Goal: Task Accomplishment & Management: Manage account settings

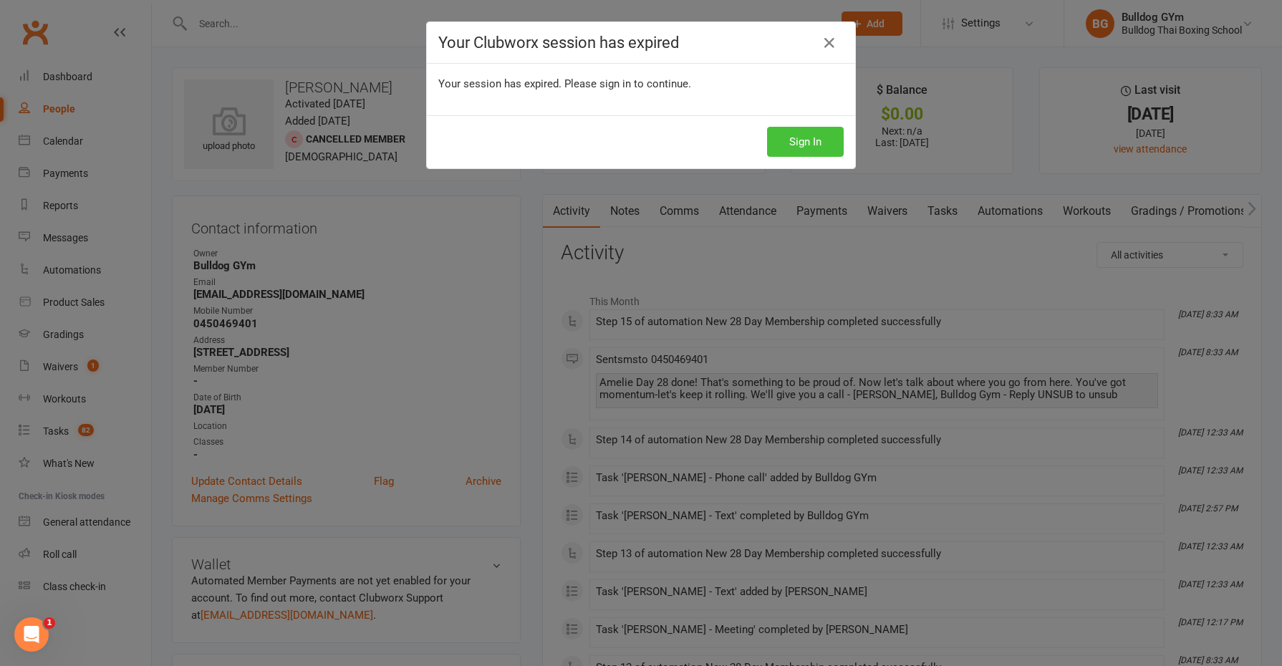
click at [807, 136] on button "Sign In" at bounding box center [805, 142] width 77 height 30
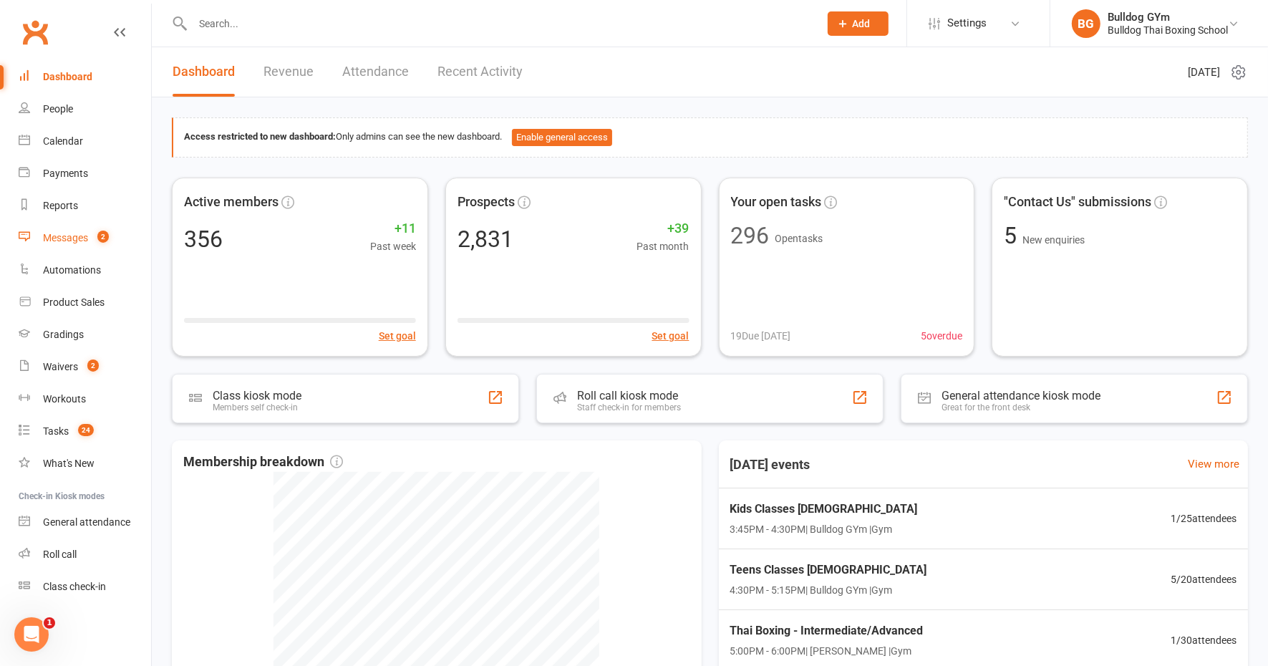
click at [77, 238] on div "Messages" at bounding box center [65, 237] width 45 height 11
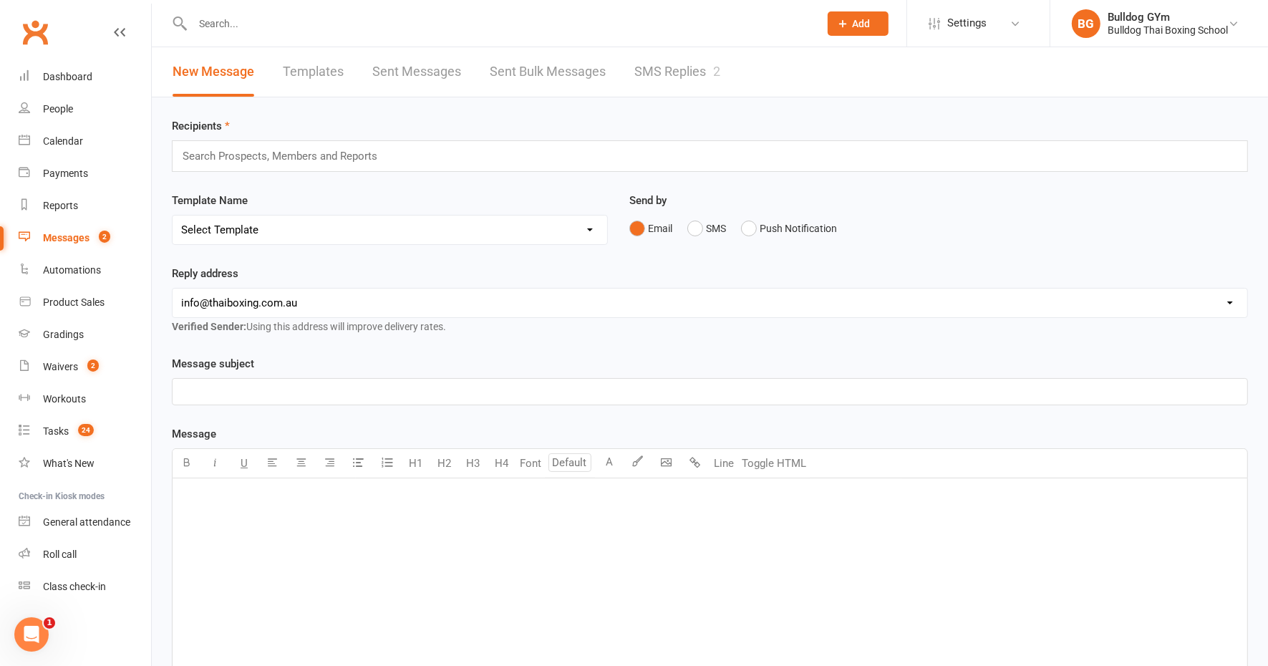
click at [662, 62] on link "SMS Replies 2" at bounding box center [678, 71] width 86 height 49
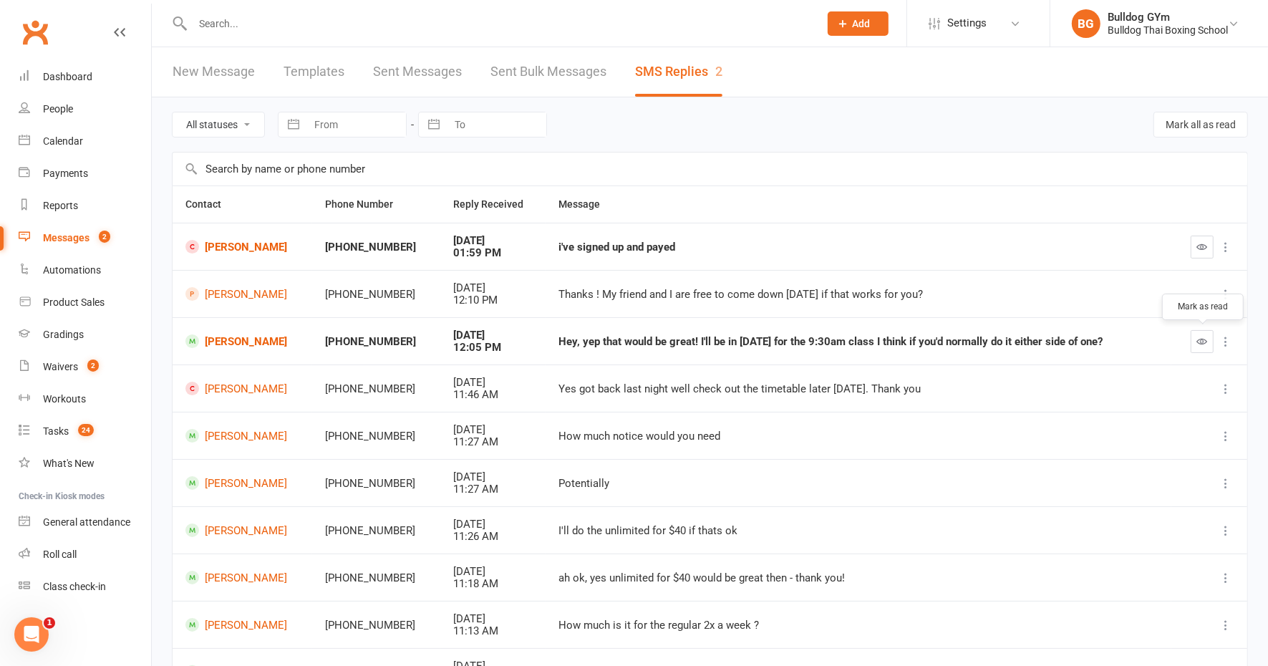
click at [1203, 338] on icon "button" at bounding box center [1202, 341] width 11 height 11
click at [221, 344] on link "[PERSON_NAME]" at bounding box center [242, 341] width 115 height 14
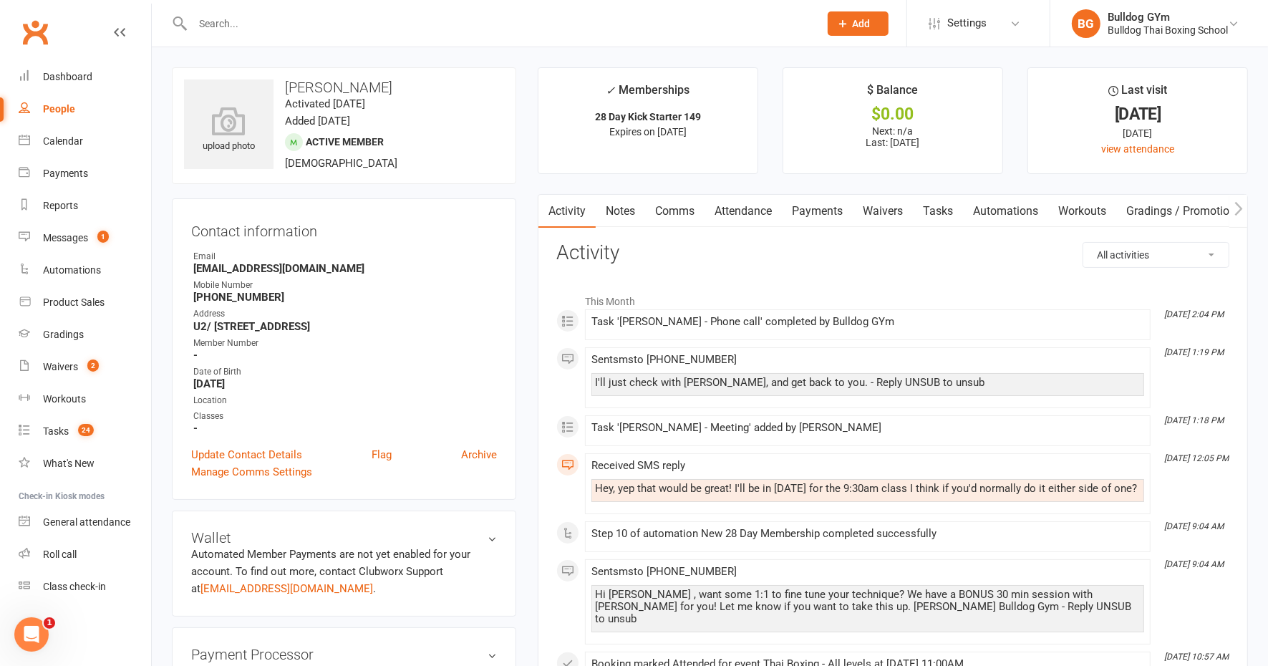
click at [682, 211] on link "Comms" at bounding box center [674, 211] width 59 height 33
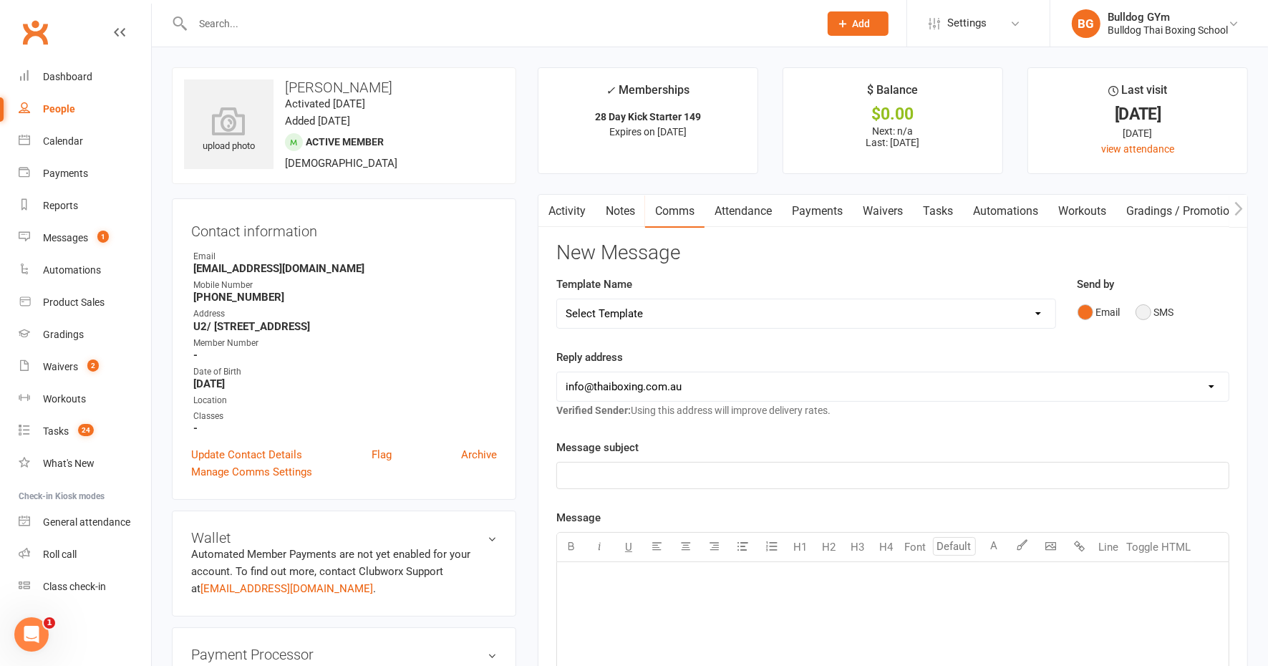
click at [1142, 310] on button "SMS" at bounding box center [1155, 312] width 39 height 27
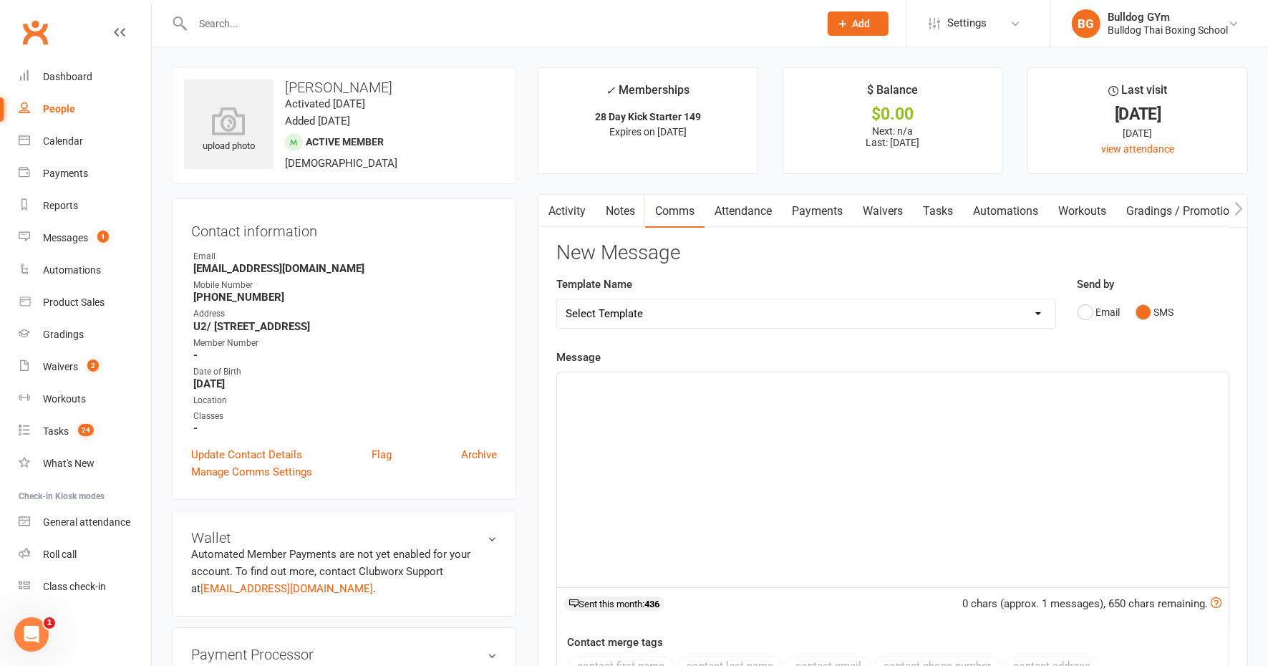
click at [679, 405] on div "﻿" at bounding box center [893, 479] width 672 height 215
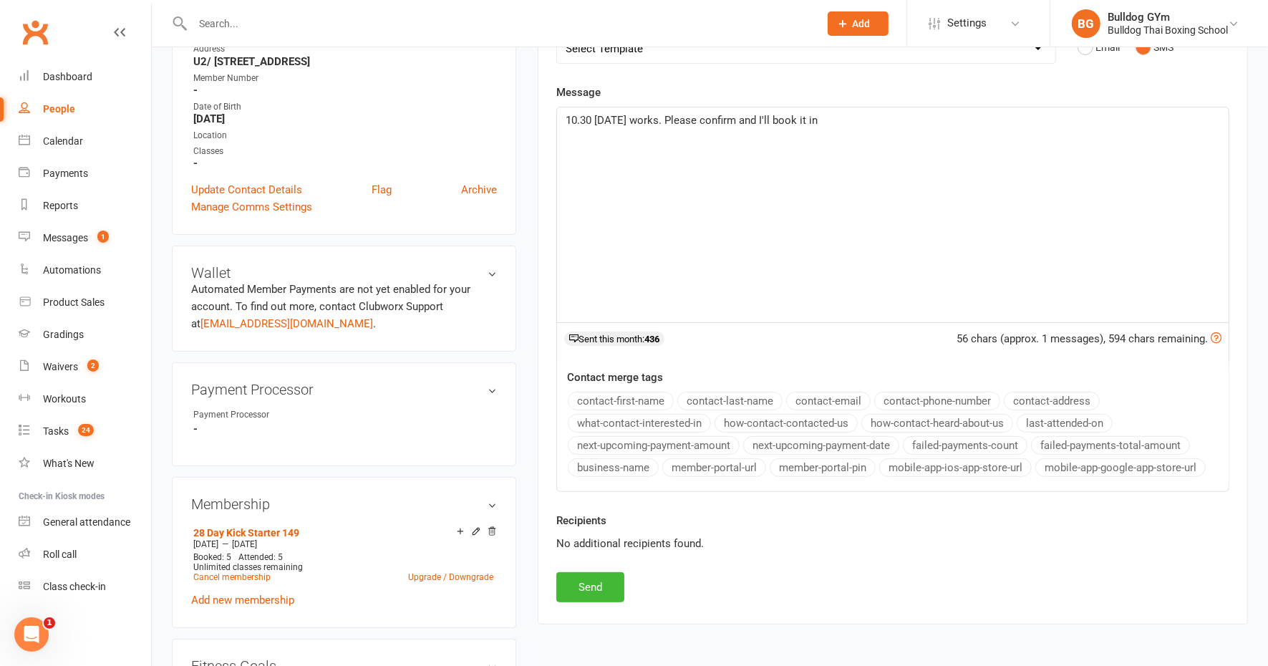
scroll to position [269, 0]
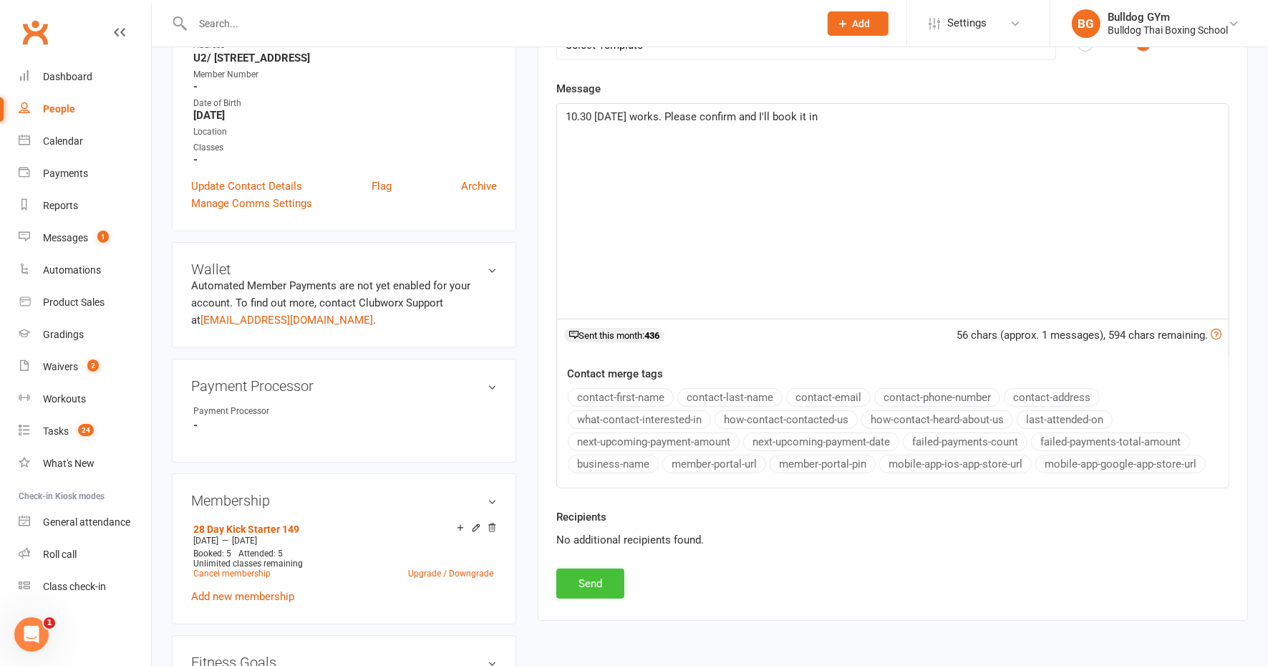
click at [605, 574] on button "Send" at bounding box center [590, 584] width 68 height 30
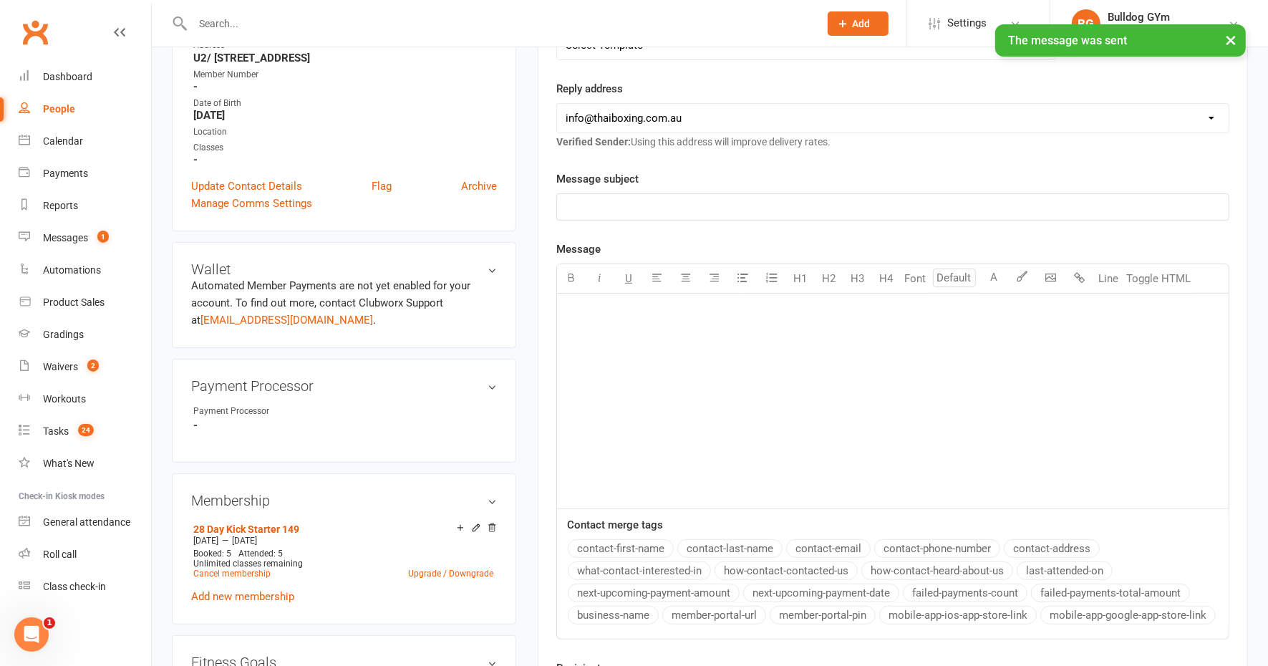
scroll to position [0, 0]
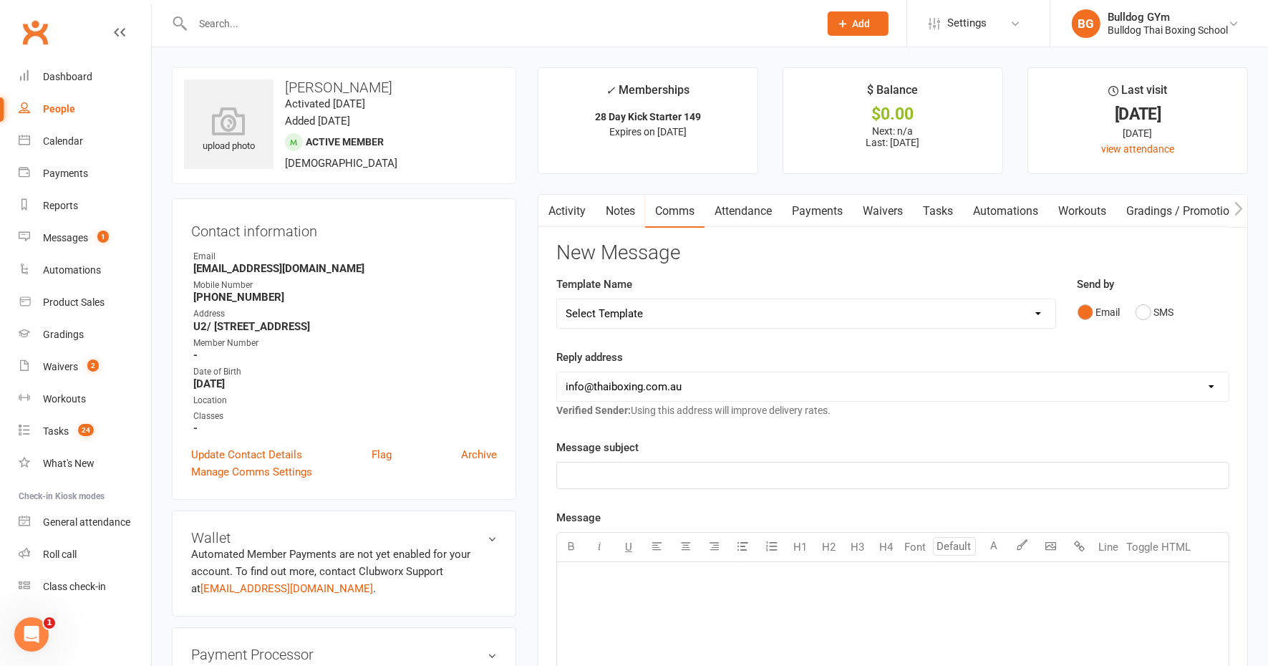
click at [935, 217] on link "Tasks" at bounding box center [938, 211] width 50 height 33
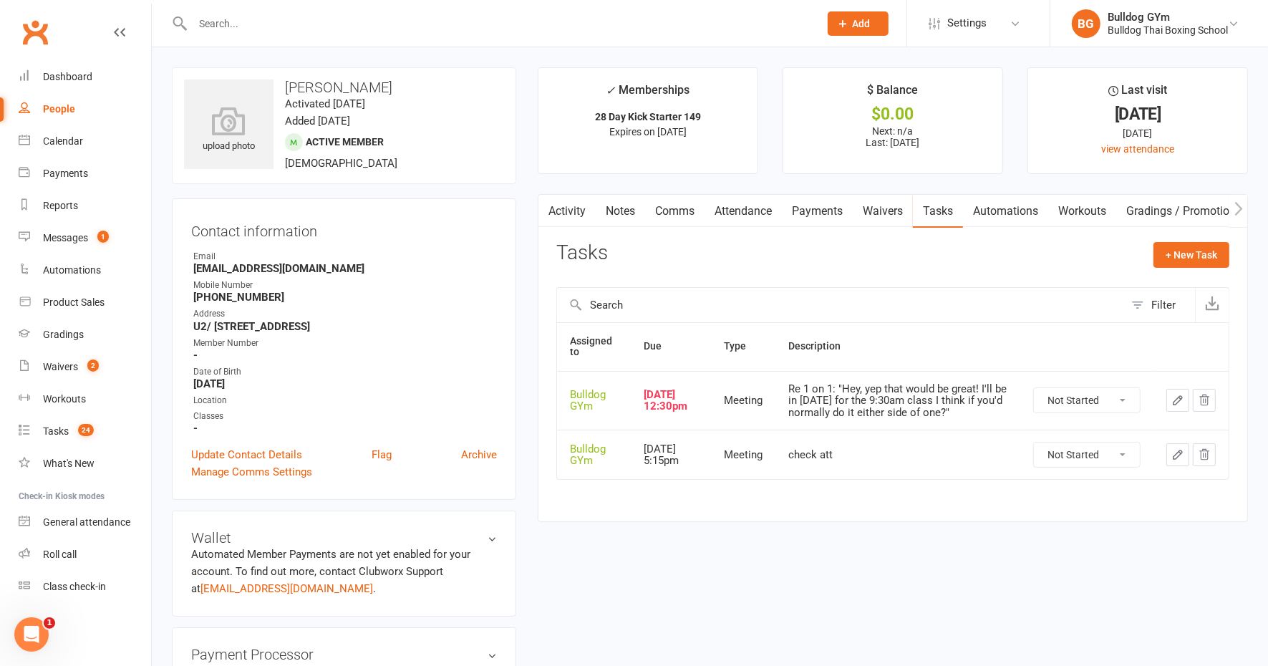
click at [1104, 397] on select "Not Started In Progress Waiting Complete" at bounding box center [1087, 400] width 106 height 24
click at [1034, 388] on select "Not Started In Progress Waiting Complete" at bounding box center [1087, 400] width 106 height 24
select select "unstarted"
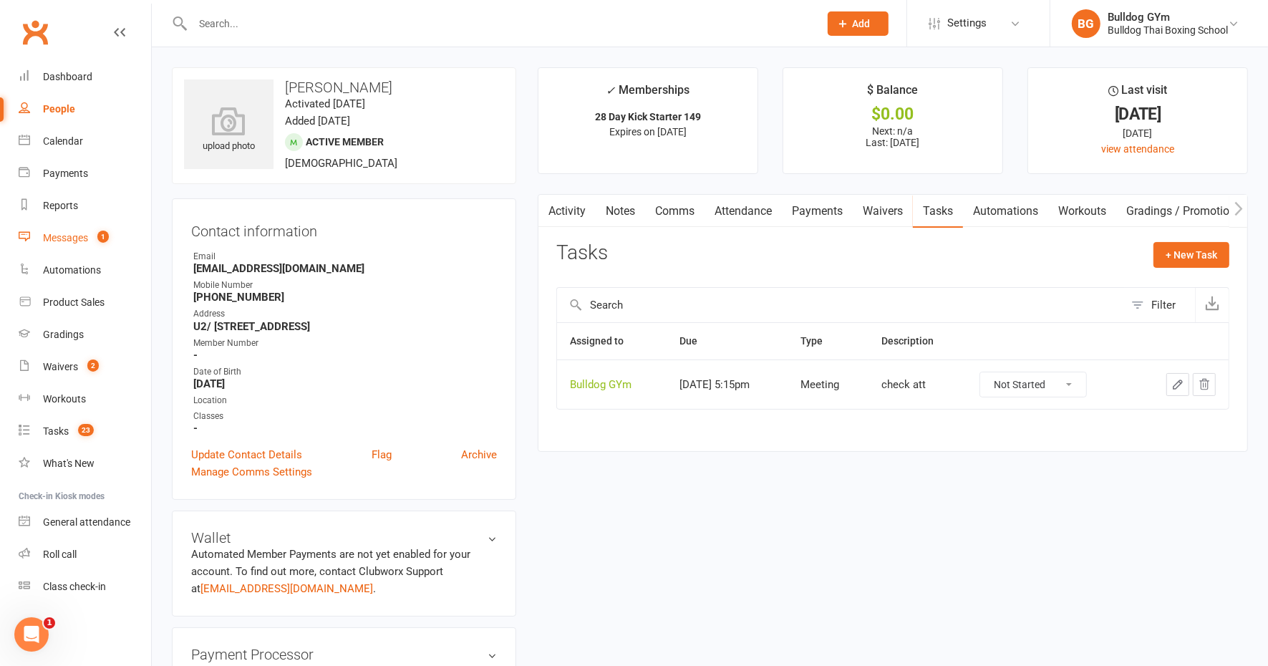
click at [65, 243] on div "Messages" at bounding box center [65, 237] width 45 height 11
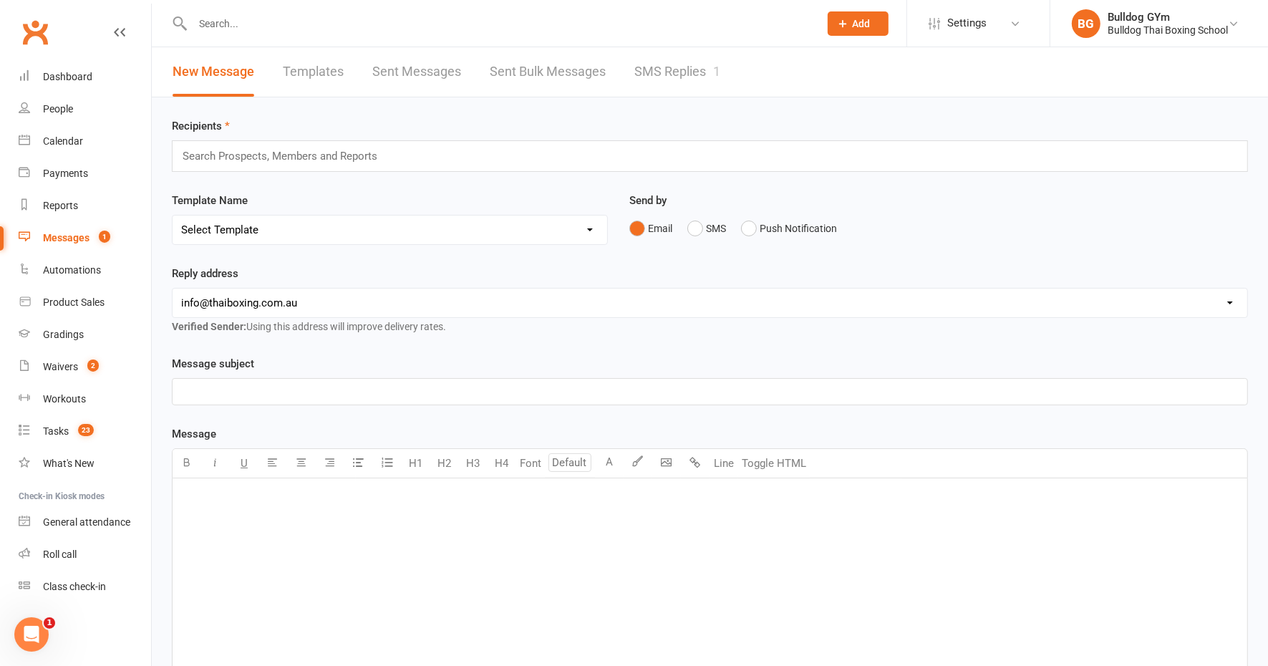
click at [662, 62] on link "SMS Replies 1" at bounding box center [678, 71] width 86 height 49
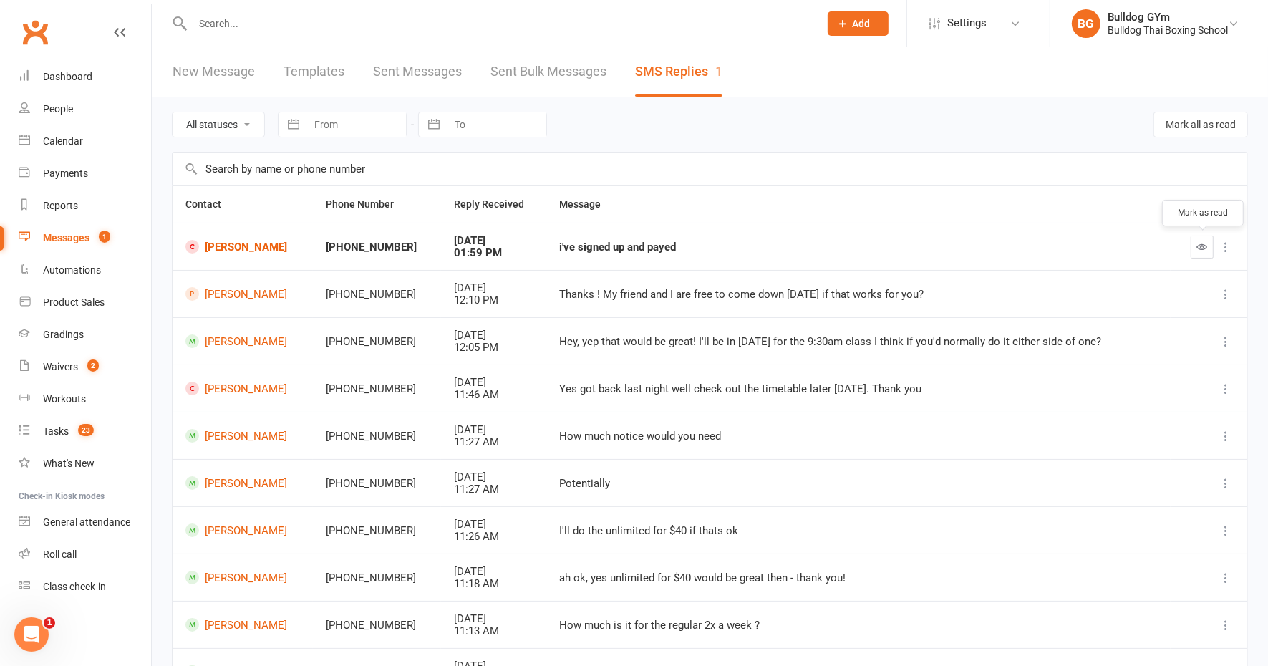
click at [1205, 248] on icon "button" at bounding box center [1202, 246] width 11 height 11
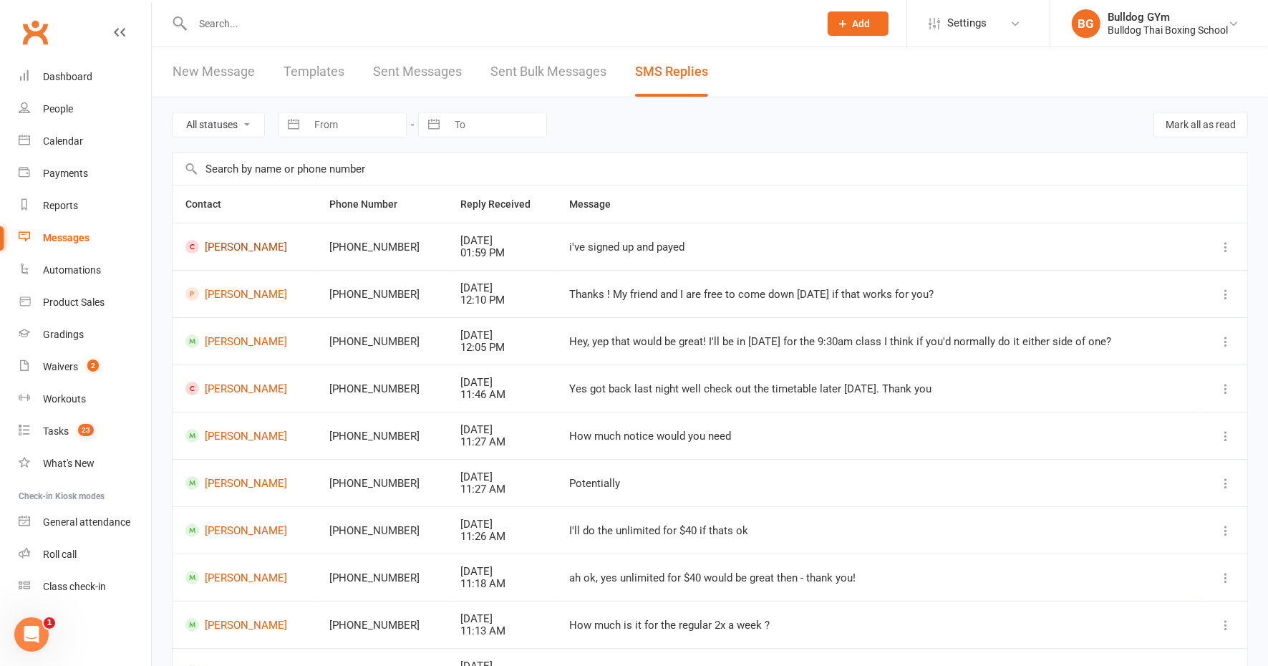
click at [246, 248] on link "Vianna Kha" at bounding box center [244, 247] width 118 height 14
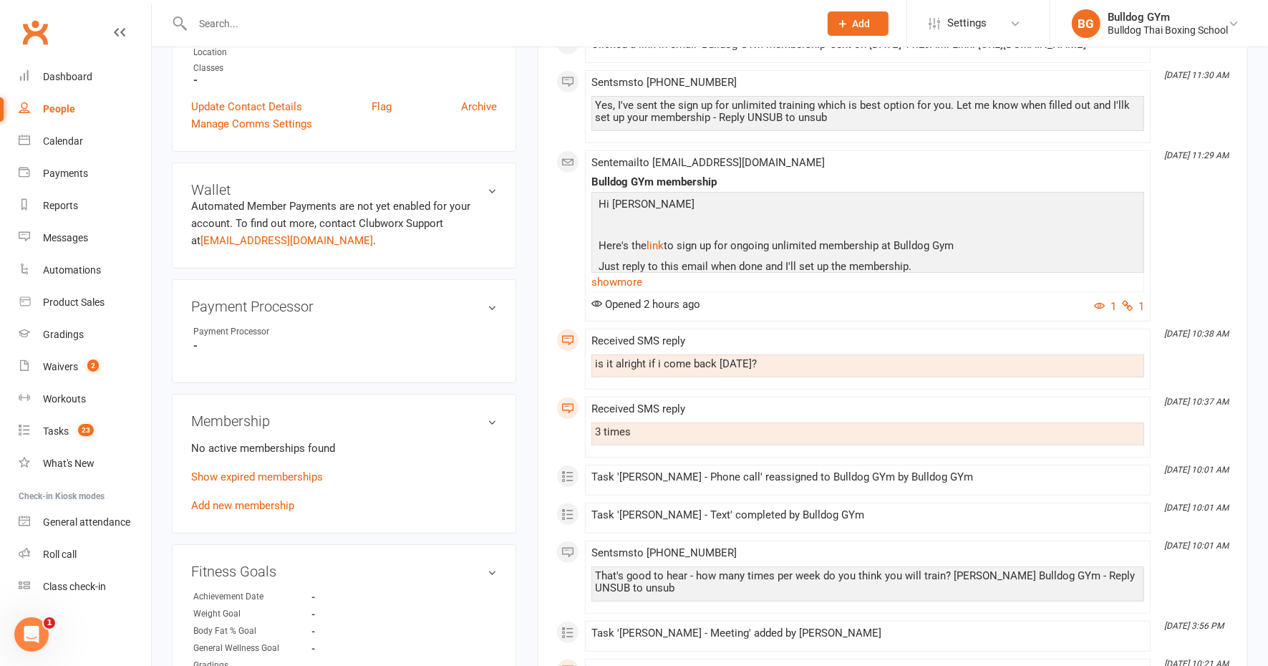
scroll to position [358, 0]
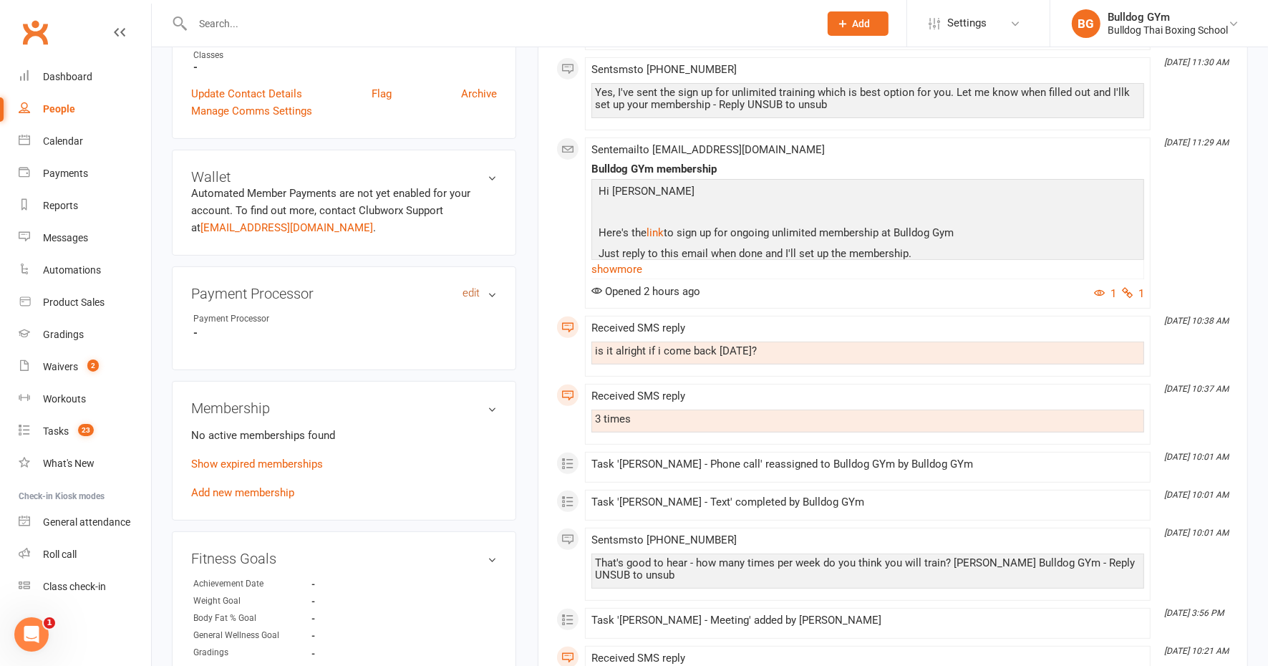
click at [473, 293] on link "edit" at bounding box center [471, 293] width 17 height 12
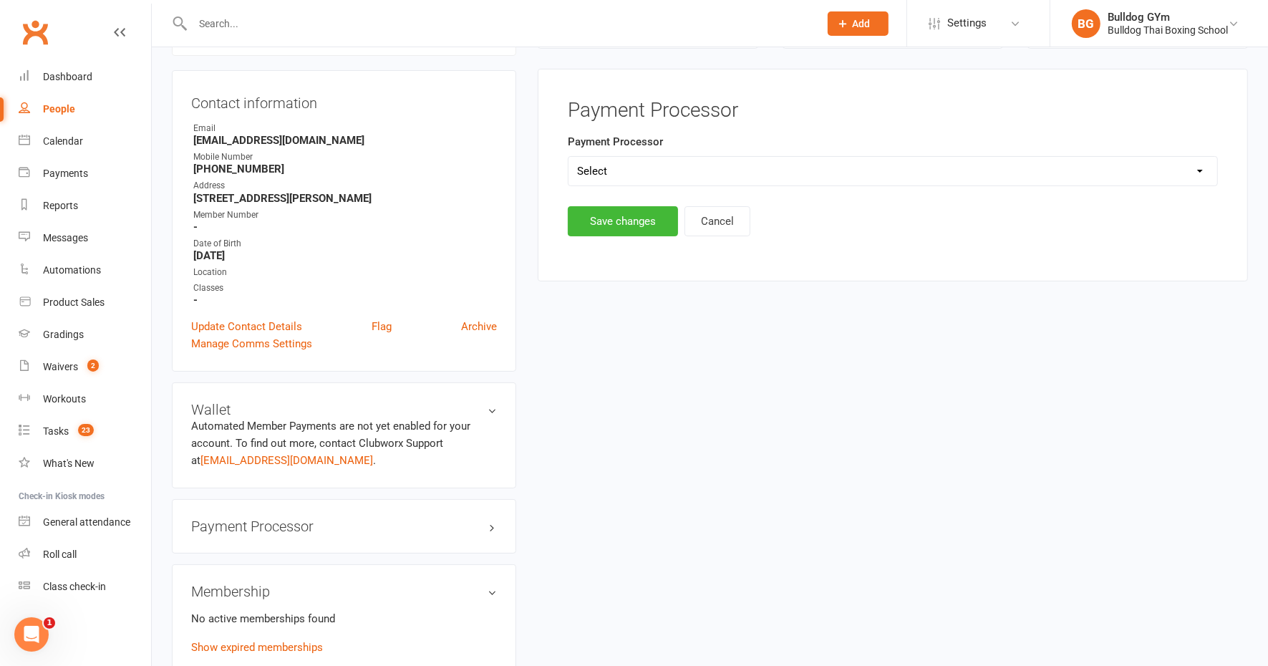
scroll to position [122, 0]
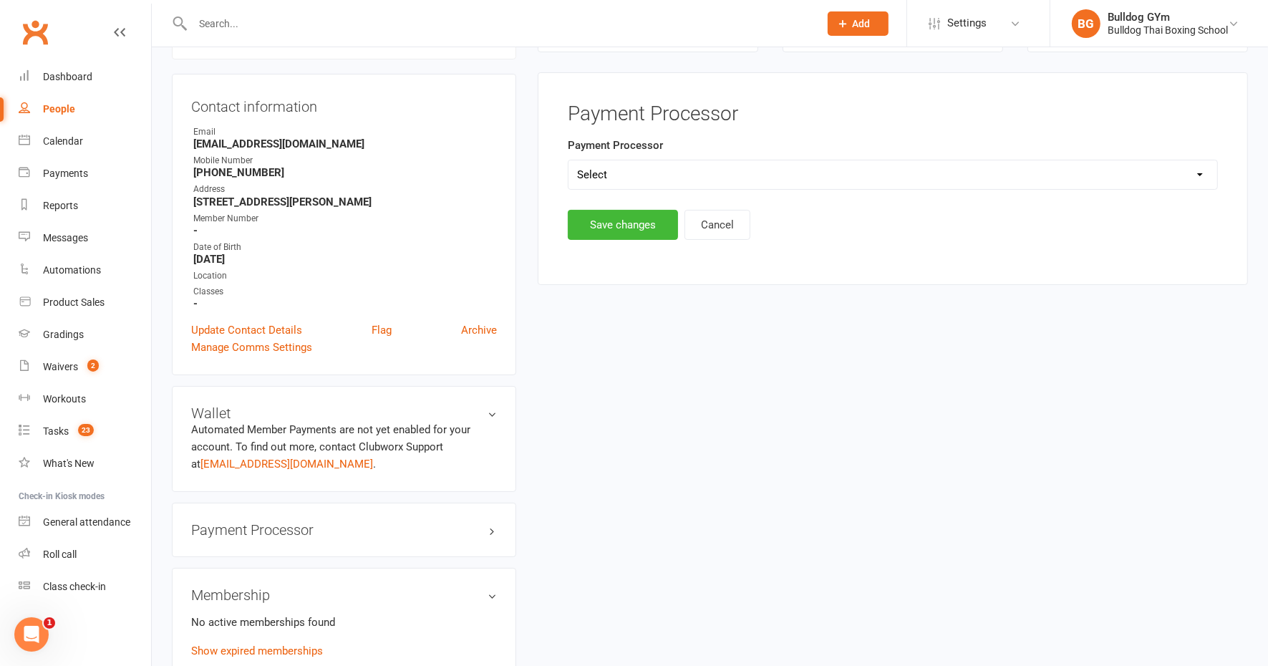
click at [613, 173] on select "Select Ezypay Ezidebit Cash Credit Card Ezypay Kids" at bounding box center [893, 174] width 649 height 29
select select "Ezypay"
click at [569, 160] on select "Select Ezypay Ezidebit Cash Credit Card Ezypay Kids" at bounding box center [893, 174] width 649 height 29
click at [622, 226] on button "Save changes" at bounding box center [623, 225] width 110 height 30
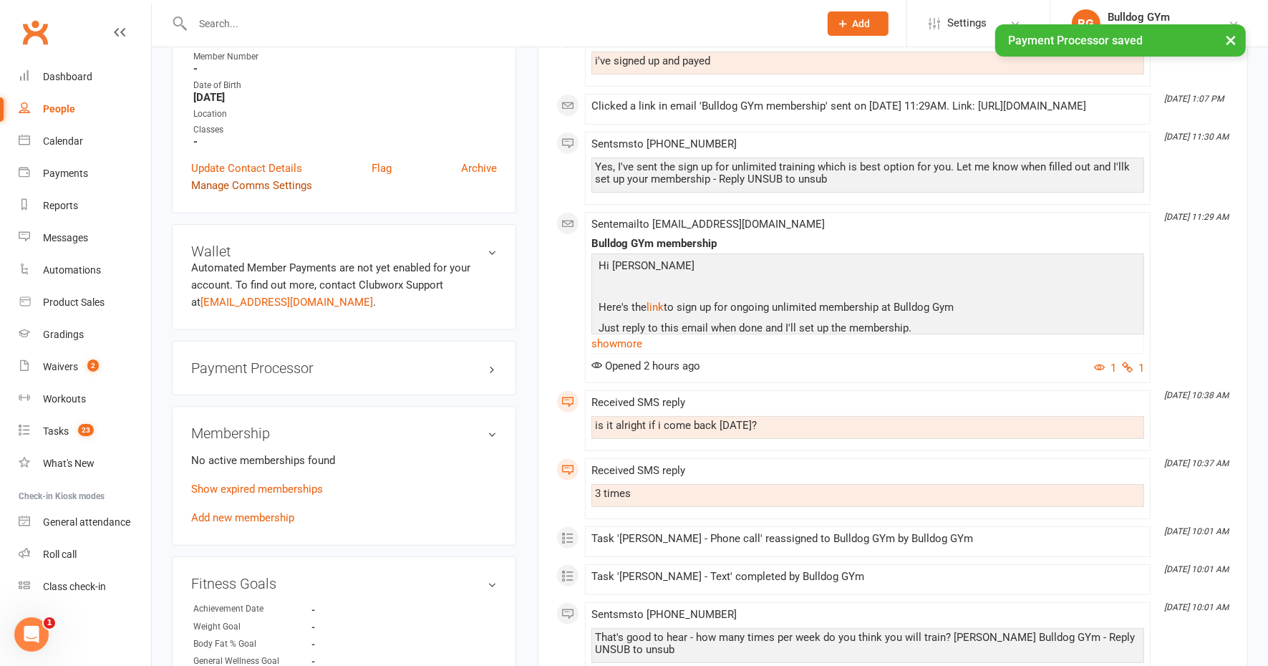
scroll to position [390, 0]
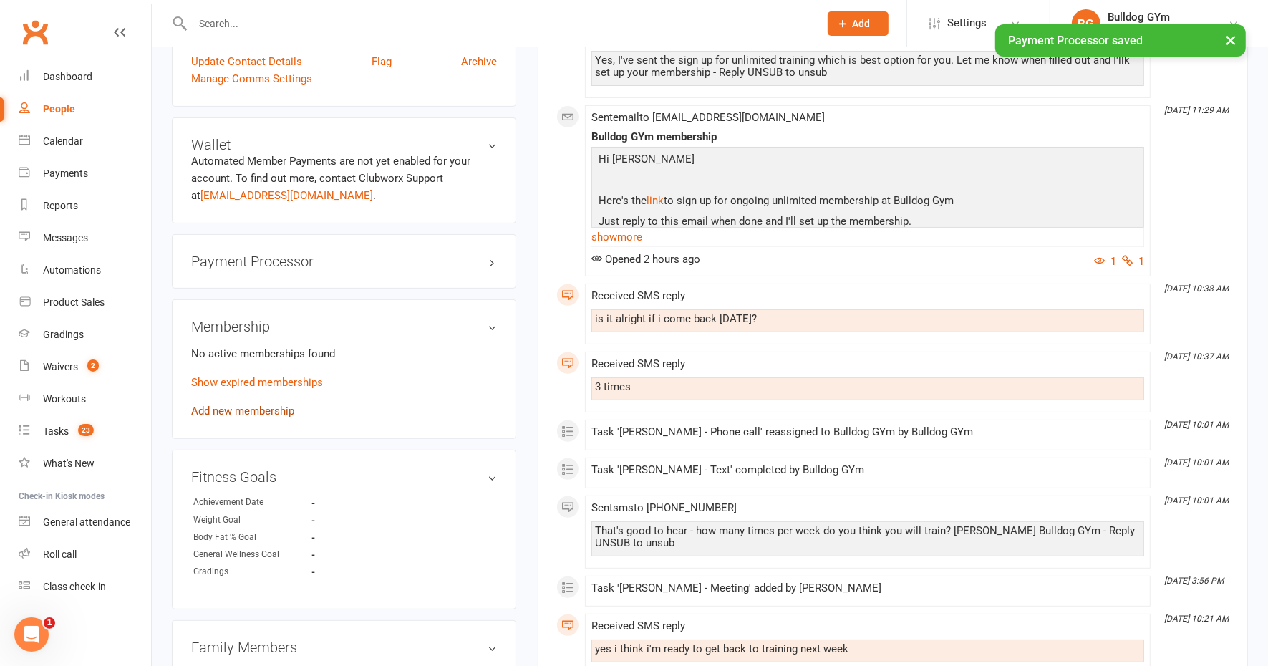
click at [273, 406] on link "Add new membership" at bounding box center [242, 411] width 103 height 13
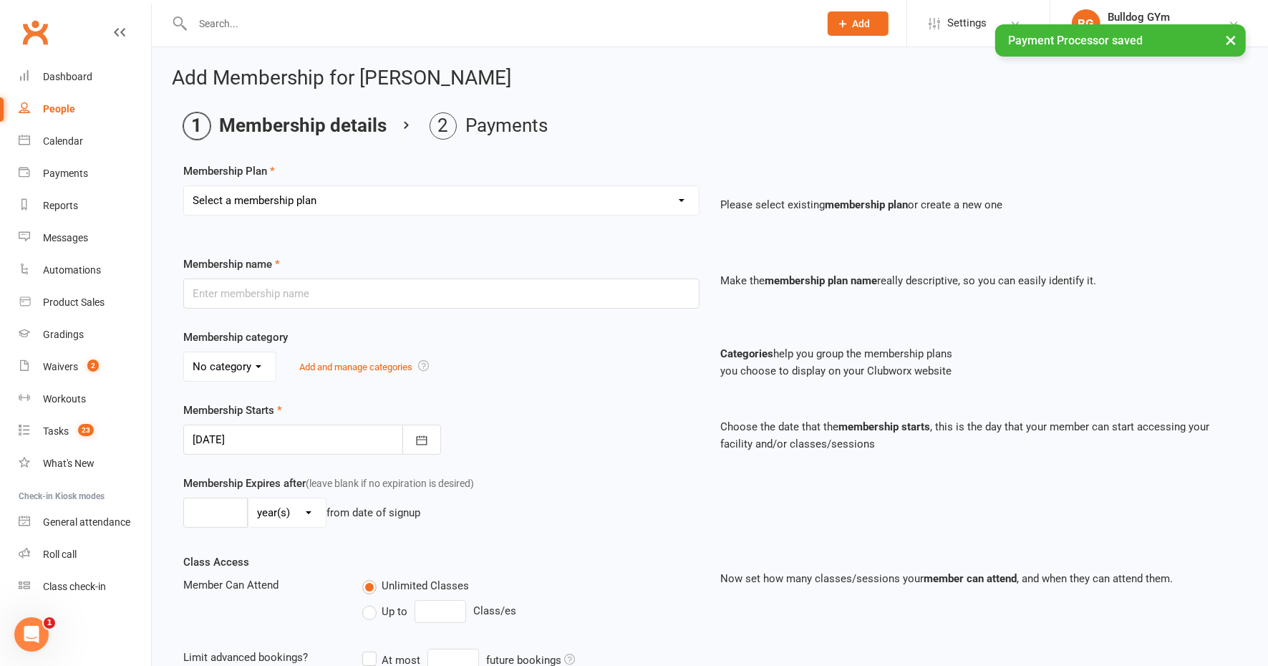
click at [284, 199] on select "Select a membership plan Create new Membership Plan 2 X WEEK MSHIP 1xWeek 25/we…" at bounding box center [441, 200] width 515 height 29
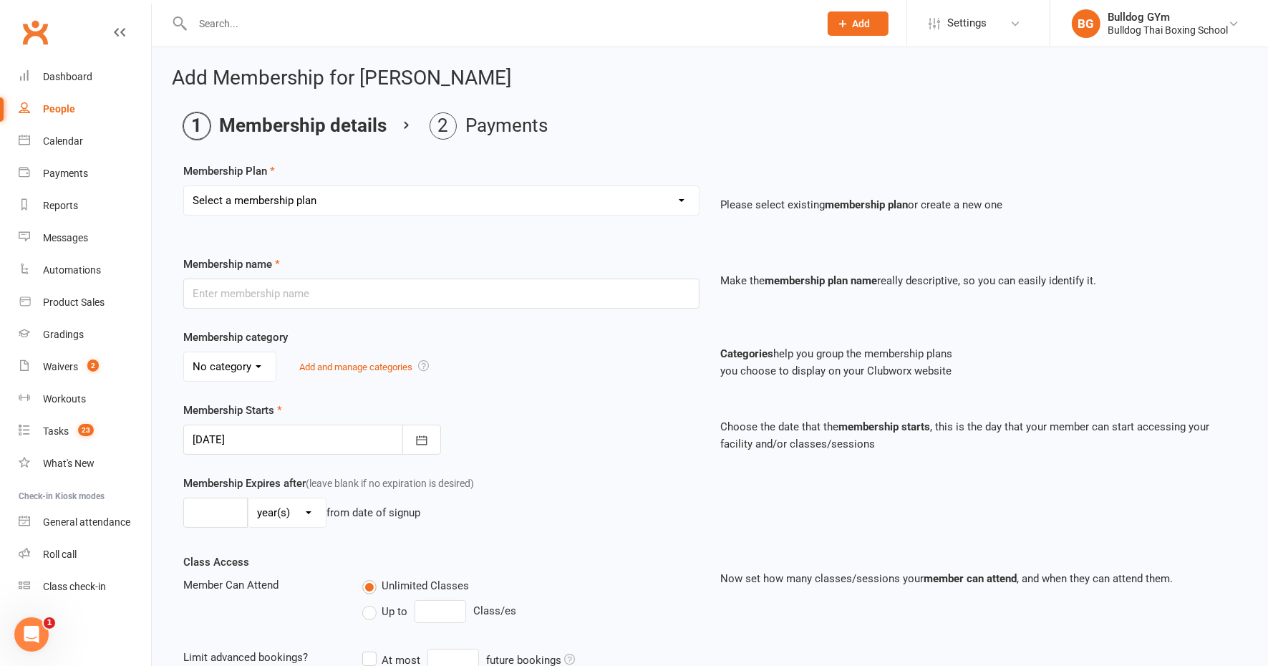
select select "26"
click at [184, 186] on select "Select a membership plan Create new Membership Plan 2 X WEEK MSHIP 1xWeek 25/we…" at bounding box center [441, 200] width 515 height 29
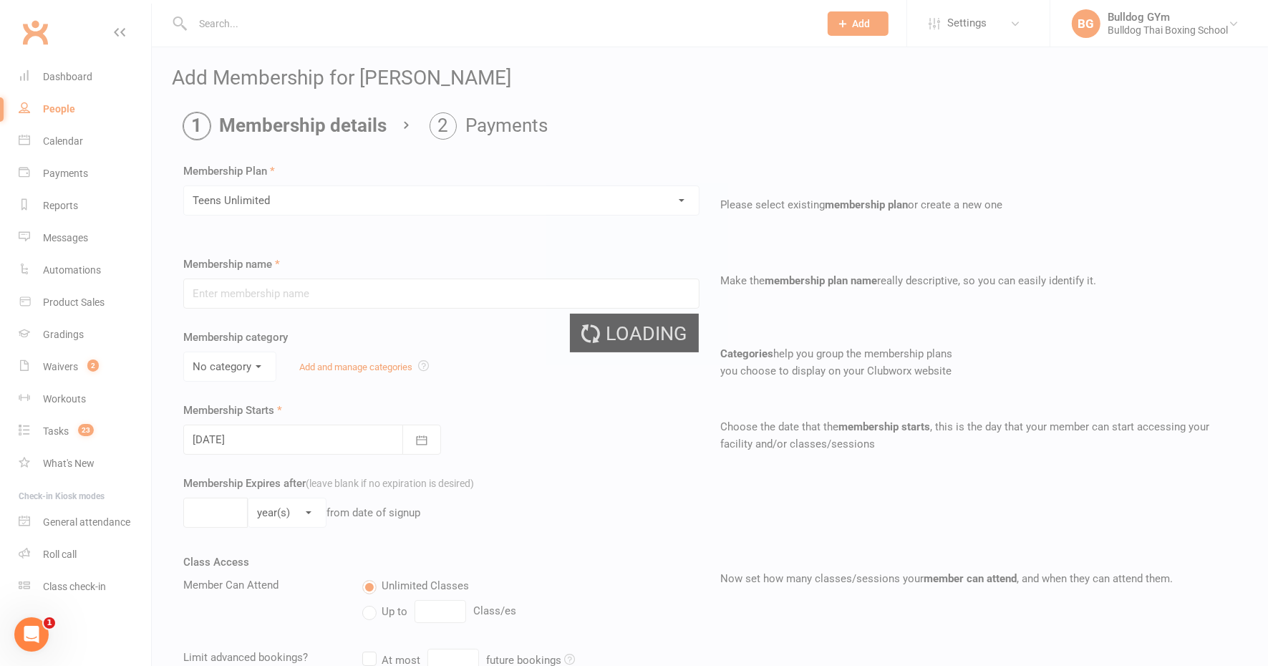
type input "Teens Unlimited"
select select "0"
type input "0"
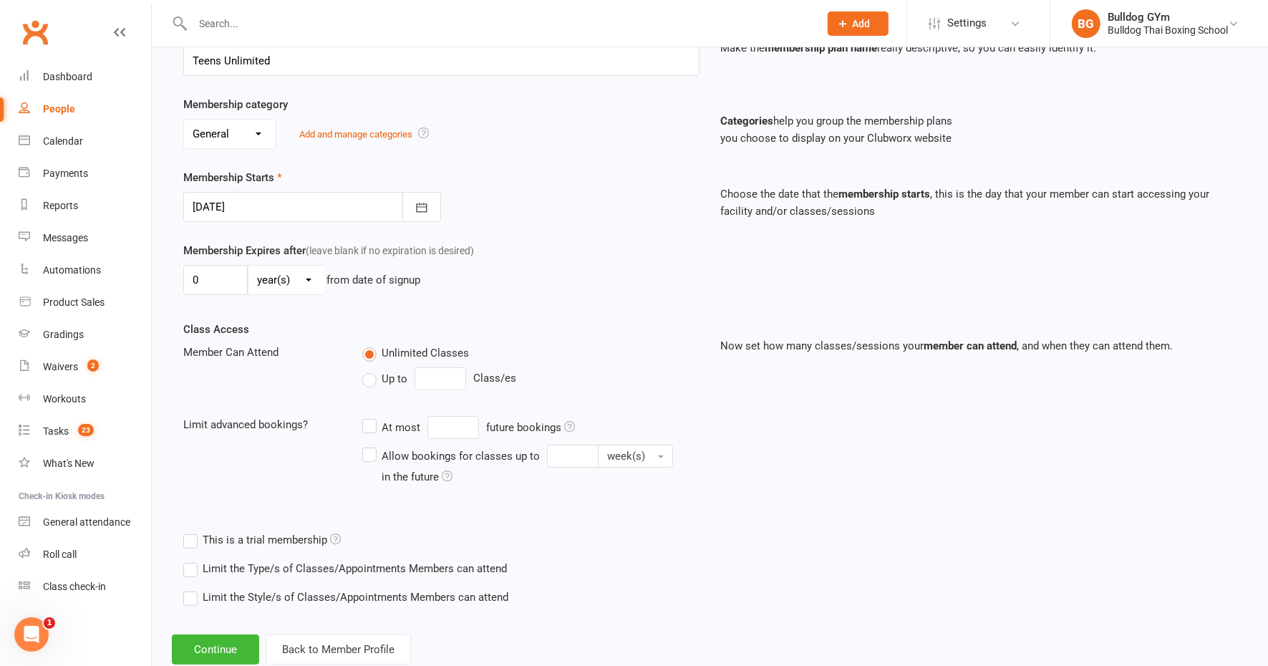
scroll to position [268, 0]
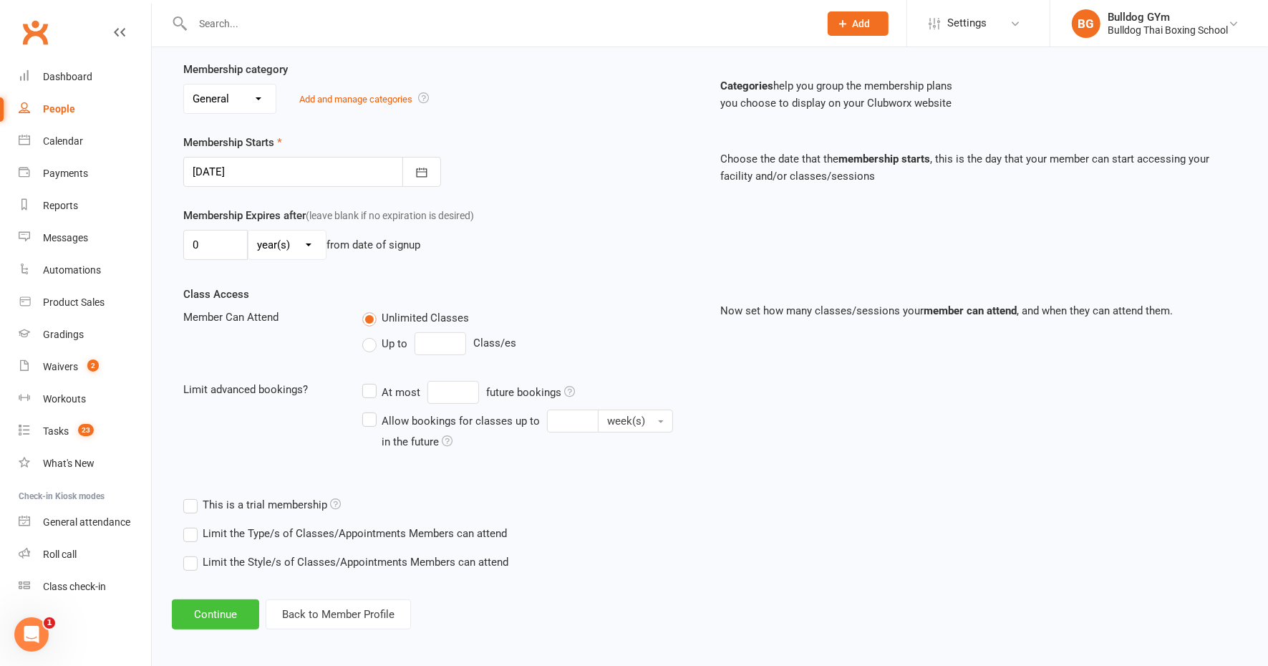
click at [210, 612] on button "Continue" at bounding box center [215, 614] width 87 height 30
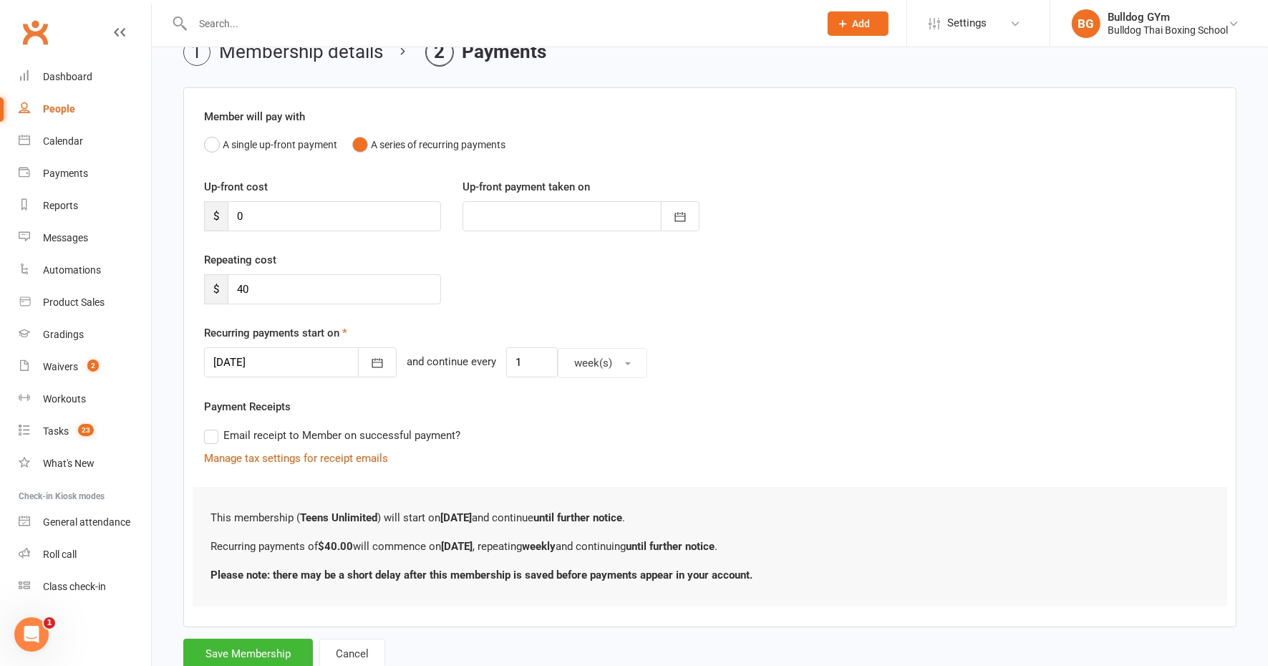
scroll to position [117, 0]
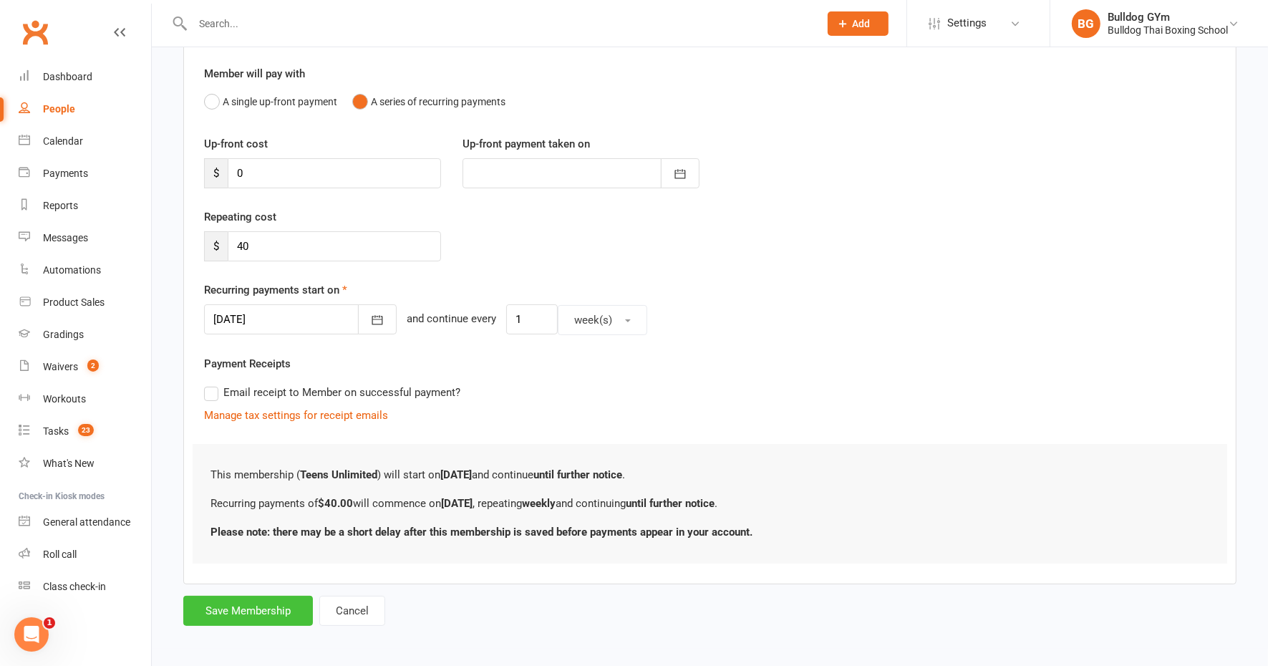
click at [258, 597] on button "Save Membership" at bounding box center [248, 611] width 130 height 30
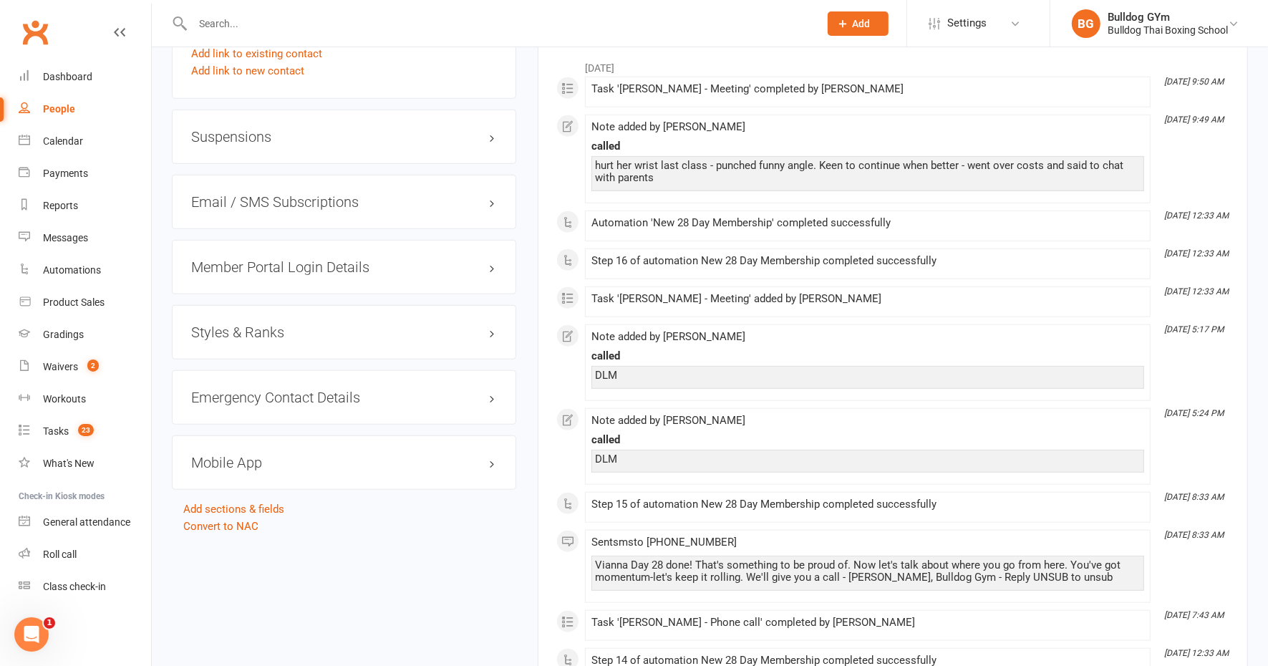
scroll to position [1164, 0]
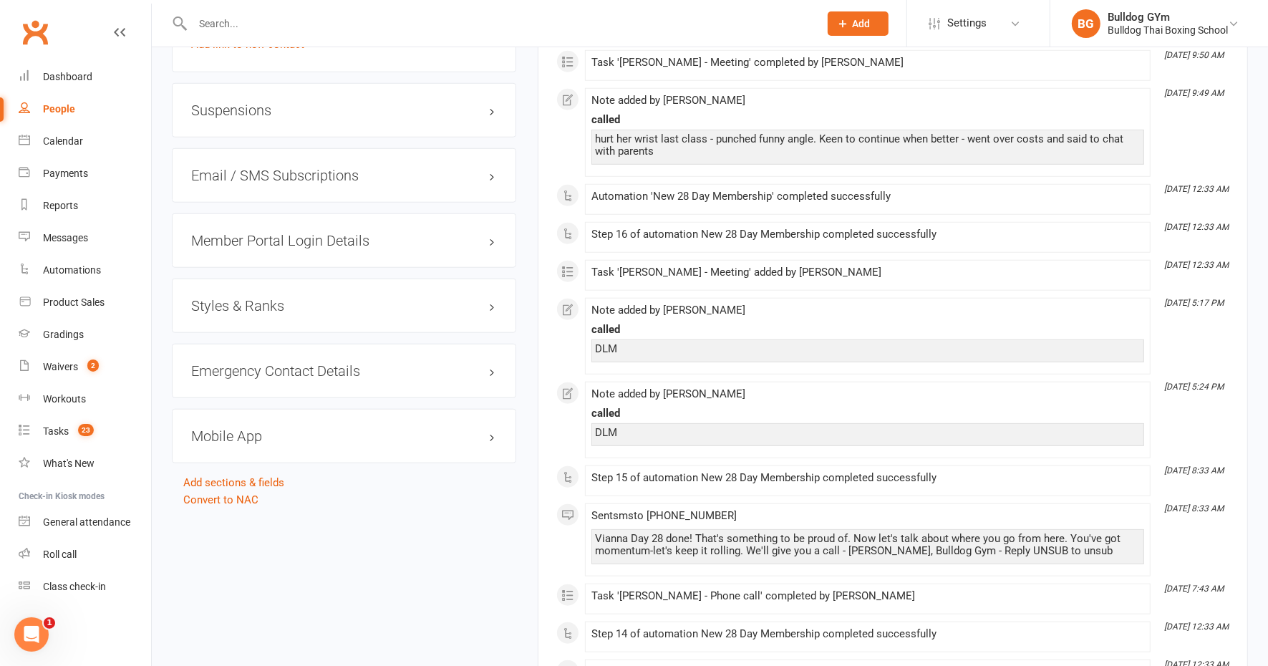
click at [258, 428] on h3 "Mobile App" at bounding box center [344, 436] width 306 height 16
click at [254, 460] on div at bounding box center [245, 465] width 24 height 10
click at [233, 463] on input "checkbox" at bounding box center [233, 463] width 0 height 0
click at [254, 525] on link "Manage Settings" at bounding box center [231, 531] width 80 height 13
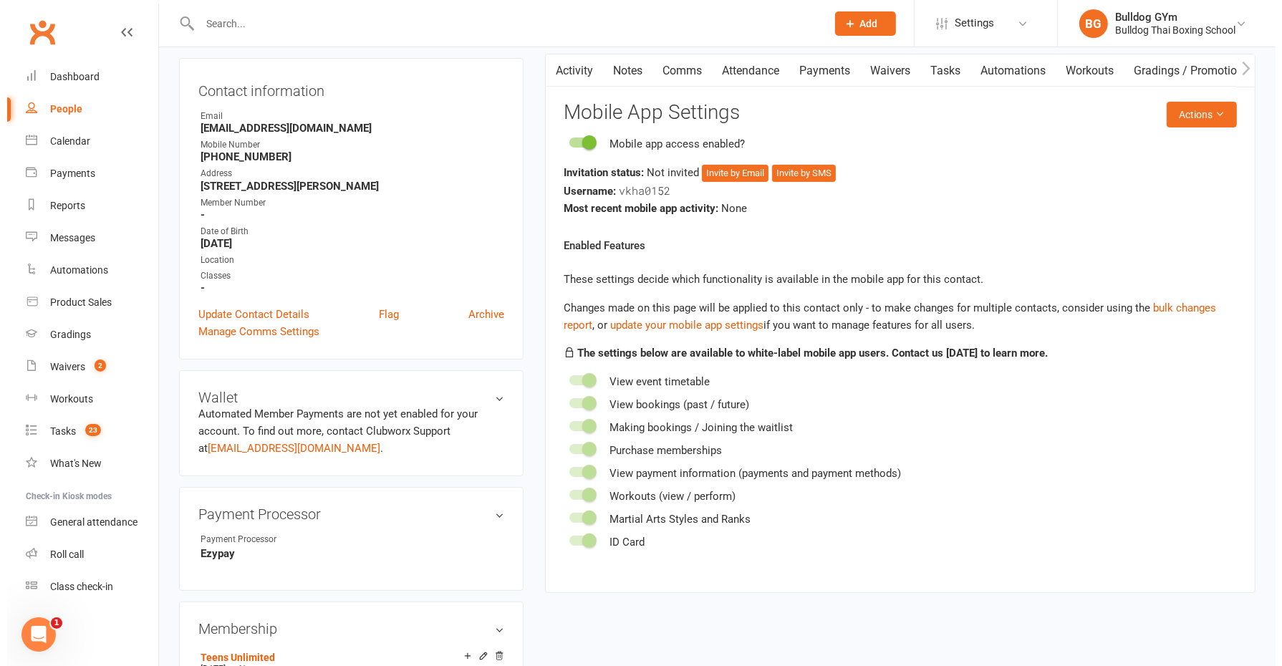
scroll to position [122, 0]
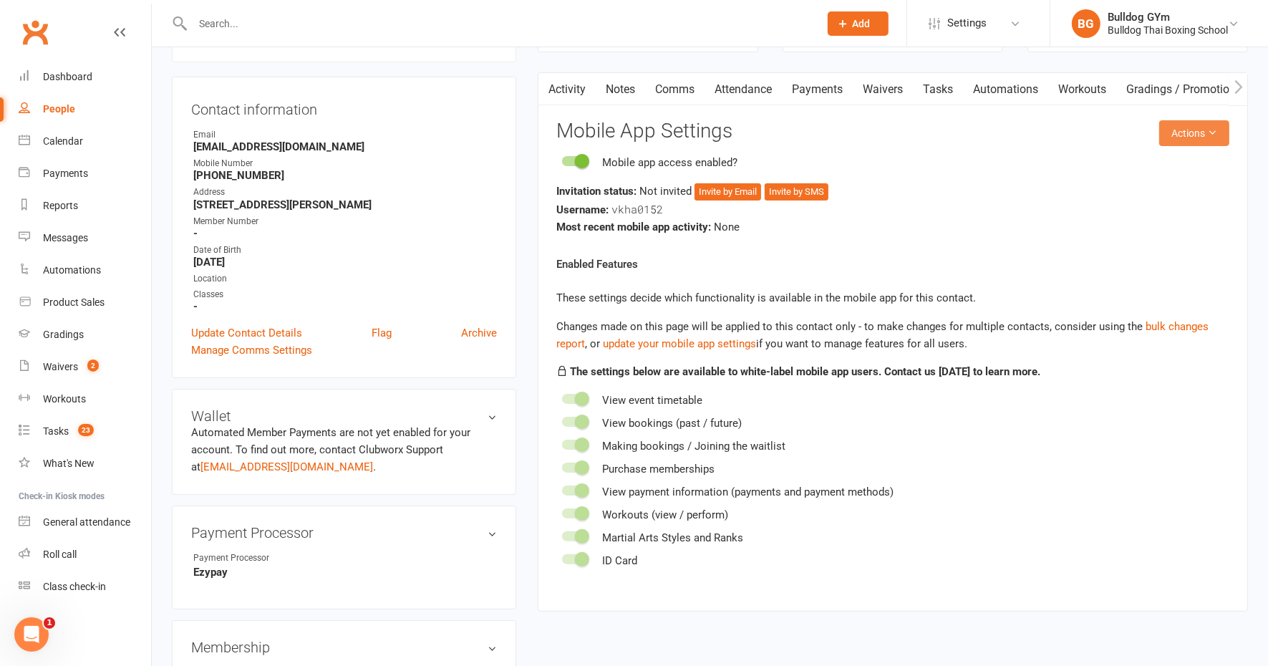
click at [1179, 135] on button "Actions" at bounding box center [1194, 133] width 70 height 26
click at [1152, 165] on link "Send invitation email" at bounding box center [1145, 164] width 142 height 29
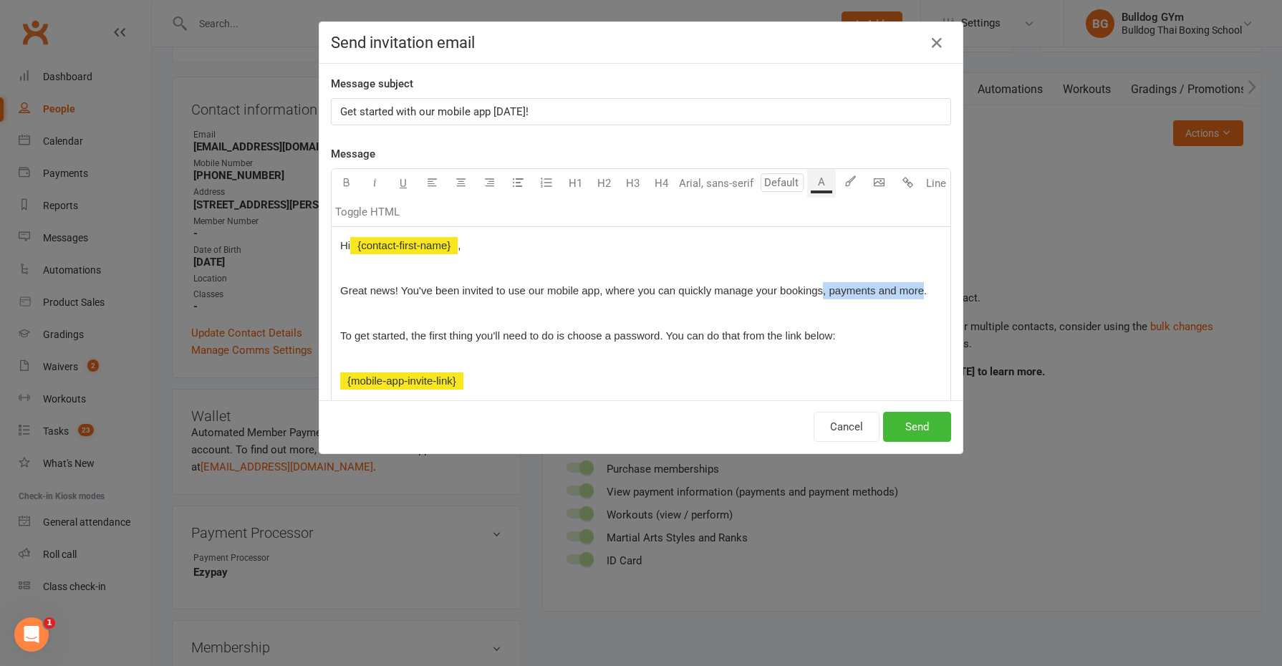
drag, startPoint x: 819, startPoint y: 286, endPoint x: 915, endPoint y: 296, distance: 96.4
click at [915, 296] on p "Great news! You've been invited to use our mobile app, where you can quickly ma…" at bounding box center [641, 290] width 602 height 17
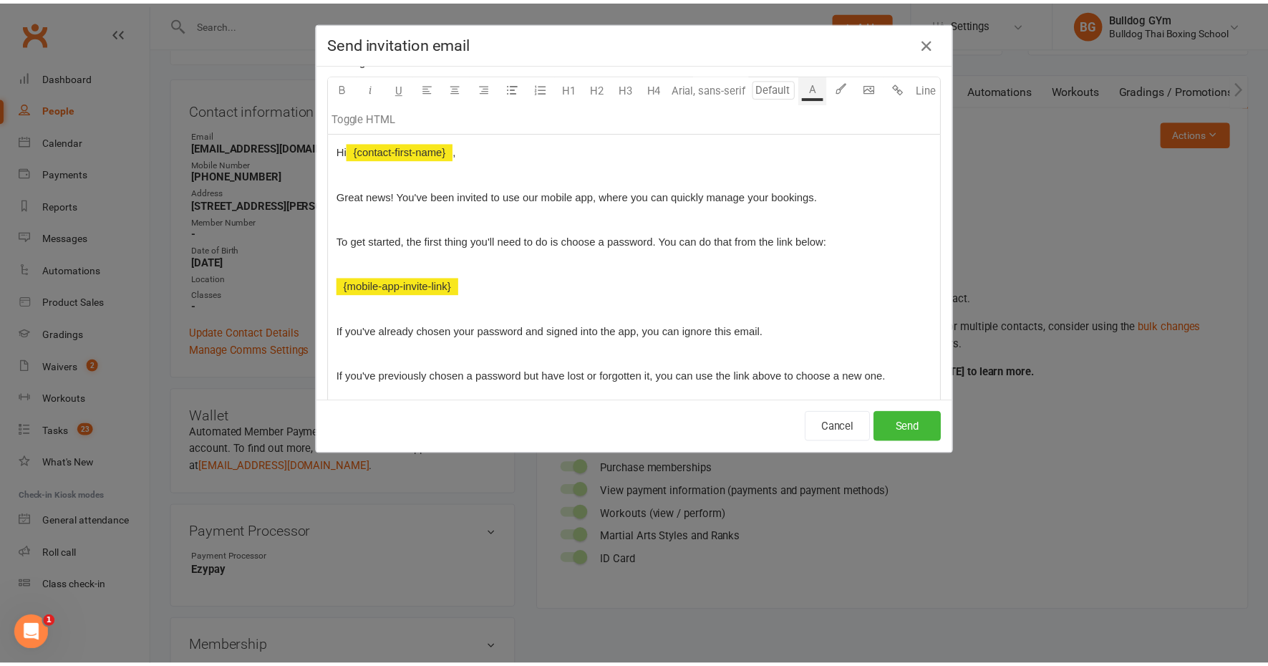
scroll to position [179, 0]
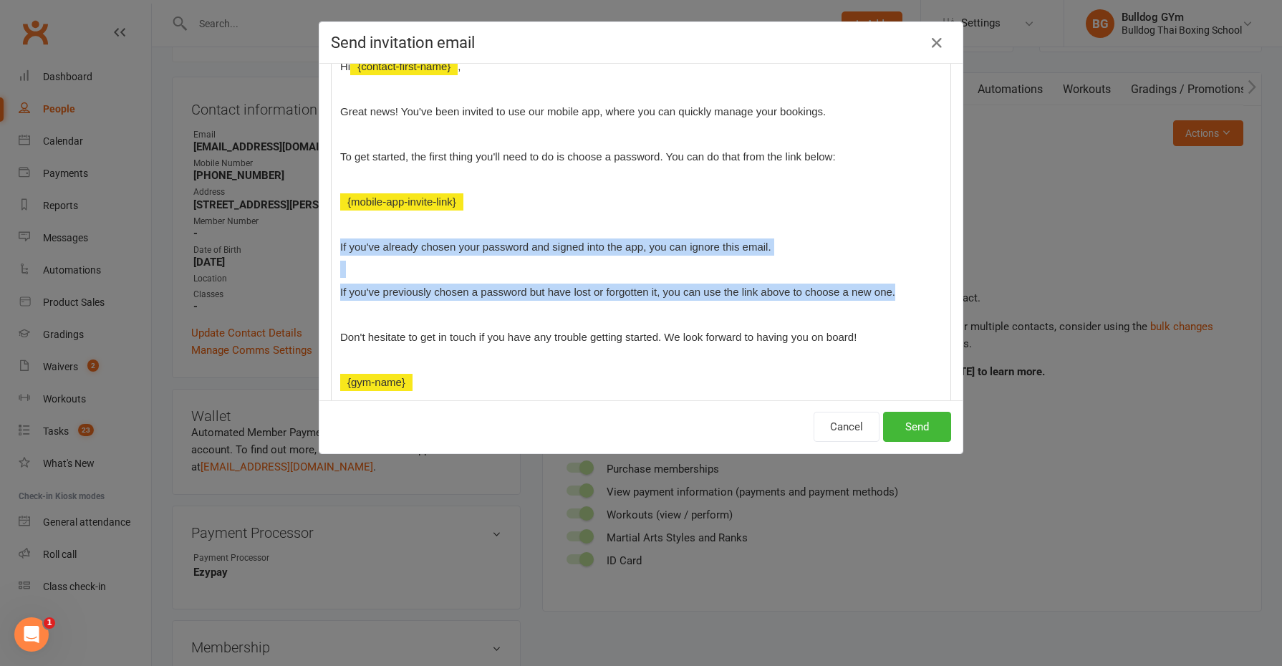
drag, startPoint x: 334, startPoint y: 244, endPoint x: 896, endPoint y: 296, distance: 564.5
click at [896, 296] on div "Hi ﻿ {contact-first-name} , Great news! You've been invited to use our mobile a…" at bounding box center [641, 224] width 619 height 352
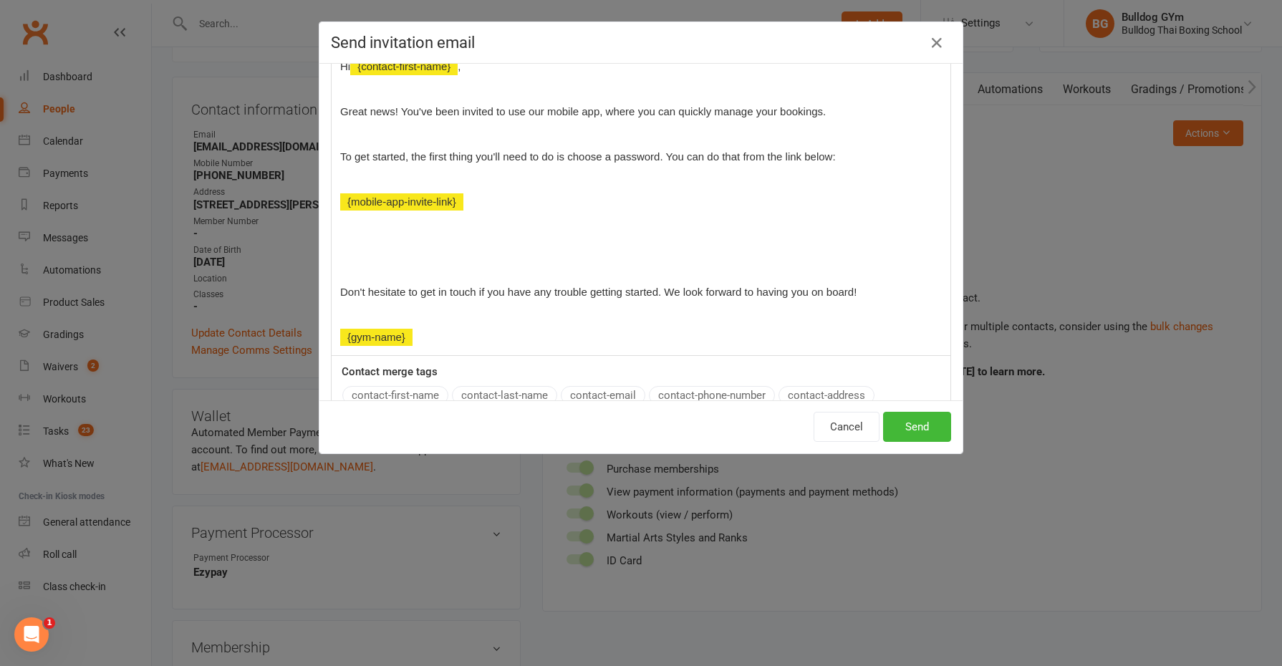
click at [849, 112] on p "Great news! You've been invited to use our mobile app, where you can quickly ma…" at bounding box center [641, 111] width 602 height 17
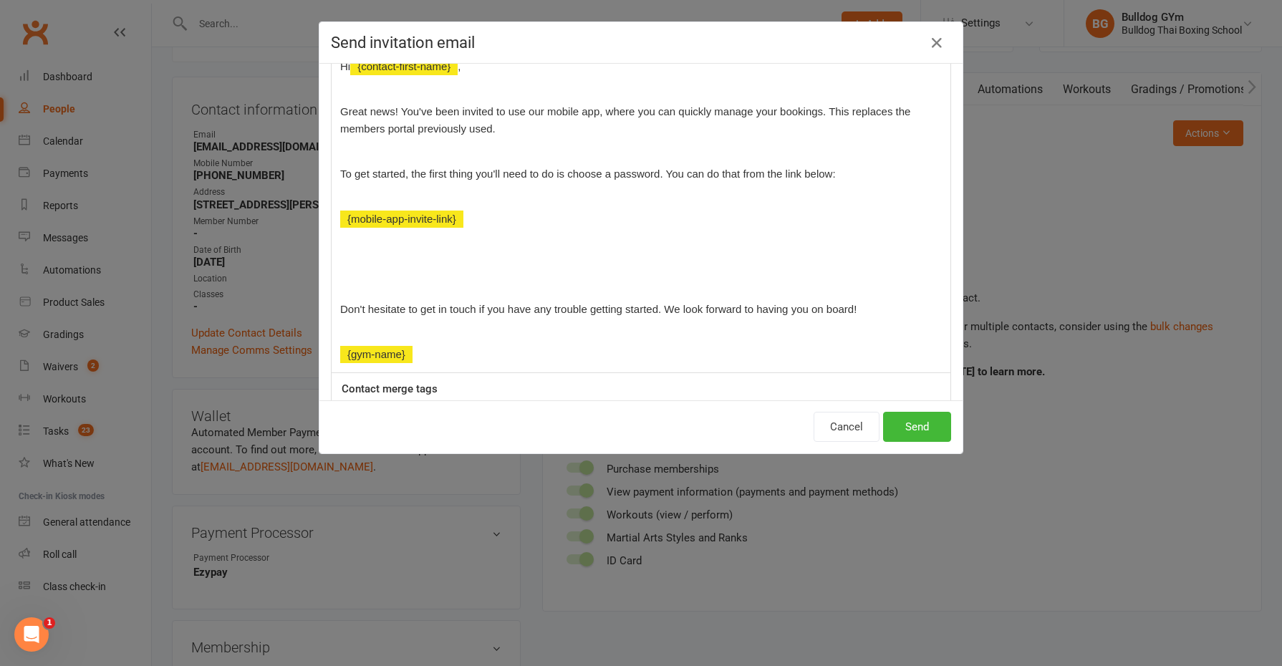
click at [439, 269] on p "﻿" at bounding box center [641, 264] width 602 height 17
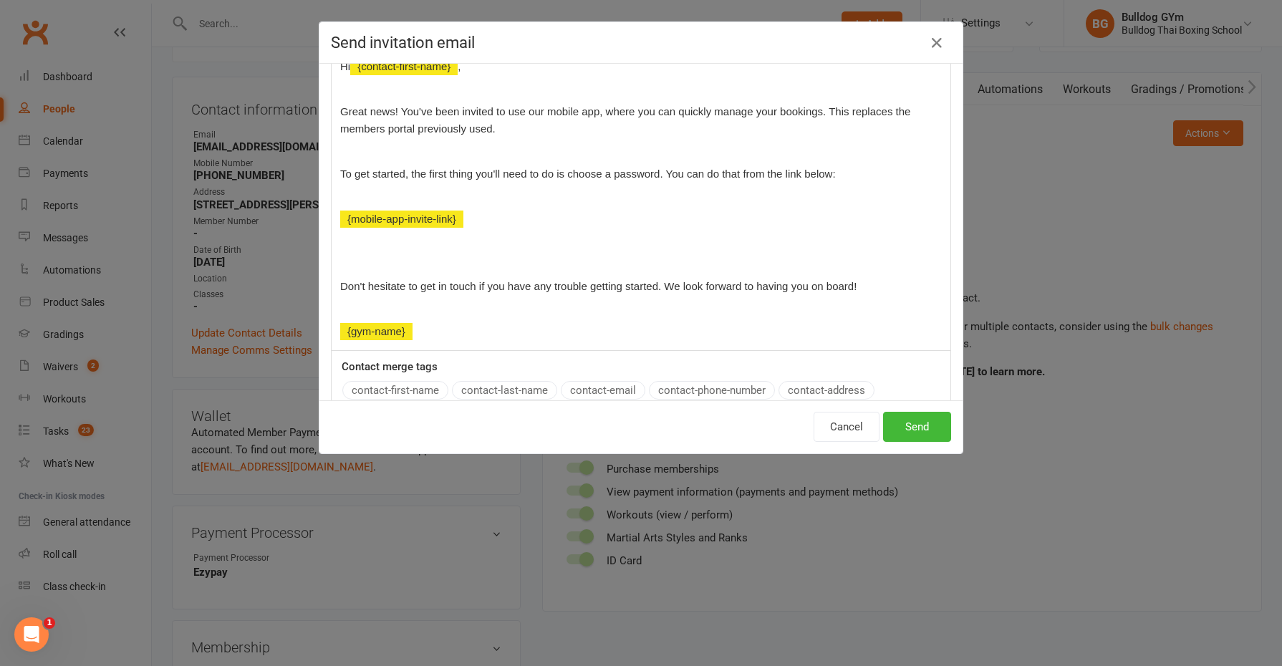
click at [396, 264] on p at bounding box center [641, 264] width 602 height 17
click at [900, 423] on button "Send" at bounding box center [917, 427] width 68 height 30
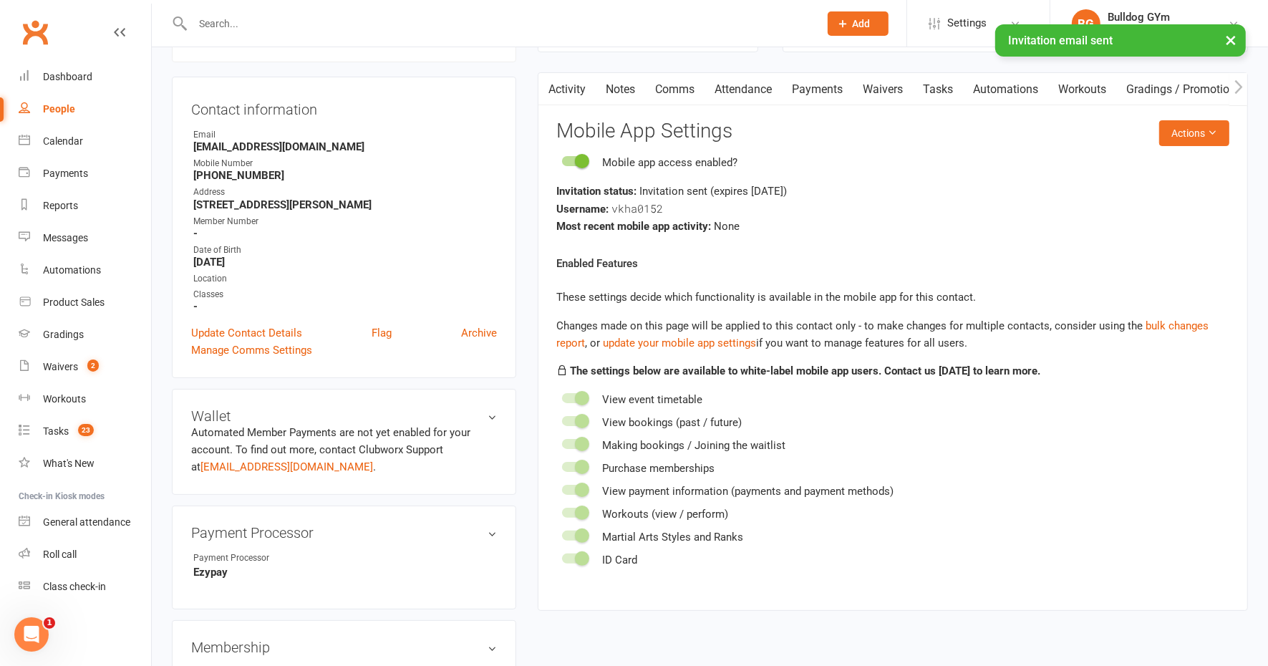
scroll to position [0, 0]
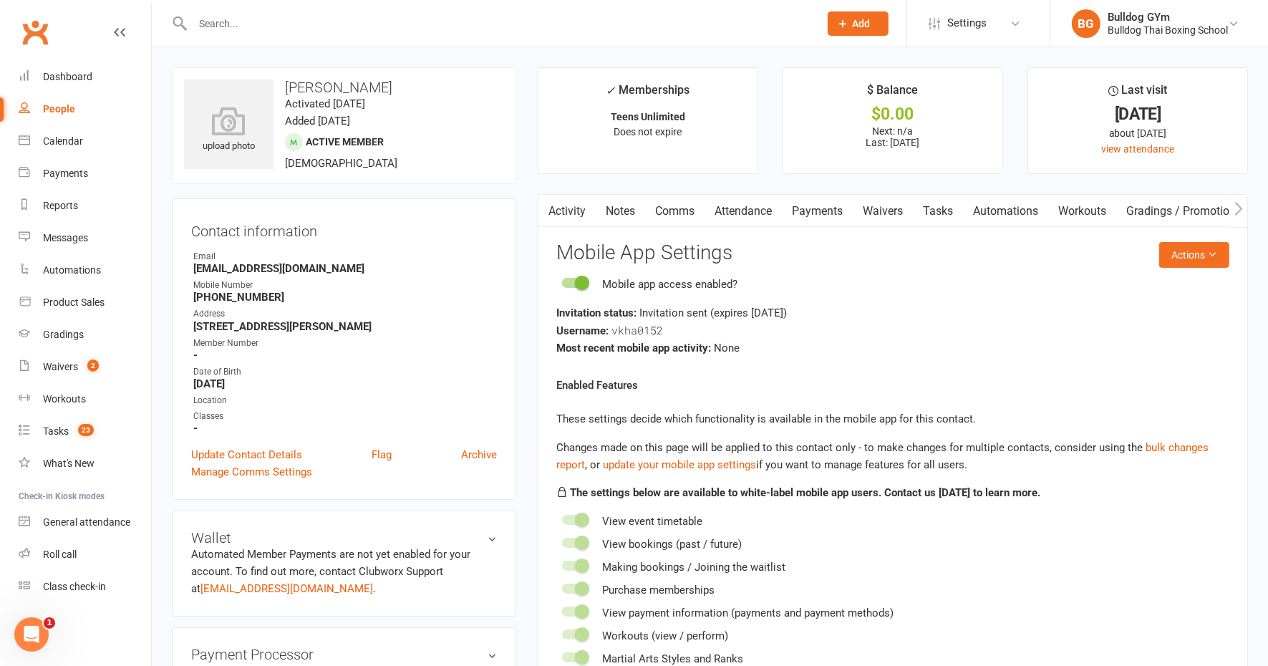
click at [625, 207] on link "Notes" at bounding box center [620, 211] width 49 height 33
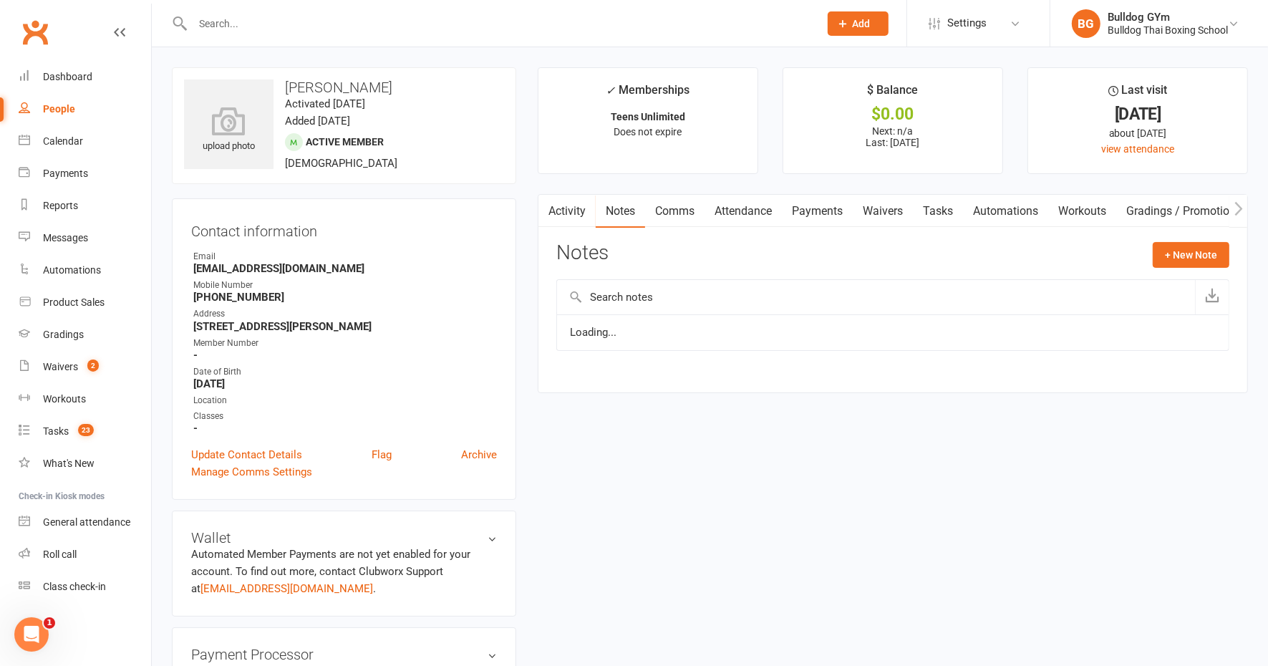
click at [680, 213] on link "Comms" at bounding box center [674, 211] width 59 height 33
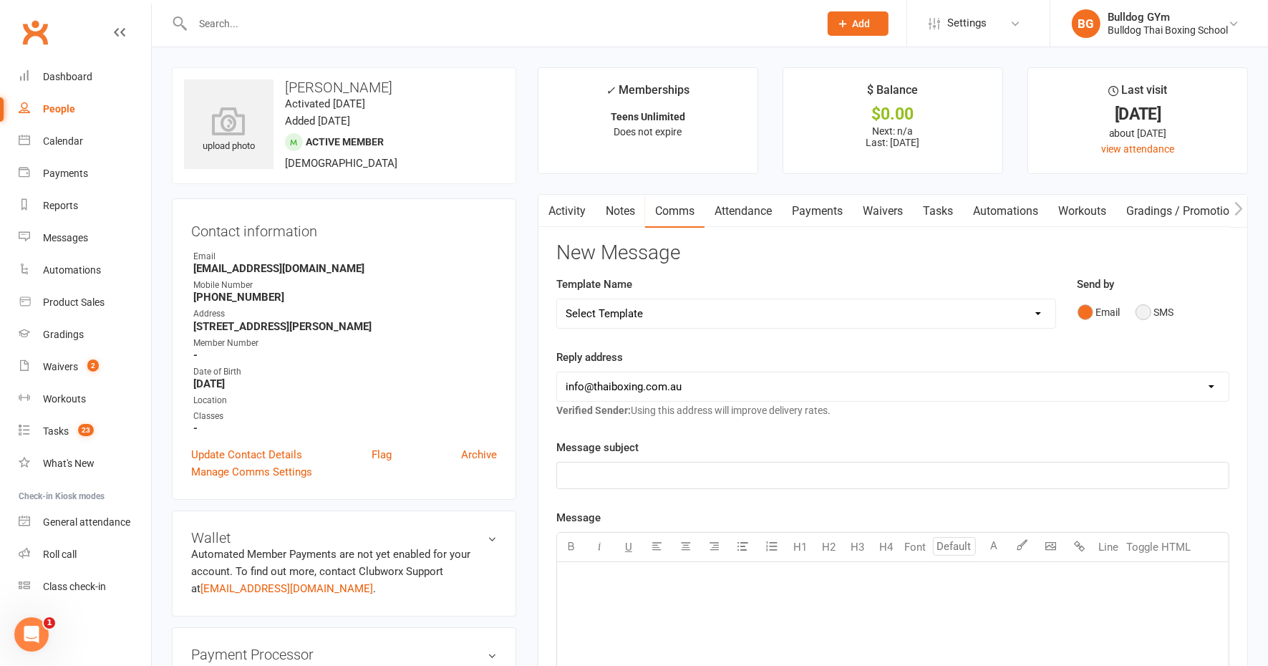
click at [1149, 308] on button "SMS" at bounding box center [1155, 312] width 39 height 27
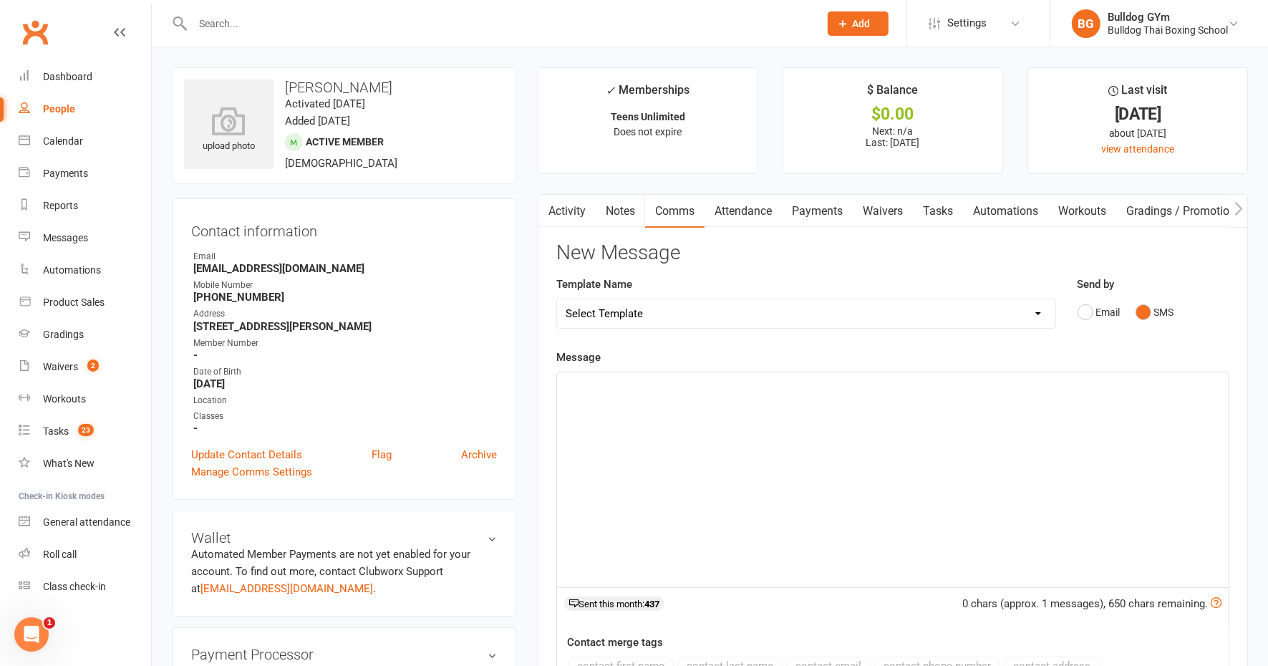
drag, startPoint x: 719, startPoint y: 386, endPoint x: 729, endPoint y: 380, distance: 11.9
click at [718, 385] on p "﻿" at bounding box center [893, 385] width 655 height 17
click at [820, 379] on span "Thanks, I've sent you a link to sign up for our new App. Danuta" at bounding box center [749, 385] width 366 height 13
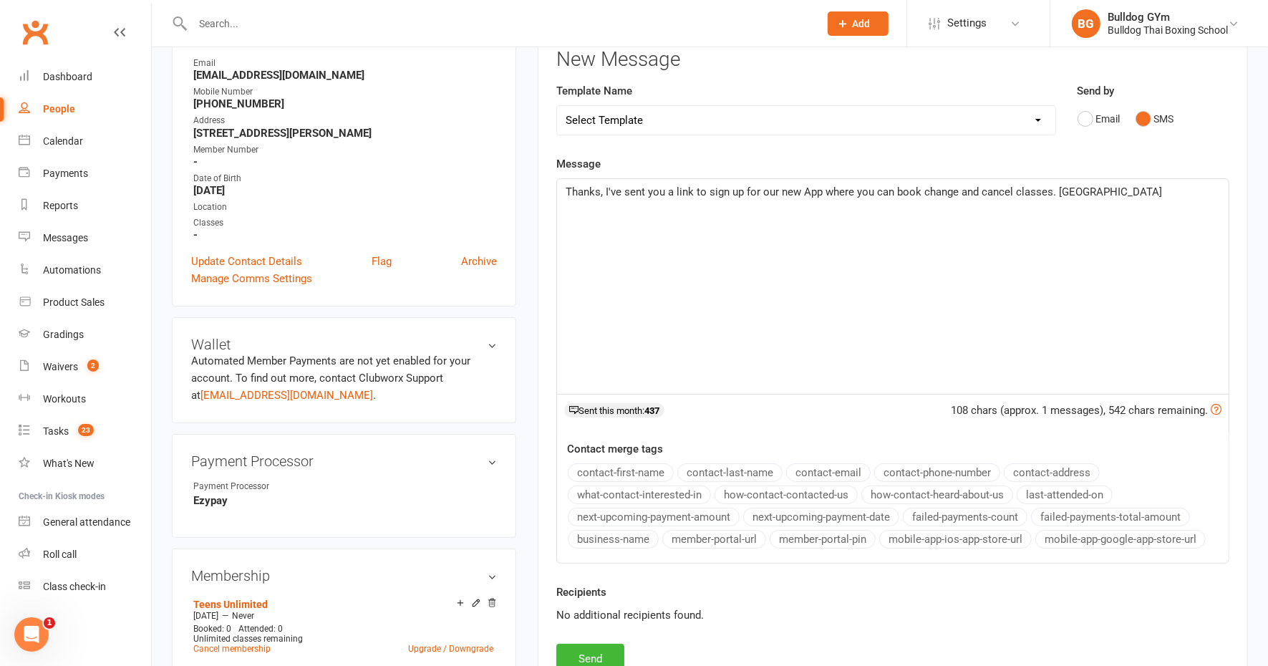
scroll to position [269, 0]
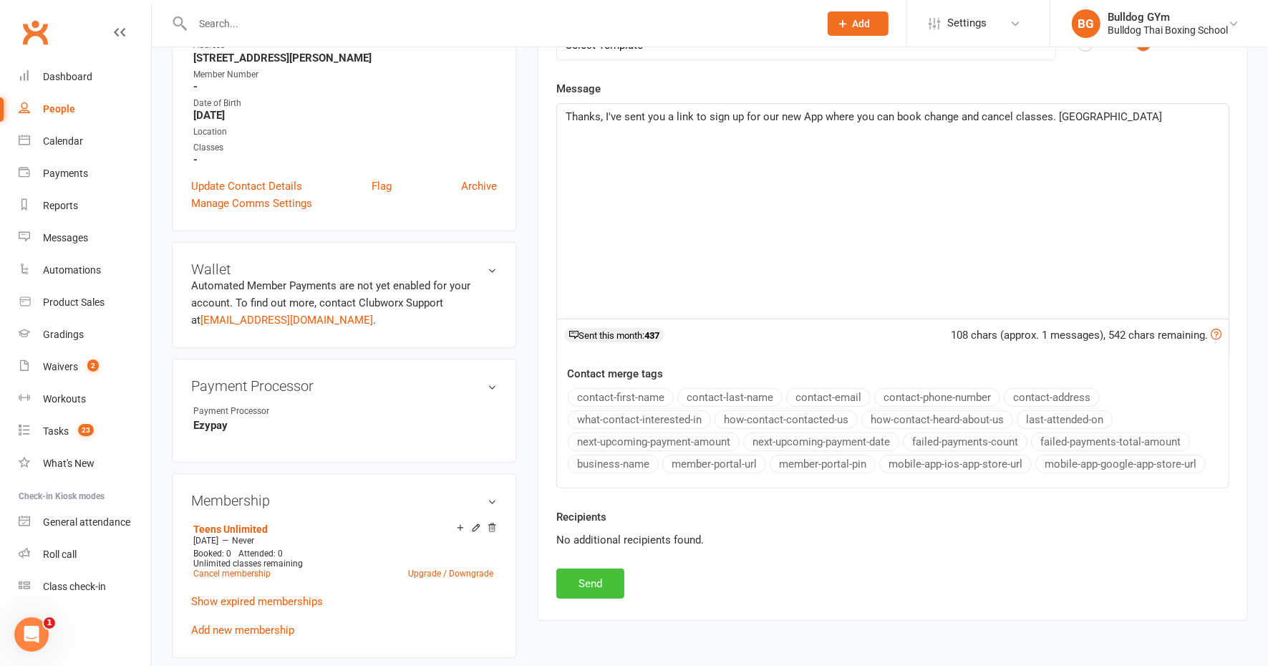
click at [593, 580] on button "Send" at bounding box center [590, 584] width 68 height 30
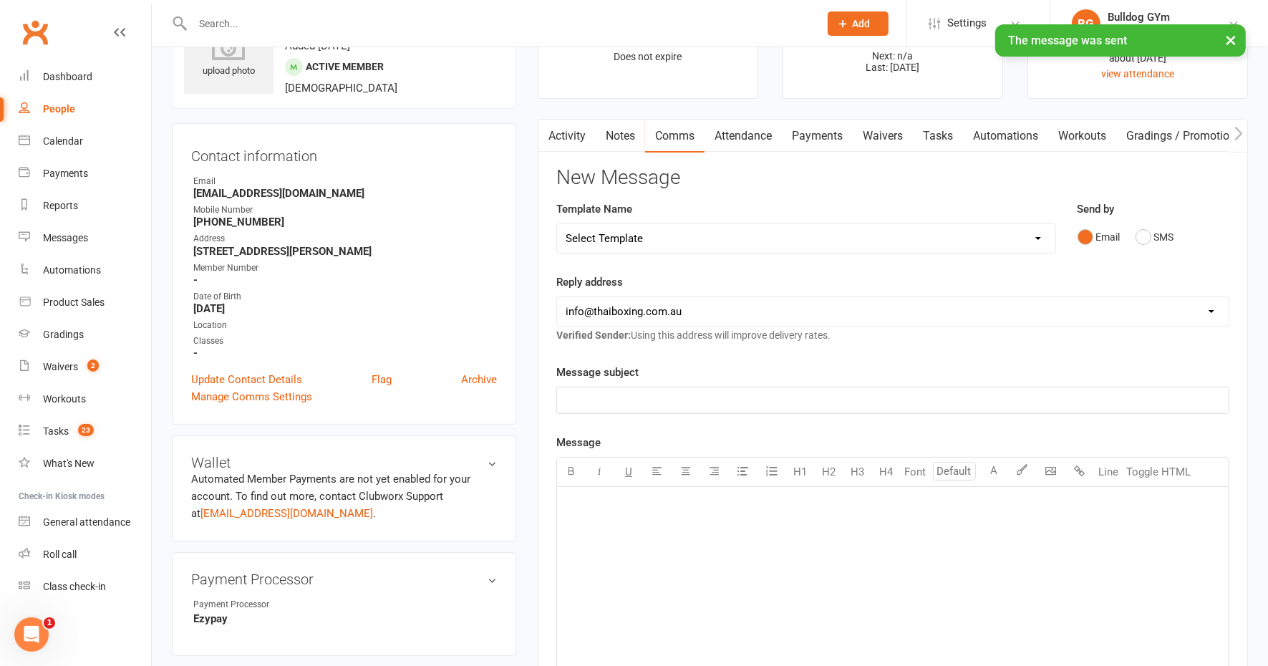
scroll to position [0, 0]
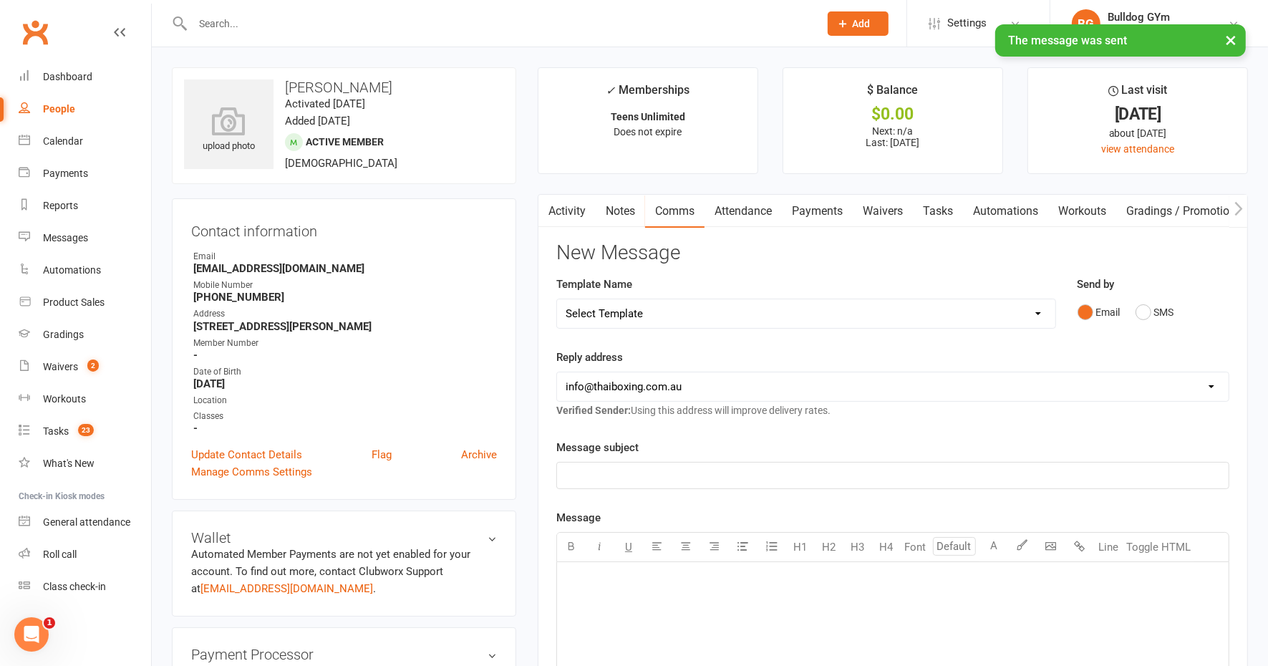
drag, startPoint x: 922, startPoint y: 206, endPoint x: 937, endPoint y: 206, distance: 15.0
click at [922, 206] on link "Tasks" at bounding box center [938, 211] width 50 height 33
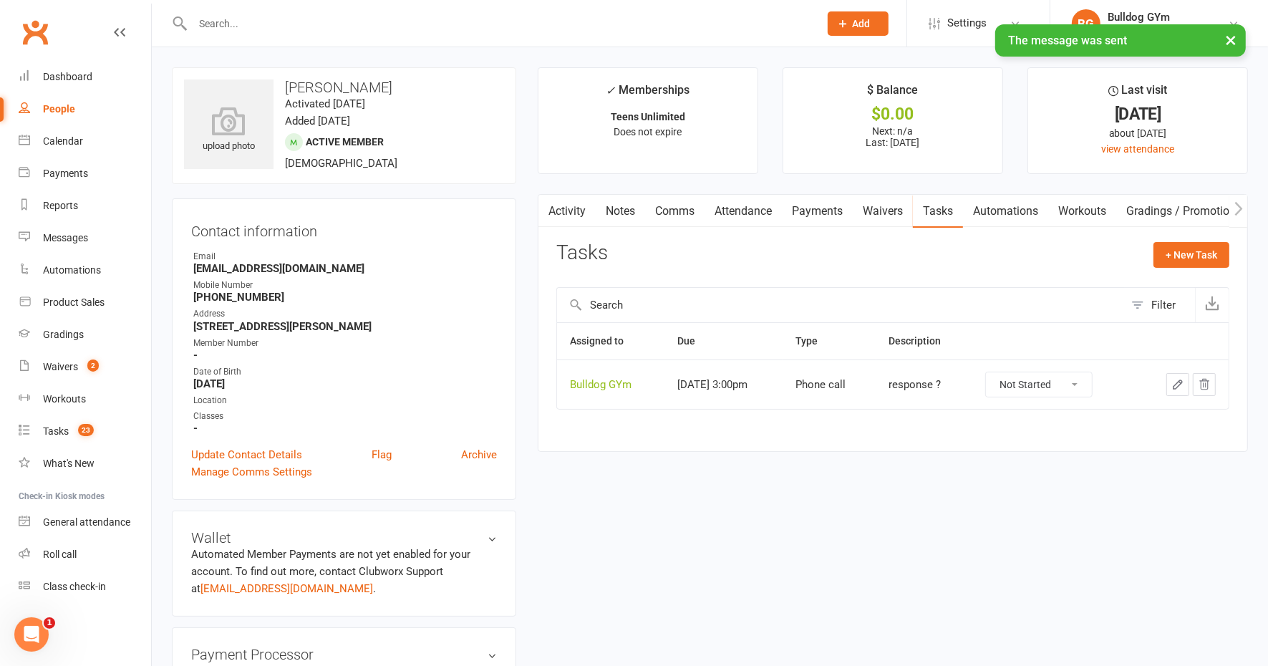
click at [1178, 378] on icon "button" at bounding box center [1178, 384] width 13 height 13
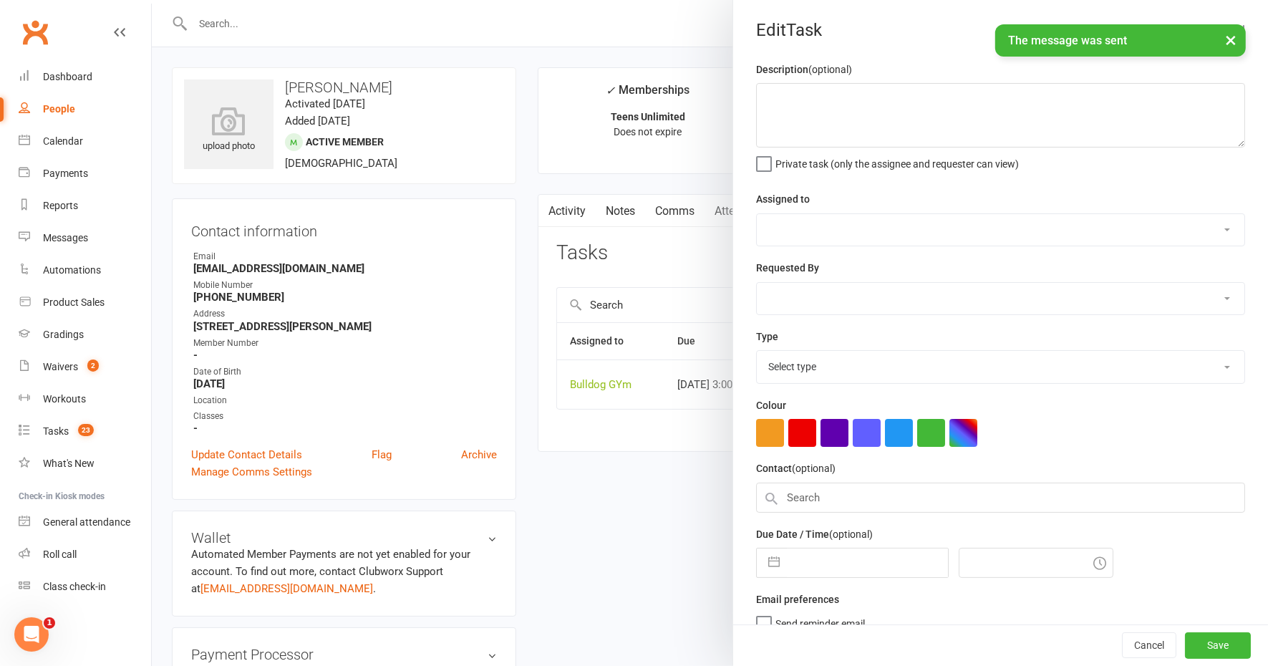
type textarea "response ?"
select select "12940"
select select "45795"
type input "14 Oct 2025"
type input "3:00pm"
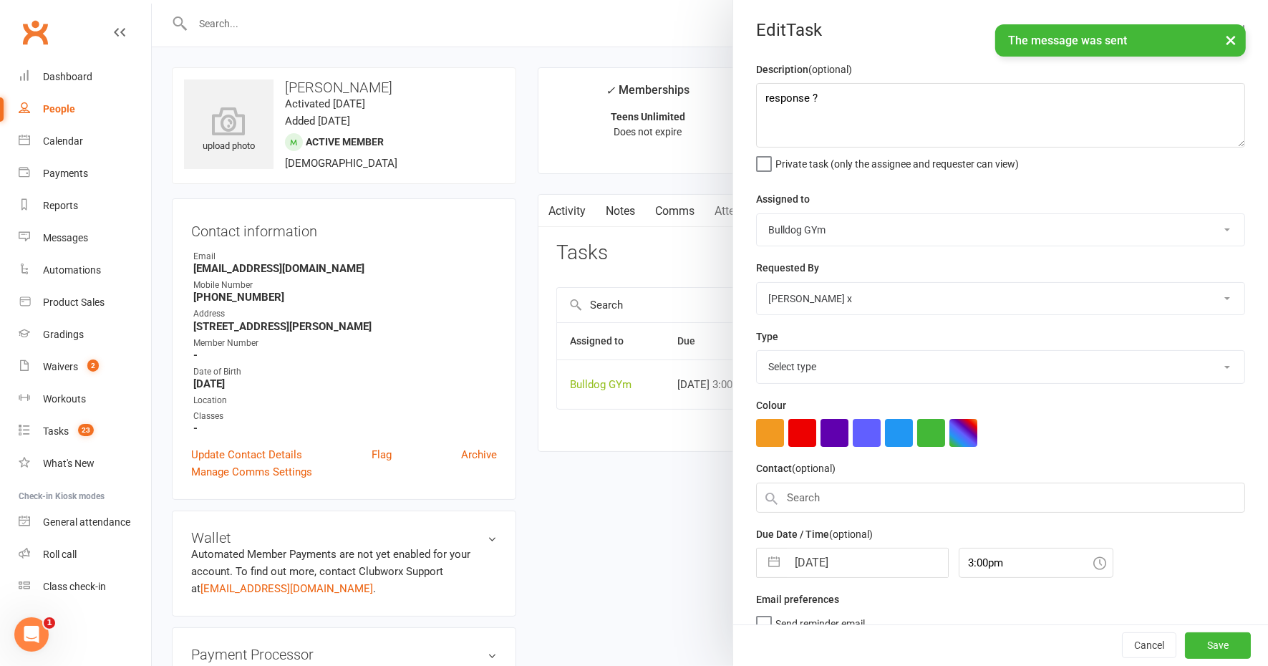
select select "12048"
drag, startPoint x: 809, startPoint y: 110, endPoint x: 749, endPoint y: 111, distance: 60.2
click at [756, 111] on textarea "response ?" at bounding box center [1000, 115] width 489 height 64
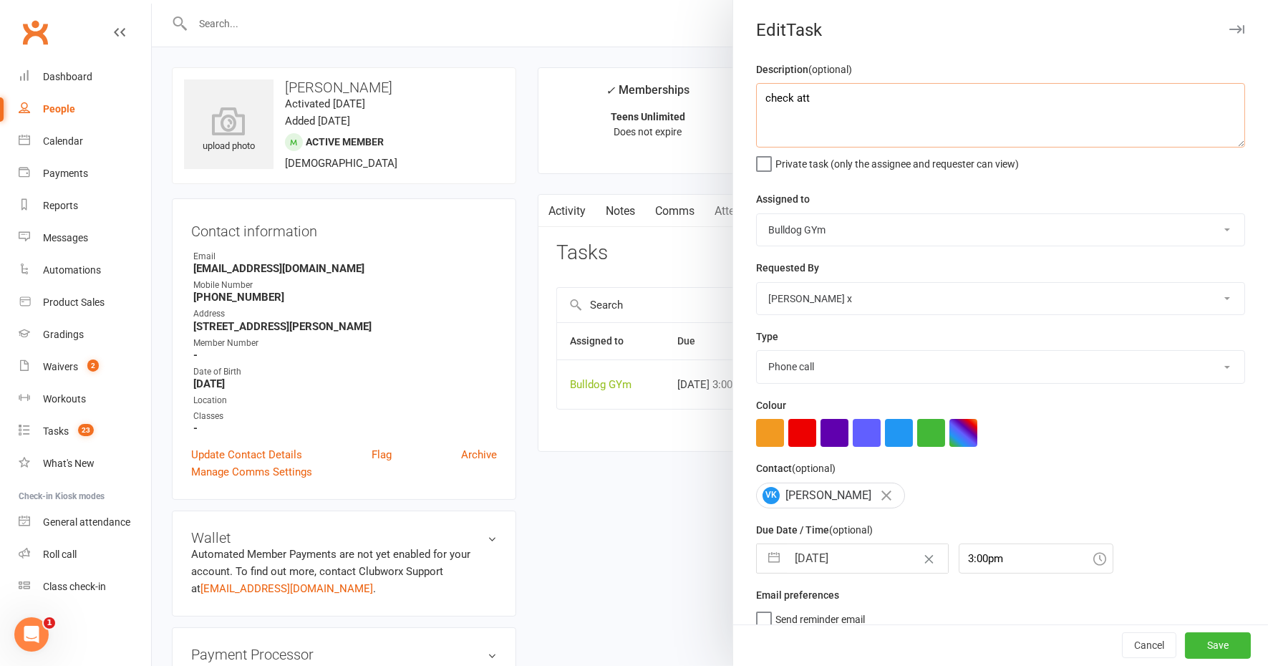
type textarea "check att"
click at [845, 549] on input "14 Oct 2025" at bounding box center [867, 558] width 161 height 29
select select "8"
select select "2025"
select select "9"
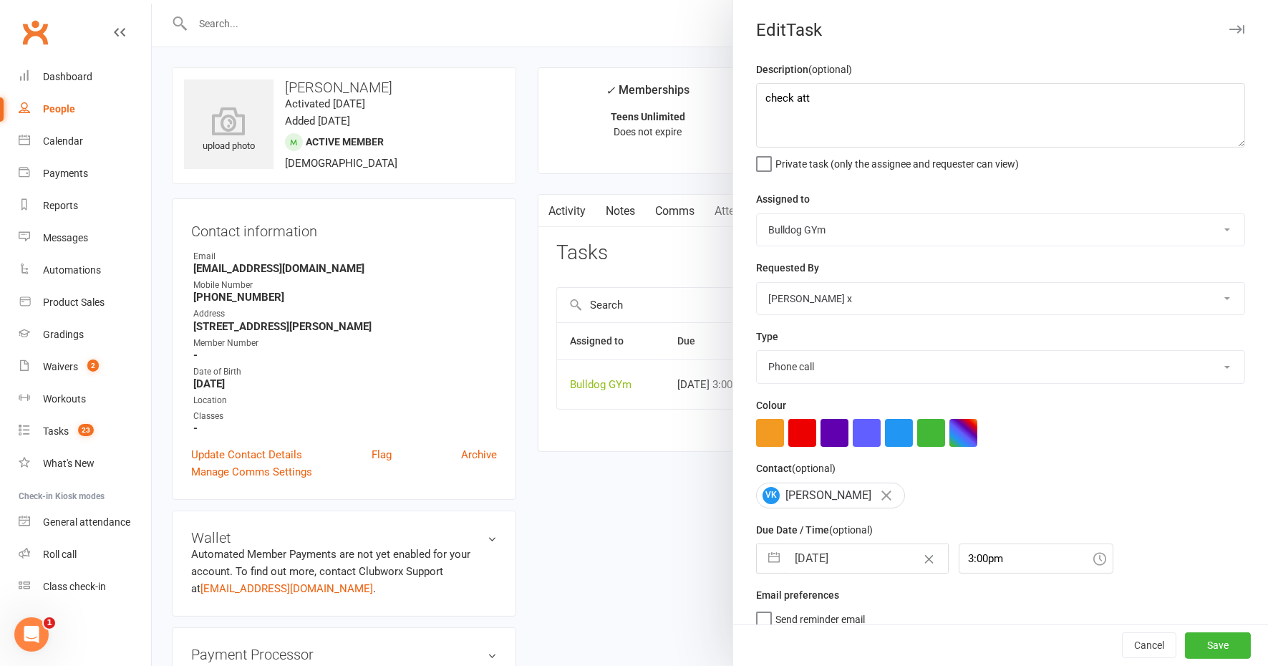
select select "2025"
select select "10"
select select "2025"
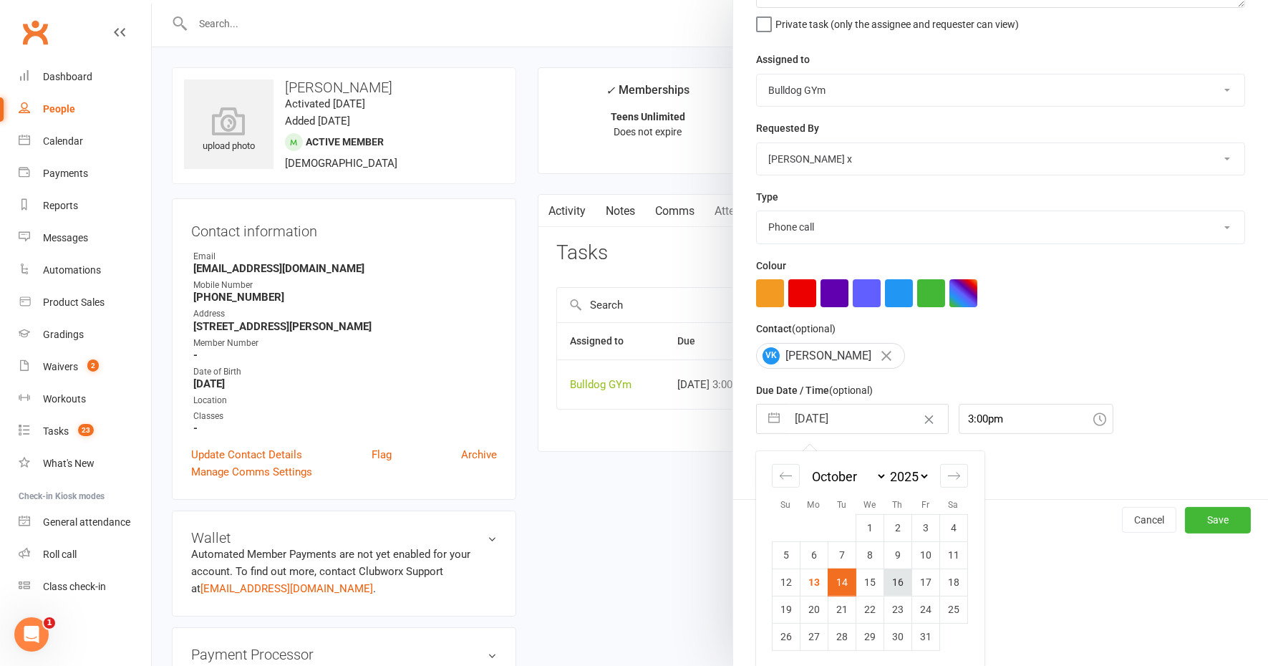
click at [894, 585] on td "16" at bounding box center [898, 582] width 28 height 27
type input "16 Oct 2025"
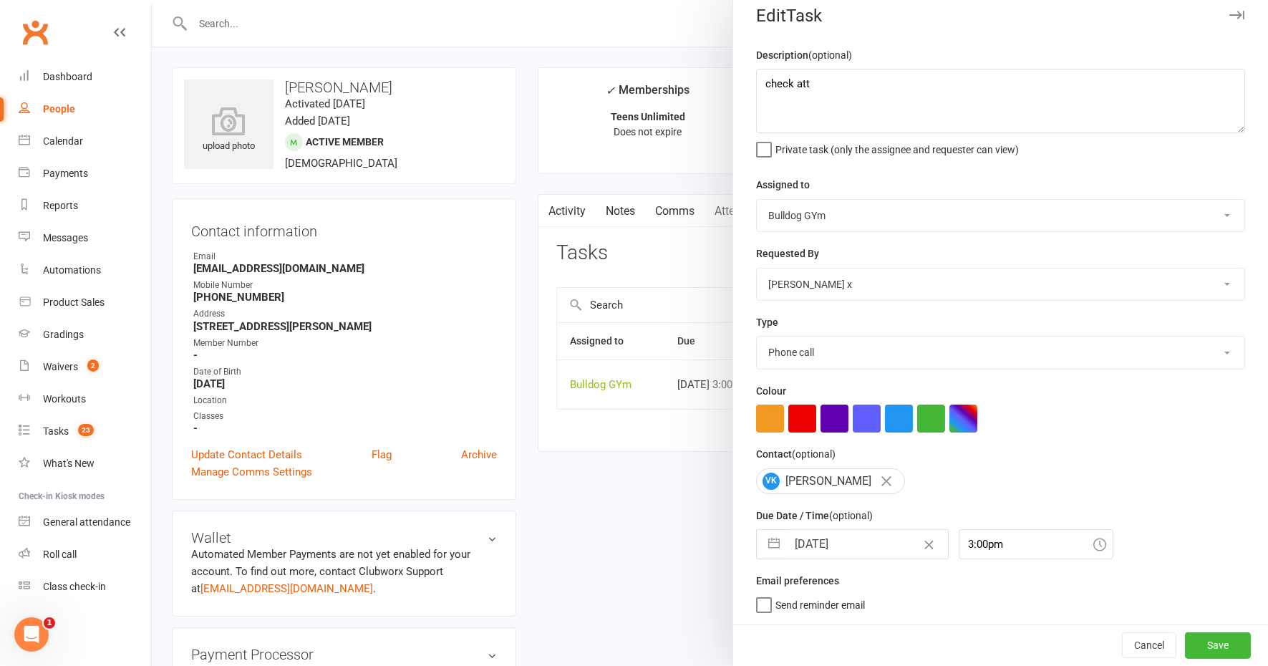
scroll to position [11, 0]
drag, startPoint x: 1178, startPoint y: 645, endPoint x: 1174, endPoint y: 625, distance: 20.4
click at [1185, 645] on button "Save" at bounding box center [1218, 646] width 66 height 26
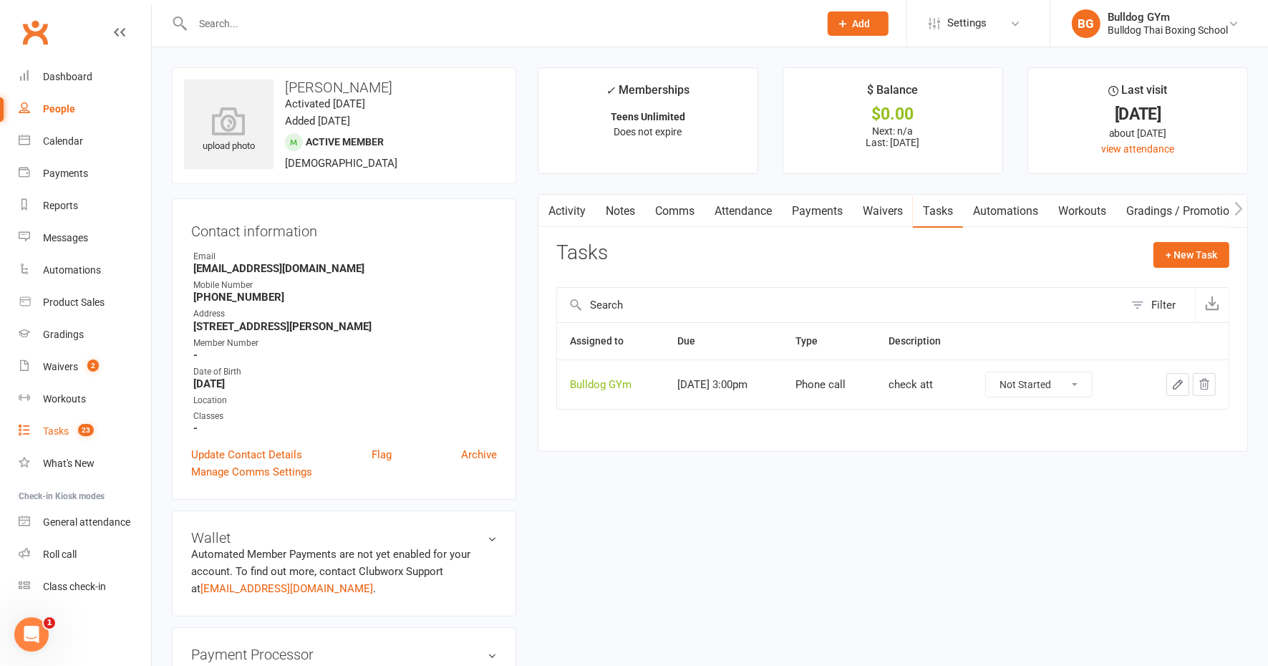
click at [51, 428] on div "Tasks" at bounding box center [56, 430] width 26 height 11
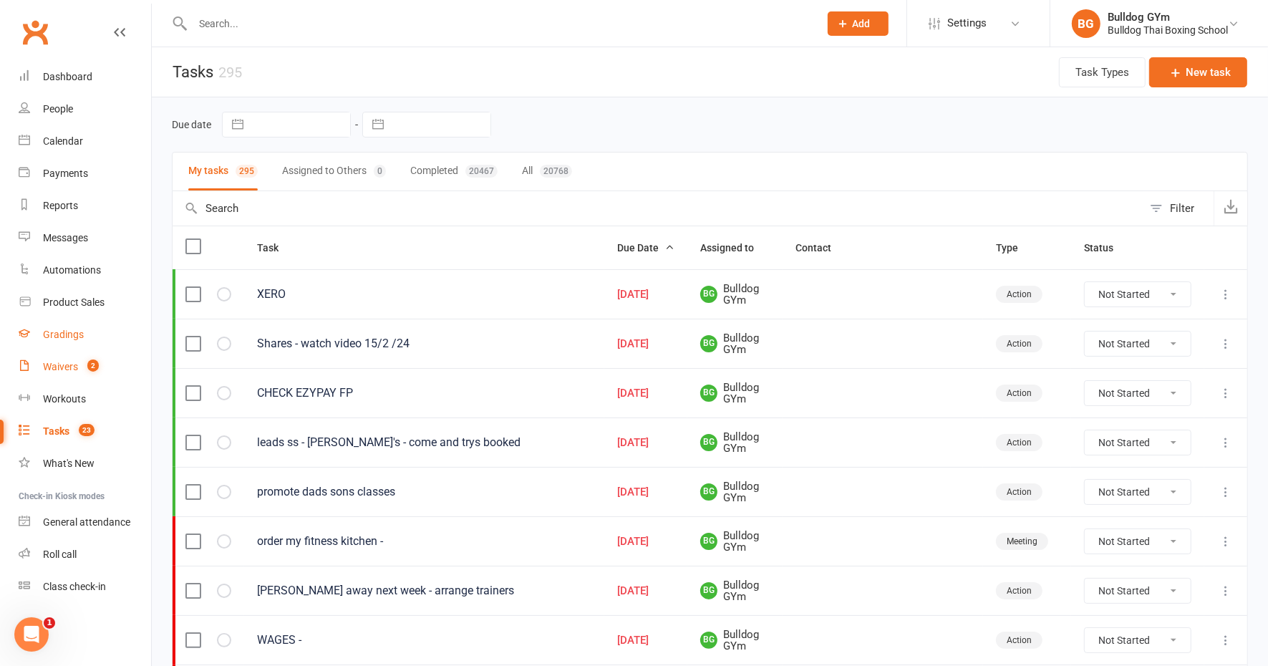
drag, startPoint x: 58, startPoint y: 366, endPoint x: 66, endPoint y: 344, distance: 23.6
click at [59, 365] on div "Waivers" at bounding box center [60, 366] width 35 height 11
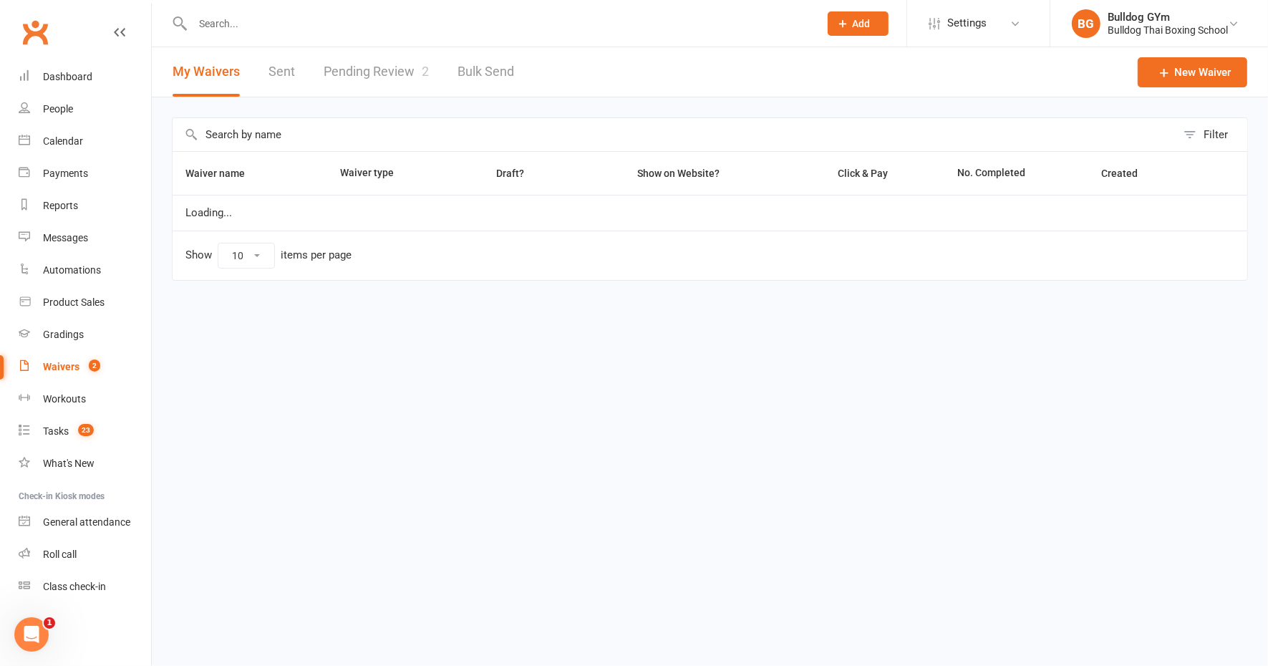
click at [366, 75] on link "Pending Review 2" at bounding box center [376, 71] width 105 height 49
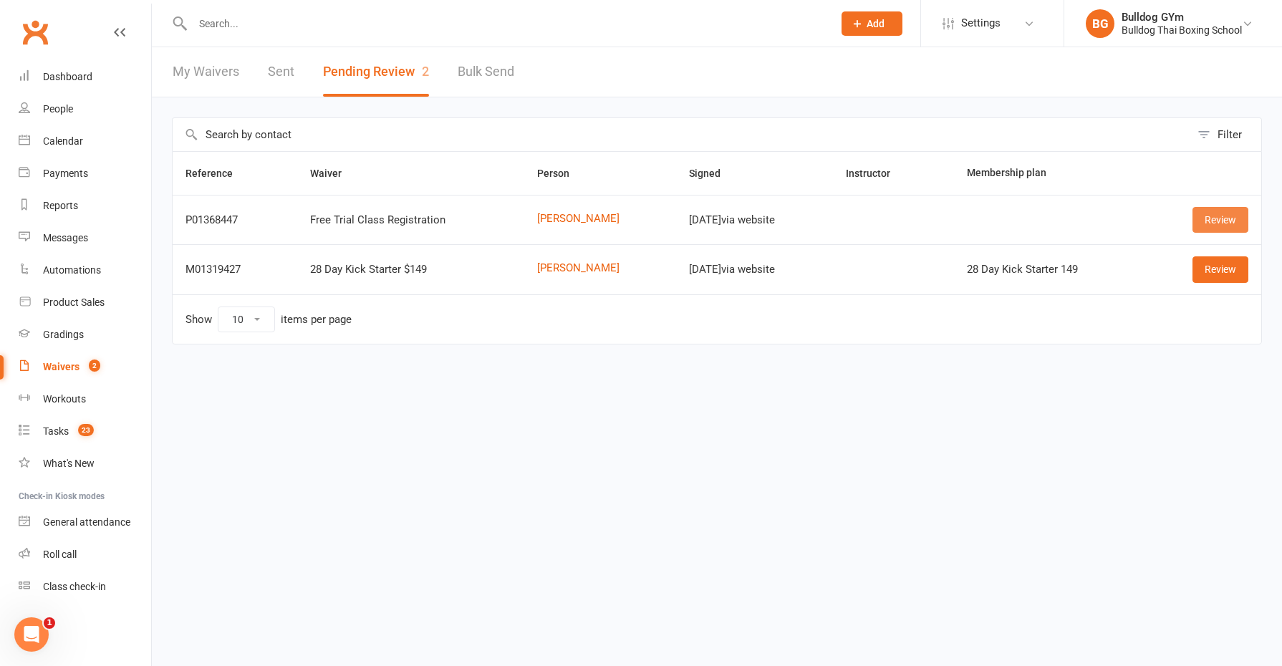
click at [1220, 216] on link "Review" at bounding box center [1220, 220] width 56 height 26
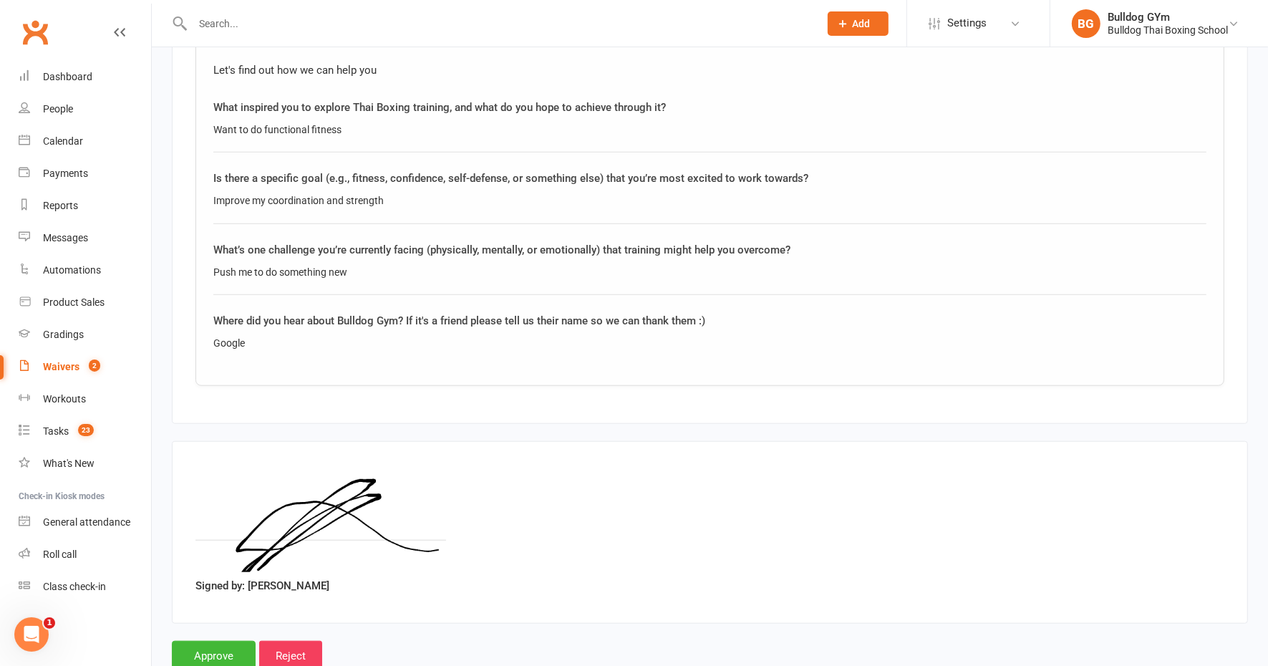
scroll to position [1079, 0]
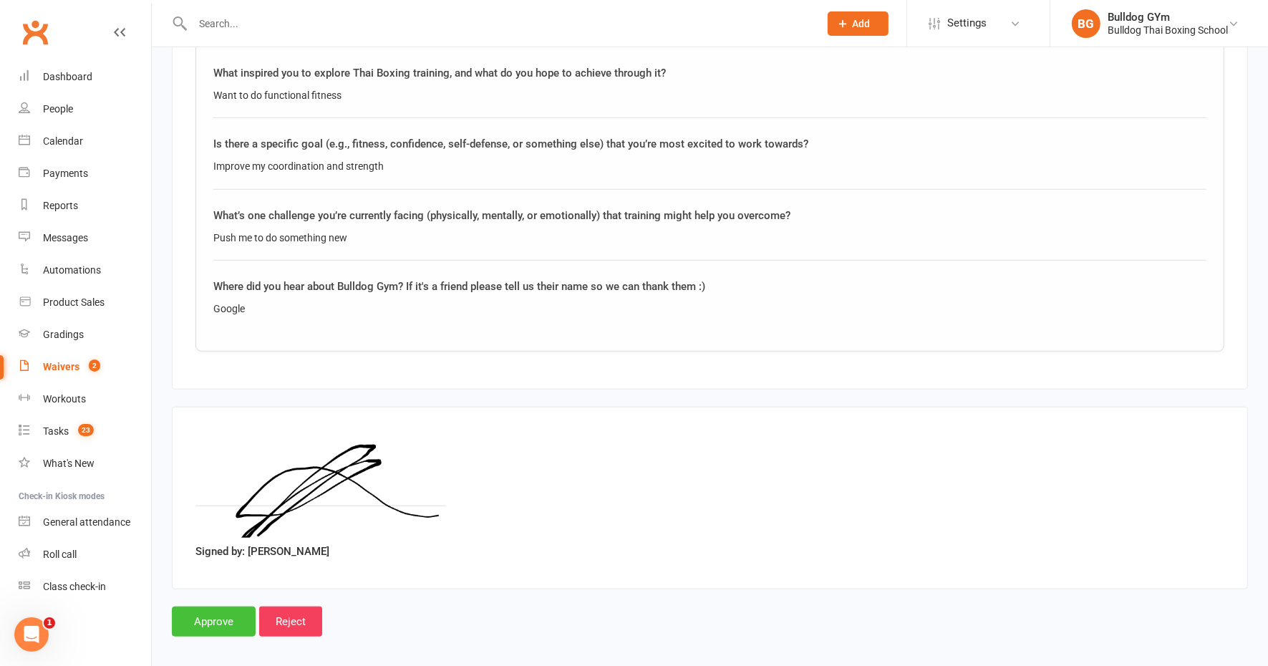
click at [231, 613] on input "Approve" at bounding box center [214, 622] width 84 height 30
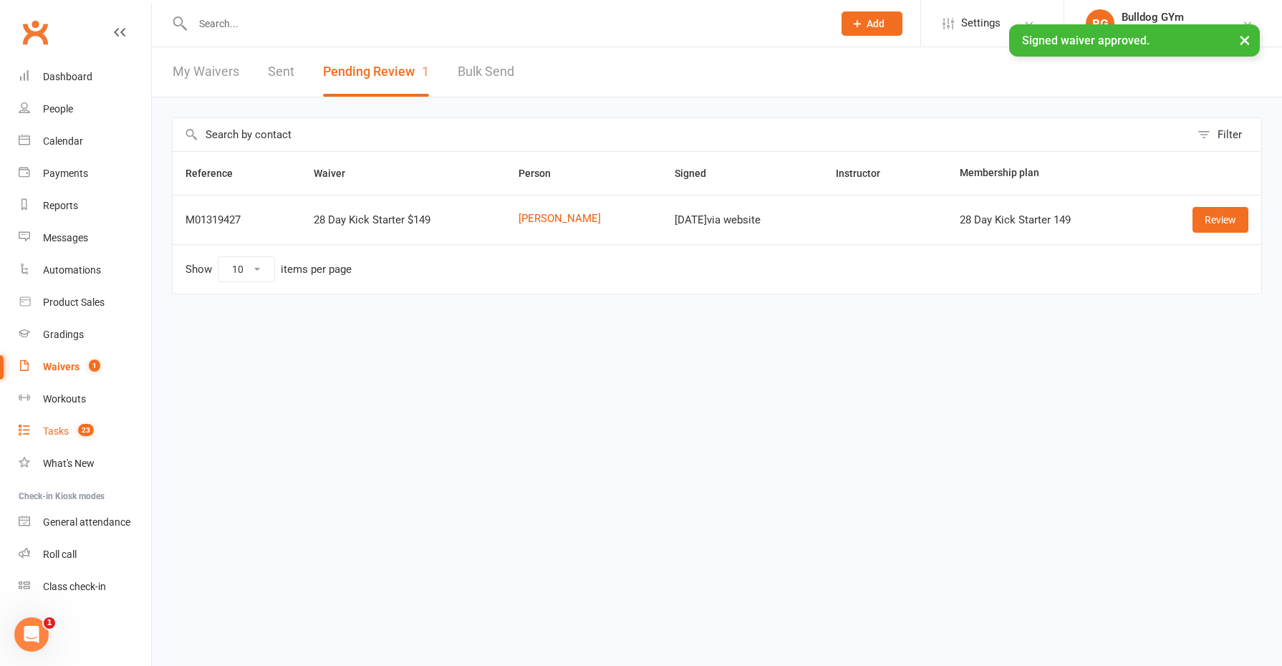
click at [47, 429] on div "Tasks" at bounding box center [56, 430] width 26 height 11
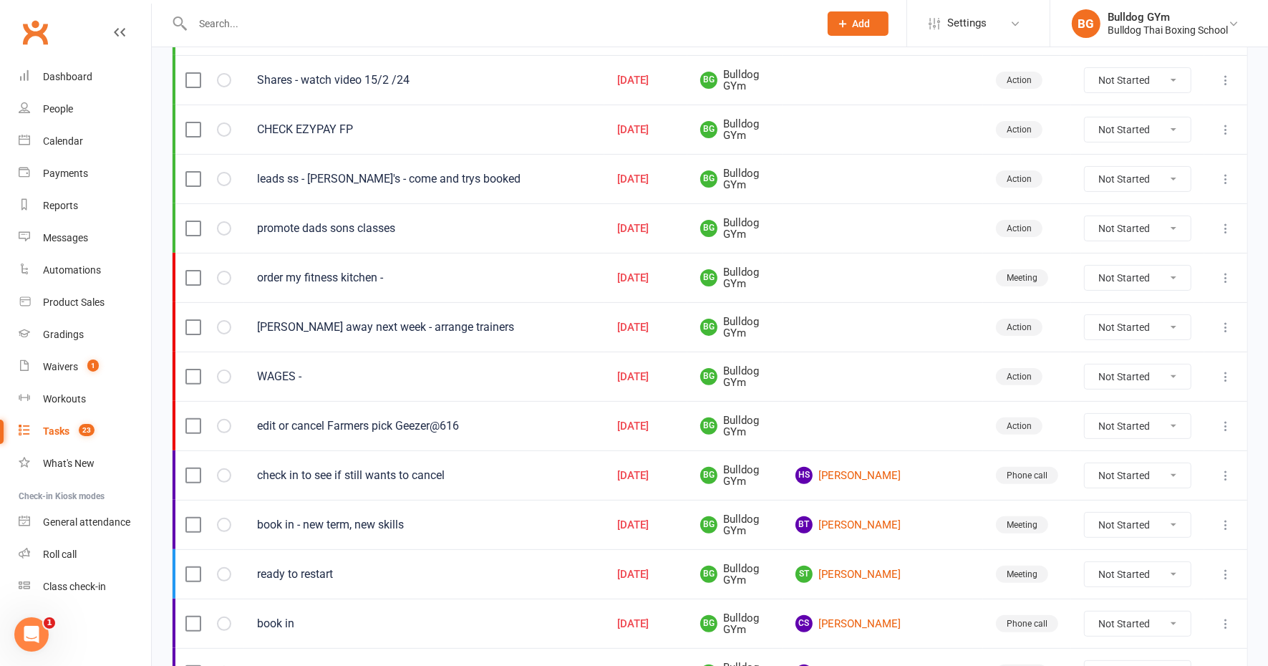
scroll to position [358, 0]
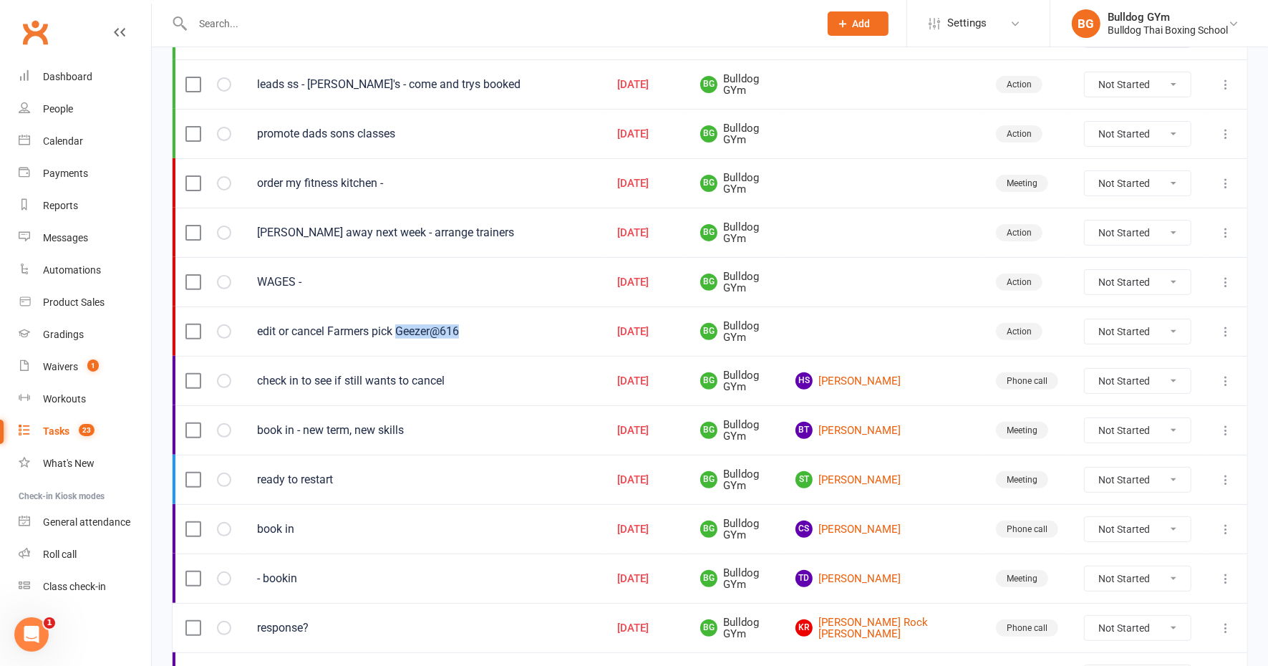
drag, startPoint x: 465, startPoint y: 324, endPoint x: 399, endPoint y: 333, distance: 67.2
click at [399, 333] on td "edit or cancel Farmers pick Geezer@616" at bounding box center [424, 331] width 360 height 49
drag, startPoint x: 399, startPoint y: 333, endPoint x: 415, endPoint y: 325, distance: 17.6
copy div "Geezer@616"
click at [1173, 323] on select "Not Started In Progress Waiting Complete" at bounding box center [1138, 331] width 106 height 24
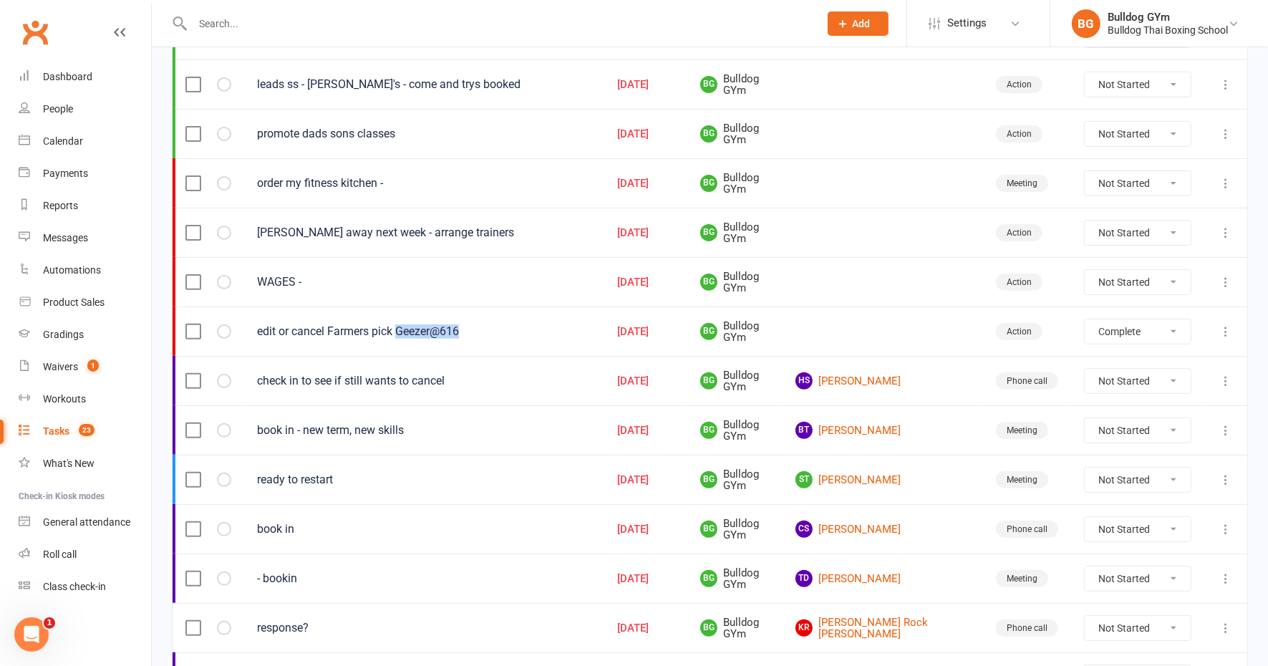
click at [1085, 319] on select "Not Started In Progress Waiting Complete" at bounding box center [1138, 331] width 106 height 24
select select "unstarted"
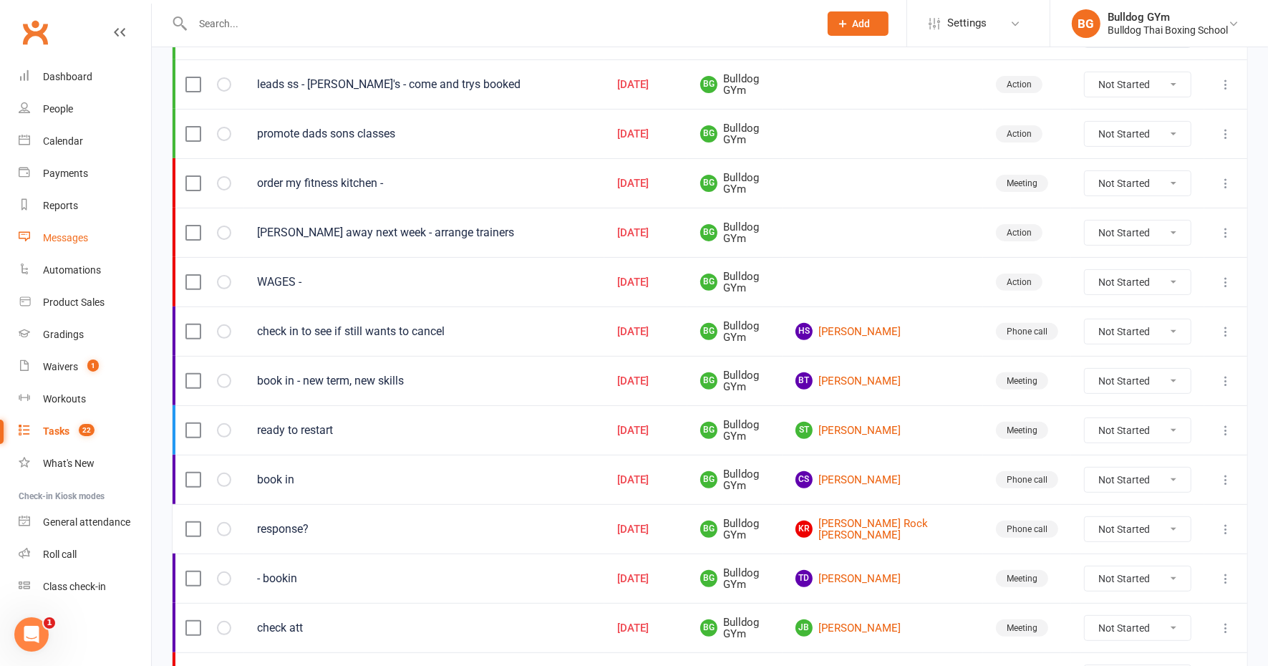
click at [72, 235] on div "Messages" at bounding box center [65, 237] width 45 height 11
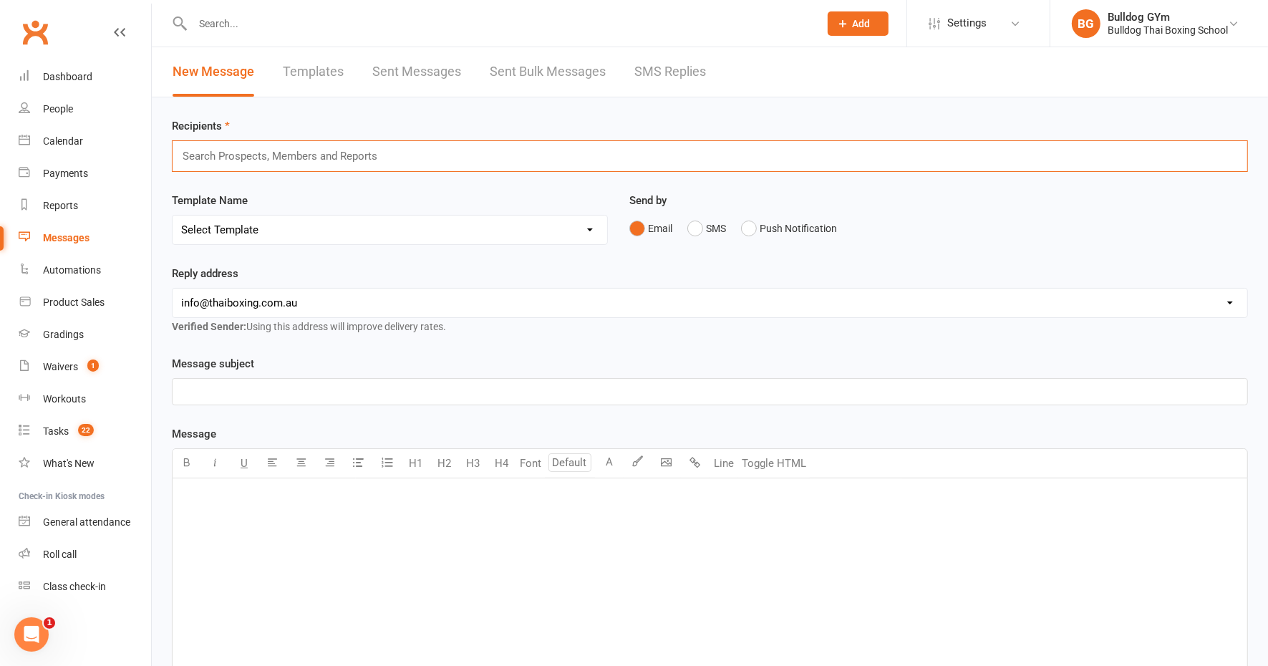
click at [309, 148] on input "text" at bounding box center [286, 156] width 210 height 19
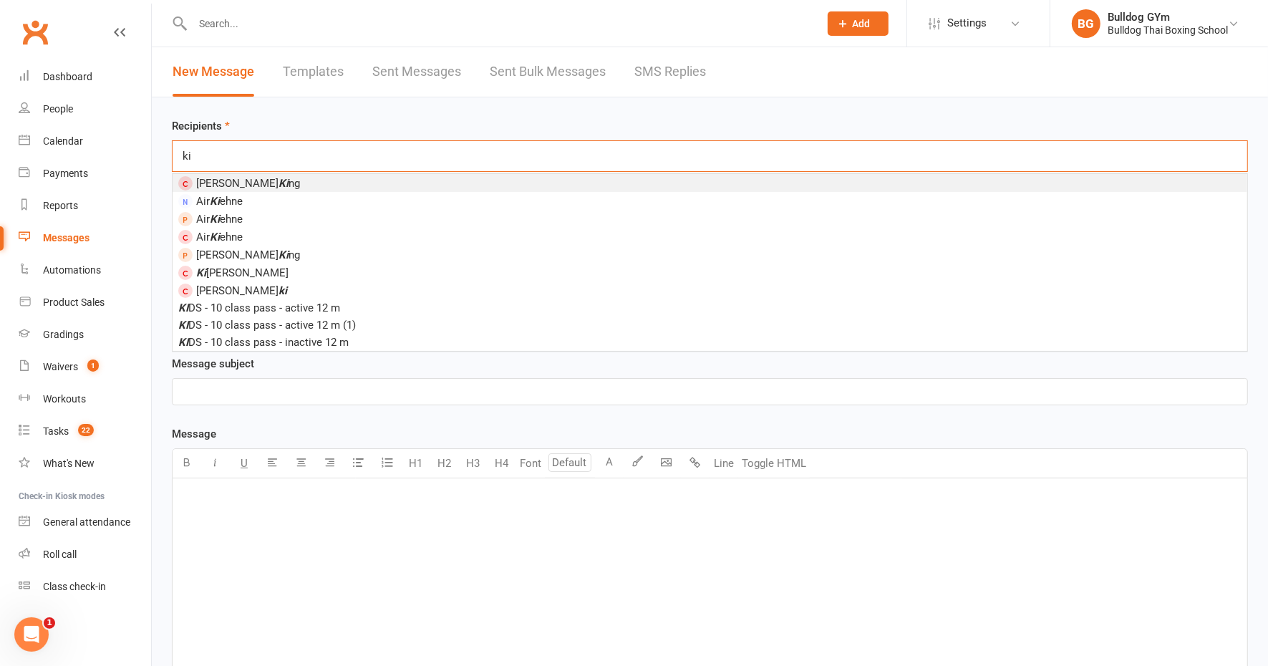
type input "k"
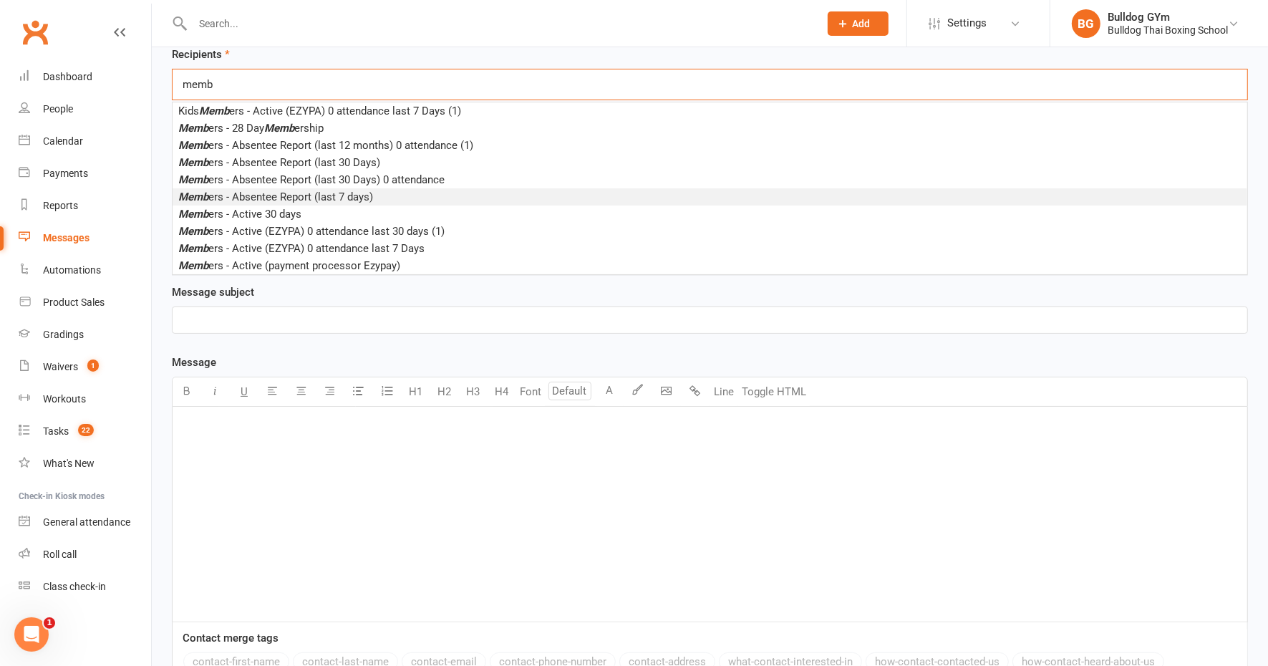
scroll to position [90, 0]
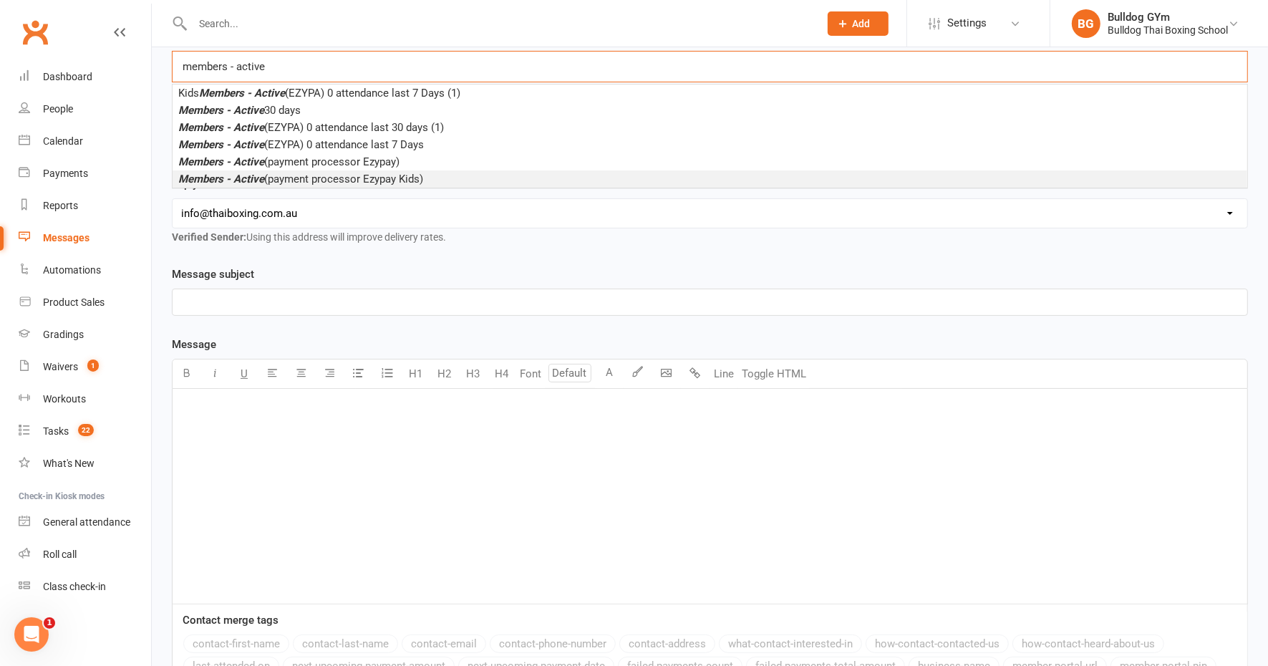
type input "members - active"
click at [405, 180] on span "Members - Active (payment processor Ezypay Kids)" at bounding box center [300, 179] width 245 height 13
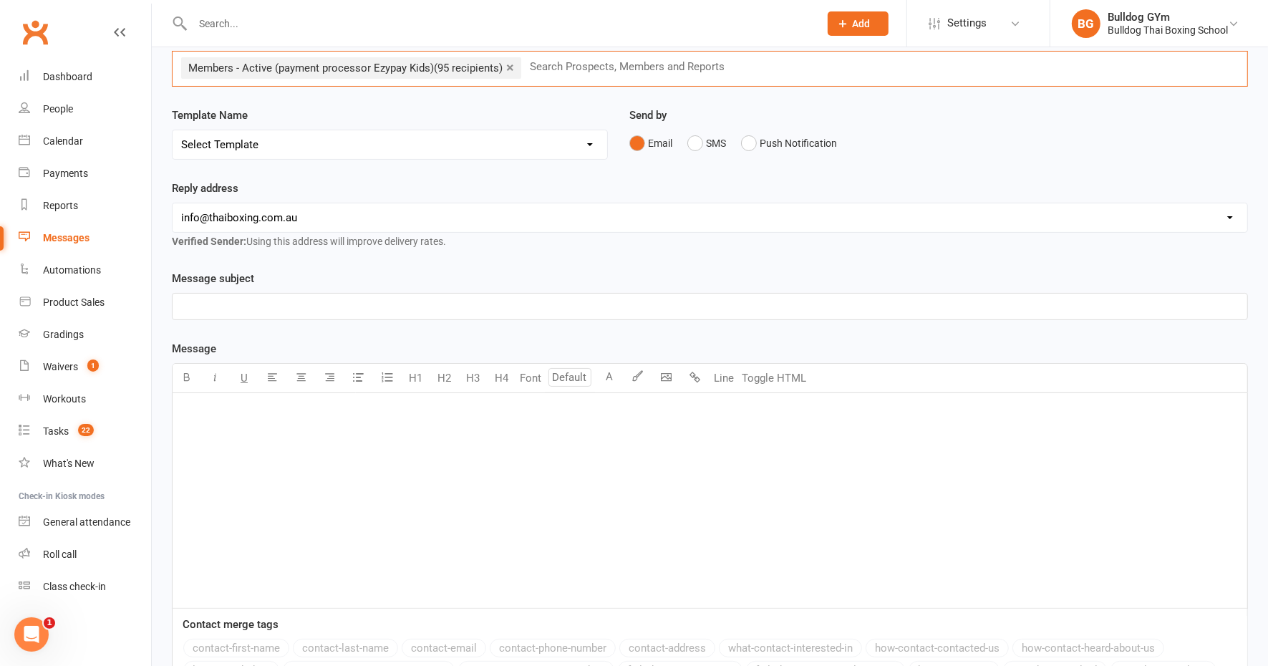
click at [359, 148] on select "Select Template [Email] Price Increase 28 Day Kick starter [SMS] 10 Pass Check …" at bounding box center [390, 144] width 435 height 29
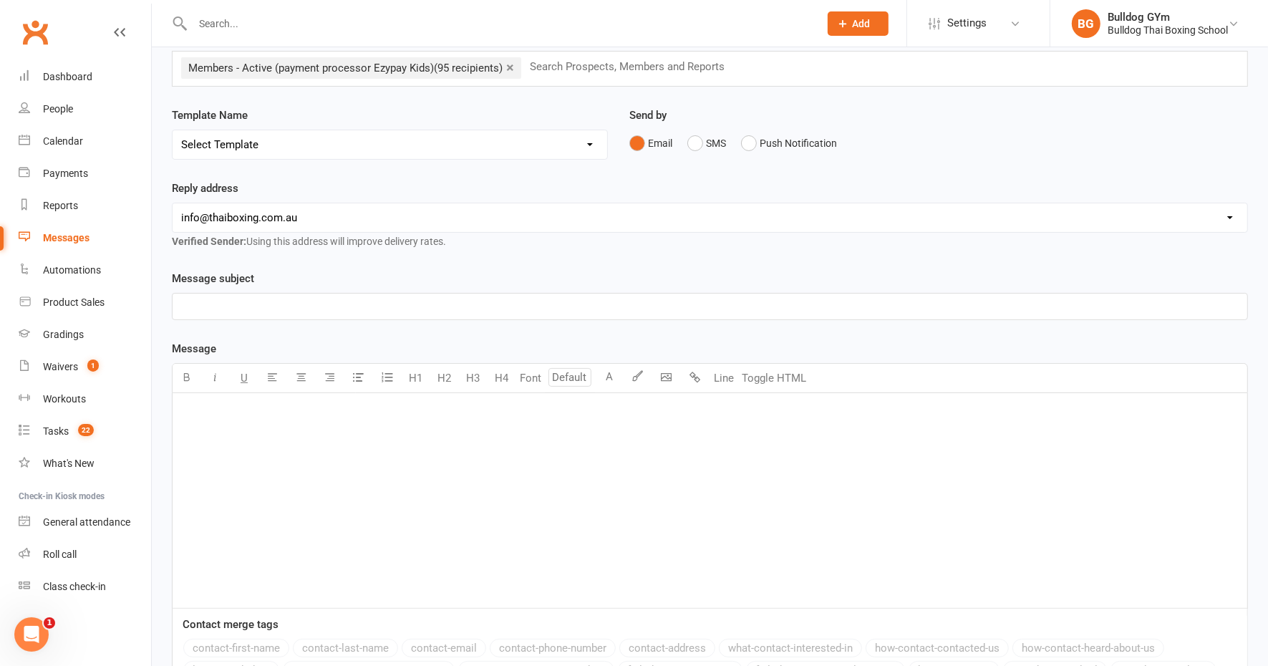
select select "103"
click at [173, 130] on select "Select Template [Email] Price Increase 28 Day Kick starter [SMS] 10 Pass Check …" at bounding box center [390, 144] width 435 height 29
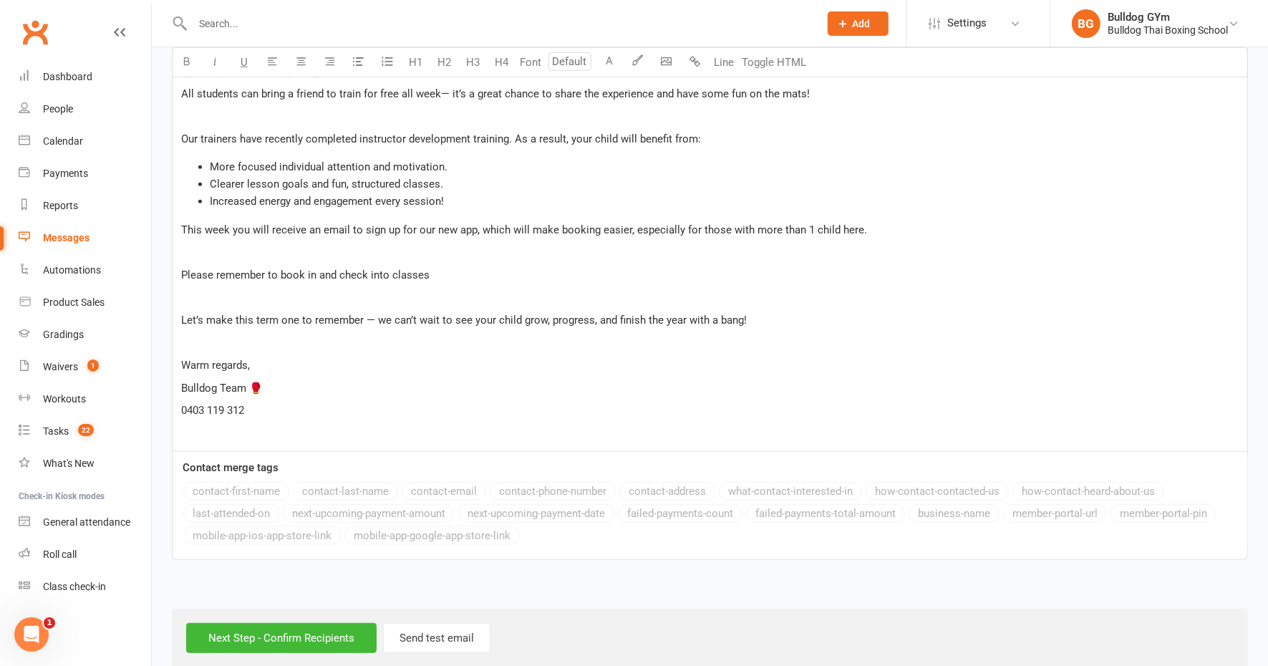
scroll to position [671, 0]
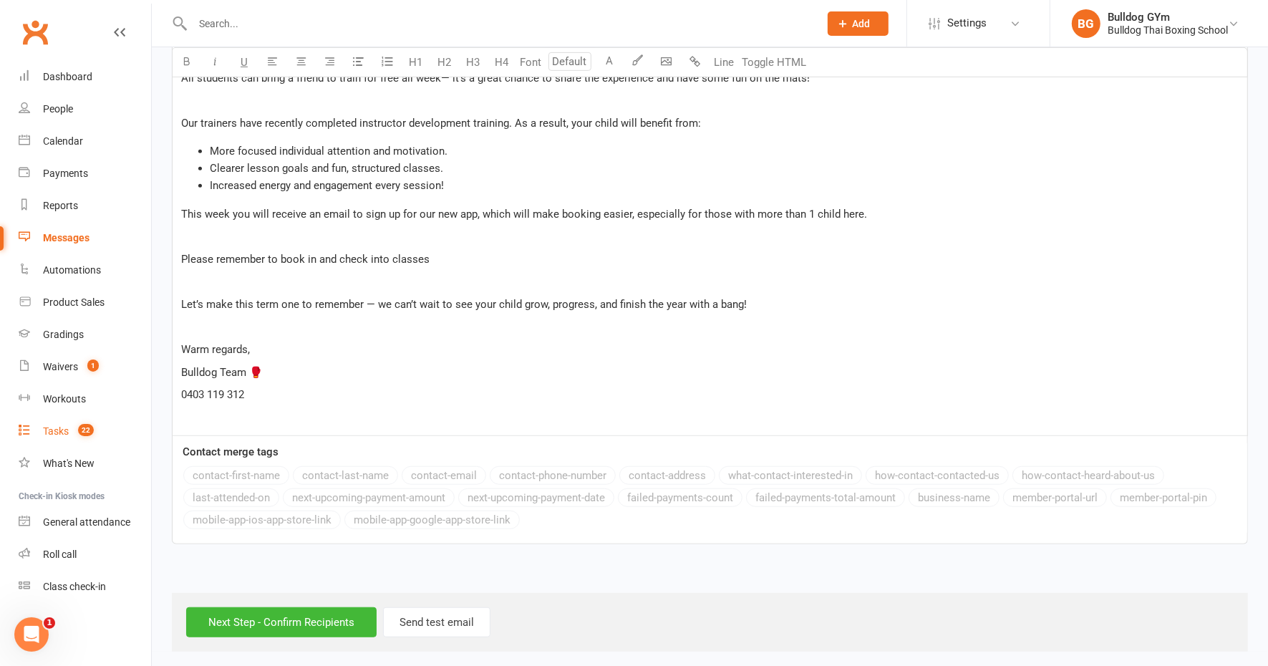
click at [65, 433] on div "Tasks" at bounding box center [56, 430] width 26 height 11
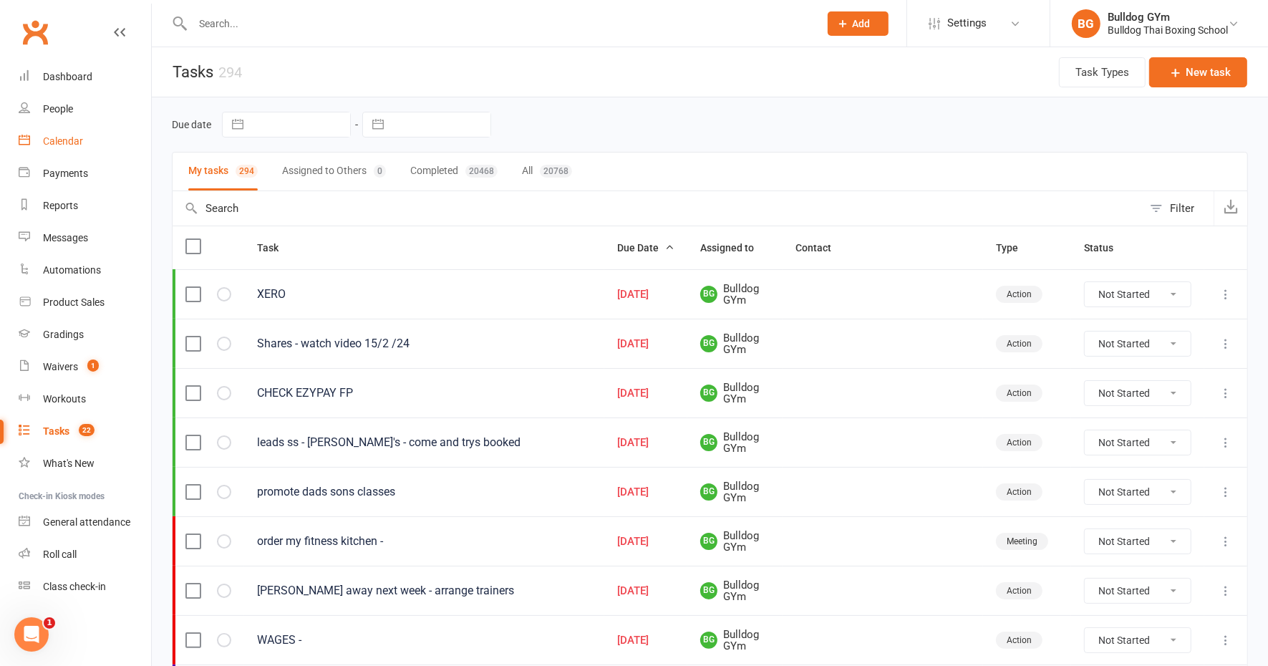
click at [57, 141] on div "Calendar" at bounding box center [63, 140] width 40 height 11
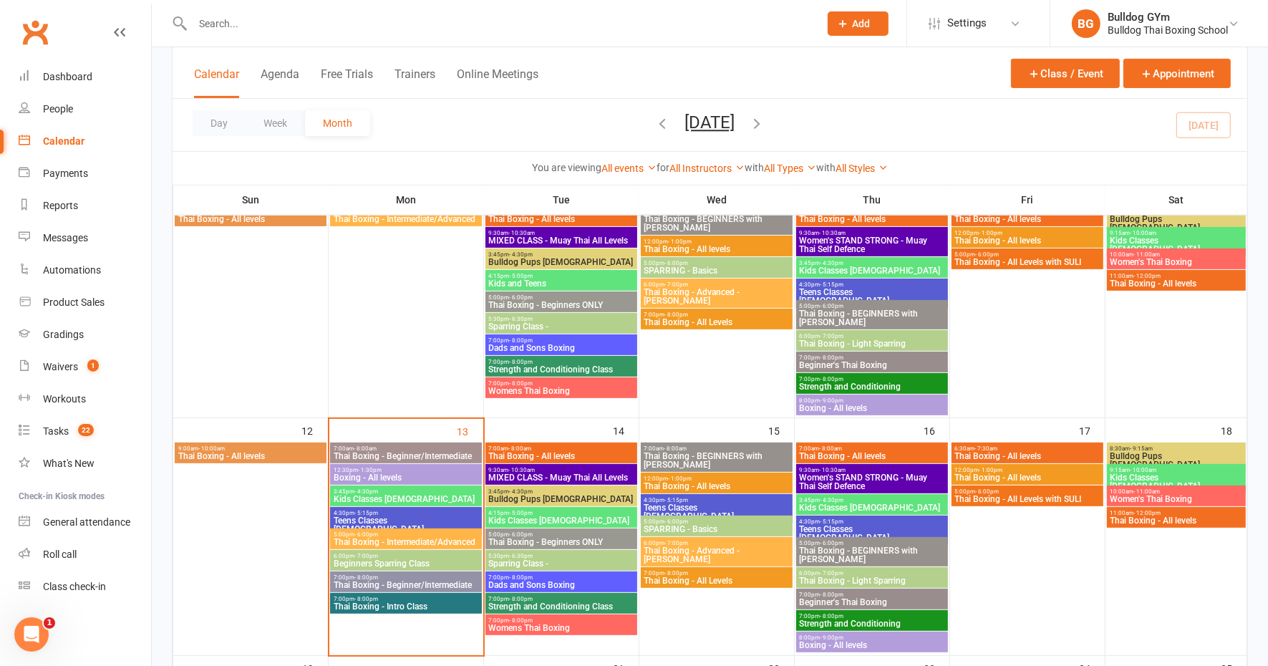
scroll to position [448, 0]
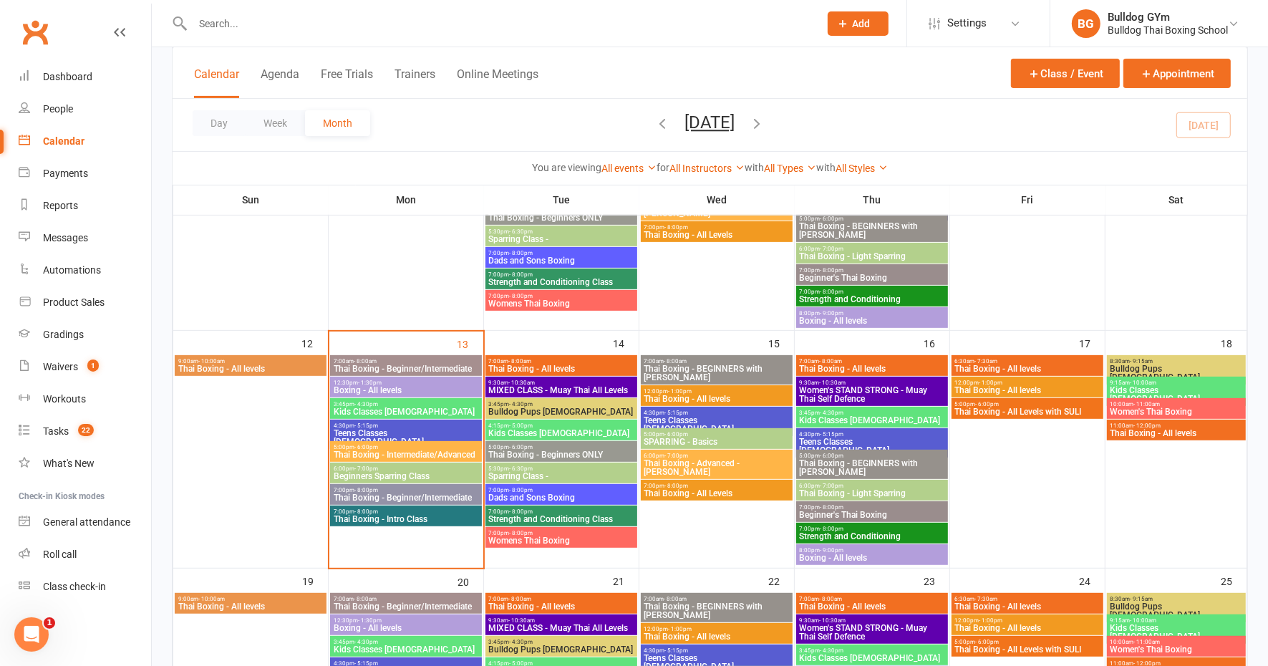
click at [402, 408] on span "Kids Classes 8-12yo" at bounding box center [406, 411] width 146 height 9
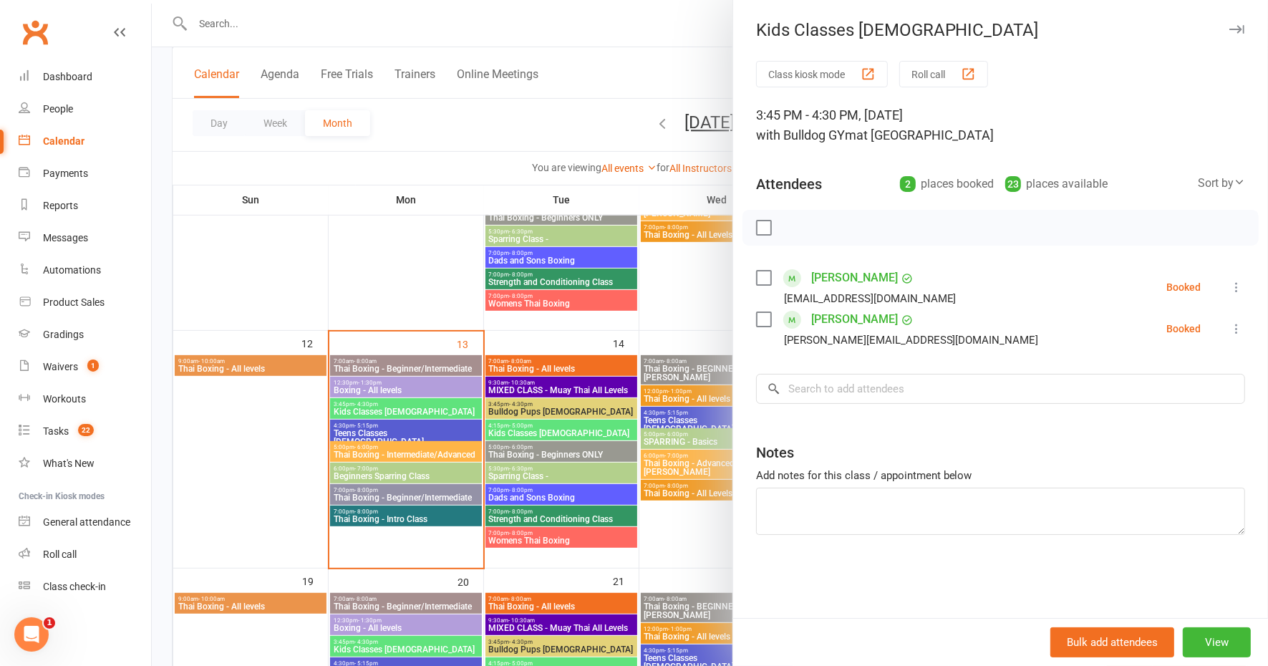
click at [413, 430] on div at bounding box center [710, 333] width 1116 height 666
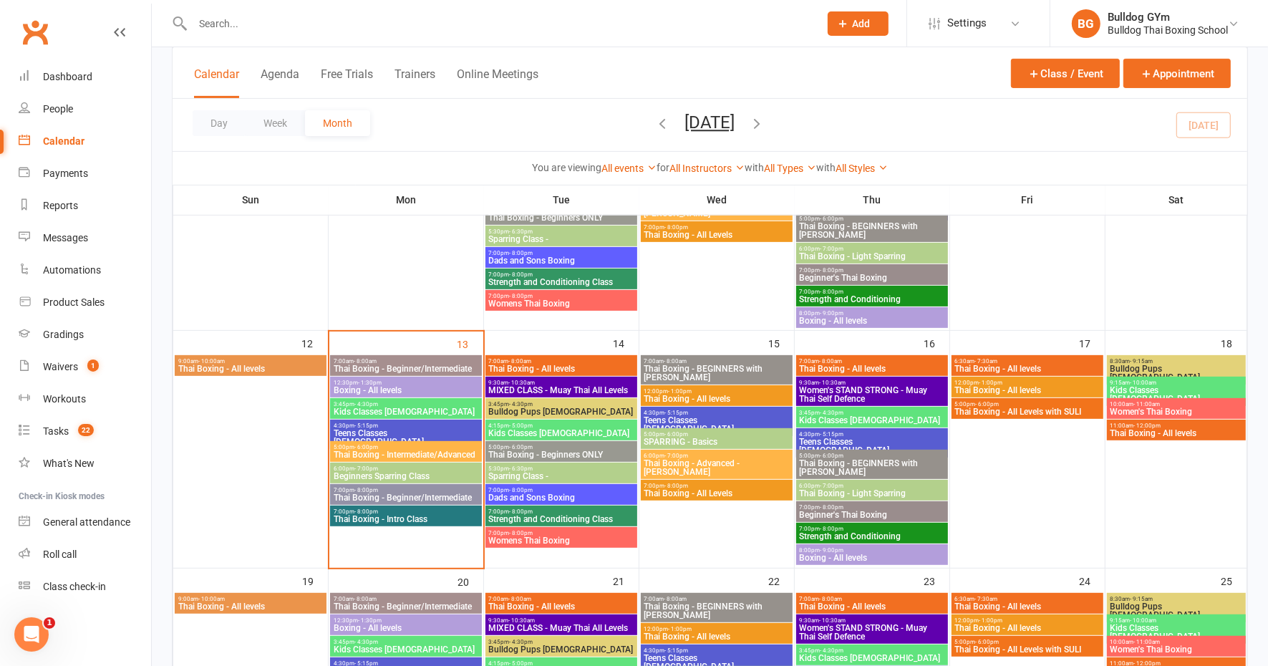
click at [413, 430] on span "Teens Classes 13-16yo" at bounding box center [406, 437] width 146 height 17
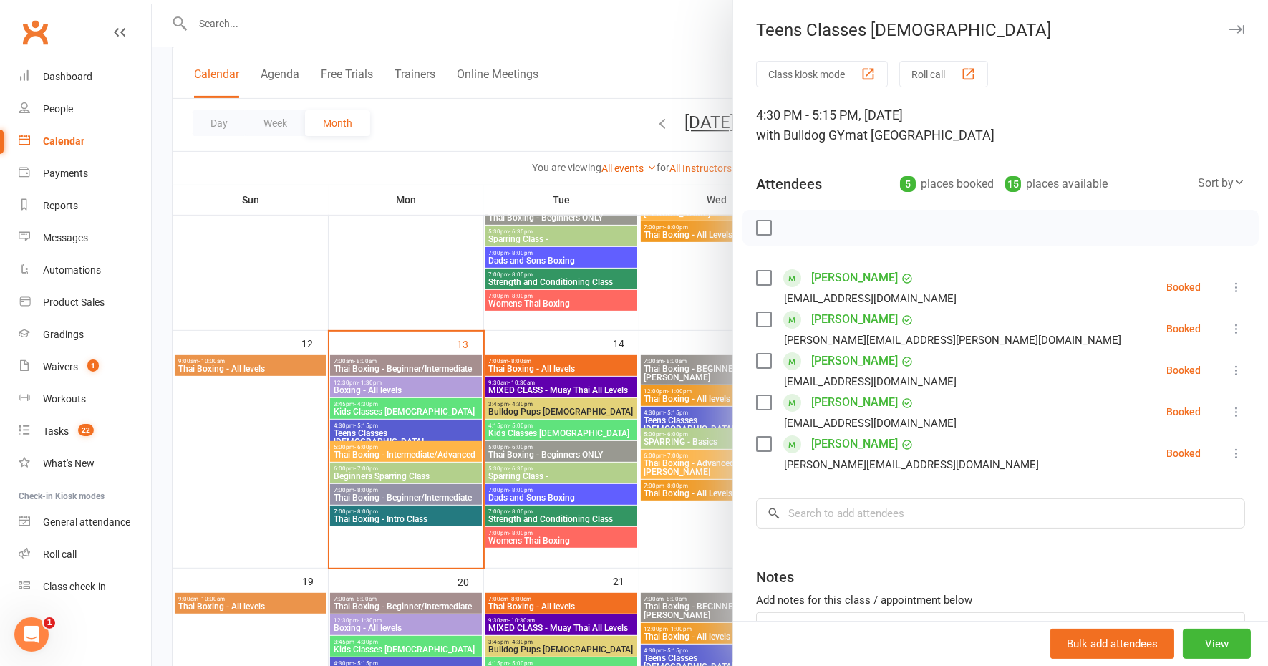
click at [1230, 452] on icon at bounding box center [1237, 453] width 14 height 14
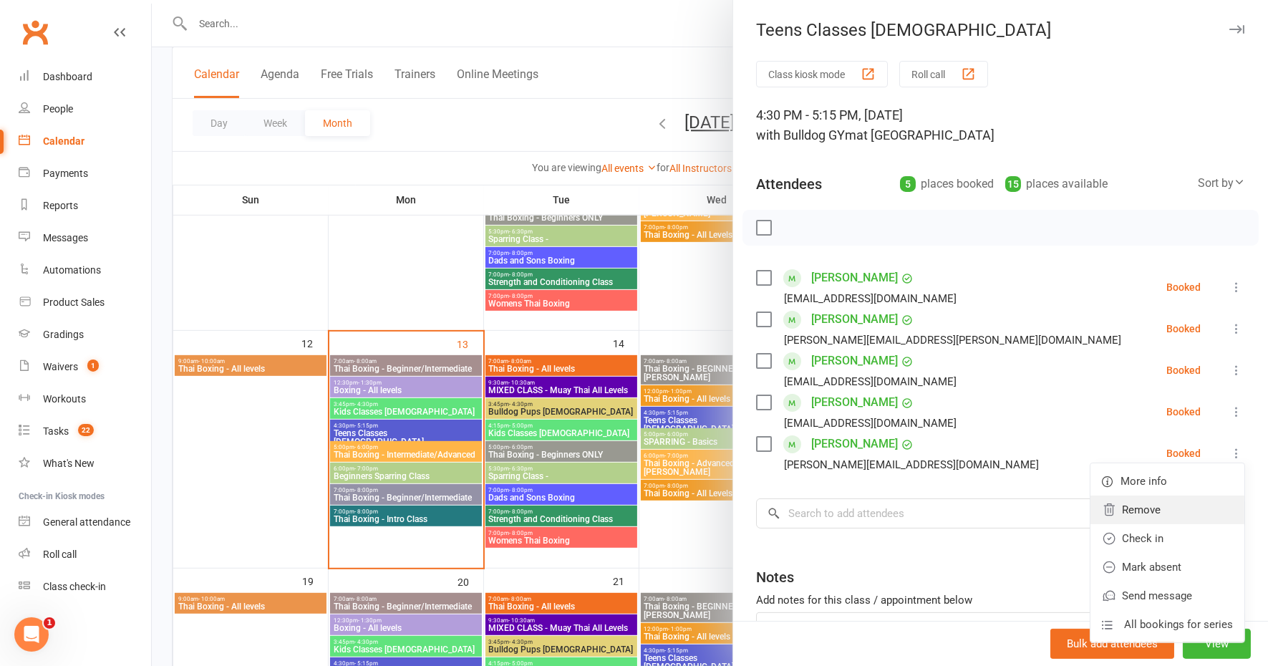
click at [1112, 509] on link "Remove" at bounding box center [1168, 510] width 154 height 29
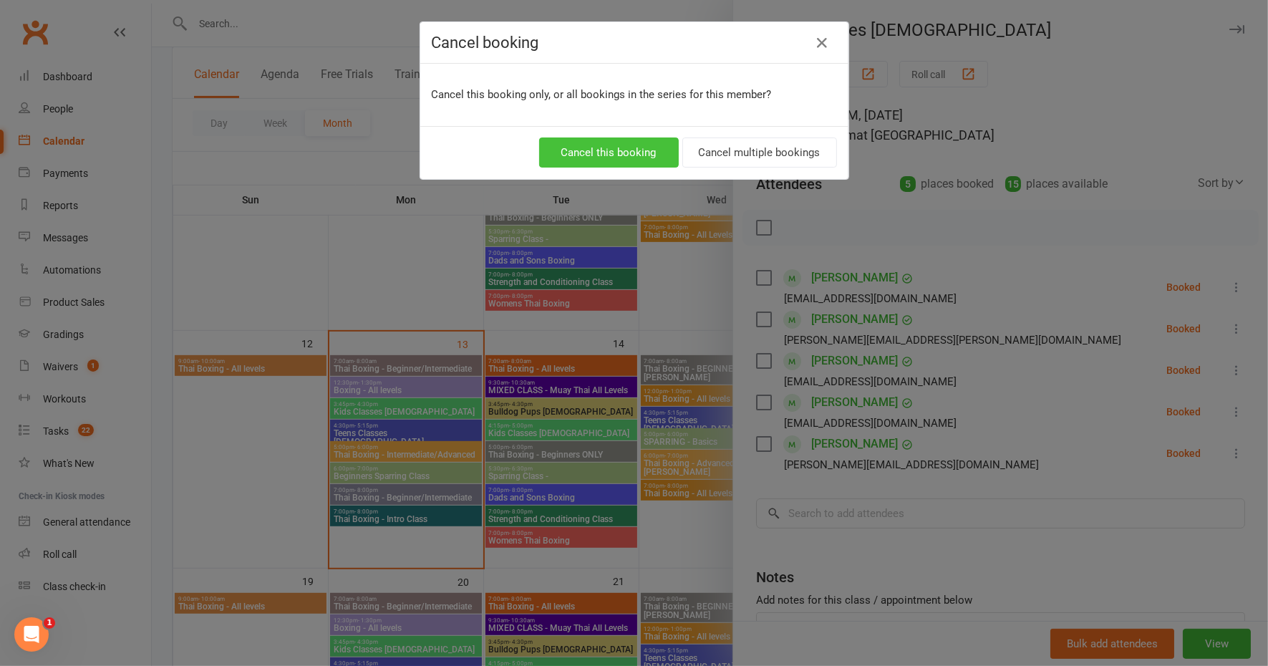
click at [621, 148] on button "Cancel this booking" at bounding box center [609, 153] width 140 height 30
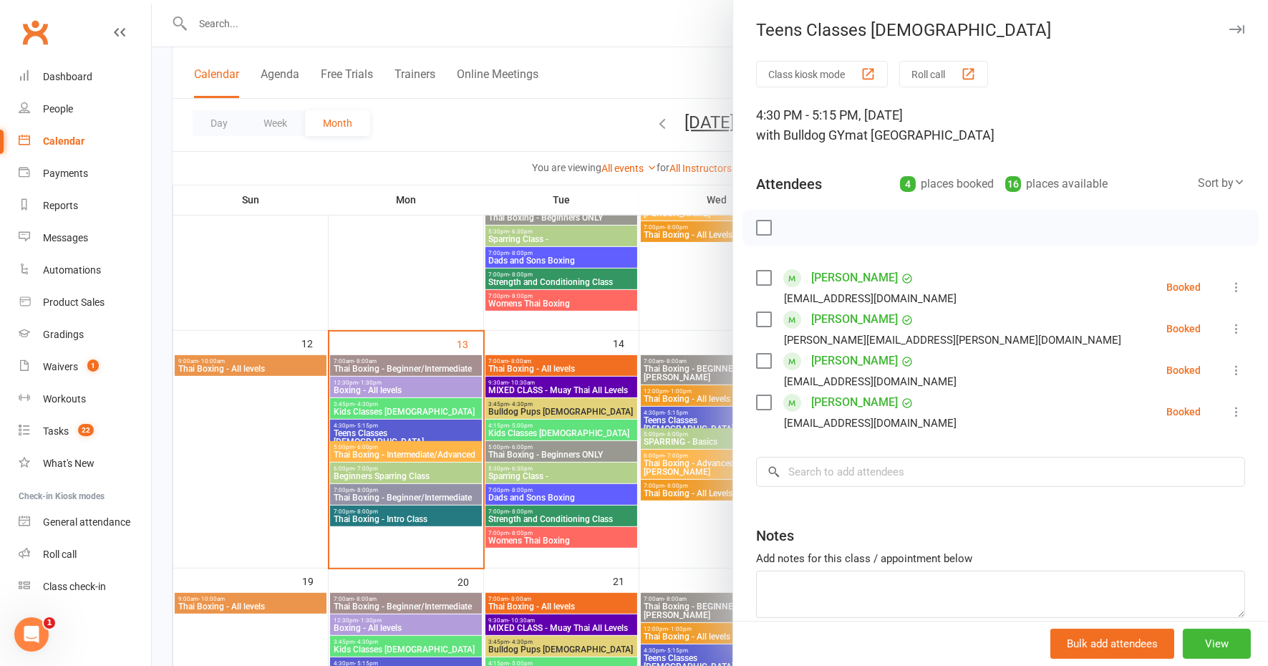
click at [587, 33] on div at bounding box center [710, 333] width 1116 height 666
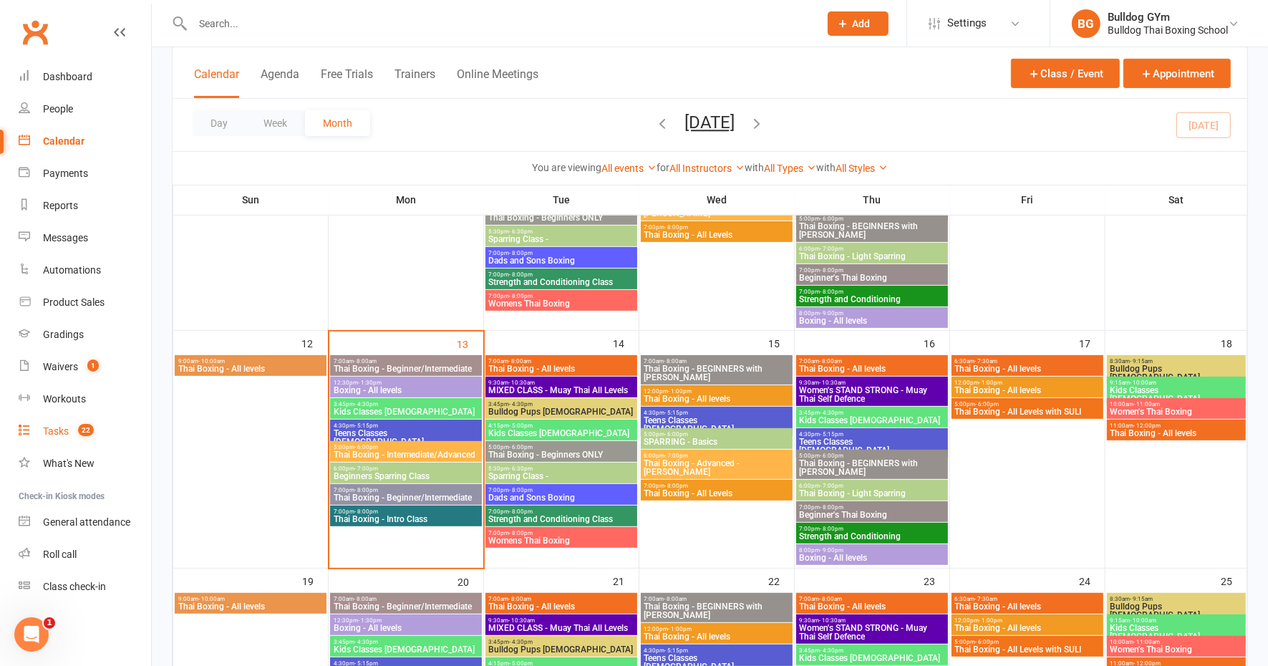
click at [62, 432] on div "Tasks" at bounding box center [56, 430] width 26 height 11
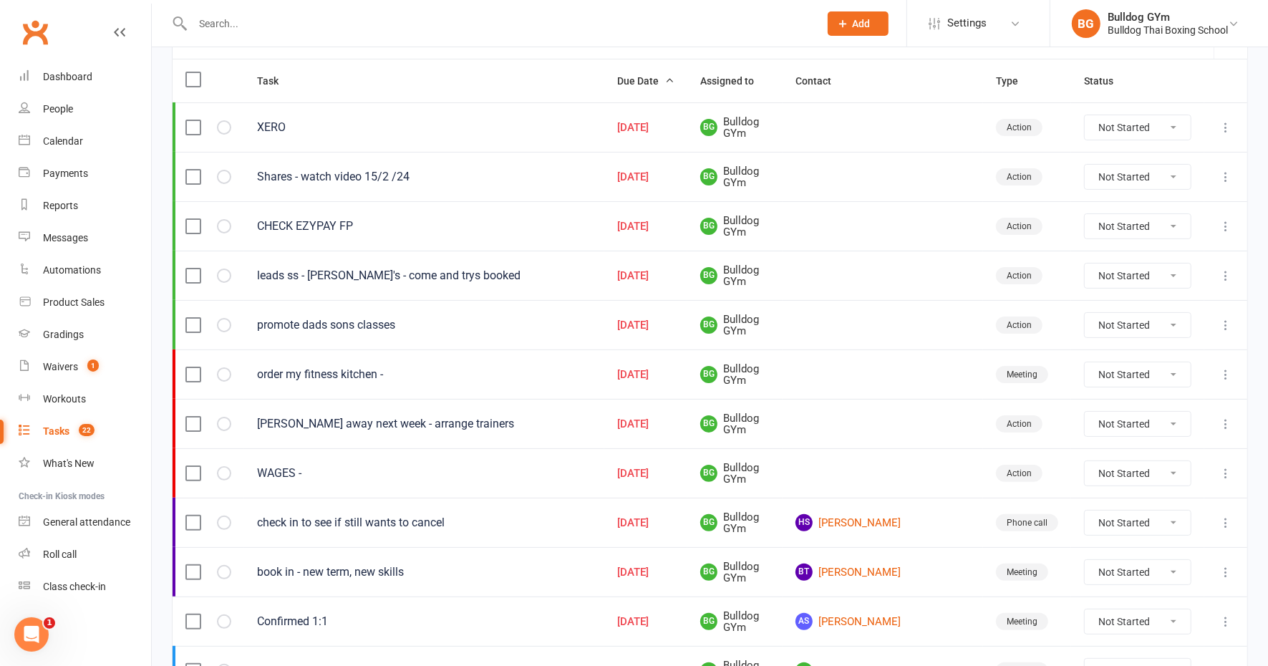
scroll to position [179, 0]
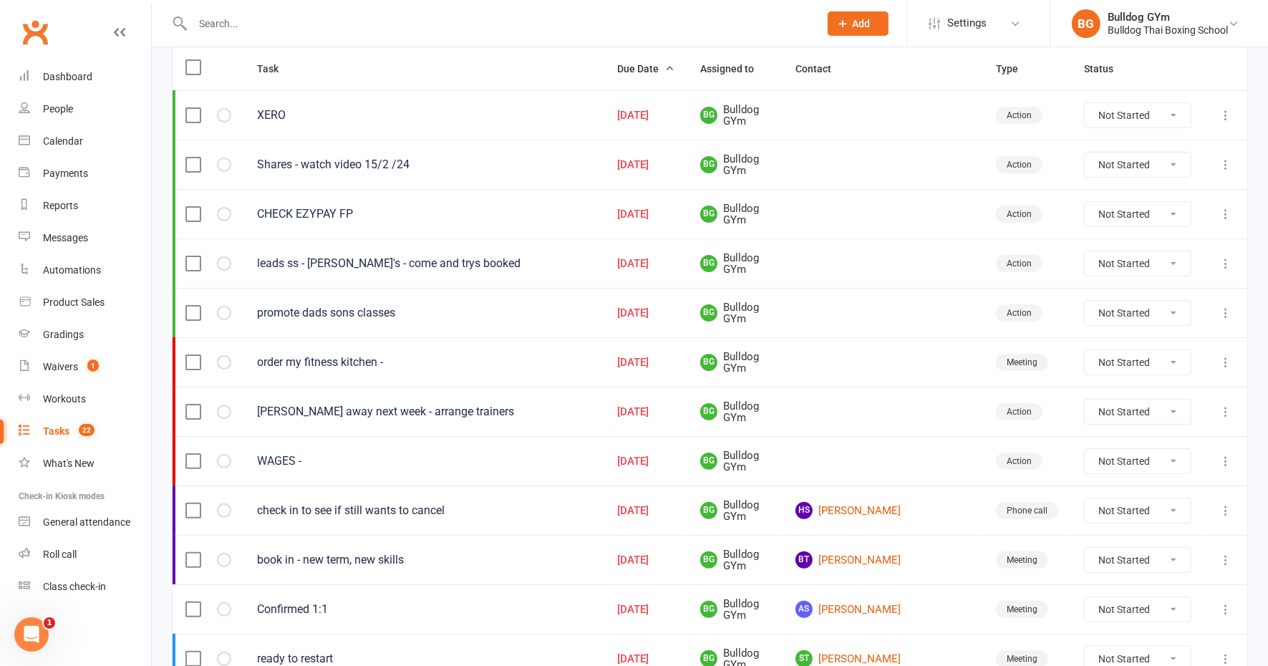
click at [1225, 454] on icon at bounding box center [1226, 461] width 14 height 14
click at [1130, 502] on link "Edit" at bounding box center [1150, 510] width 142 height 29
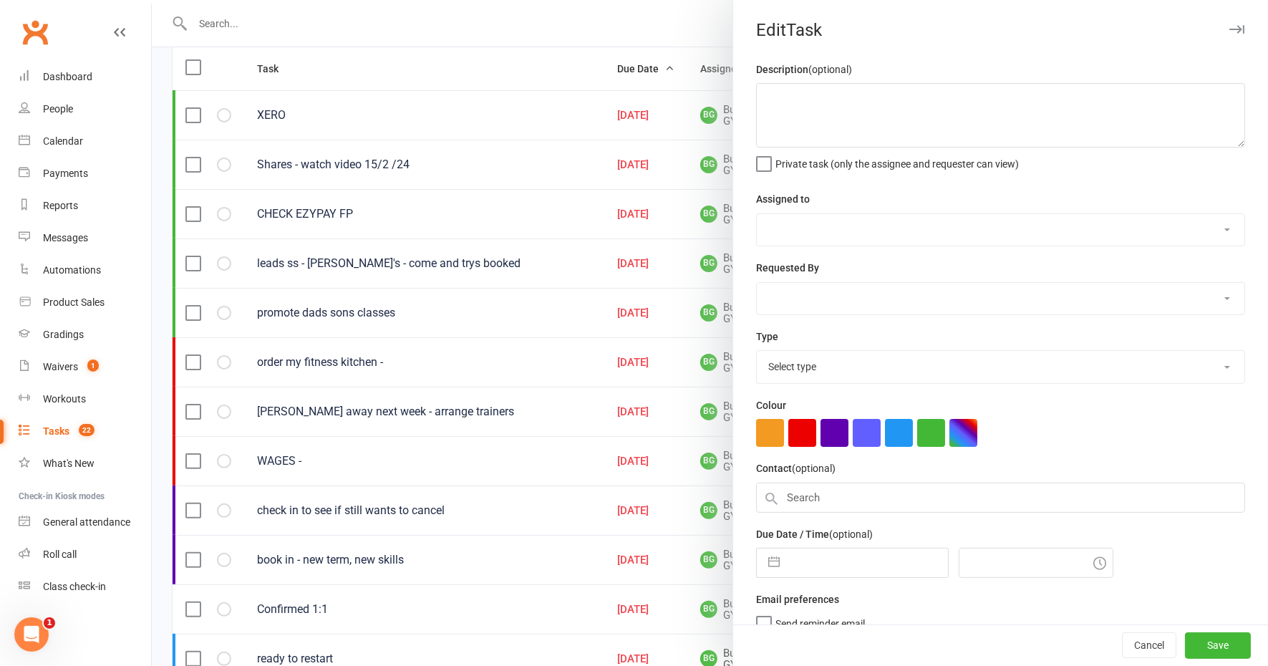
type textarea "WAGES -"
select select "12940"
type input "[DATE]"
type input "6:30am"
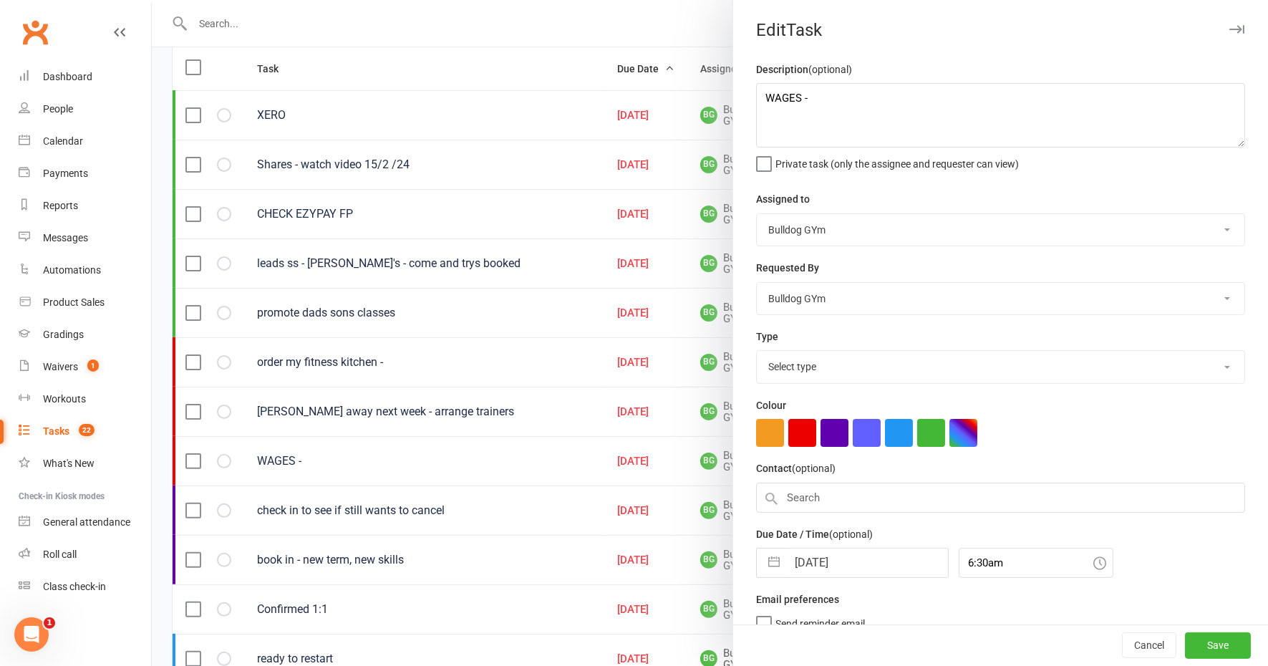
select select "26436"
click at [920, 425] on button "button" at bounding box center [931, 433] width 28 height 28
click at [859, 555] on input "[DATE]" at bounding box center [867, 563] width 161 height 29
select select "8"
select select "2025"
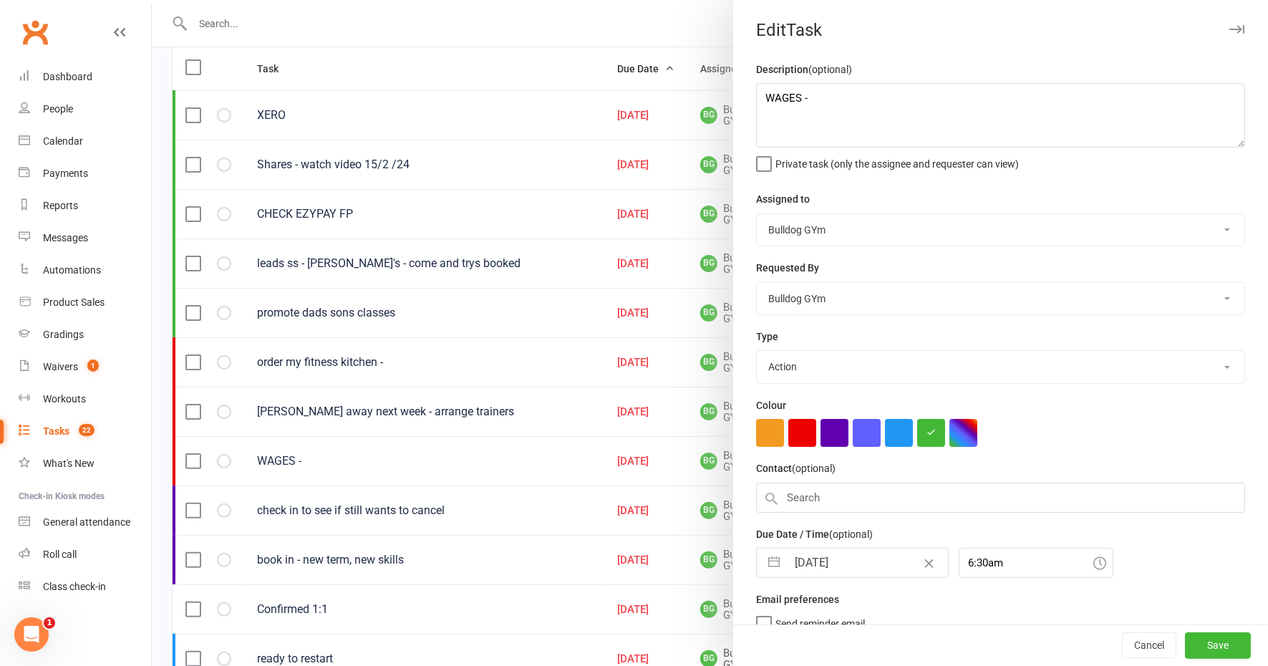
select select "9"
select select "2025"
select select "10"
select select "2025"
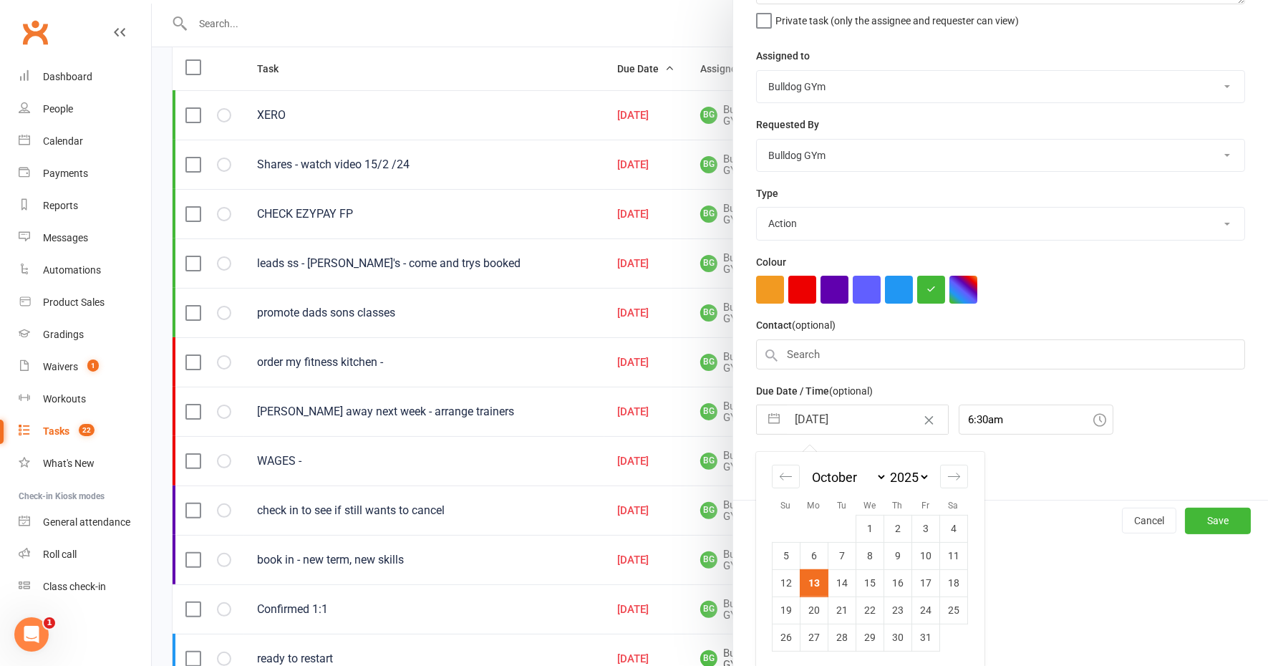
drag, startPoint x: 806, startPoint y: 609, endPoint x: 817, endPoint y: 616, distance: 13.1
click at [806, 609] on td "20" at bounding box center [814, 610] width 28 height 27
type input "[DATE]"
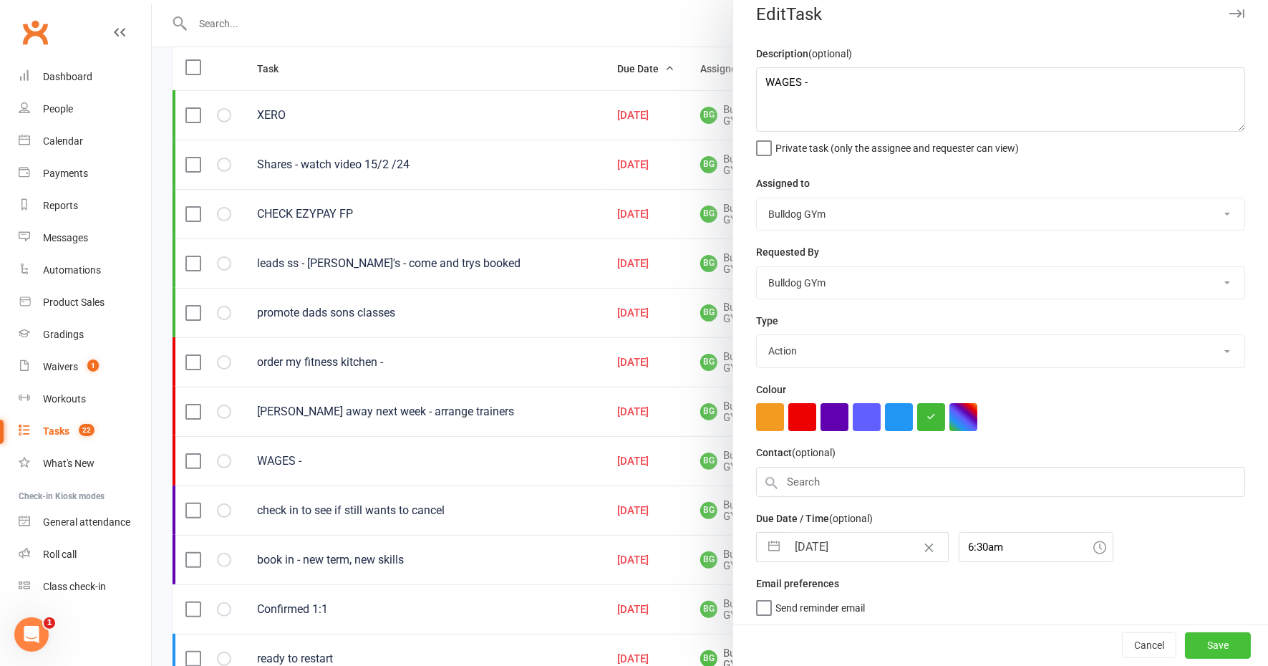
click at [1187, 643] on button "Save" at bounding box center [1218, 646] width 66 height 26
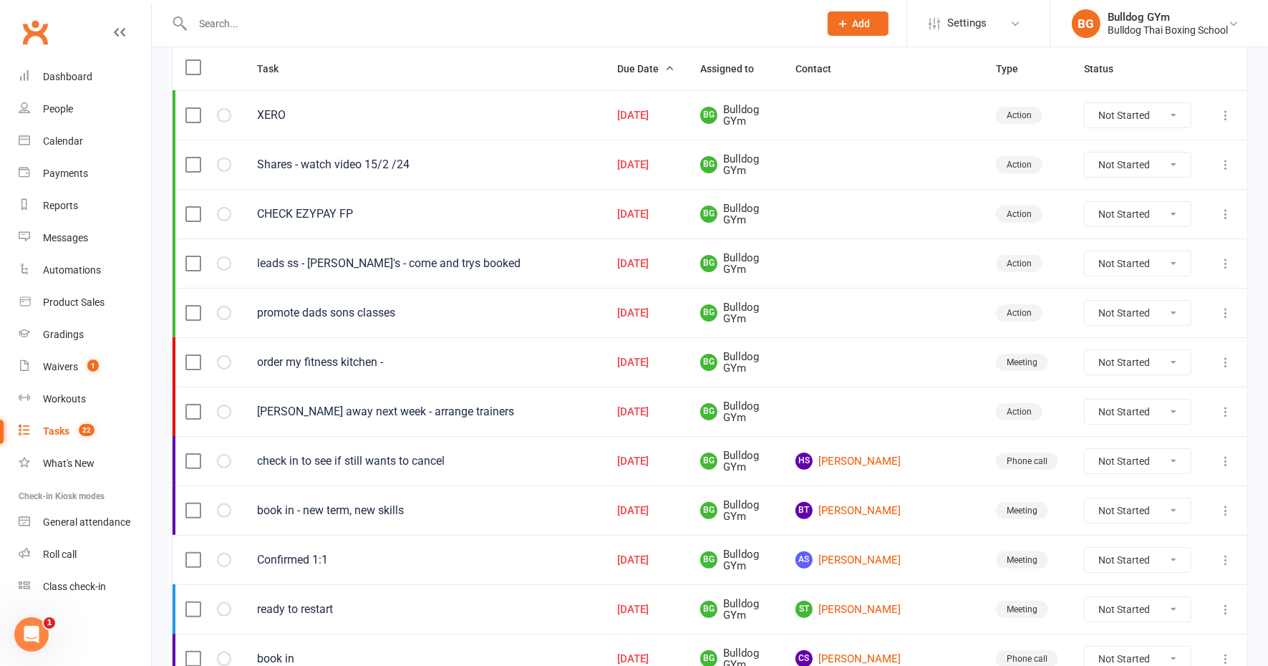
click at [1174, 404] on select "Not Started In Progress Waiting Complete" at bounding box center [1138, 412] width 106 height 24
click at [1222, 405] on icon at bounding box center [1226, 412] width 14 height 14
click at [1103, 458] on link "Edit" at bounding box center [1150, 461] width 142 height 29
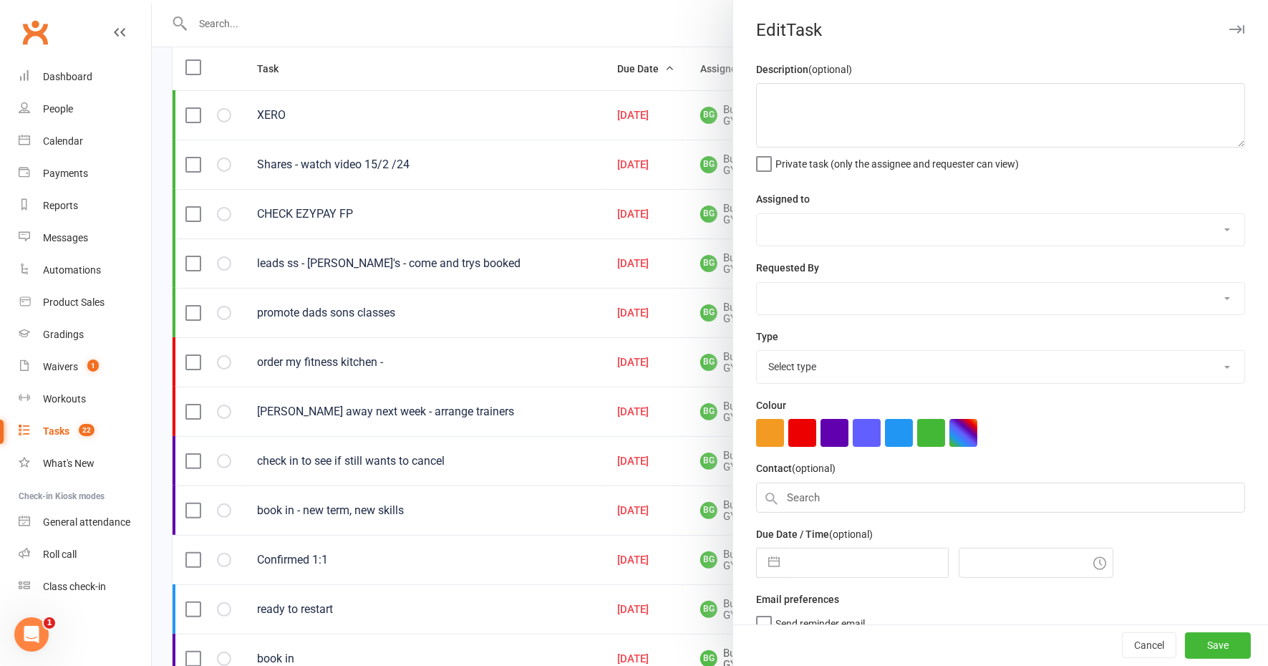
type textarea "[PERSON_NAME] away next week - arrange trainers"
select select "12940"
type input "[DATE]"
type input "6:15am"
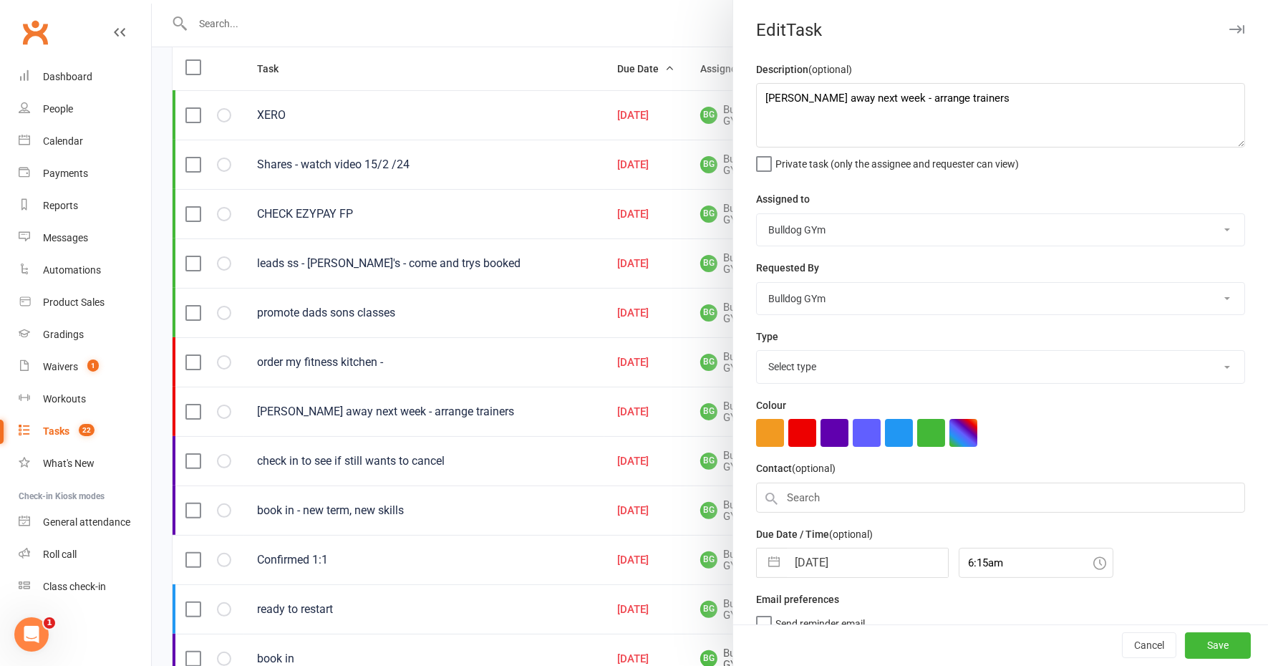
select select "26436"
drag, startPoint x: 874, startPoint y: 97, endPoint x: 825, endPoint y: 91, distance: 49.0
click at [825, 91] on textarea "[PERSON_NAME] away next week - arrange trainers" at bounding box center [1000, 115] width 489 height 64
type textarea "marieke away today - arrange trainers"
click at [850, 556] on input "[DATE]" at bounding box center [867, 563] width 161 height 29
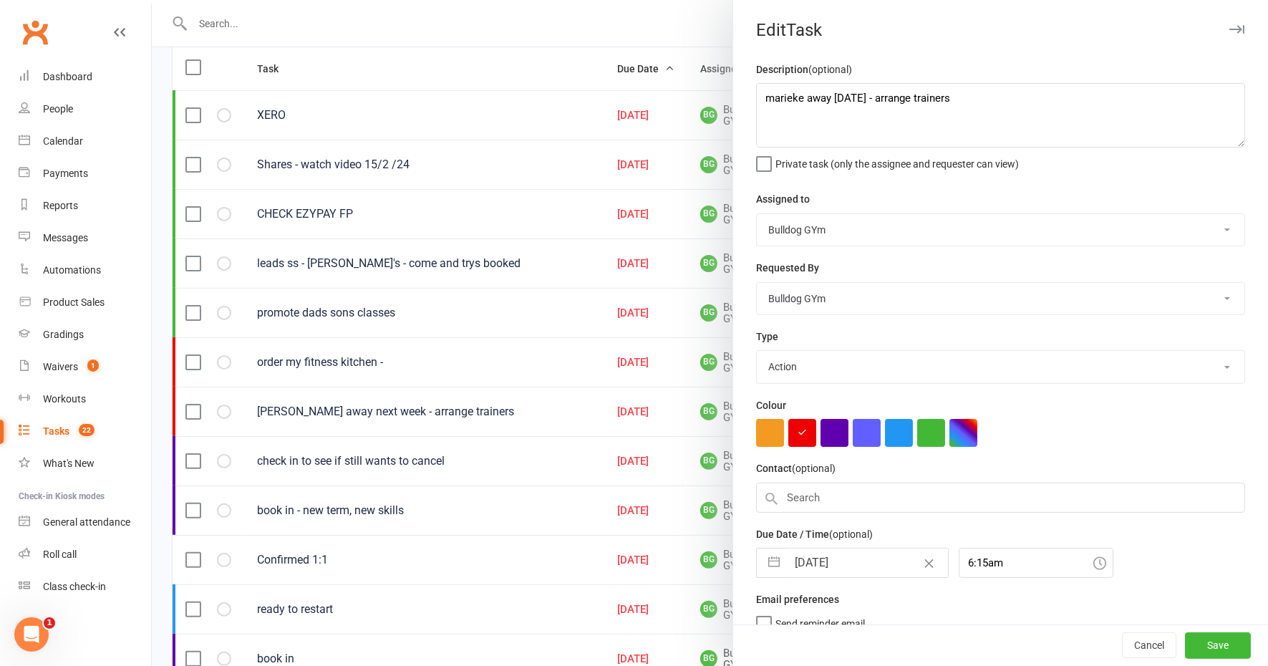
select select "8"
select select "2025"
select select "9"
select select "2025"
select select "10"
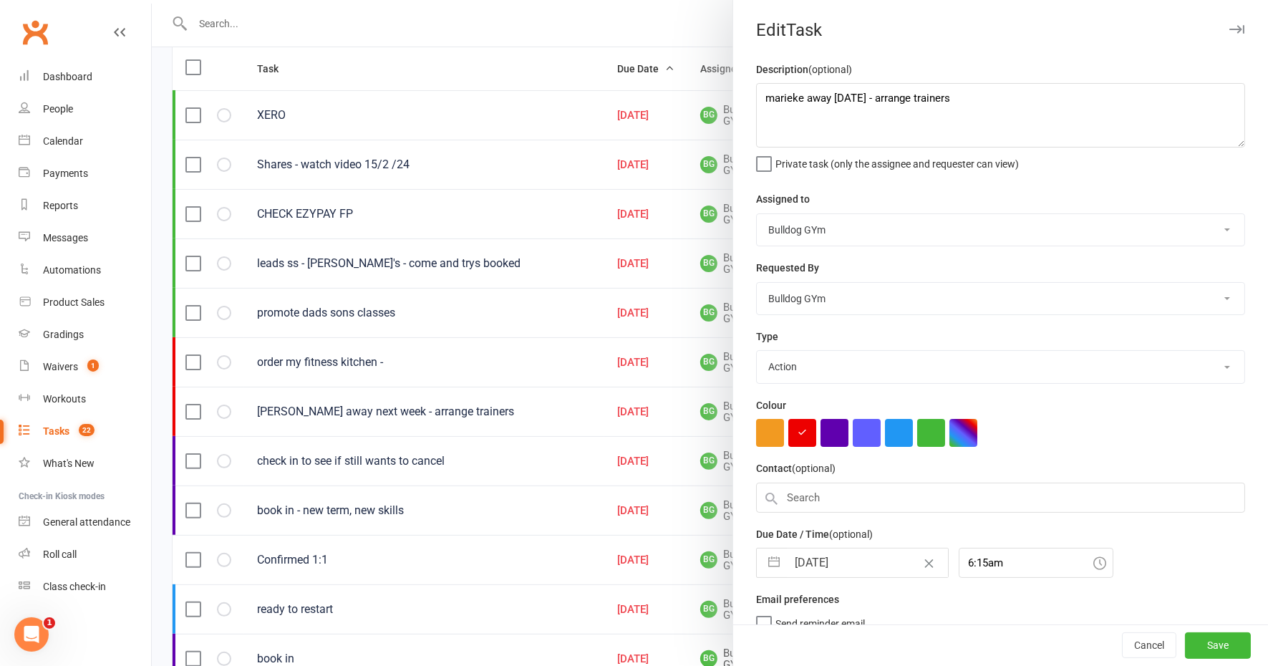
select select "2025"
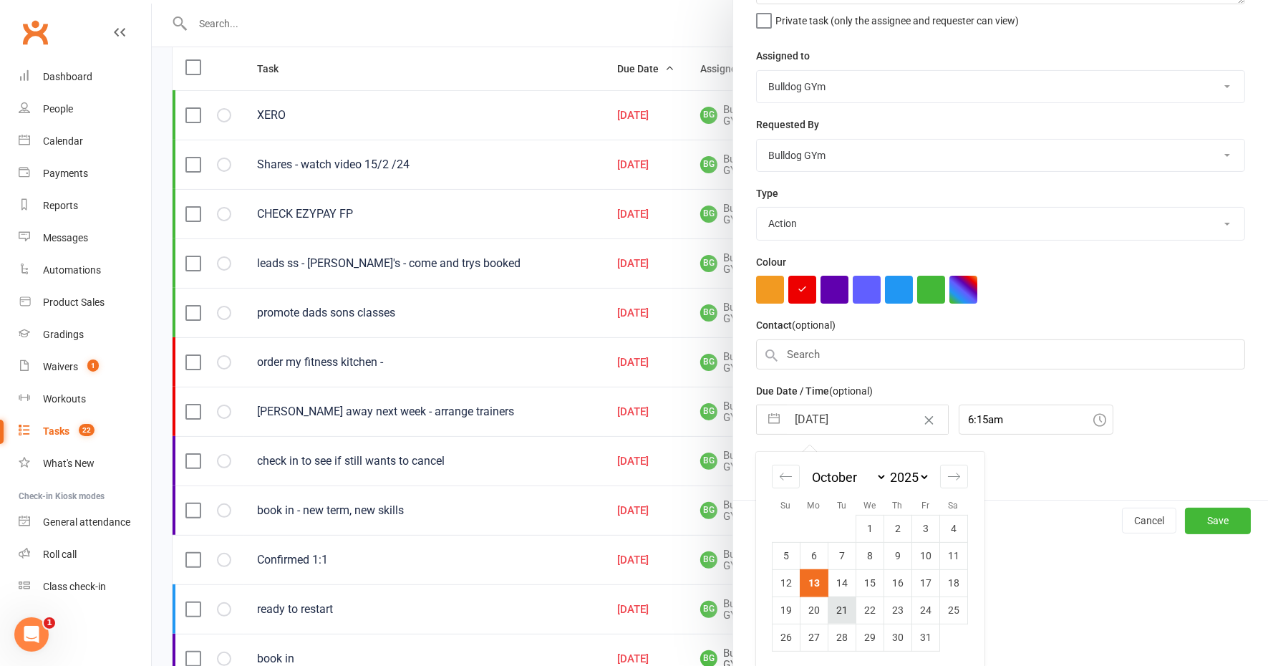
click at [837, 603] on td "21" at bounding box center [842, 610] width 28 height 27
type input "21 Oct 2025"
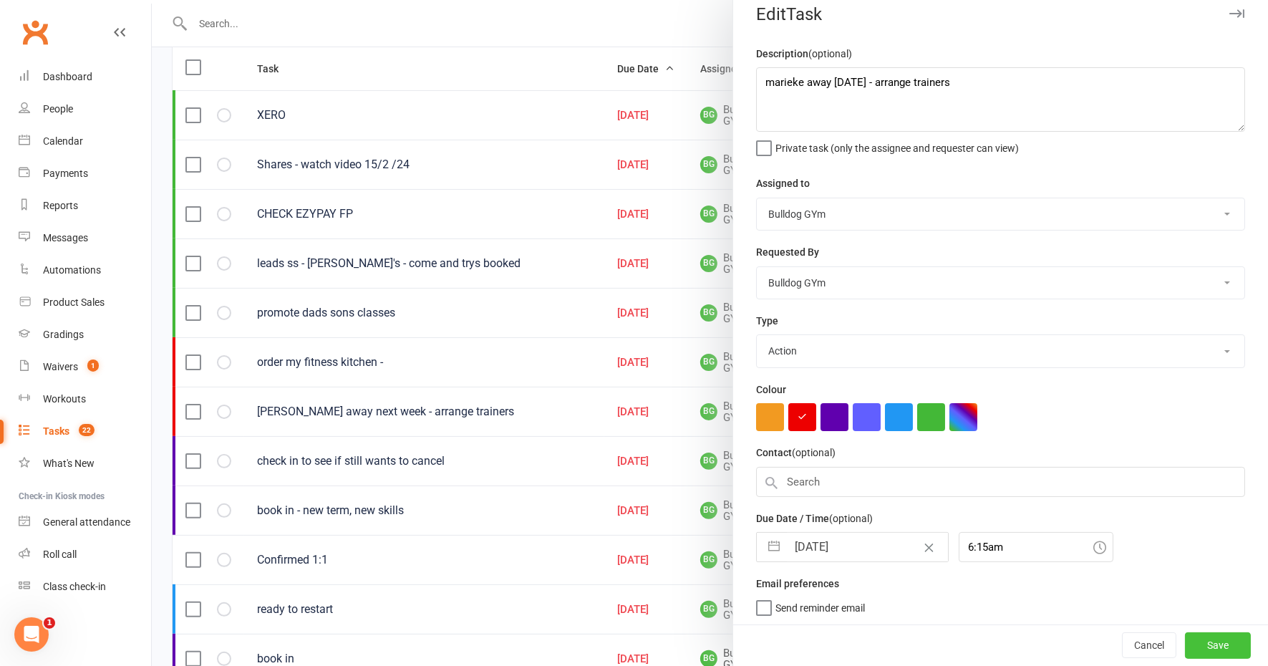
drag, startPoint x: 1174, startPoint y: 640, endPoint x: 1168, endPoint y: 635, distance: 7.7
click at [1185, 640] on button "Save" at bounding box center [1218, 646] width 66 height 26
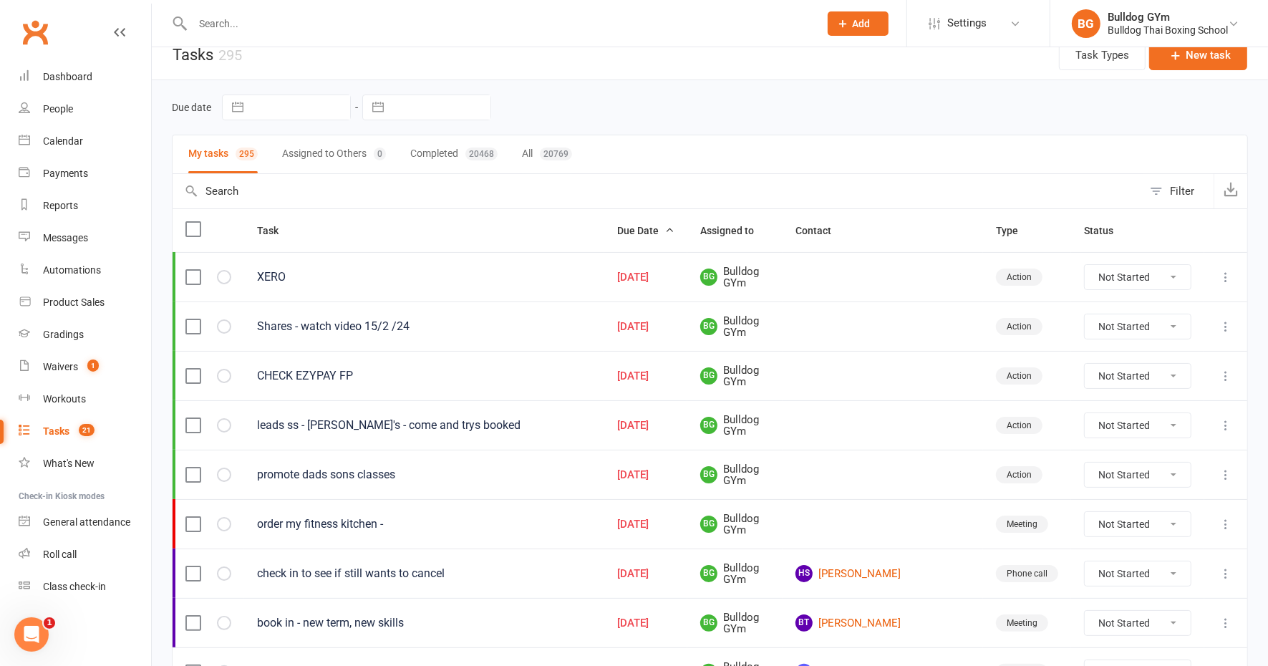
scroll to position [0, 0]
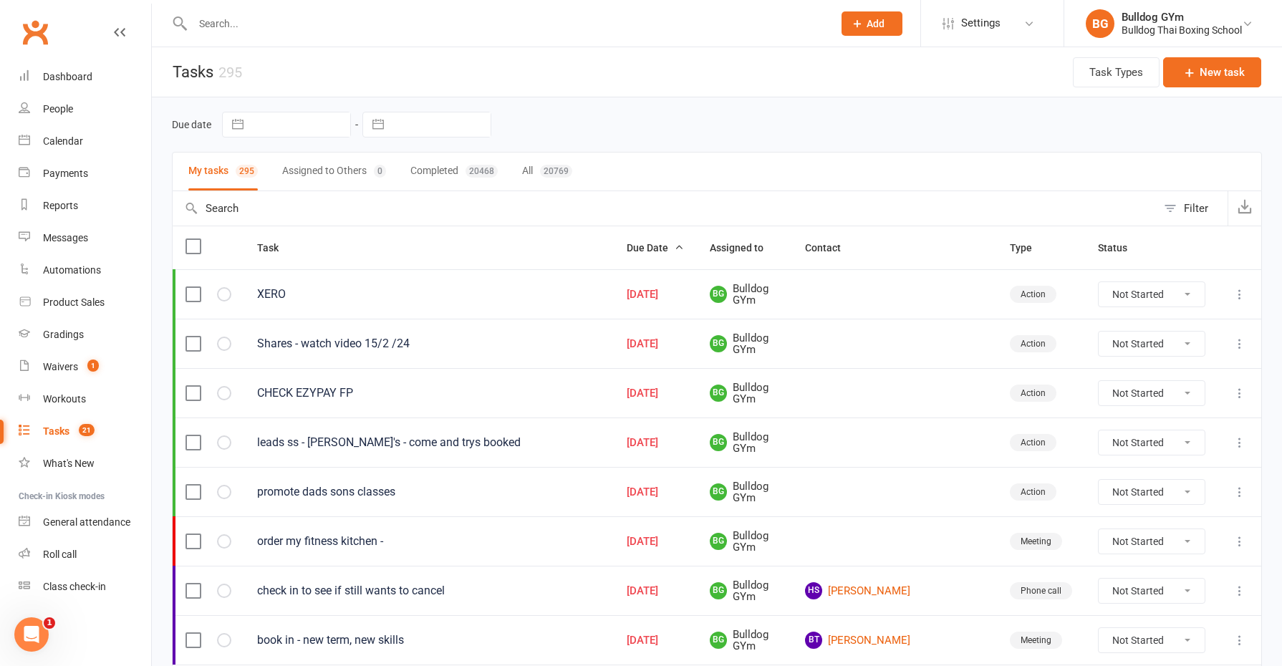
click at [299, 126] on input "text" at bounding box center [301, 124] width 100 height 24
select select "8"
select select "2025"
select select "9"
select select "2025"
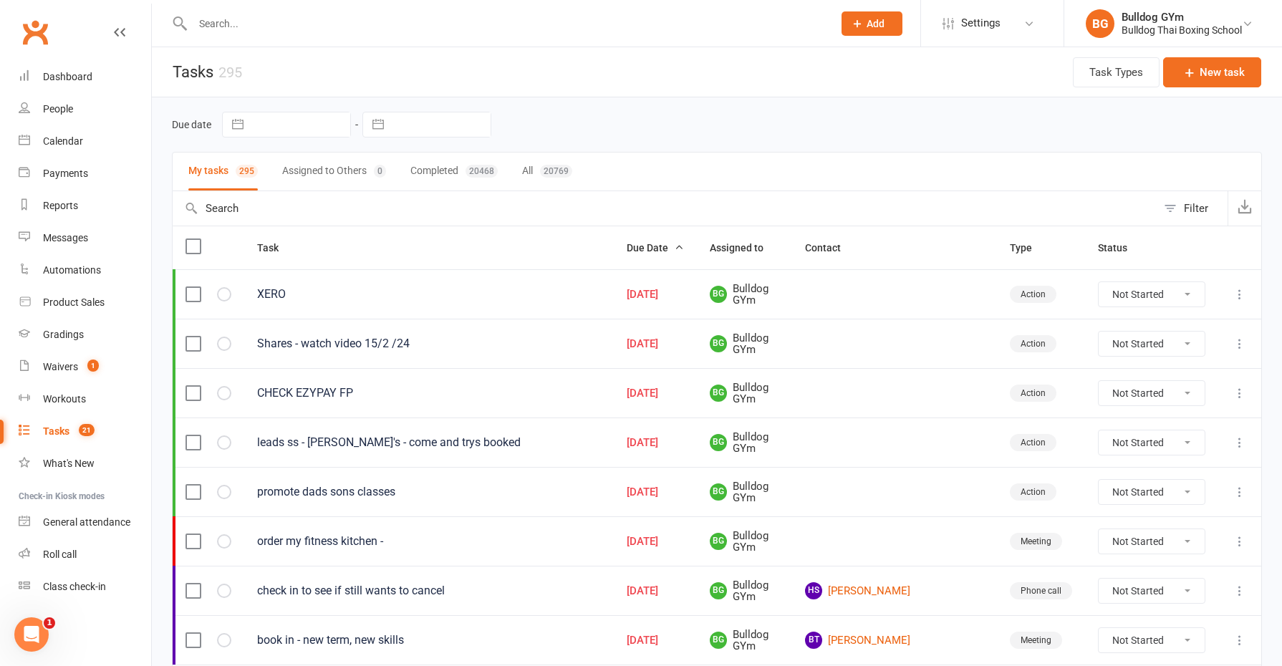
select select "10"
select select "2025"
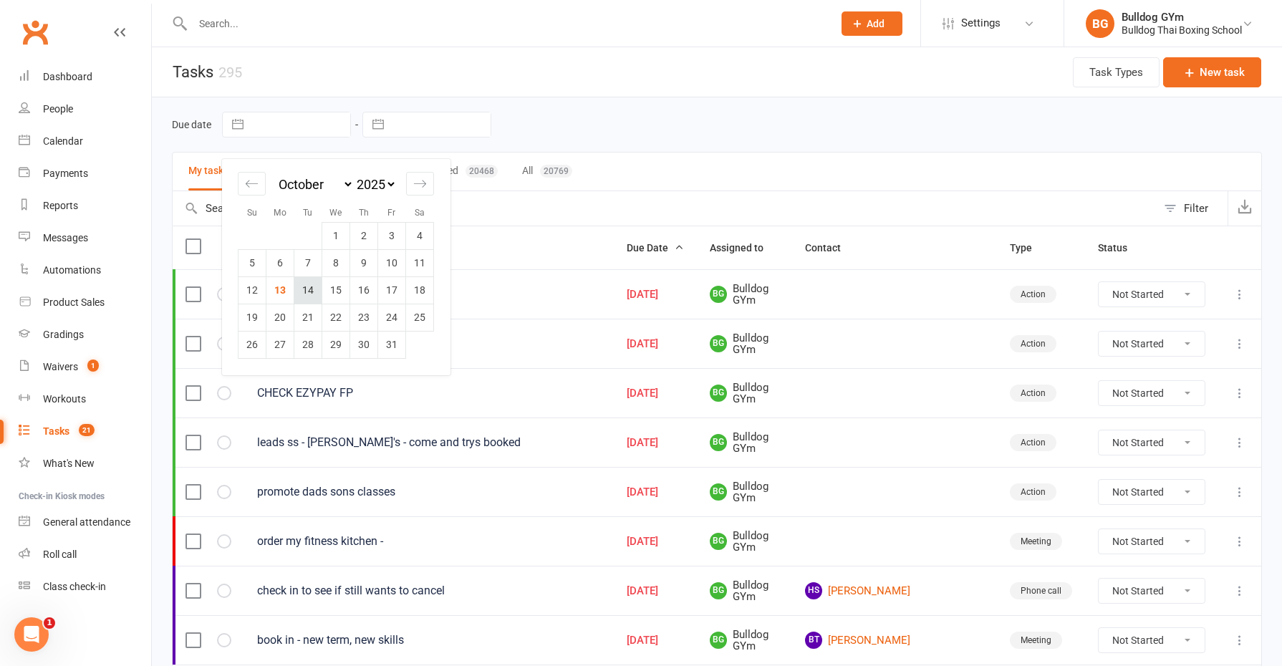
click at [308, 294] on td "14" at bounding box center [308, 289] width 28 height 27
type input "14 Oct 2025"
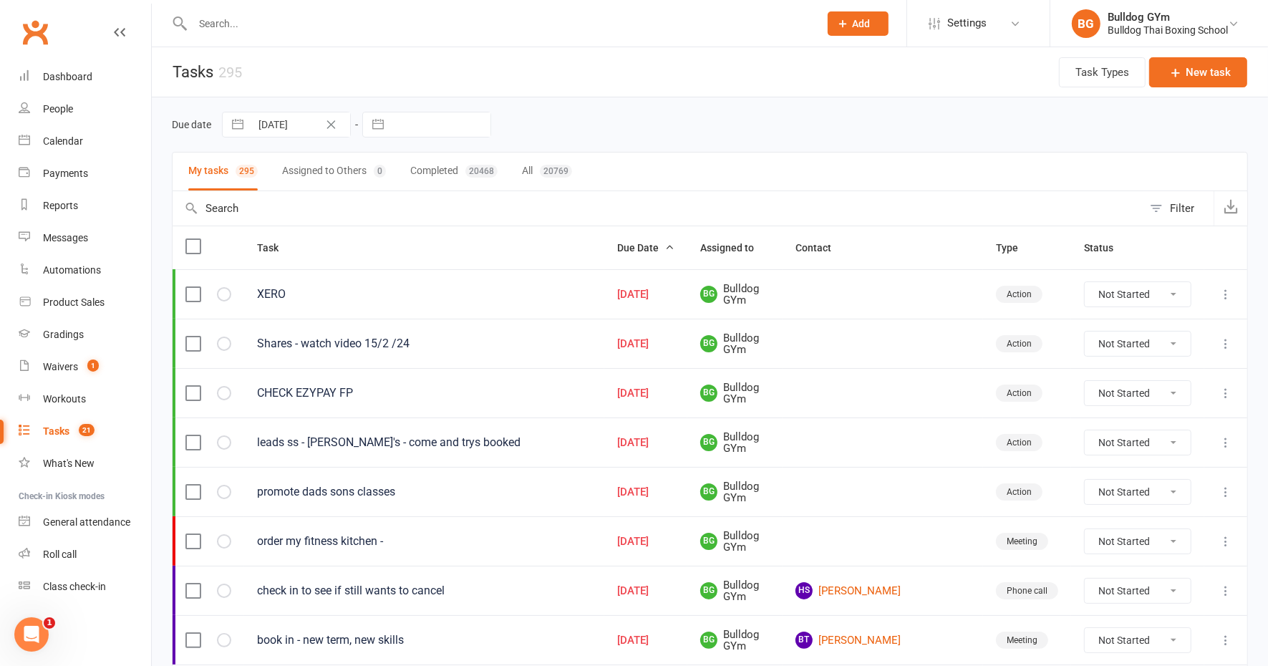
select select "8"
select select "2025"
select select "9"
select select "2025"
select select "10"
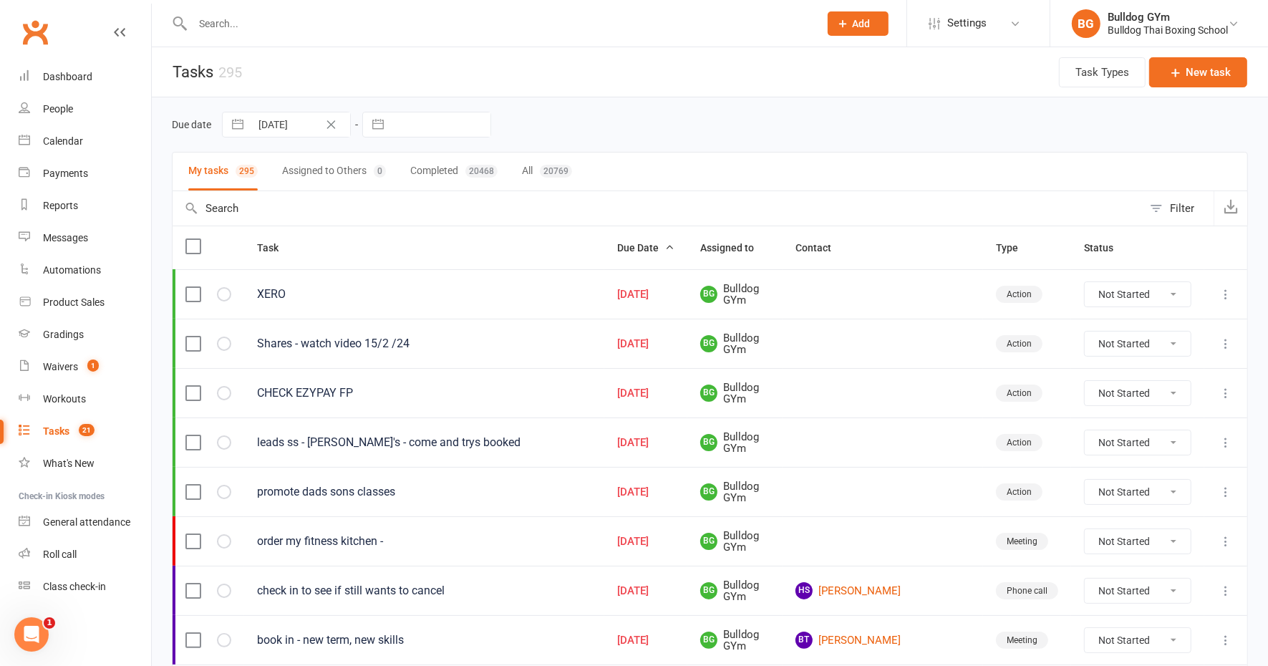
select select "2025"
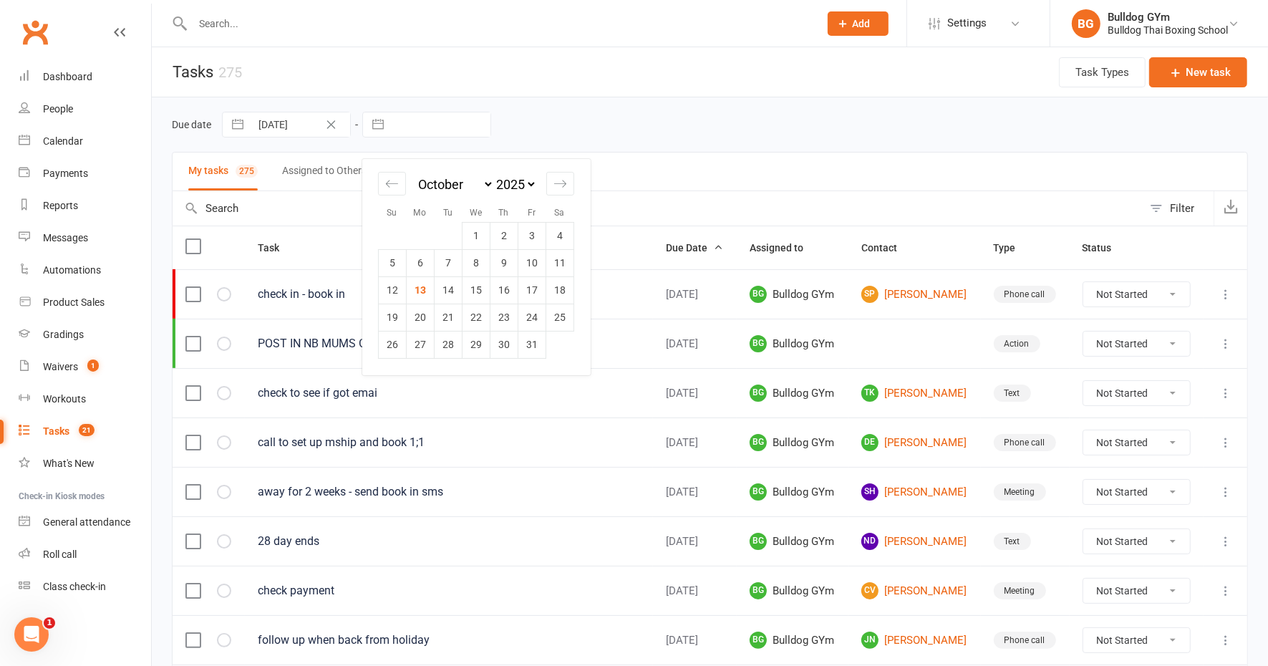
click at [412, 126] on input "text" at bounding box center [441, 124] width 100 height 24
click at [450, 289] on td "14" at bounding box center [449, 289] width 28 height 27
type input "14 Oct 2025"
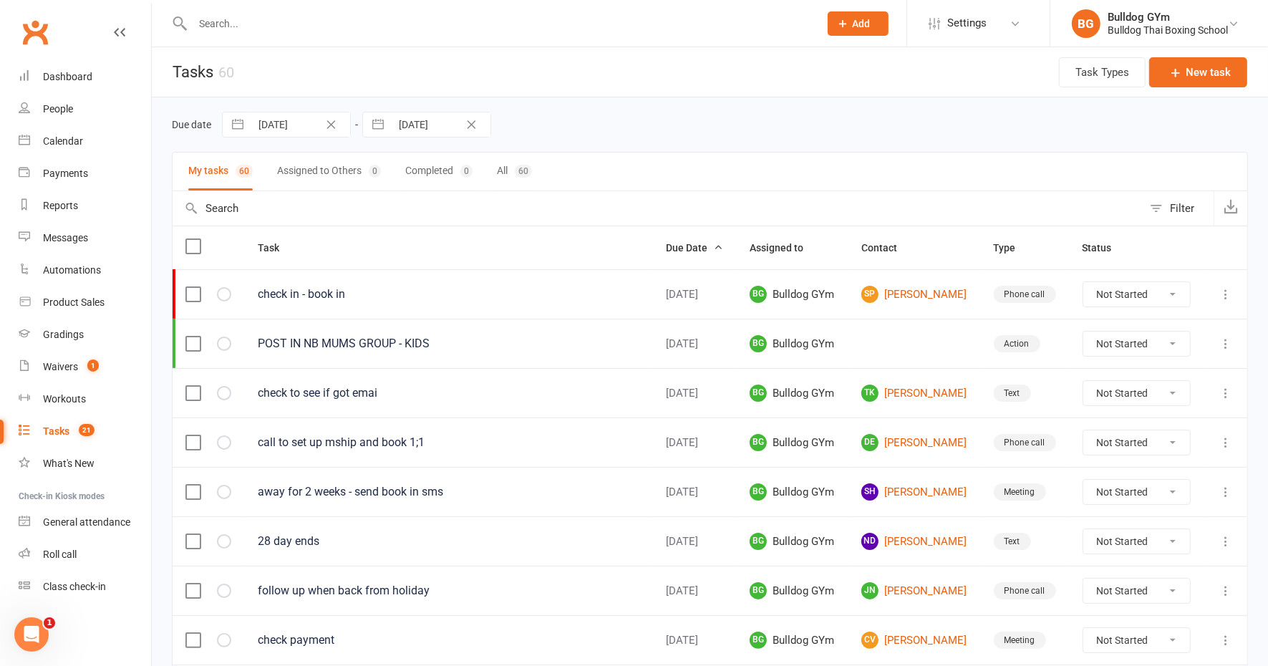
click at [334, 122] on icon "Clear Date" at bounding box center [331, 124] width 11 height 9
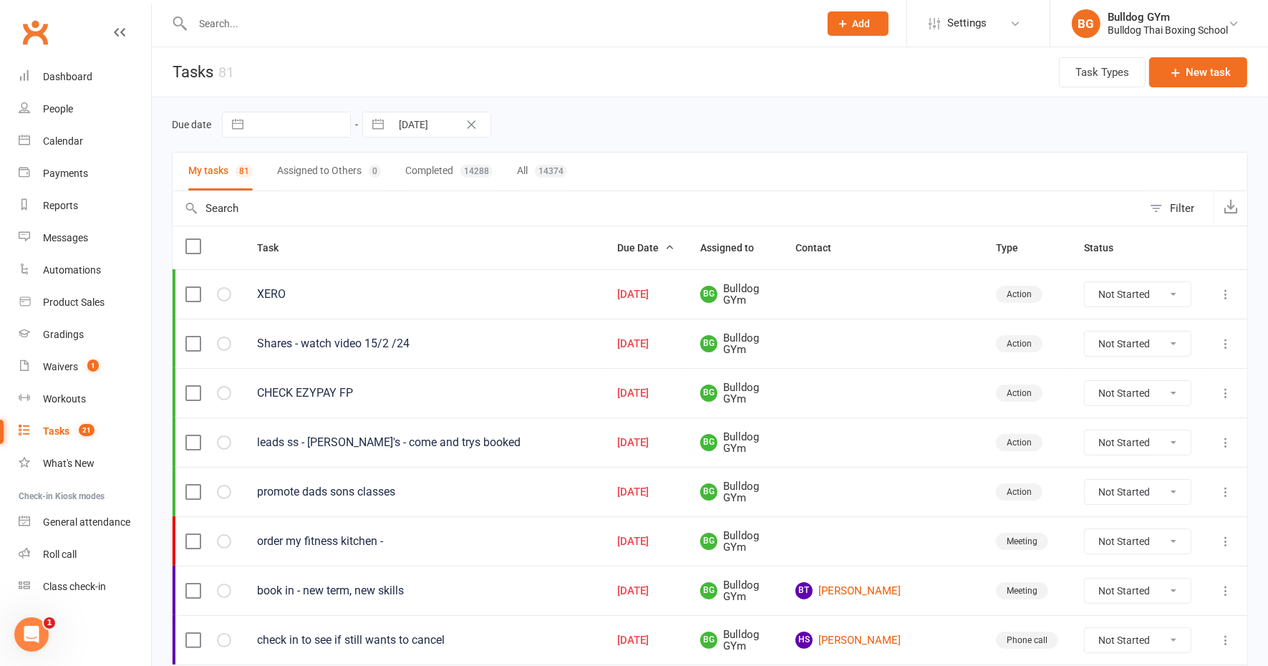
click at [471, 122] on icon "Clear Date" at bounding box center [471, 124] width 11 height 9
click at [230, 18] on input "text" at bounding box center [498, 24] width 621 height 20
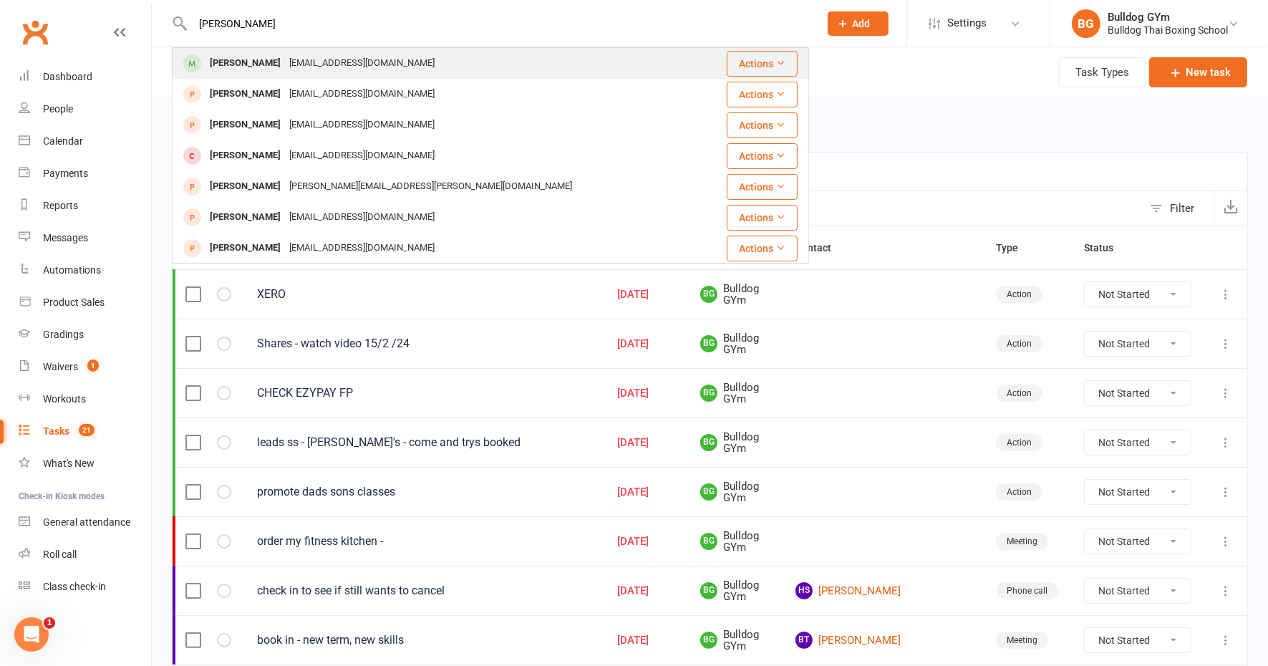
type input "emily chidiac"
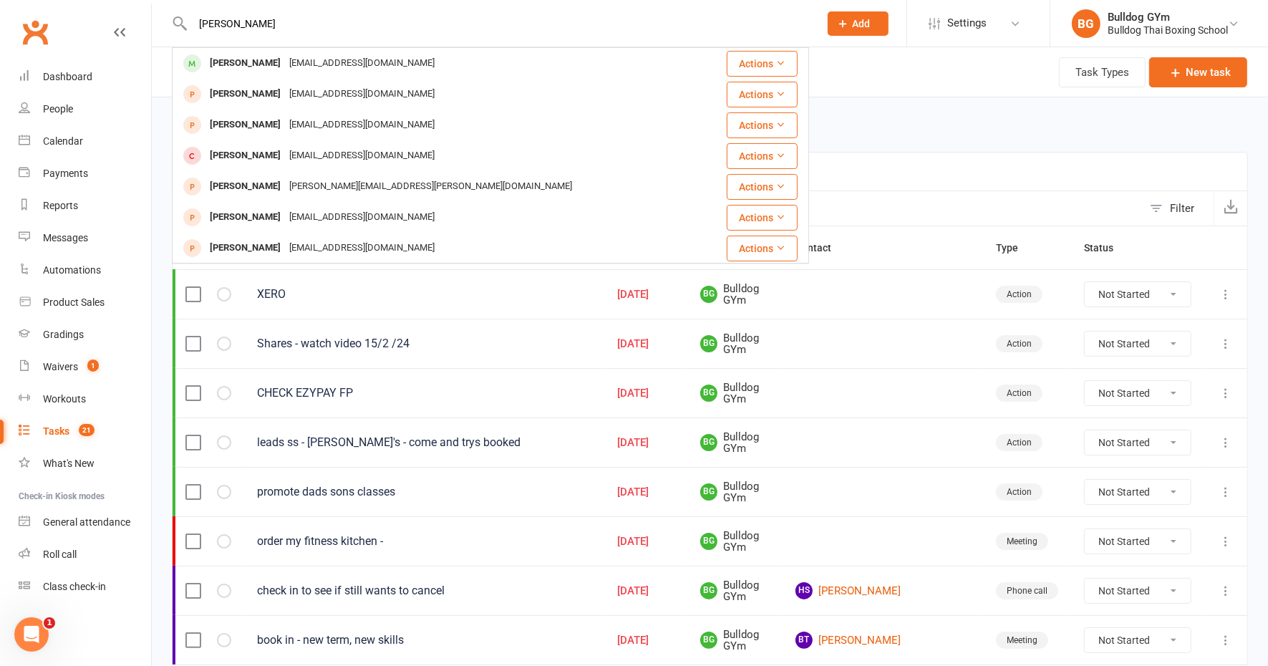
click at [285, 67] on div "emchidiac1@gmail.com" at bounding box center [362, 63] width 154 height 21
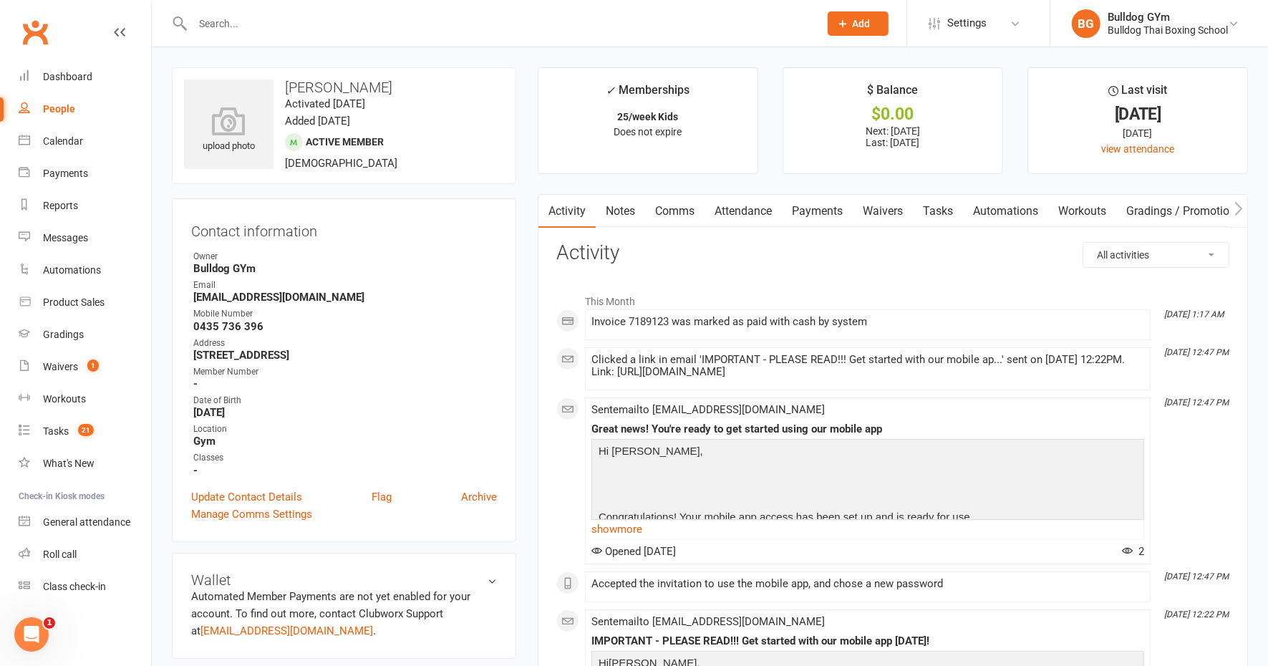
click at [677, 212] on link "Comms" at bounding box center [674, 211] width 59 height 33
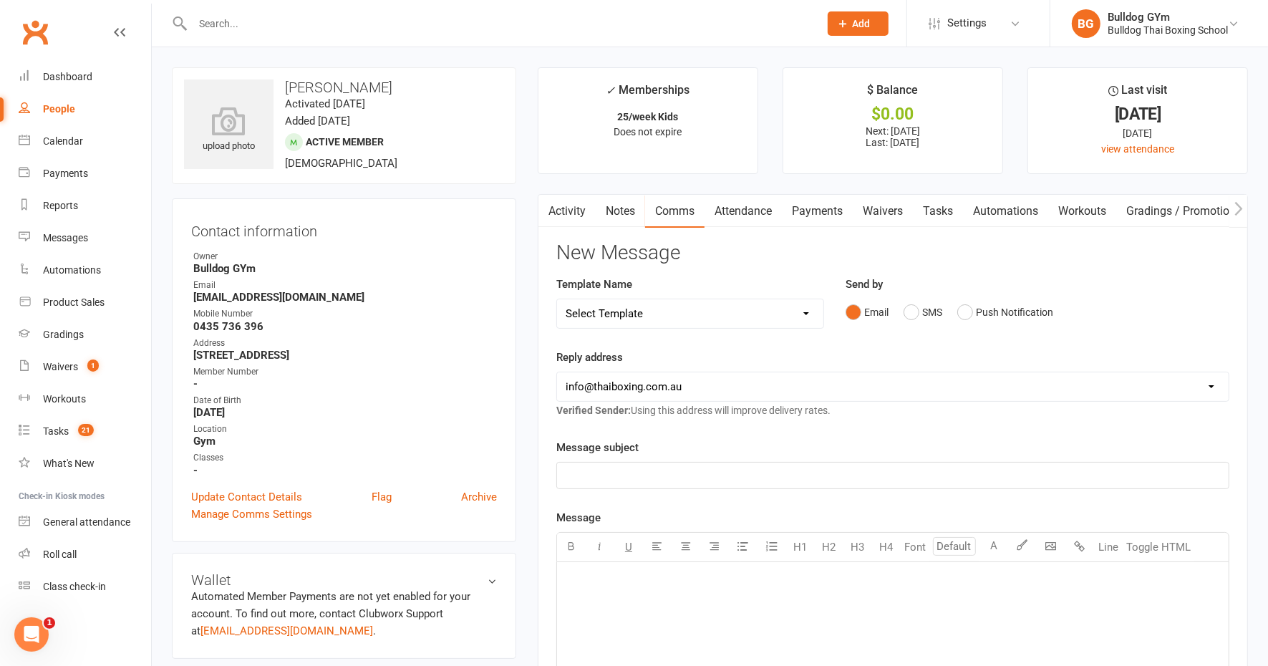
click at [950, 211] on link "Tasks" at bounding box center [938, 211] width 50 height 33
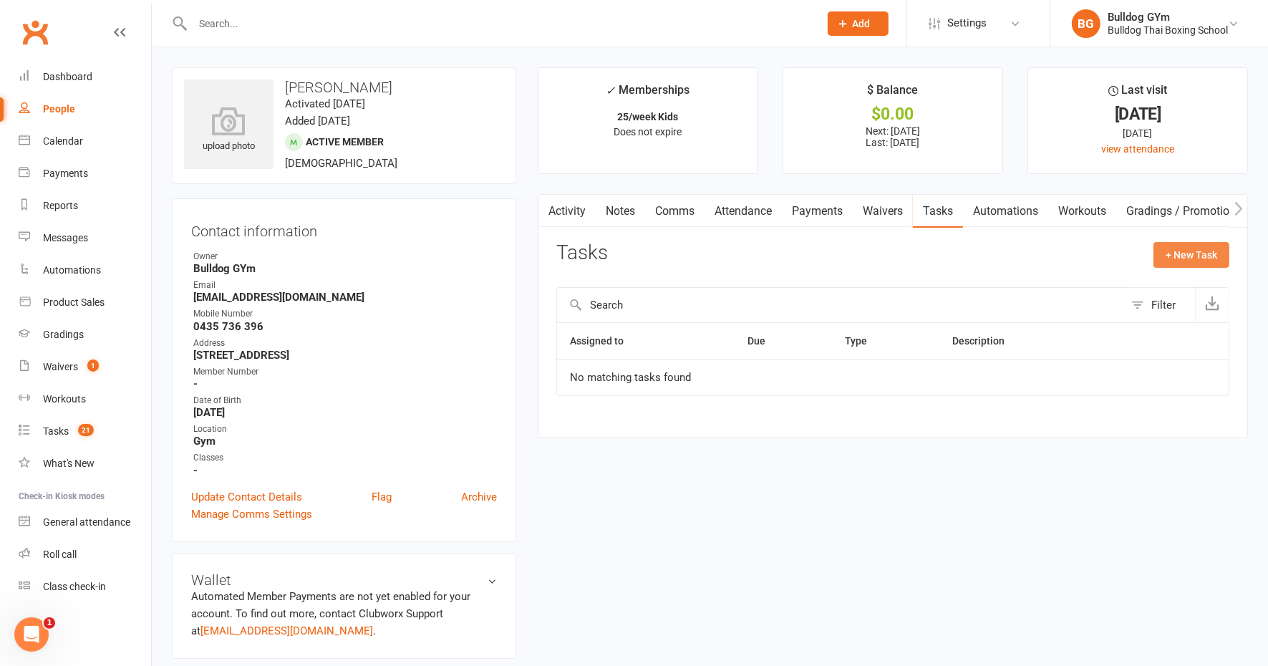
click at [1177, 250] on button "+ New Task" at bounding box center [1192, 255] width 76 height 26
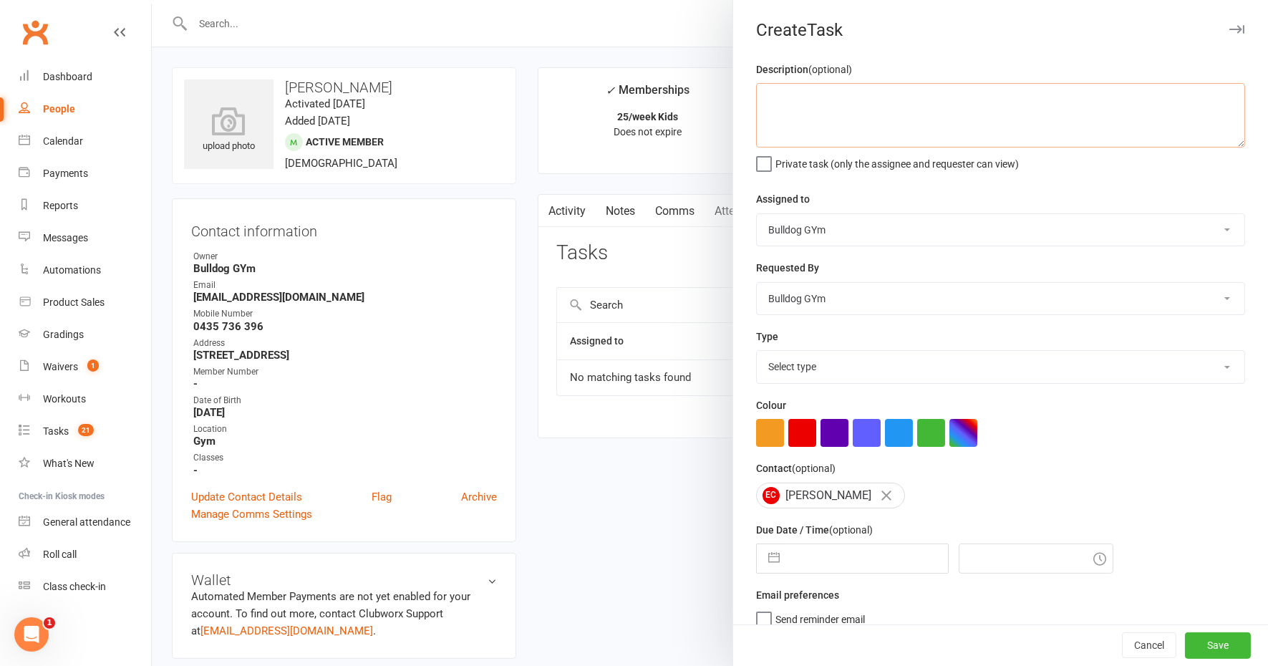
click at [822, 105] on textarea at bounding box center [1000, 115] width 489 height 64
type textarea "add fp to next one"
drag, startPoint x: 820, startPoint y: 364, endPoint x: 816, endPoint y: 372, distance: 8.7
click at [820, 364] on select "Select type Action E-mail Meeting Phone call Text Add new task type" at bounding box center [1001, 367] width 488 height 32
select select "12049"
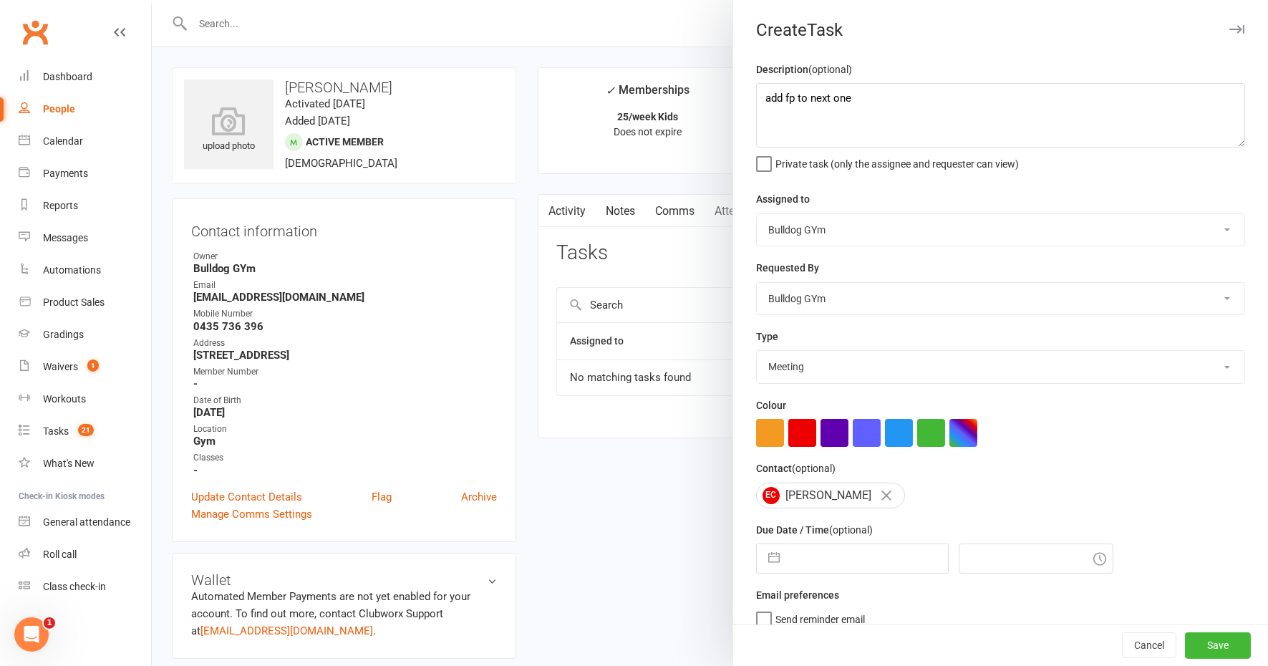
click at [757, 351] on select "Select type Action E-mail Meeting Phone call Text Add new task type" at bounding box center [1001, 367] width 488 height 32
click at [836, 552] on input "text" at bounding box center [867, 558] width 161 height 29
select select "8"
select select "2025"
select select "9"
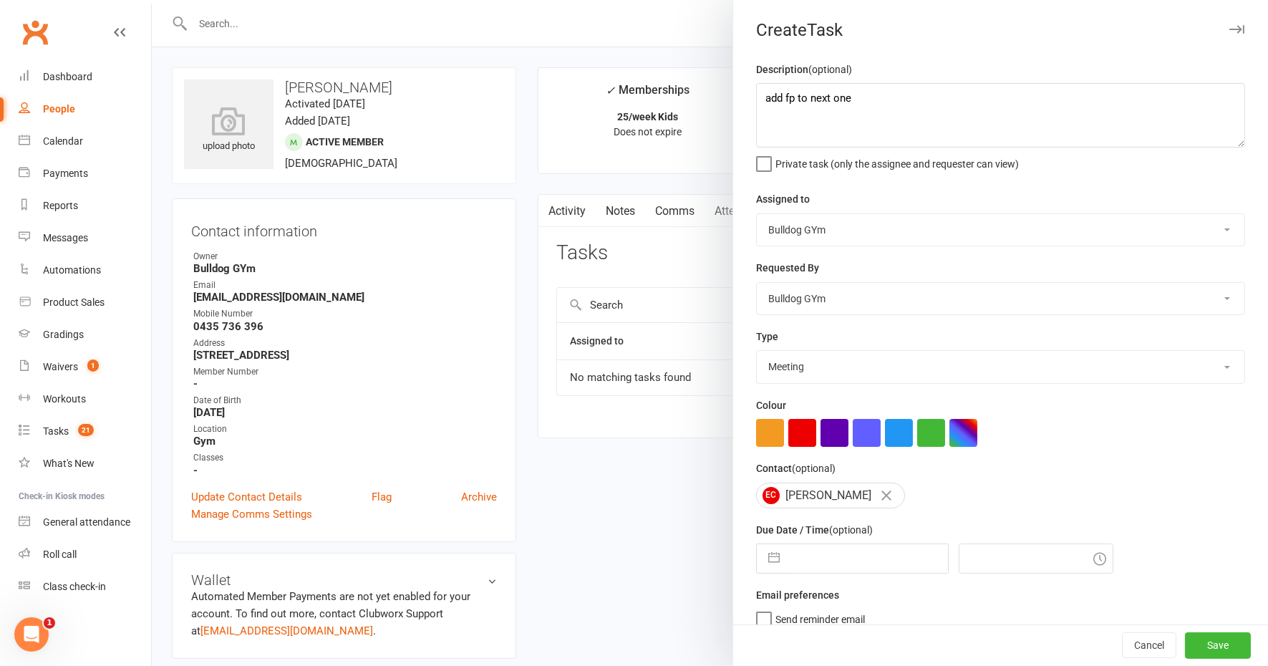
select select "2025"
select select "10"
select select "2025"
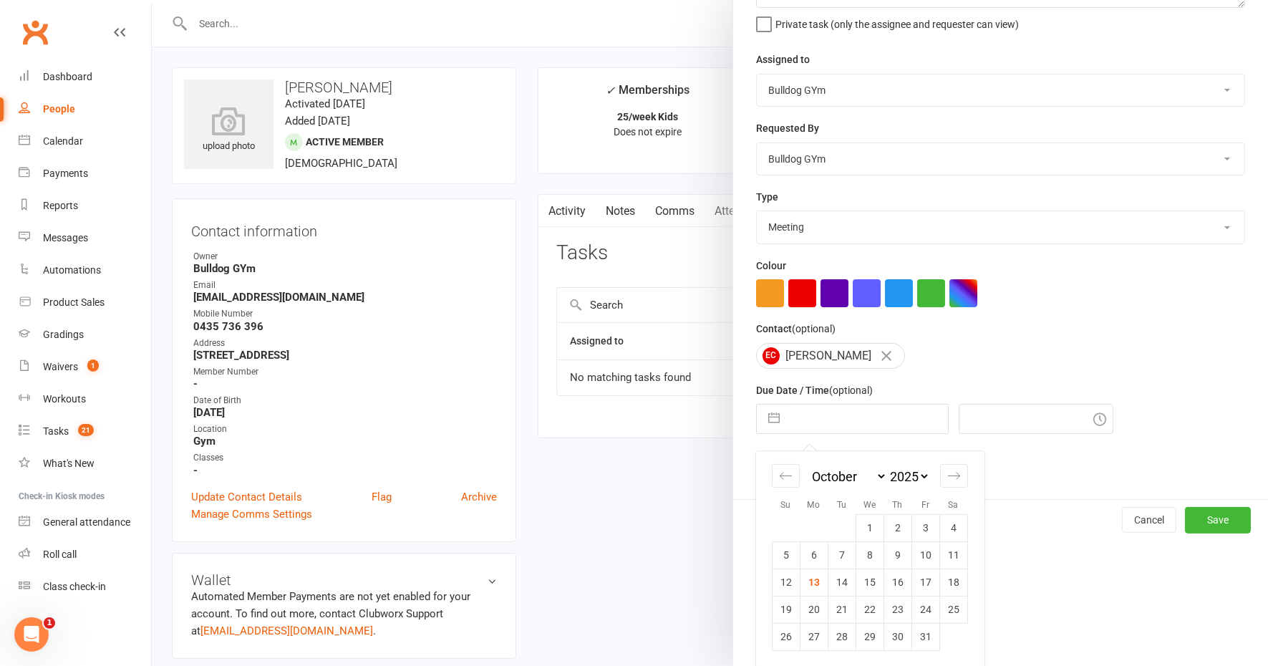
click at [893, 577] on td "16" at bounding box center [898, 582] width 28 height 27
type input "16 Oct 2025"
type input "4:00pm"
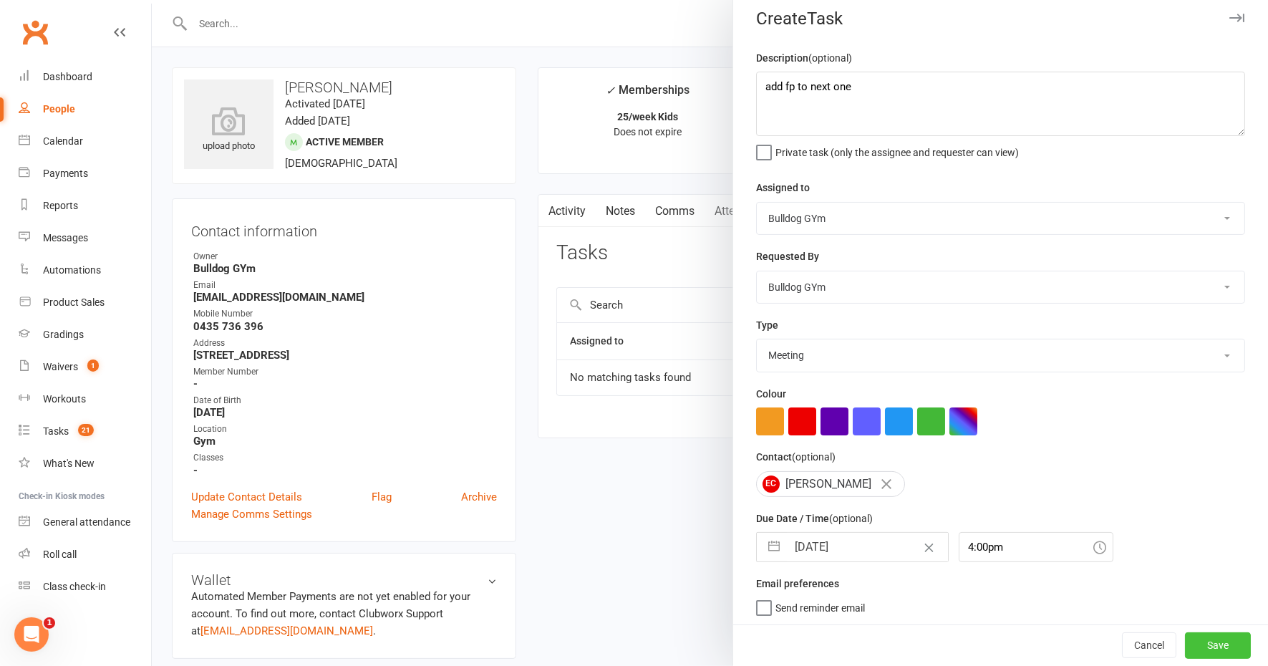
click at [1185, 647] on button "Save" at bounding box center [1218, 646] width 66 height 26
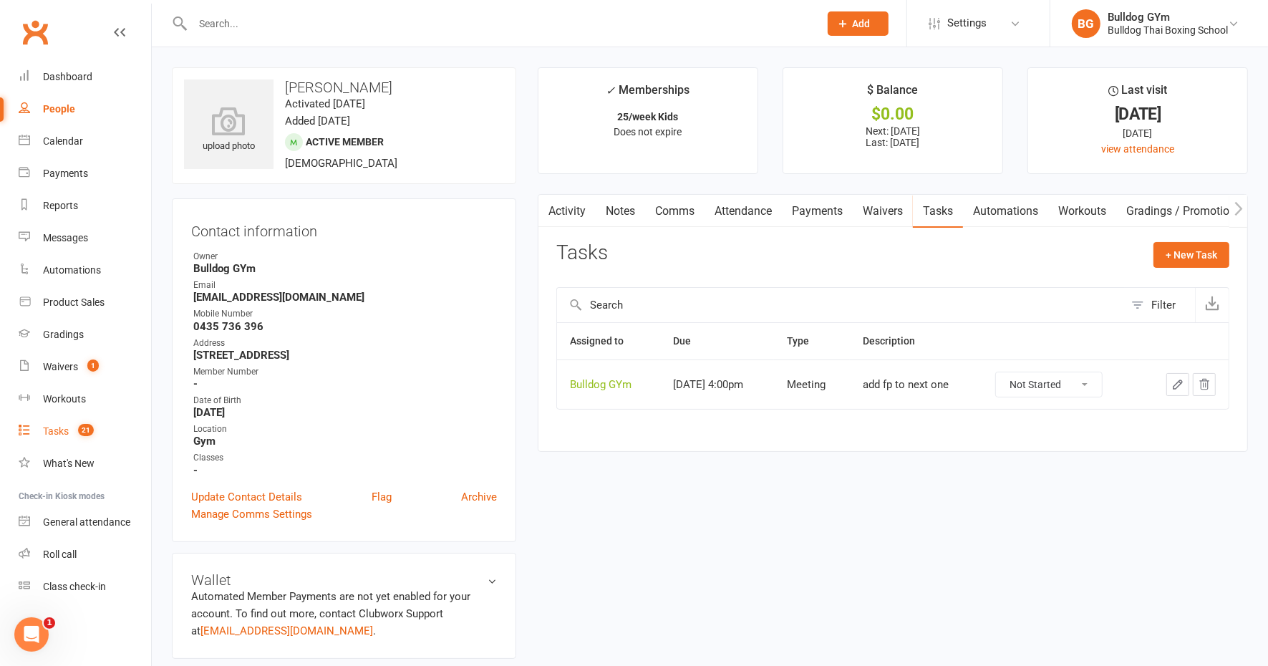
click at [62, 430] on div "Tasks" at bounding box center [56, 430] width 26 height 11
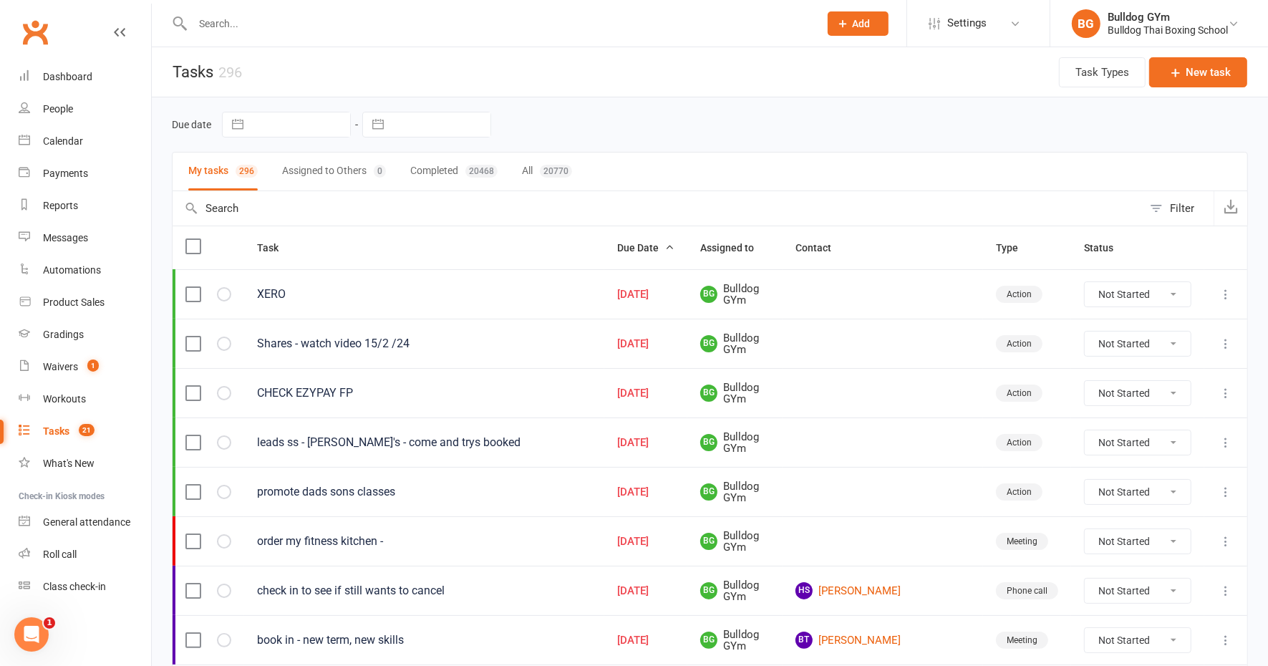
click at [1226, 339] on icon at bounding box center [1226, 344] width 14 height 14
click at [1105, 397] on link "Edit" at bounding box center [1150, 397] width 142 height 29
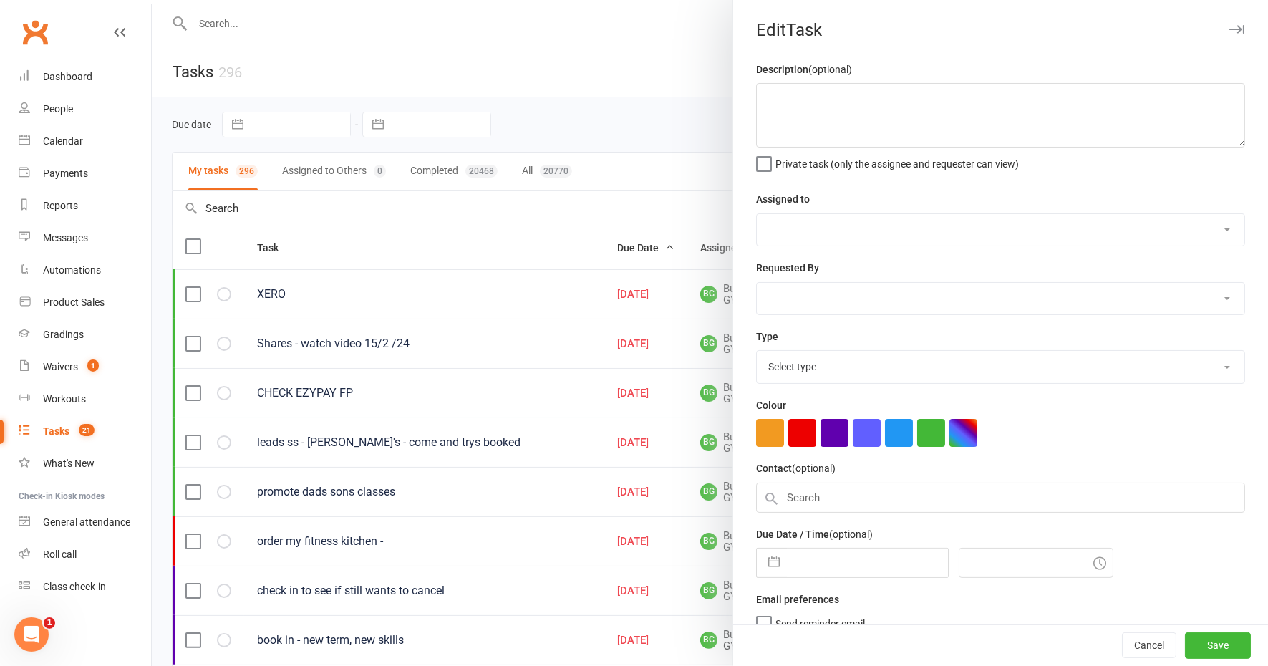
type textarea "Shares - watch video 15/2 /24"
select select "12940"
type input "08 Oct 2025"
type input "8:30am"
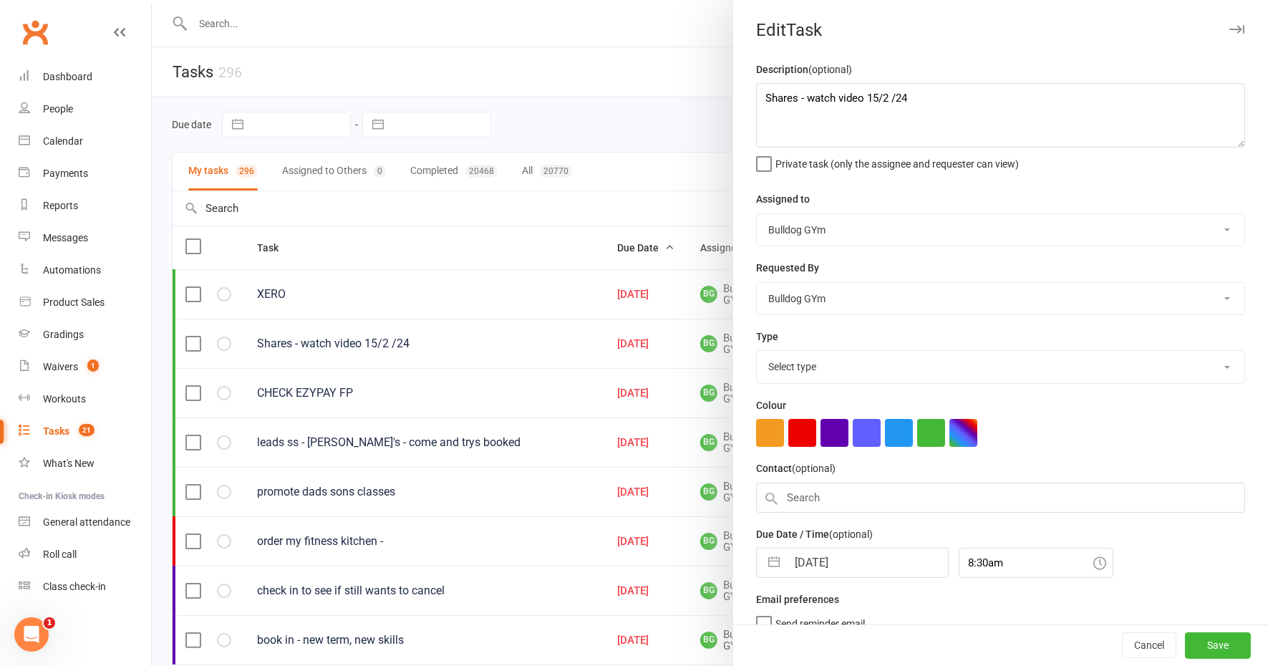
select select "26436"
select select "8"
select select "2025"
select select "9"
select select "2025"
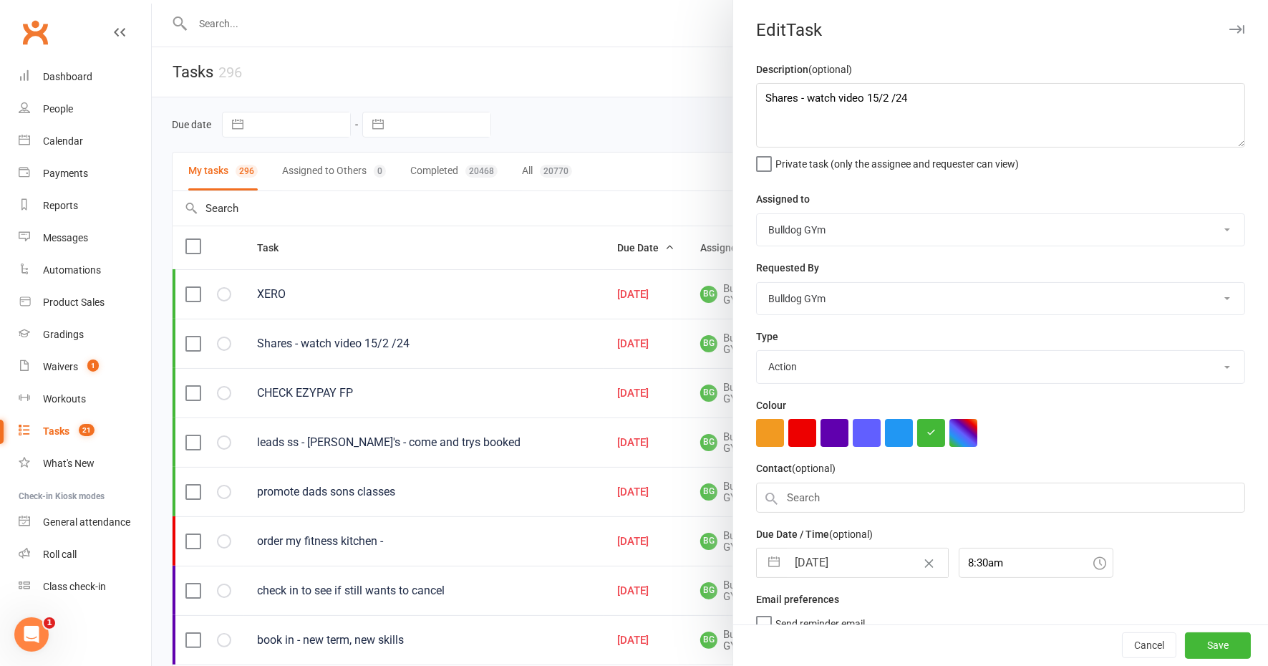
select select "10"
select select "2025"
click at [864, 562] on input "08 Oct 2025" at bounding box center [867, 563] width 161 height 29
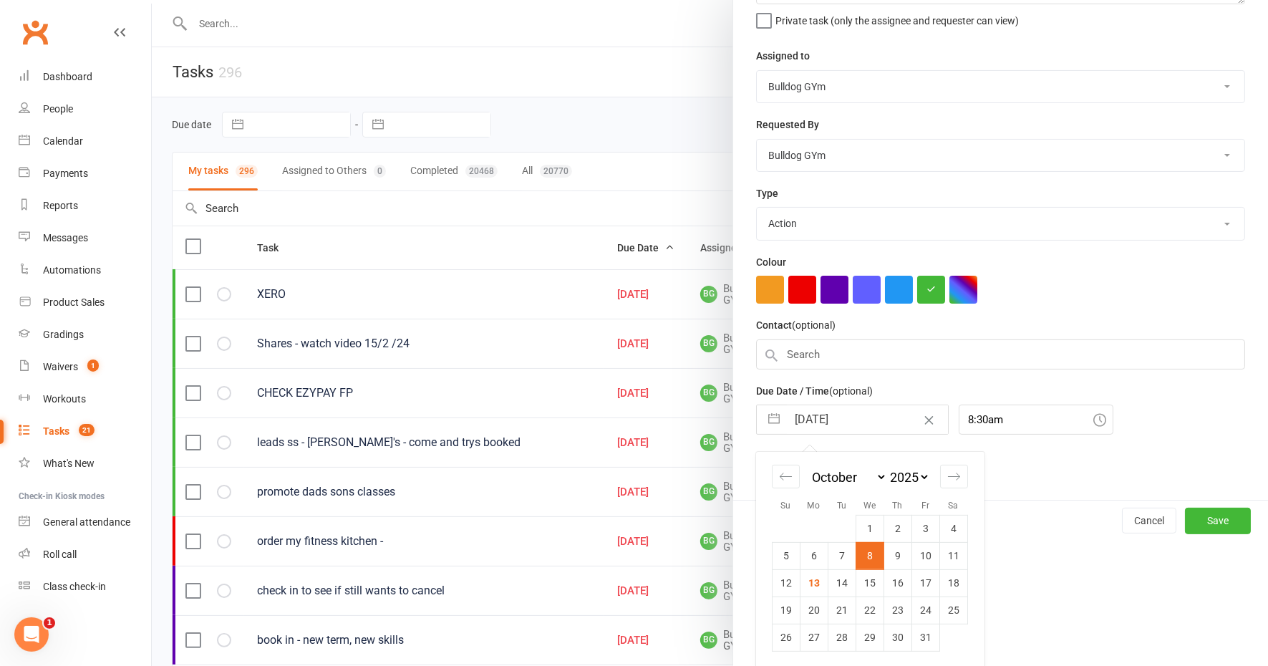
drag, startPoint x: 863, startPoint y: 579, endPoint x: 874, endPoint y: 588, distance: 14.8
click at [863, 579] on td "15" at bounding box center [870, 582] width 28 height 27
type input "15 Oct 2025"
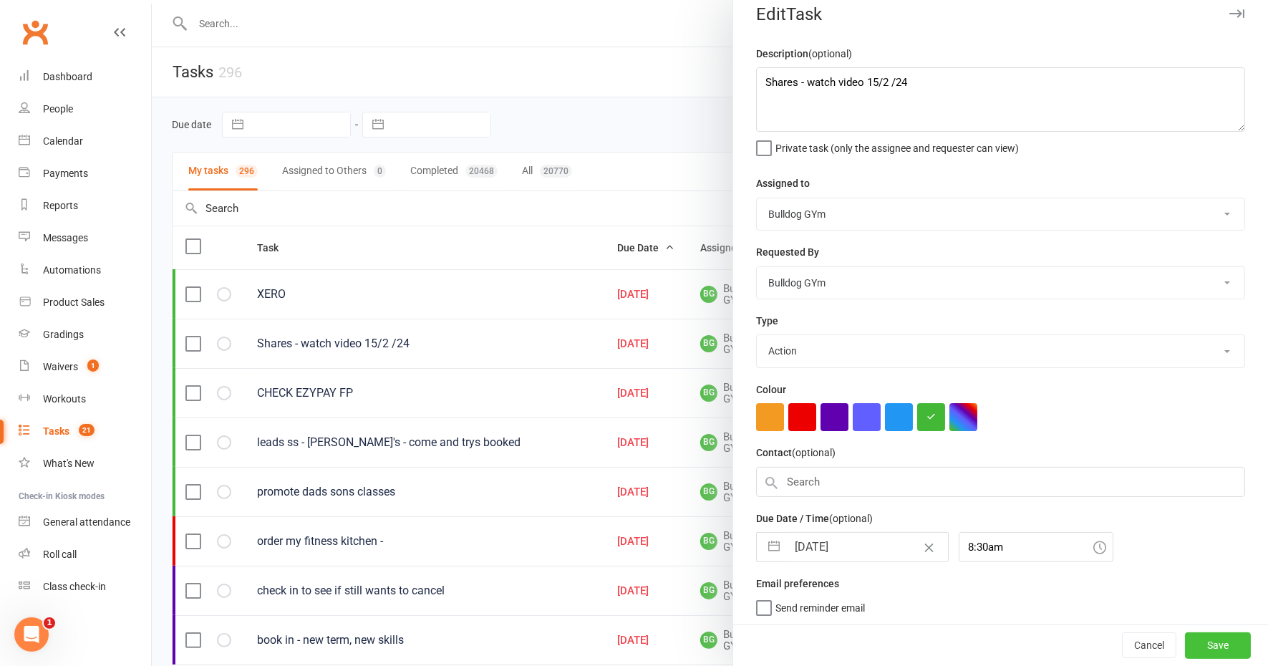
click at [1192, 645] on button "Save" at bounding box center [1218, 646] width 66 height 26
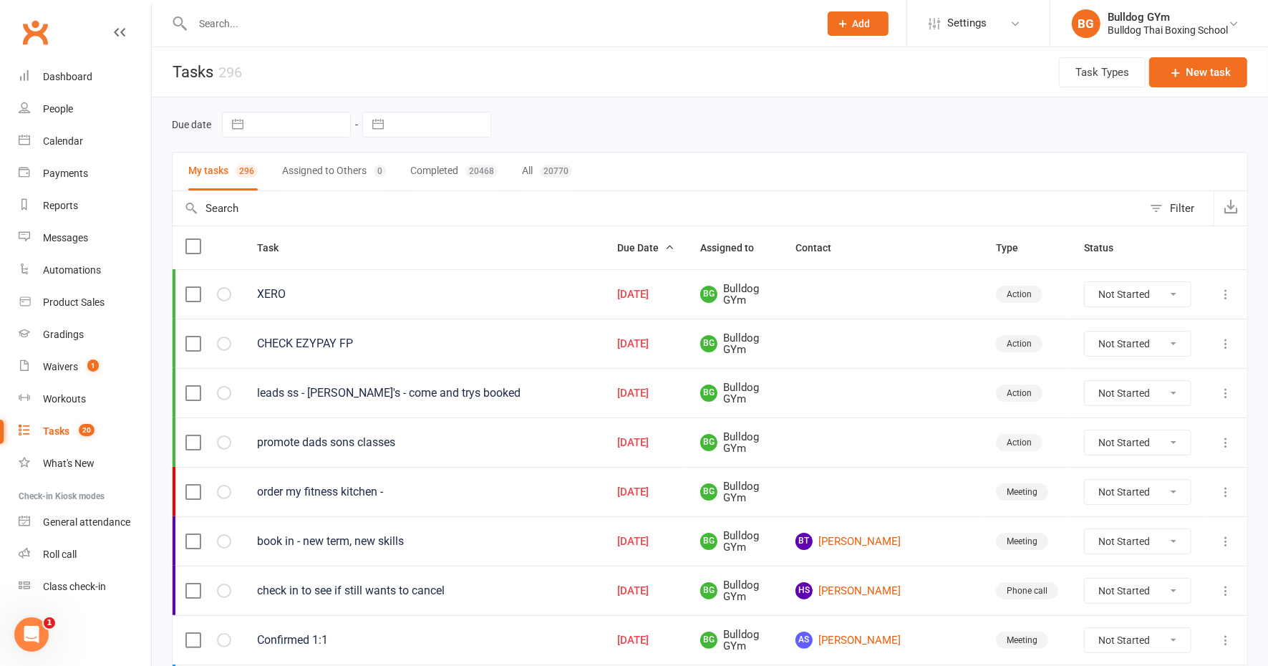
click at [1227, 343] on icon at bounding box center [1226, 344] width 14 height 14
click at [1125, 396] on link "Edit" at bounding box center [1150, 397] width 142 height 29
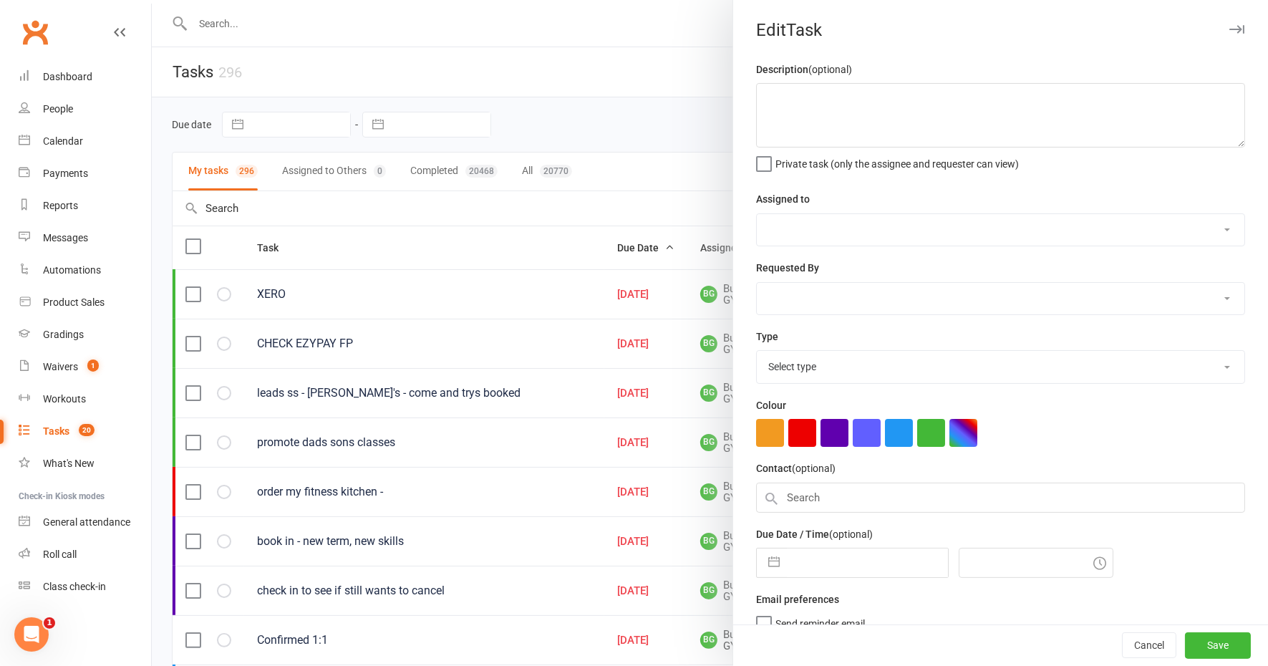
type textarea "CHECK EZYPAY FP"
select select "12940"
type input "11 Oct 2025"
type input "12:45am"
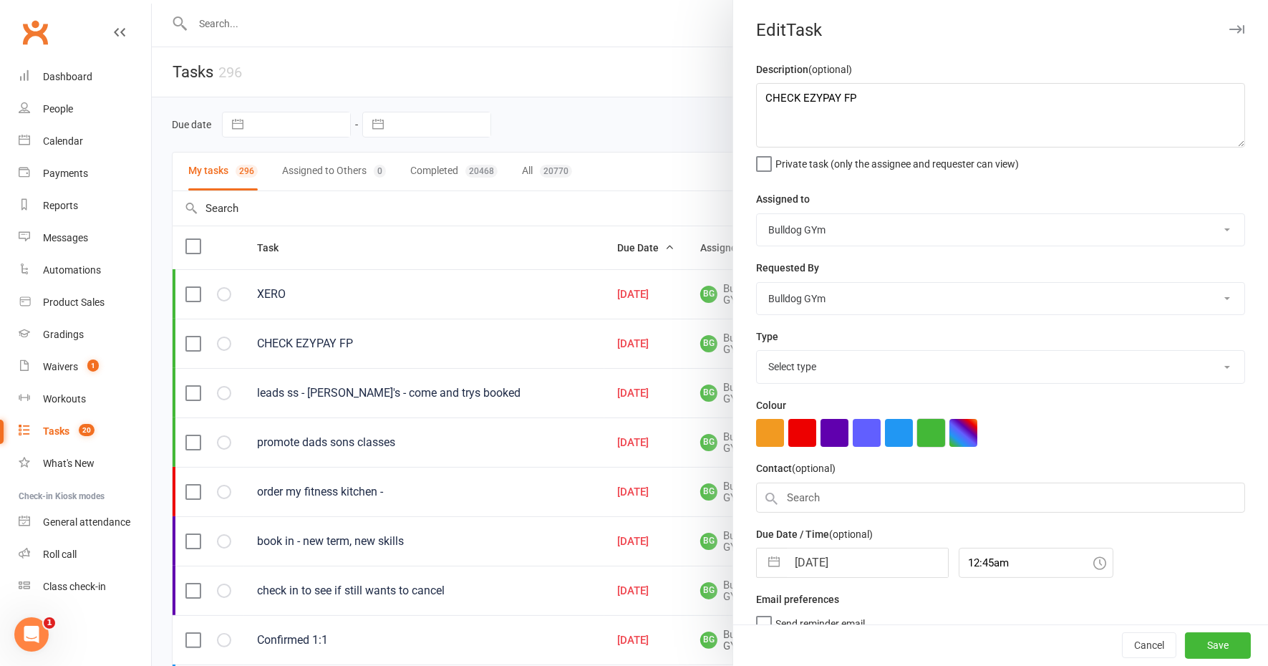
select select "26436"
click at [859, 561] on input "11 Oct 2025" at bounding box center [867, 563] width 161 height 29
select select "8"
select select "2025"
select select "9"
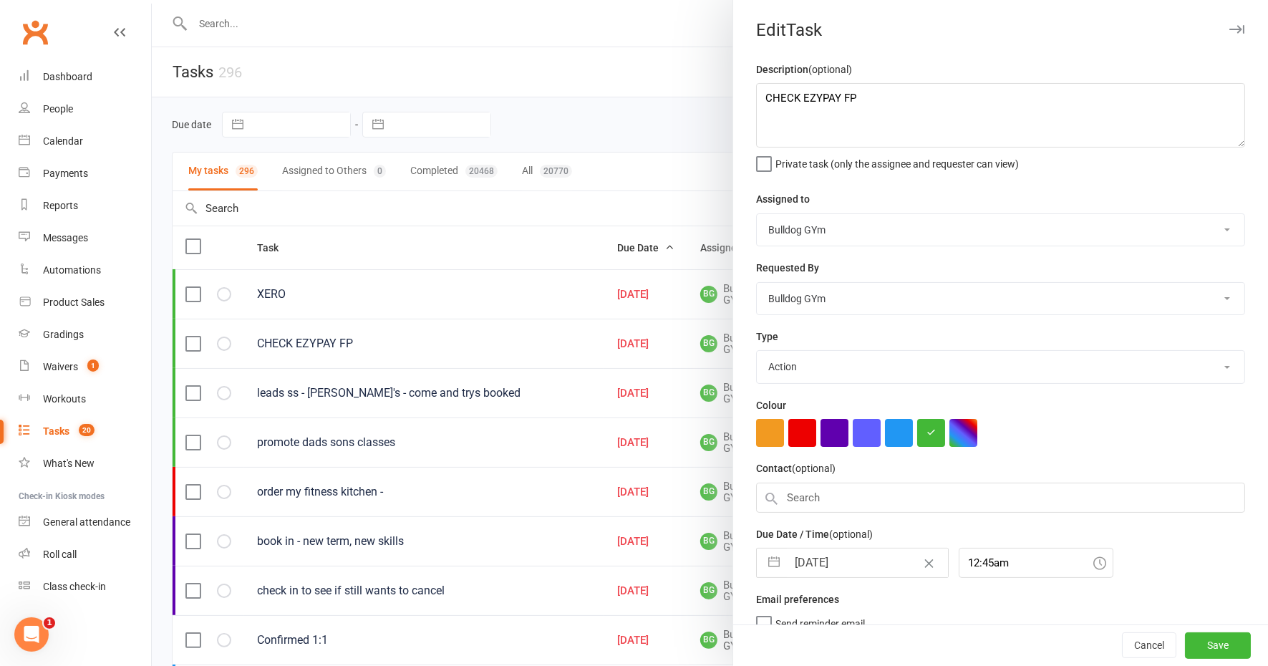
select select "2025"
select select "10"
select select "2025"
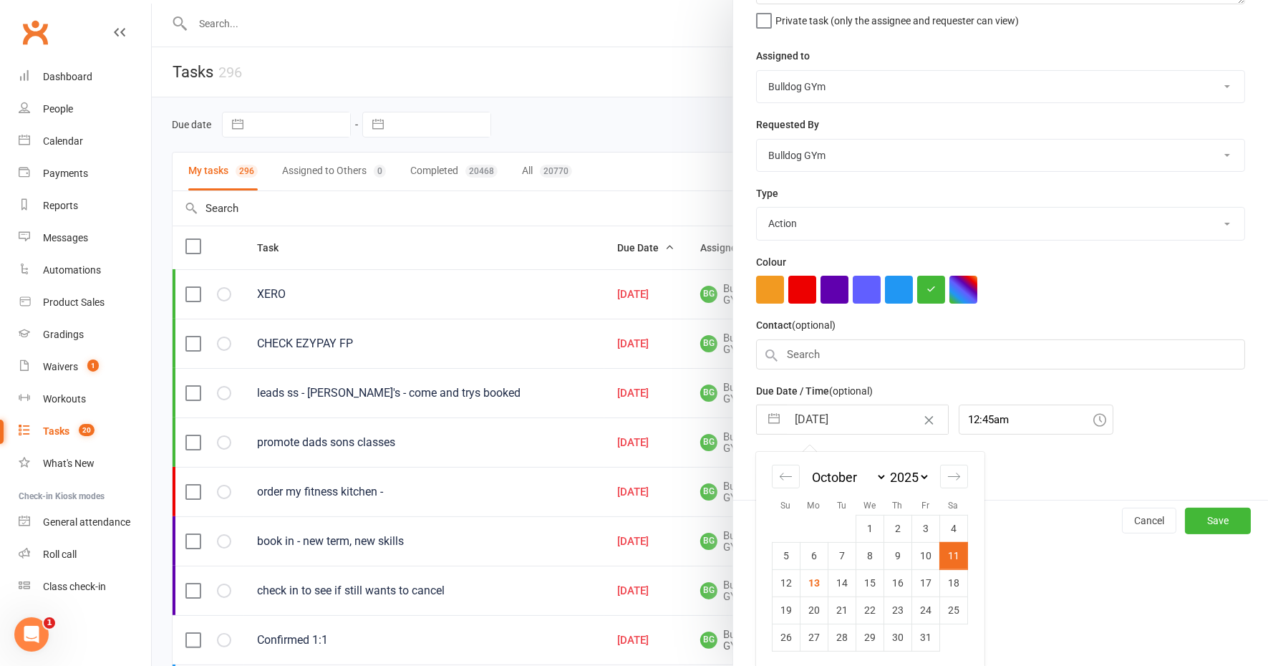
click at [863, 579] on td "15" at bounding box center [870, 582] width 28 height 27
type input "15 Oct 2025"
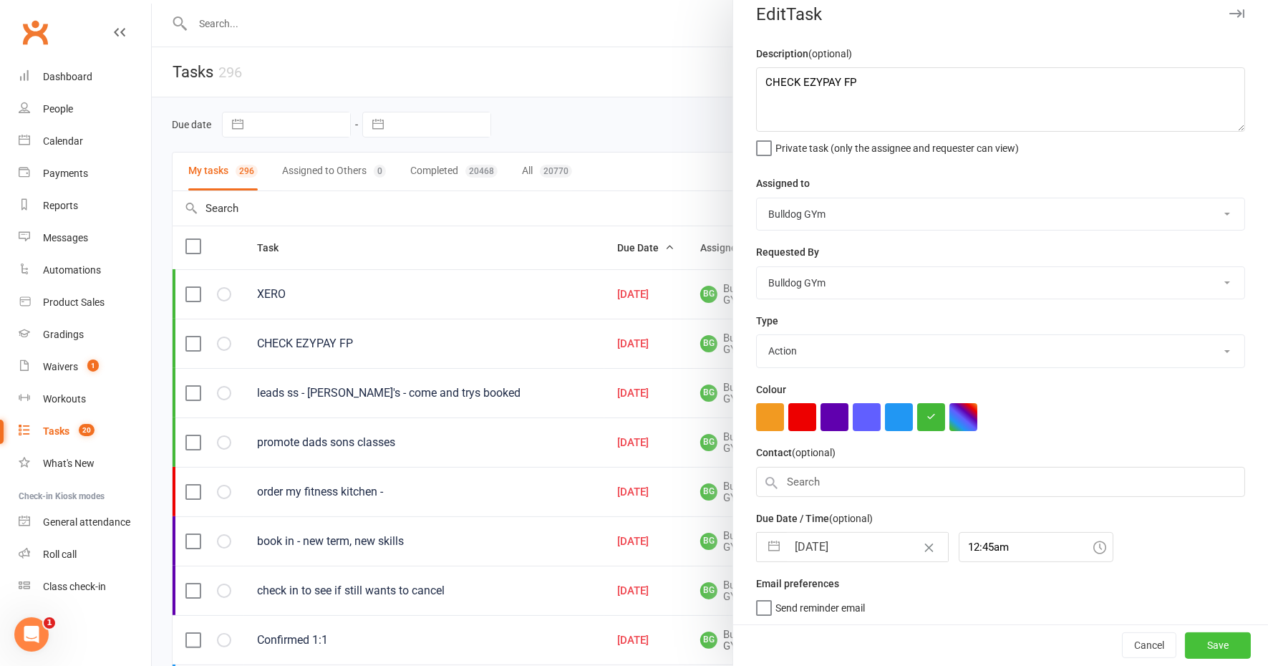
drag, startPoint x: 1200, startPoint y: 645, endPoint x: 1200, endPoint y: 638, distance: 7.2
click at [1200, 645] on button "Save" at bounding box center [1218, 646] width 66 height 26
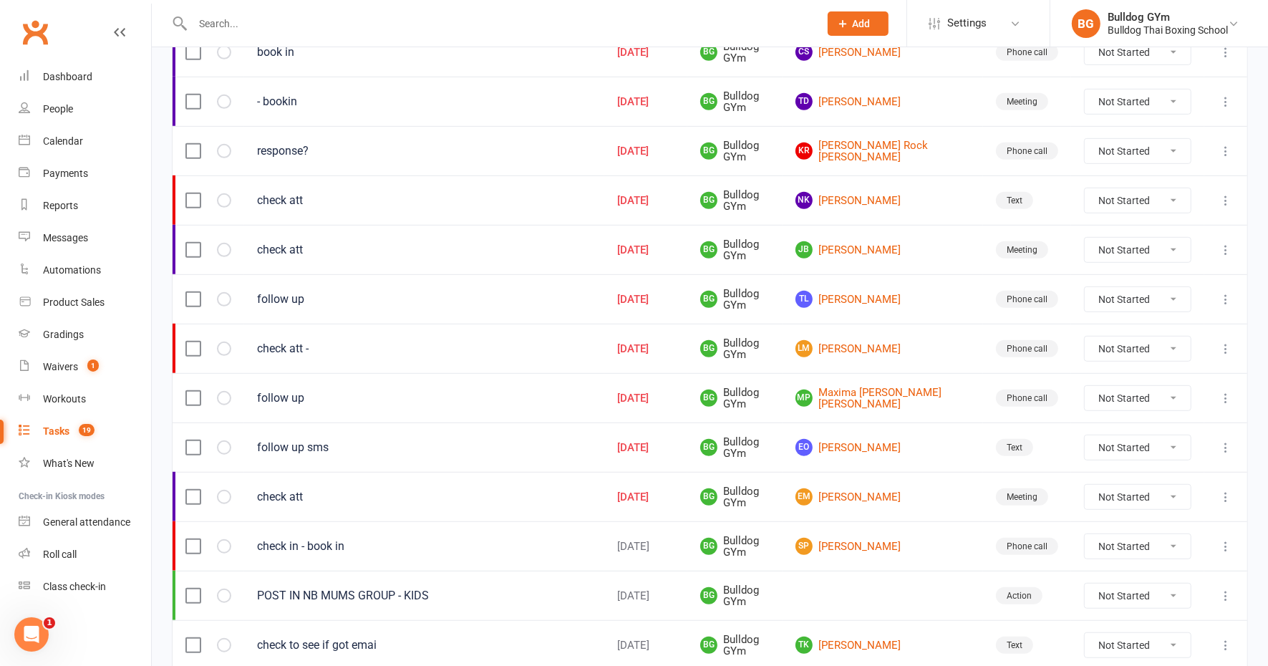
scroll to position [716, 0]
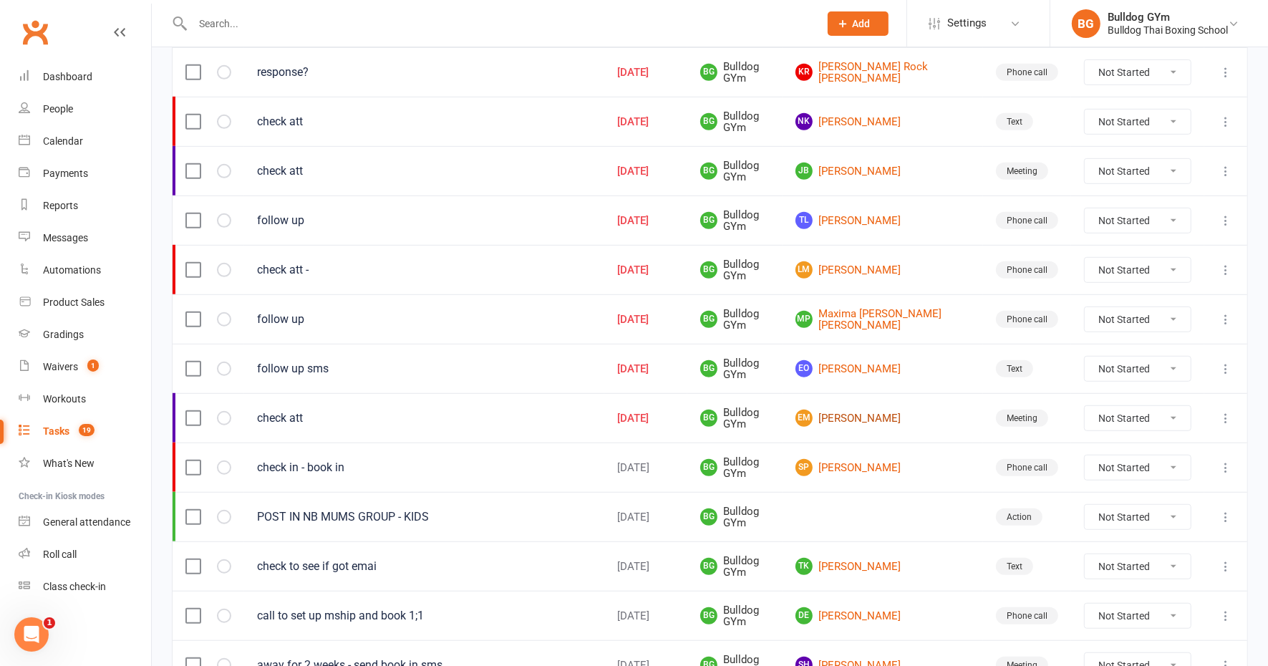
click at [901, 410] on link "EM Evan Mahoney" at bounding box center [883, 418] width 175 height 17
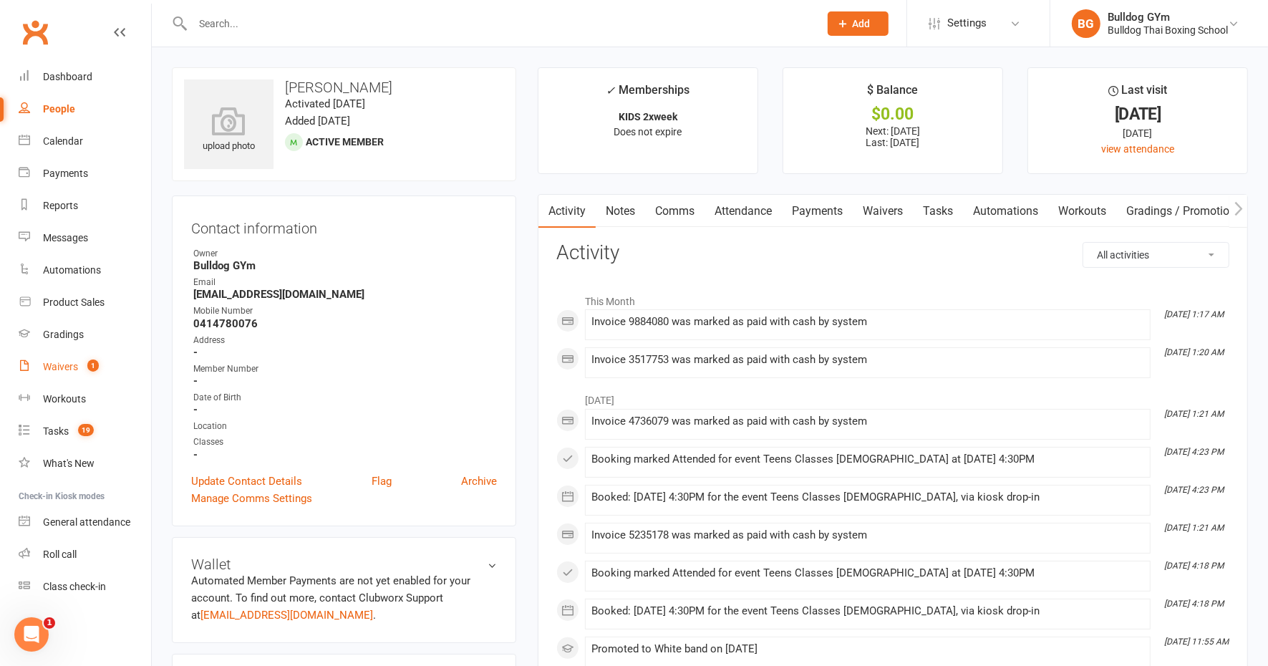
click at [52, 370] on div "Waivers" at bounding box center [60, 366] width 35 height 11
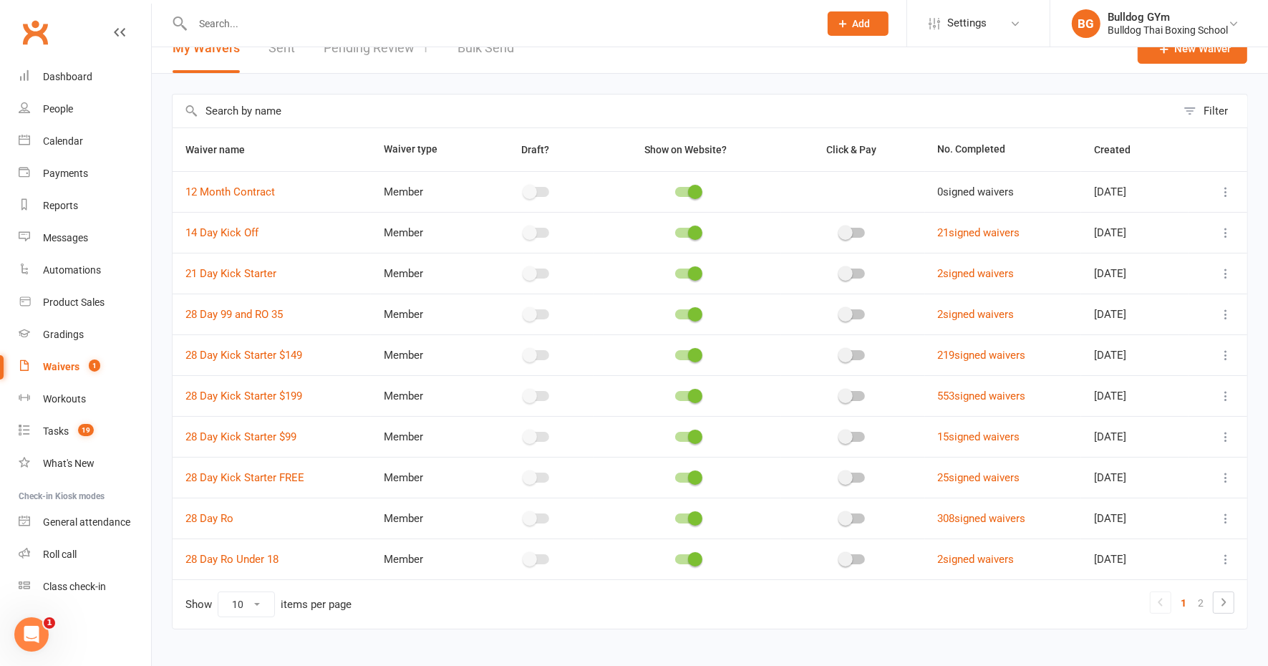
scroll to position [43, 0]
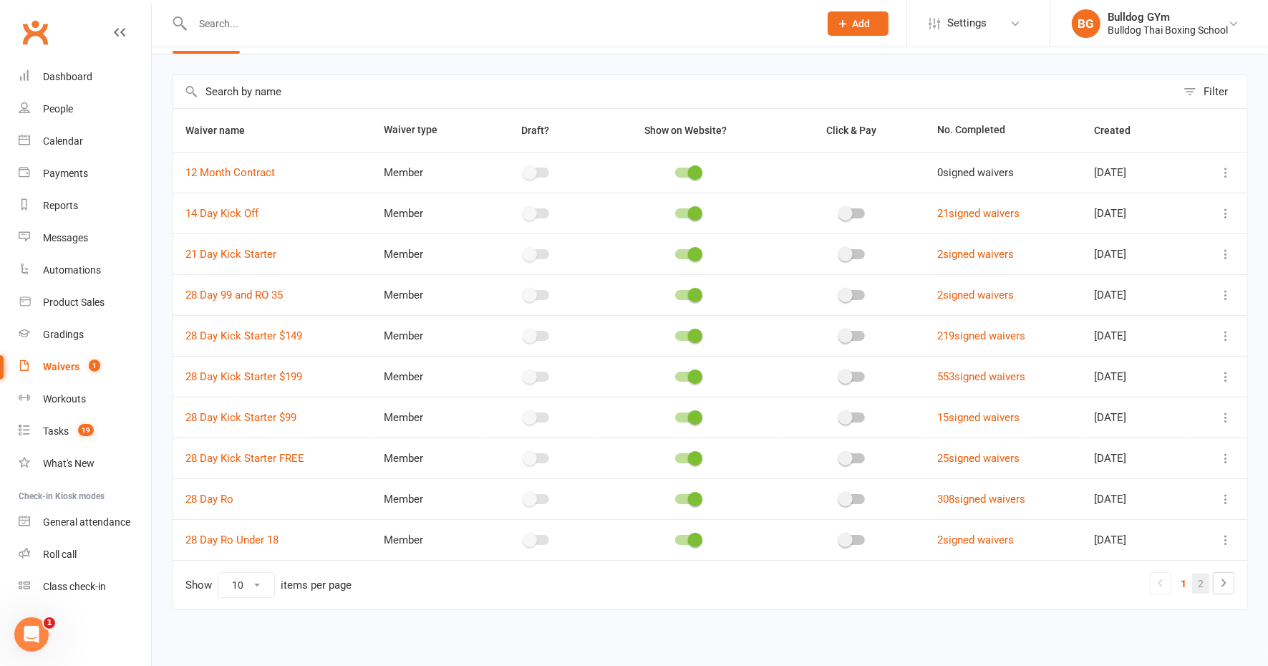
click at [1200, 574] on link "2" at bounding box center [1200, 584] width 17 height 20
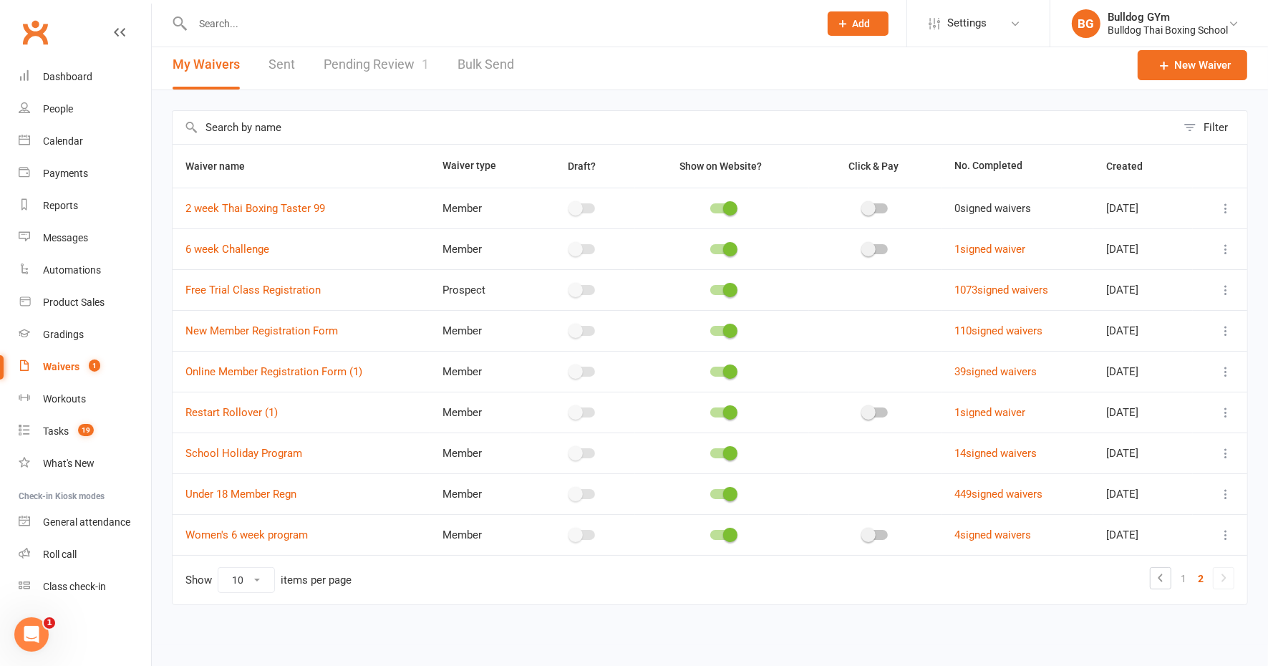
scroll to position [3, 0]
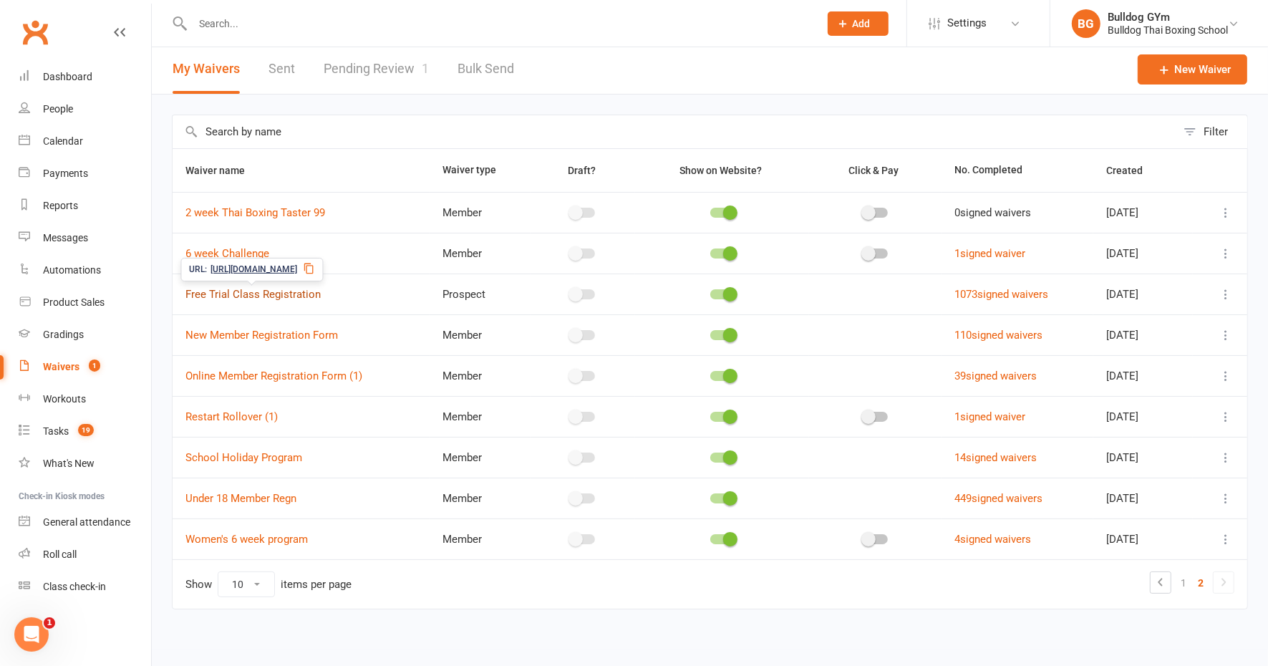
click at [284, 291] on link "Free Trial Class Registration" at bounding box center [252, 294] width 135 height 13
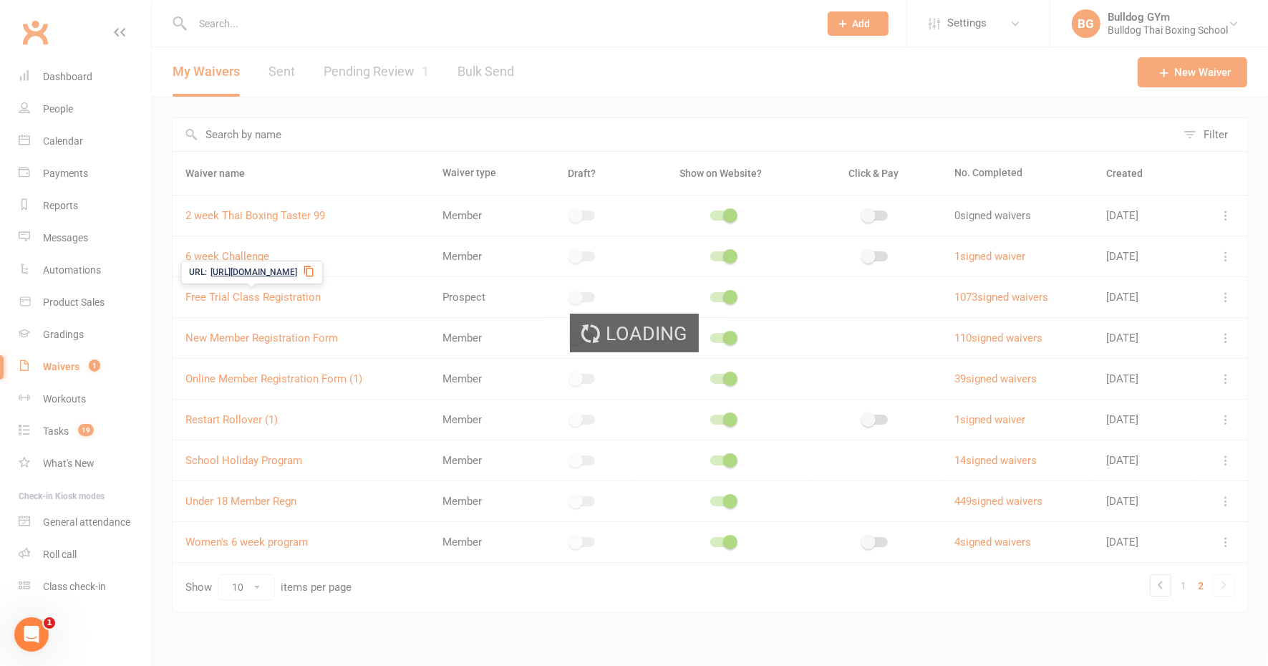
select select "applies_to_all_signees"
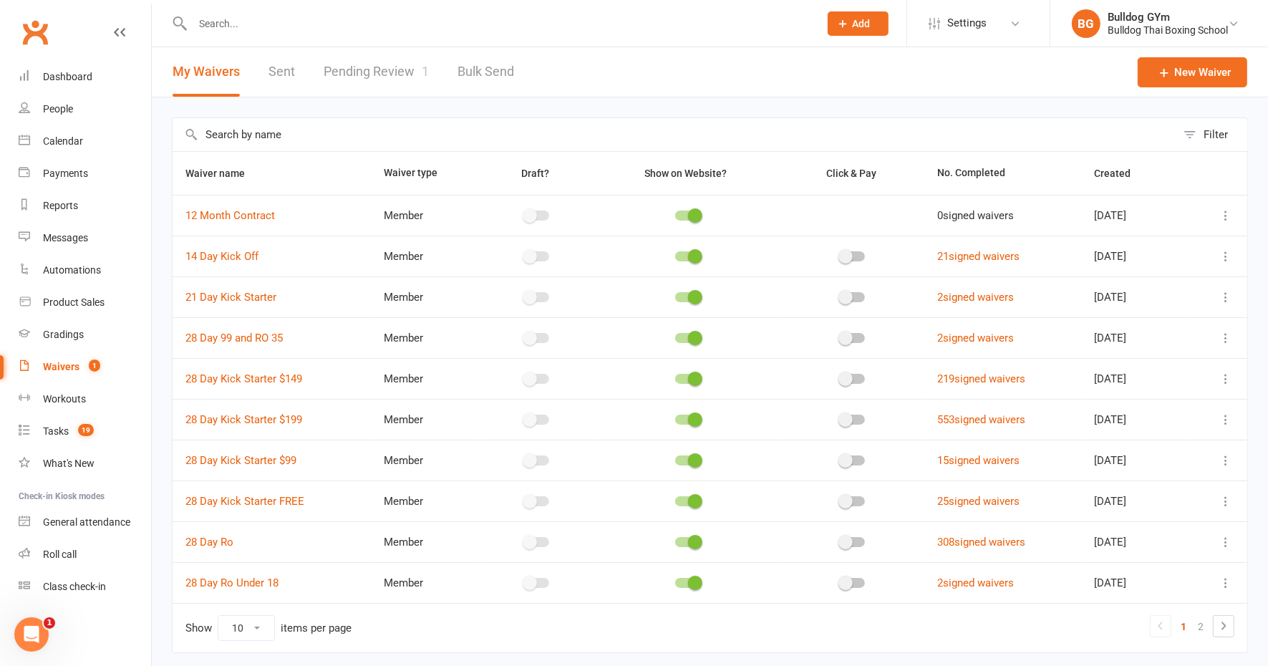
click at [248, 24] on input "text" at bounding box center [498, 24] width 621 height 20
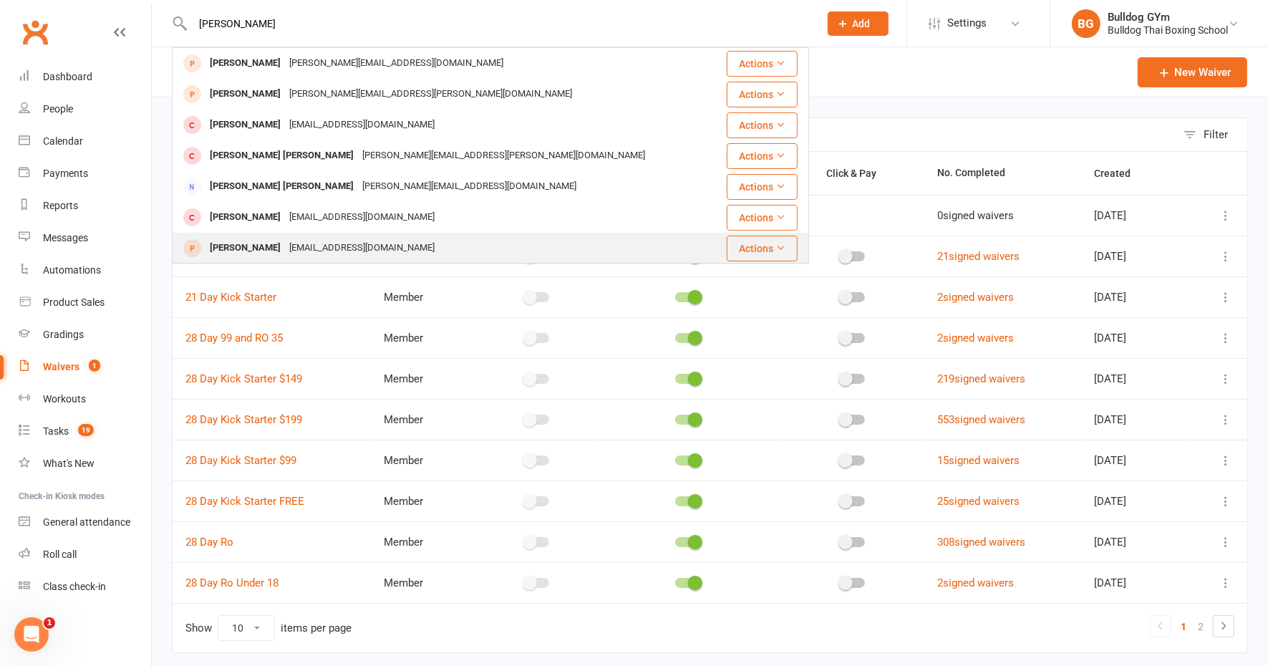
type input "edward"
click at [301, 243] on div "edwardofficeemail@gmail.com" at bounding box center [362, 248] width 154 height 21
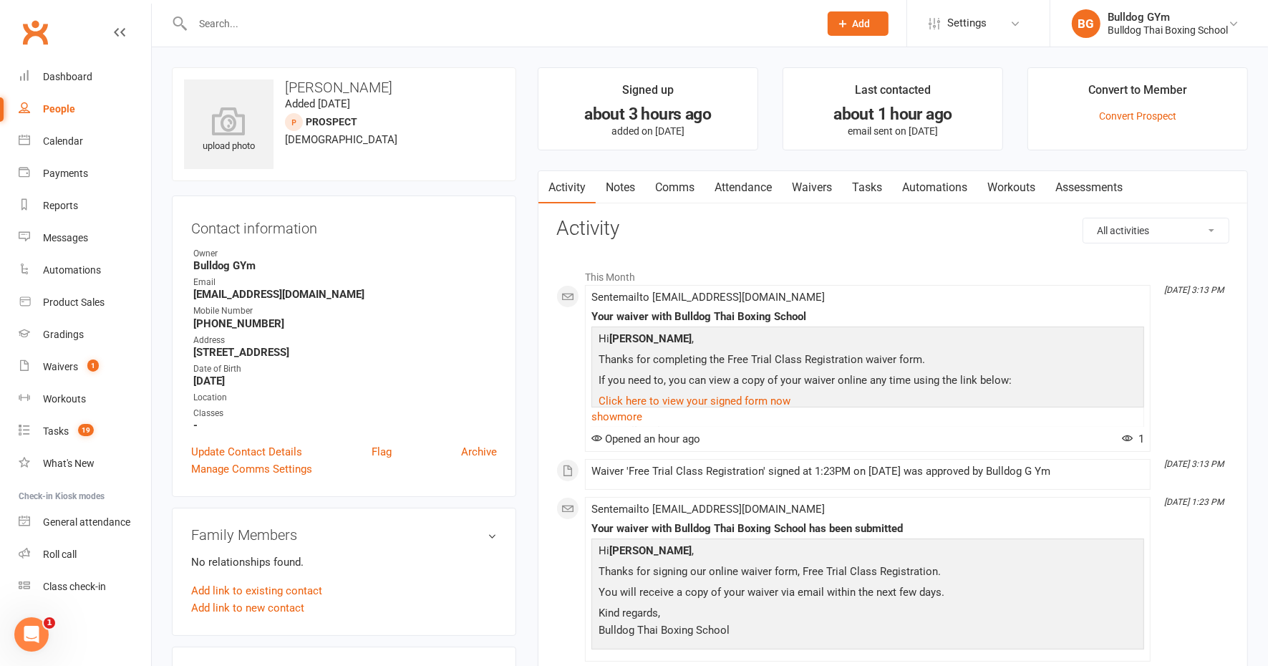
click at [822, 187] on link "Waivers" at bounding box center [812, 187] width 60 height 33
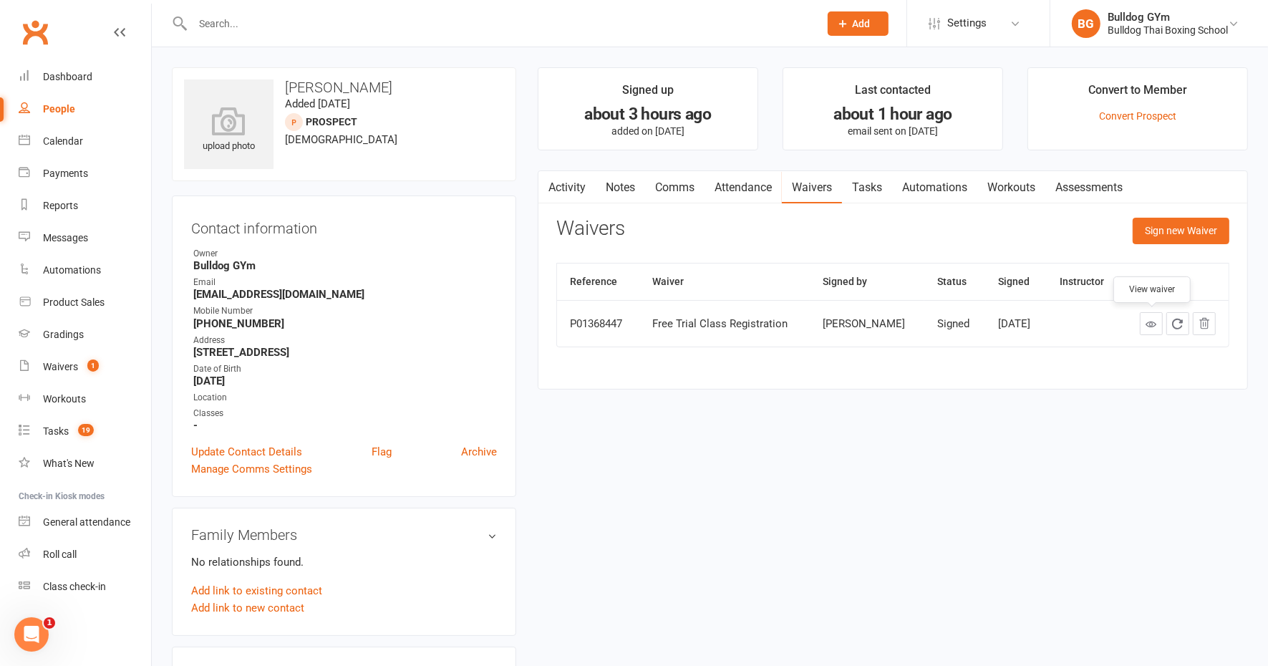
click at [1155, 319] on icon at bounding box center [1152, 324] width 11 height 11
click at [72, 365] on div "Waivers" at bounding box center [60, 366] width 35 height 11
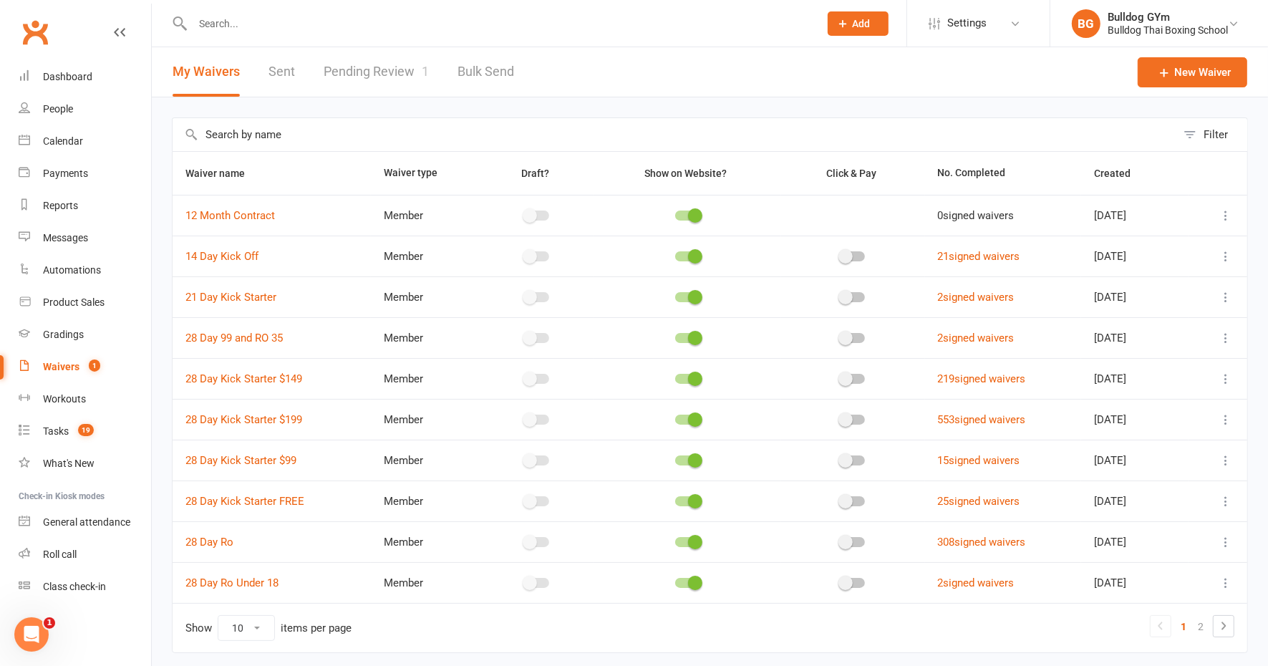
click at [365, 74] on link "Pending Review 1" at bounding box center [376, 71] width 105 height 49
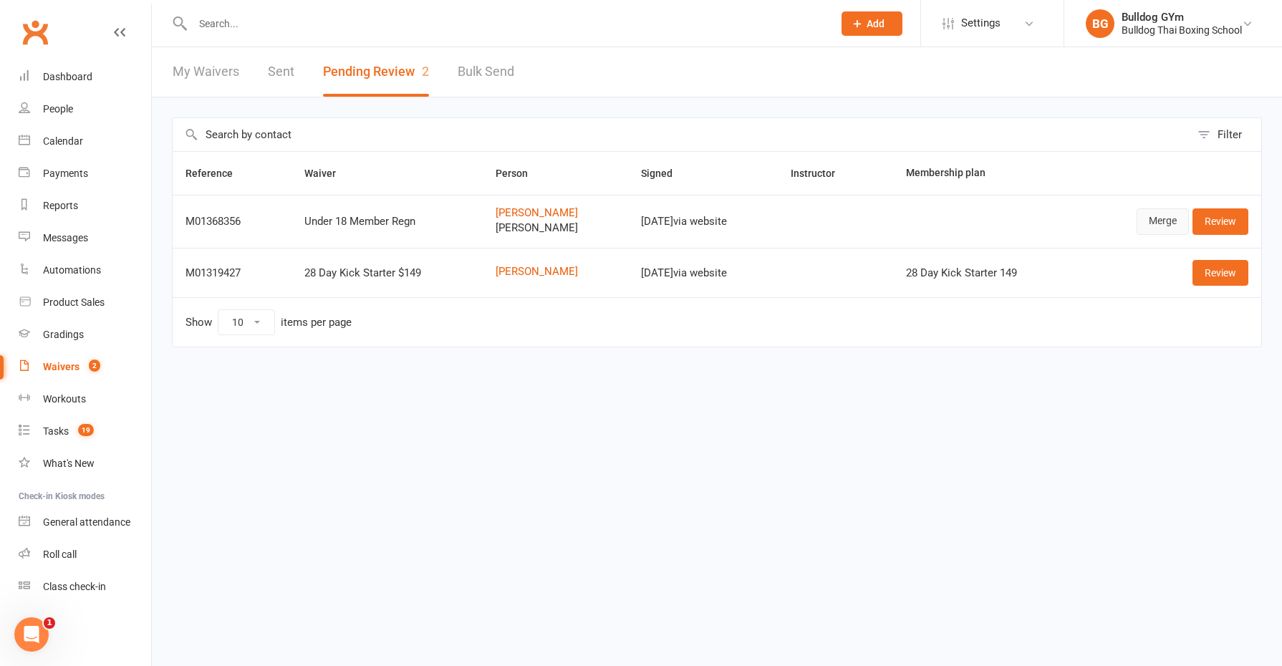
click at [1154, 217] on link "Merge" at bounding box center [1163, 221] width 52 height 26
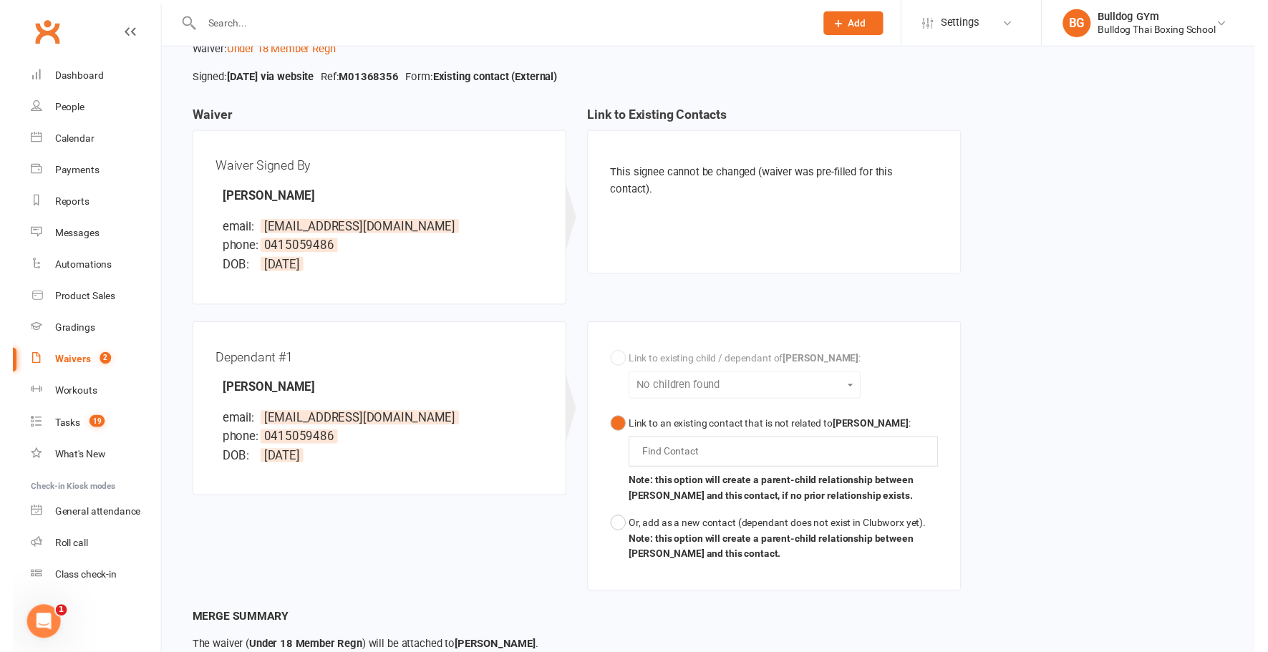
scroll to position [191, 0]
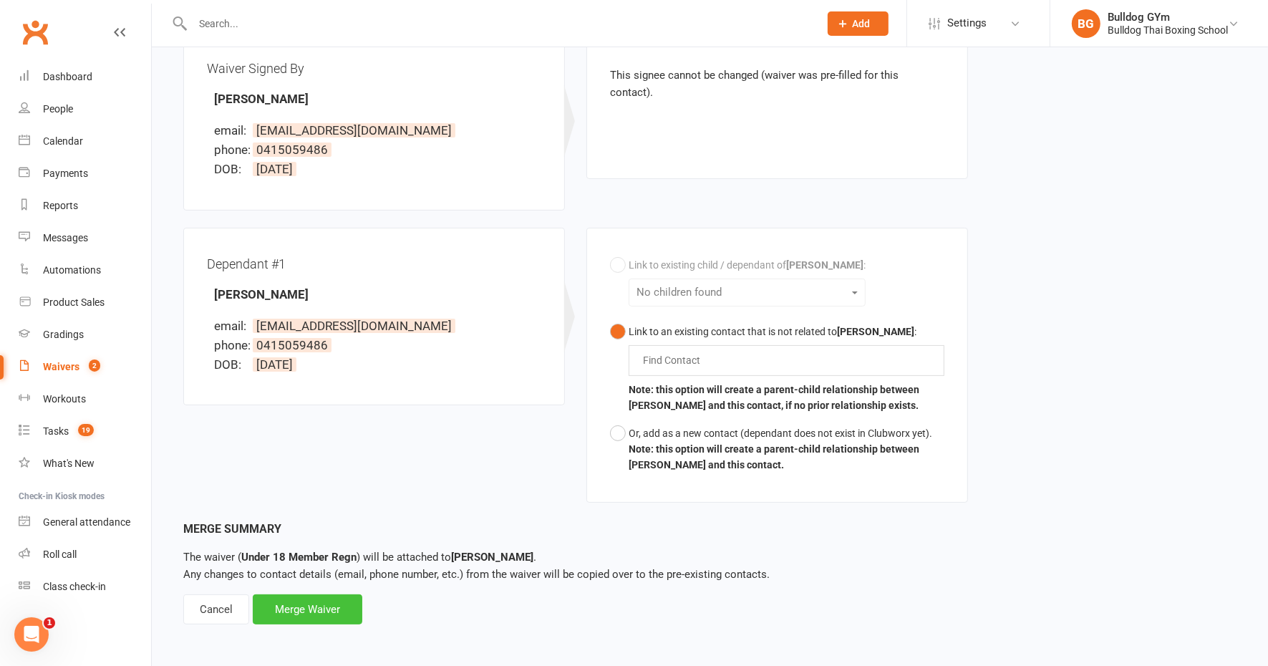
click at [319, 610] on div "Merge Waiver" at bounding box center [308, 609] width 110 height 30
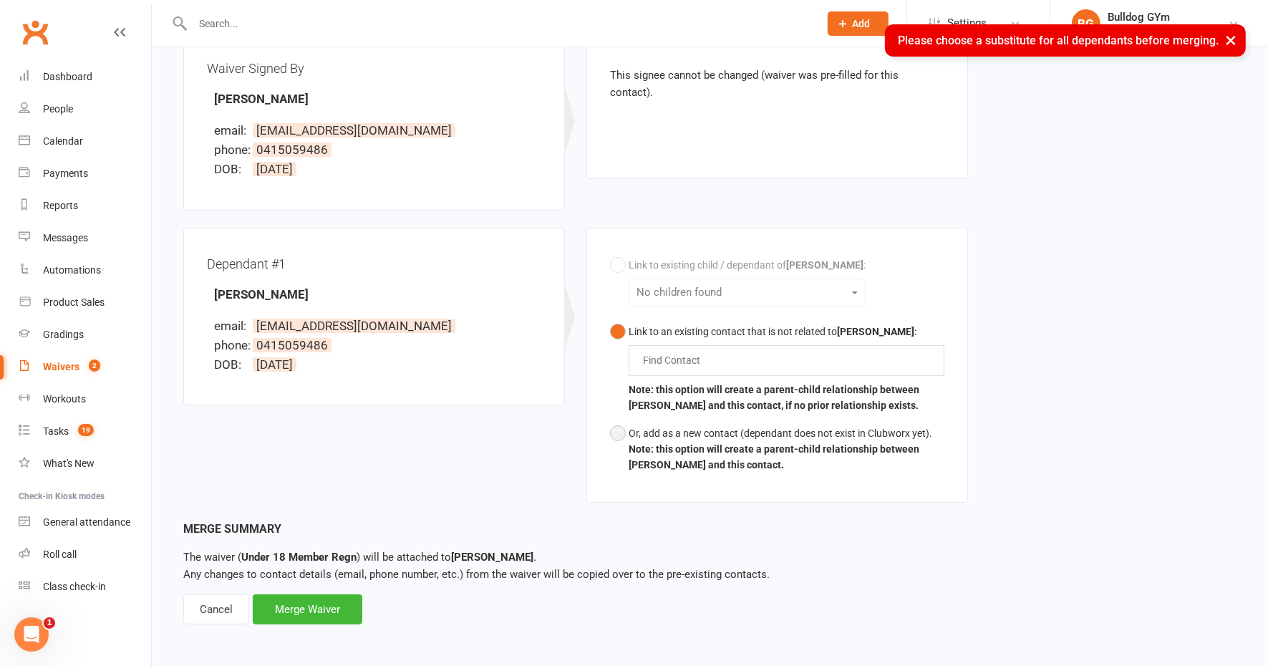
click at [614, 432] on button "Or, add as a new contact (dependant does not exist in Clubworx yet). Note: this…" at bounding box center [777, 449] width 334 height 59
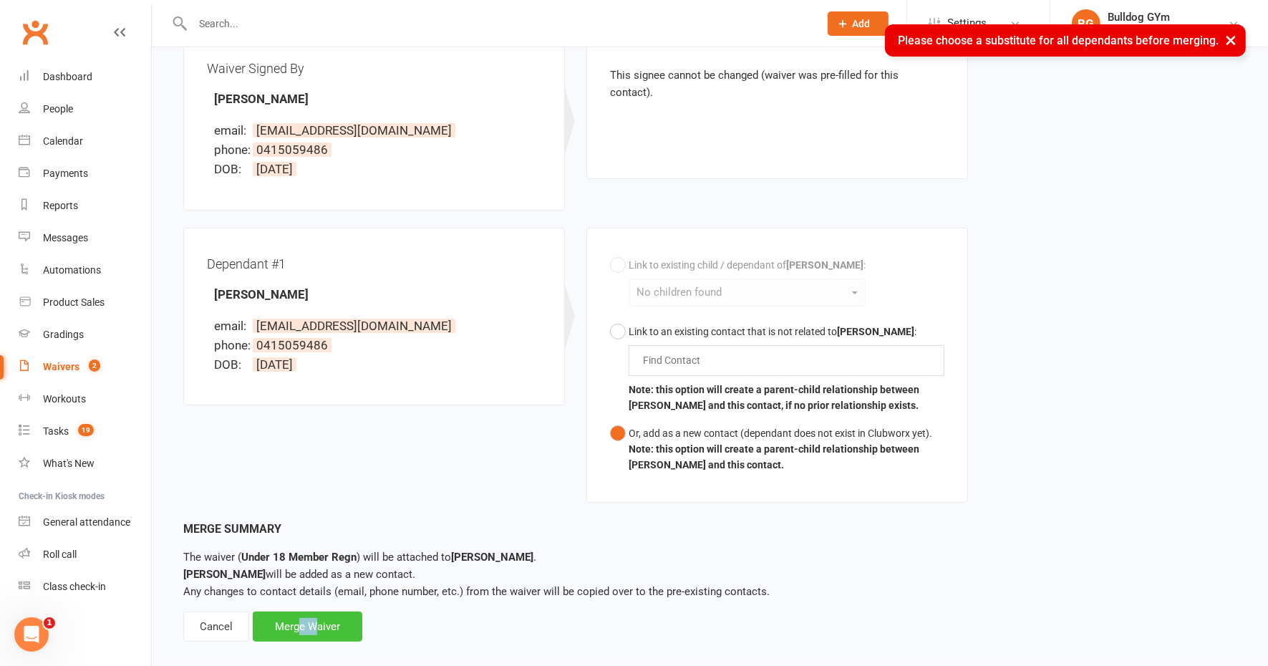
drag, startPoint x: 312, startPoint y: 614, endPoint x: 301, endPoint y: 626, distance: 16.2
click at [301, 626] on div "Merge Waiver" at bounding box center [308, 627] width 110 height 30
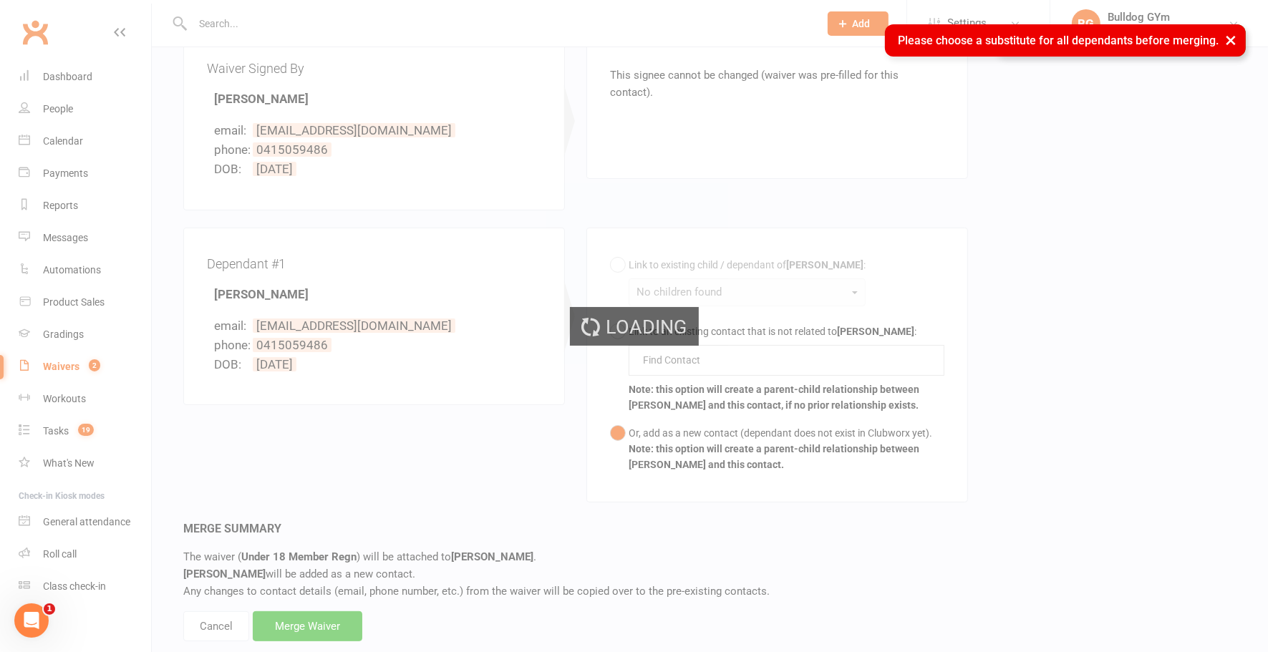
click at [297, 625] on div "Loading" at bounding box center [634, 326] width 1268 height 652
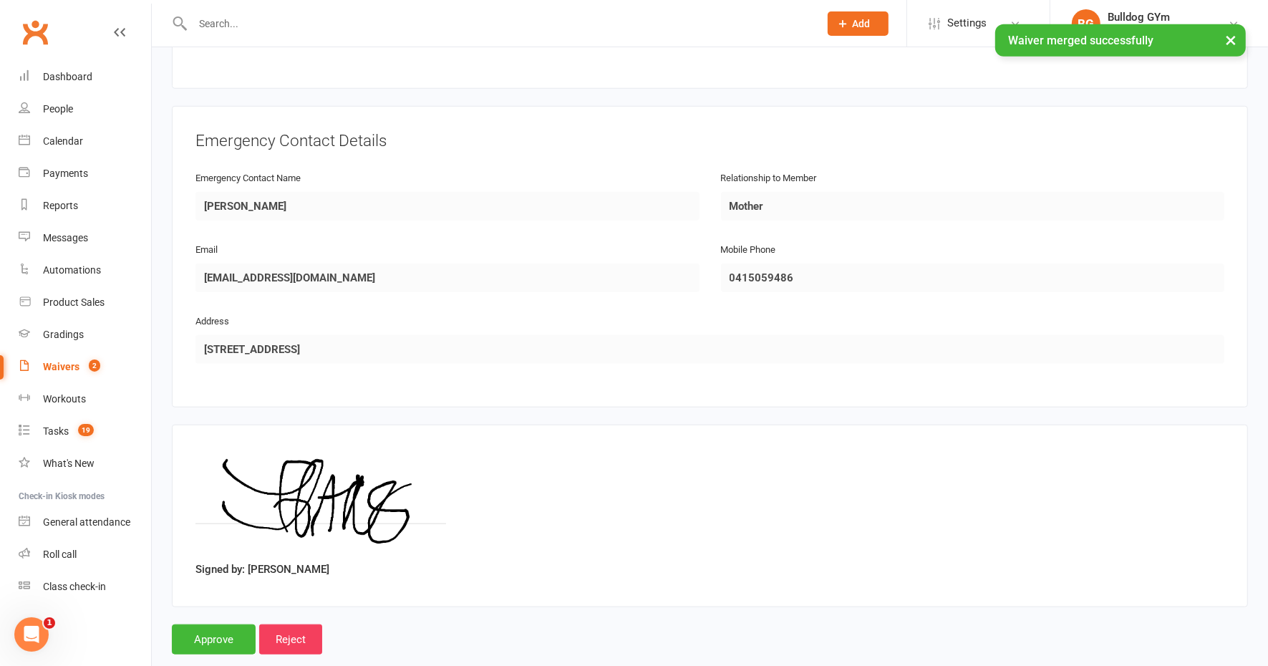
scroll to position [1142, 0]
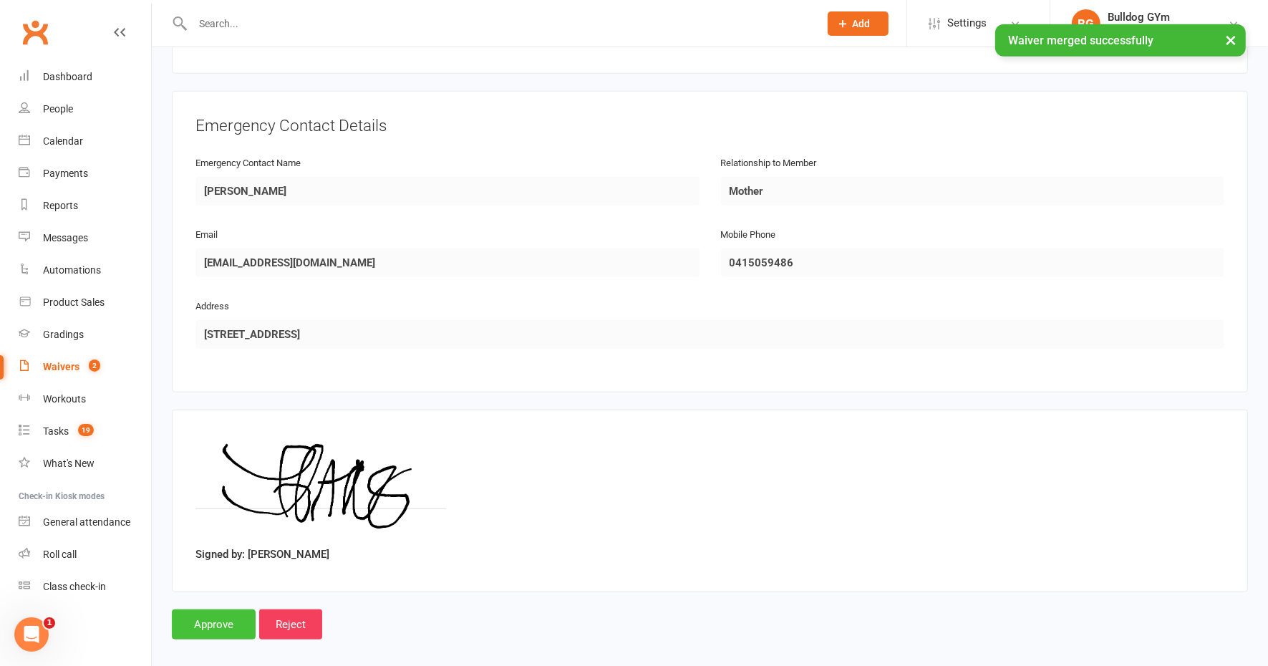
click at [226, 609] on input "Approve" at bounding box center [214, 624] width 84 height 30
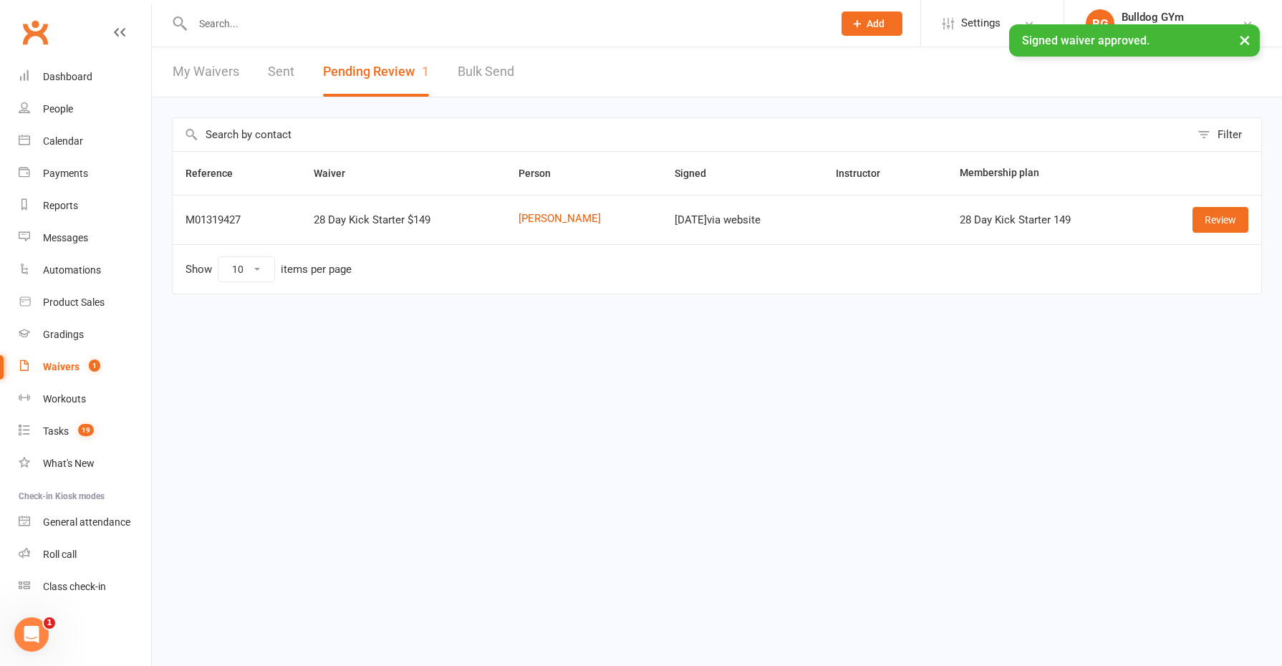
click at [258, 24] on div "× Signed waiver approved." at bounding box center [631, 24] width 1263 height 0
click at [274, 14] on input "text" at bounding box center [505, 24] width 635 height 20
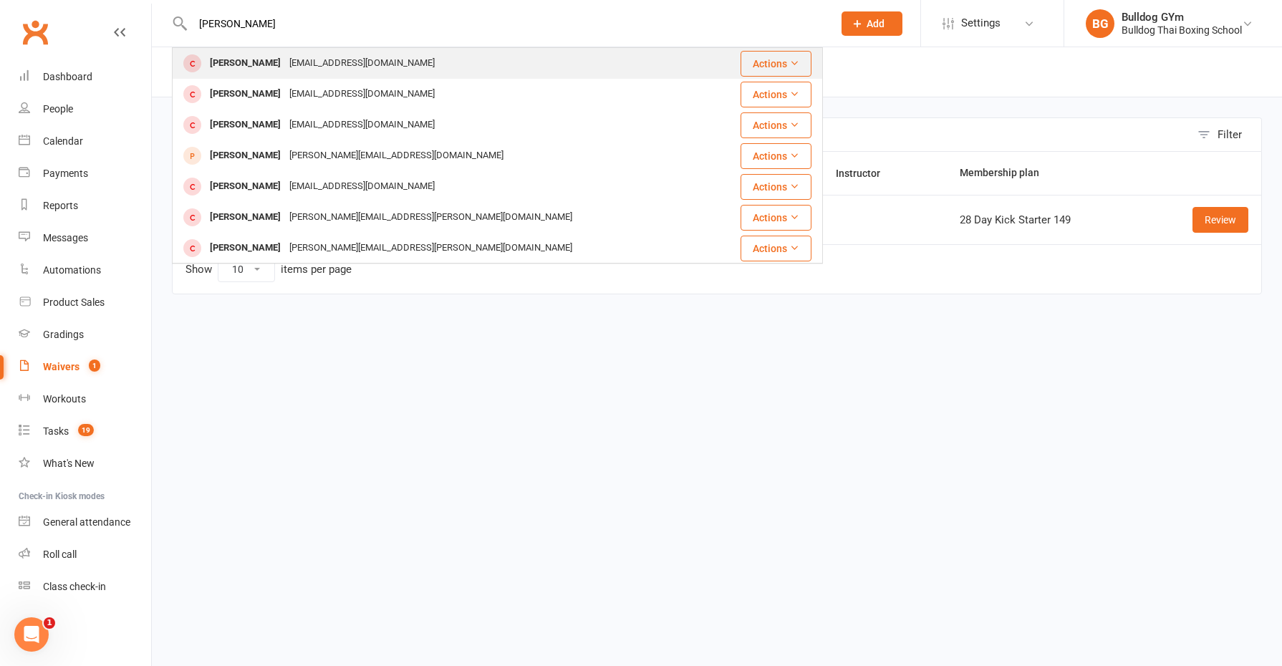
type input "matthew bates"
click at [299, 62] on div "s1ghtl3ss0@gmail.com" at bounding box center [362, 63] width 154 height 21
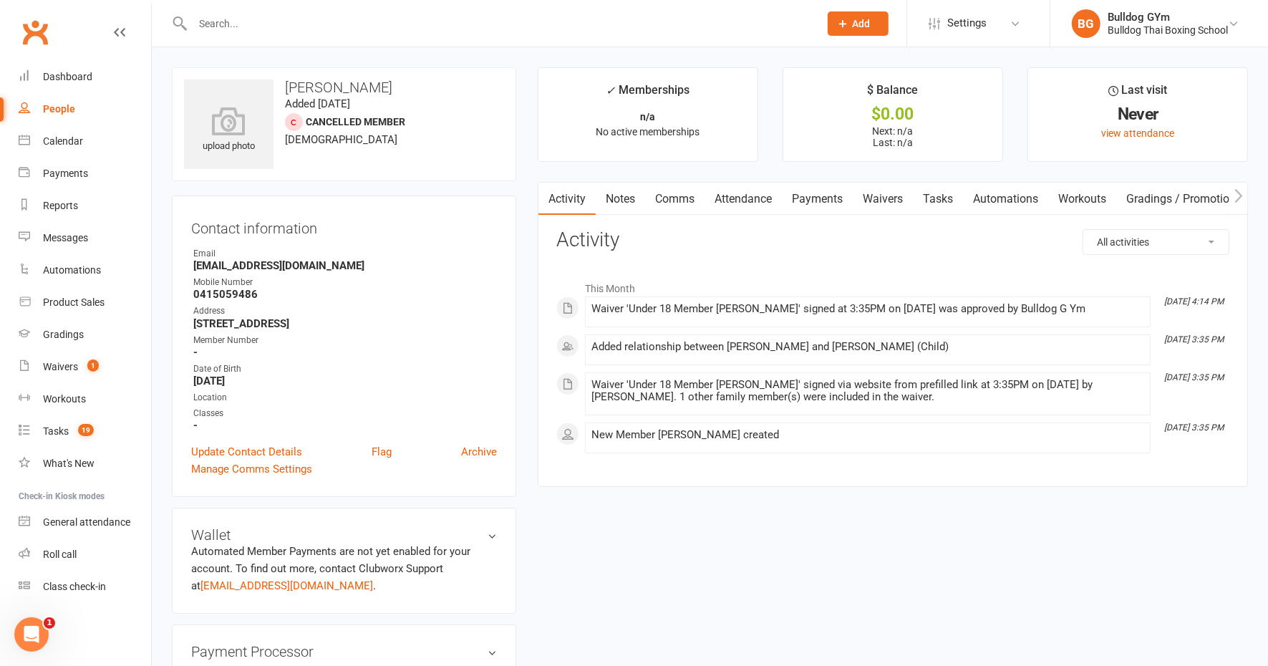
click at [888, 197] on link "Waivers" at bounding box center [883, 199] width 60 height 33
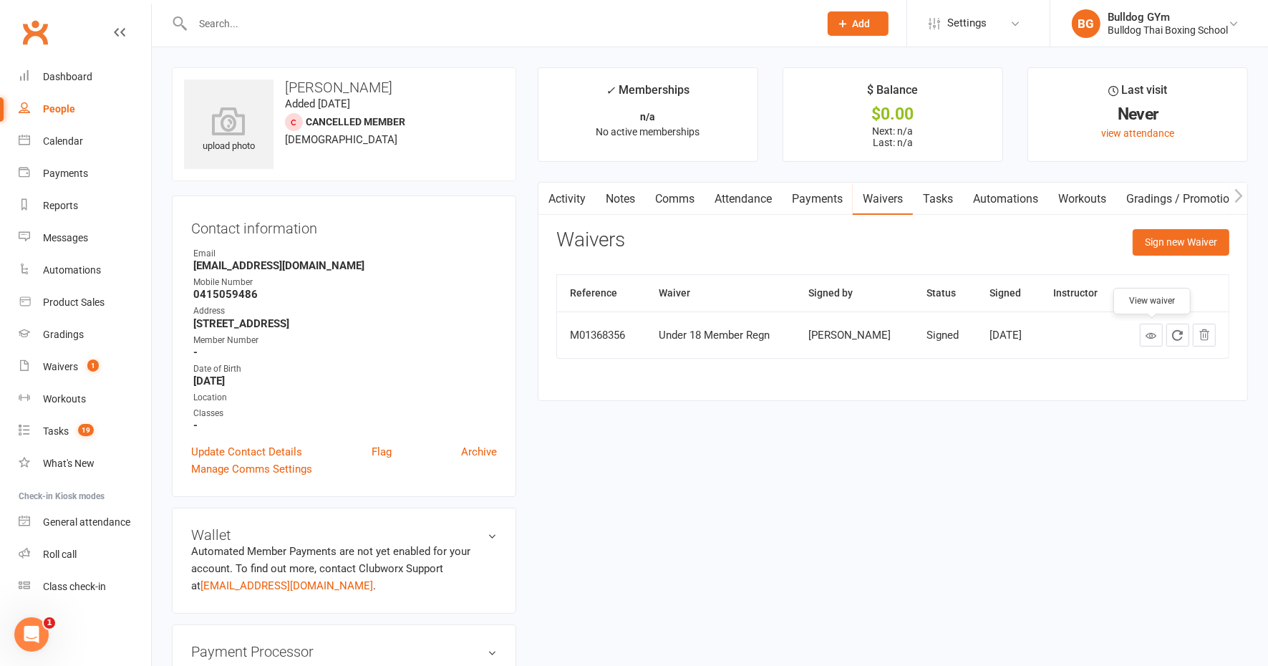
click at [1152, 334] on icon at bounding box center [1152, 335] width 11 height 11
click at [62, 426] on div "Tasks" at bounding box center [56, 430] width 26 height 11
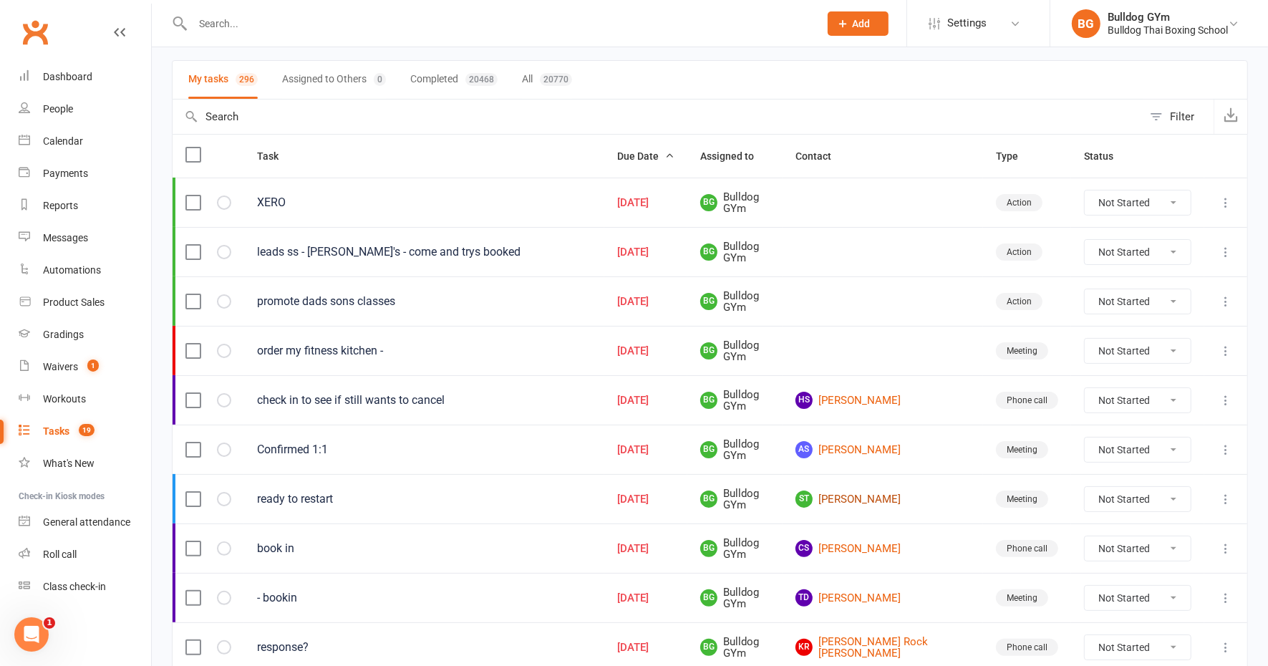
scroll to position [179, 0]
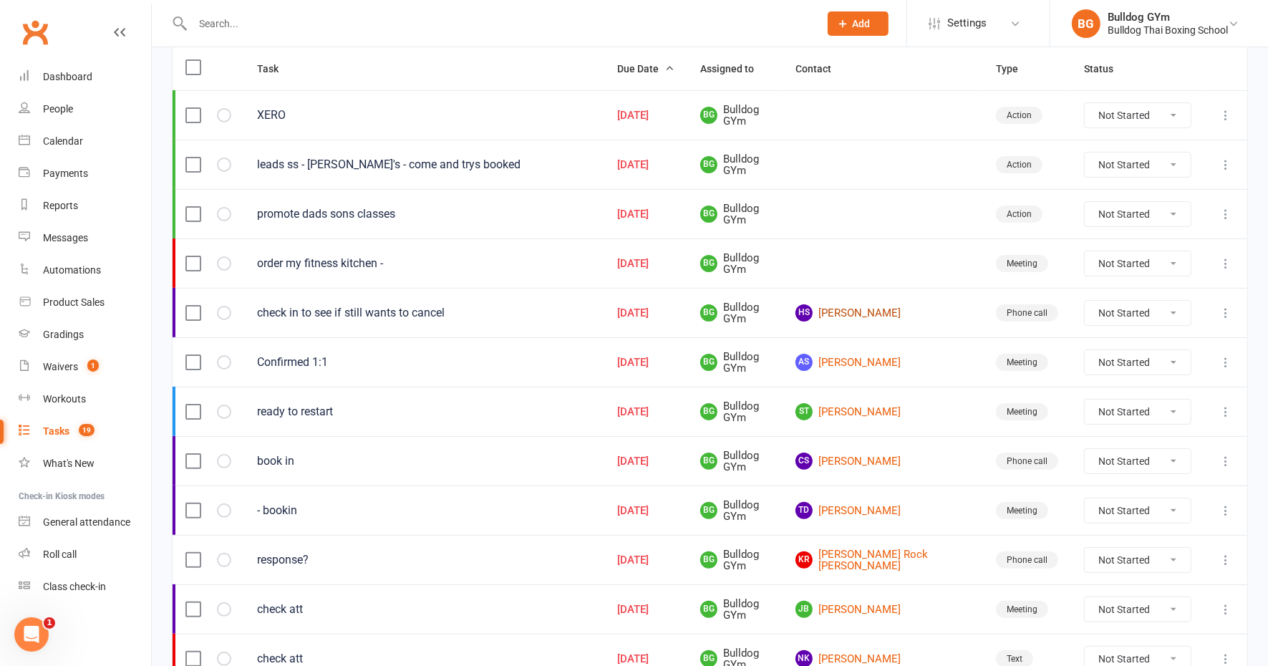
click at [907, 309] on link "HS [PERSON_NAME]" at bounding box center [883, 312] width 175 height 17
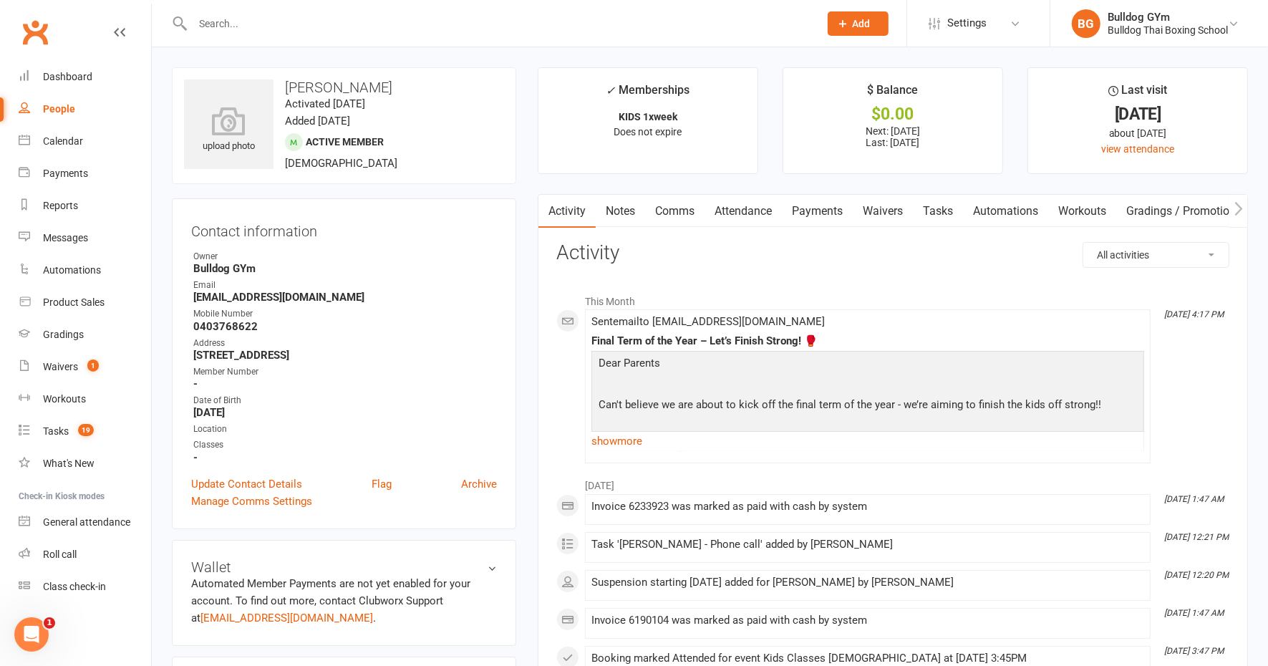
click at [950, 211] on link "Tasks" at bounding box center [938, 211] width 50 height 33
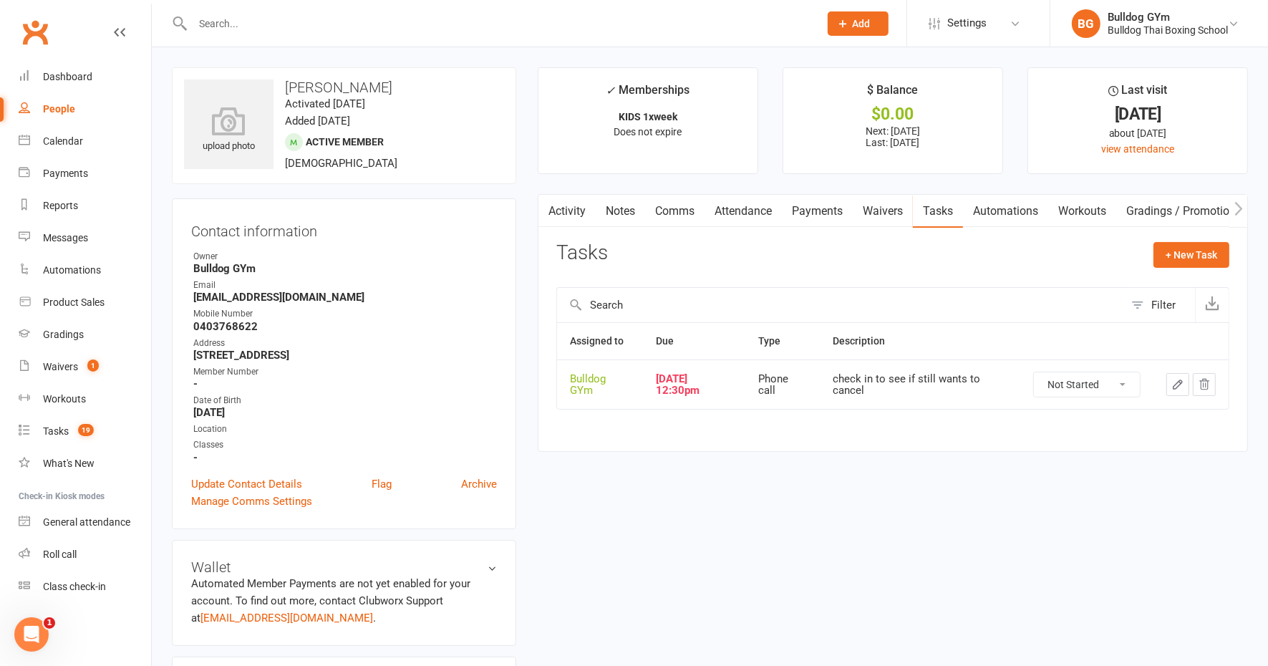
click at [1177, 383] on icon "button" at bounding box center [1178, 384] width 13 height 13
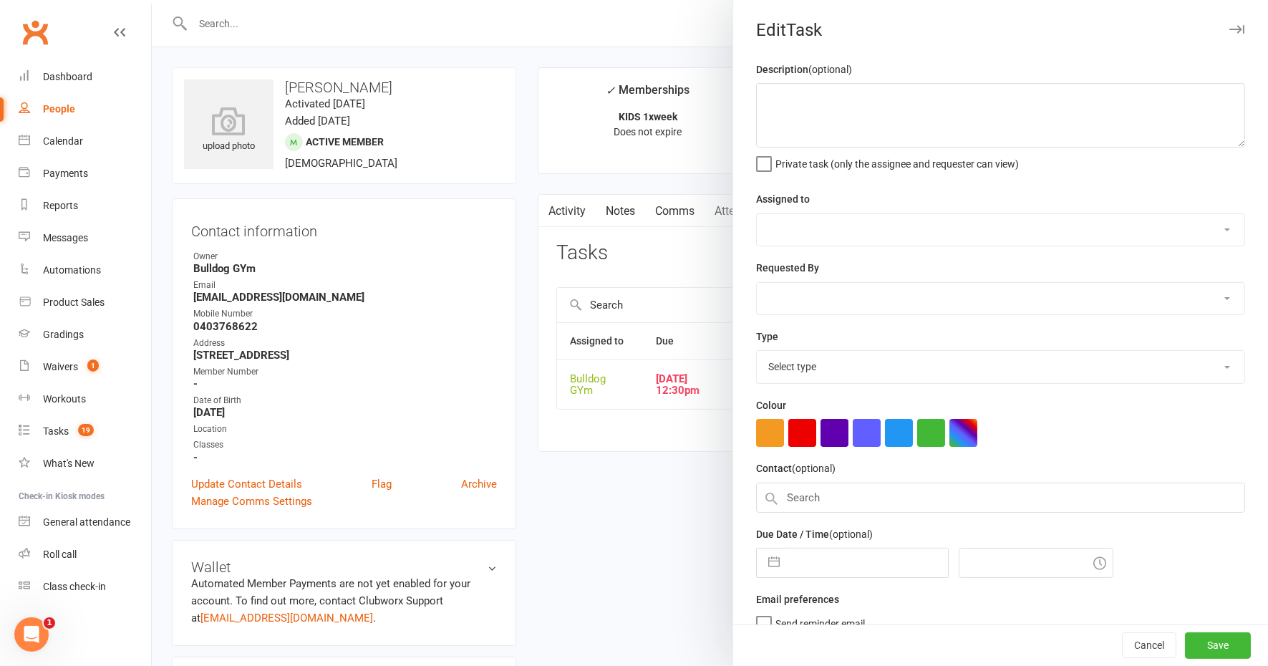
type textarea "check in to see if still wants to cancel"
select select "12940"
type input "[DATE]"
type input "12:30pm"
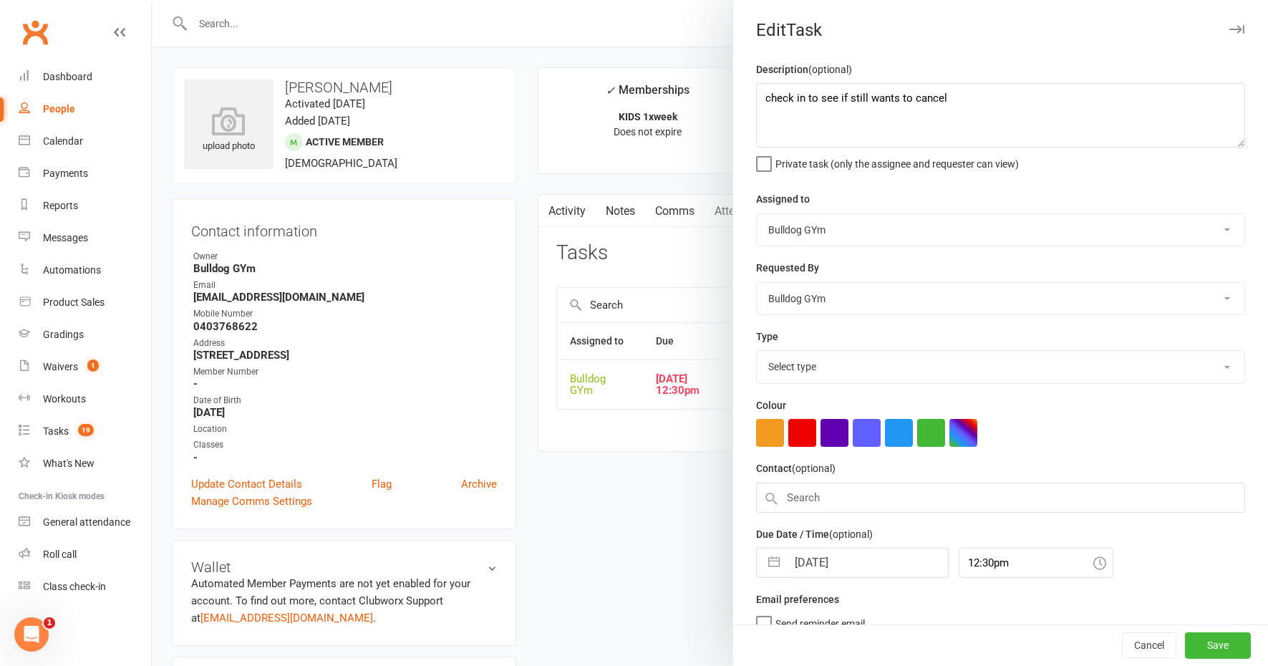
select select "12048"
click at [864, 550] on input "[DATE]" at bounding box center [867, 558] width 161 height 29
select select "8"
select select "2025"
select select "9"
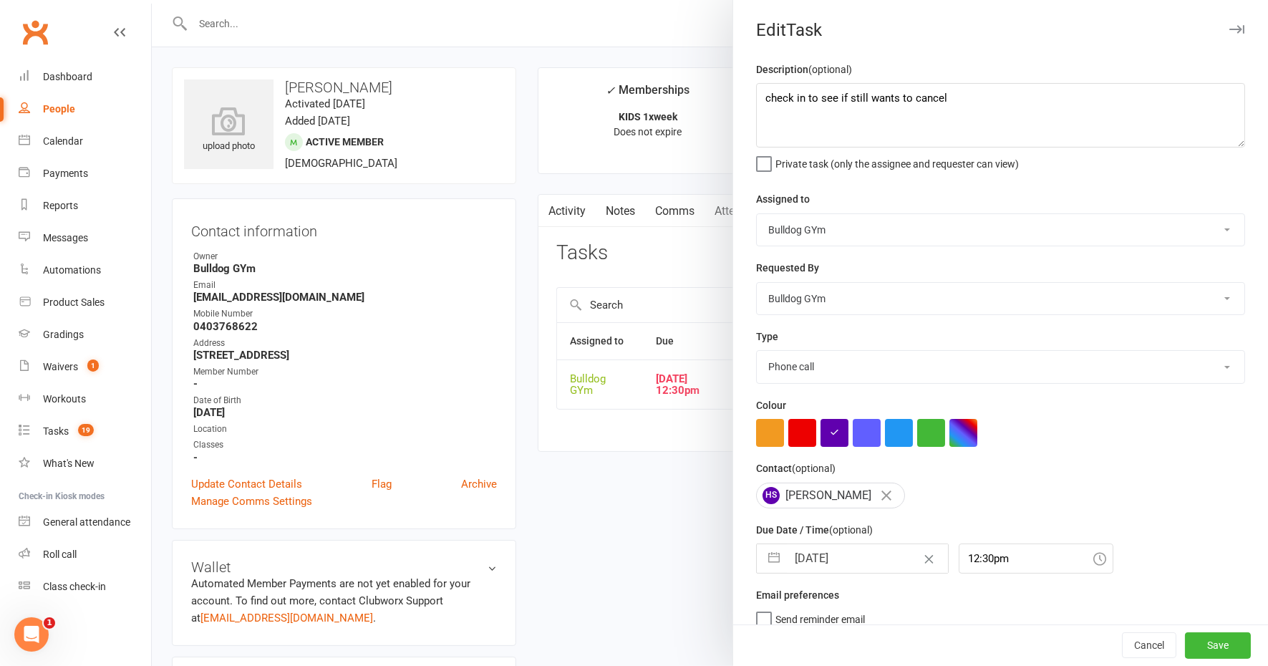
select select "2025"
select select "10"
select select "2025"
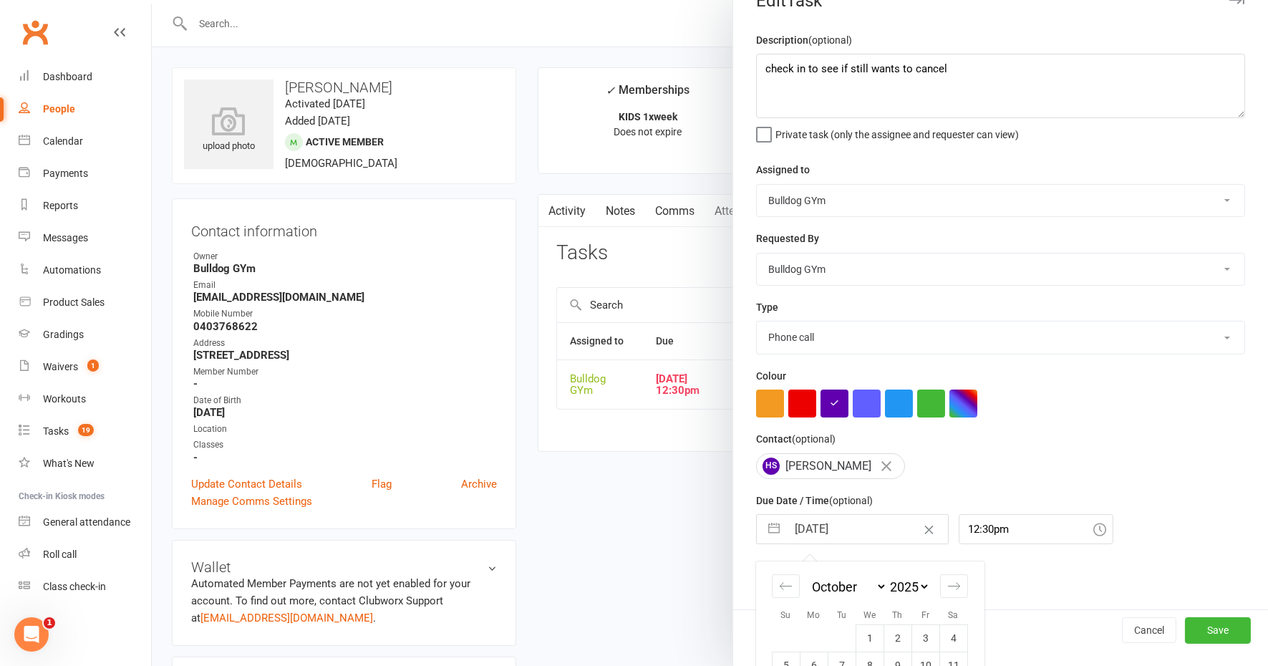
scroll to position [140, 0]
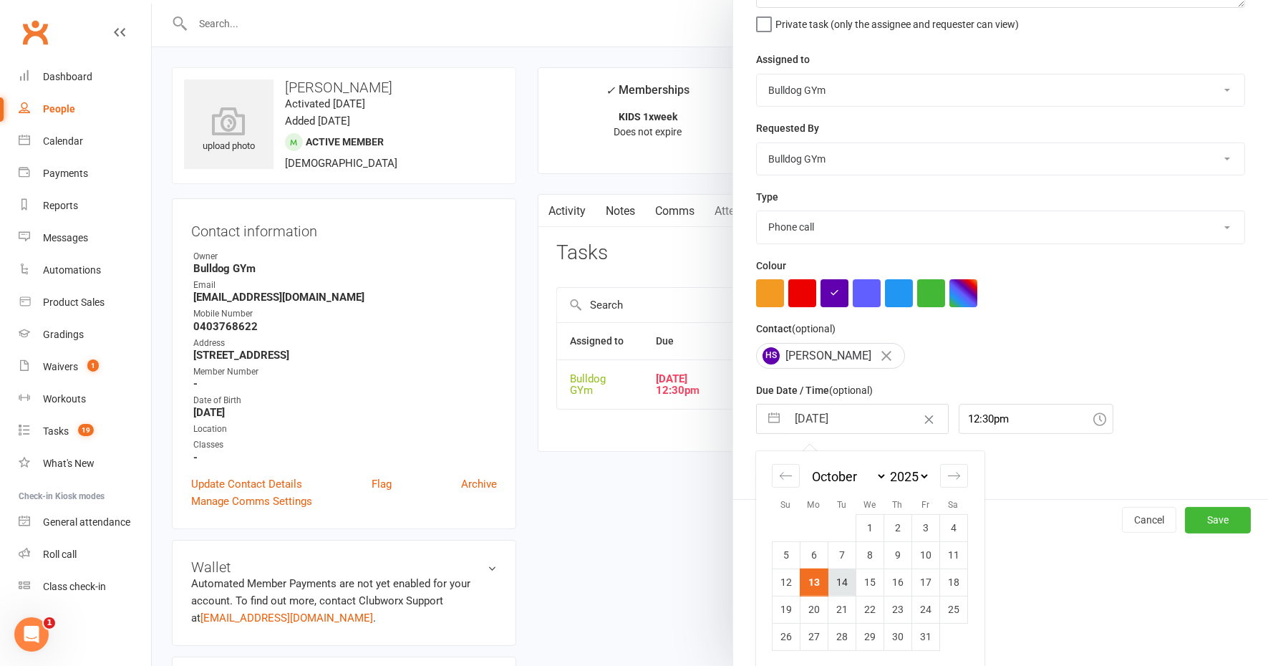
click at [836, 577] on td "14" at bounding box center [842, 582] width 28 height 27
type input "14 Oct 2025"
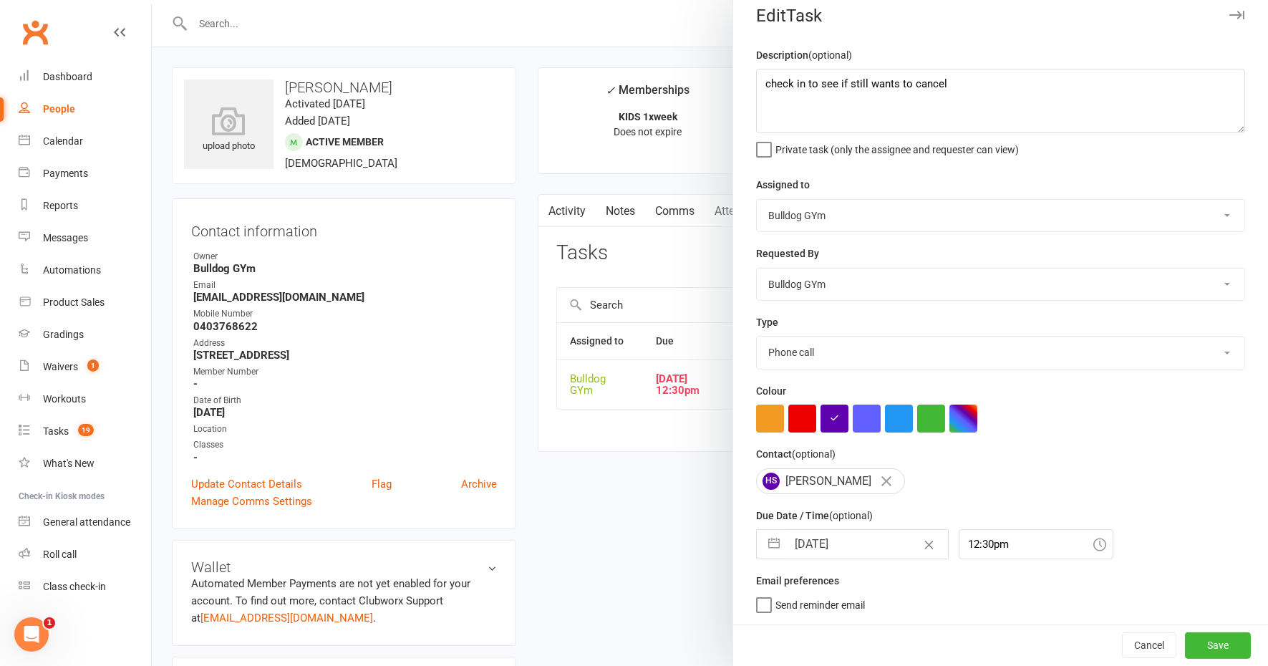
scroll to position [11, 0]
click at [968, 97] on textarea "check in to see if still wants to cancel" at bounding box center [1000, 104] width 489 height 64
type textarea "check in to see if still wants to cancel - next payment 16th"
click at [858, 549] on input "14 Oct 2025" at bounding box center [867, 547] width 161 height 29
select select "8"
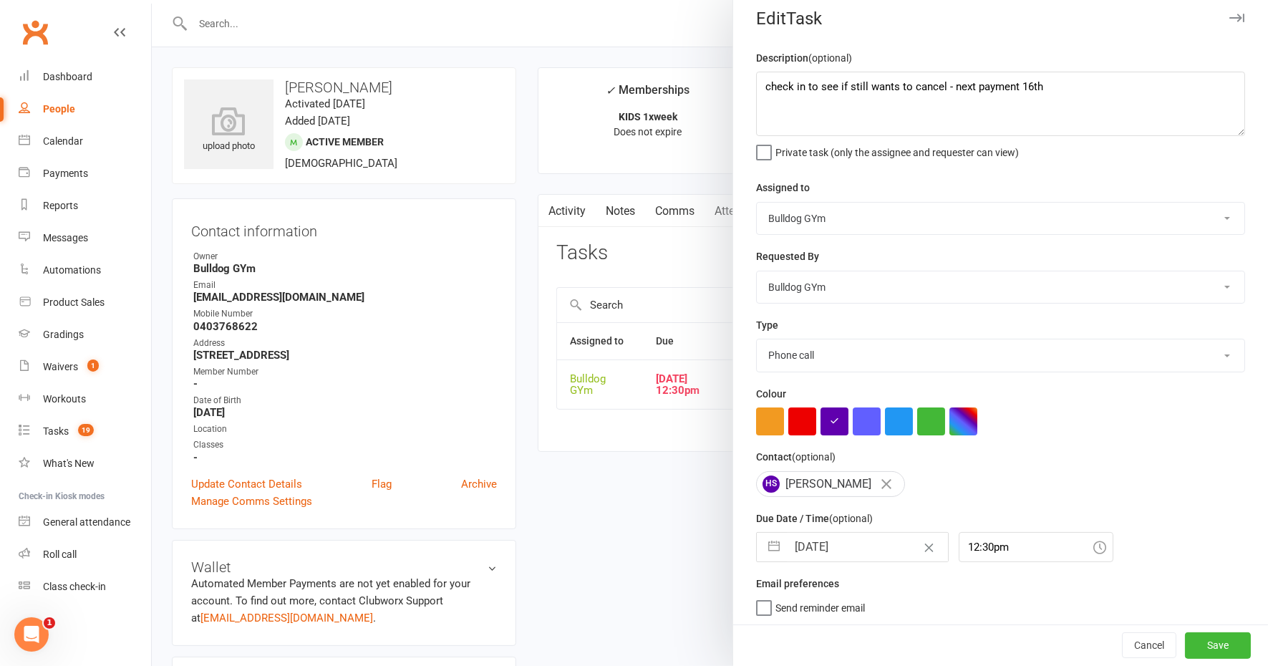
select select "2025"
select select "9"
select select "2025"
select select "10"
select select "2025"
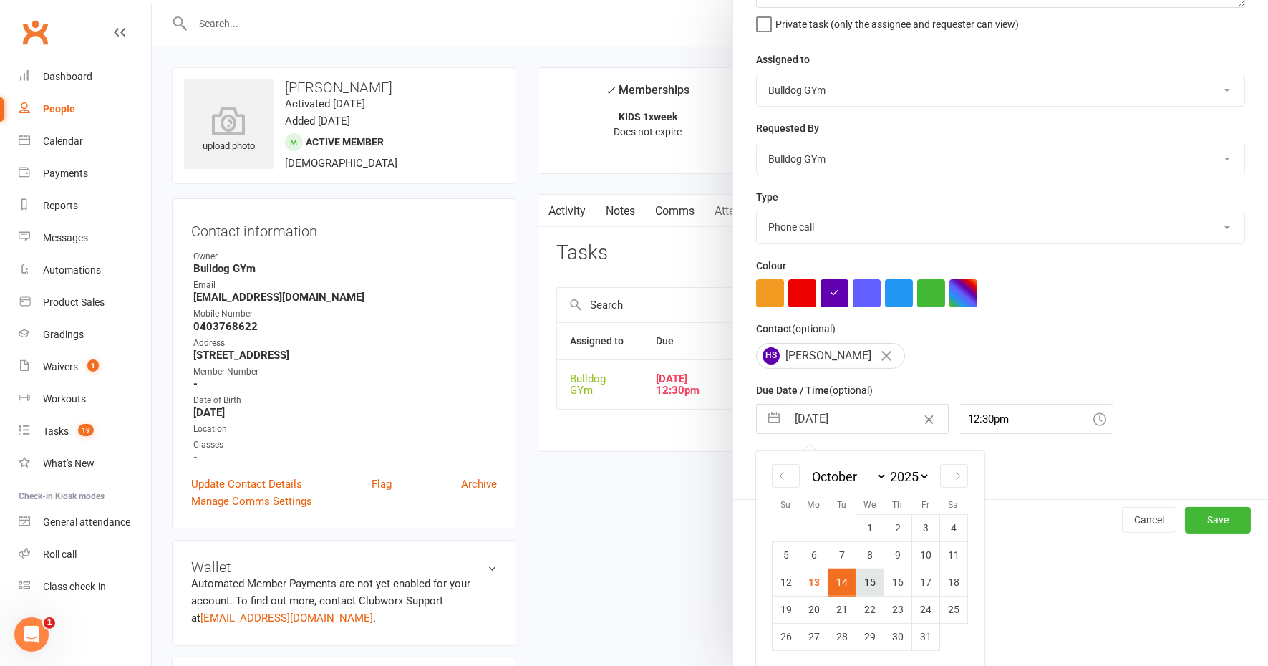
click at [864, 582] on td "15" at bounding box center [870, 582] width 28 height 27
type input "15 Oct 2025"
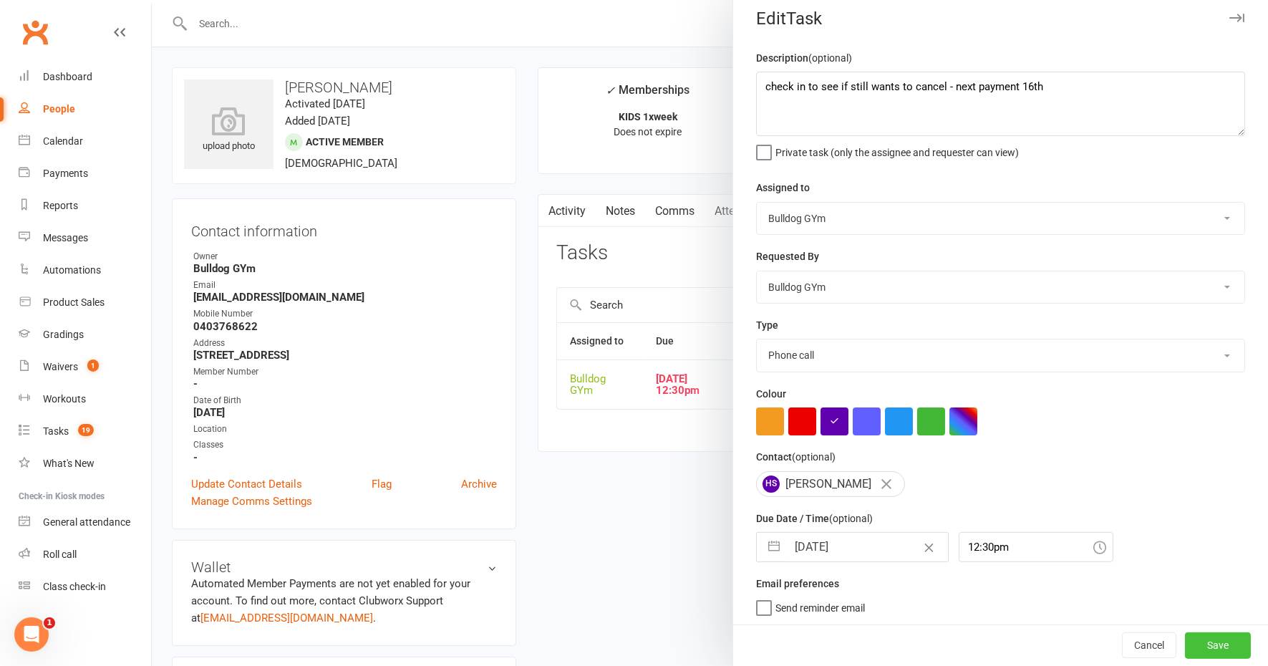
click at [1185, 645] on button "Save" at bounding box center [1218, 646] width 66 height 26
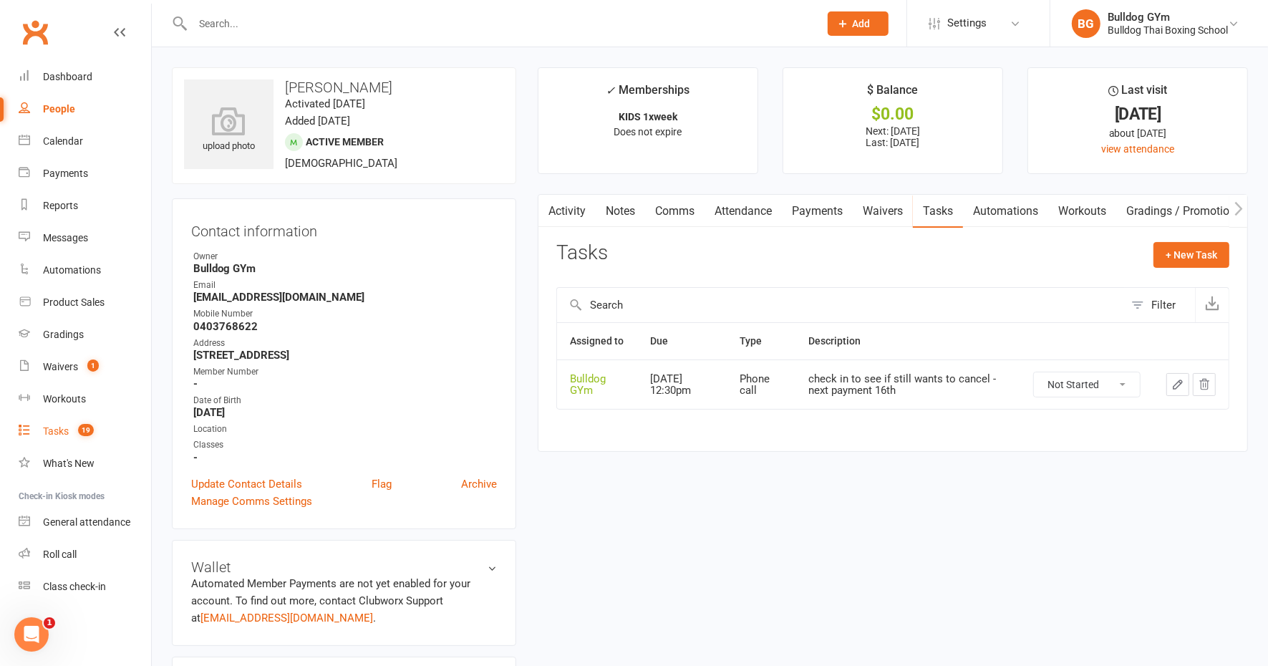
click at [63, 436] on div "Tasks" at bounding box center [56, 430] width 26 height 11
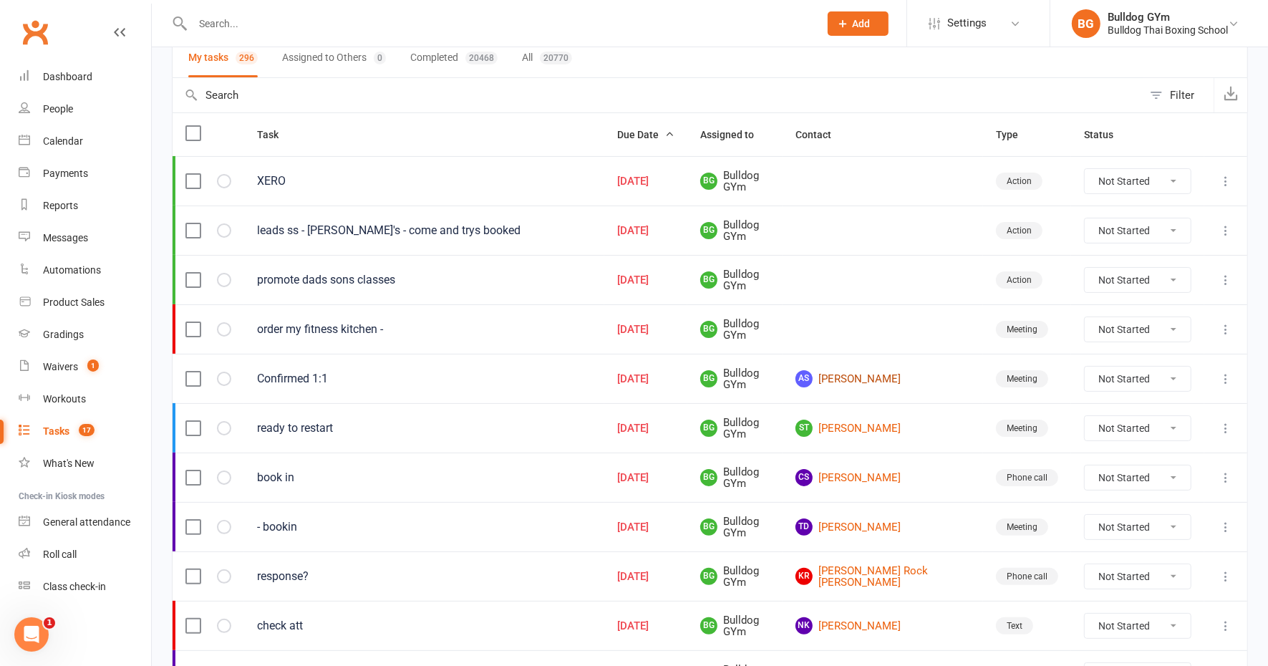
scroll to position [179, 0]
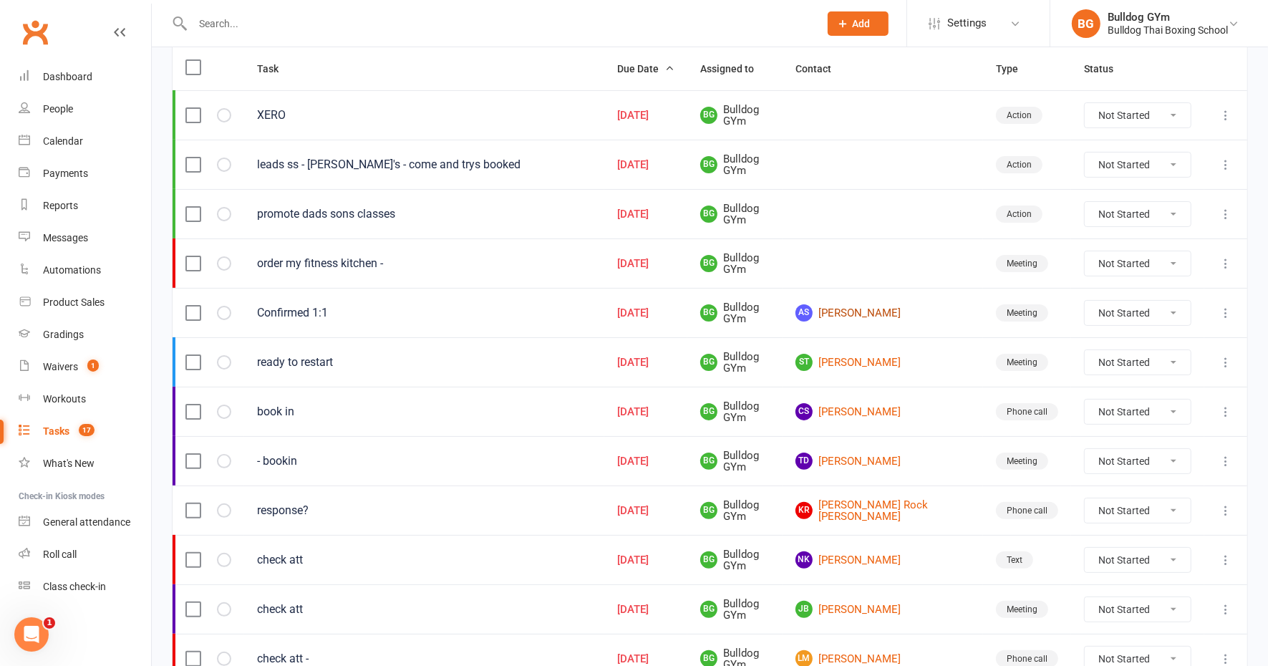
click at [873, 310] on link "AS Alex Shaw" at bounding box center [883, 312] width 175 height 17
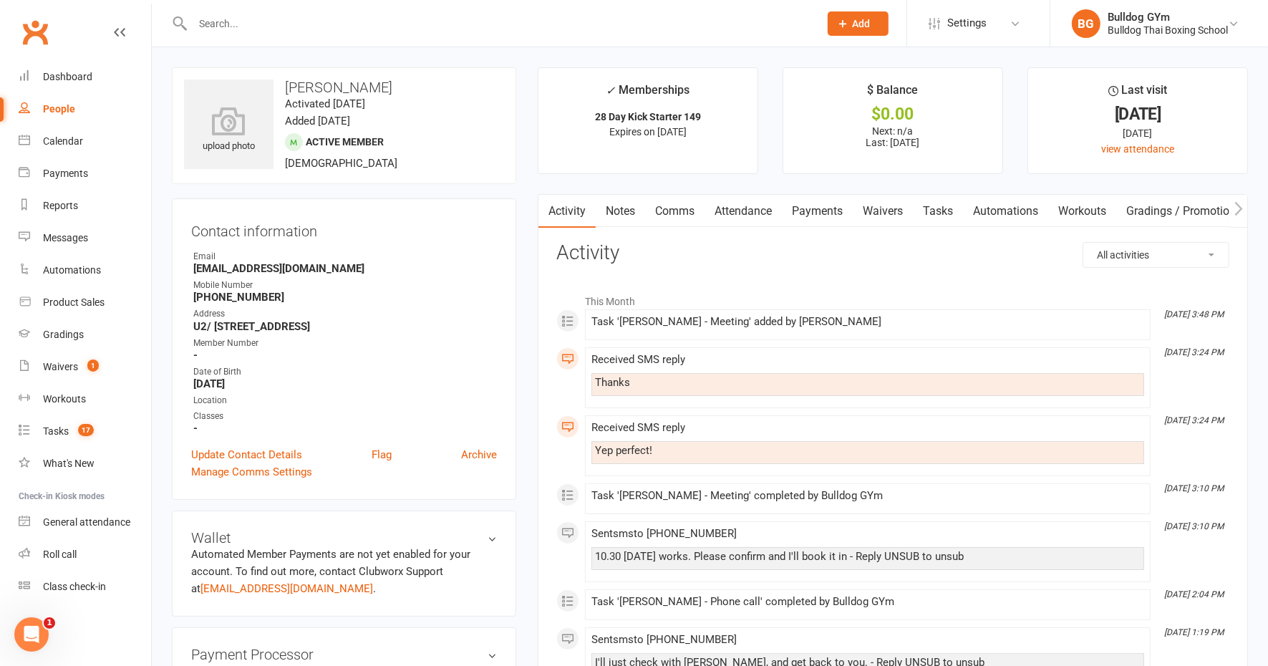
click at [680, 211] on link "Comms" at bounding box center [674, 211] width 59 height 33
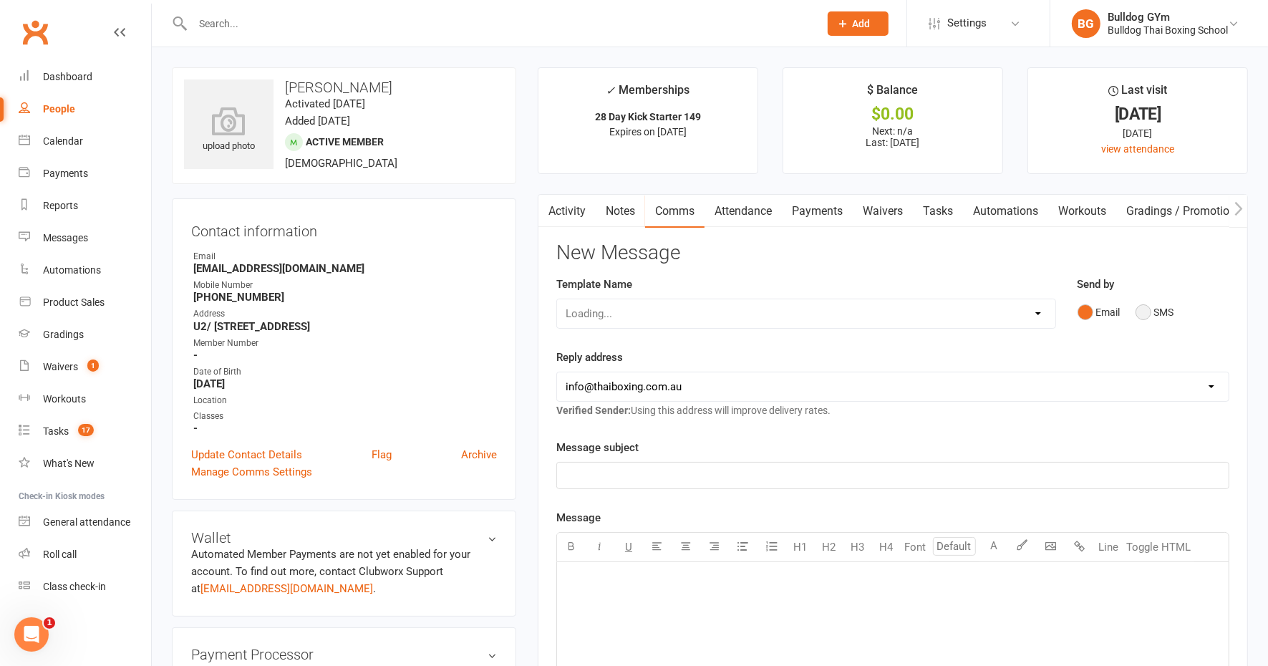
click at [1147, 310] on button "SMS" at bounding box center [1155, 312] width 39 height 27
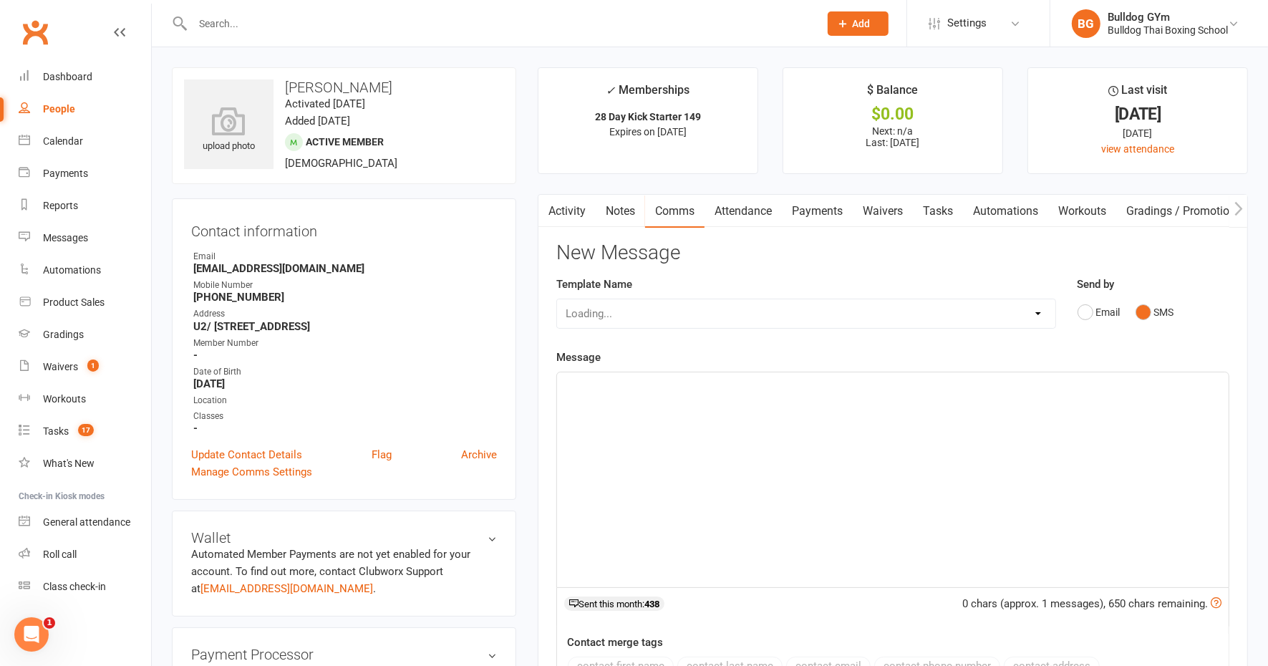
drag, startPoint x: 698, startPoint y: 395, endPoint x: 699, endPoint y: 380, distance: 14.4
click at [700, 392] on div "﻿" at bounding box center [893, 479] width 672 height 215
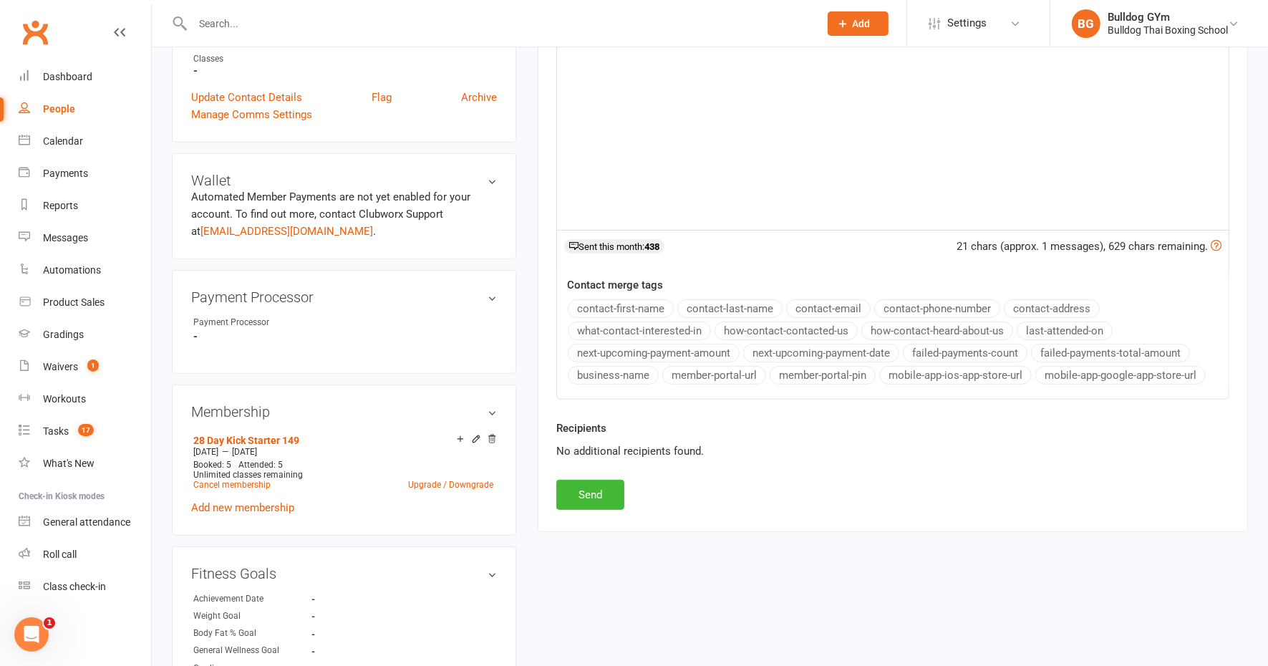
scroll to position [358, 0]
click at [599, 493] on button "Send" at bounding box center [590, 494] width 68 height 30
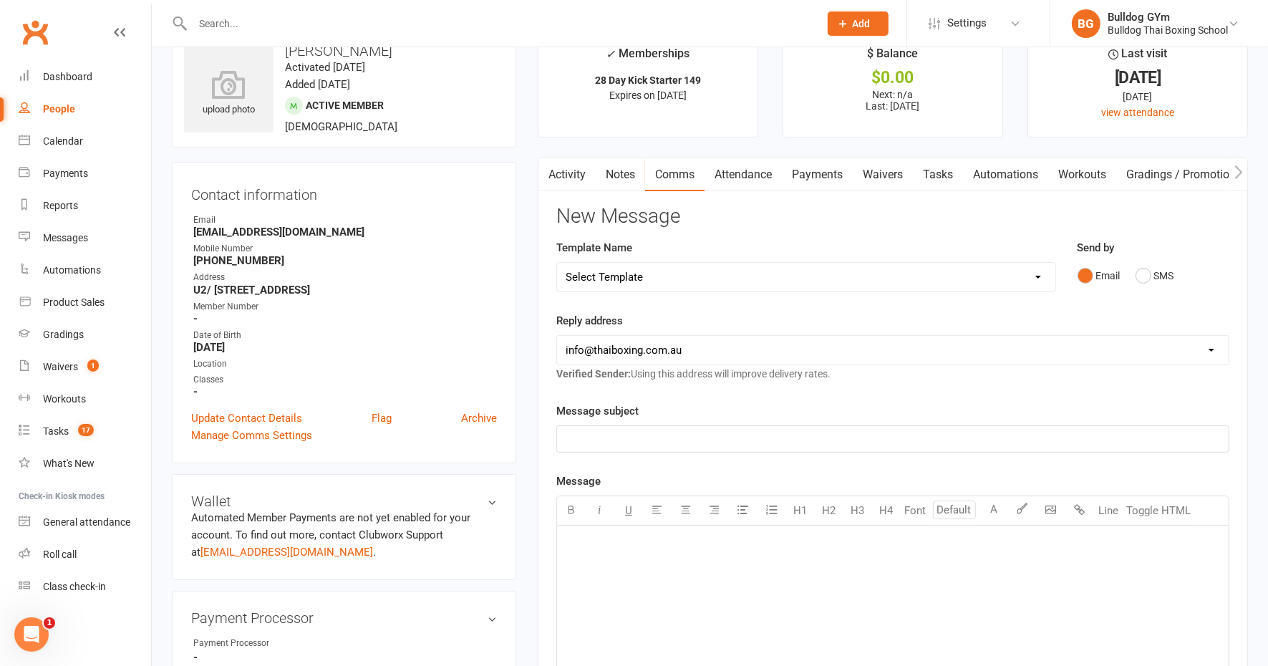
scroll to position [0, 0]
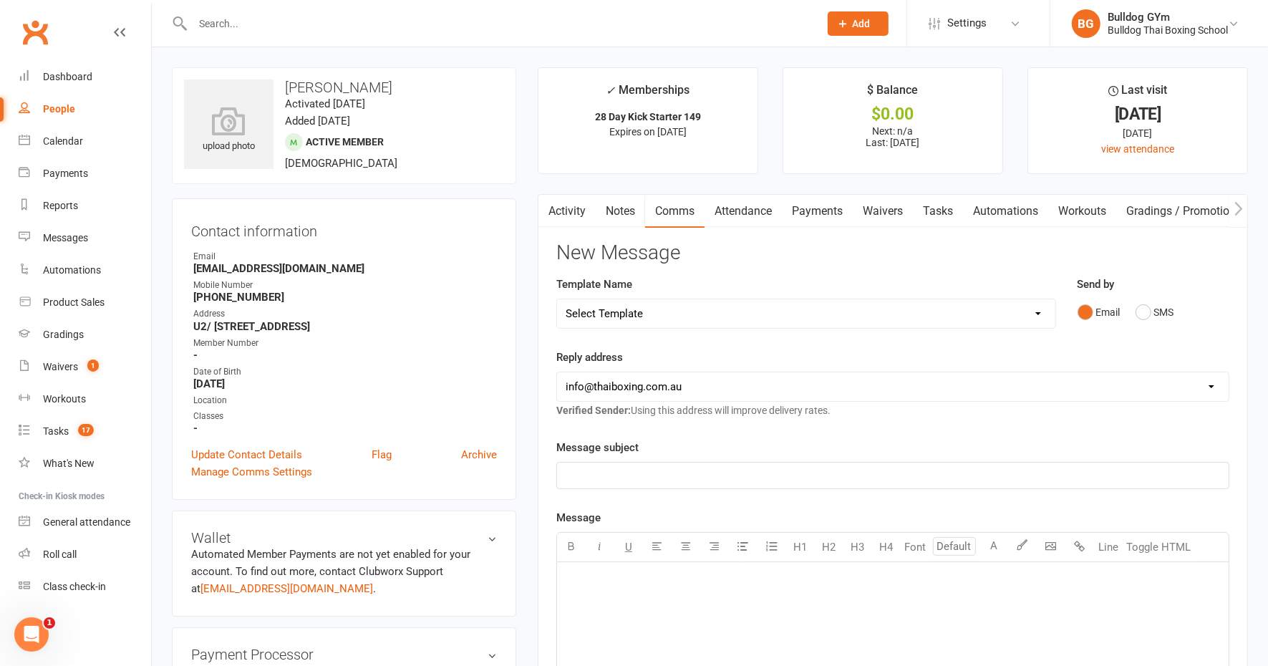
click at [945, 207] on link "Tasks" at bounding box center [938, 211] width 50 height 33
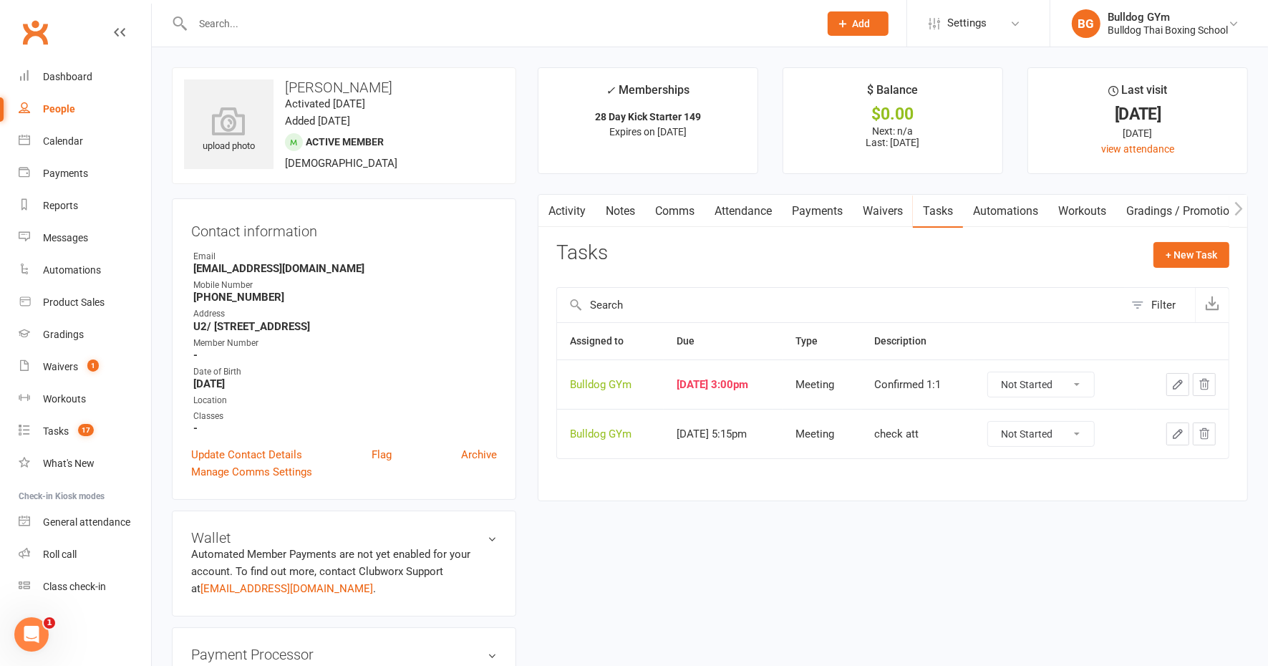
click at [1090, 377] on select "Not Started In Progress Waiting Complete" at bounding box center [1041, 384] width 106 height 24
click at [1001, 372] on select "Not Started In Progress Waiting Complete" at bounding box center [1041, 384] width 106 height 24
select select "unstarted"
click at [50, 430] on div "Tasks" at bounding box center [56, 430] width 26 height 11
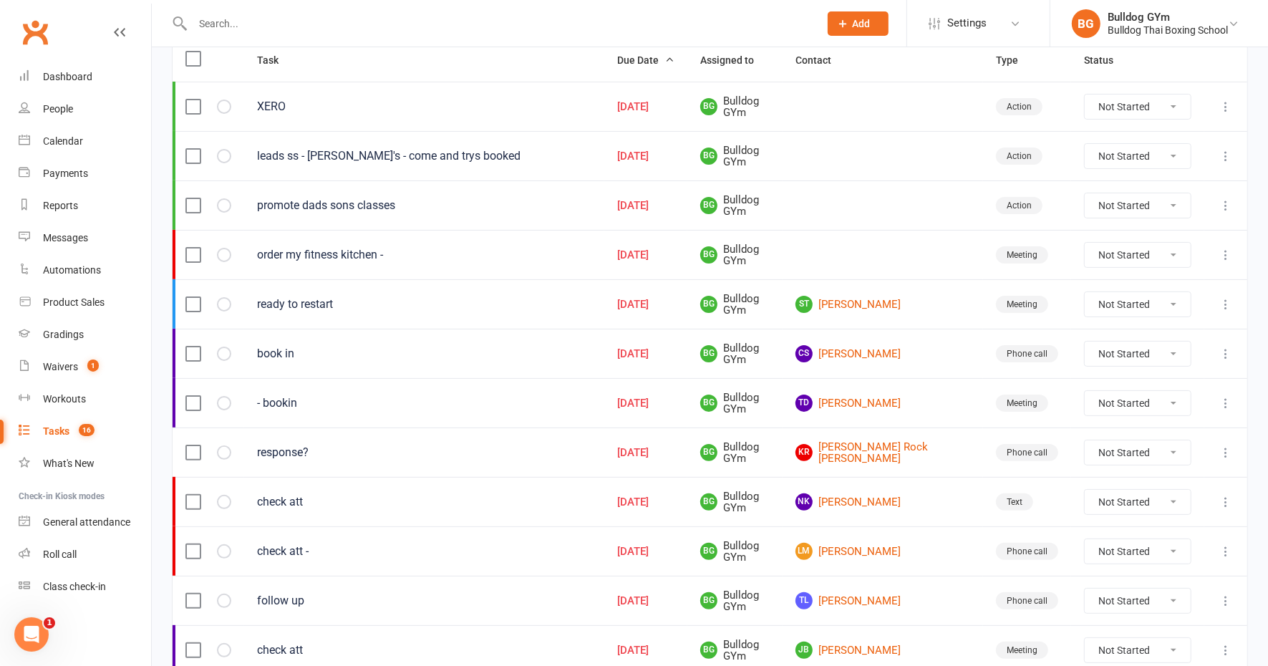
scroll to position [269, 0]
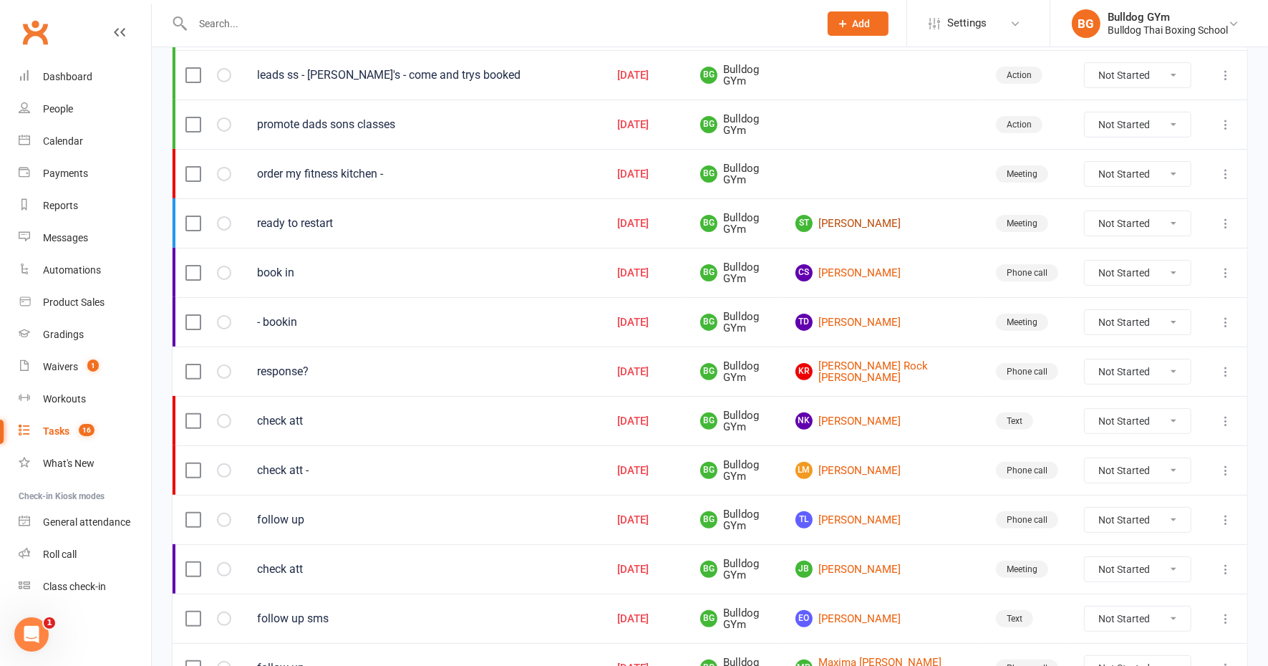
click at [892, 215] on link "ST Stephen Townshend" at bounding box center [883, 223] width 175 height 17
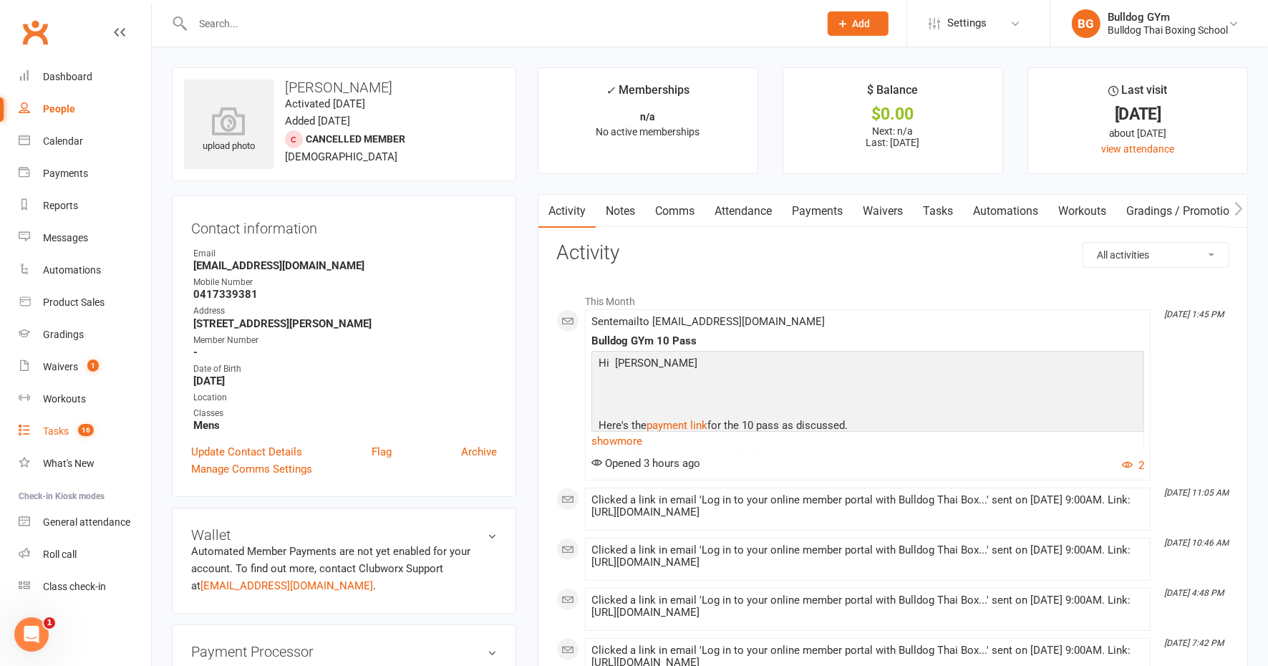
click at [58, 433] on div "Tasks" at bounding box center [56, 430] width 26 height 11
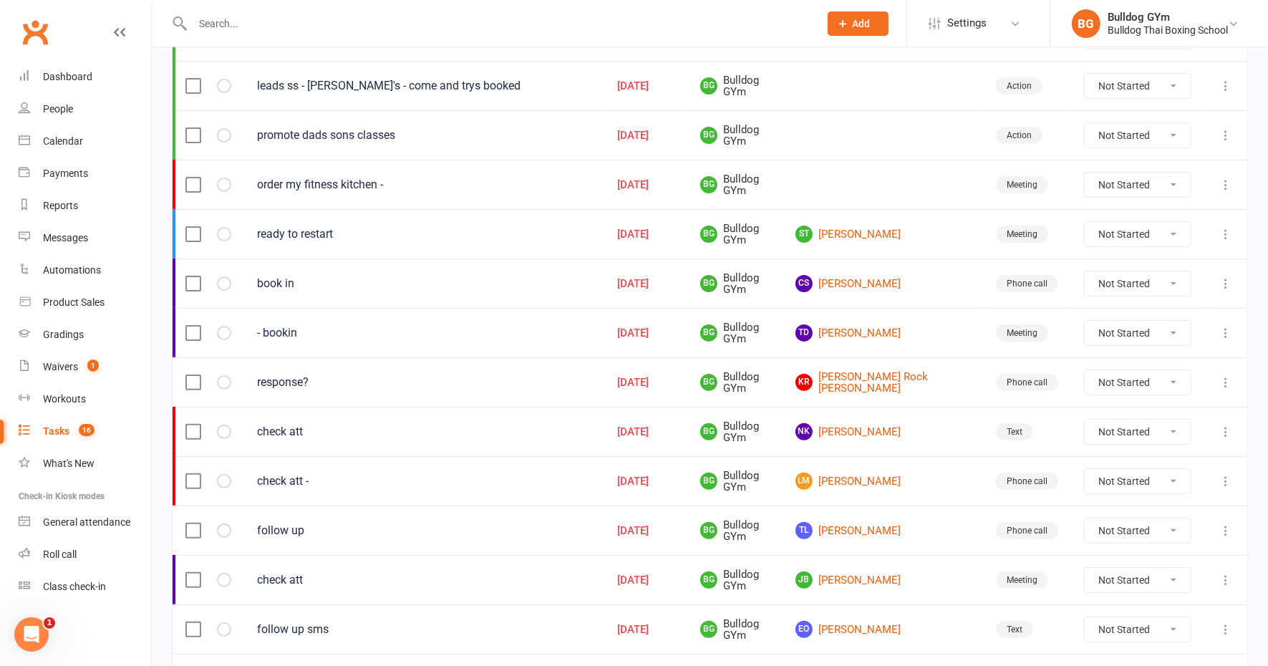
scroll to position [269, 0]
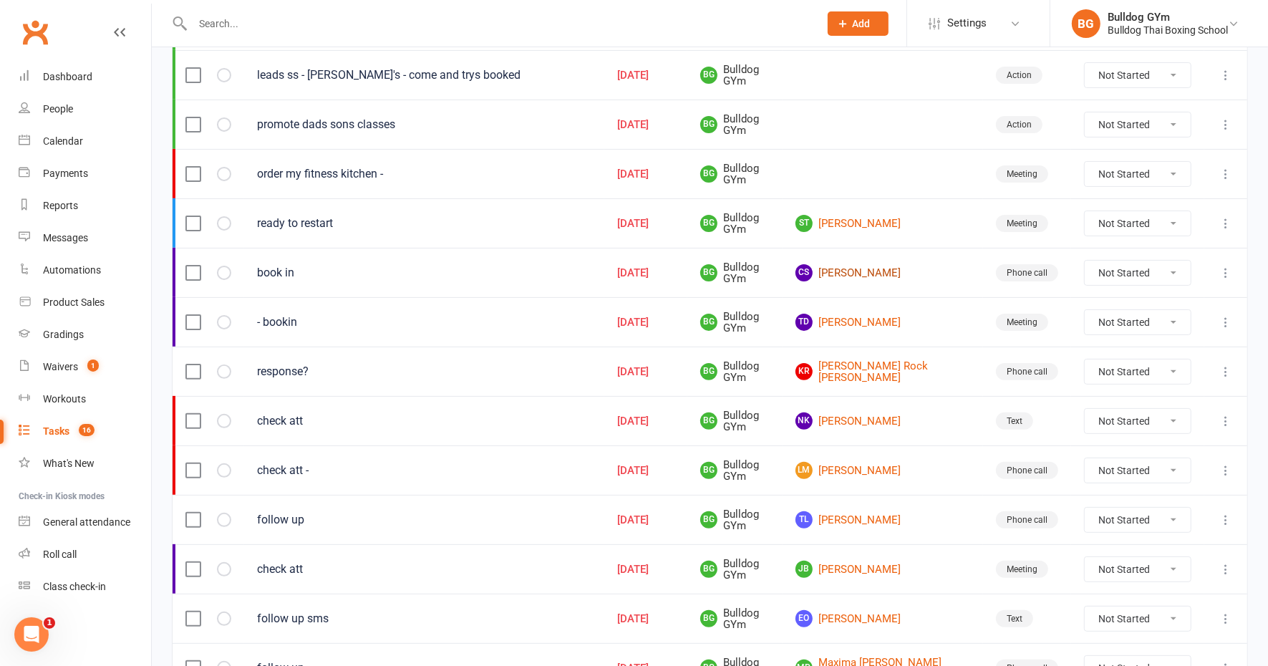
click at [903, 266] on link "CS Chloe Shorrock" at bounding box center [883, 272] width 175 height 17
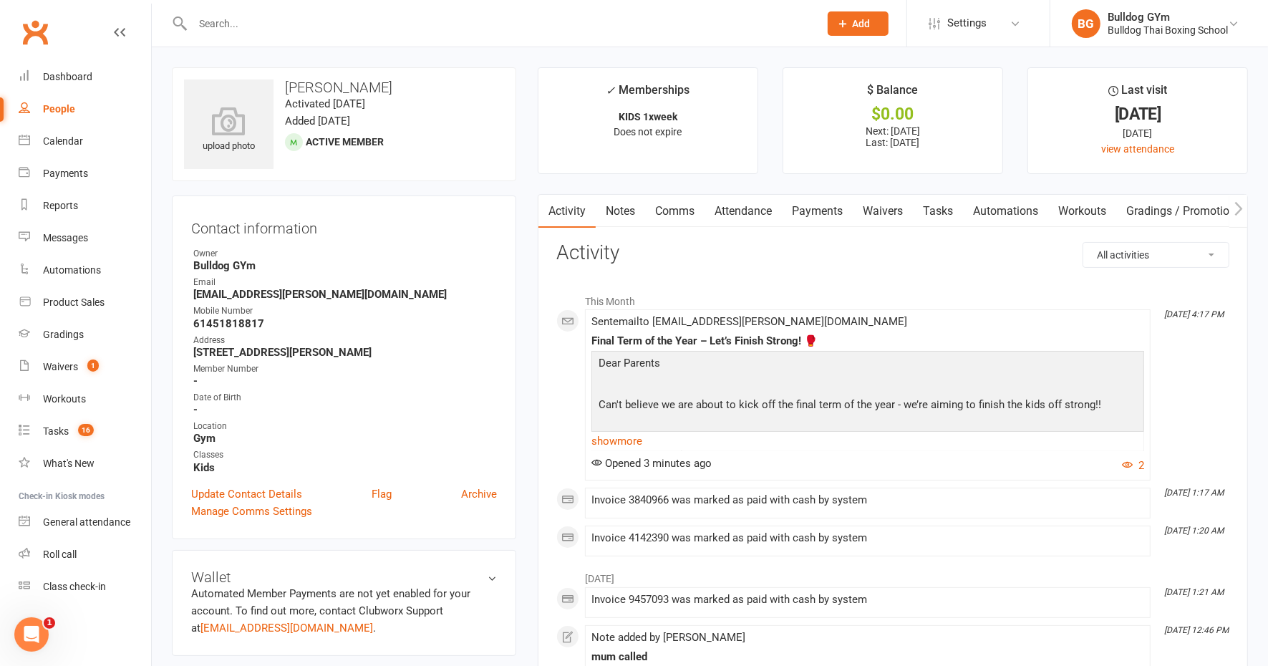
click at [937, 208] on link "Tasks" at bounding box center [938, 211] width 50 height 33
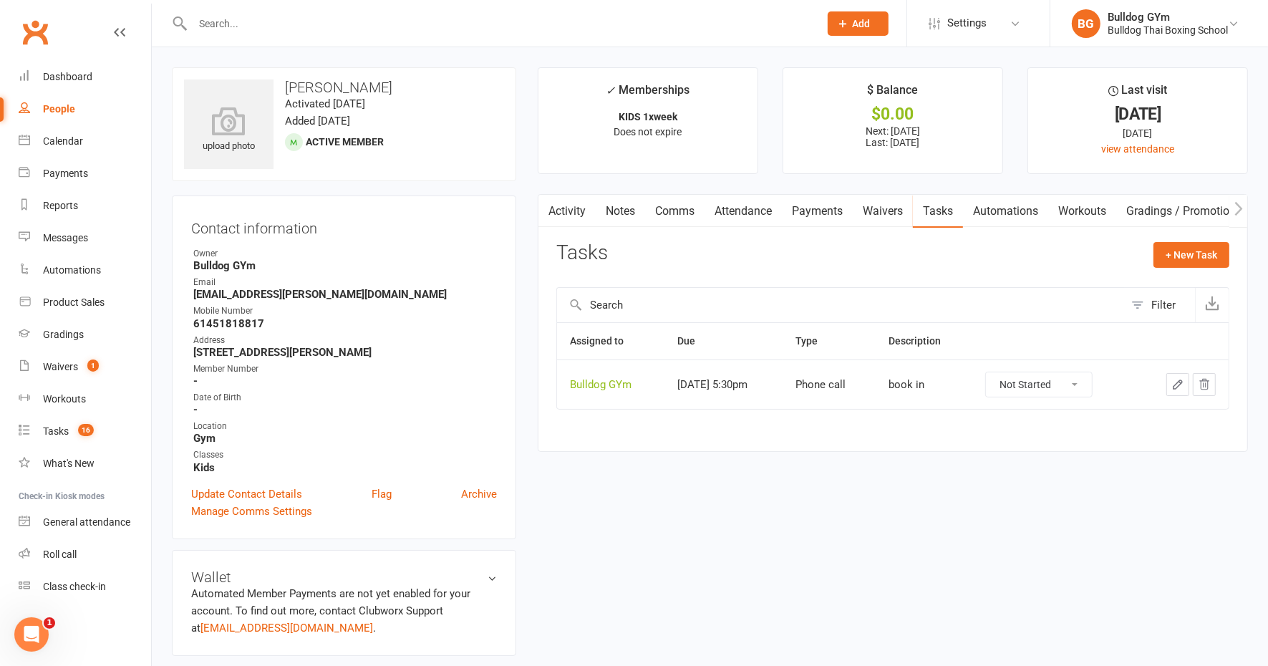
click at [1174, 380] on icon "button" at bounding box center [1178, 384] width 13 height 13
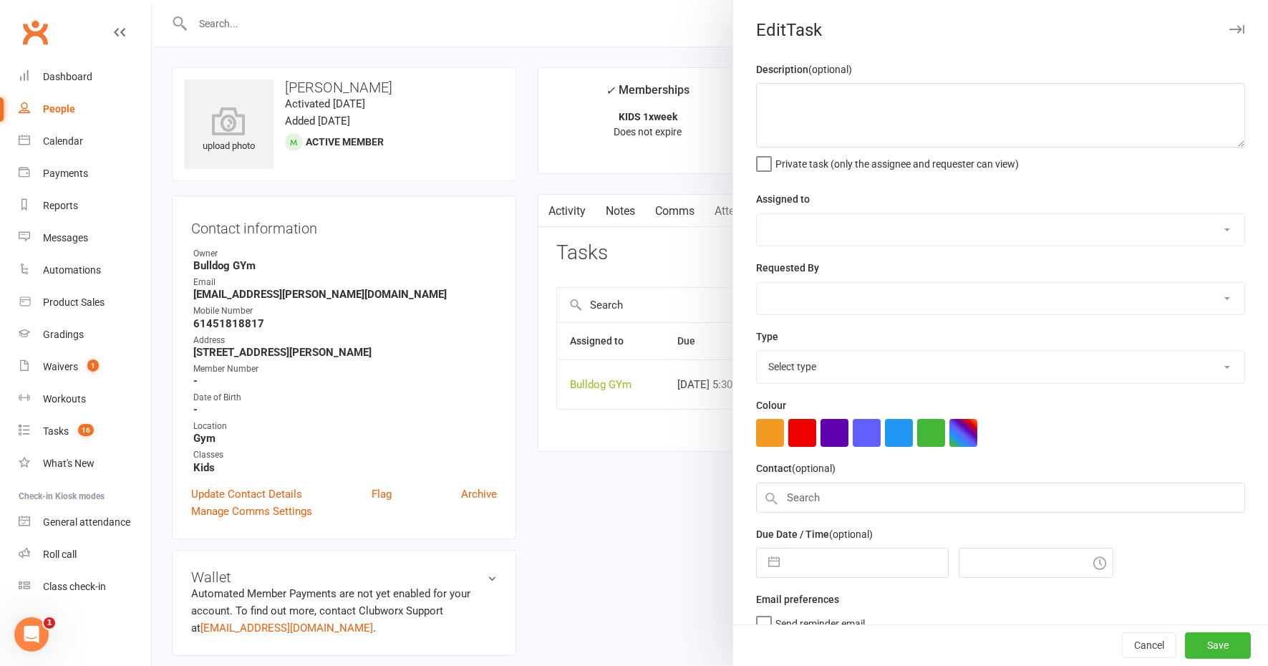
type textarea "book in"
select select "12940"
type input "[DATE]"
type input "5:30pm"
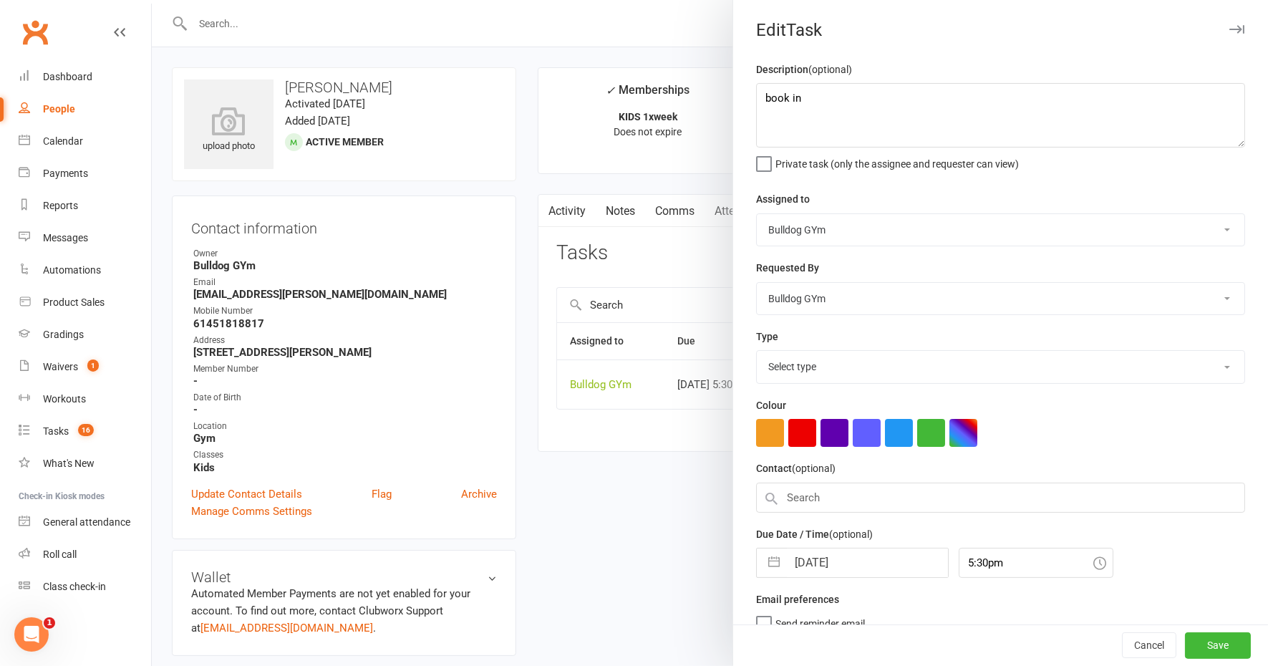
select select "12048"
select select "8"
select select "2025"
select select "9"
select select "2025"
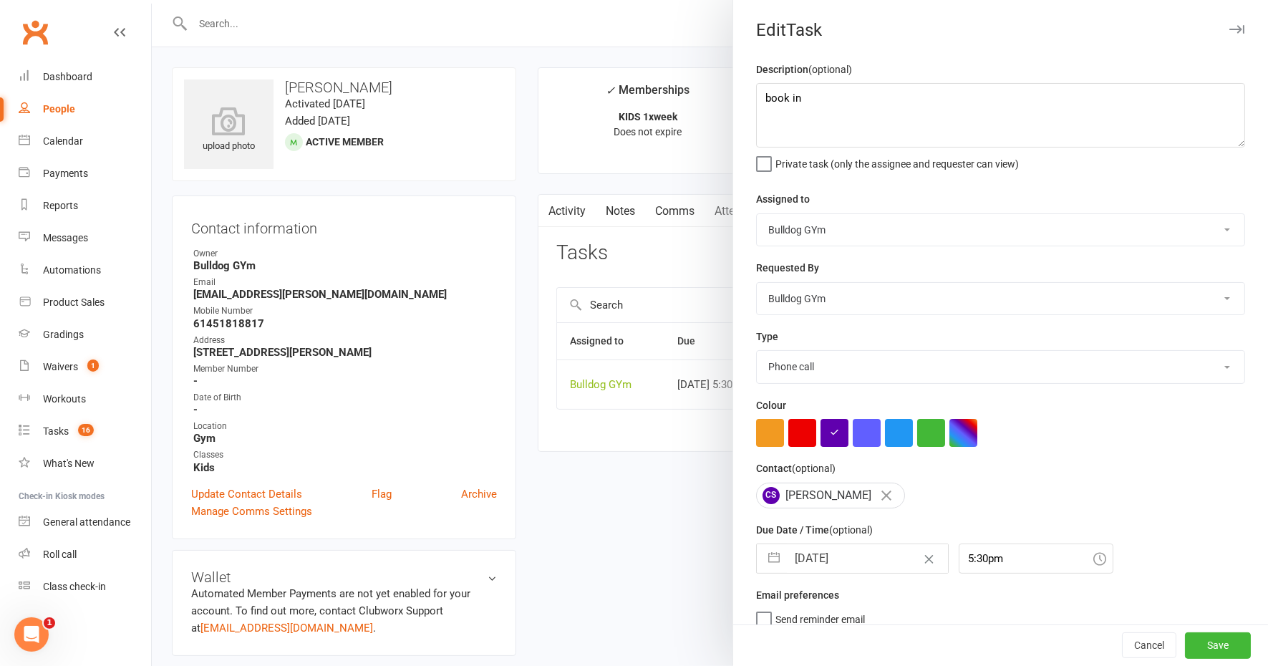
select select "10"
select select "2025"
click at [860, 551] on input "[DATE]" at bounding box center [867, 558] width 161 height 29
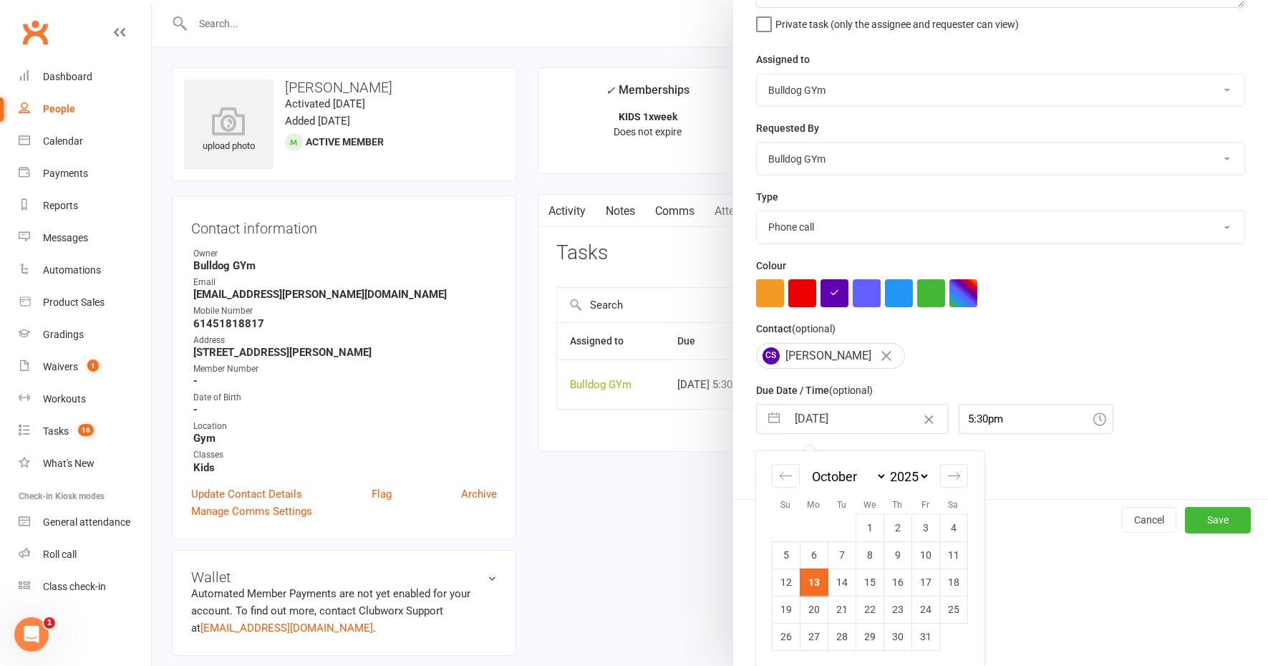
click at [838, 580] on td "14" at bounding box center [842, 582] width 28 height 27
type input "14 Oct 2025"
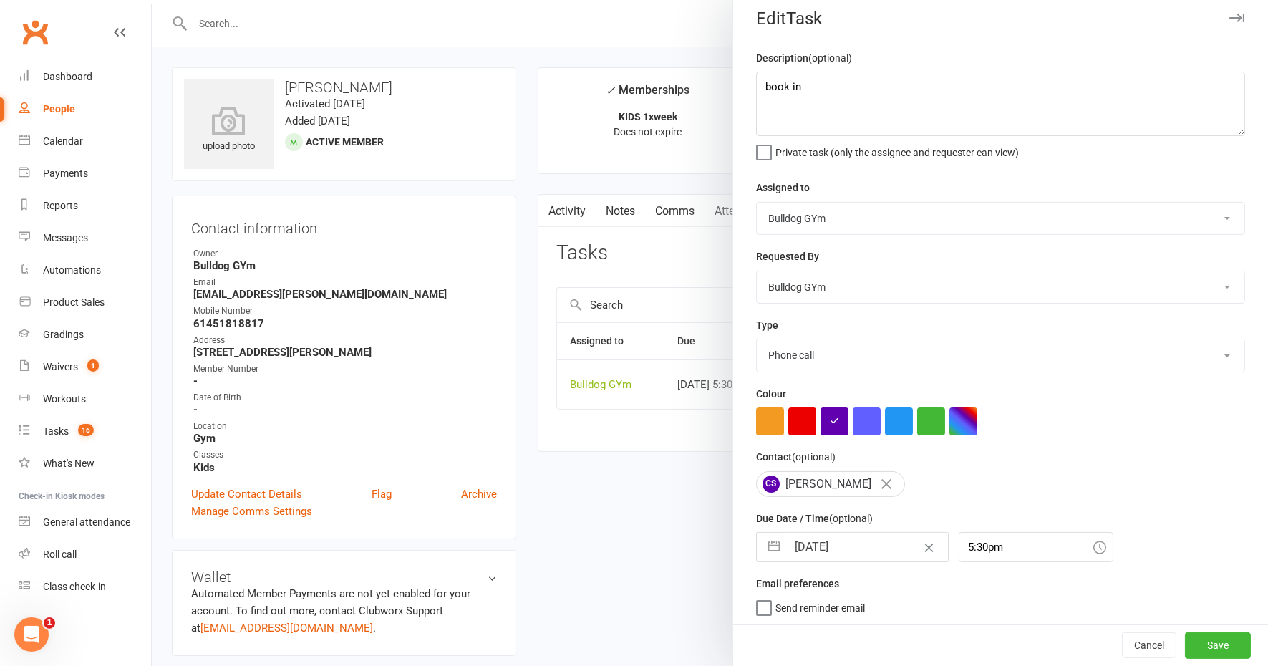
click at [1157, 642] on div "Cancel Save" at bounding box center [1000, 645] width 535 height 41
click at [1192, 645] on button "Save" at bounding box center [1218, 646] width 66 height 26
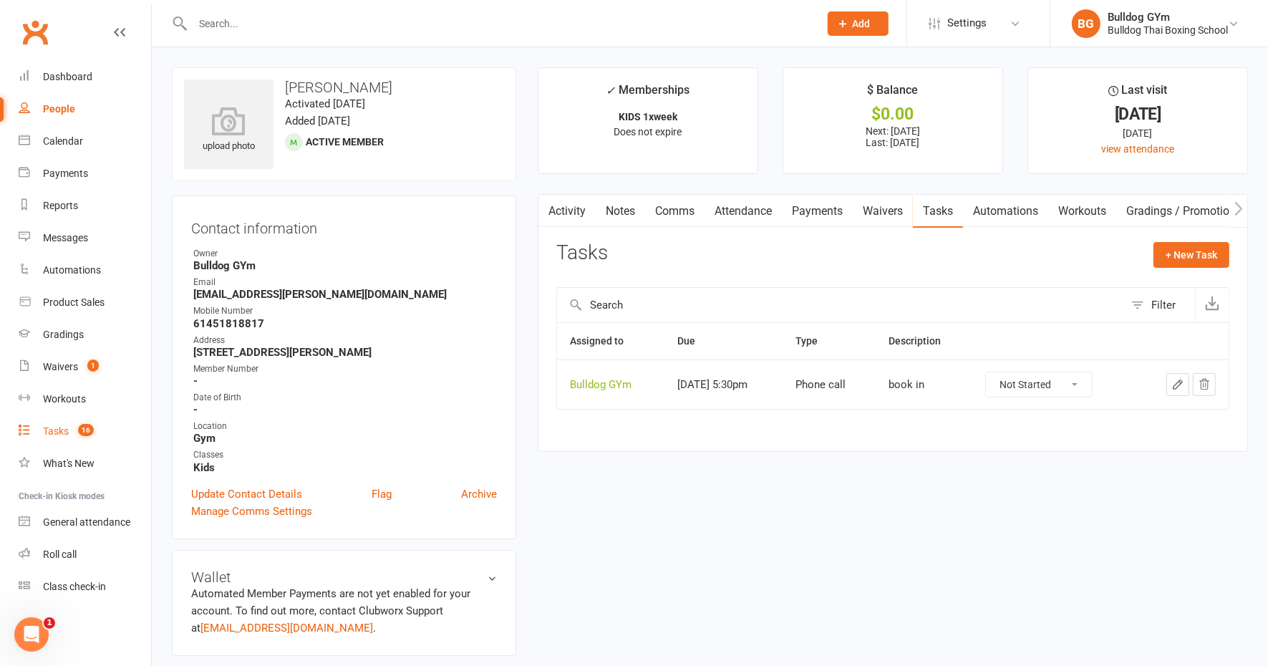
click at [56, 429] on div "Tasks" at bounding box center [56, 430] width 26 height 11
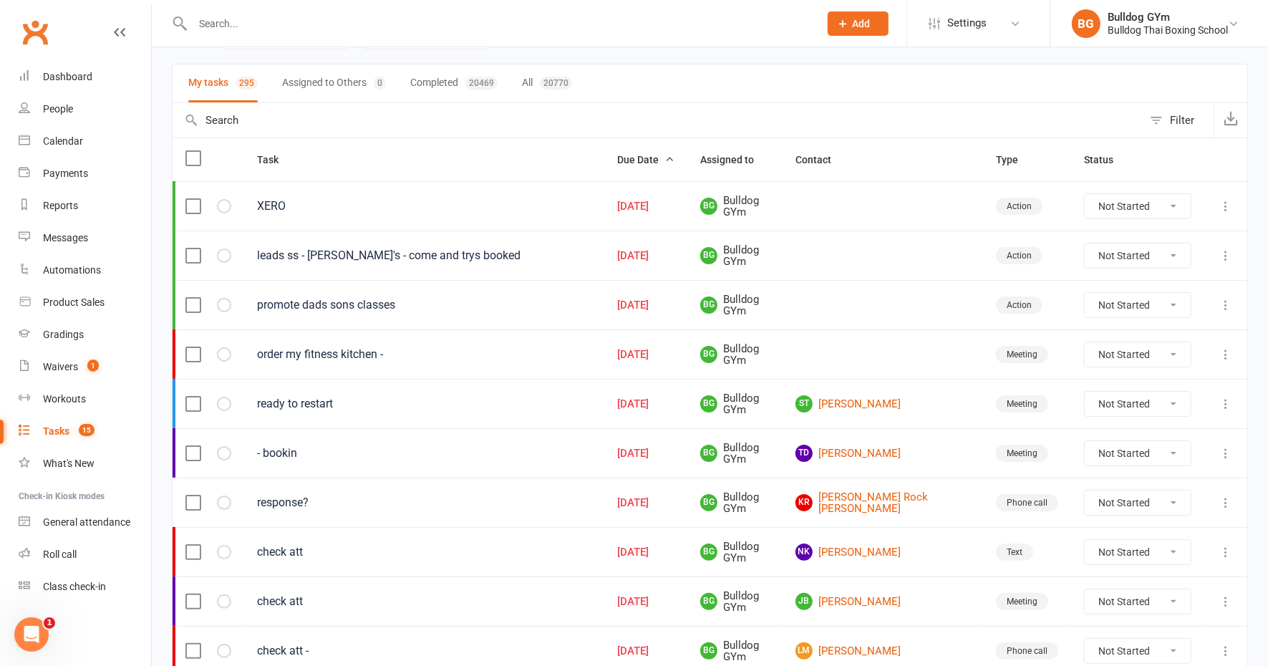
scroll to position [179, 0]
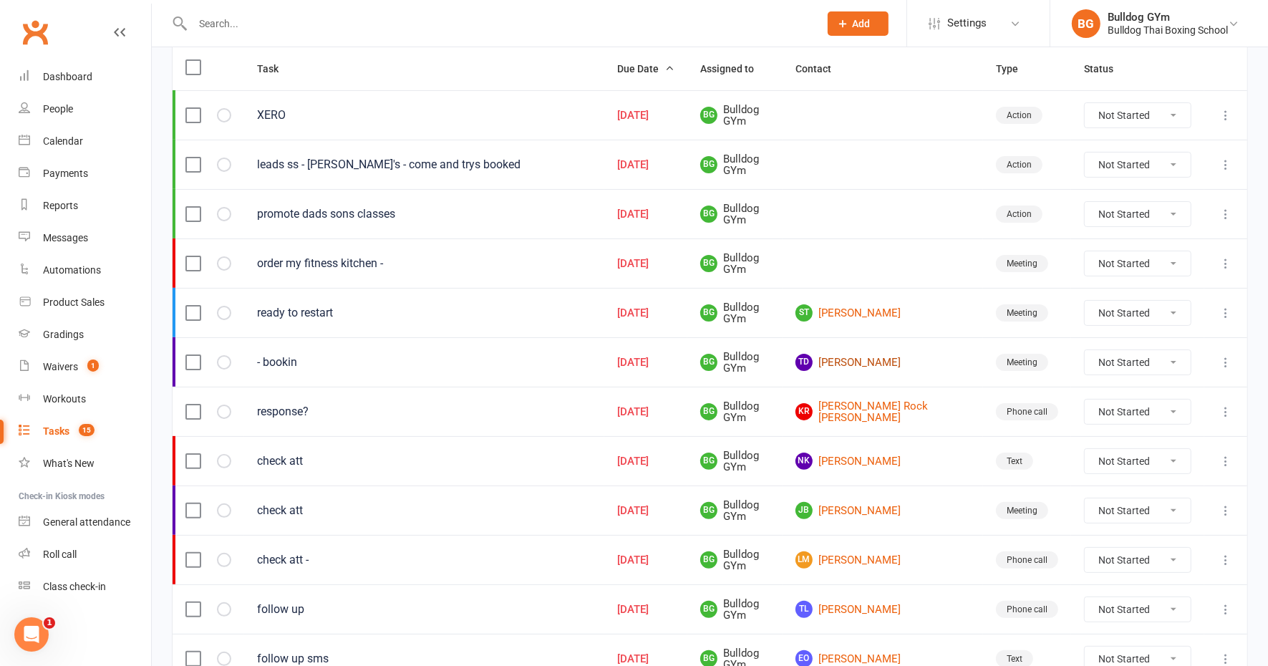
click at [888, 358] on link "TD Teddy Docherty" at bounding box center [883, 362] width 175 height 17
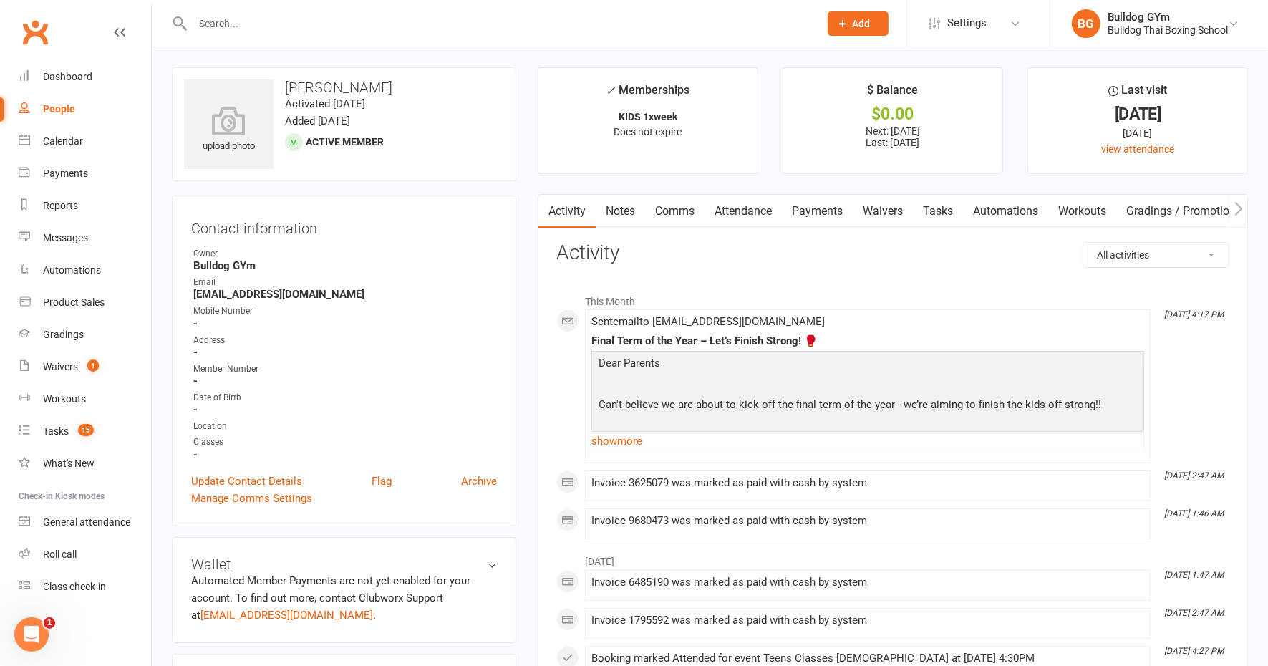
click at [939, 208] on link "Tasks" at bounding box center [938, 211] width 50 height 33
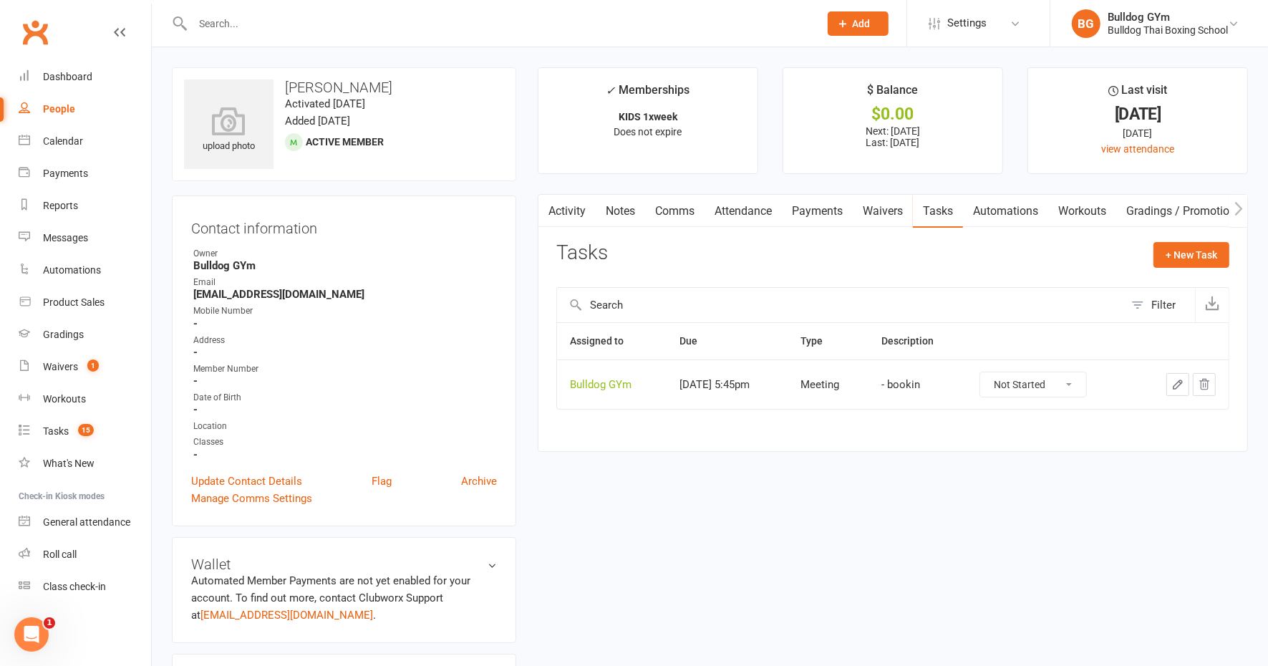
click at [1177, 380] on icon "button" at bounding box center [1178, 384] width 13 height 13
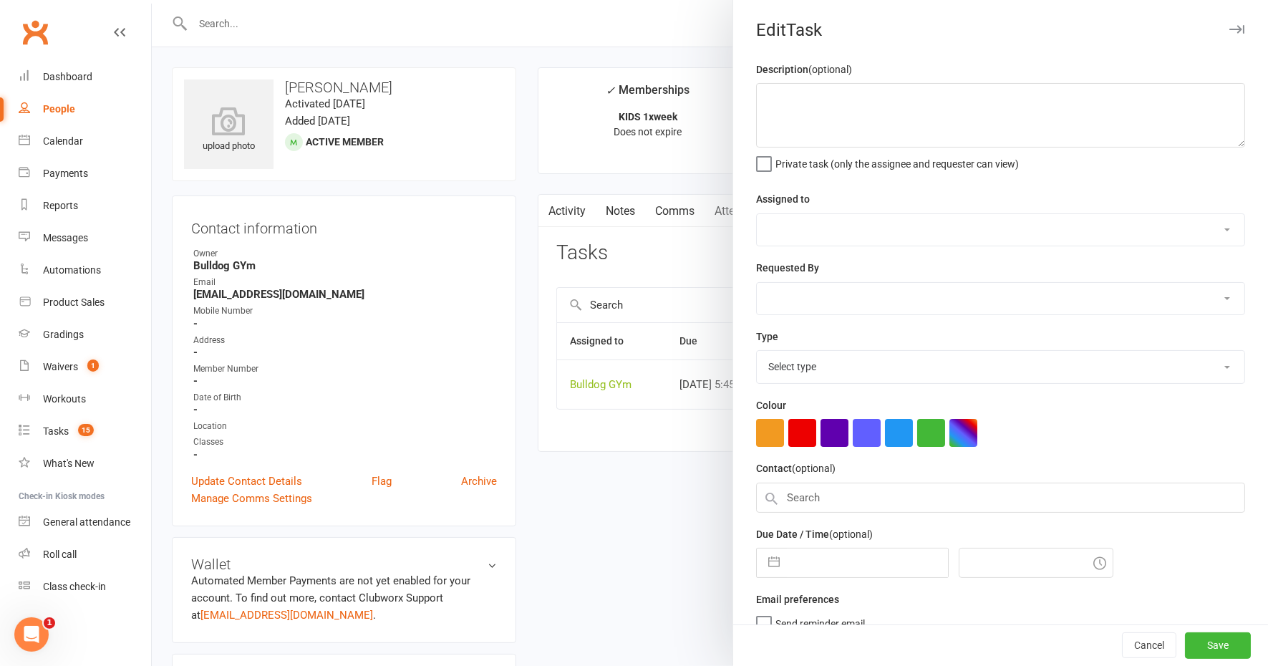
type textarea "- bookin"
select select "12940"
type input "[DATE]"
type input "5:45pm"
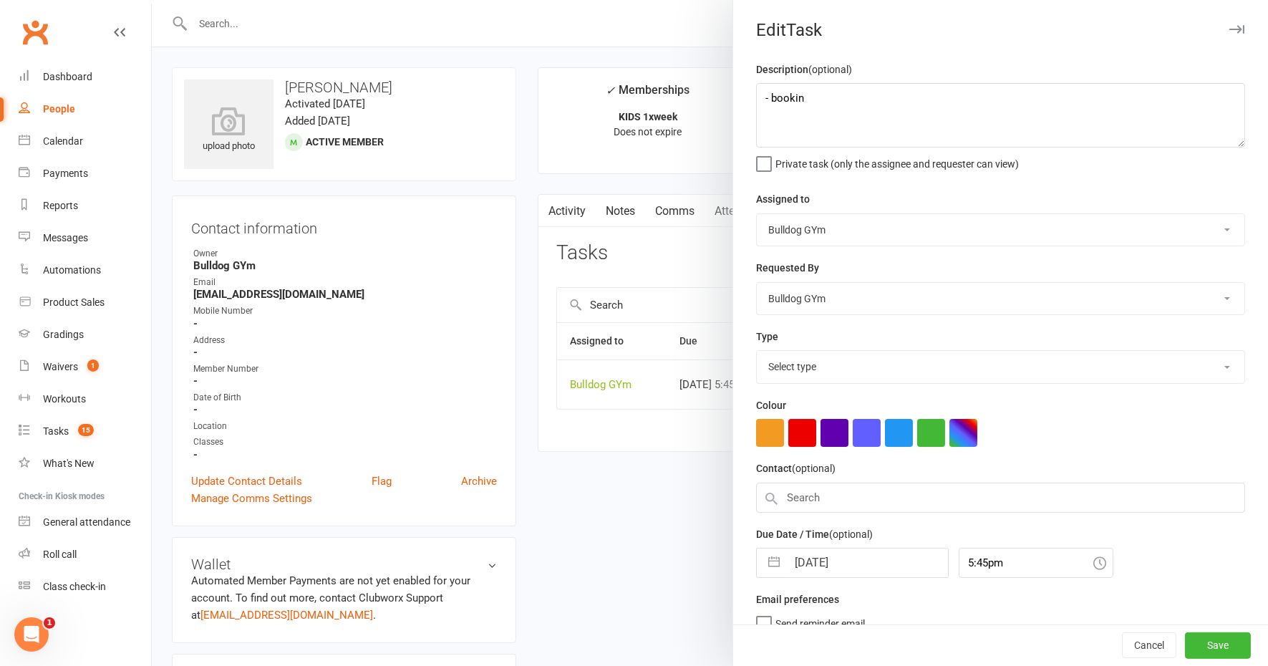
select select "12049"
click at [866, 546] on input "[DATE]" at bounding box center [867, 558] width 161 height 29
select select "8"
select select "2025"
select select "9"
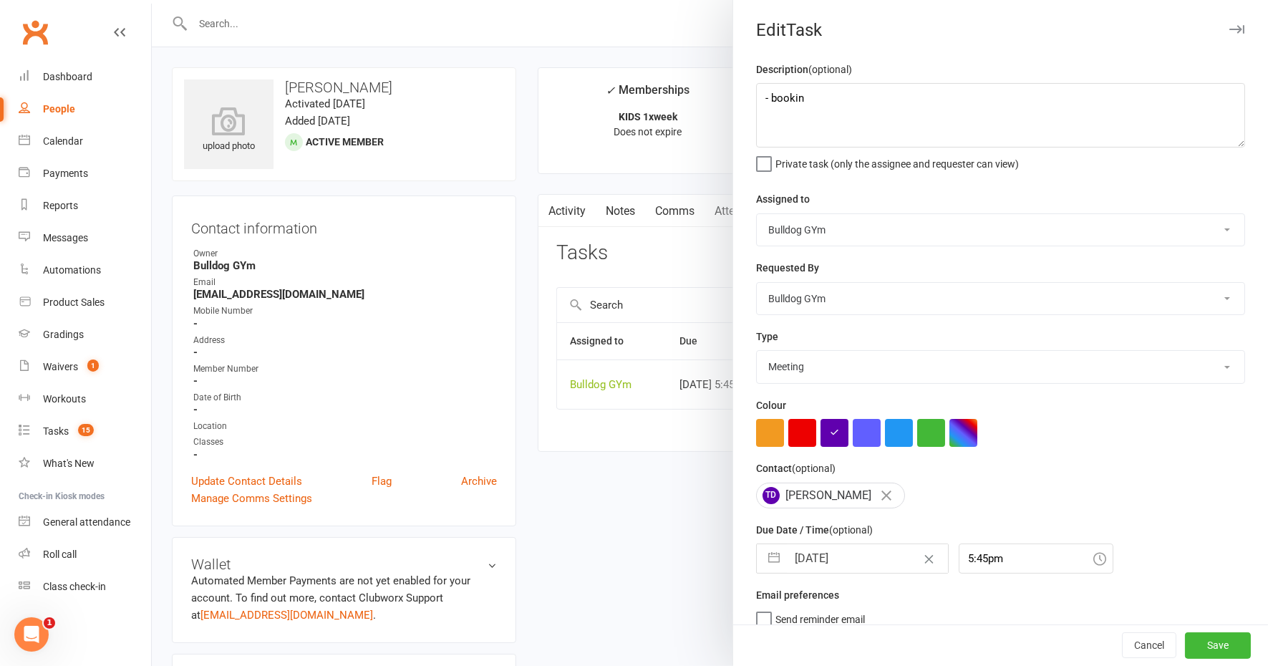
select select "2025"
select select "10"
select select "2025"
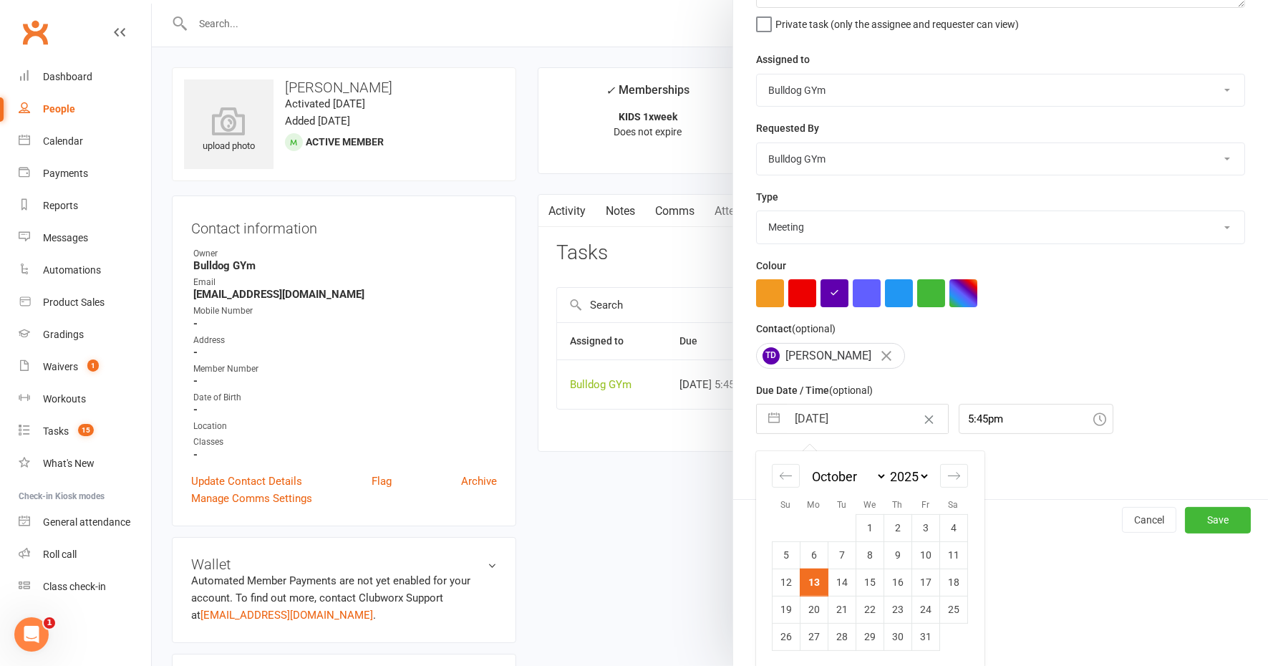
click at [809, 601] on td "20" at bounding box center [814, 609] width 28 height 27
type input "[DATE]"
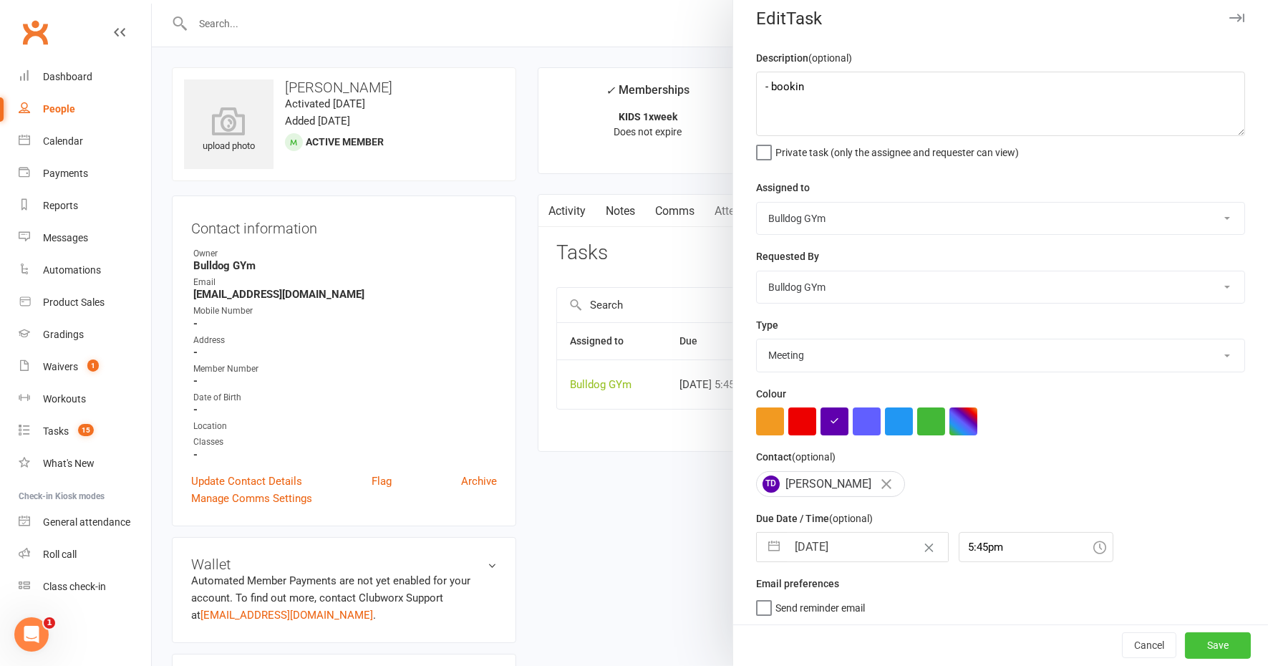
click at [1193, 650] on button "Save" at bounding box center [1218, 646] width 66 height 26
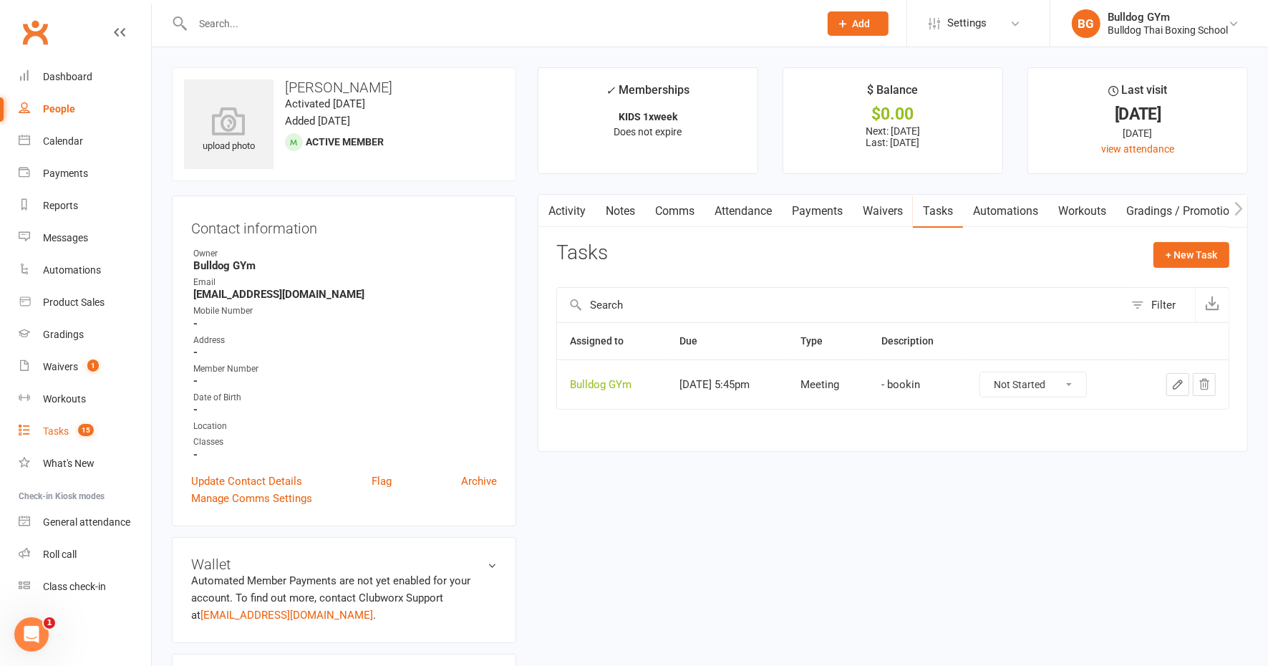
click at [51, 431] on div "Tasks" at bounding box center [56, 430] width 26 height 11
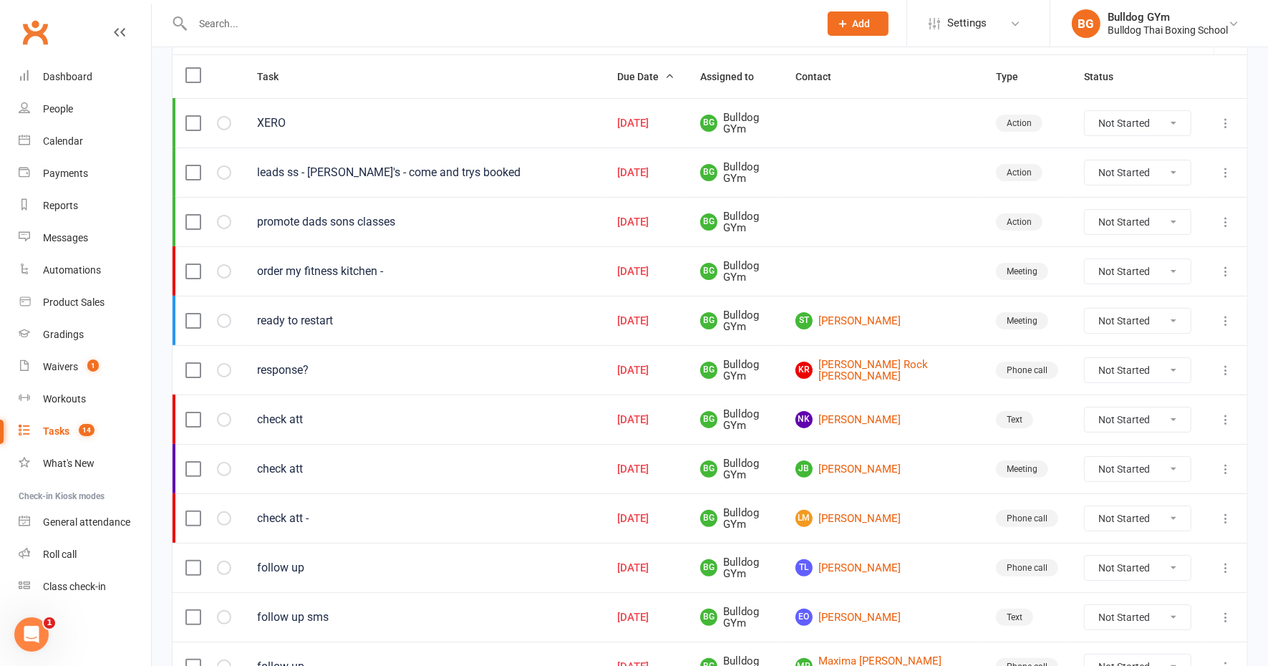
scroll to position [179, 0]
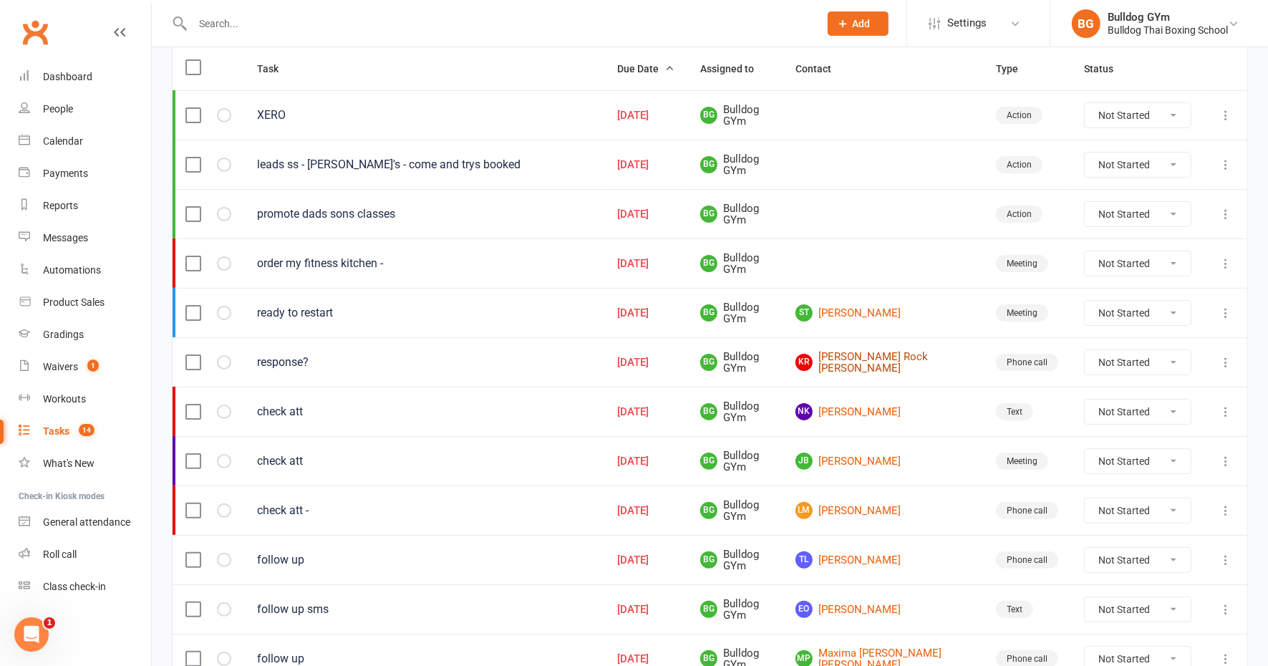
click at [869, 354] on link "KR Kane Rock Johnson Forrest" at bounding box center [883, 363] width 175 height 24
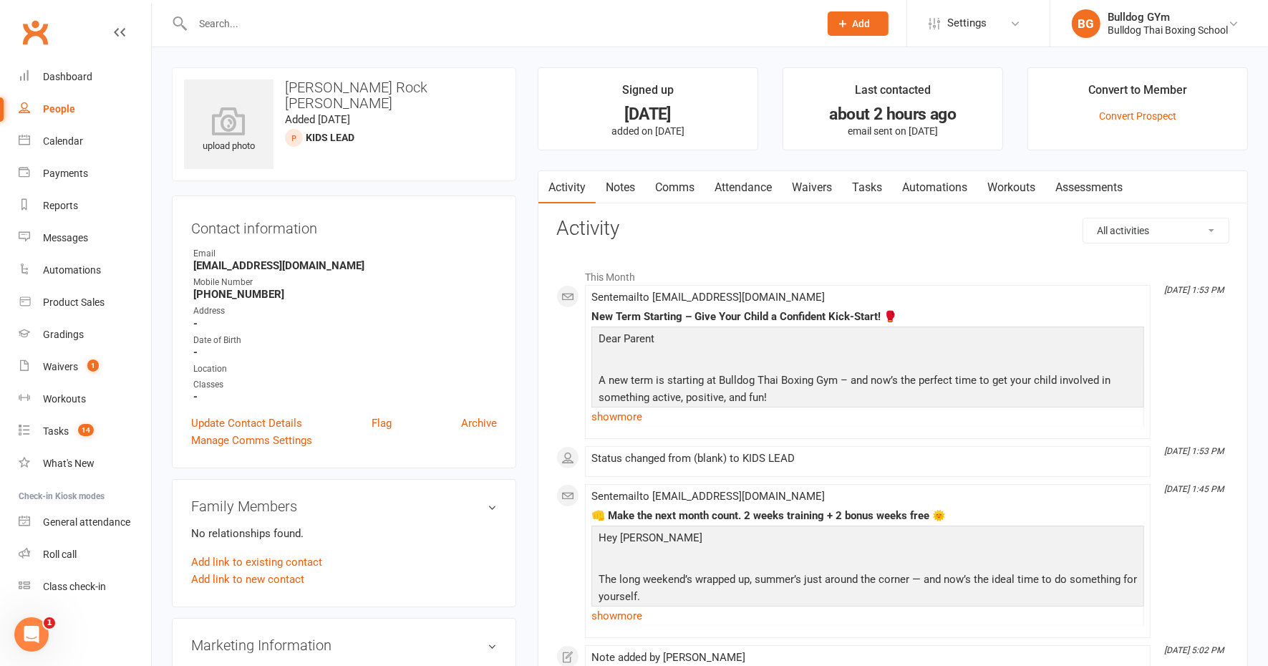
click at [869, 187] on link "Tasks" at bounding box center [867, 187] width 50 height 33
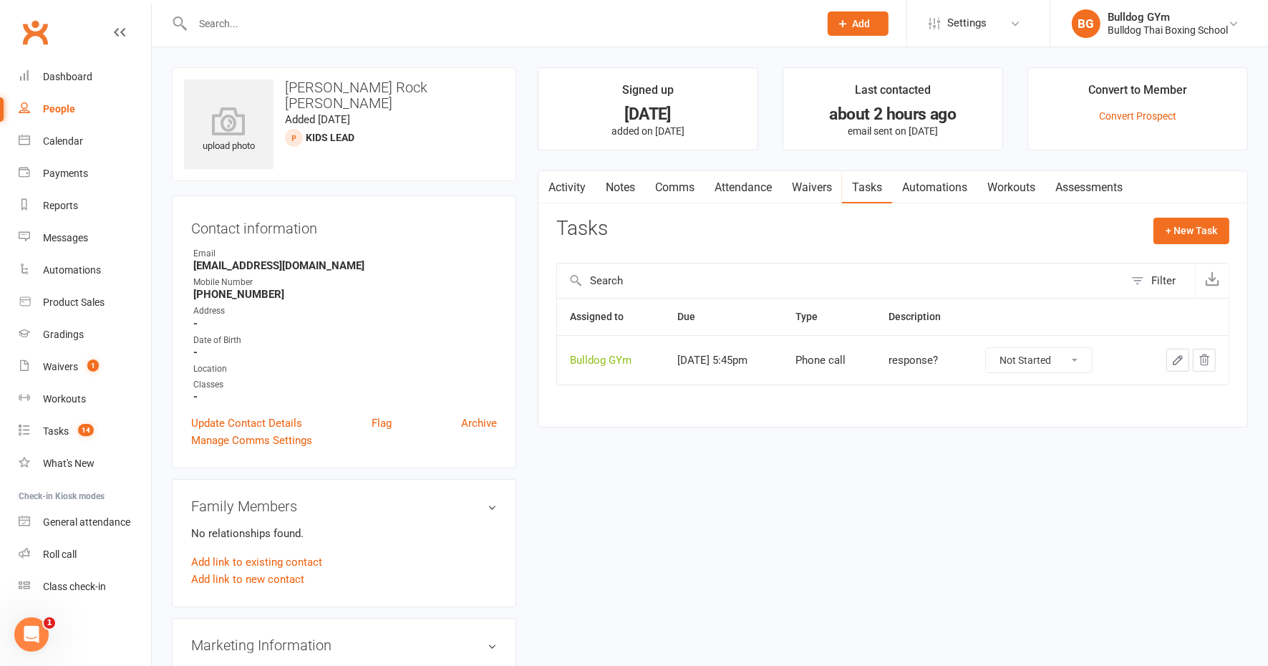
click at [571, 185] on link "Activity" at bounding box center [567, 187] width 57 height 33
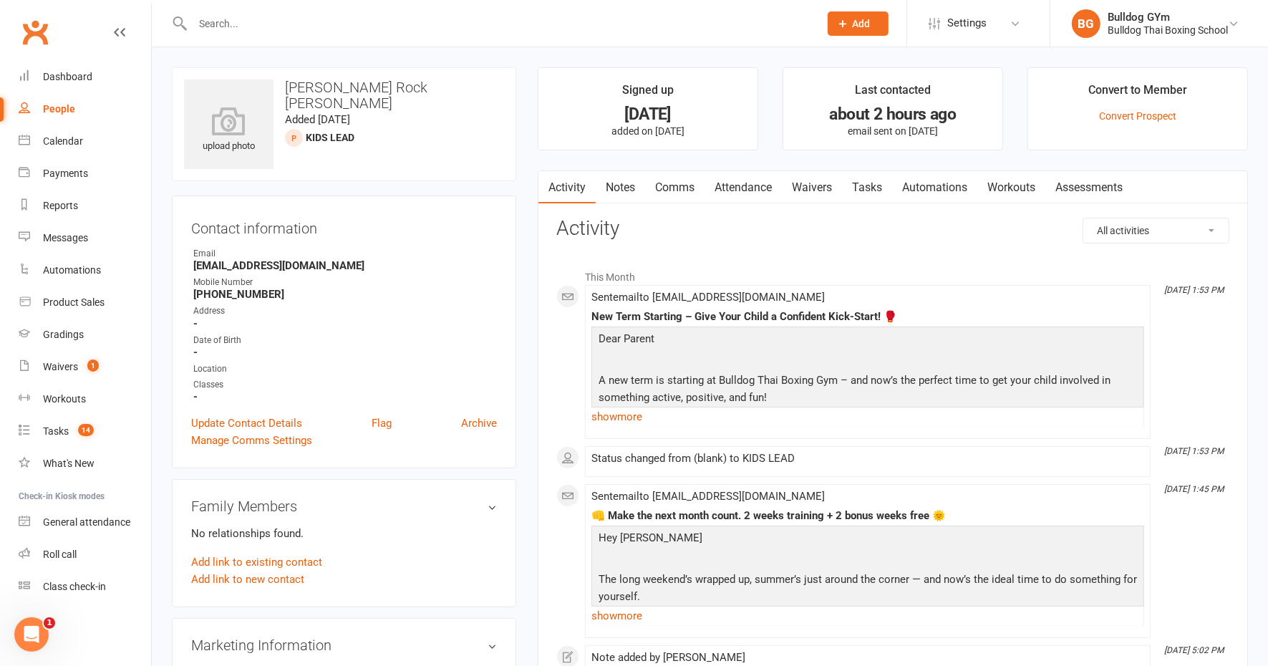
click at [863, 188] on link "Tasks" at bounding box center [867, 187] width 50 height 33
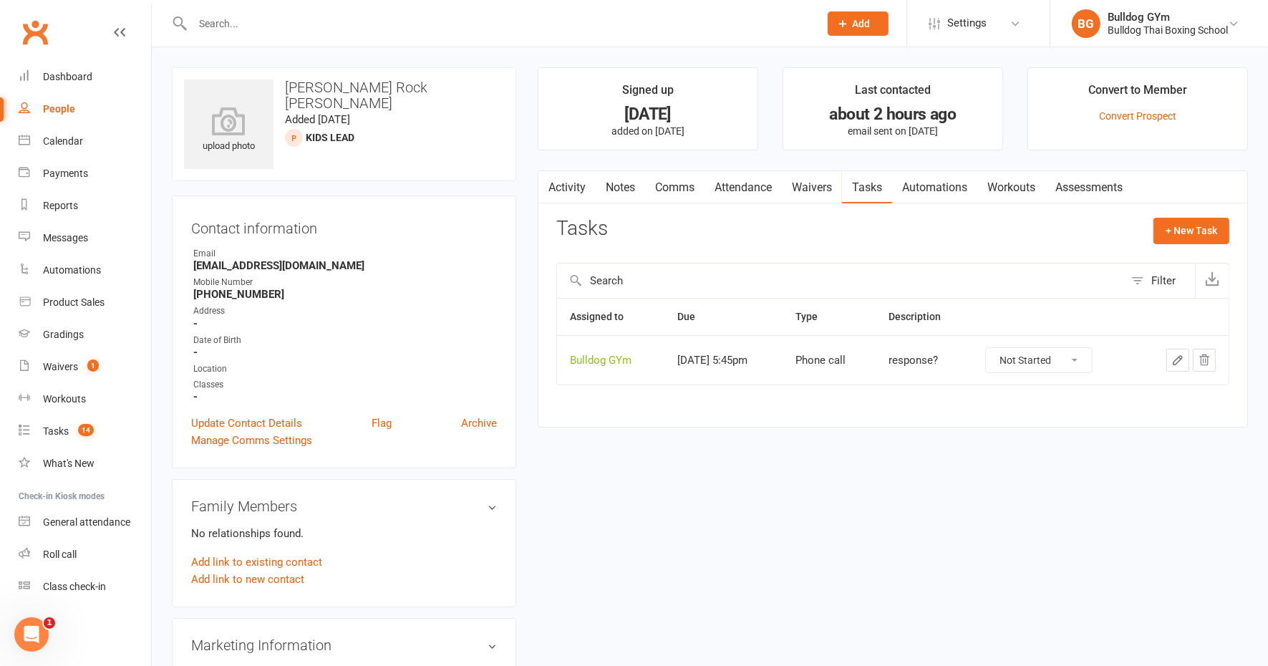
click at [1185, 349] on button "button" at bounding box center [1178, 360] width 23 height 23
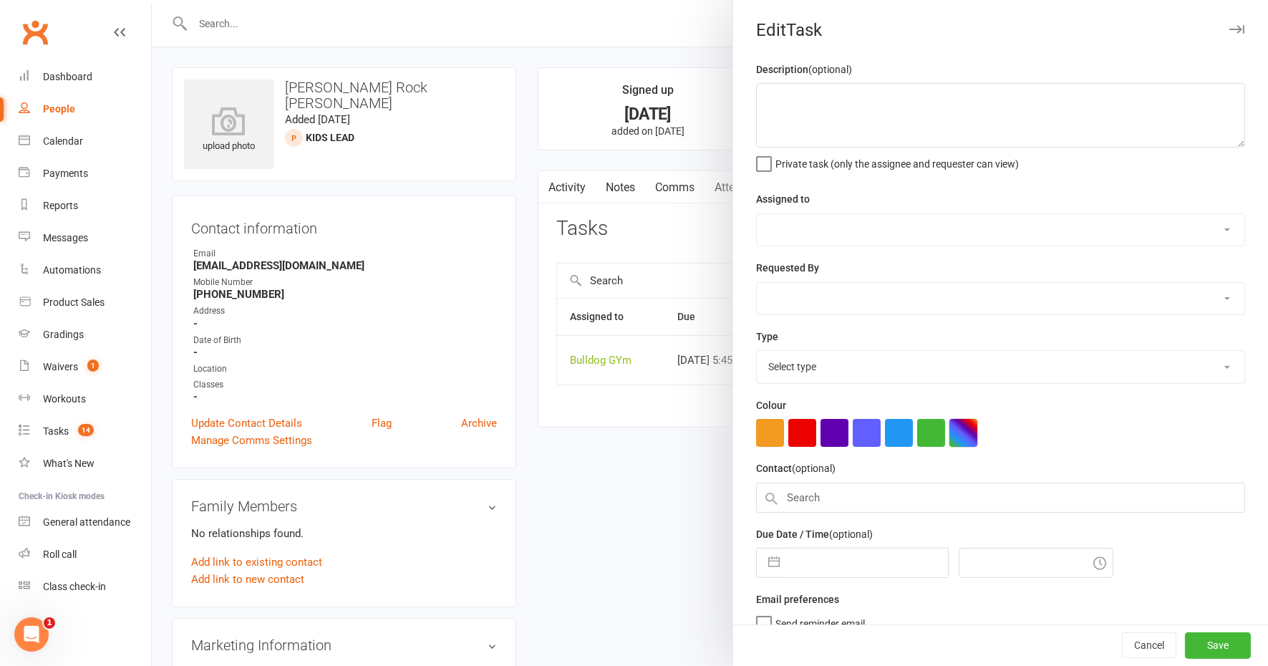
type textarea "response?"
select select "12940"
select select "45795"
type input "[DATE]"
type input "5:45pm"
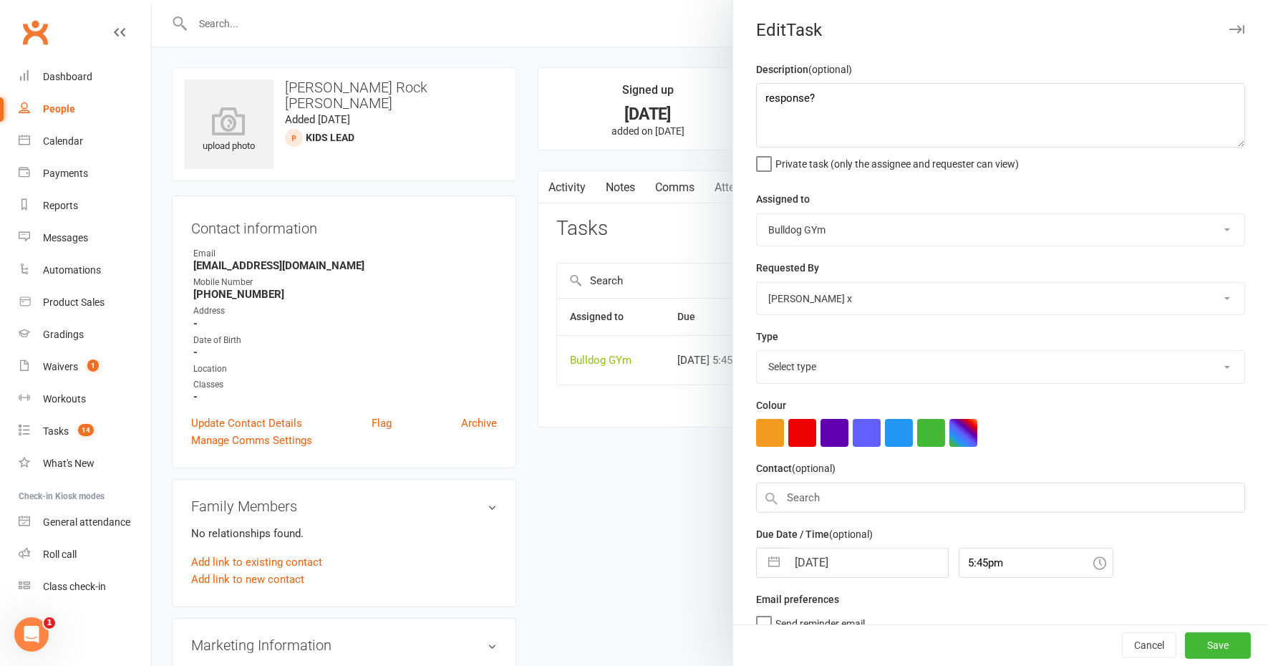
select select "12048"
click at [864, 549] on input "[DATE]" at bounding box center [867, 558] width 161 height 29
select select "8"
select select "2025"
select select "9"
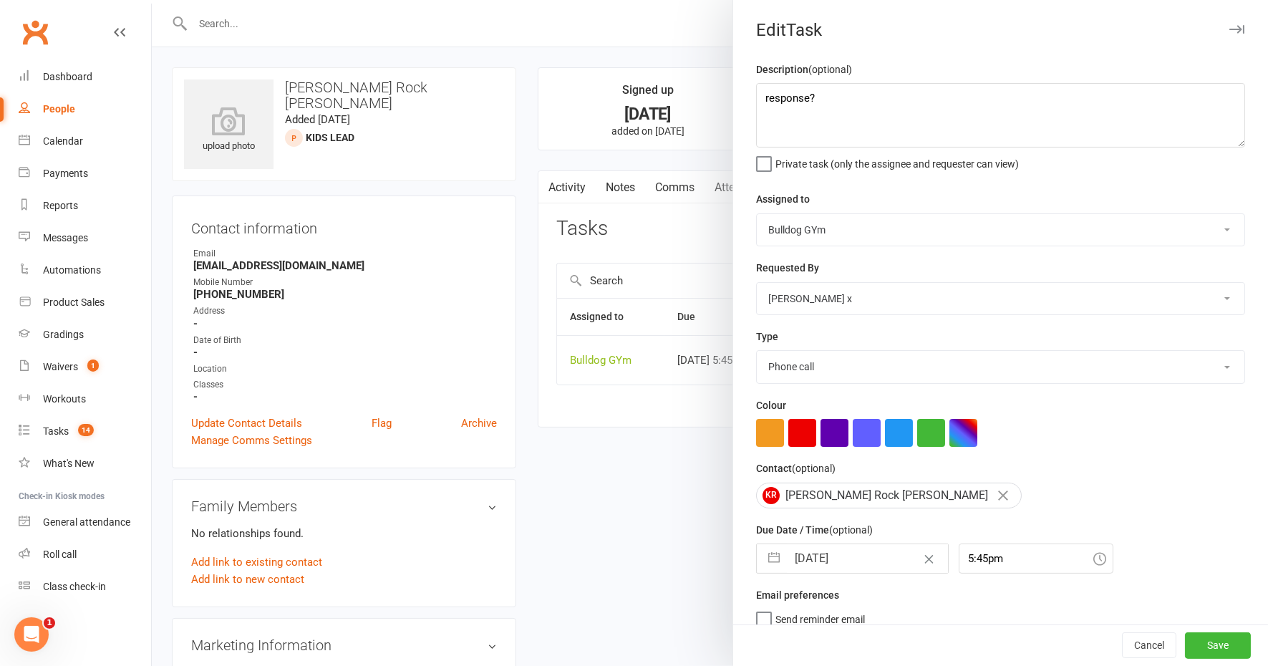
select select "2025"
select select "10"
select select "2025"
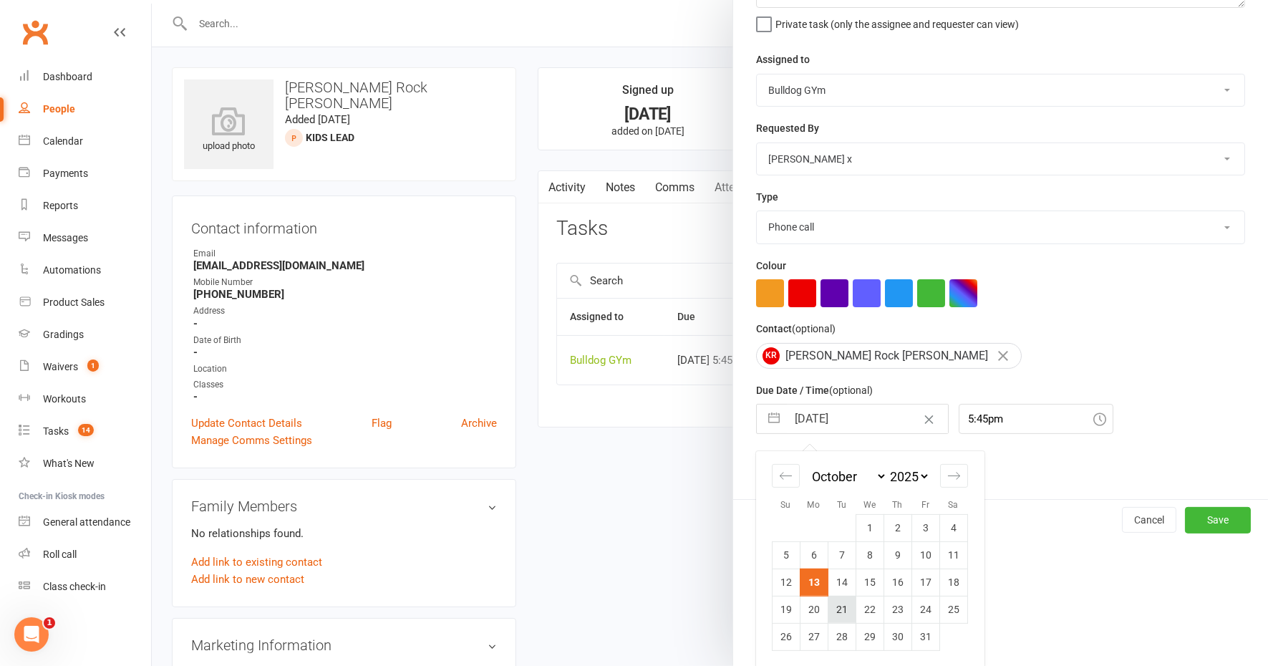
click at [836, 605] on td "21" at bounding box center [842, 609] width 28 height 27
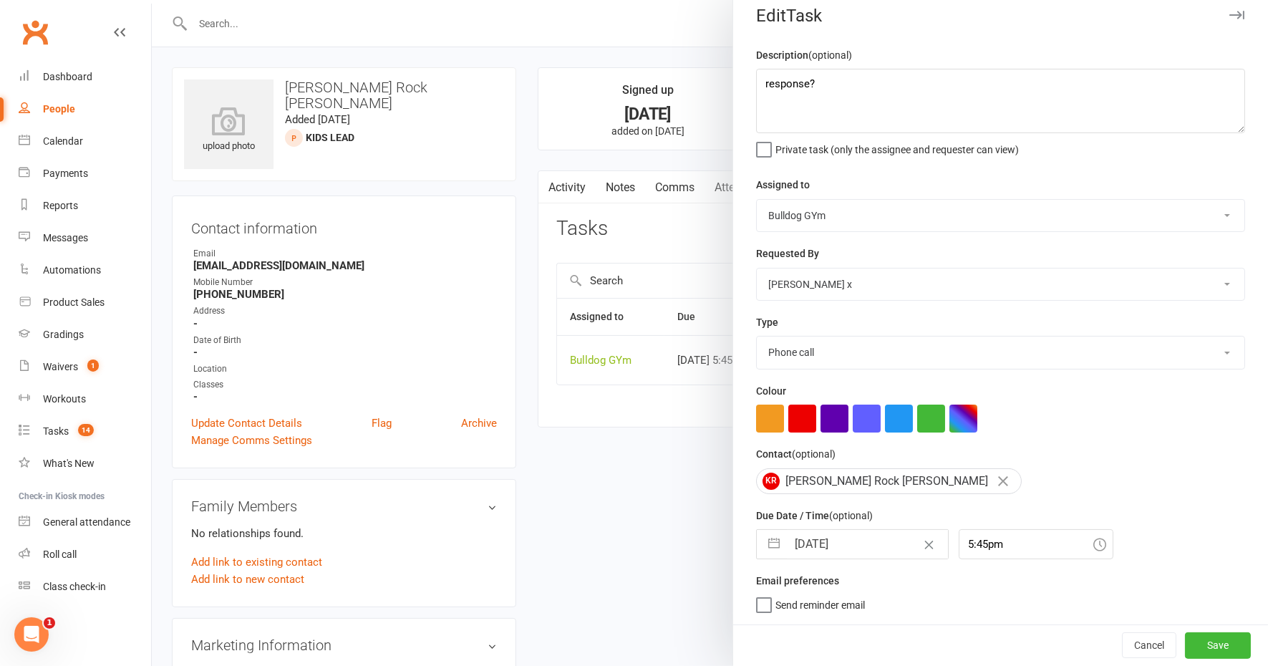
type input "21 Oct 2025"
drag, startPoint x: 793, startPoint y: 82, endPoint x: 741, endPoint y: 82, distance: 51.6
click at [741, 82] on div "Description (optional) response? Private task (only the assignee and requester …" at bounding box center [1000, 338] width 535 height 578
type textarea "dad and son"
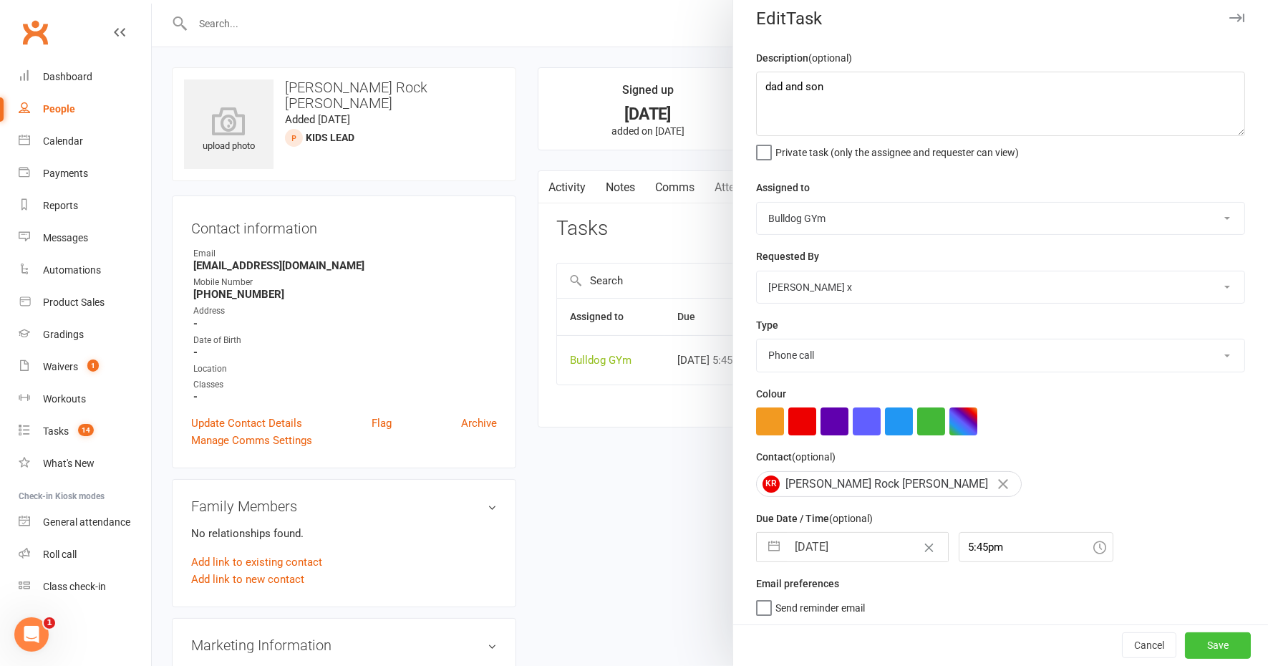
click at [1186, 650] on button "Save" at bounding box center [1218, 646] width 66 height 26
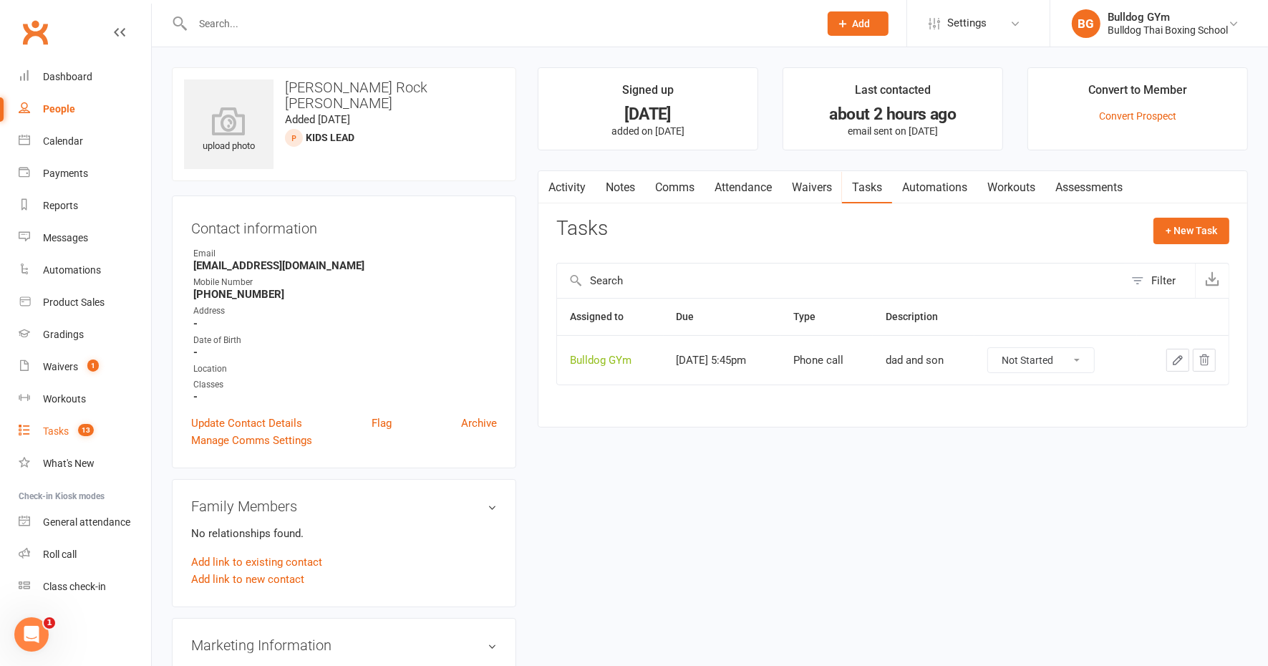
click at [54, 426] on div "Tasks" at bounding box center [56, 430] width 26 height 11
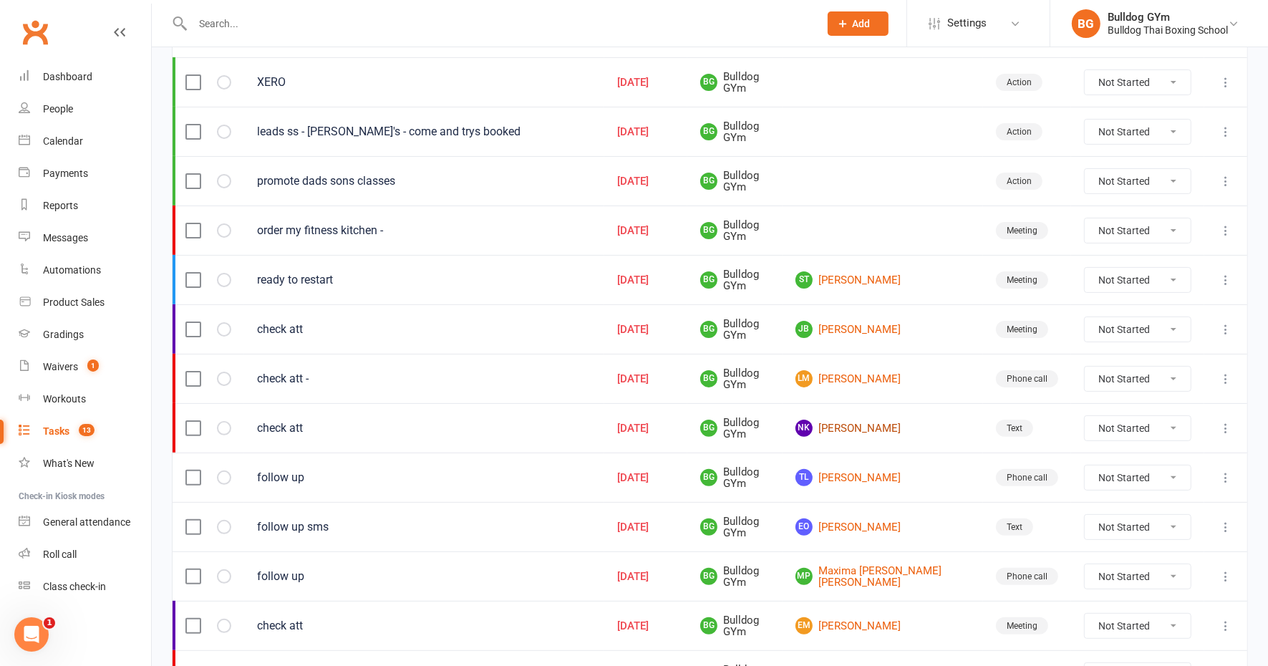
scroll to position [269, 0]
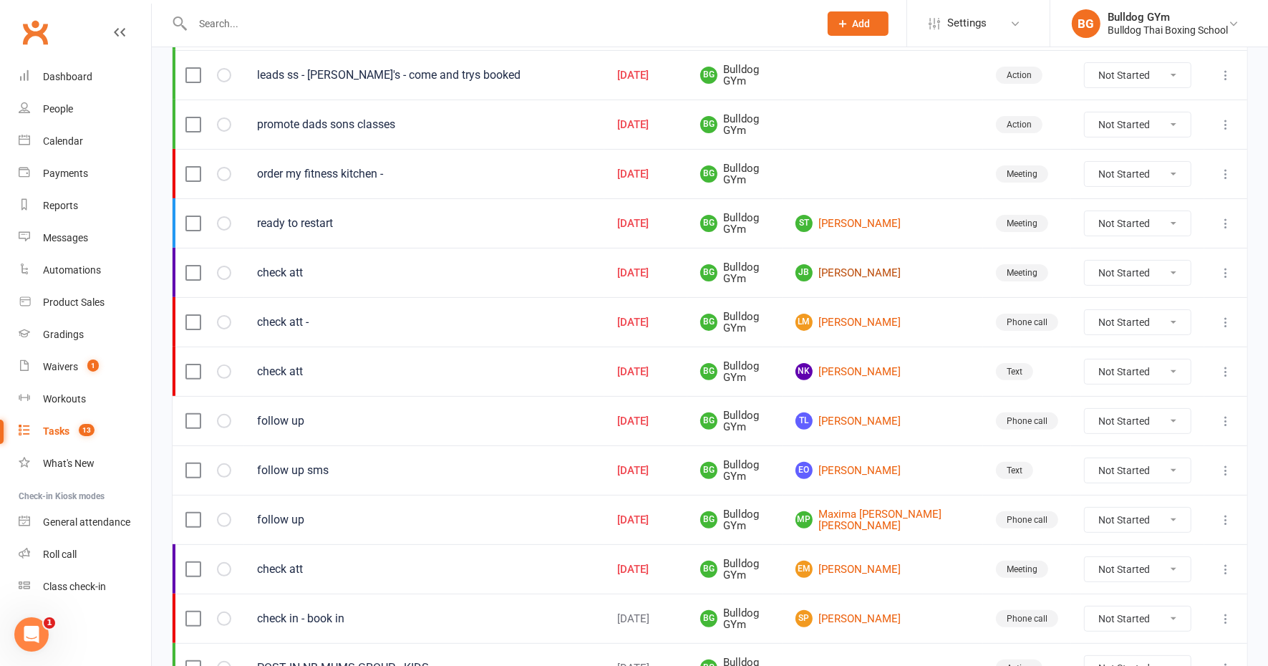
click at [903, 268] on link "JB Jack Becket" at bounding box center [883, 272] width 175 height 17
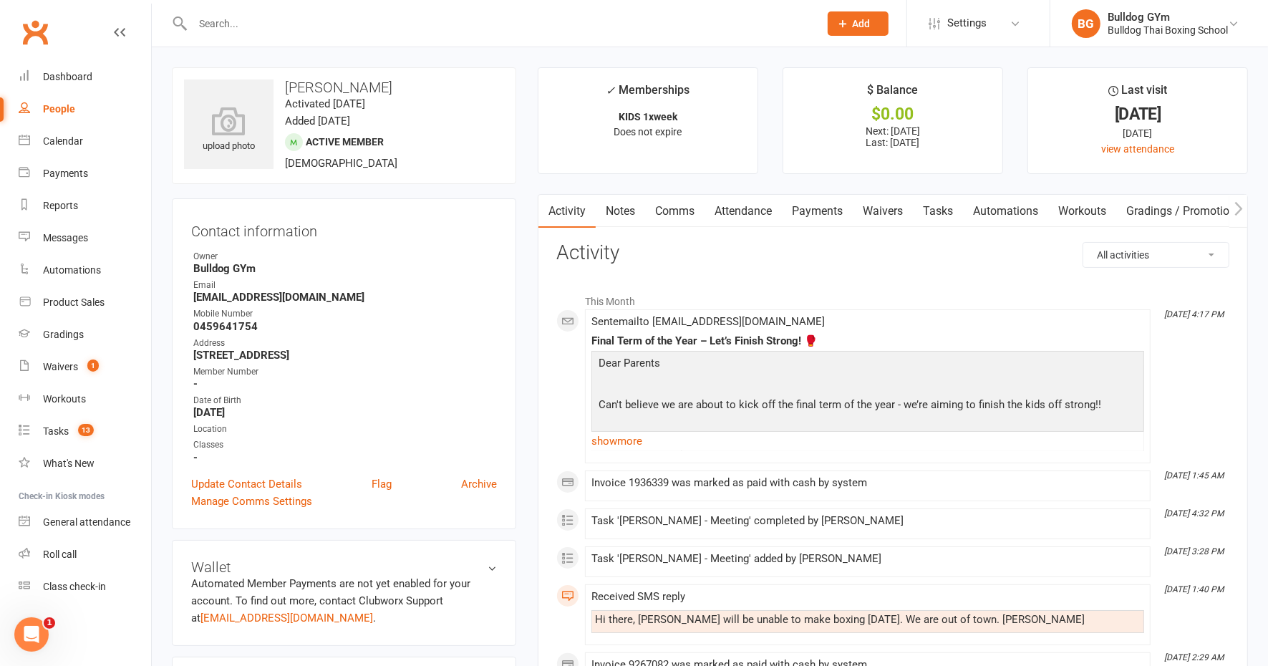
click at [951, 206] on link "Tasks" at bounding box center [938, 211] width 50 height 33
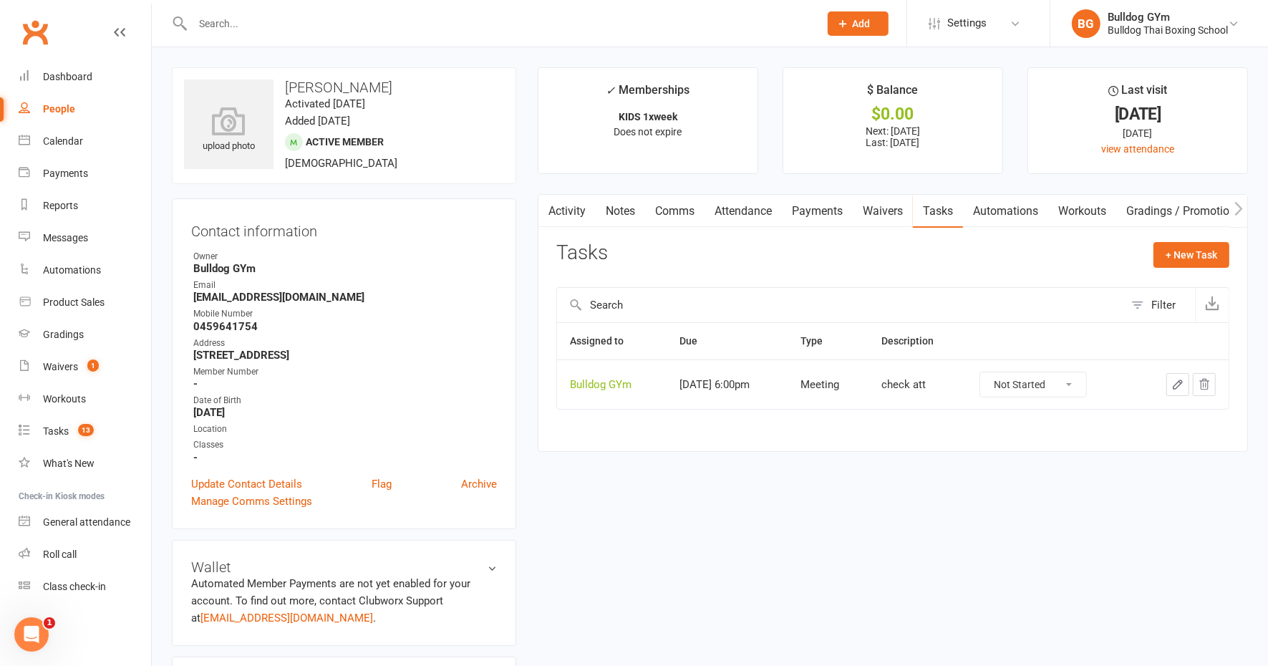
click at [1179, 378] on icon "button" at bounding box center [1178, 384] width 13 height 13
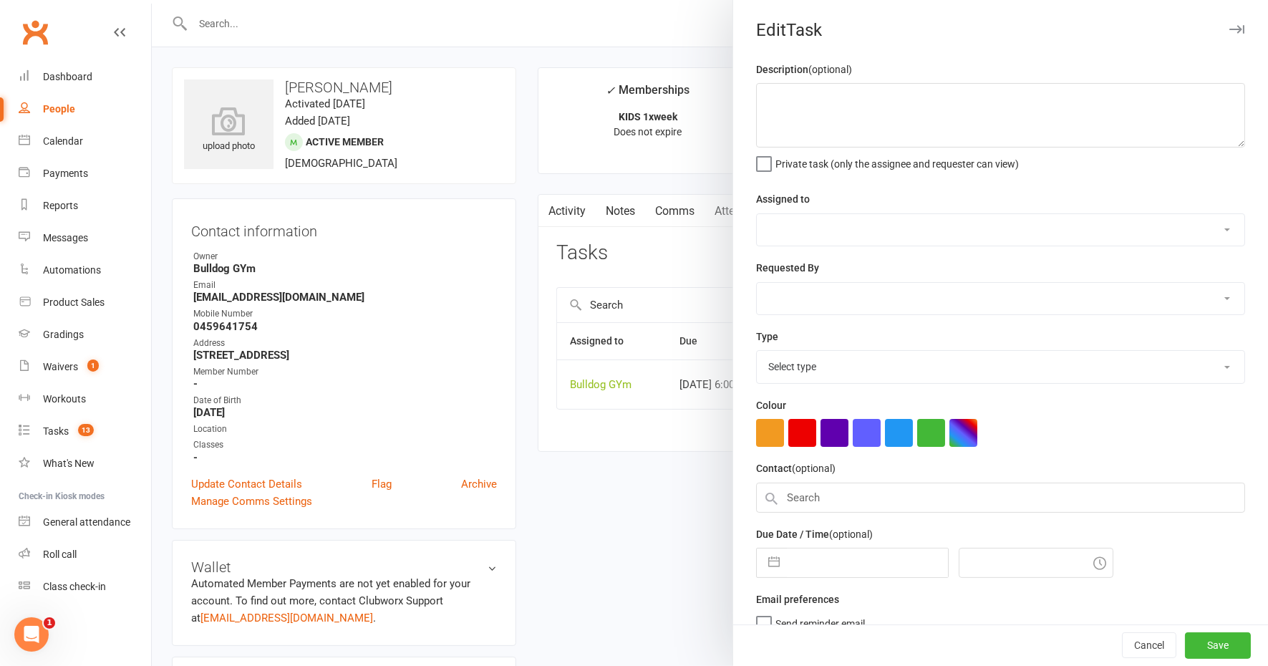
type textarea "check att"
select select "12940"
type input "[DATE]"
type input "6:00pm"
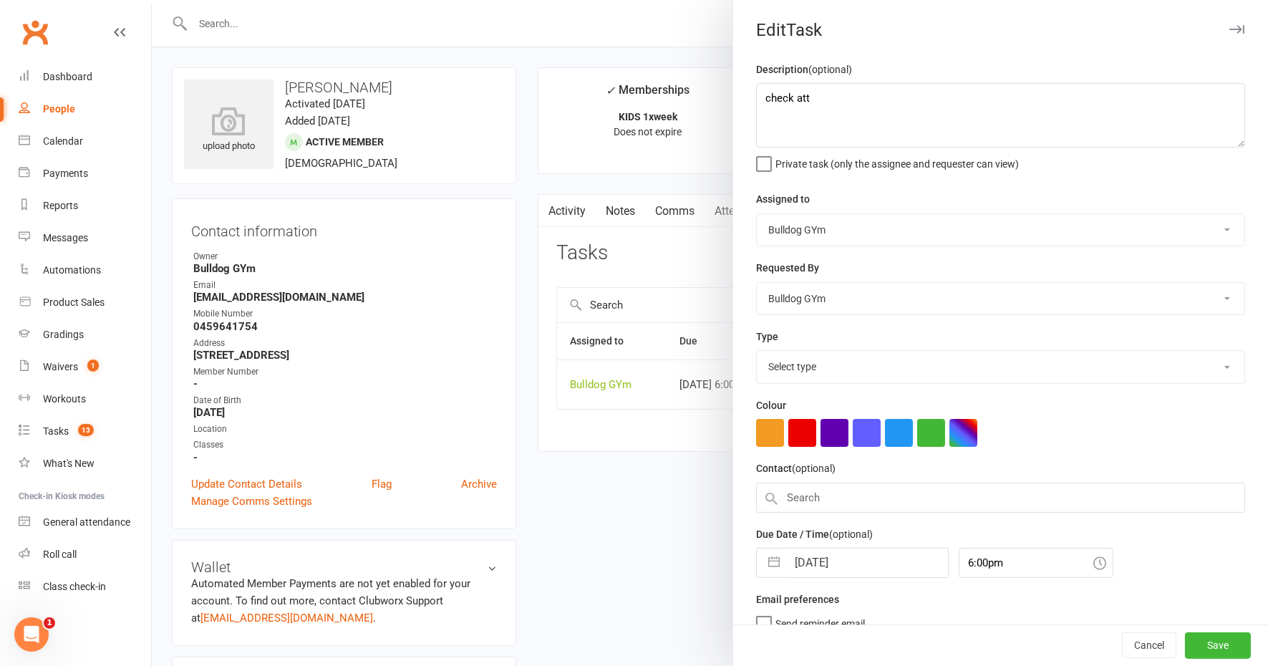
select select "12049"
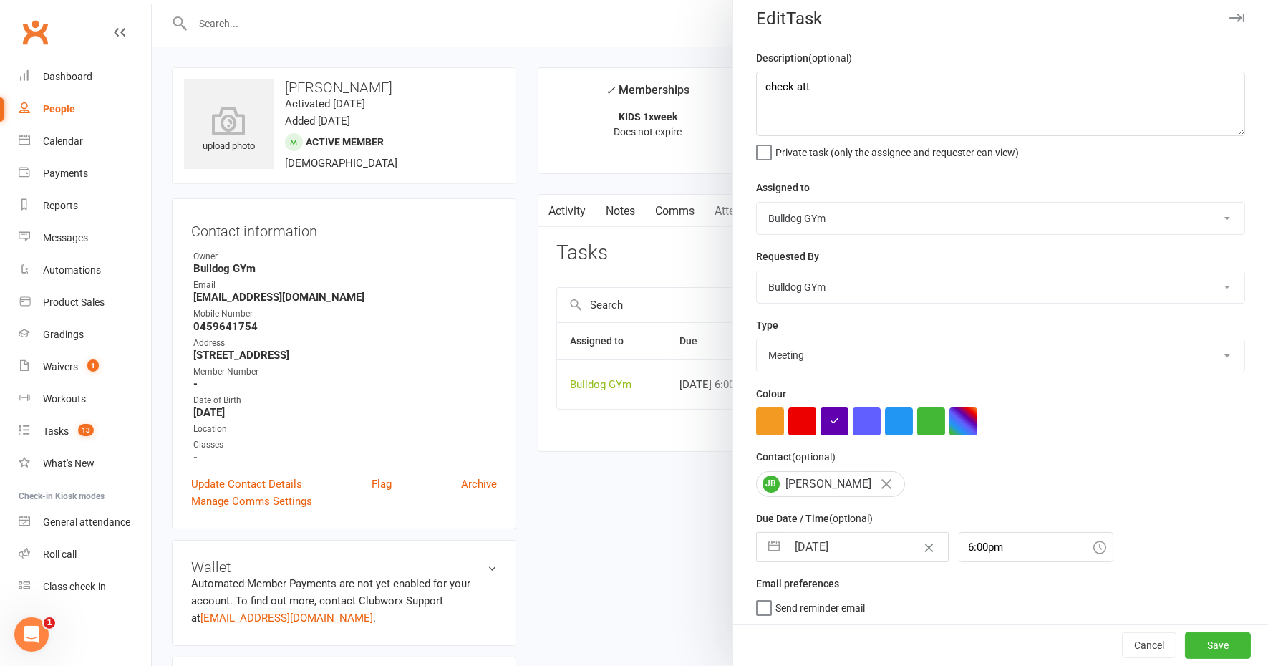
select select "8"
select select "2025"
select select "9"
select select "2025"
select select "10"
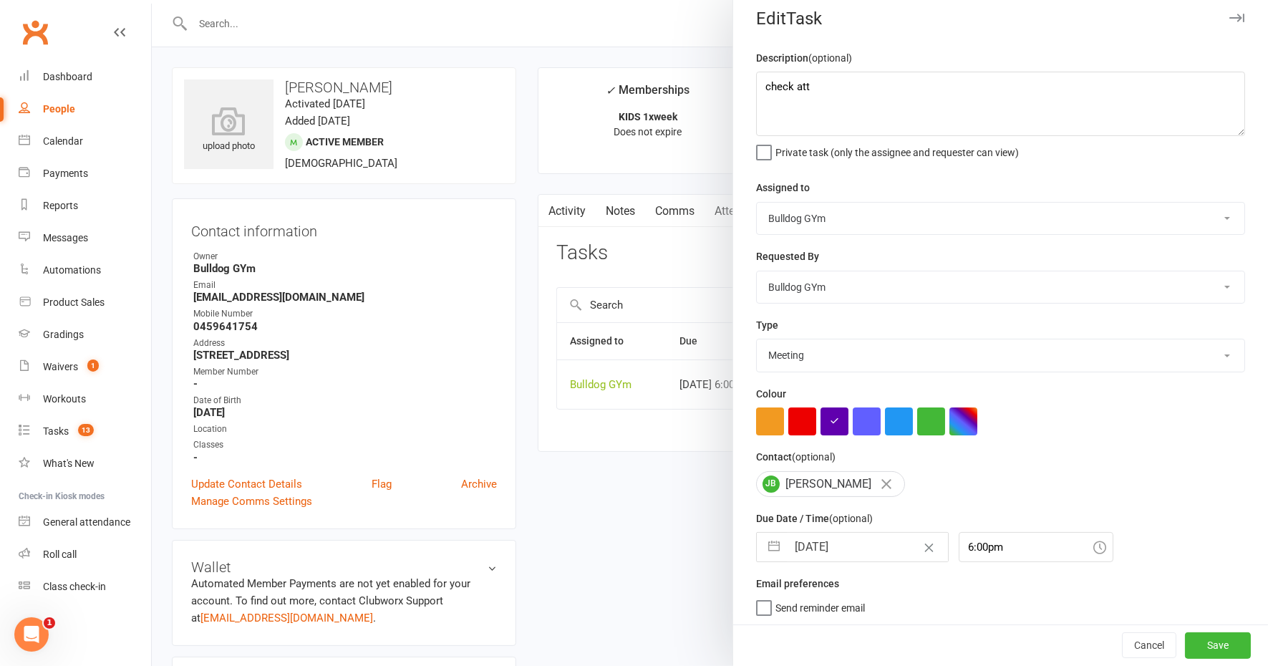
select select "2025"
click at [856, 535] on input "[DATE]" at bounding box center [867, 547] width 161 height 29
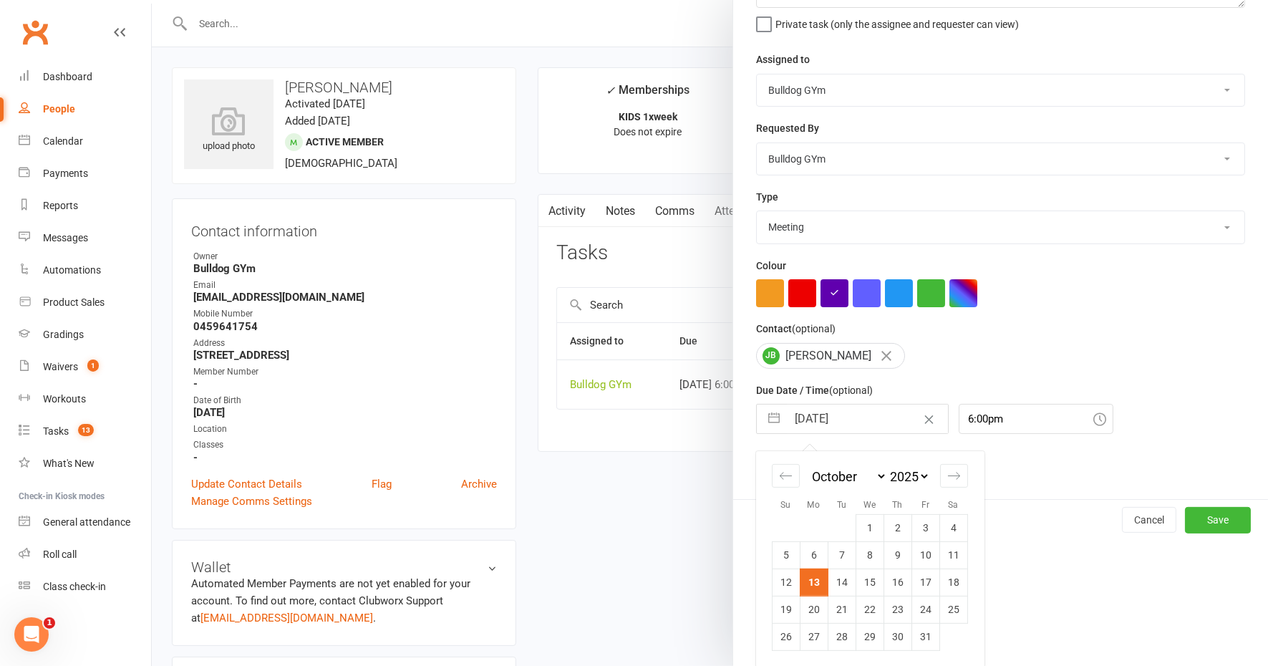
drag, startPoint x: 799, startPoint y: 605, endPoint x: 814, endPoint y: 606, distance: 15.1
click at [800, 605] on td "20" at bounding box center [814, 609] width 28 height 27
type input "[DATE]"
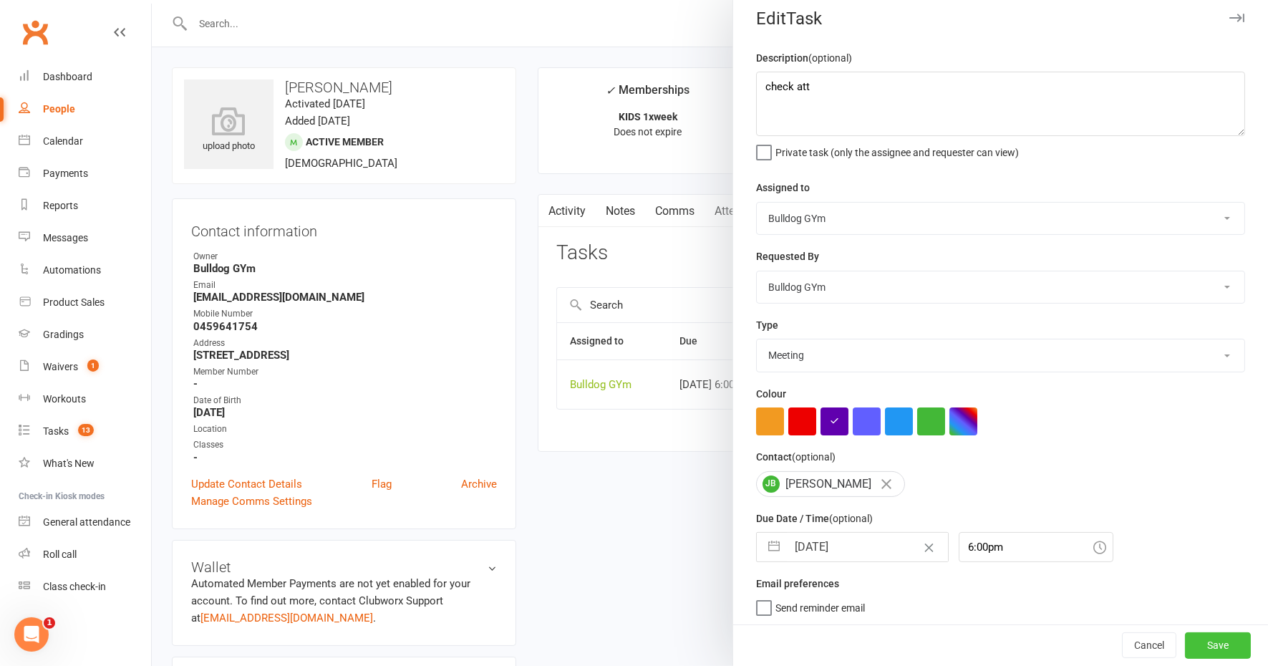
drag, startPoint x: 1184, startPoint y: 641, endPoint x: 1179, endPoint y: 632, distance: 9.9
click at [1185, 640] on button "Save" at bounding box center [1218, 646] width 66 height 26
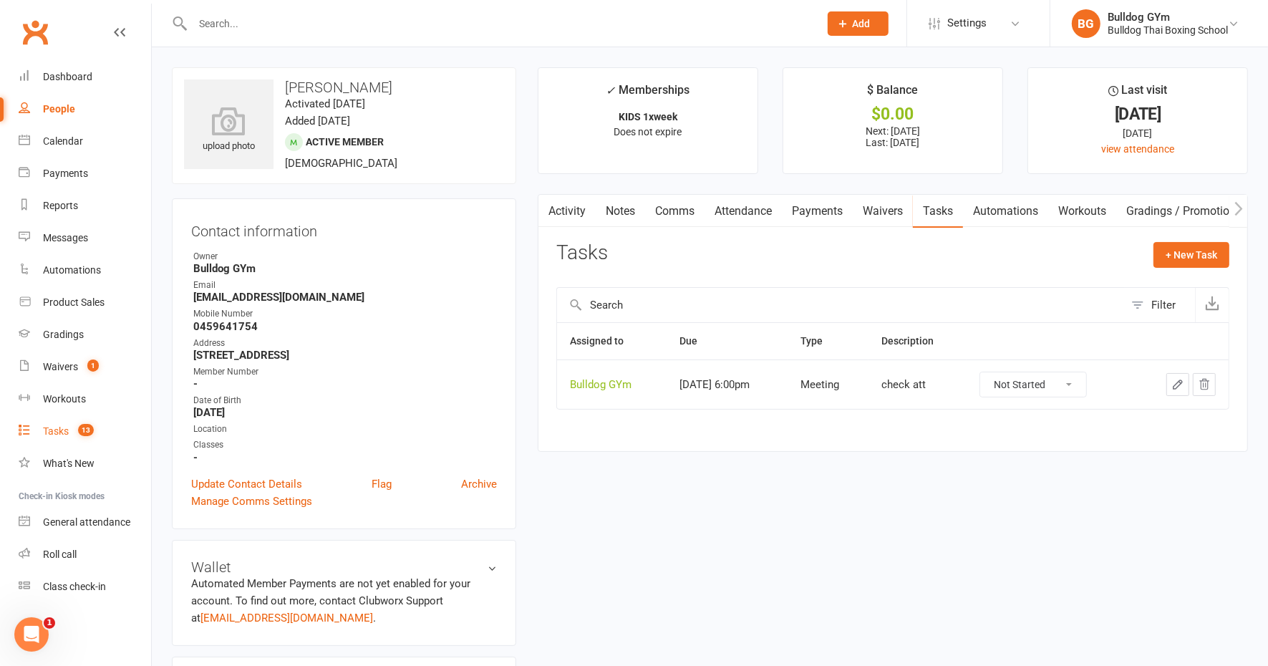
click at [63, 422] on link "Tasks 13" at bounding box center [85, 431] width 132 height 32
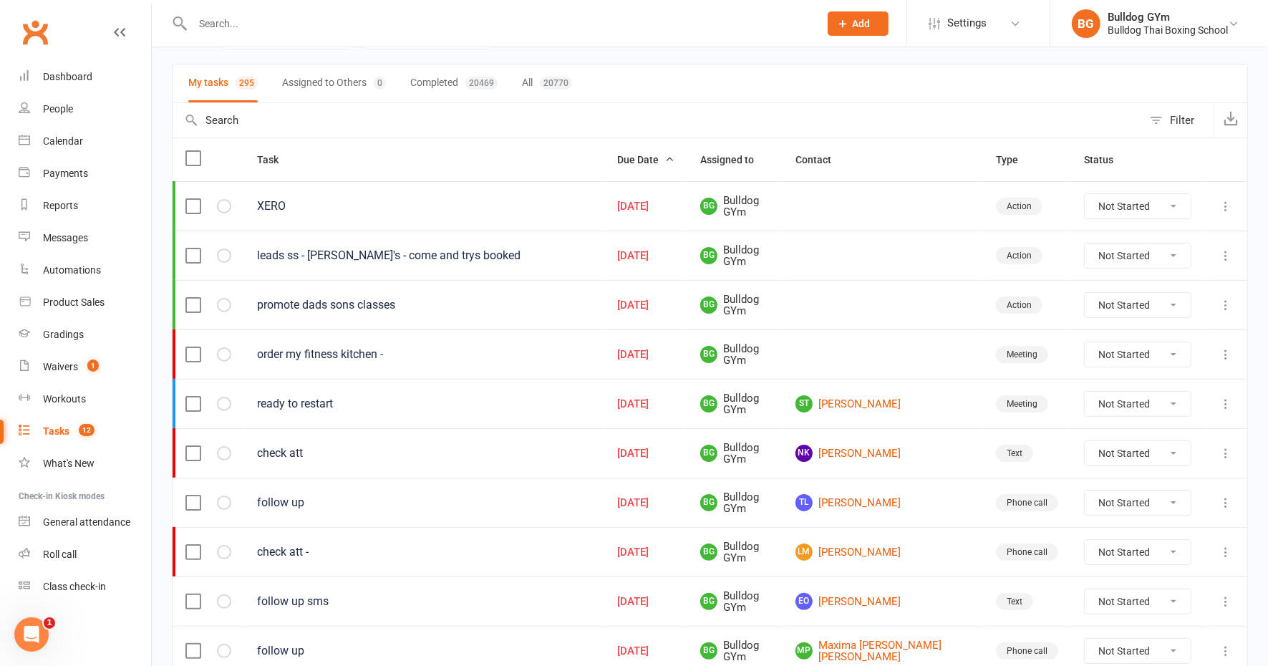
scroll to position [269, 0]
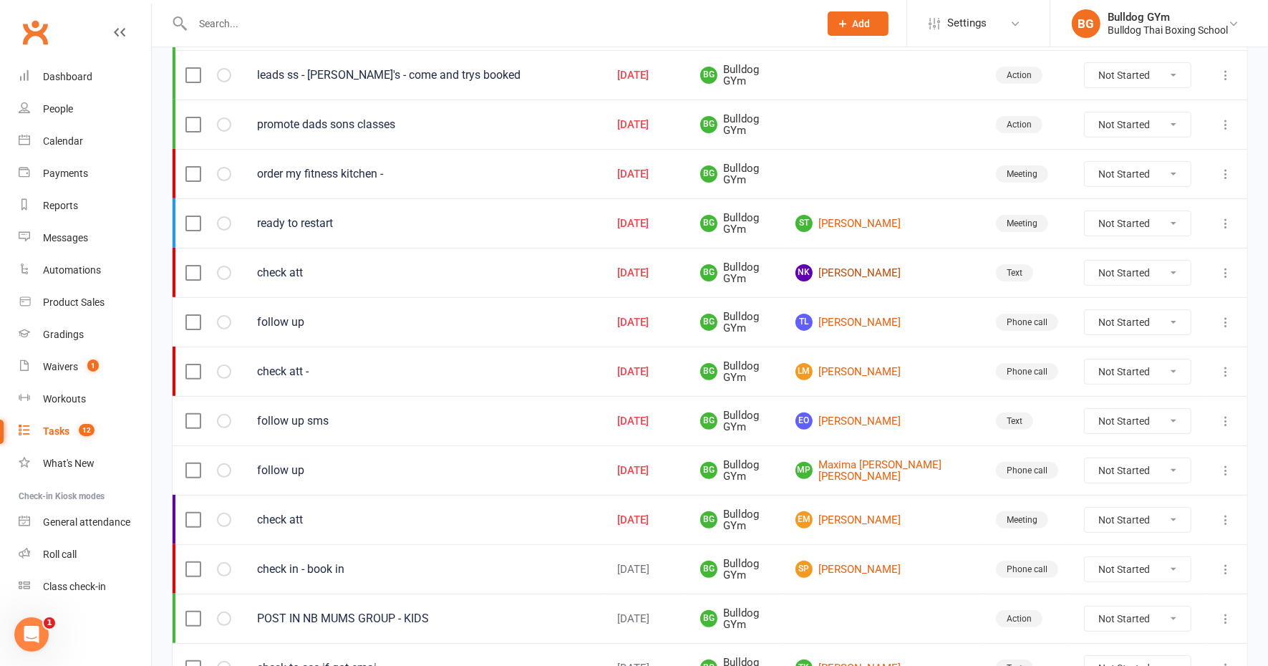
click at [894, 264] on link "NK Nicholas Kelly" at bounding box center [883, 272] width 175 height 17
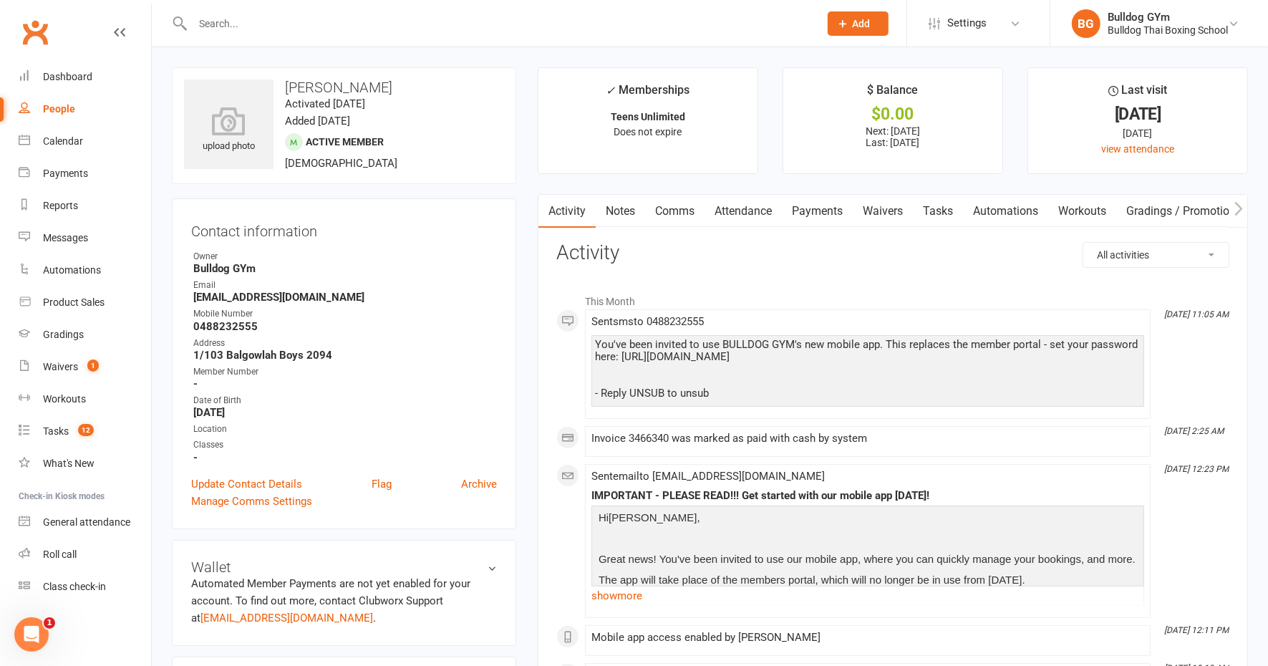
click at [950, 211] on link "Tasks" at bounding box center [938, 211] width 50 height 33
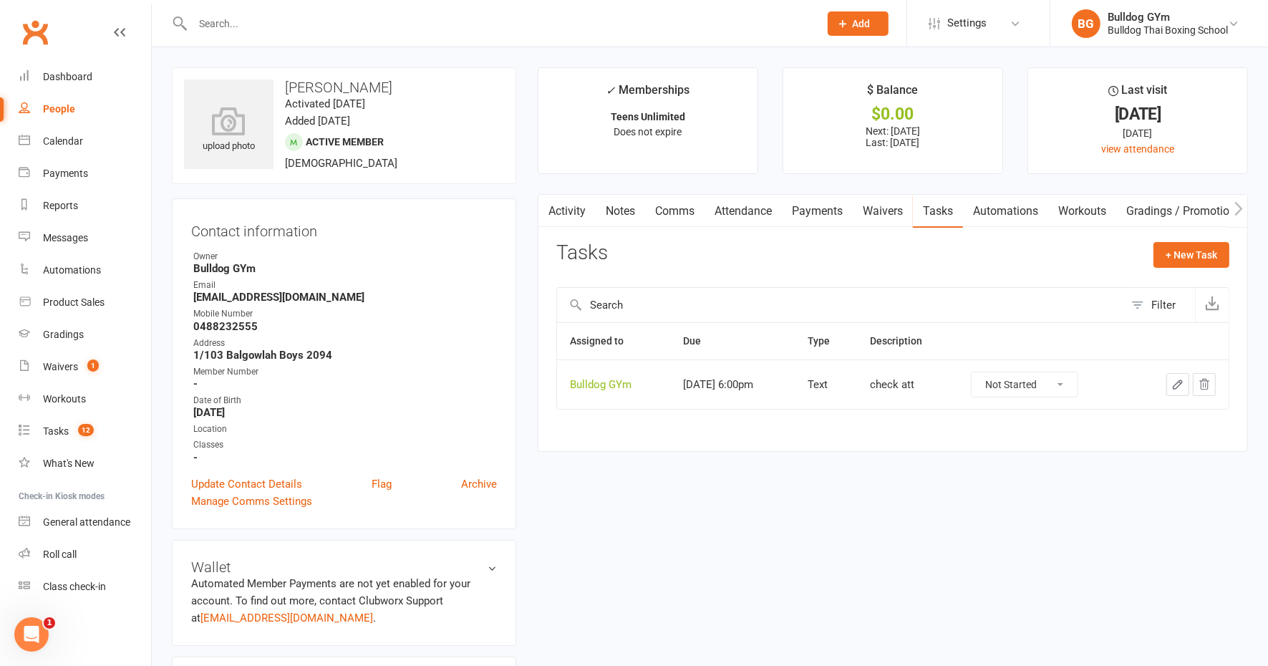
click at [1174, 381] on icon "button" at bounding box center [1178, 384] width 13 height 13
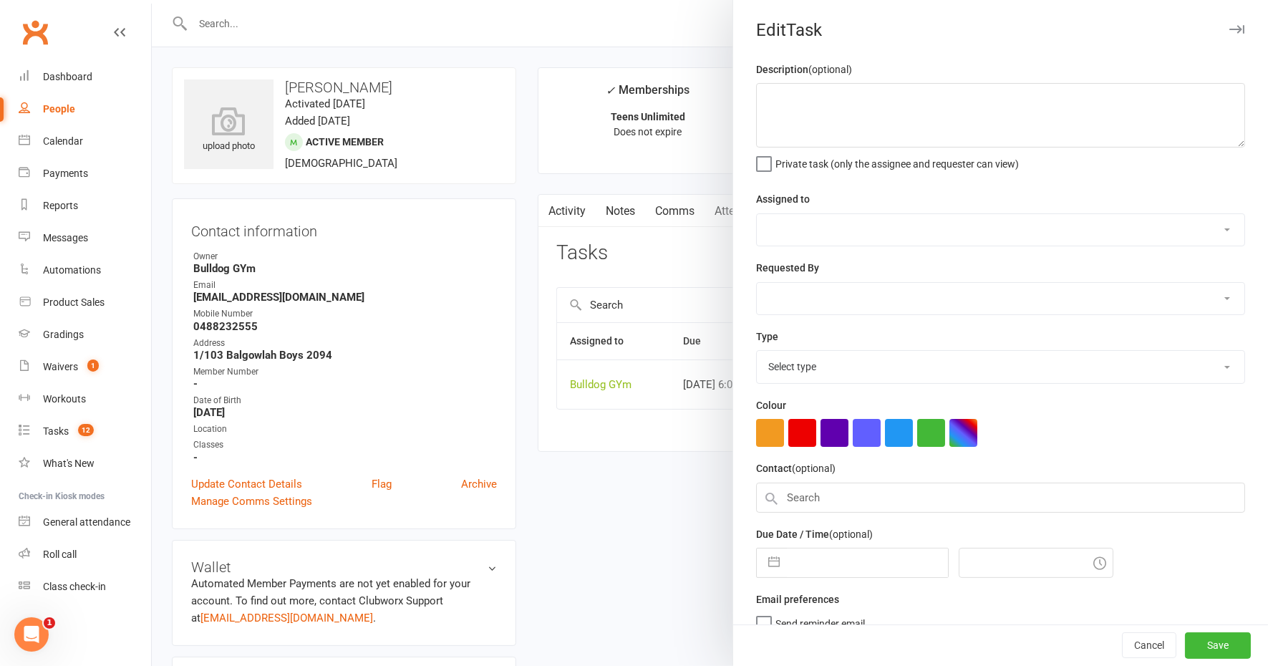
type textarea "check att"
select select "12940"
type input "[DATE]"
type input "6:00pm"
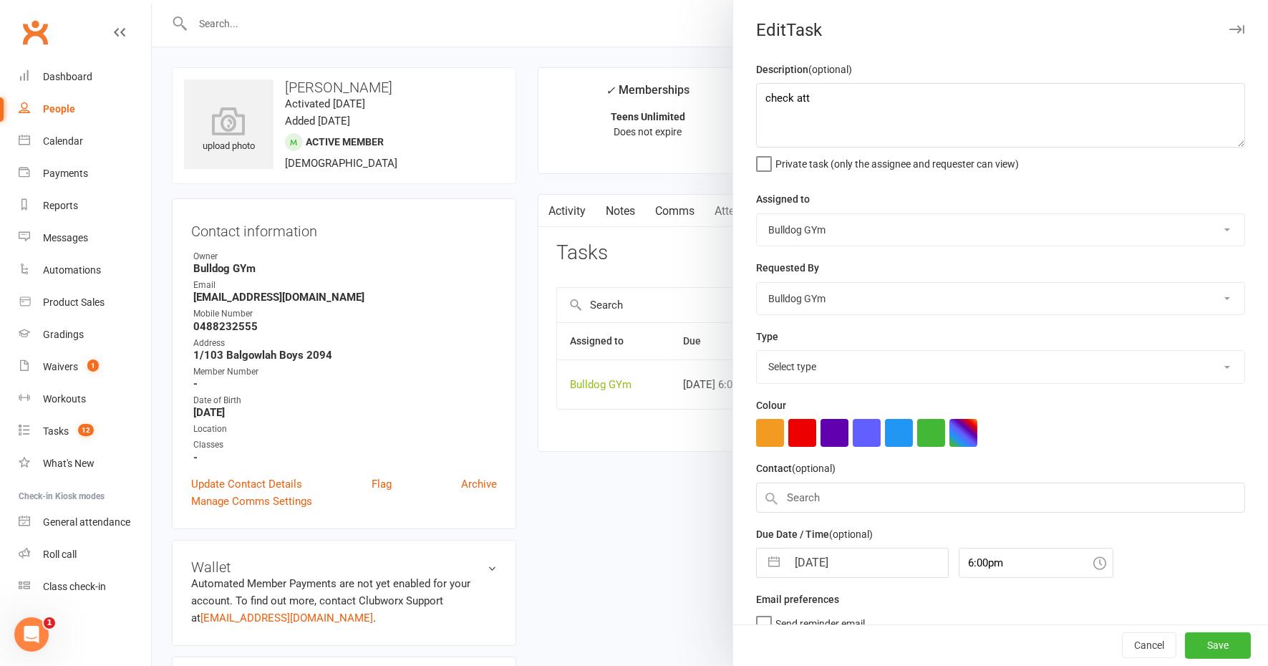
select select "13825"
select select "8"
select select "2025"
select select "9"
select select "2025"
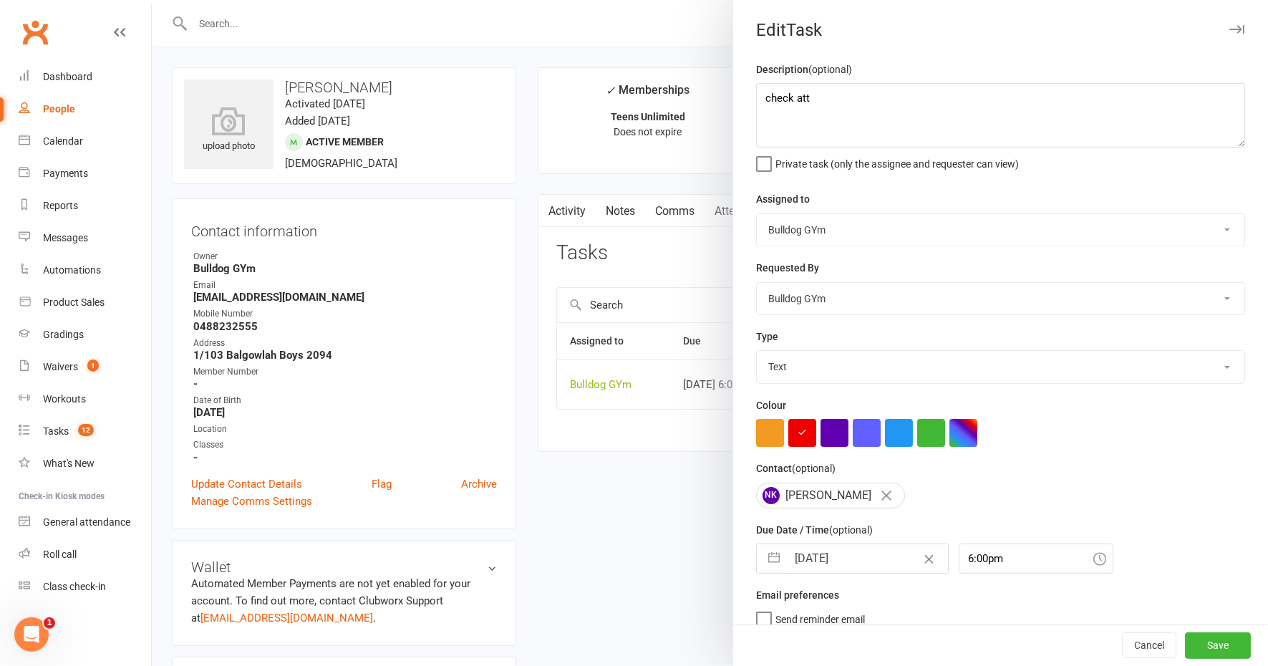
select select "10"
click at [857, 549] on input "[DATE]" at bounding box center [867, 558] width 161 height 29
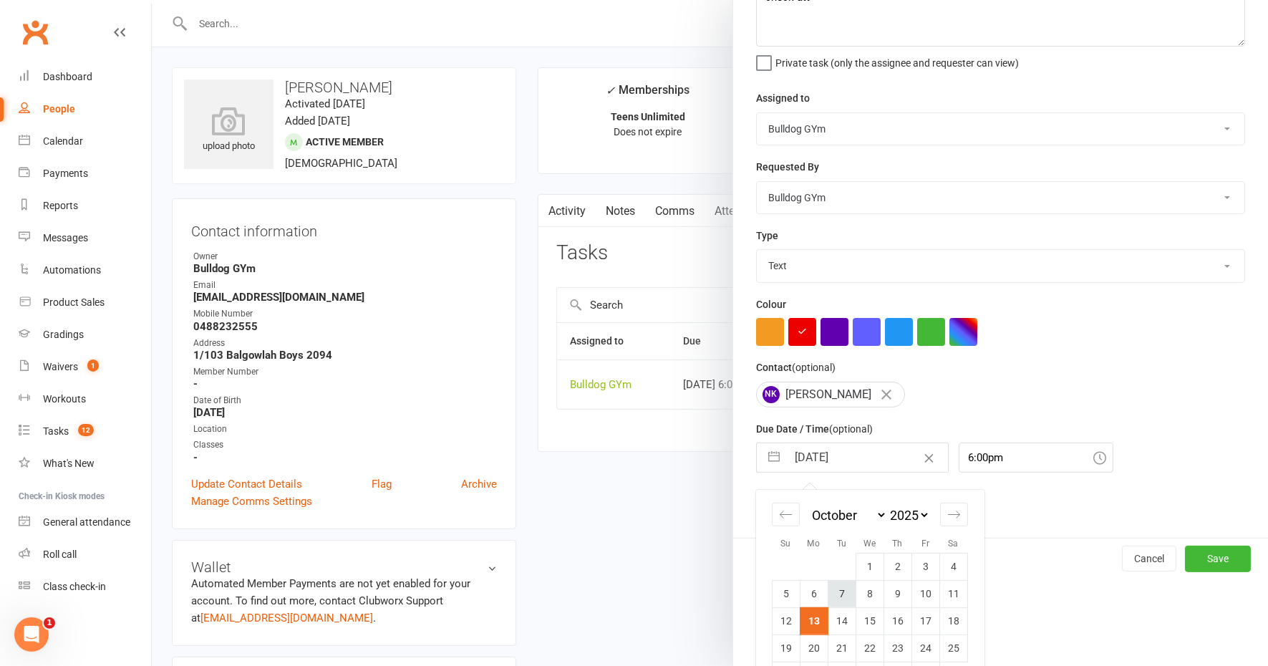
scroll to position [140, 0]
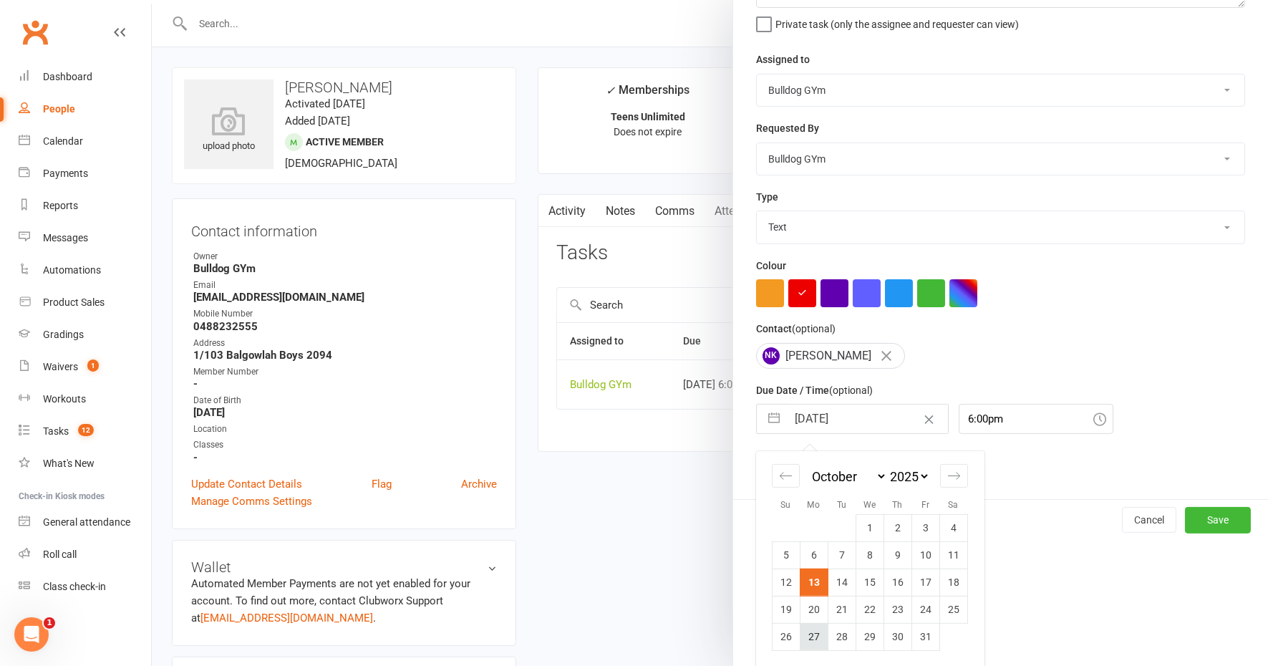
click at [800, 637] on td "27" at bounding box center [814, 636] width 28 height 27
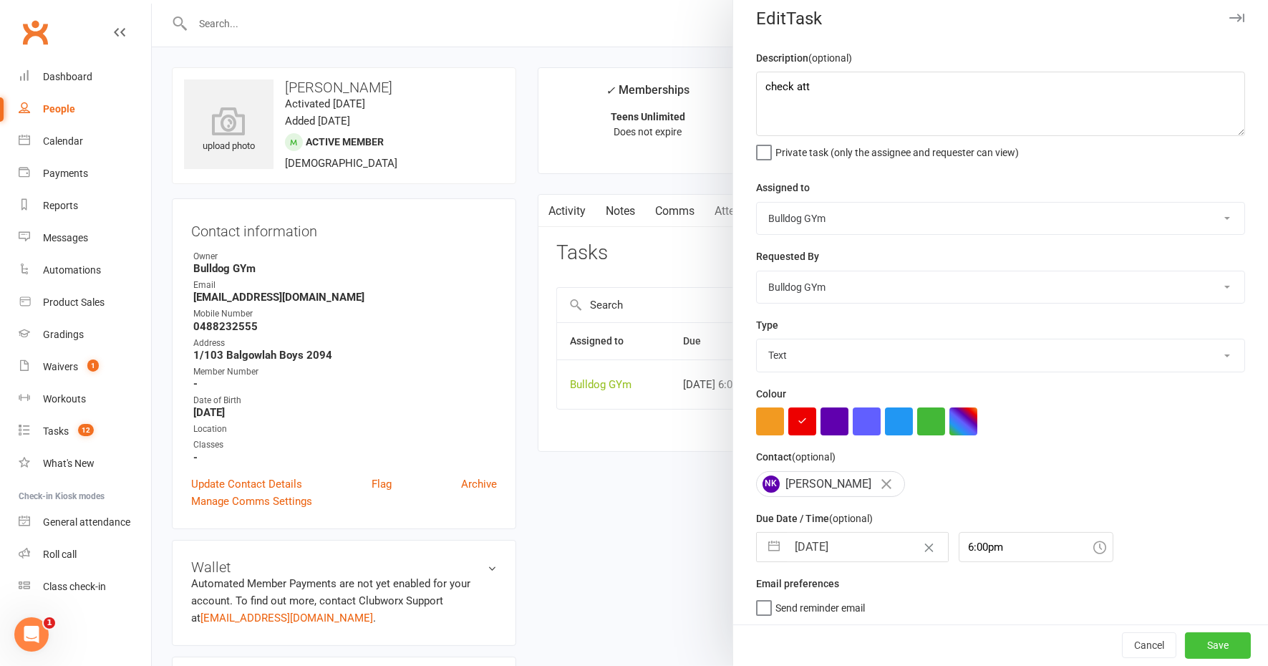
click at [1196, 642] on button "Save" at bounding box center [1218, 646] width 66 height 26
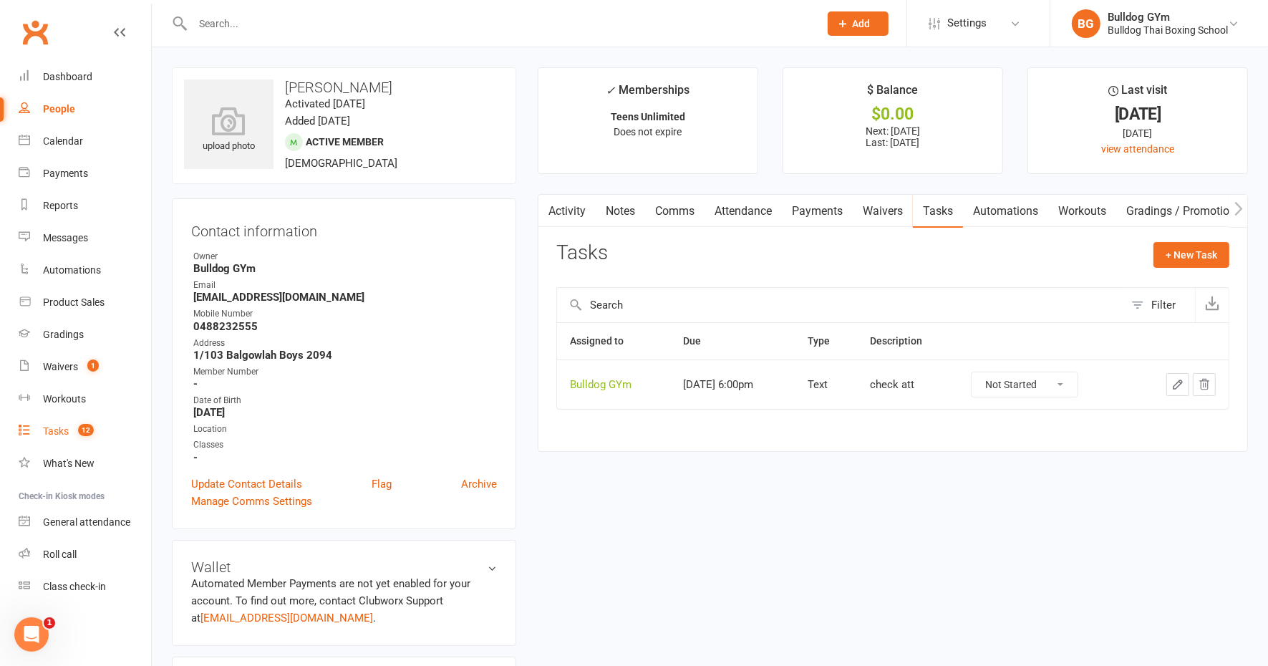
click at [66, 428] on div "Tasks" at bounding box center [56, 430] width 26 height 11
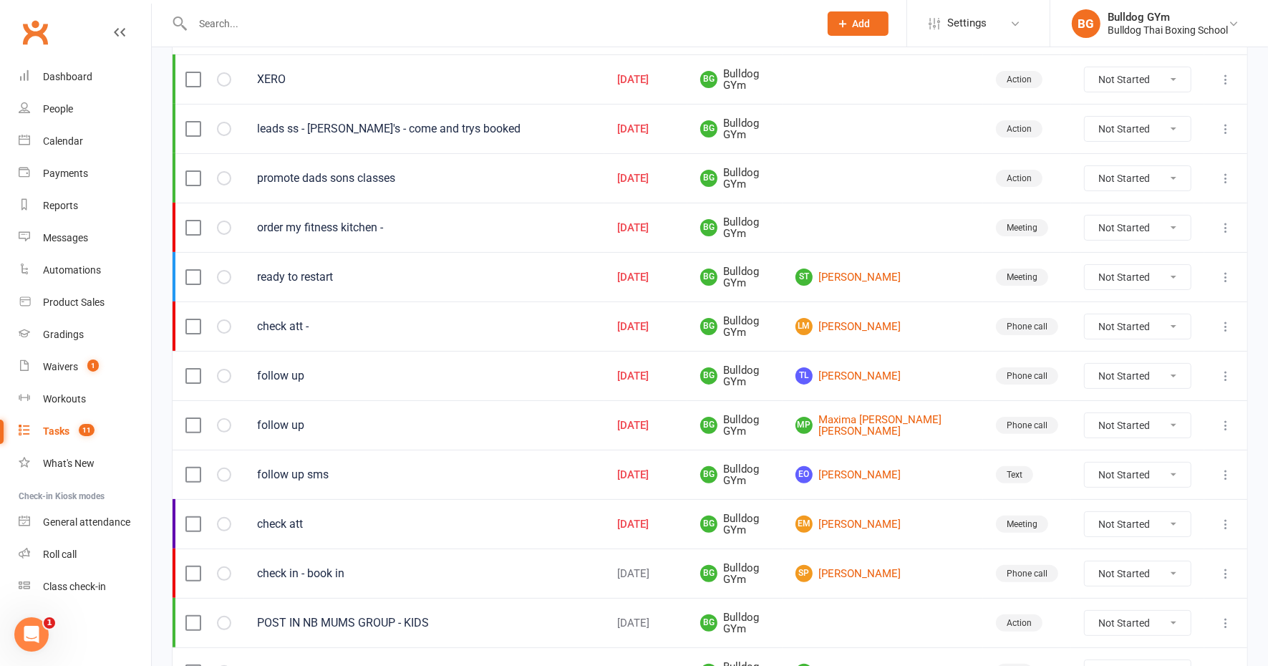
scroll to position [269, 0]
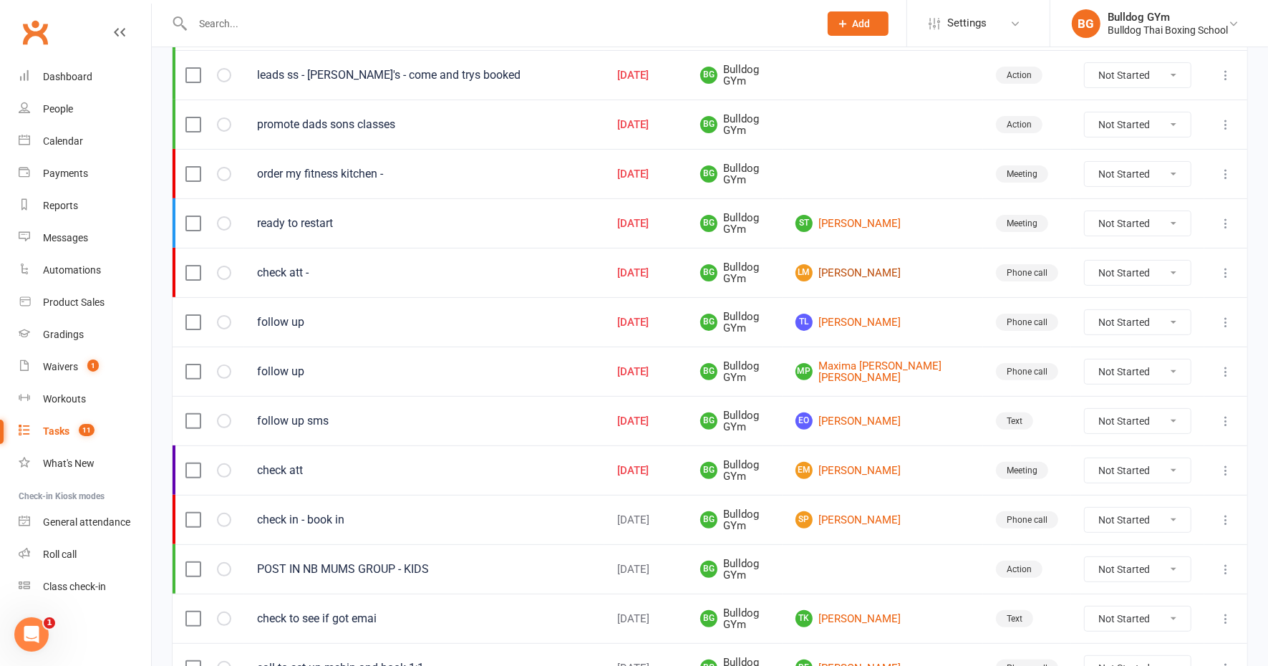
click at [889, 269] on link "LM Lilith Minto" at bounding box center [883, 272] width 175 height 17
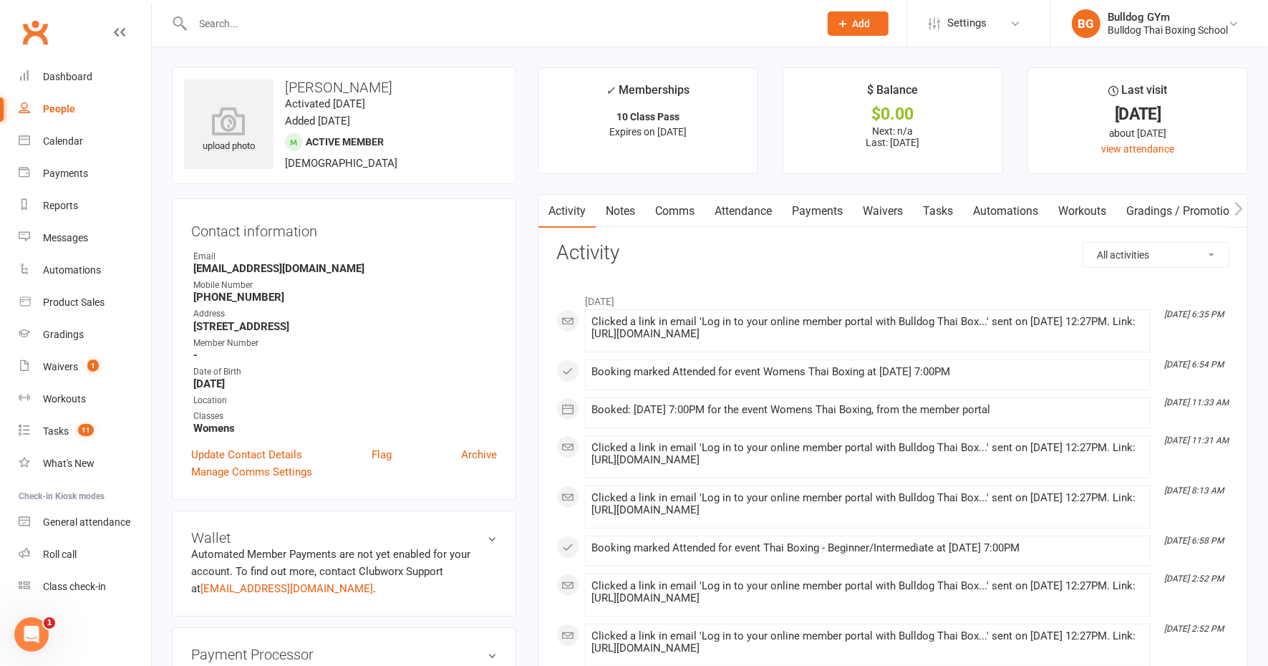
click at [677, 208] on link "Comms" at bounding box center [674, 211] width 59 height 33
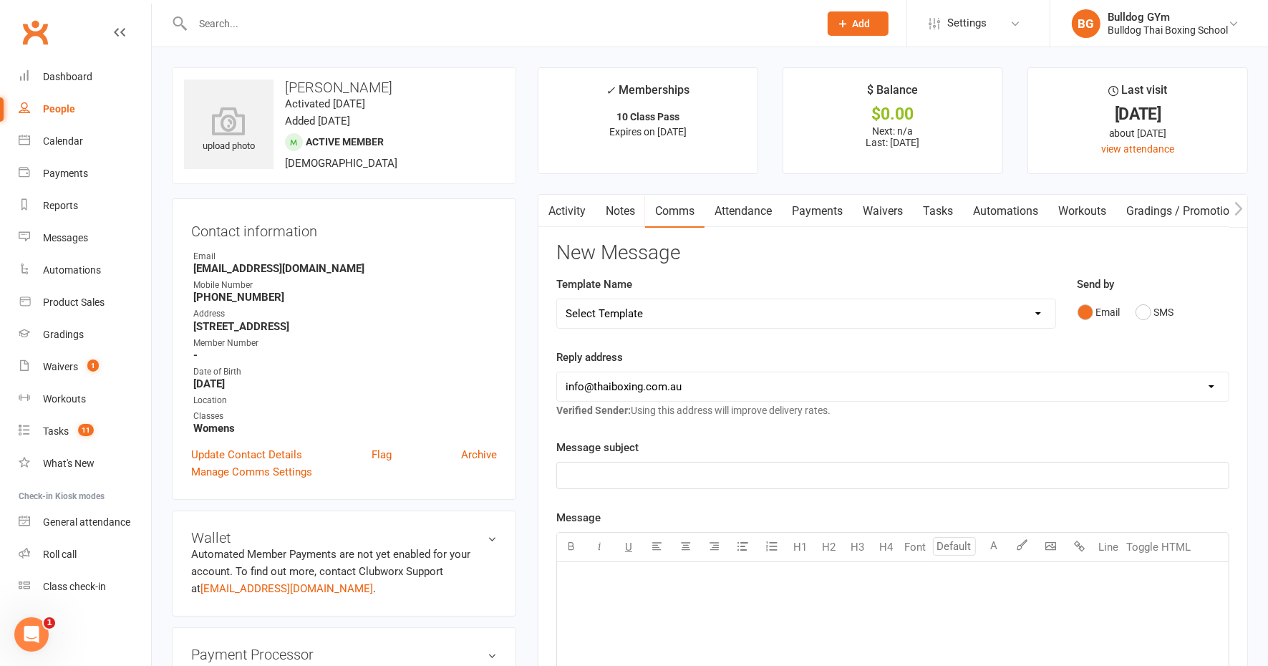
click at [625, 314] on select "Select Template [Email] Price Increase 28 Day Kick starter [SMS] 10 Pass Check …" at bounding box center [806, 313] width 498 height 29
click at [557, 299] on select "Select Template [Email] Price Increase 28 Day Kick starter [SMS] 10 Pass Check …" at bounding box center [806, 313] width 498 height 29
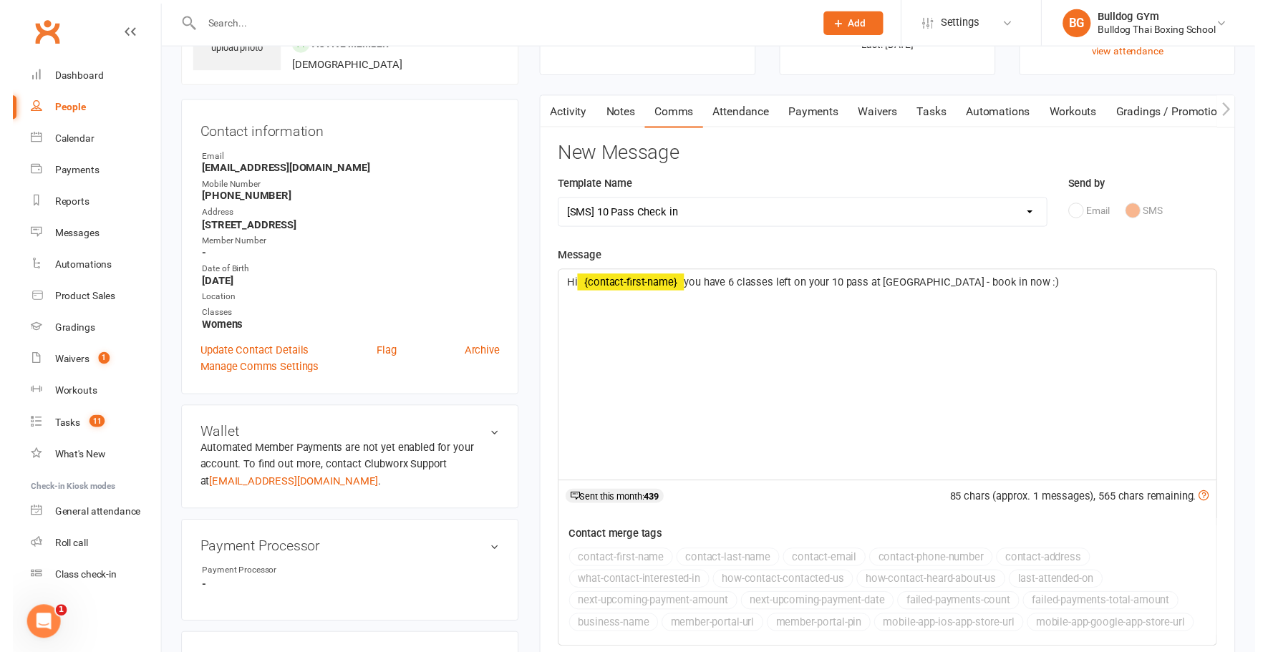
scroll to position [269, 0]
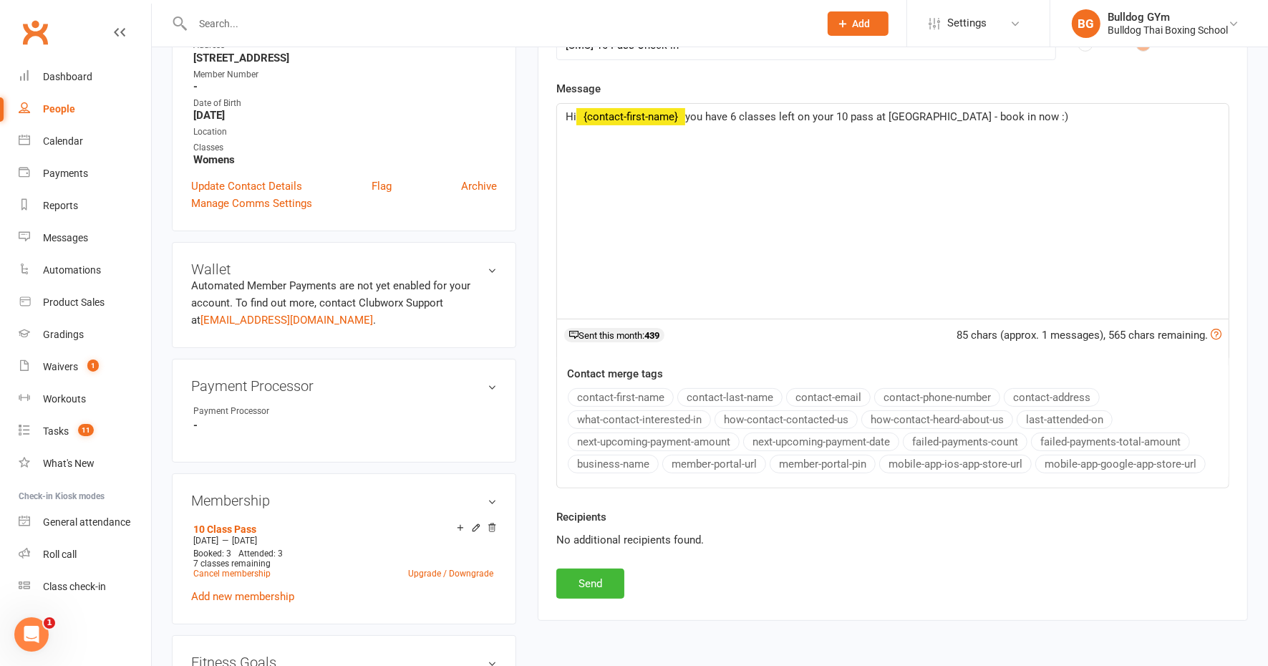
click at [740, 115] on span "you have 6 classes left on your 10 pass at Bulldog Gym - book in now :)" at bounding box center [876, 116] width 383 height 13
click at [952, 115] on span "you have 7 classes left on your 10 pass at Bulldog Gym - book in now :)" at bounding box center [876, 116] width 383 height 13
click at [592, 581] on button "Send" at bounding box center [590, 584] width 68 height 30
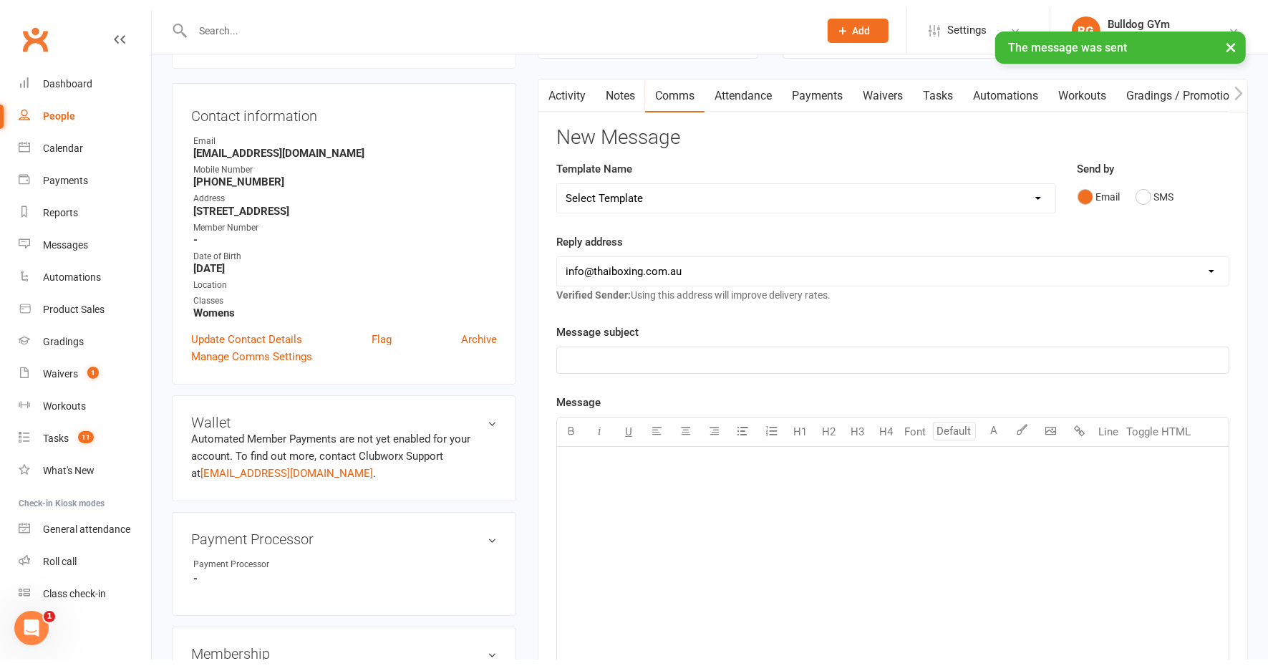
scroll to position [0, 0]
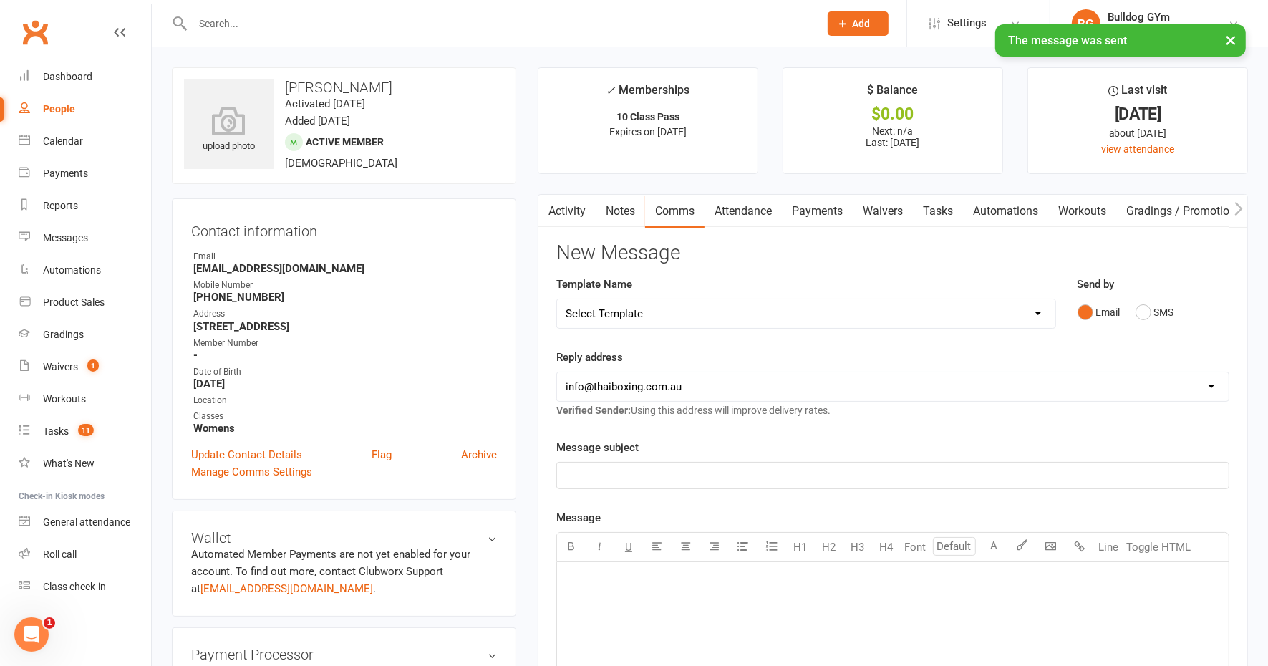
click at [937, 210] on link "Tasks" at bounding box center [938, 211] width 50 height 33
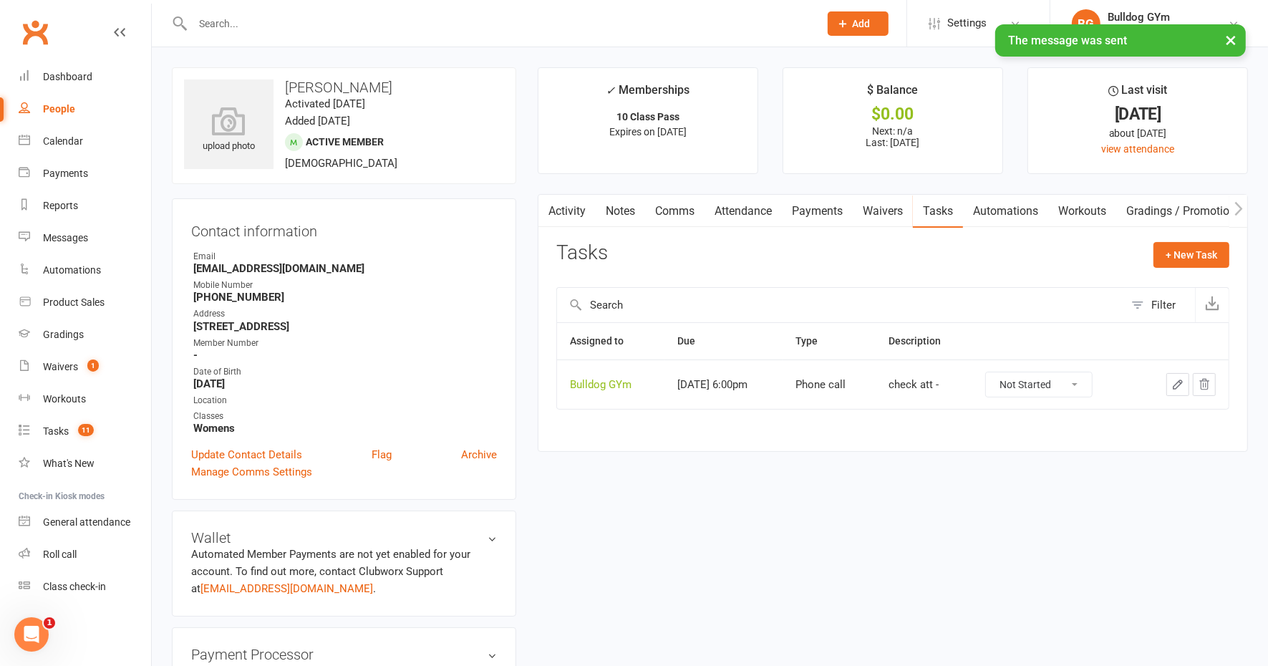
click at [1177, 383] on icon "button" at bounding box center [1178, 384] width 13 height 13
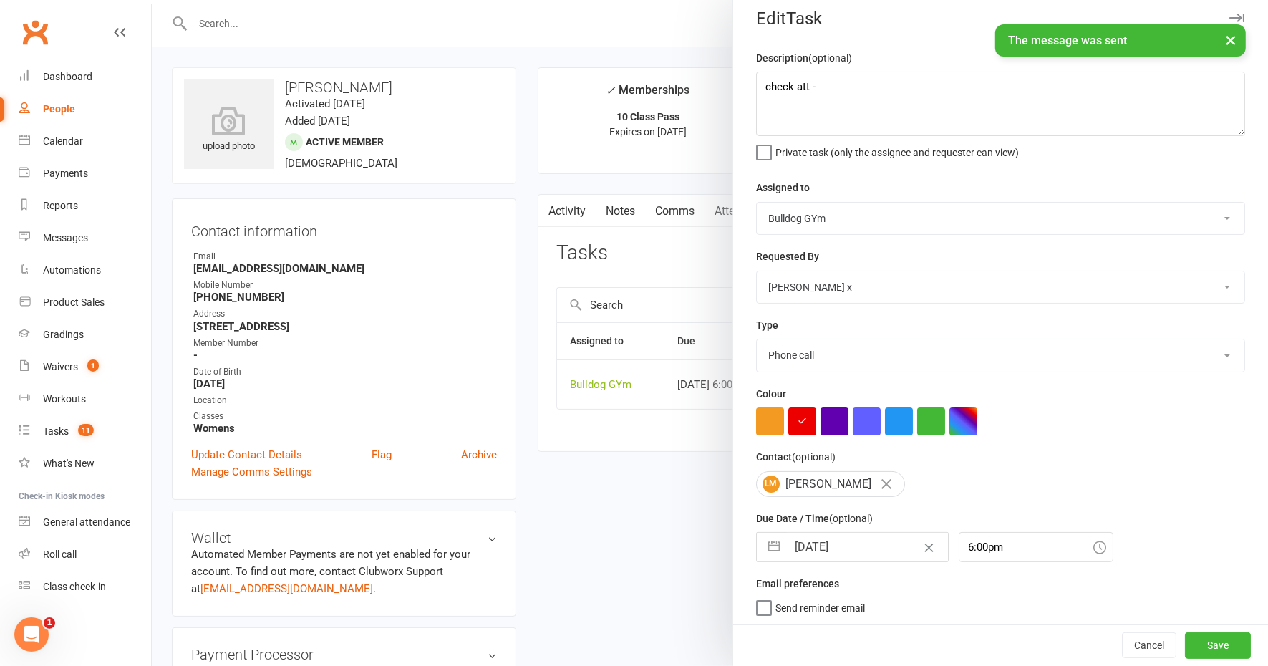
click at [863, 544] on input "[DATE]" at bounding box center [867, 547] width 161 height 29
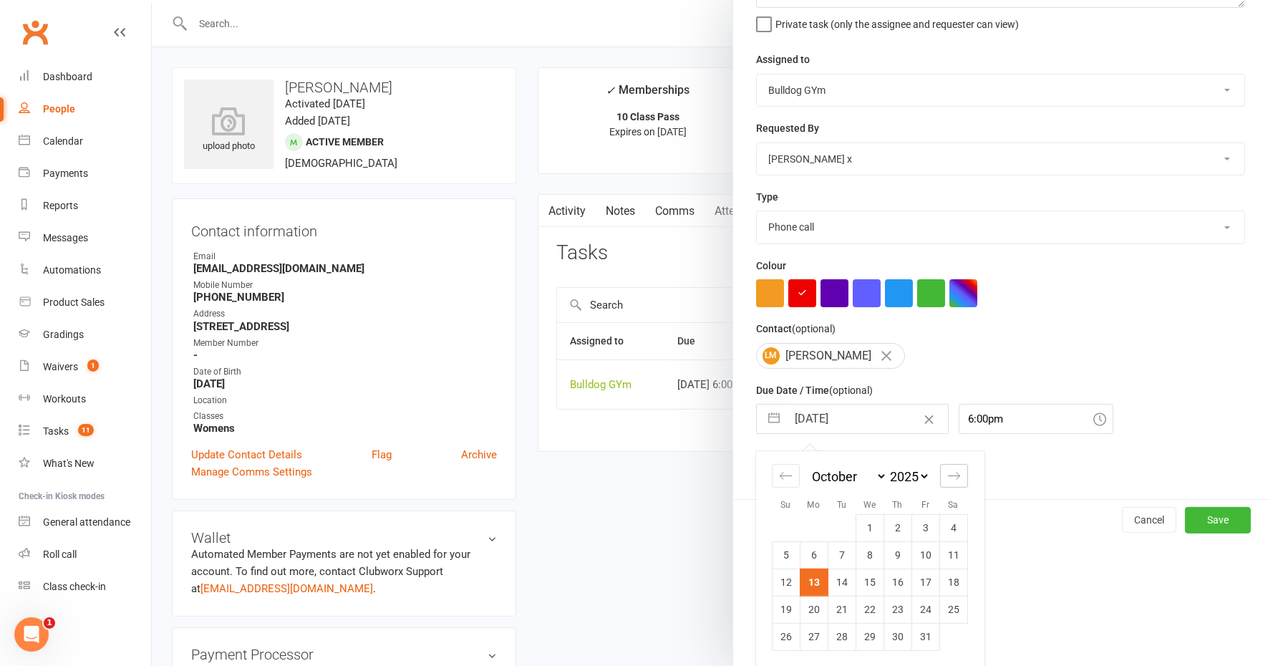
click at [949, 469] on icon "Move forward to switch to the next month." at bounding box center [954, 476] width 14 height 14
click at [809, 578] on td "10" at bounding box center [814, 582] width 28 height 27
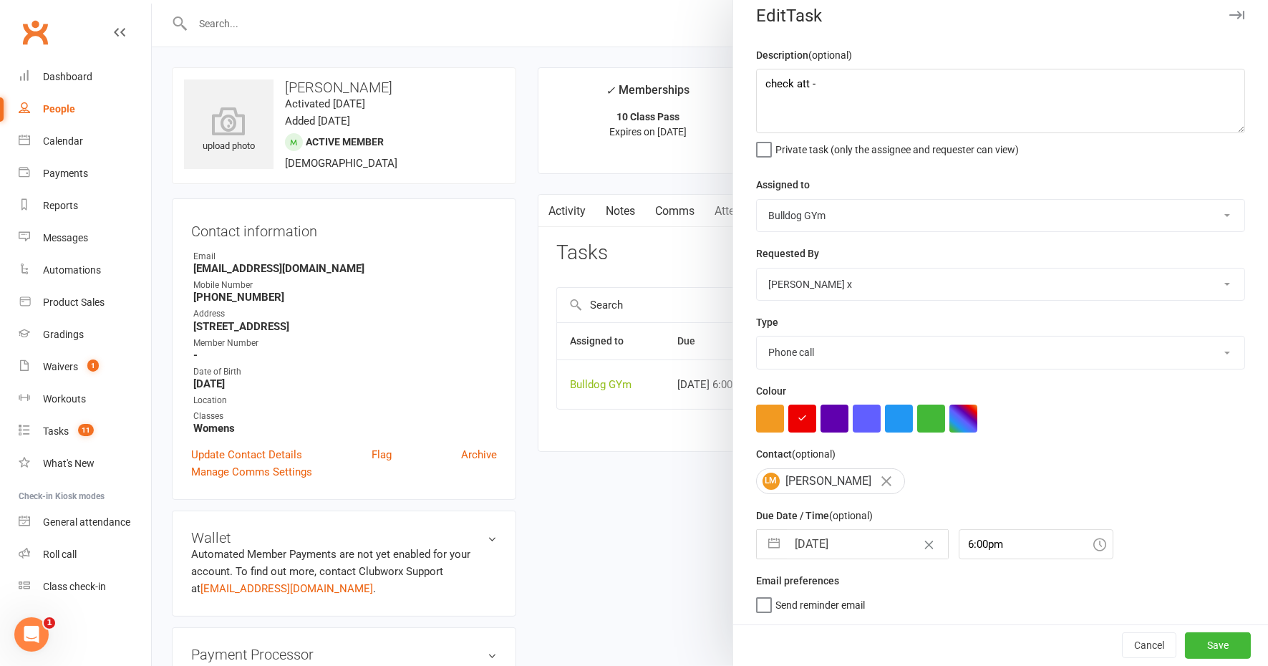
scroll to position [11, 0]
click at [1200, 645] on button "Save" at bounding box center [1218, 646] width 66 height 26
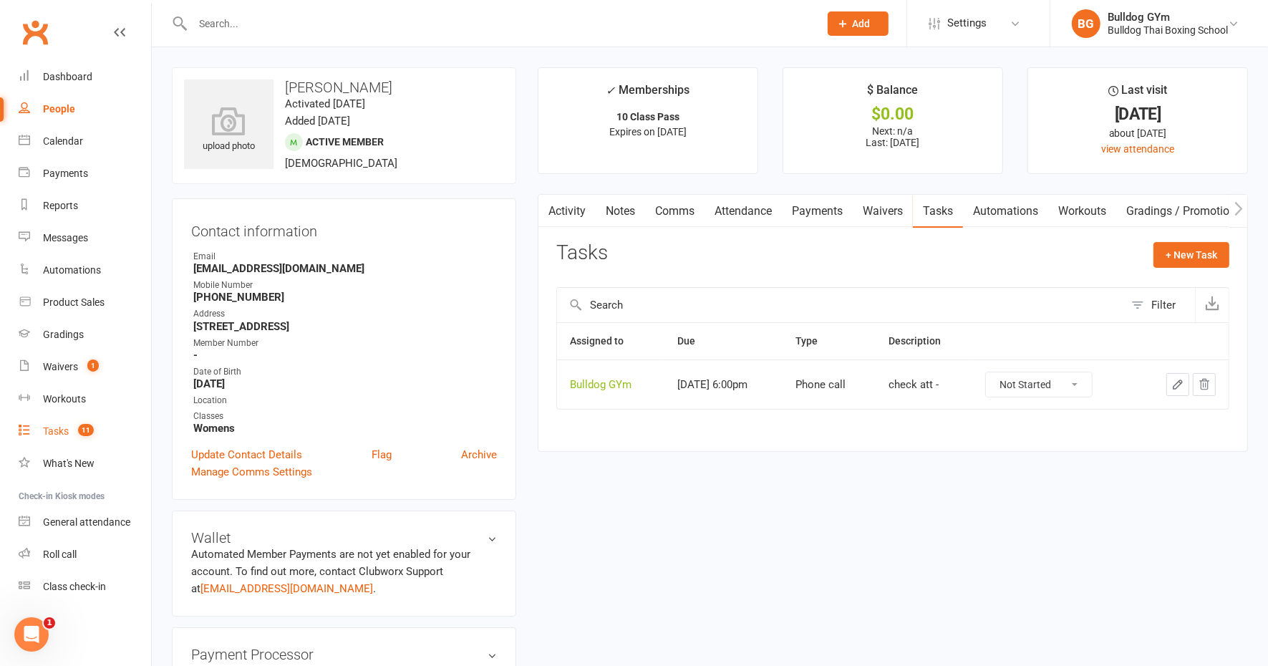
click at [57, 426] on div "Tasks" at bounding box center [56, 430] width 26 height 11
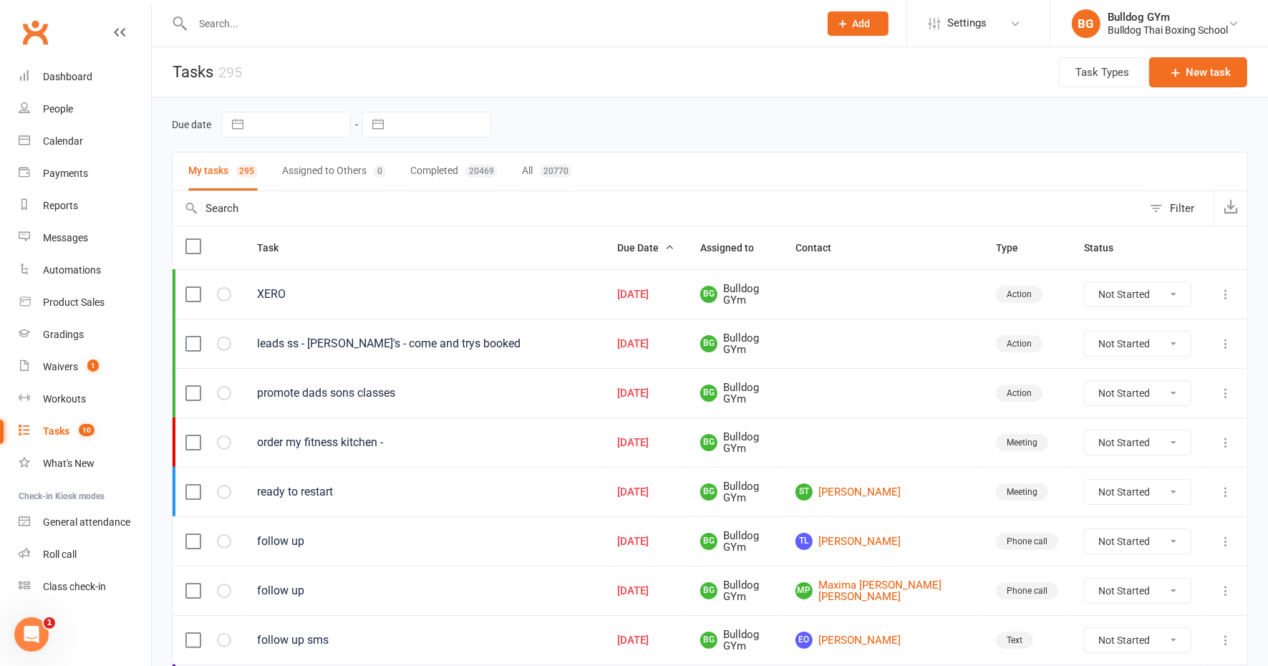
scroll to position [179, 0]
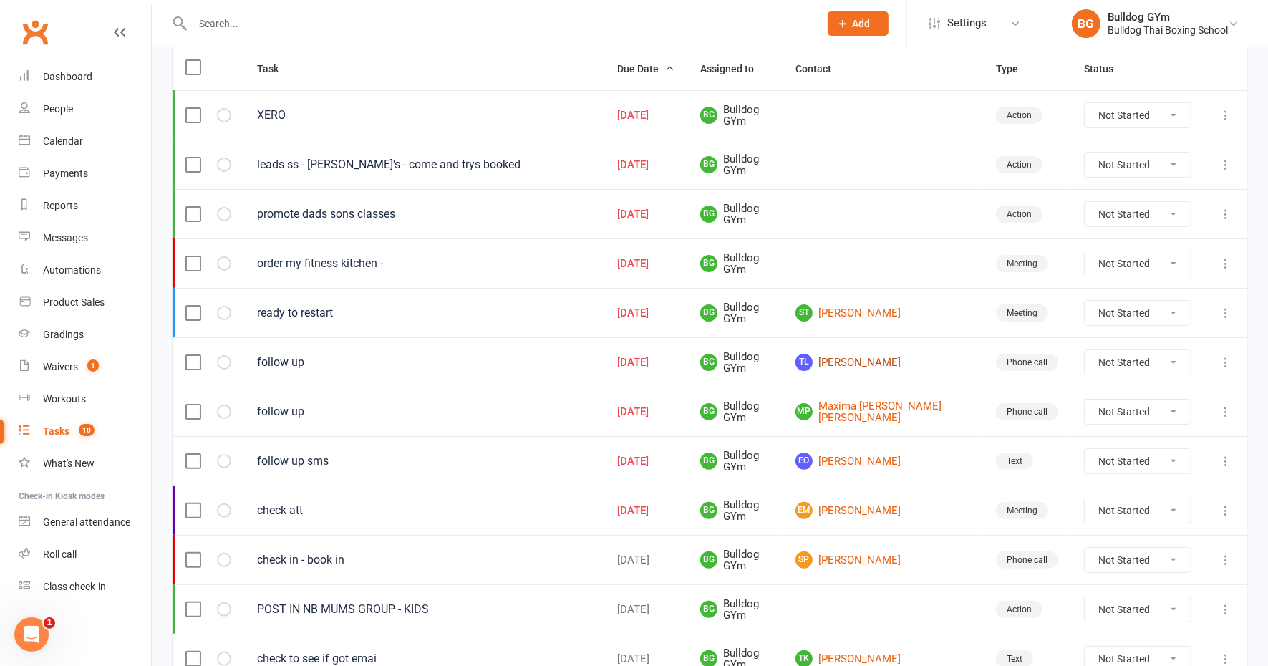
click at [894, 355] on link "TL Thomas Larcombe" at bounding box center [883, 362] width 175 height 17
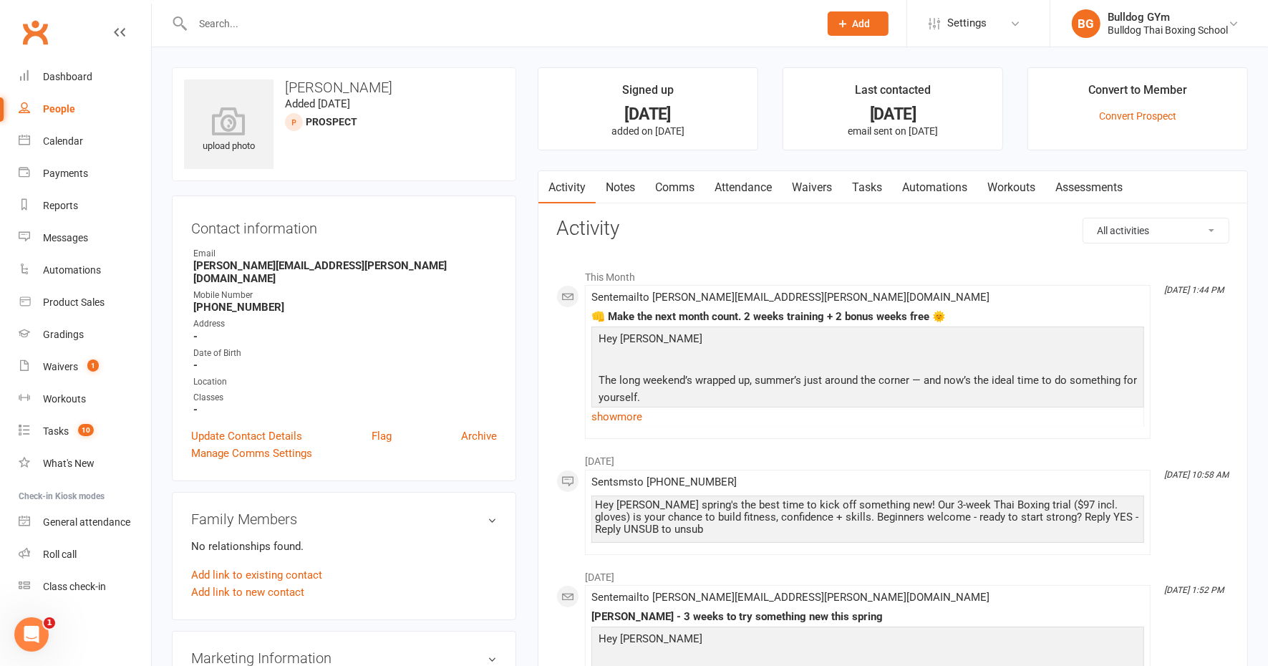
click at [612, 186] on link "Notes" at bounding box center [620, 187] width 49 height 33
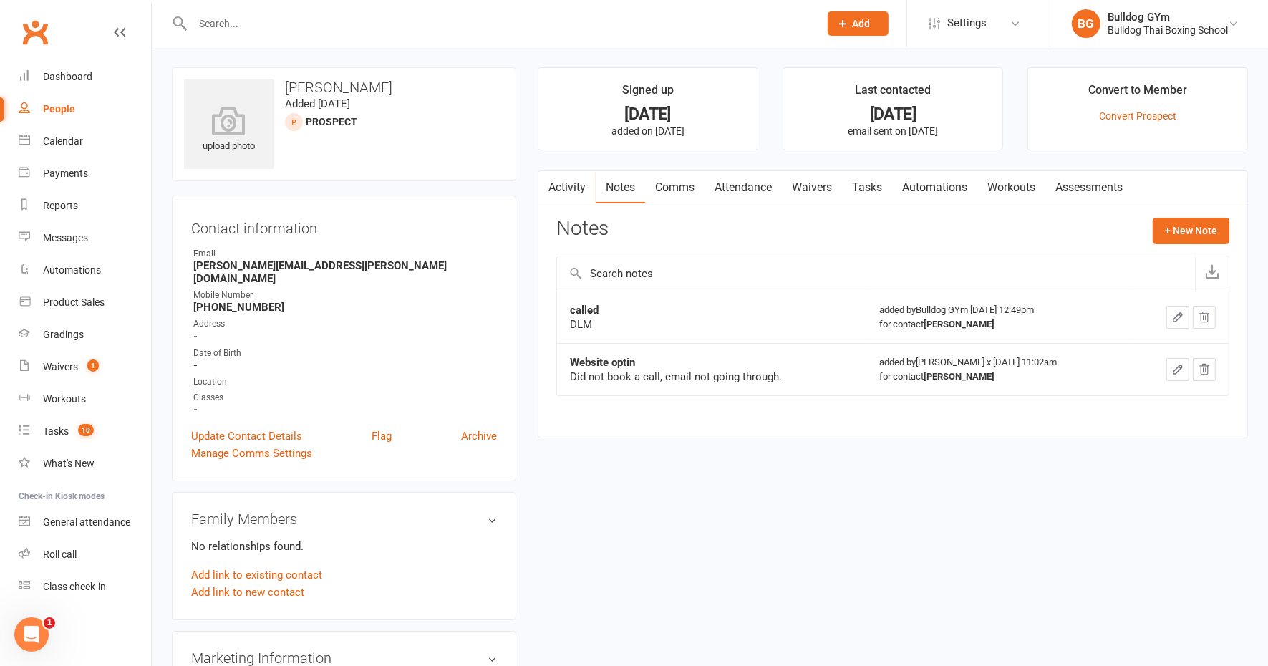
click at [571, 194] on link "Activity" at bounding box center [567, 187] width 57 height 33
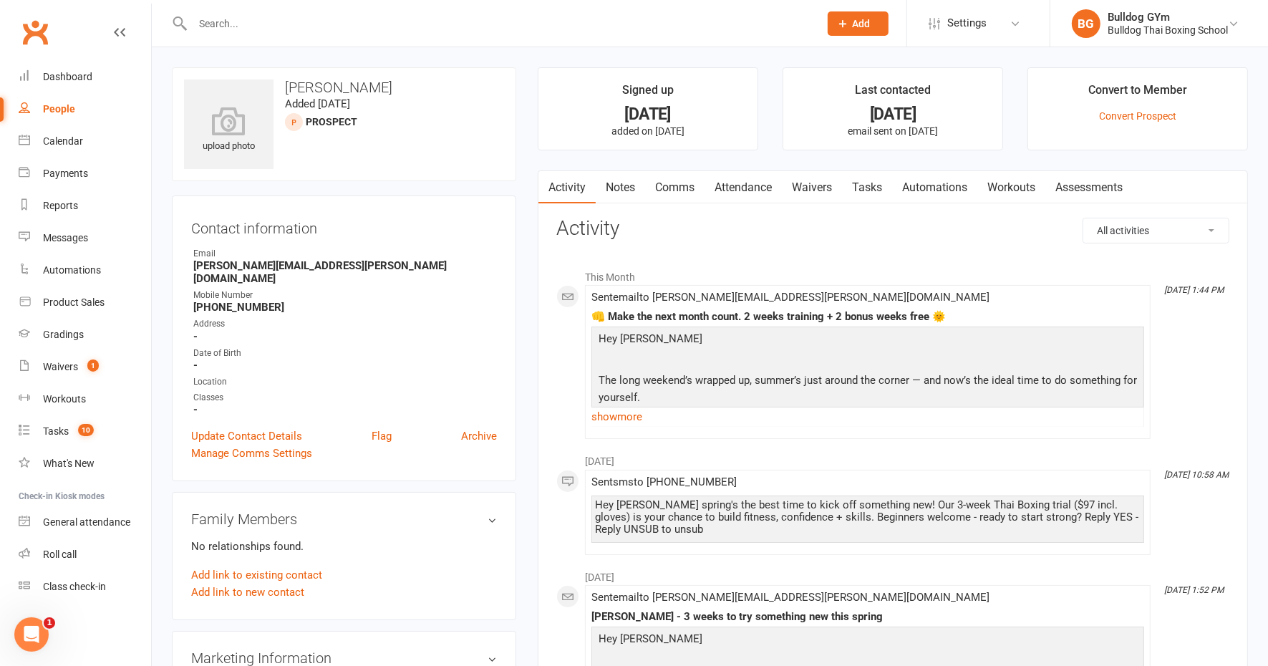
click at [885, 181] on link "Tasks" at bounding box center [867, 187] width 50 height 33
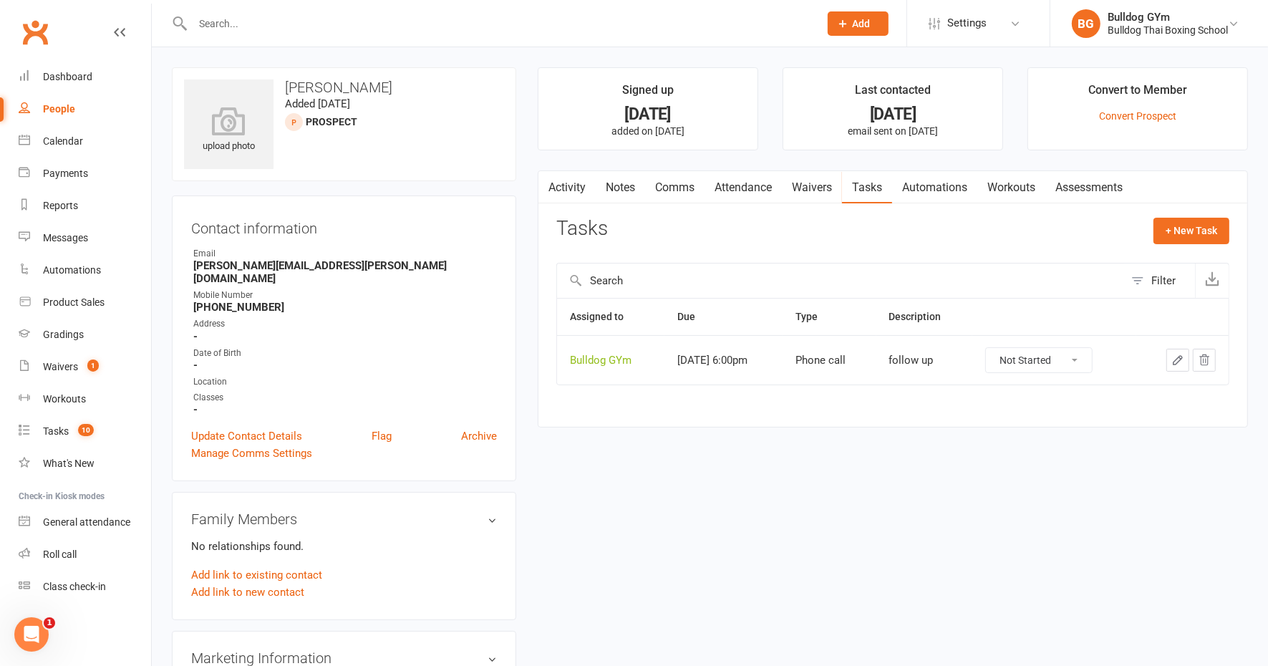
click at [1180, 349] on button "button" at bounding box center [1178, 360] width 23 height 23
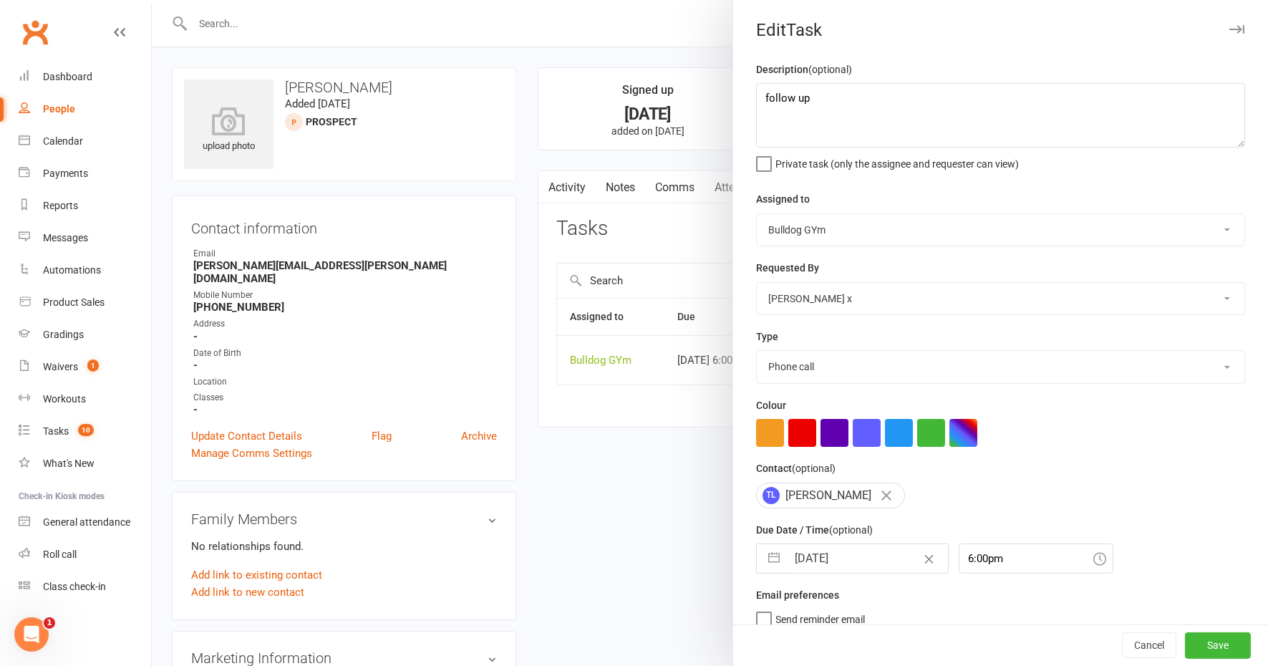
click at [848, 555] on input "[DATE]" at bounding box center [867, 558] width 161 height 29
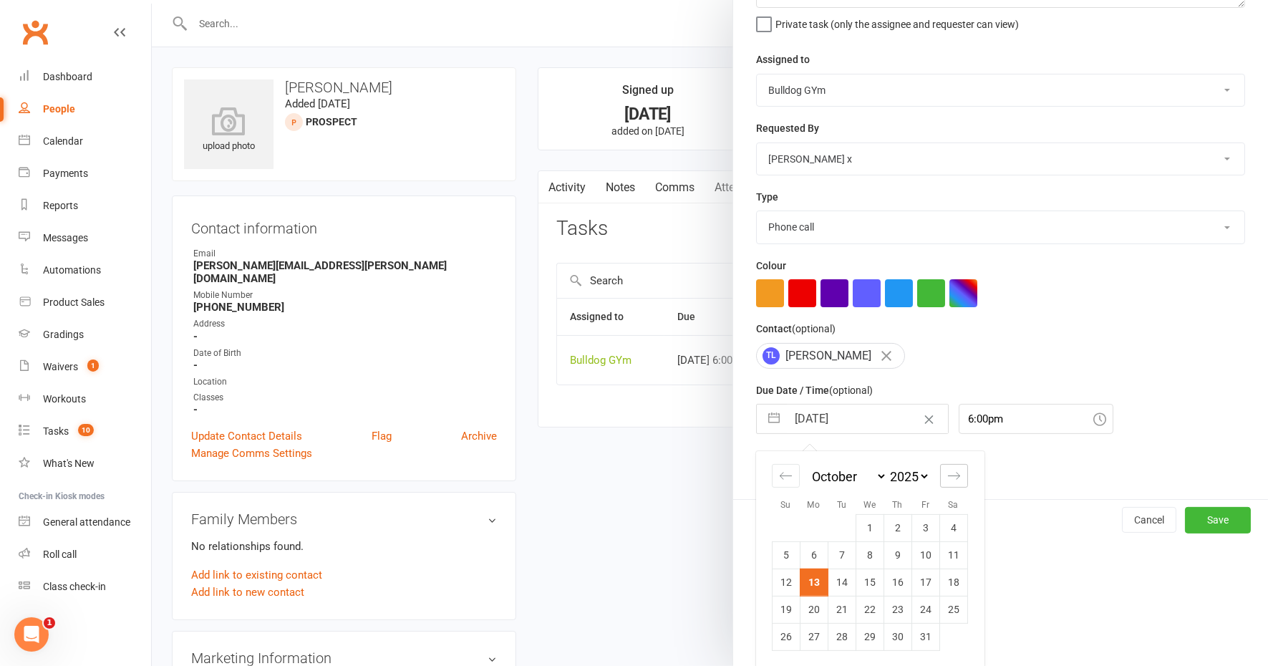
click at [947, 473] on icon "Move forward to switch to the next month." at bounding box center [954, 476] width 14 height 14
click at [806, 602] on td "17" at bounding box center [814, 609] width 28 height 27
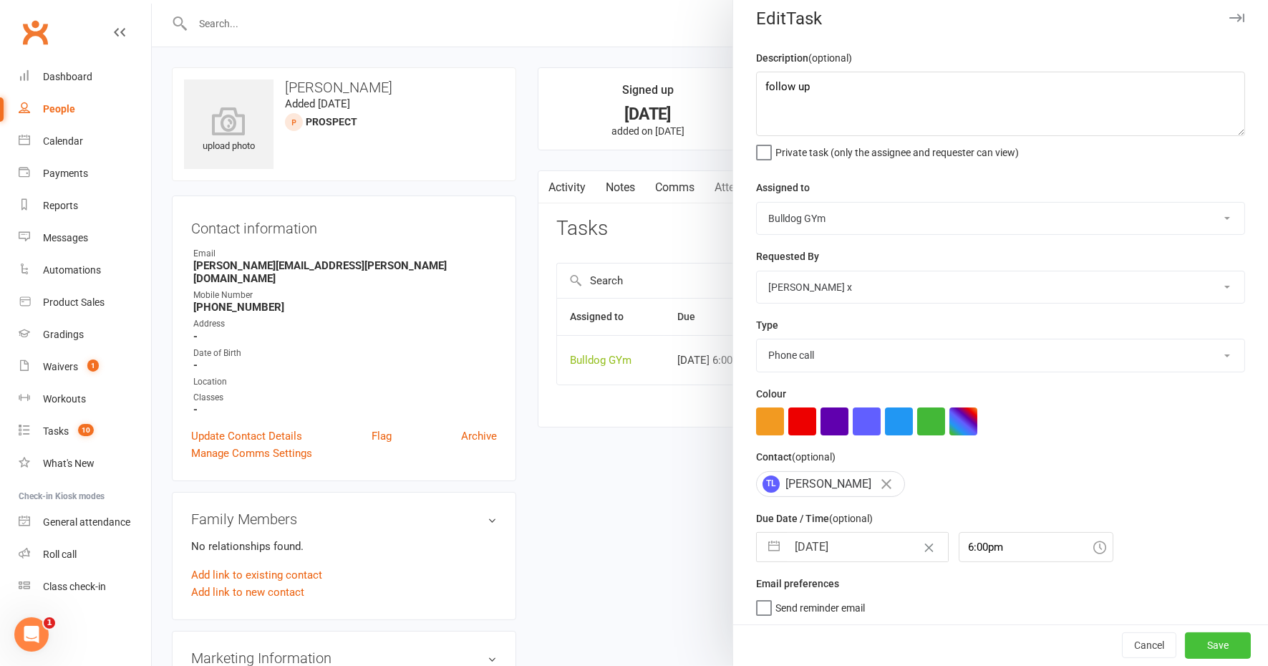
drag, startPoint x: 1184, startPoint y: 640, endPoint x: 1123, endPoint y: 624, distance: 62.9
click at [1185, 640] on button "Save" at bounding box center [1218, 646] width 66 height 26
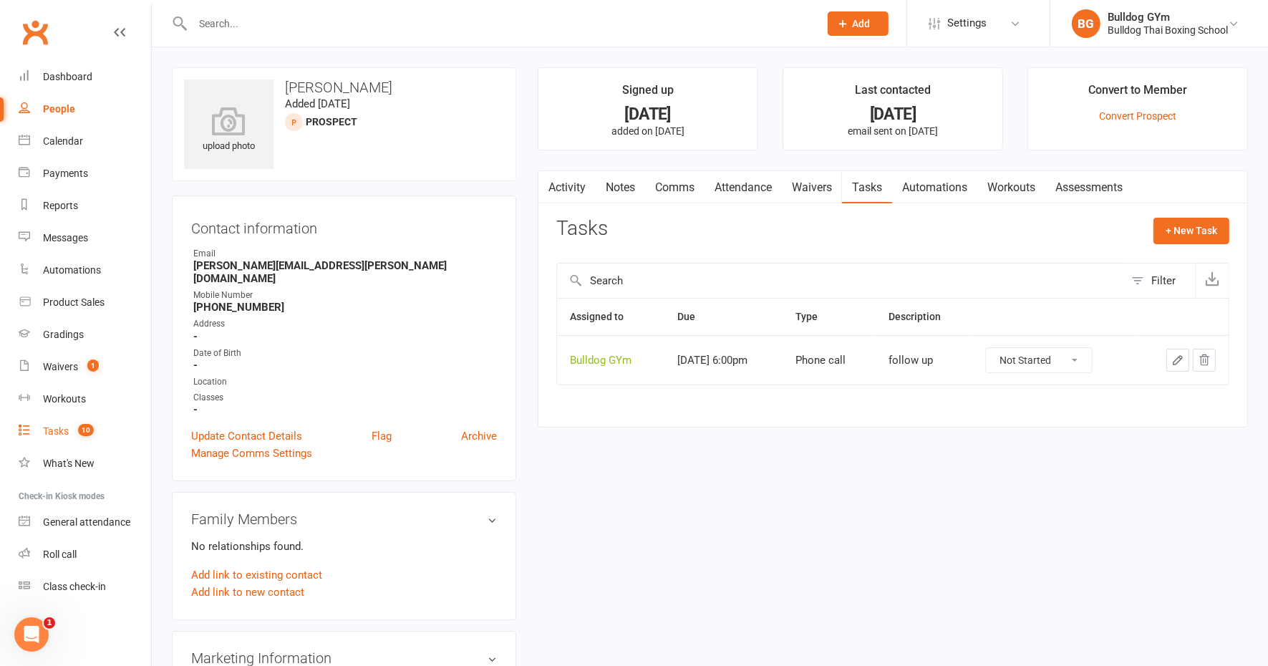
click at [64, 426] on div "Tasks" at bounding box center [56, 430] width 26 height 11
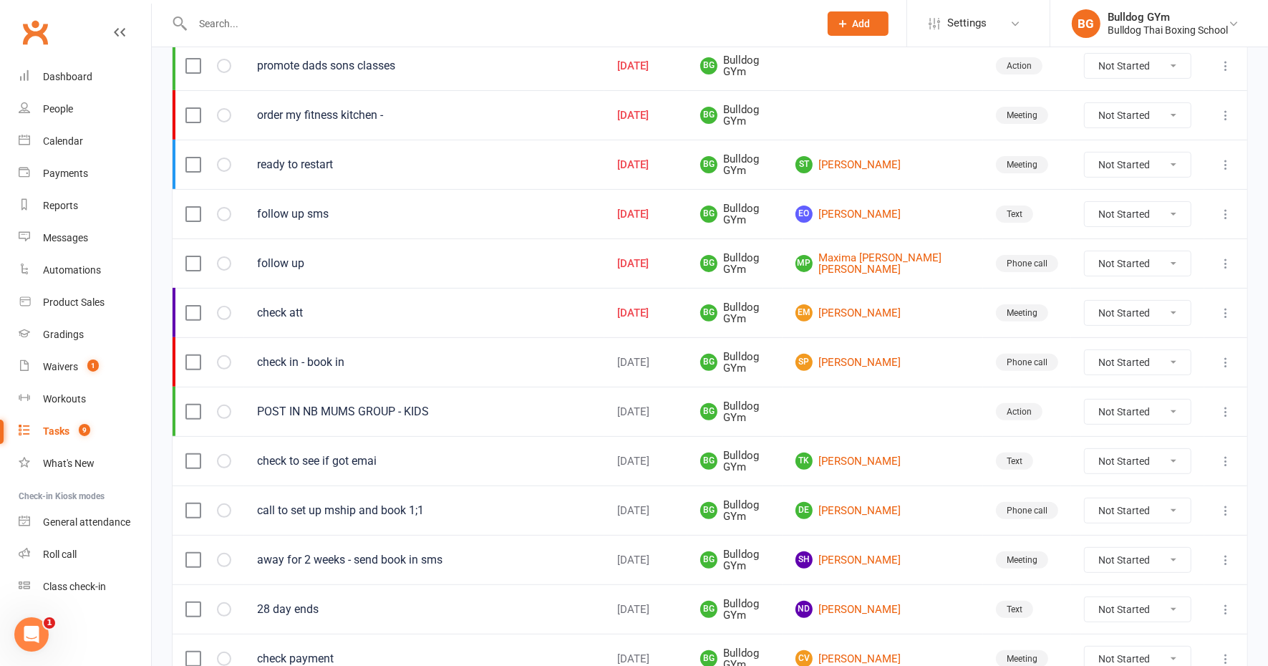
scroll to position [358, 0]
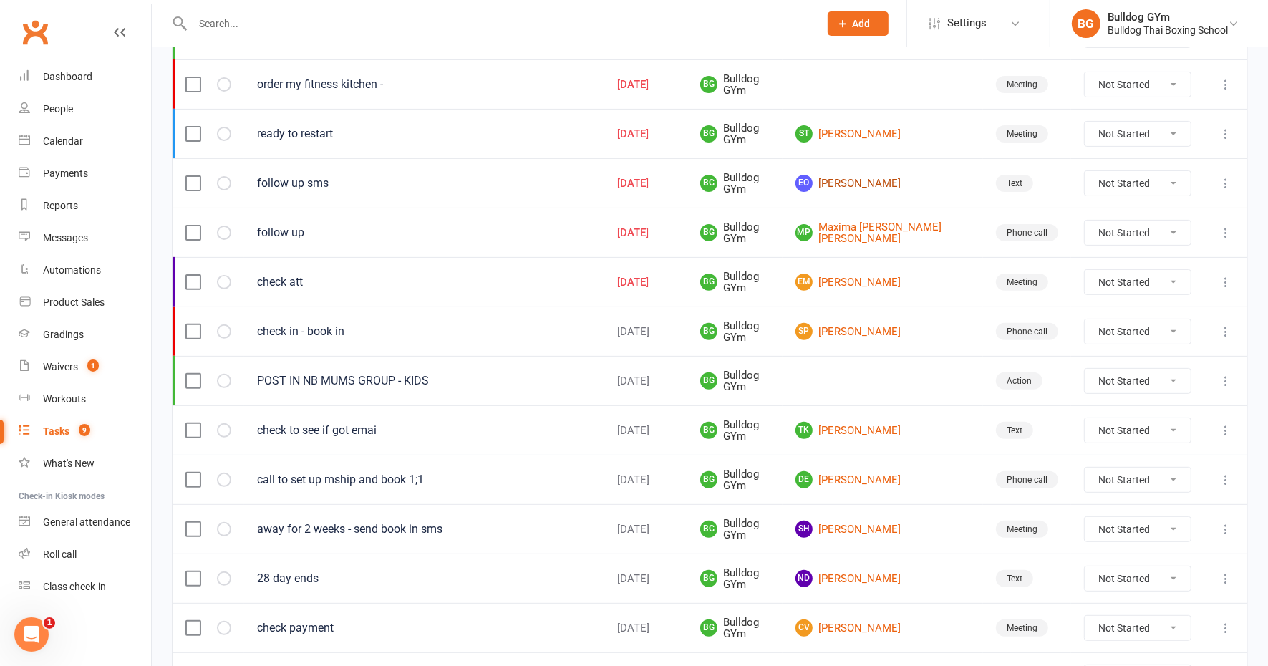
click at [884, 178] on link "EO Emma O'Halloran" at bounding box center [883, 183] width 175 height 17
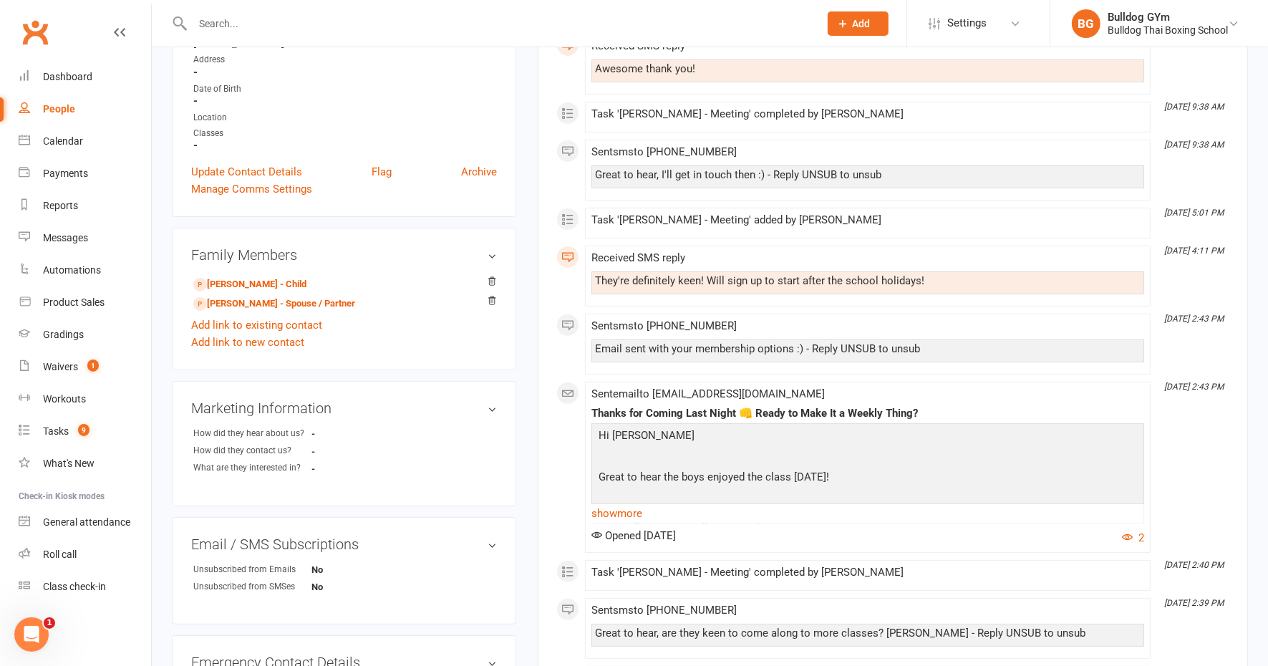
scroll to position [269, 0]
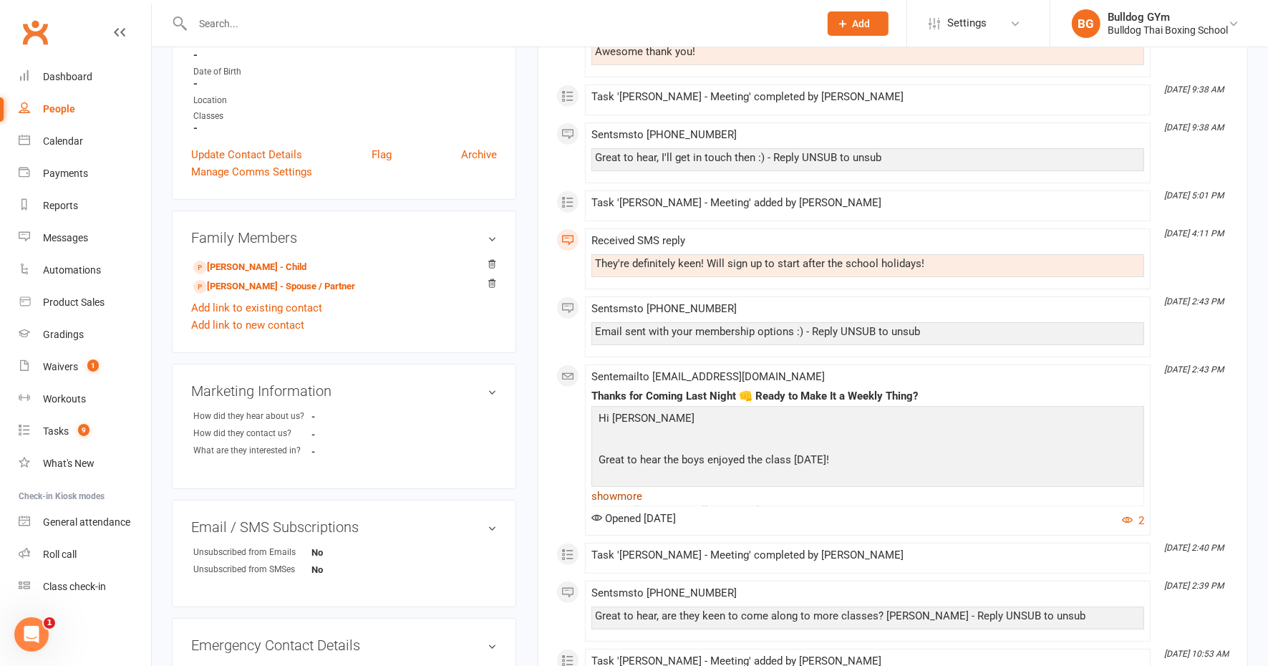
click at [623, 496] on link "show more" at bounding box center [868, 496] width 553 height 20
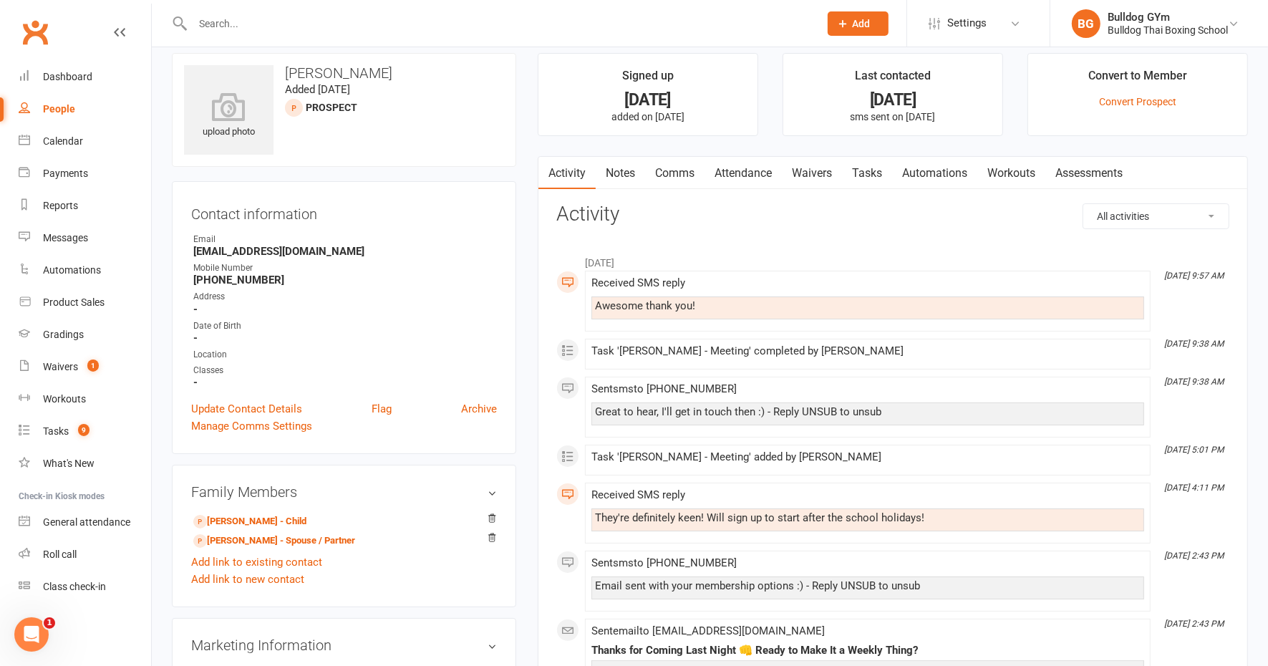
scroll to position [0, 0]
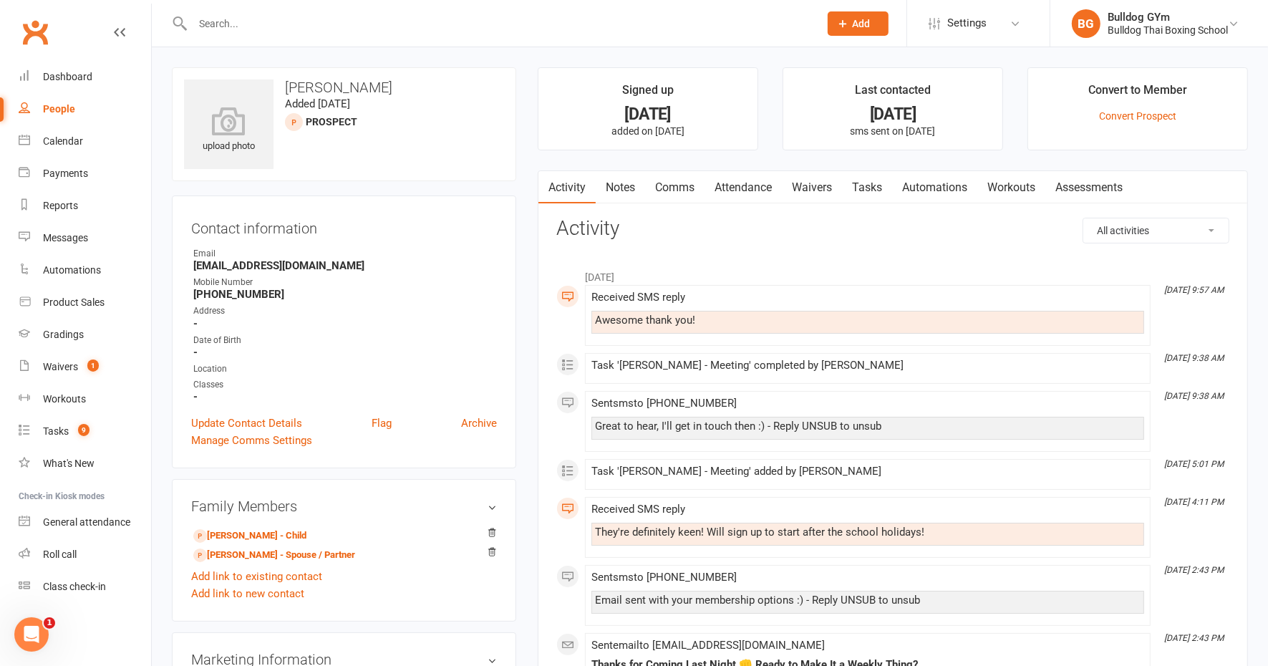
click at [879, 183] on link "Tasks" at bounding box center [867, 187] width 50 height 33
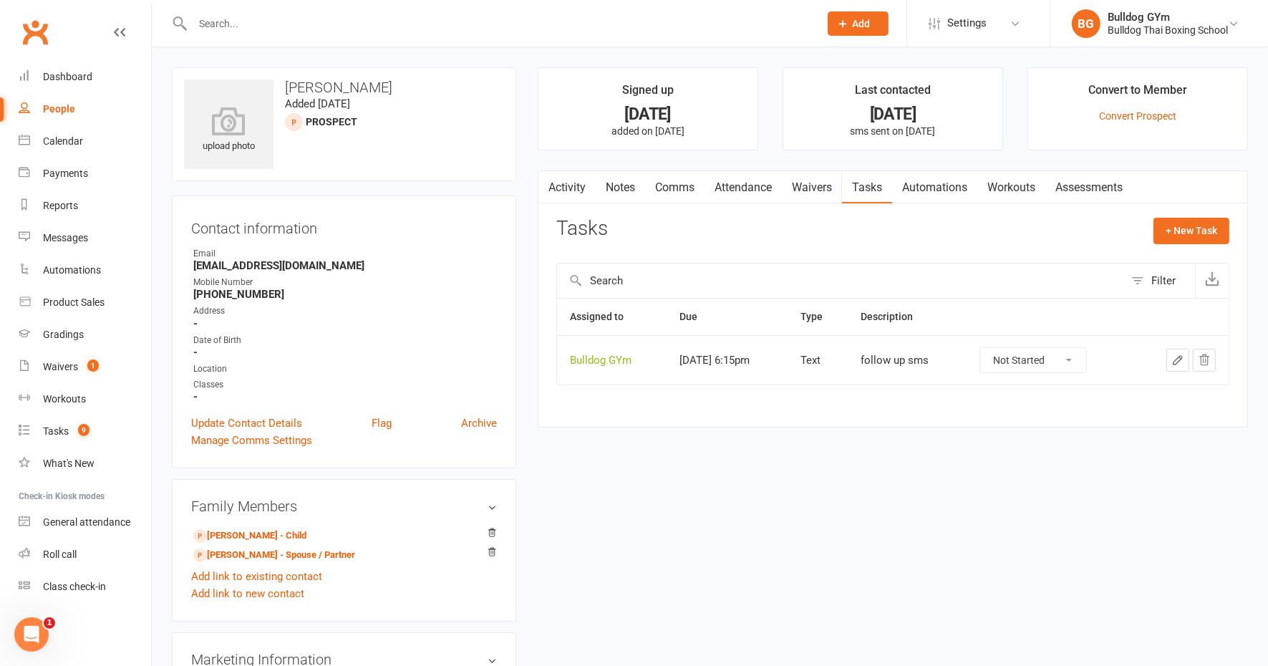
click at [1182, 359] on icon "button" at bounding box center [1178, 360] width 13 height 13
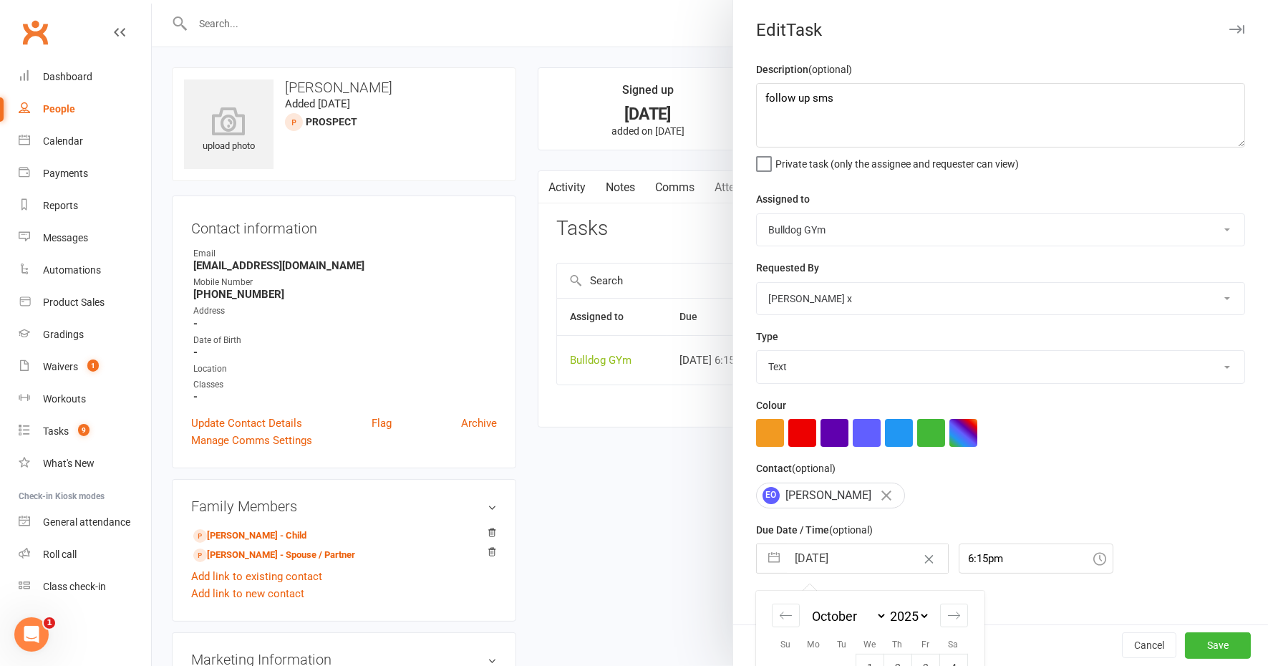
click at [854, 564] on input "[DATE]" at bounding box center [867, 558] width 161 height 29
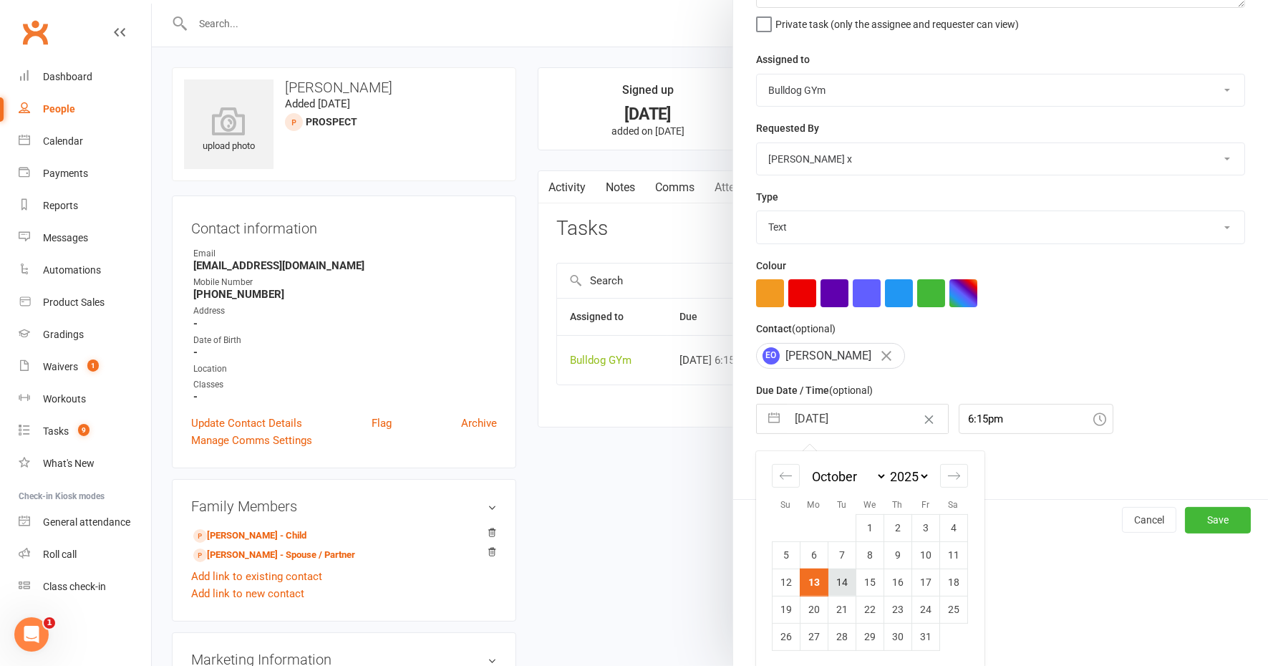
click at [835, 582] on td "14" at bounding box center [842, 582] width 28 height 27
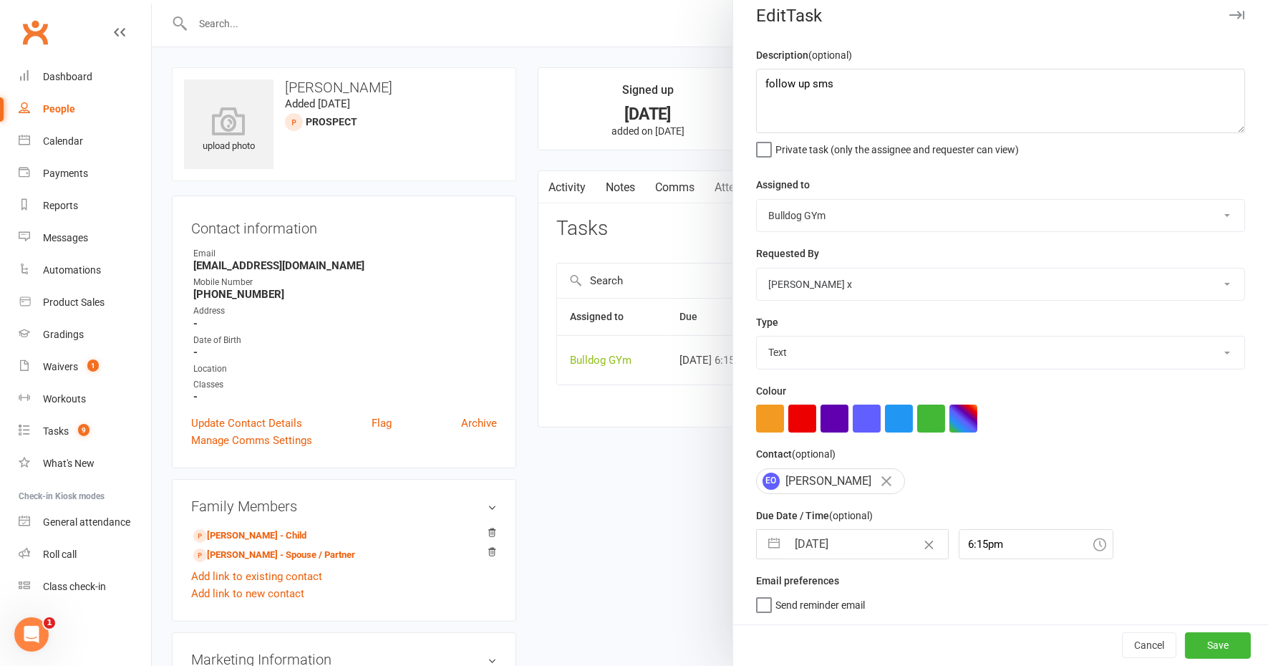
scroll to position [11, 0]
click at [1200, 645] on button "Save" at bounding box center [1218, 646] width 66 height 26
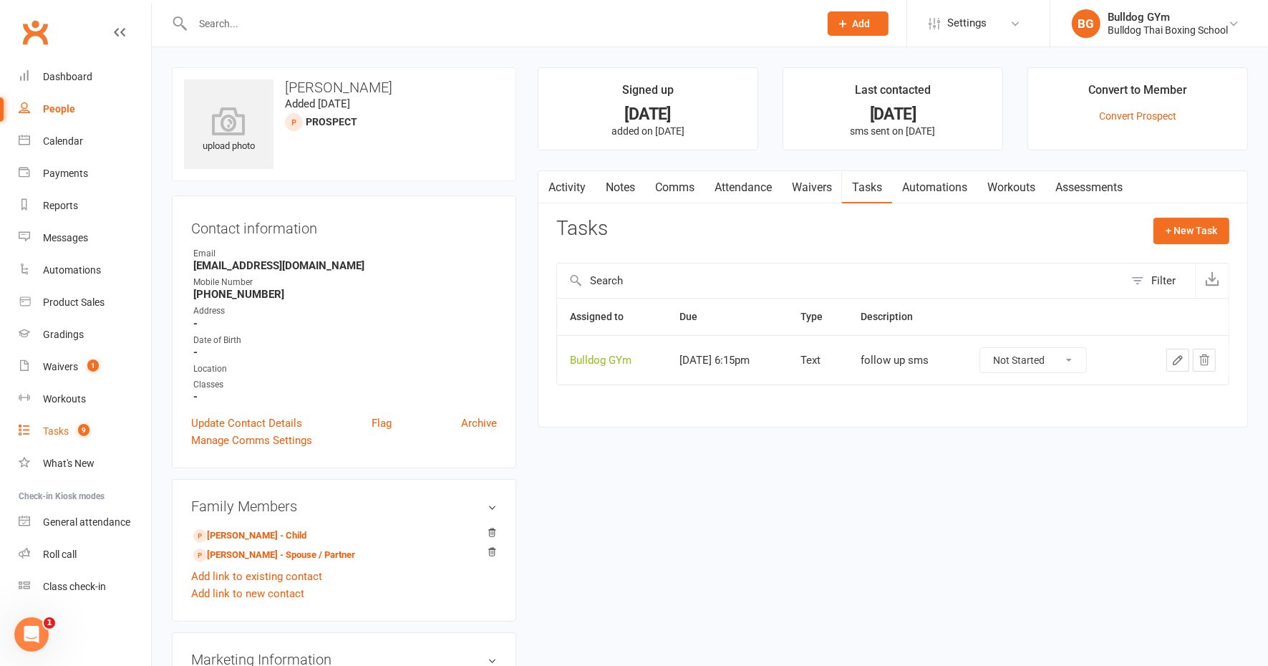
drag, startPoint x: 67, startPoint y: 427, endPoint x: 14, endPoint y: 440, distance: 54.7
click at [65, 428] on div "Tasks" at bounding box center [56, 430] width 26 height 11
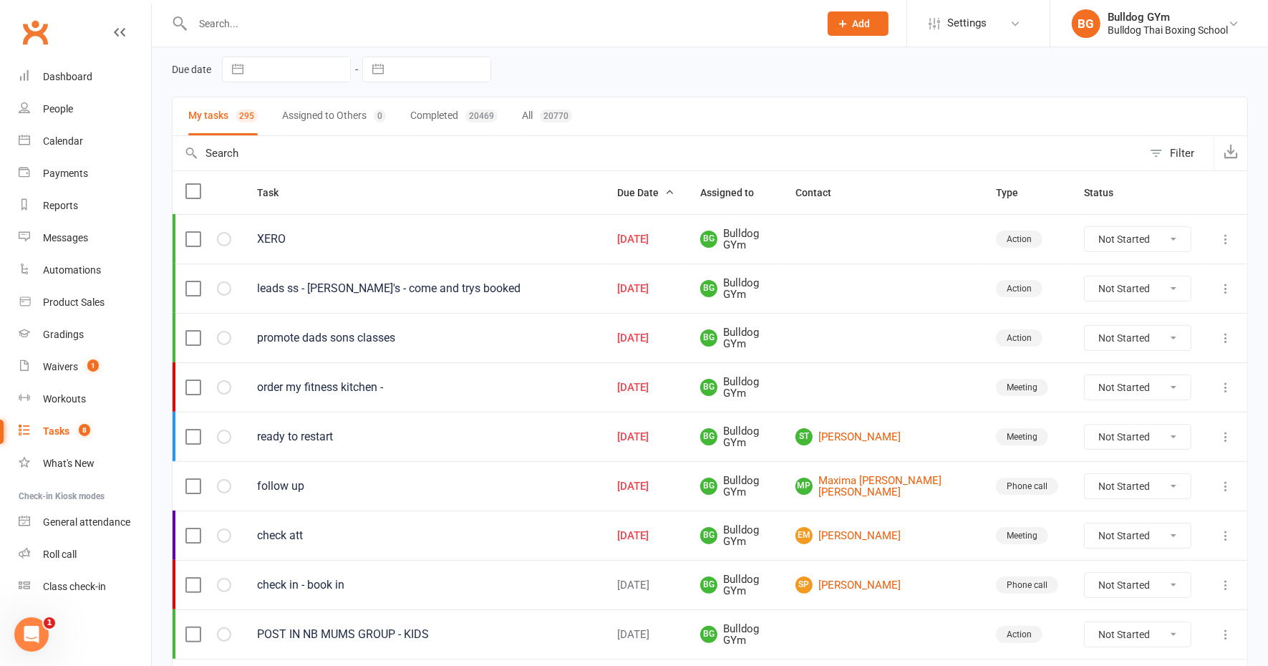
scroll to position [269, 0]
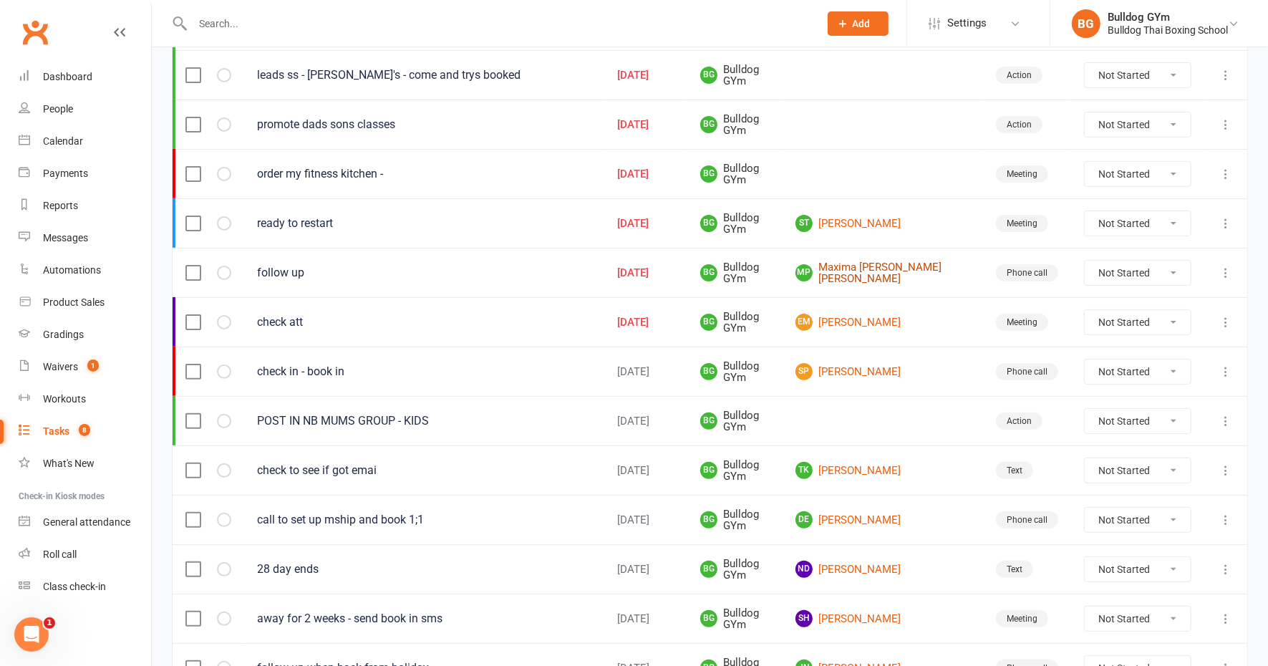
click at [884, 265] on link "MP Maxima Pinto de Miranda" at bounding box center [883, 273] width 175 height 24
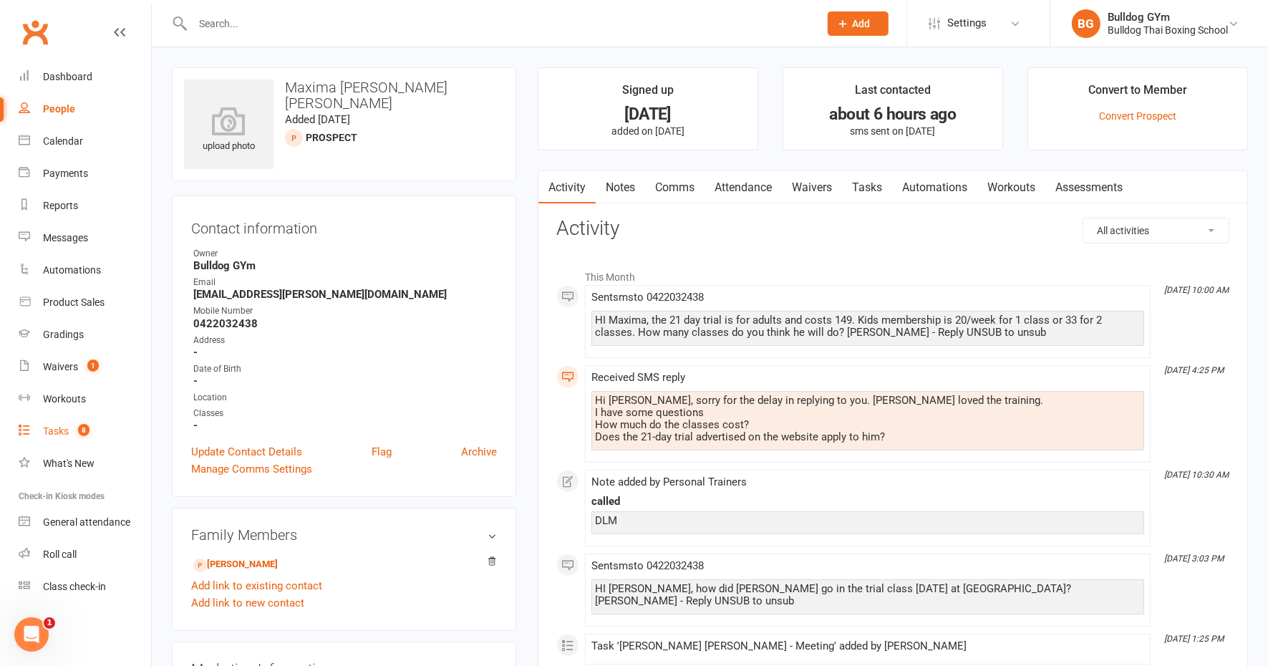
click at [62, 430] on div "Tasks" at bounding box center [56, 430] width 26 height 11
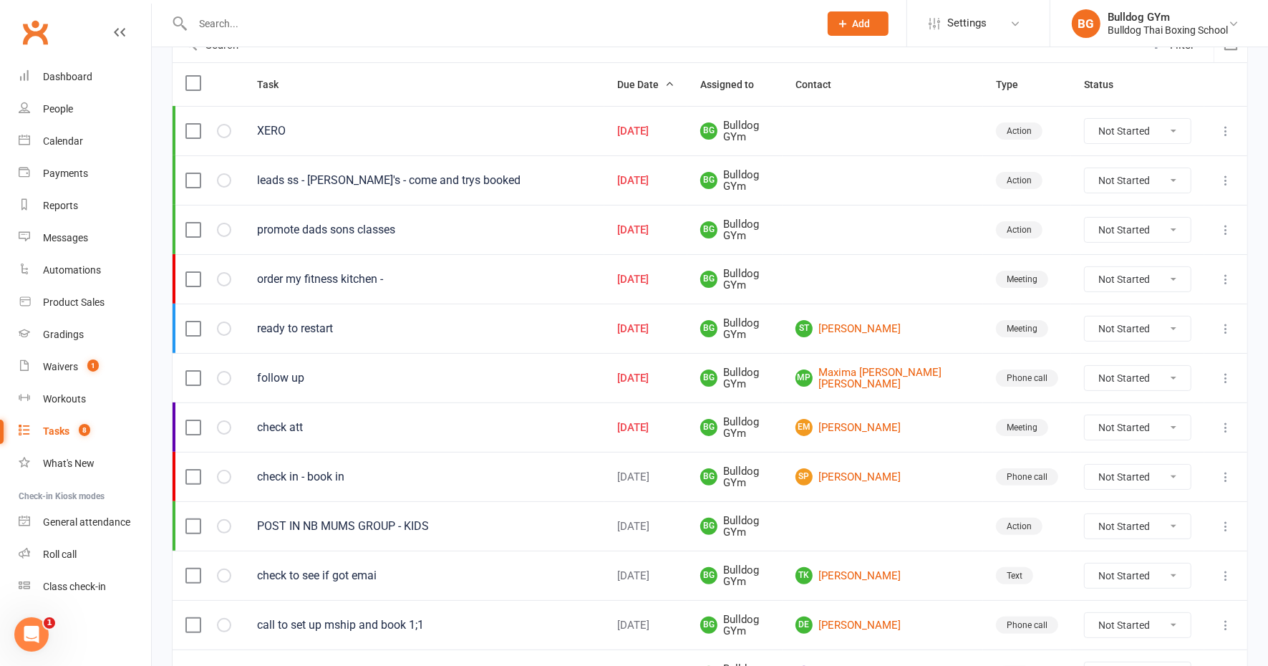
scroll to position [179, 0]
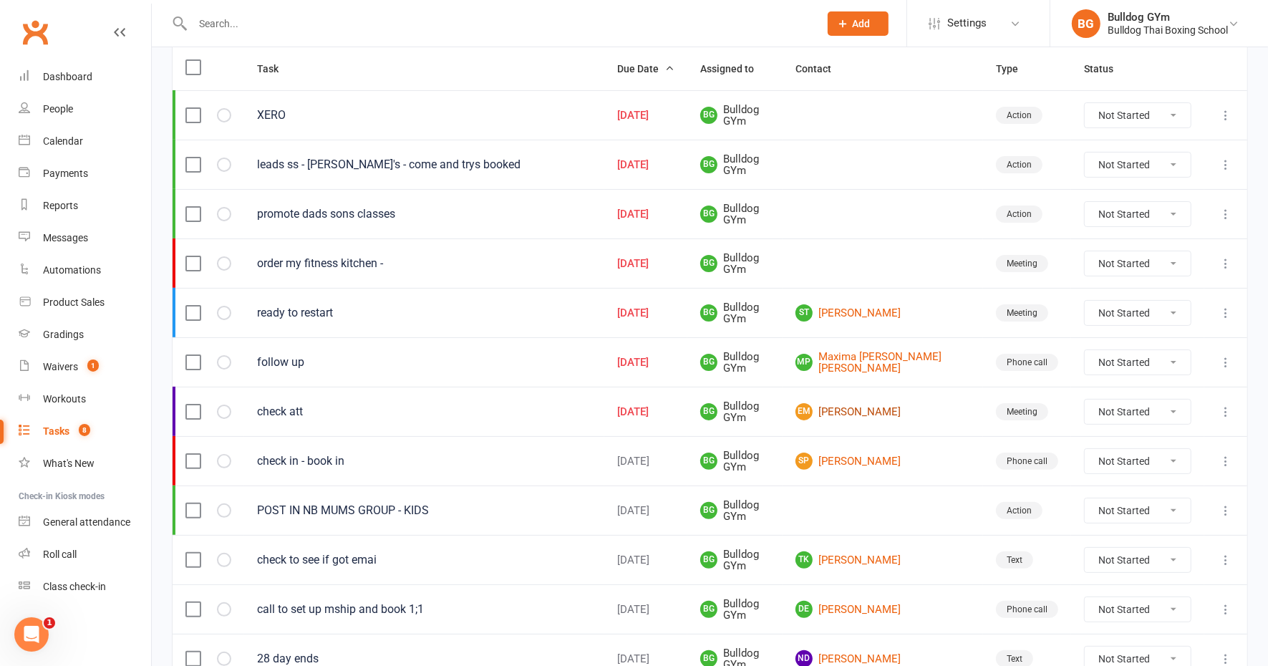
click at [867, 405] on link "EM Evan Mahoney" at bounding box center [883, 411] width 175 height 17
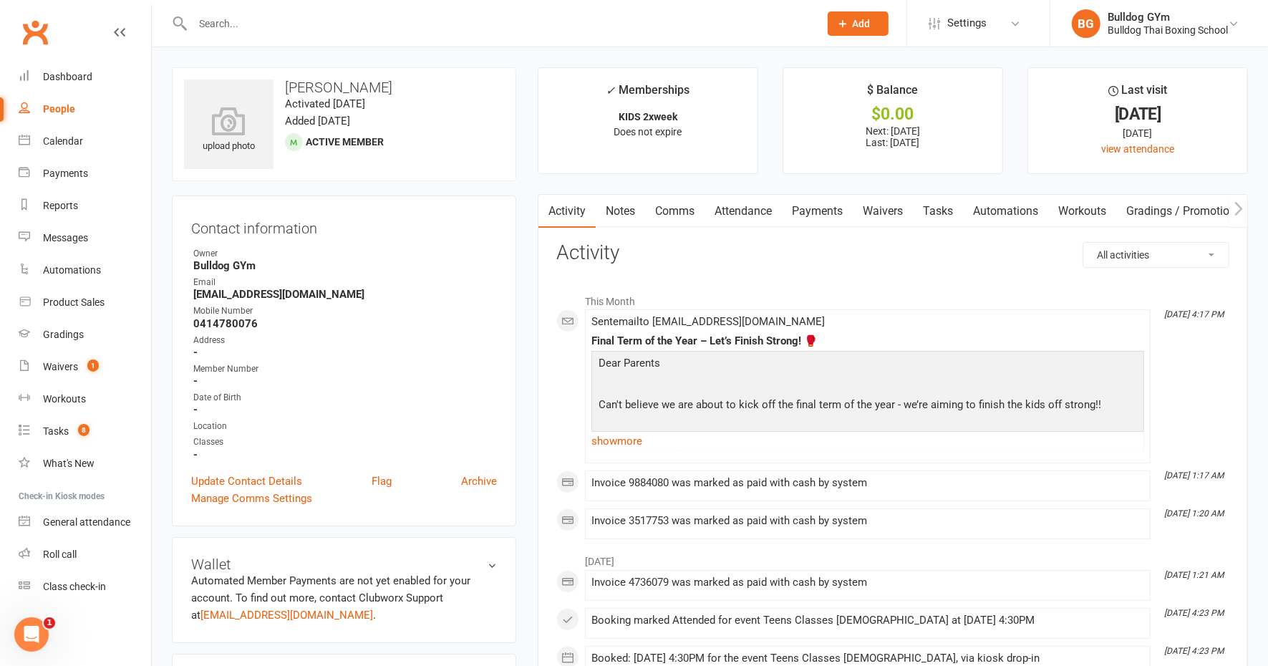
click at [949, 205] on link "Tasks" at bounding box center [938, 211] width 50 height 33
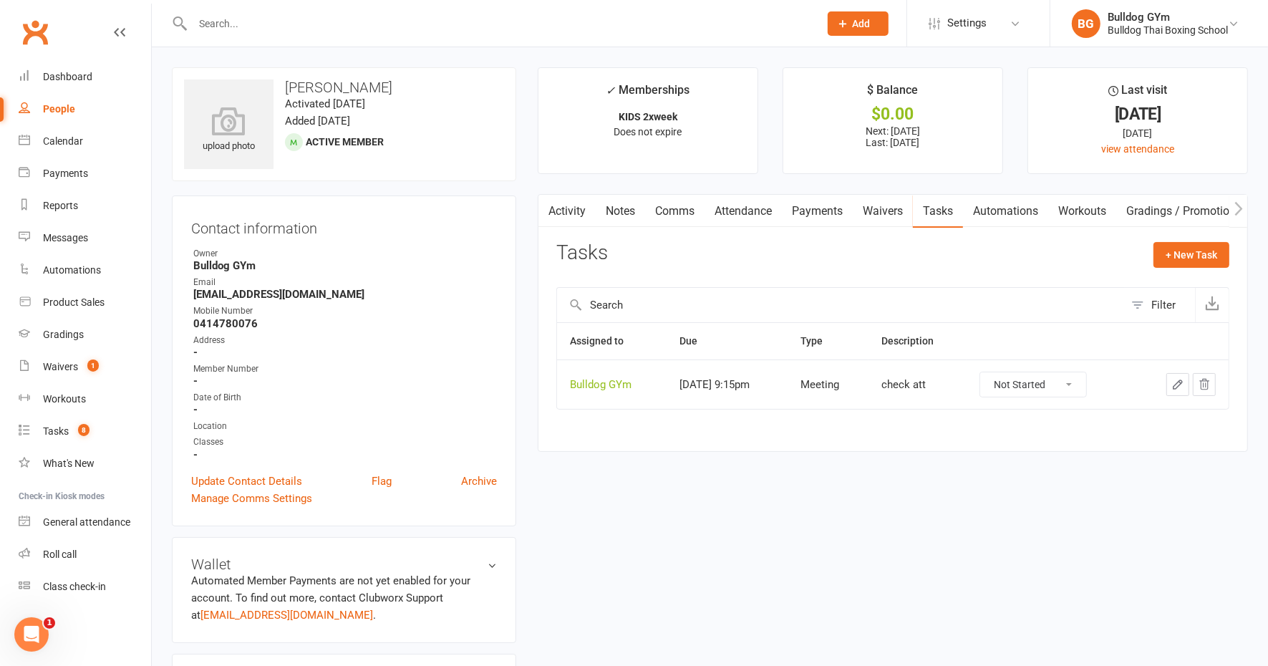
click at [1177, 382] on icon "button" at bounding box center [1178, 384] width 13 height 13
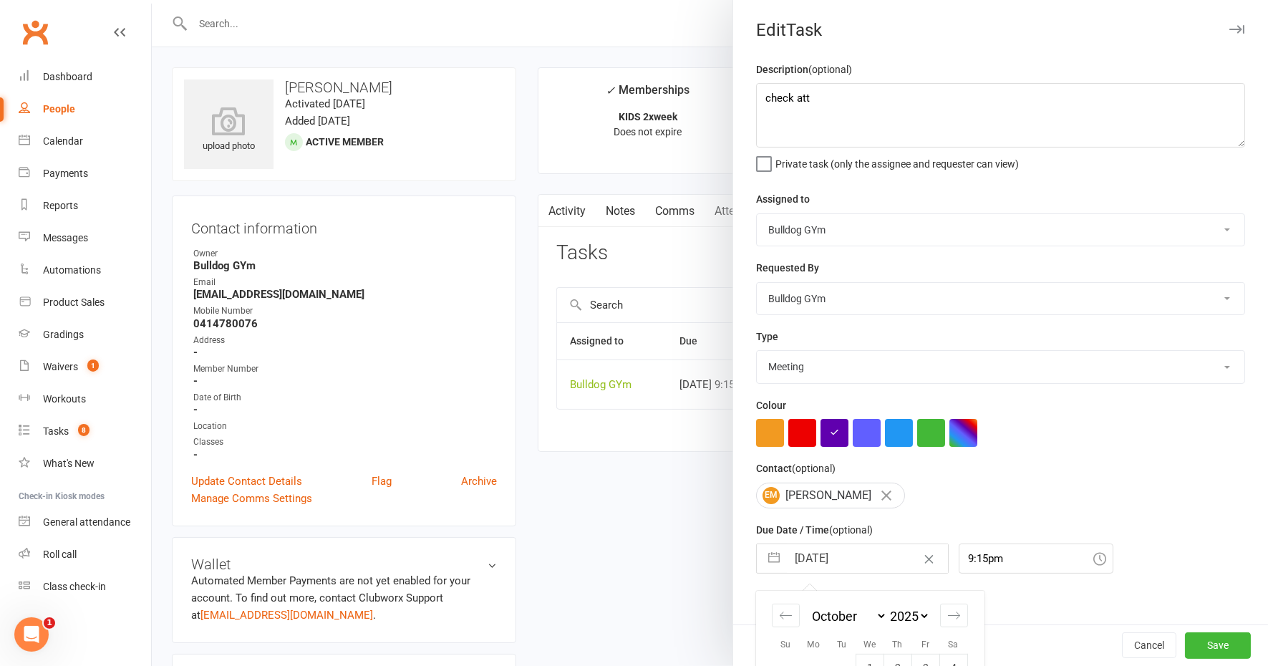
click at [856, 556] on input "[DATE]" at bounding box center [867, 558] width 161 height 29
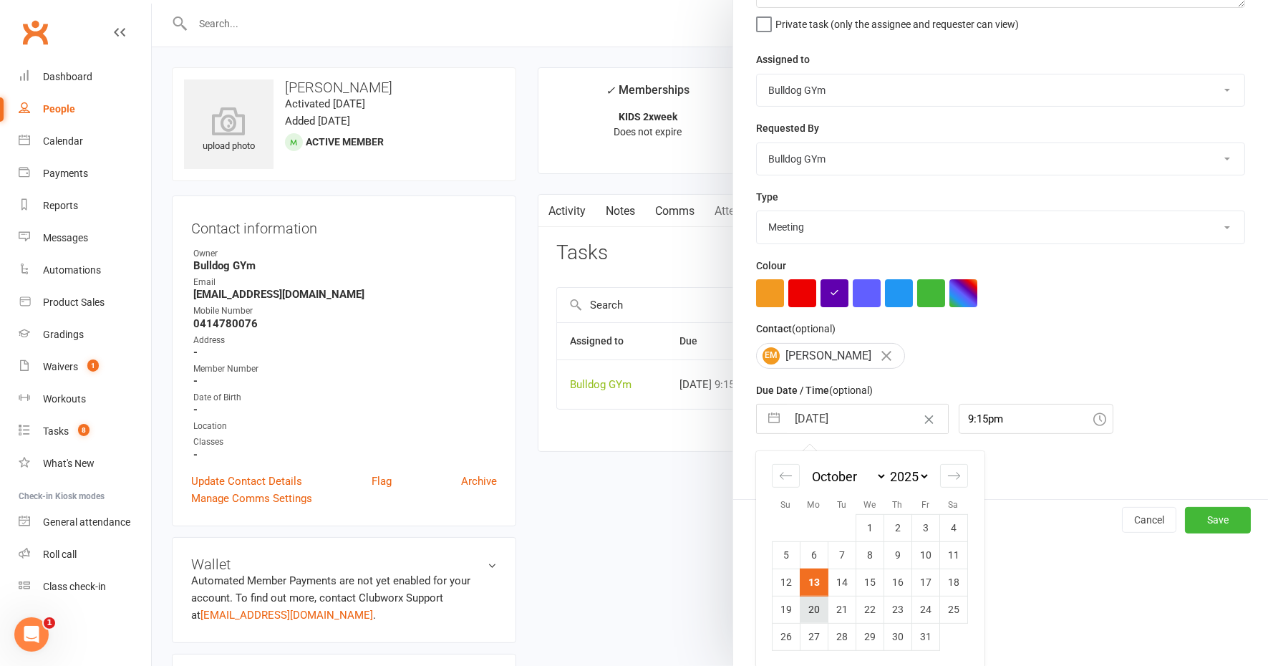
click at [810, 605] on td "20" at bounding box center [814, 609] width 28 height 27
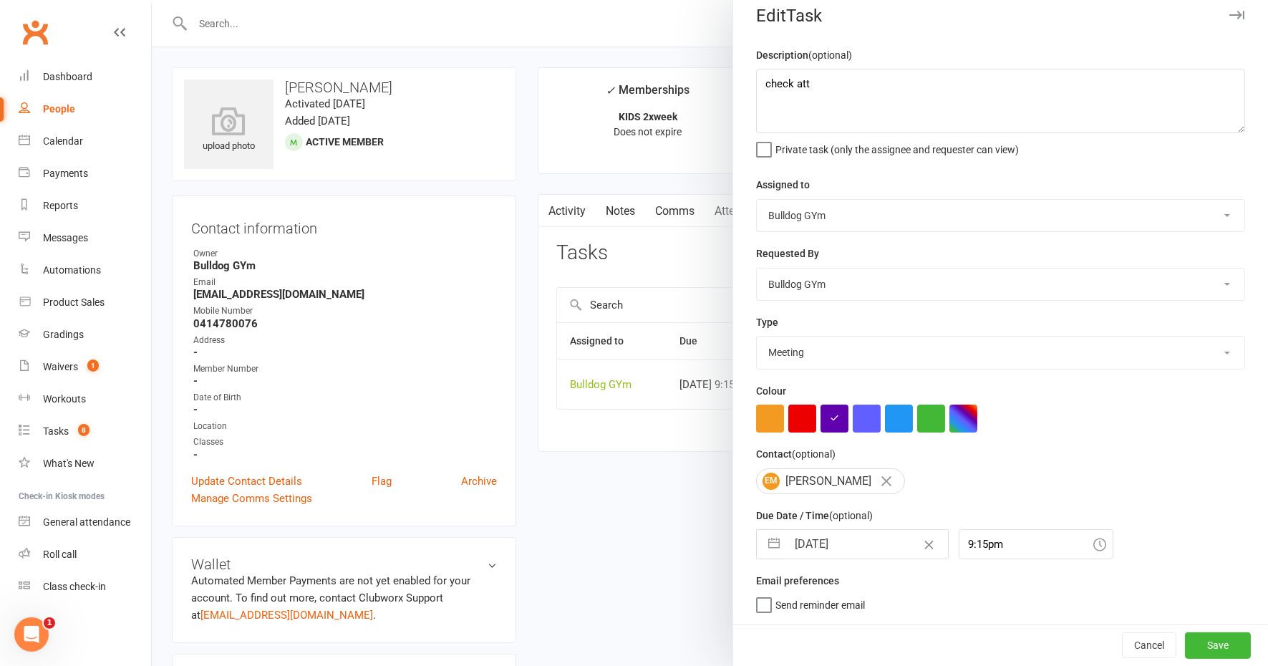
scroll to position [11, 0]
click at [1185, 642] on button "Save" at bounding box center [1218, 646] width 66 height 26
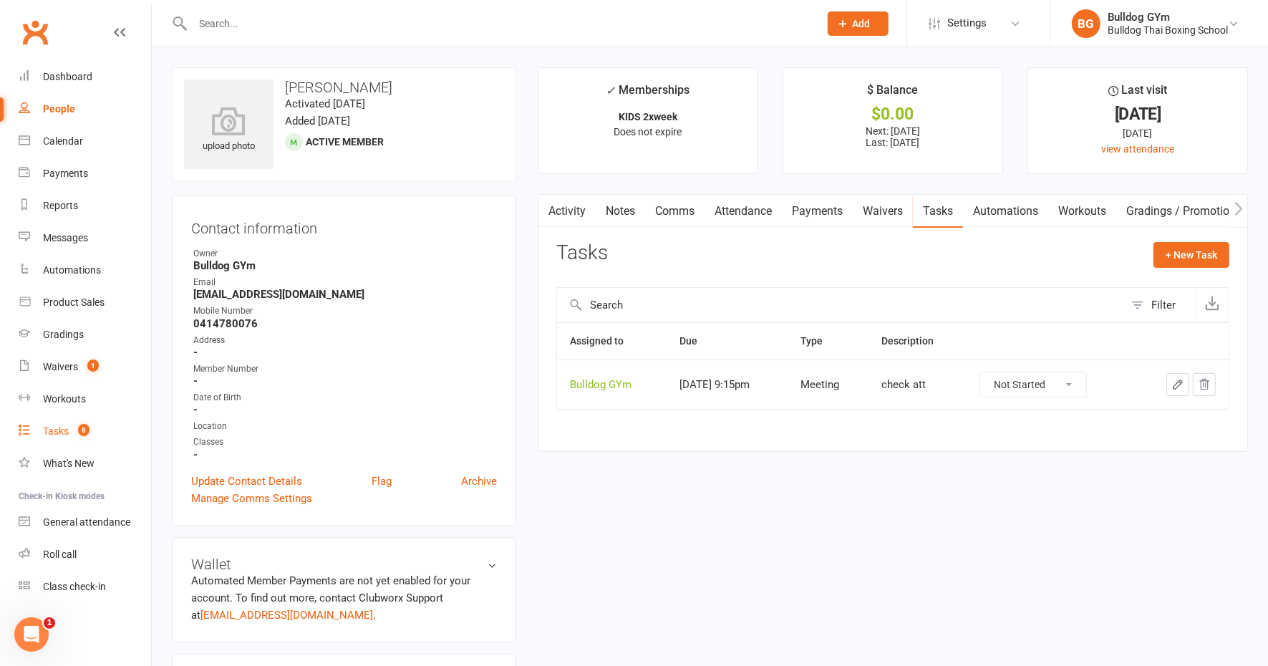
click at [42, 427] on link "Tasks 8" at bounding box center [85, 431] width 132 height 32
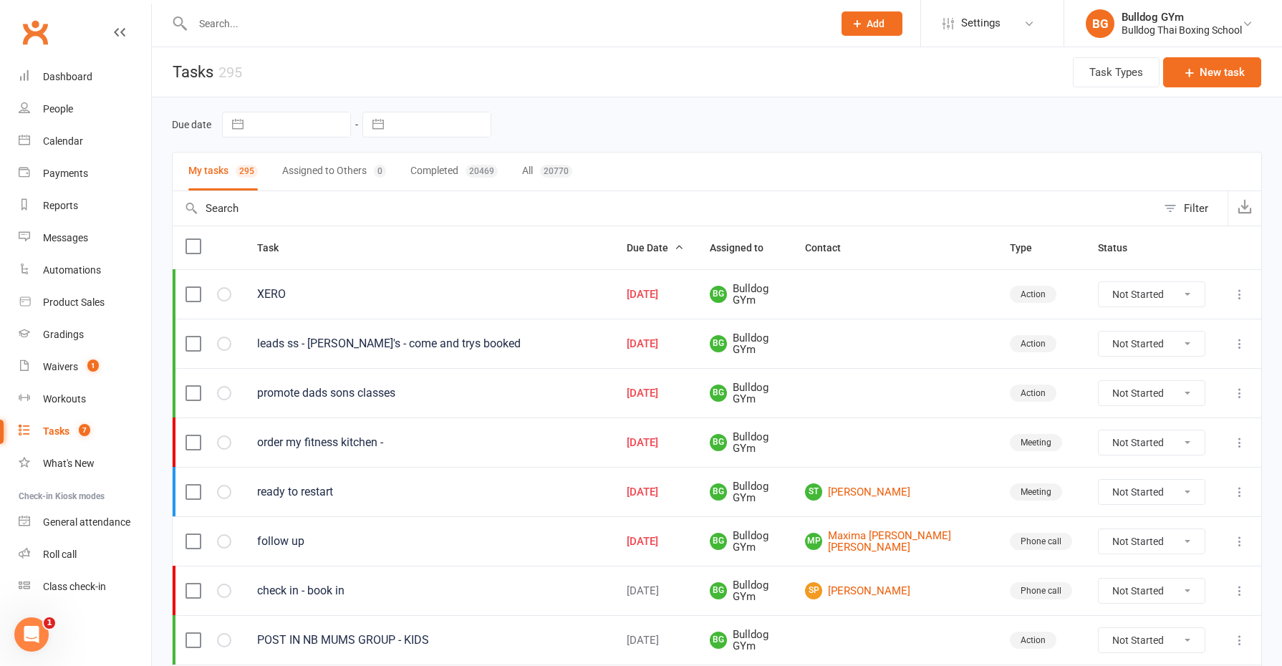
click at [466, 120] on input "text" at bounding box center [441, 124] width 100 height 24
click at [420, 289] on td "13" at bounding box center [421, 289] width 28 height 27
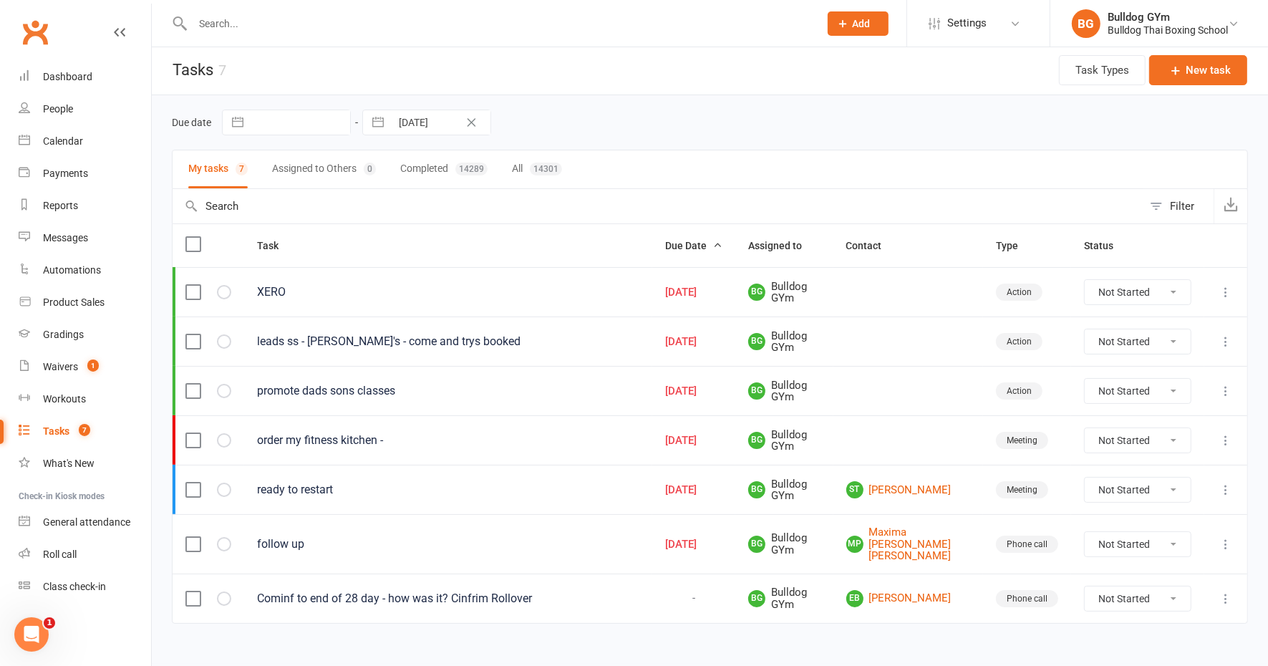
scroll to position [3, 0]
click at [926, 589] on link "EB Elizabeth Brennan" at bounding box center [908, 597] width 124 height 17
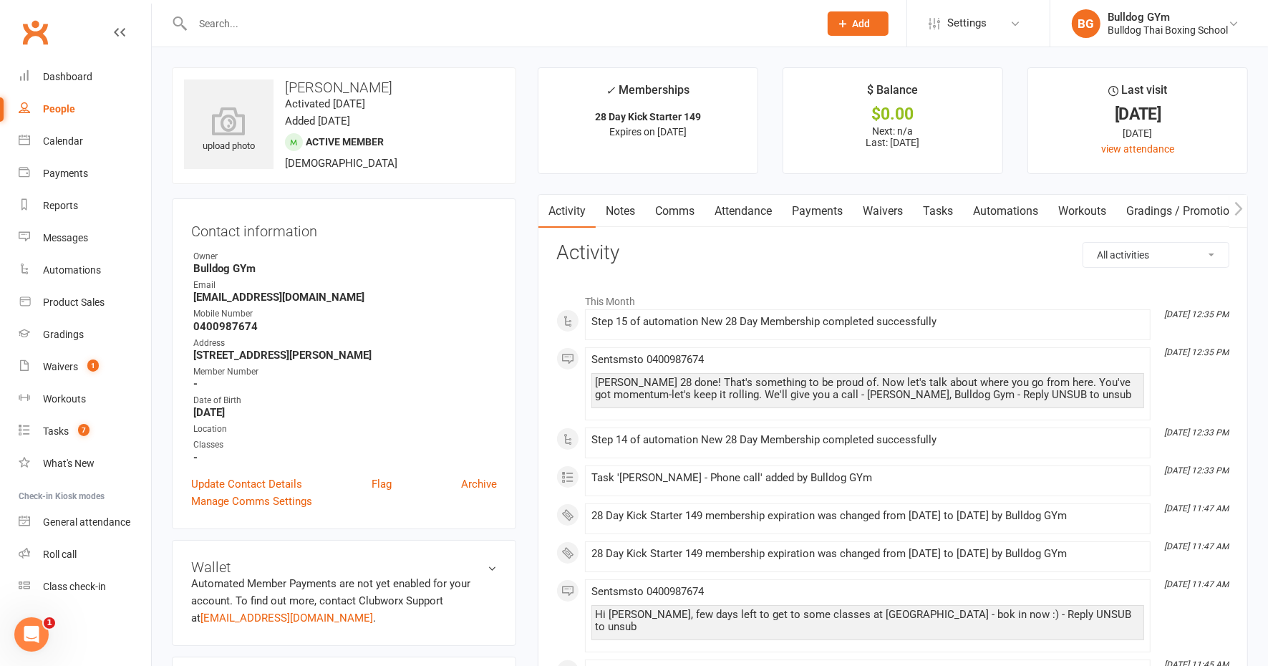
click at [950, 203] on link "Tasks" at bounding box center [938, 211] width 50 height 33
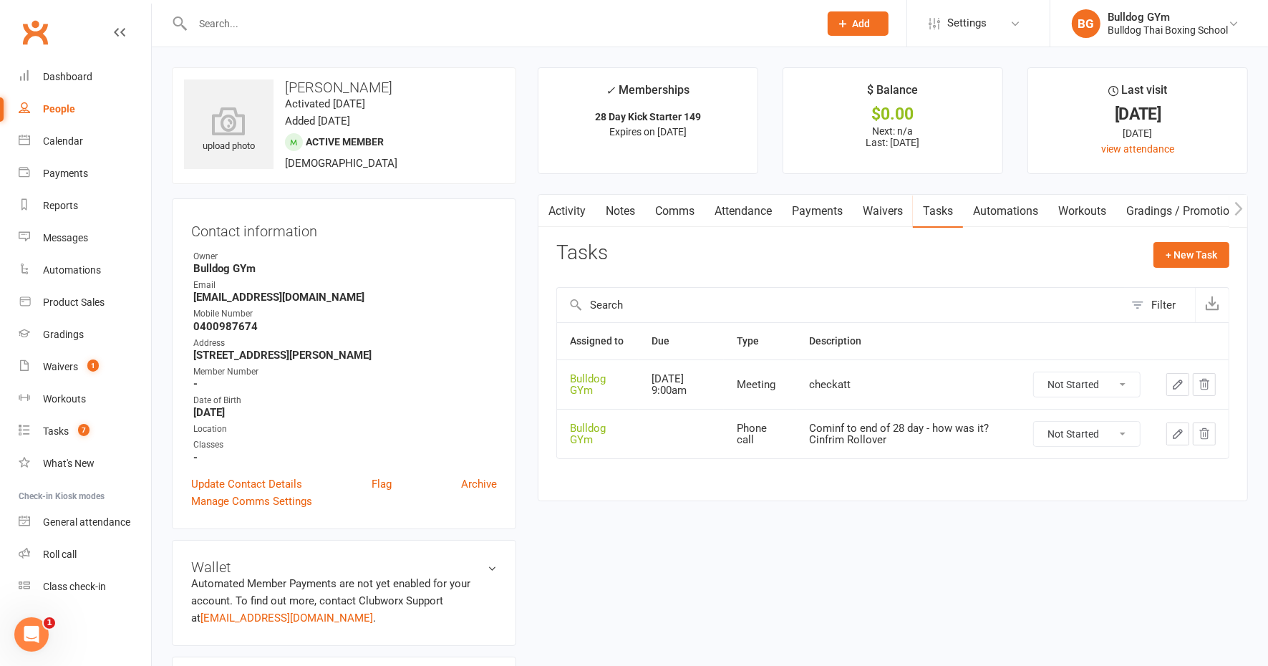
click at [1121, 428] on select "Not Started In Progress Waiting Complete" at bounding box center [1087, 434] width 106 height 24
click at [1034, 422] on select "Not Started In Progress Waiting Complete" at bounding box center [1087, 434] width 106 height 24
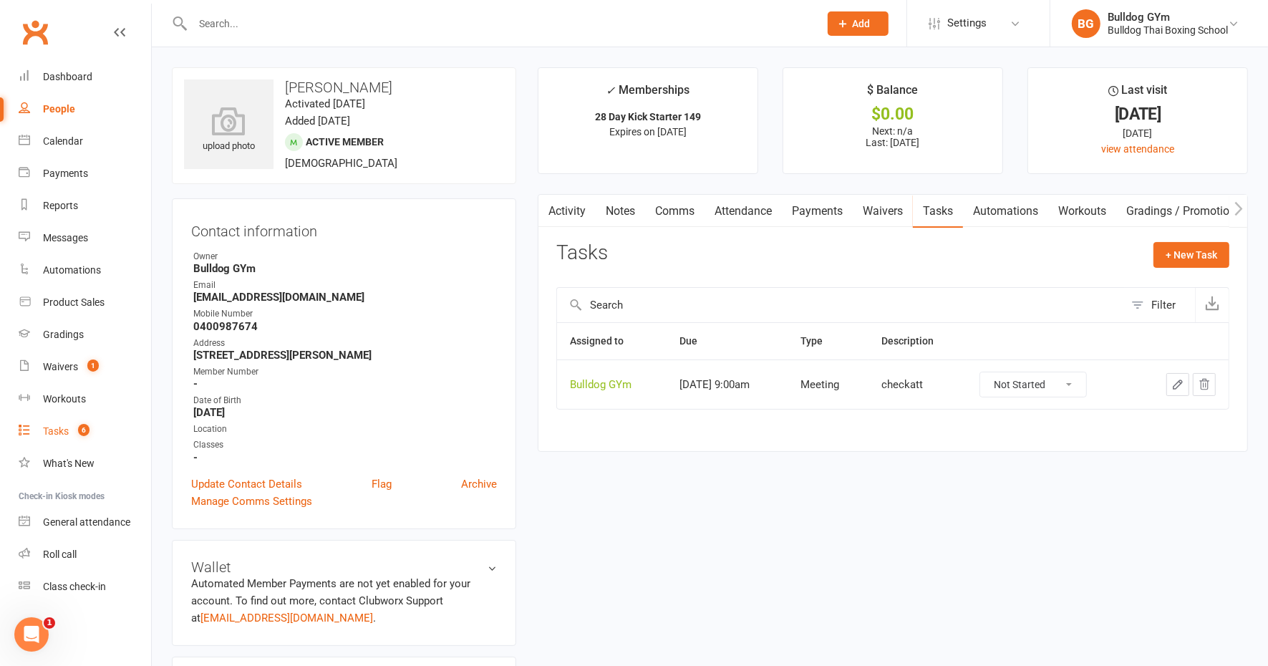
click at [64, 432] on div "Tasks" at bounding box center [56, 430] width 26 height 11
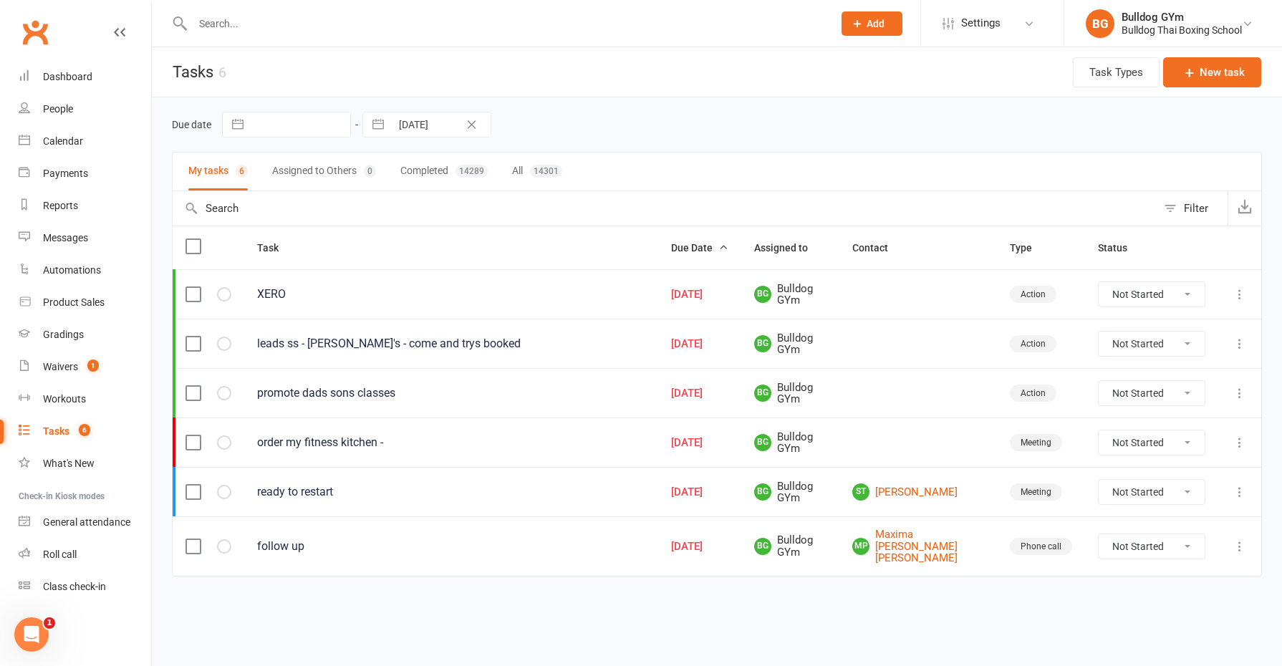
click at [1240, 291] on icon at bounding box center [1239, 294] width 14 height 14
click at [1143, 347] on link "Edit" at bounding box center [1177, 348] width 142 height 29
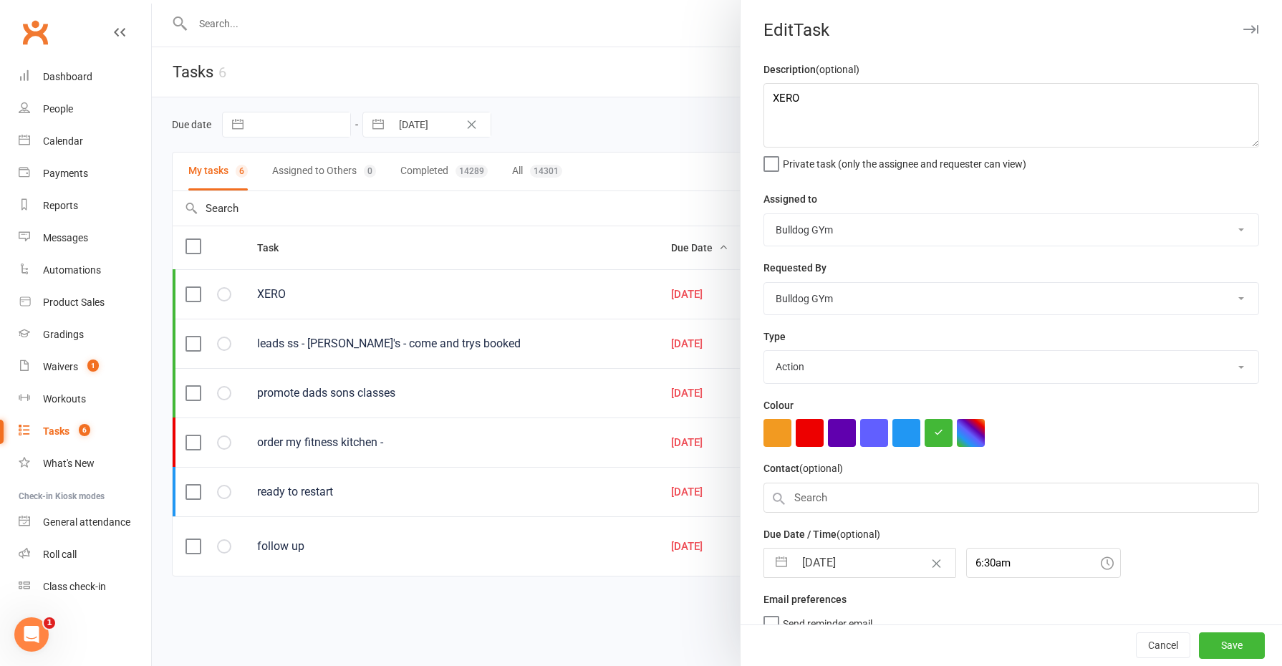
click at [867, 556] on input "08 Oct 2025" at bounding box center [874, 563] width 161 height 29
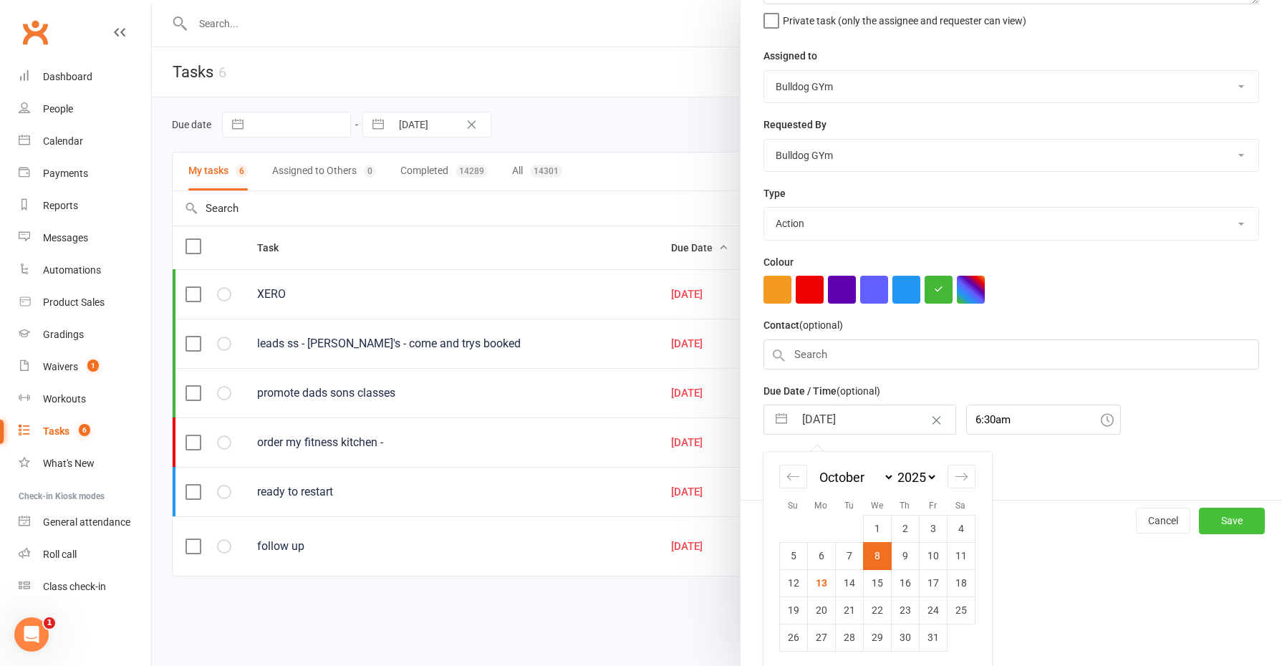
click at [1199, 512] on button "Save" at bounding box center [1232, 521] width 66 height 26
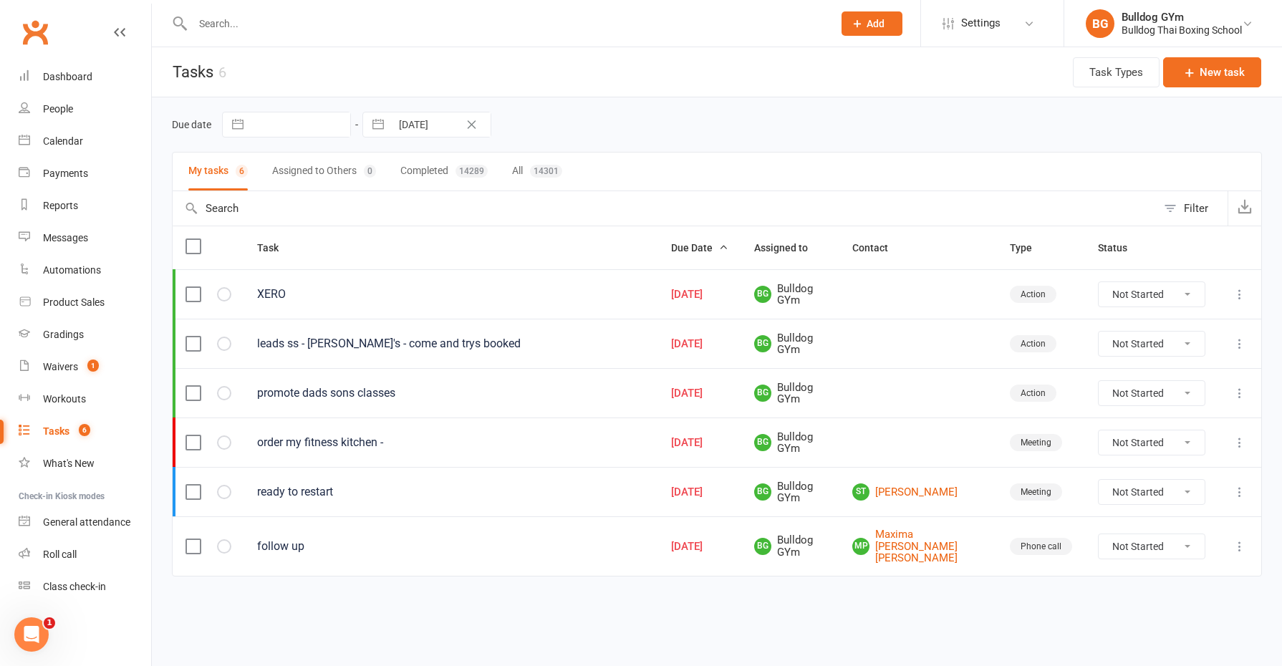
click at [1238, 293] on icon at bounding box center [1239, 294] width 14 height 14
click at [1140, 342] on link "Edit" at bounding box center [1177, 348] width 142 height 29
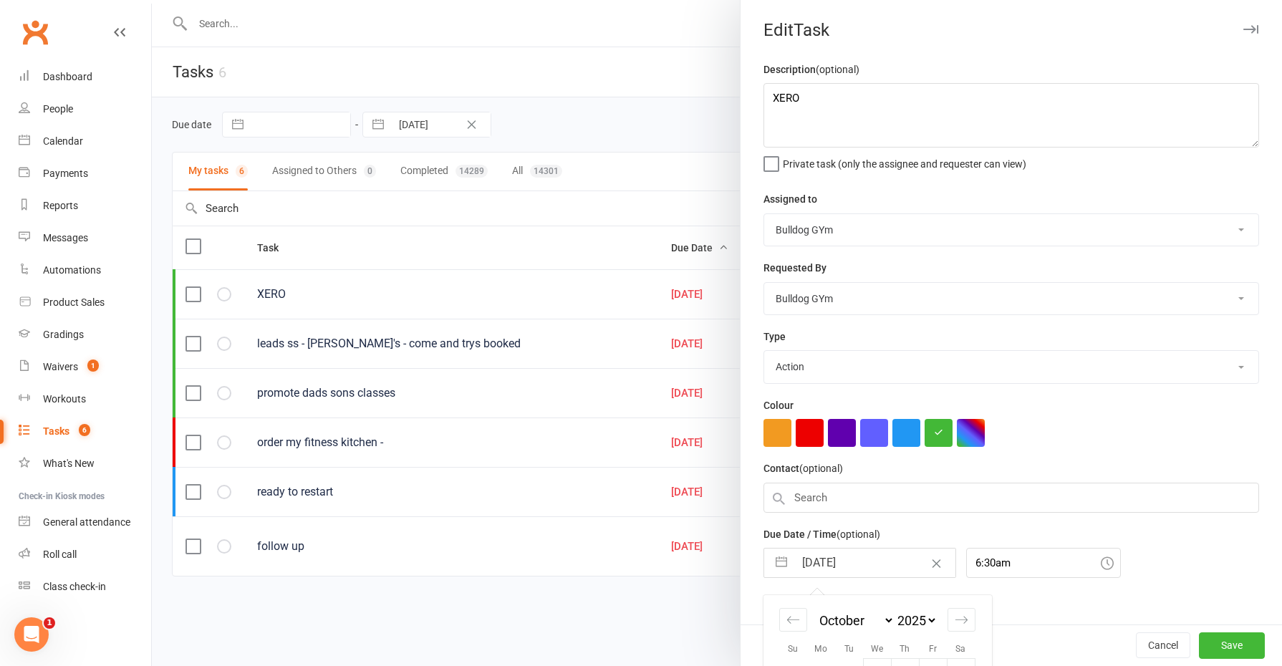
click at [864, 557] on input "08 Oct 2025" at bounding box center [874, 563] width 161 height 29
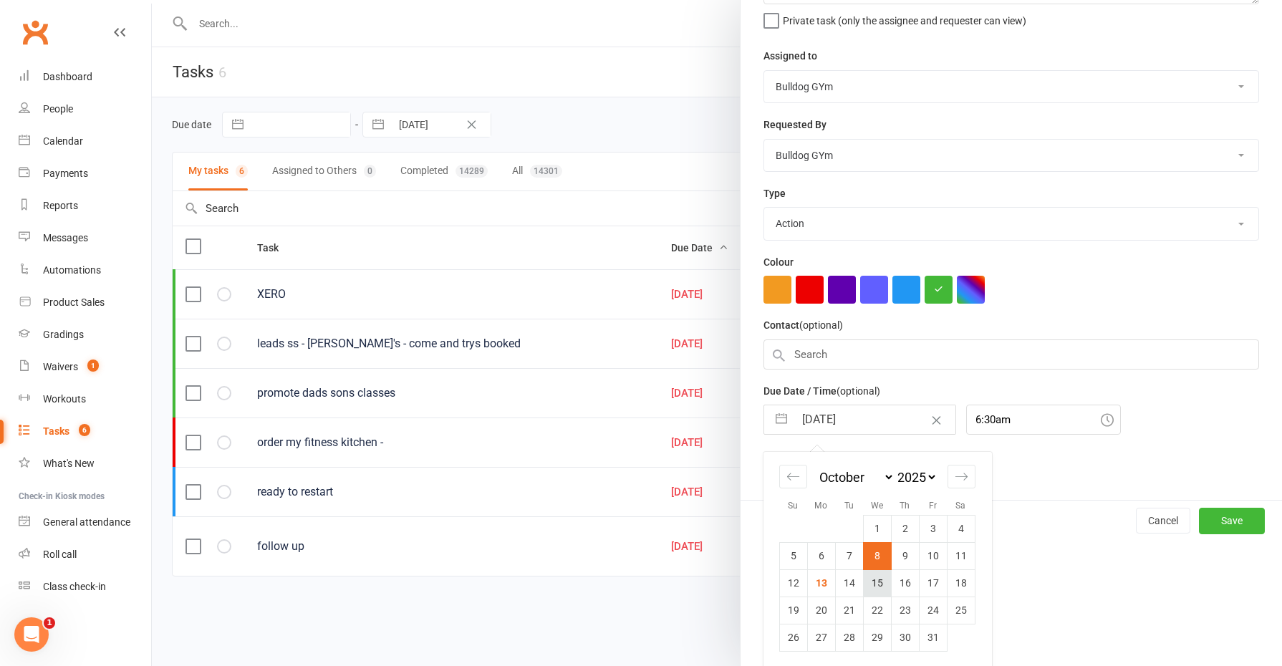
click at [872, 577] on td "15" at bounding box center [877, 582] width 28 height 27
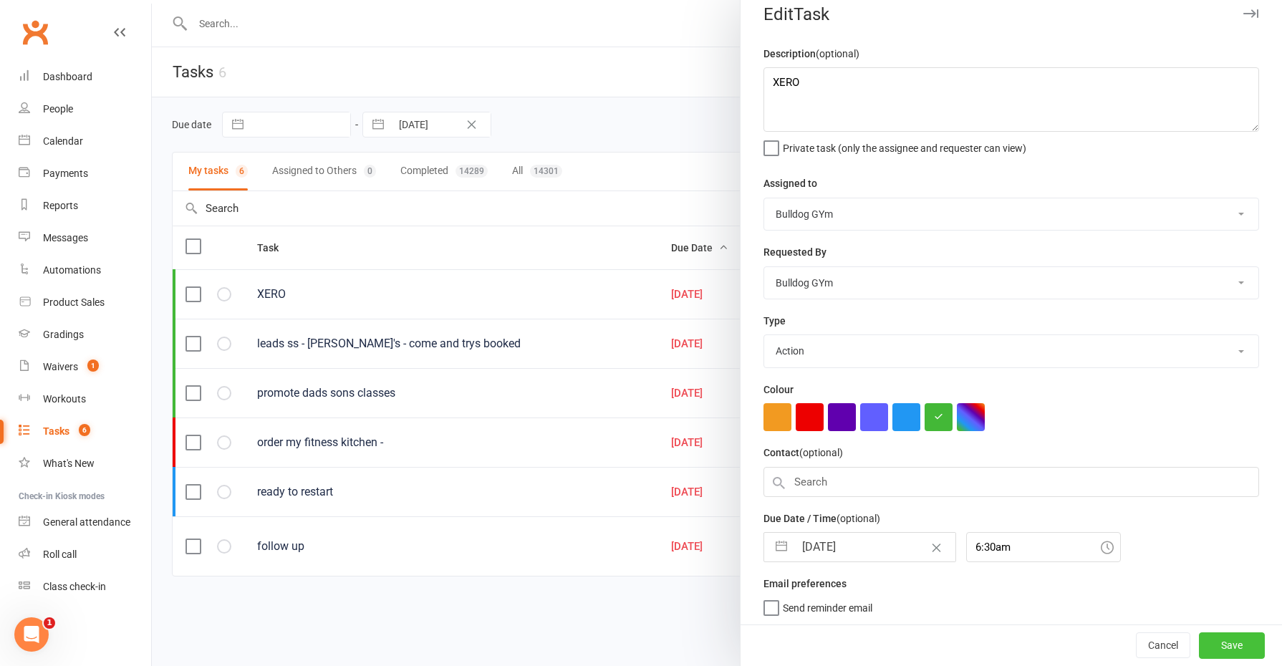
click at [1200, 642] on button "Save" at bounding box center [1232, 646] width 66 height 26
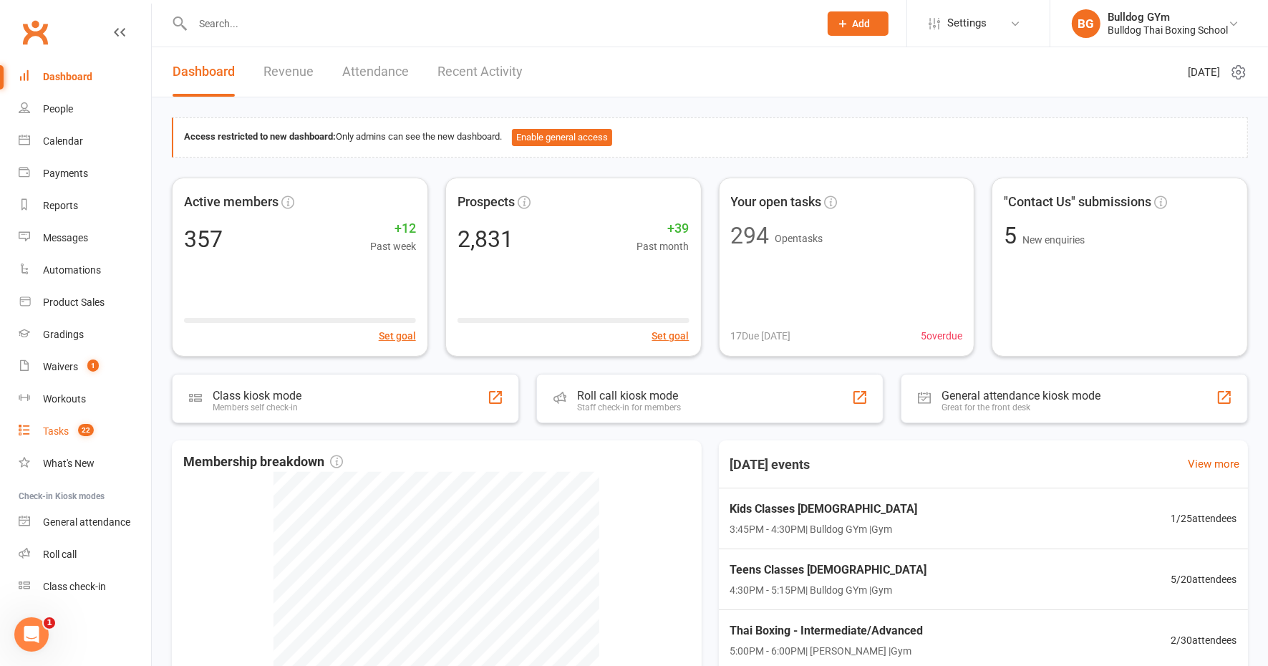
click at [67, 433] on div "Tasks" at bounding box center [56, 430] width 26 height 11
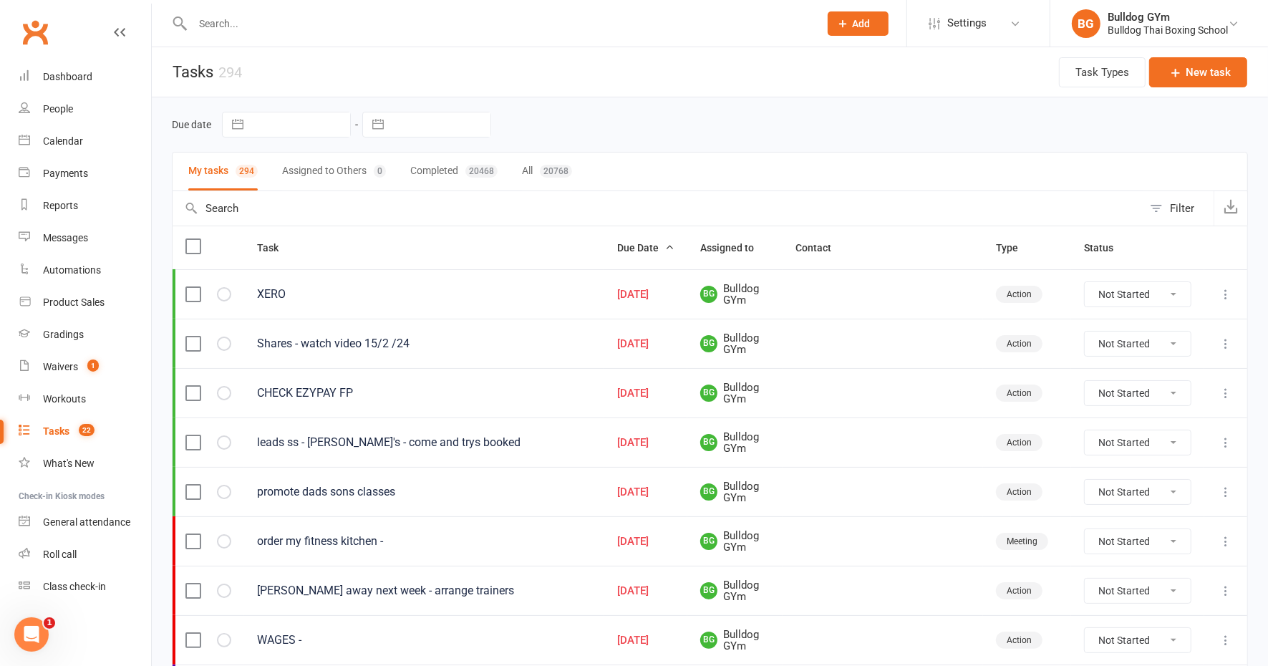
scroll to position [179, 0]
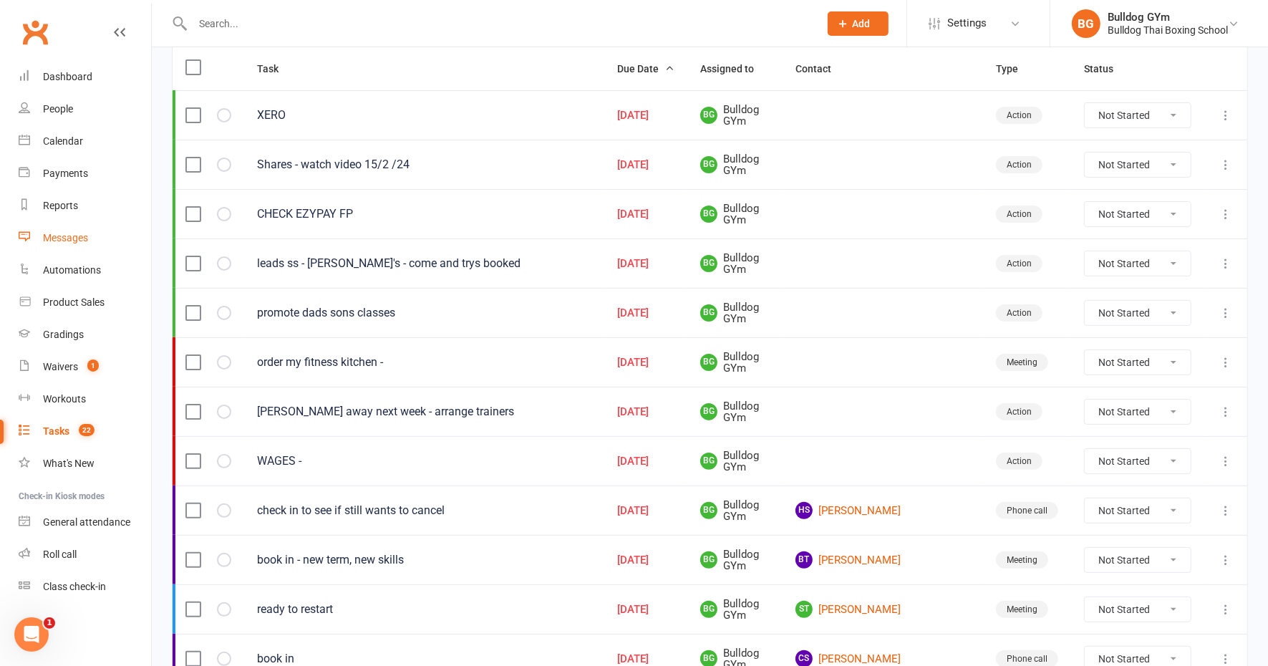
click at [73, 237] on div "Messages" at bounding box center [65, 237] width 45 height 11
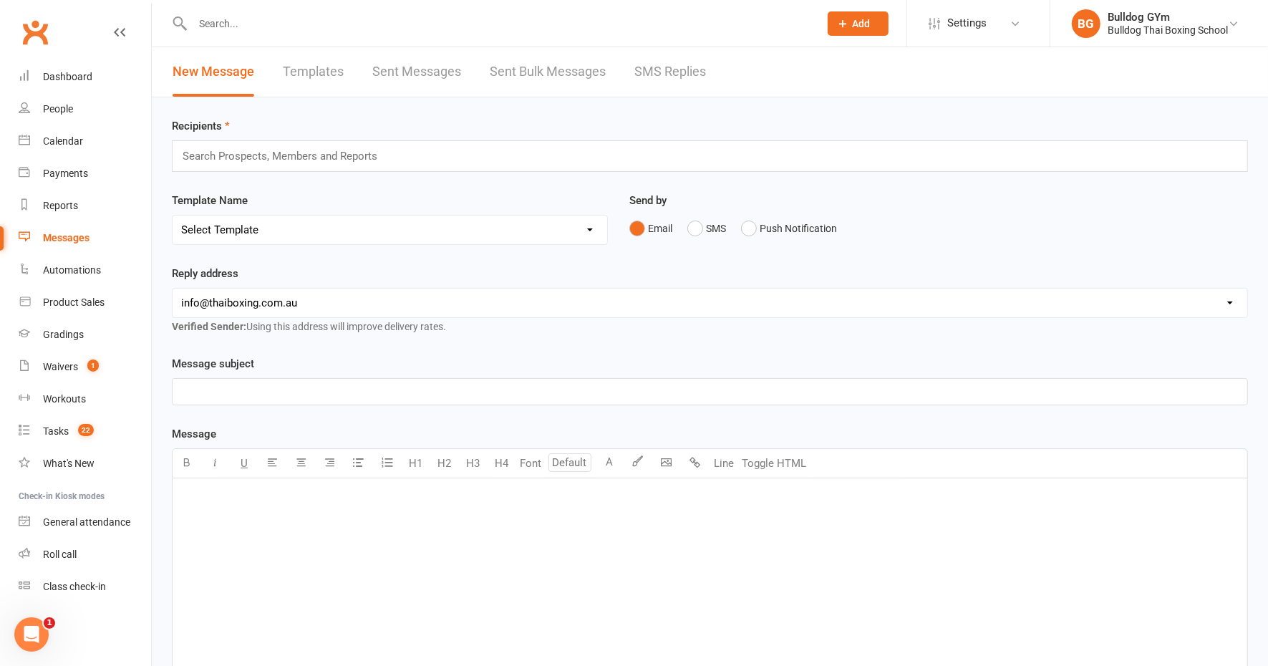
click at [303, 72] on link "Templates" at bounding box center [313, 71] width 61 height 49
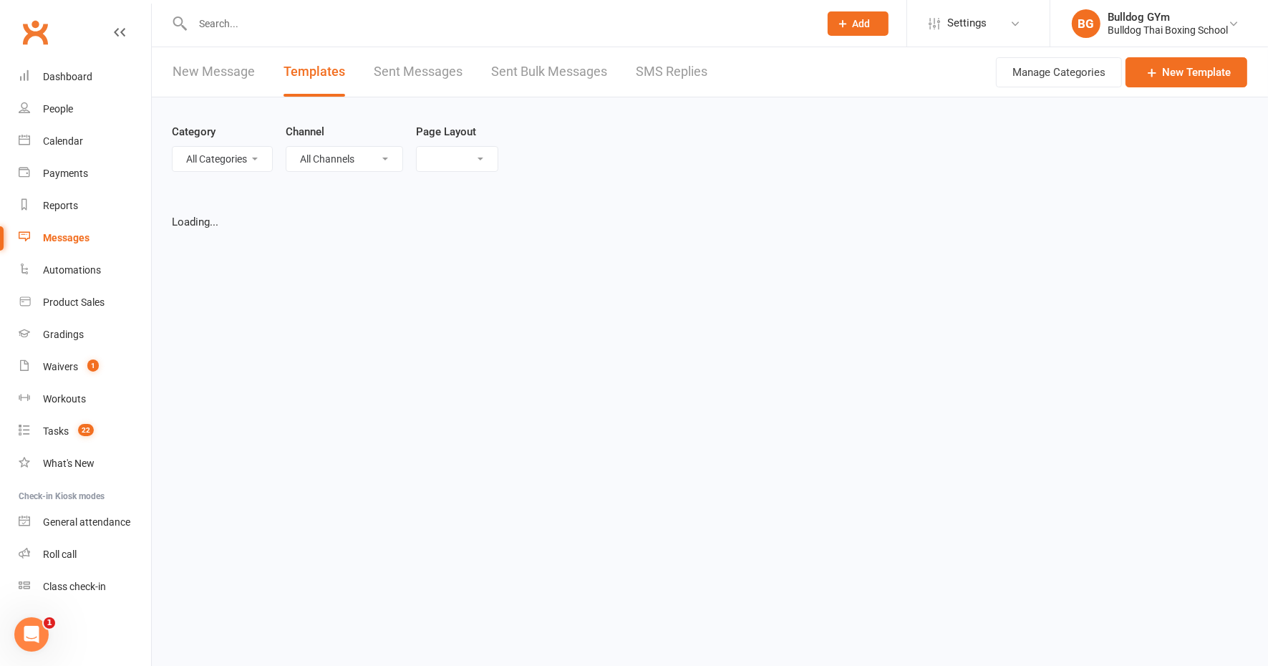
select select "list"
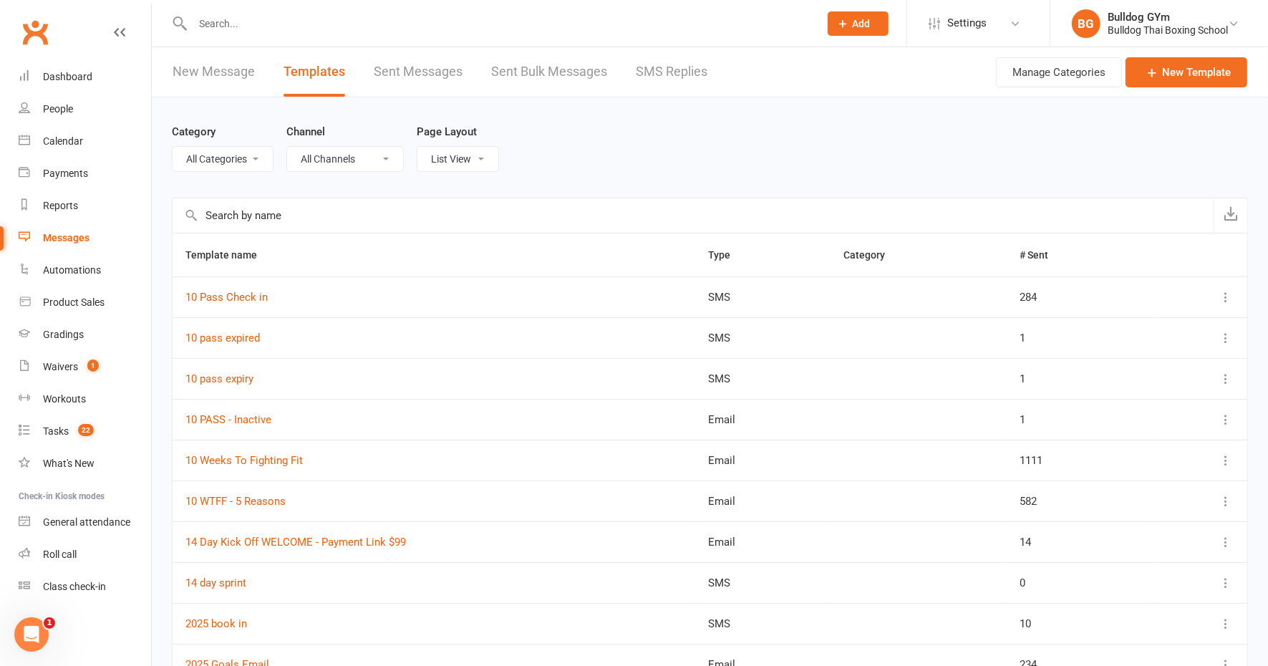
click at [199, 69] on link "New Message" at bounding box center [214, 71] width 82 height 49
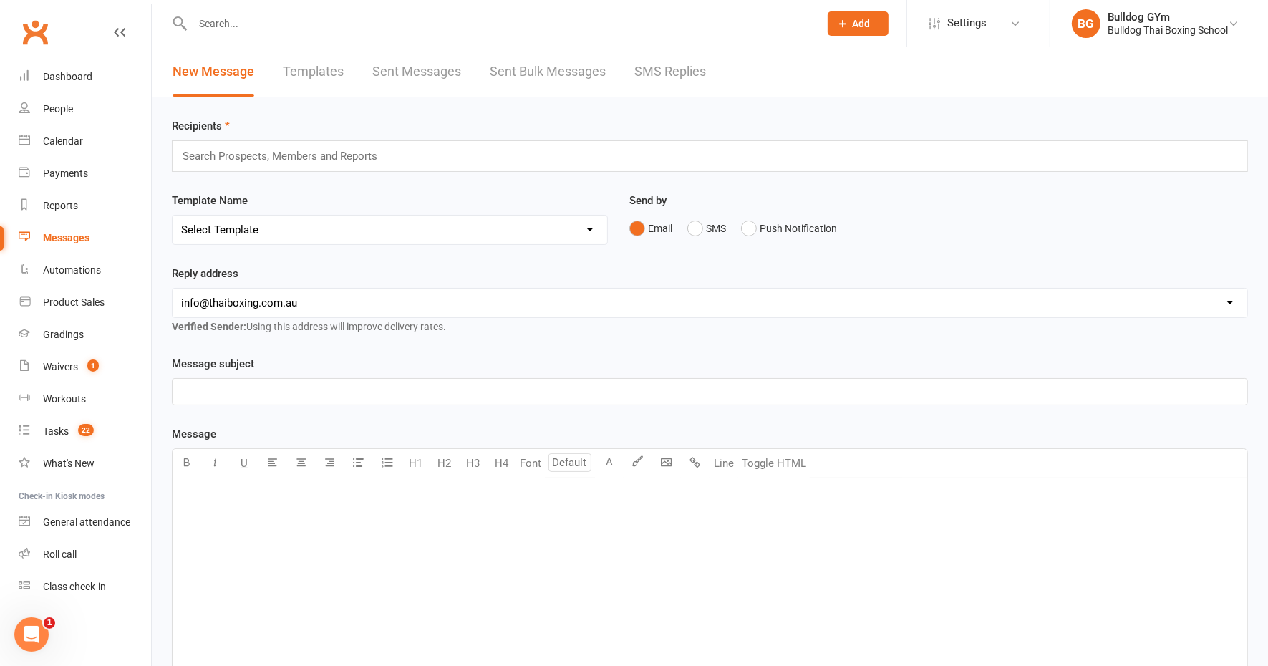
click at [254, 151] on input "text" at bounding box center [286, 156] width 210 height 19
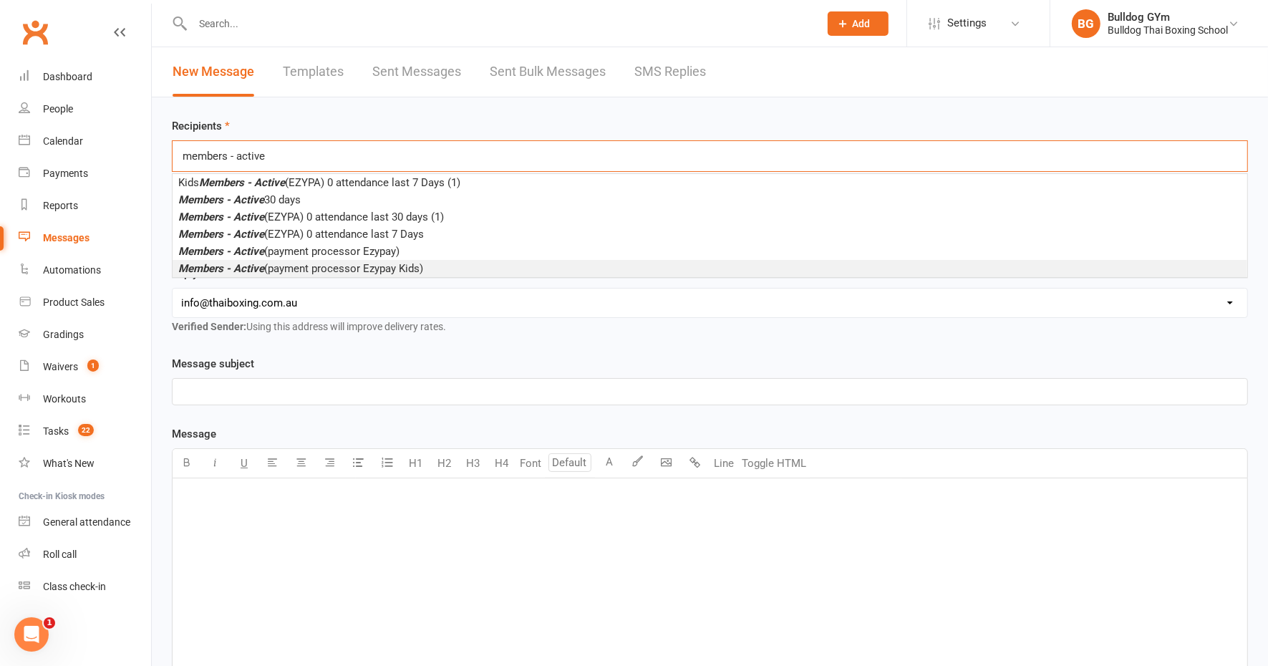
type input "members - active"
click at [364, 266] on span "Members - Active (payment processor Ezypay Kids)" at bounding box center [300, 268] width 245 height 13
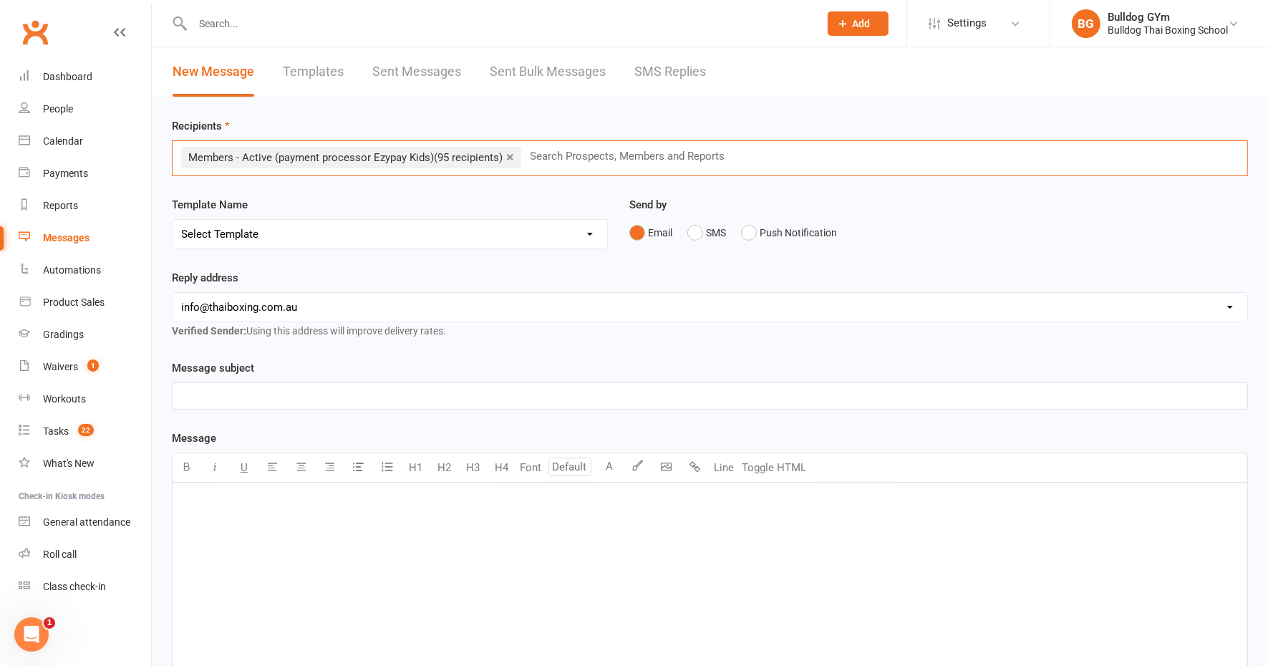
click at [261, 239] on select "Select Template [Email] Price Increase 28 Day Kick starter [SMS] 10 Pass Check …" at bounding box center [390, 234] width 435 height 29
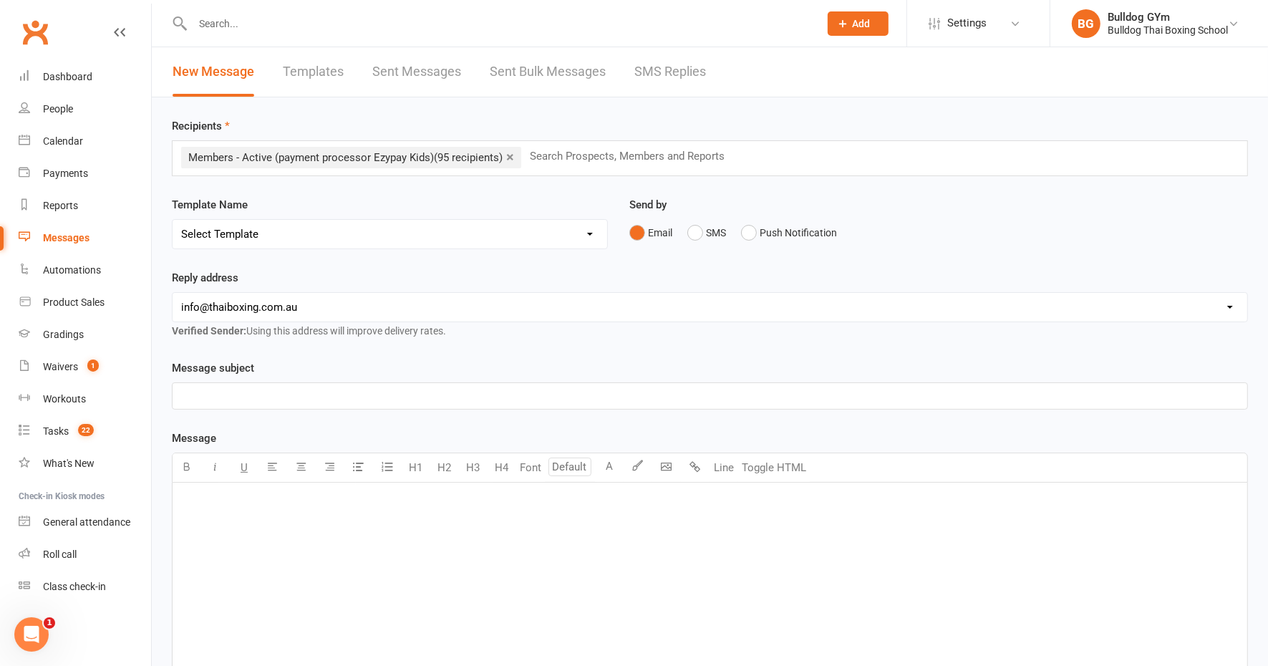
select select "103"
click at [173, 220] on select "Select Template [Email] Price Increase 28 Day Kick starter [SMS] 10 Pass Check …" at bounding box center [390, 234] width 435 height 29
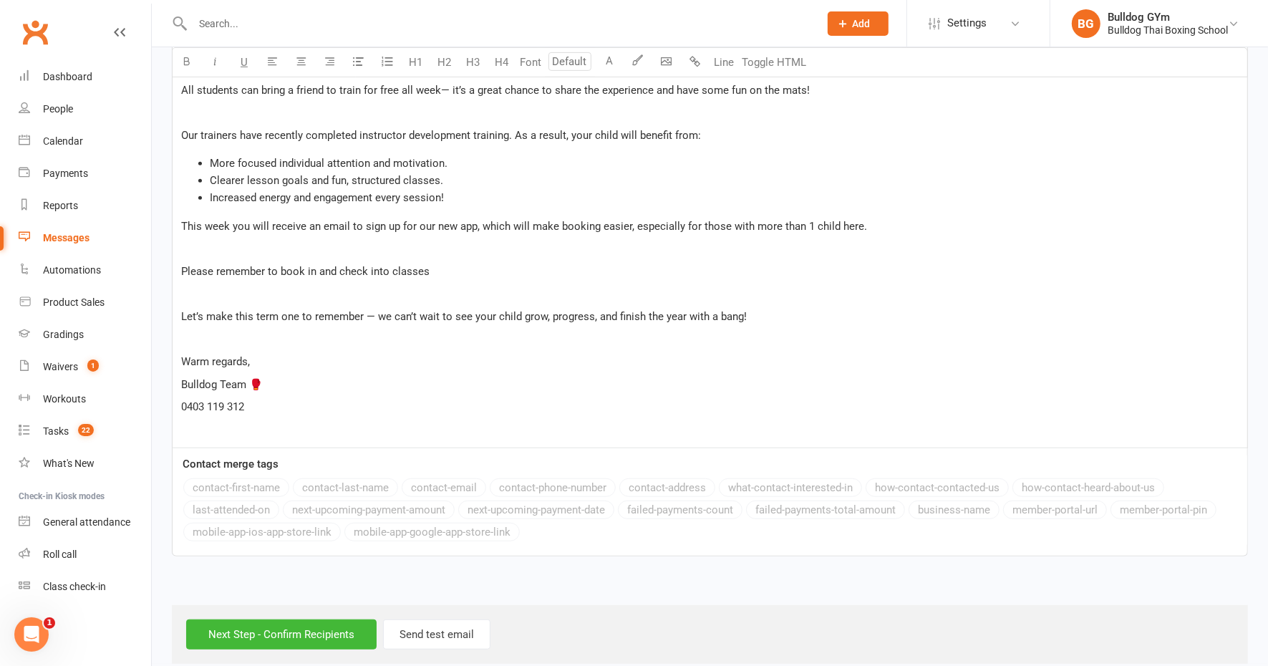
scroll to position [671, 0]
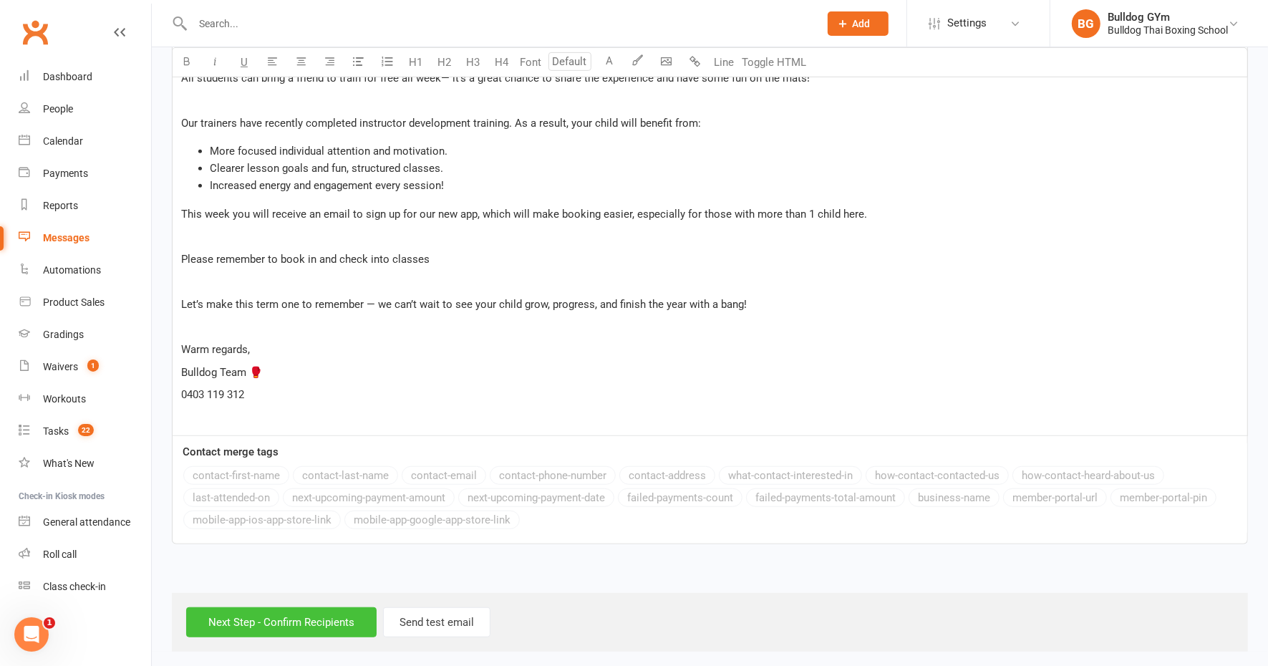
click at [277, 620] on input "Next Step - Confirm Recipients" at bounding box center [281, 622] width 190 height 30
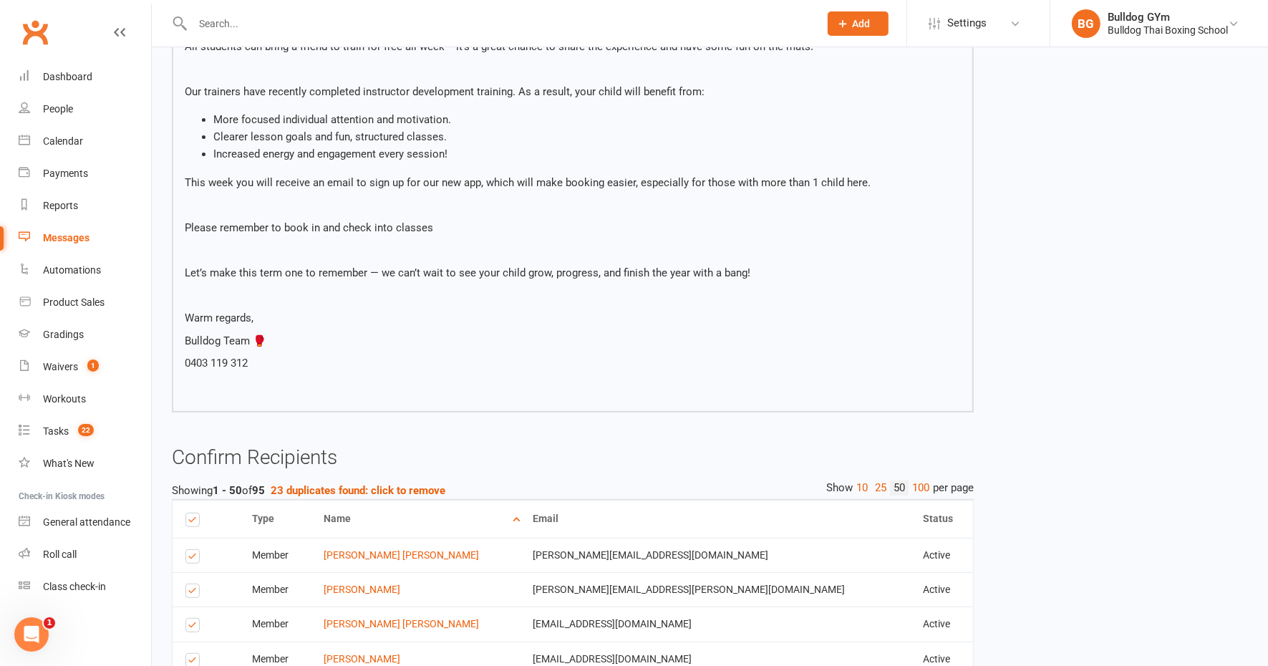
scroll to position [627, 0]
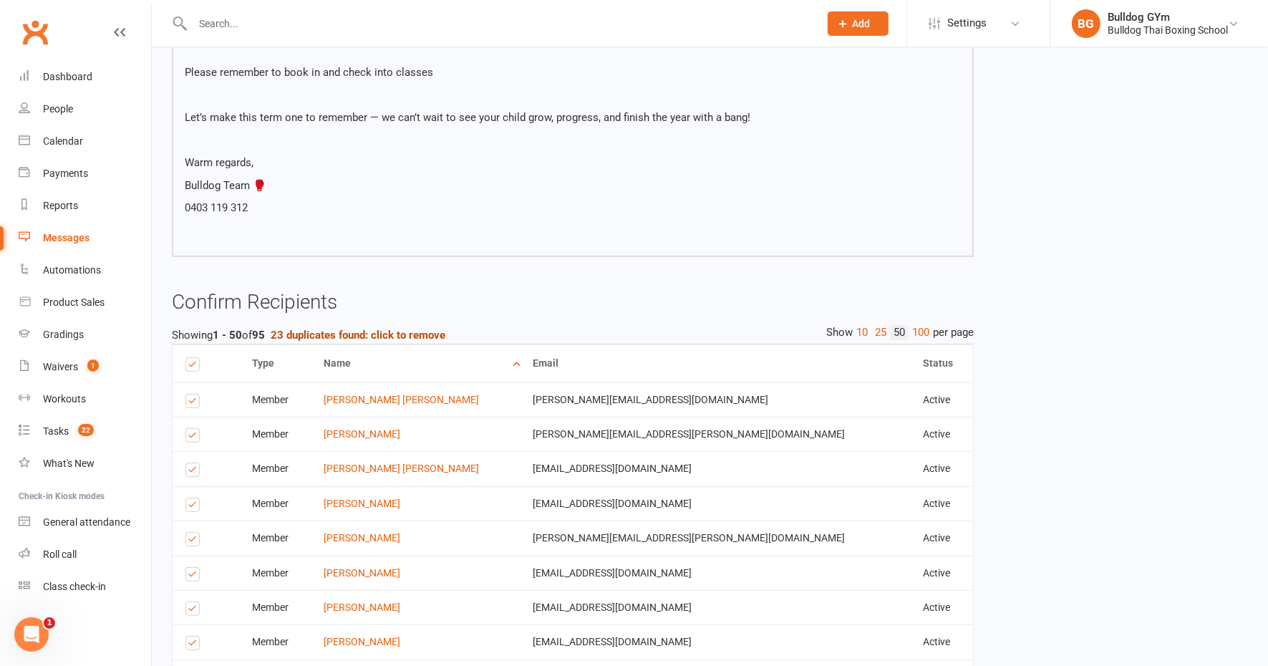
click at [394, 330] on strong "23 duplicates found: click to remove" at bounding box center [358, 335] width 175 height 13
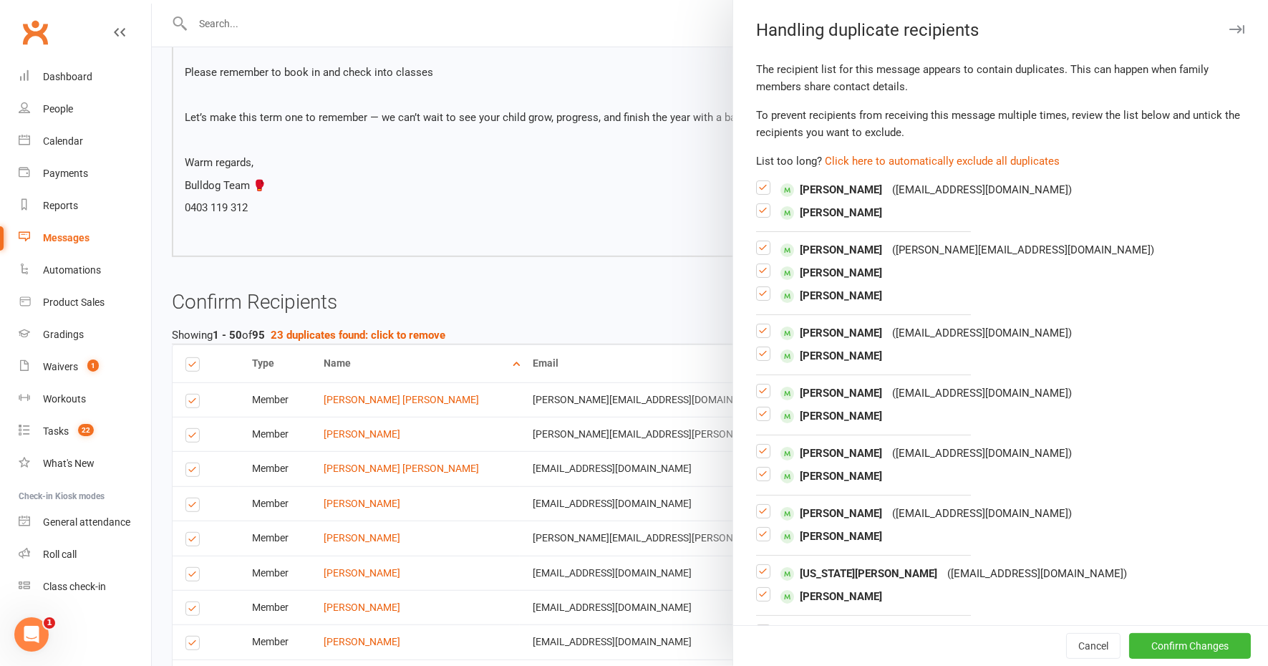
click at [756, 216] on label at bounding box center [763, 216] width 14 height 0
click at [756, 204] on input "checkbox" at bounding box center [763, 204] width 14 height 0
click at [756, 276] on label at bounding box center [763, 276] width 14 height 0
click at [756, 264] on input "checkbox" at bounding box center [763, 264] width 14 height 0
click at [756, 299] on label at bounding box center [763, 299] width 14 height 0
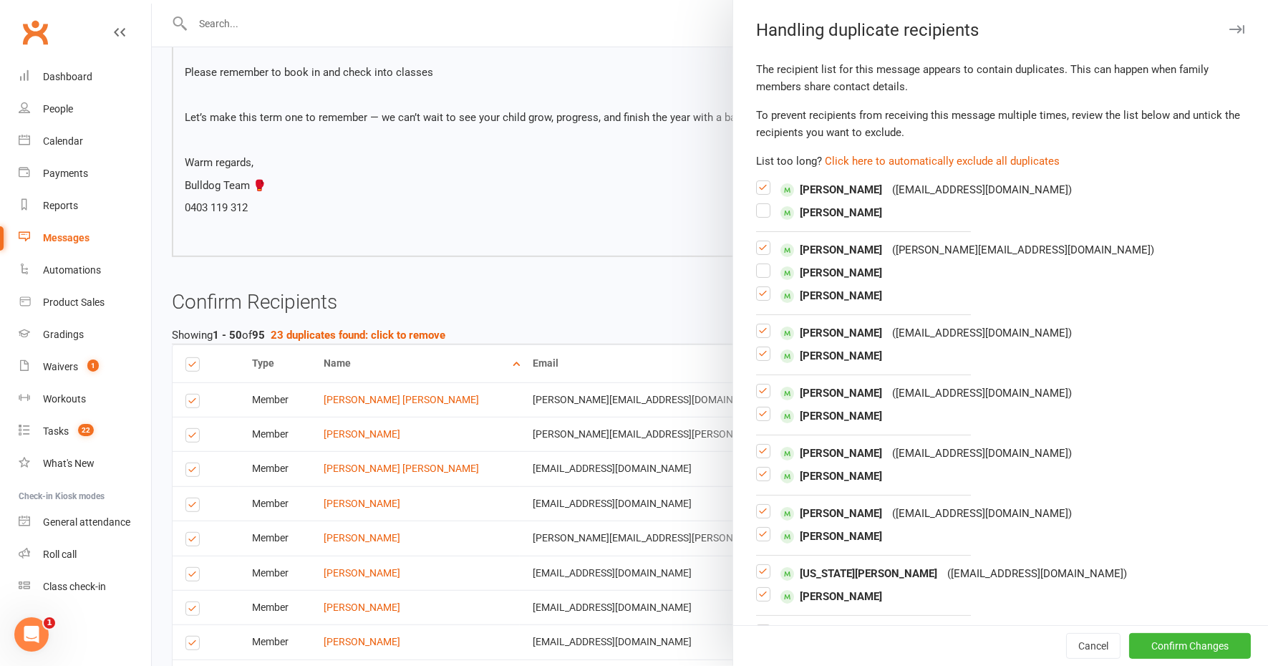
click at [756, 287] on input "checkbox" at bounding box center [763, 287] width 14 height 0
drag, startPoint x: 754, startPoint y: 354, endPoint x: 756, endPoint y: 362, distance: 7.3
click at [756, 360] on label at bounding box center [763, 360] width 14 height 0
click at [756, 347] on input "checkbox" at bounding box center [763, 347] width 14 height 0
drag, startPoint x: 754, startPoint y: 412, endPoint x: 761, endPoint y: 453, distance: 42.1
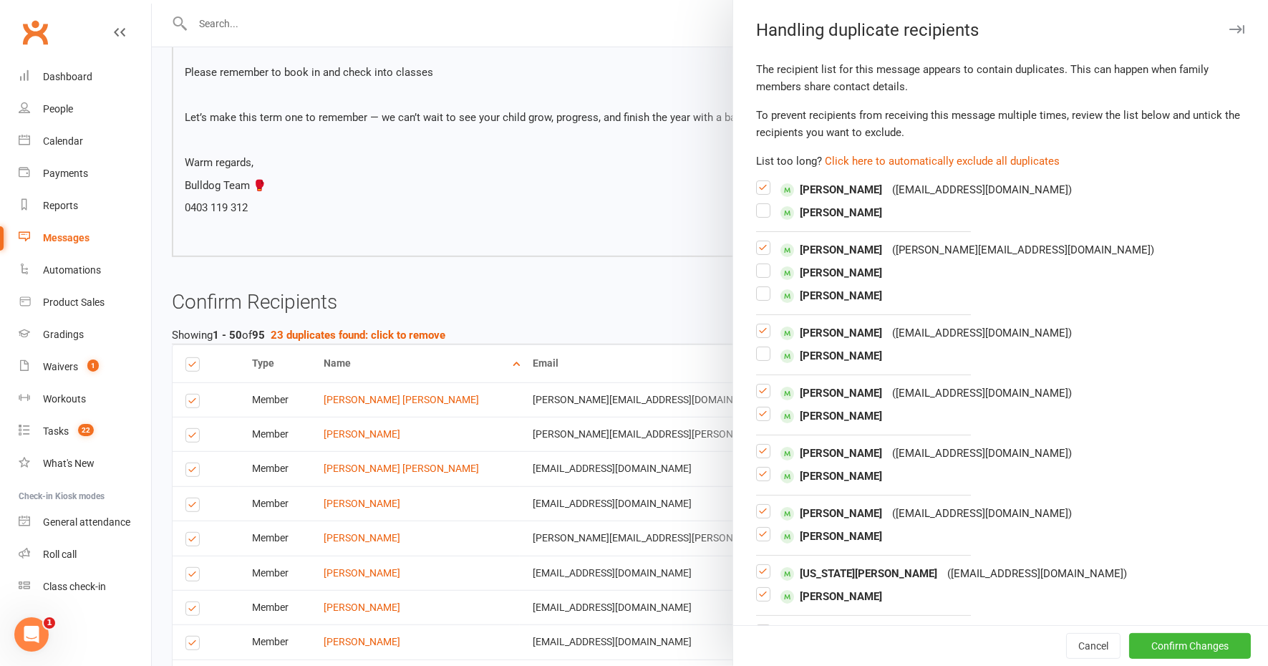
click at [756, 420] on label at bounding box center [763, 420] width 14 height 0
click at [756, 407] on input "checkbox" at bounding box center [763, 407] width 14 height 0
click at [756, 480] on label at bounding box center [763, 480] width 14 height 0
click at [756, 468] on input "checkbox" at bounding box center [763, 468] width 14 height 0
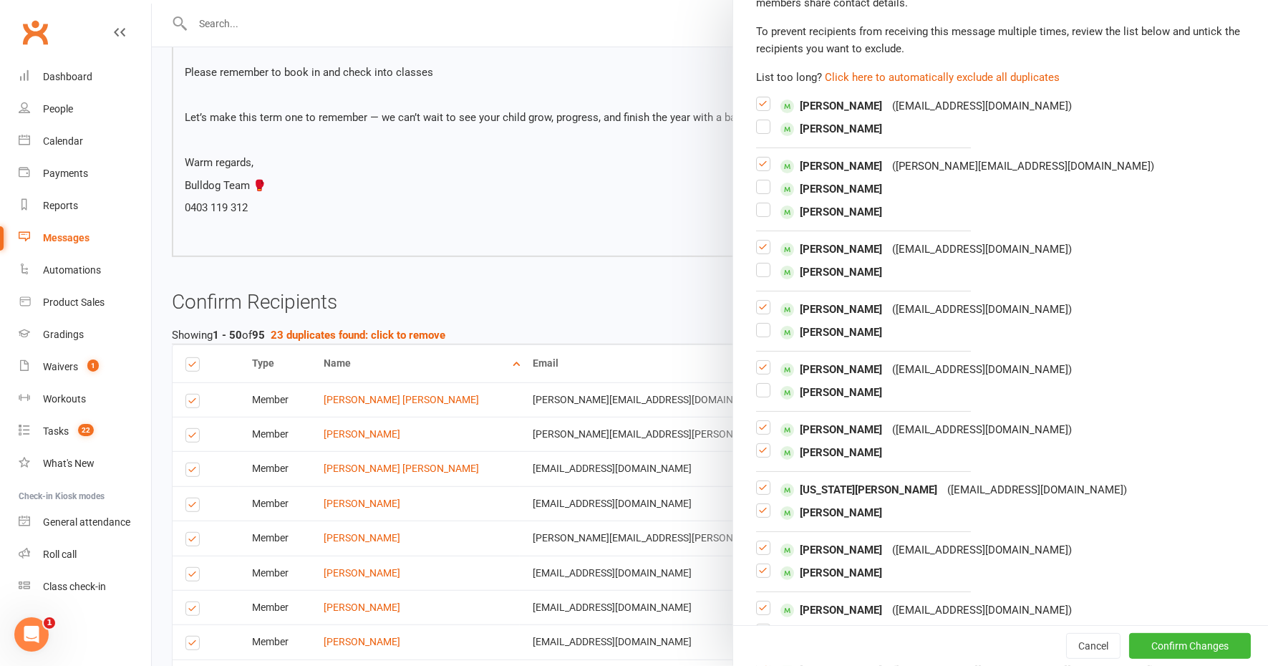
scroll to position [179, 0]
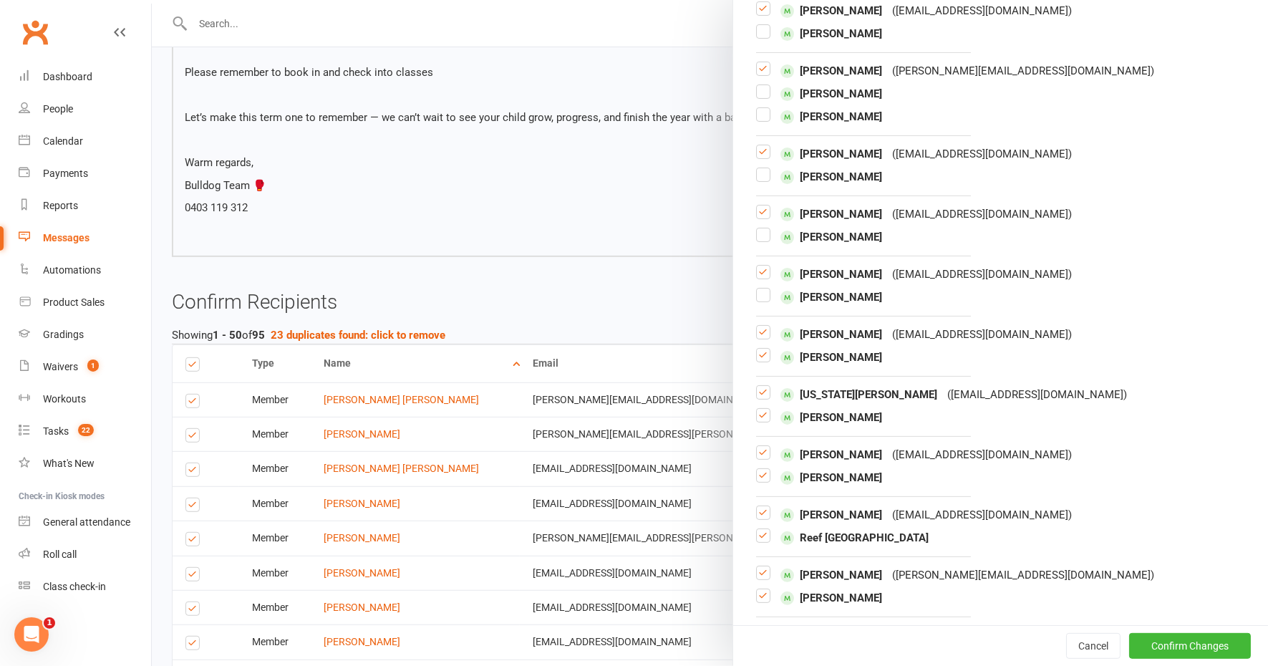
click at [756, 361] on label at bounding box center [763, 361] width 14 height 0
click at [756, 349] on input "checkbox" at bounding box center [763, 349] width 14 height 0
click at [756, 421] on label at bounding box center [763, 421] width 14 height 0
click at [756, 409] on input "checkbox" at bounding box center [763, 409] width 14 height 0
click at [756, 481] on label at bounding box center [763, 481] width 14 height 0
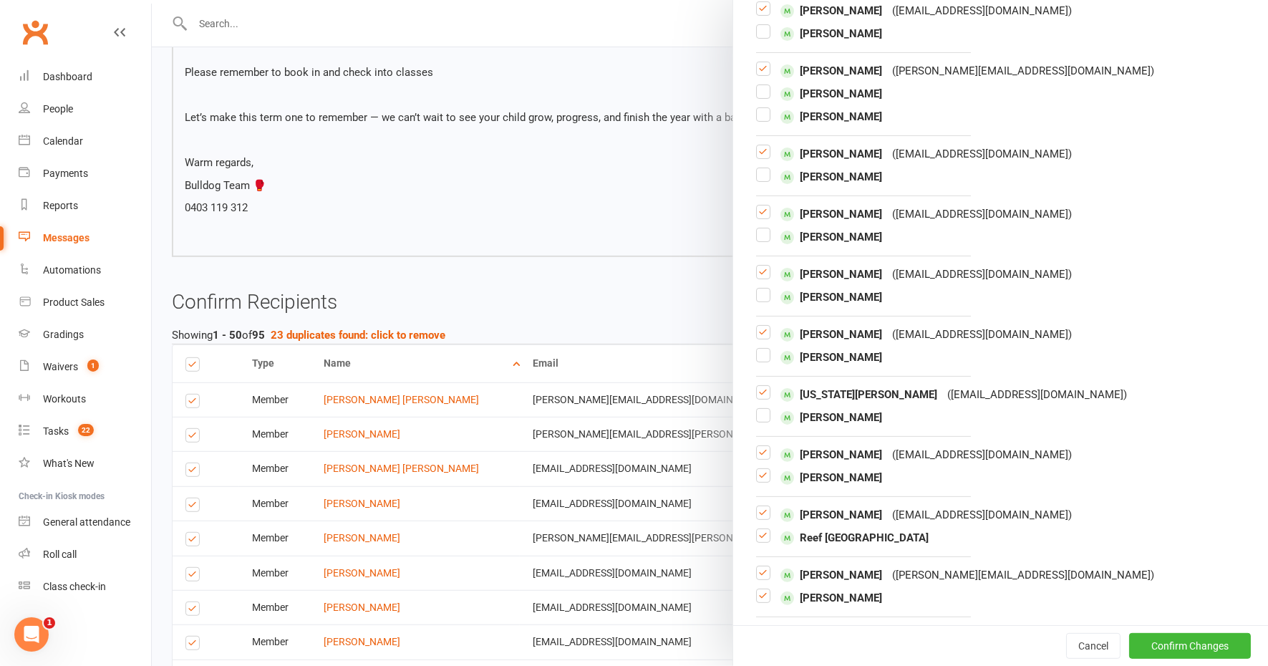
click at [756, 469] on input "checkbox" at bounding box center [763, 469] width 14 height 0
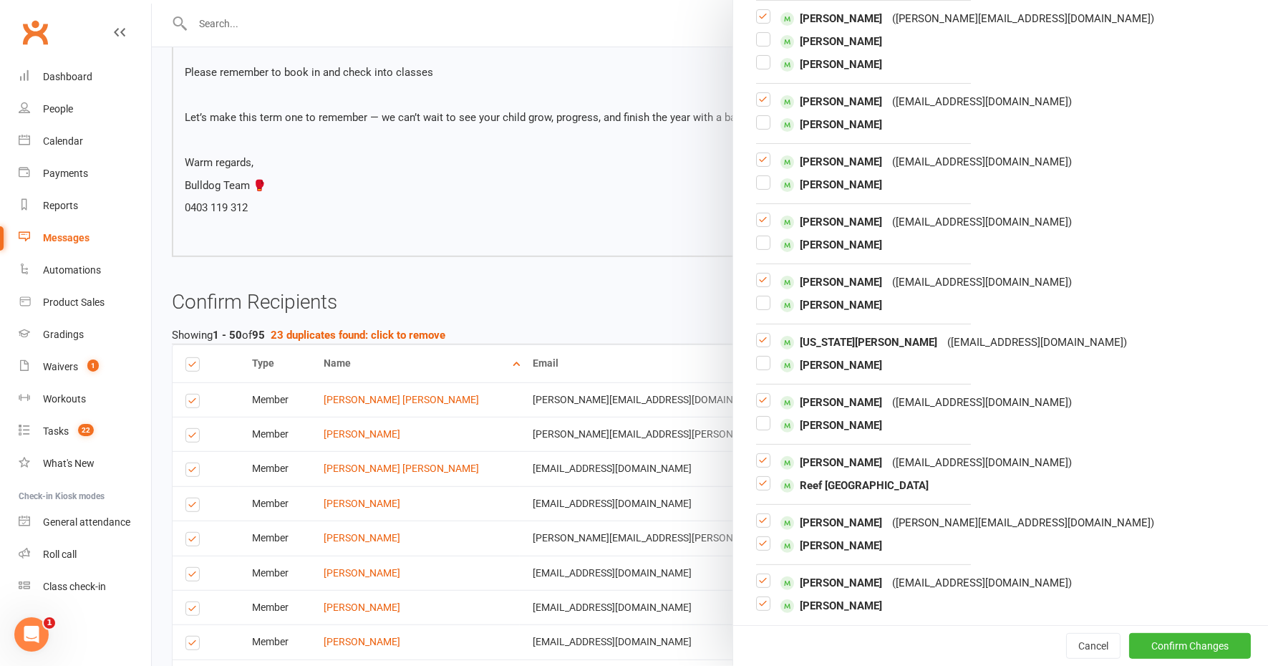
click at [756, 489] on label at bounding box center [763, 489] width 14 height 0
click at [756, 477] on input "checkbox" at bounding box center [763, 477] width 14 height 0
click at [756, 549] on label at bounding box center [763, 549] width 14 height 0
click at [756, 537] on input "checkbox" at bounding box center [763, 537] width 14 height 0
drag, startPoint x: 754, startPoint y: 602, endPoint x: 756, endPoint y: 614, distance: 13.1
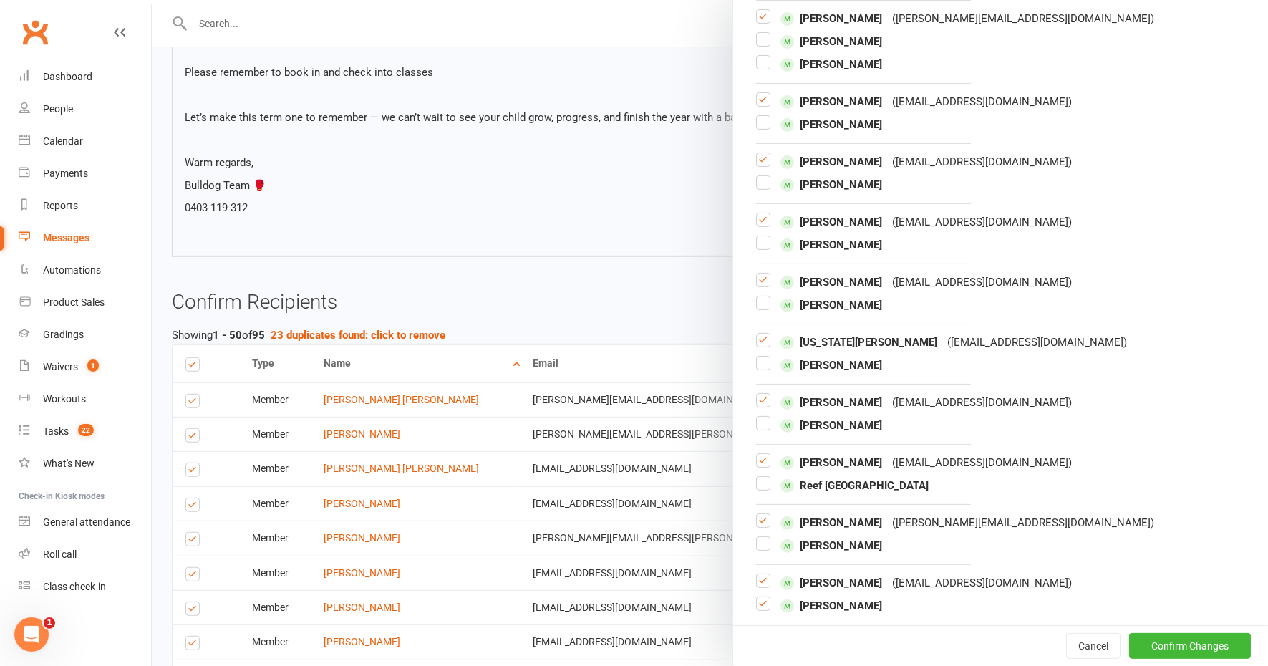
click at [756, 609] on label at bounding box center [763, 609] width 14 height 0
click at [756, 597] on input "checkbox" at bounding box center [763, 597] width 14 height 0
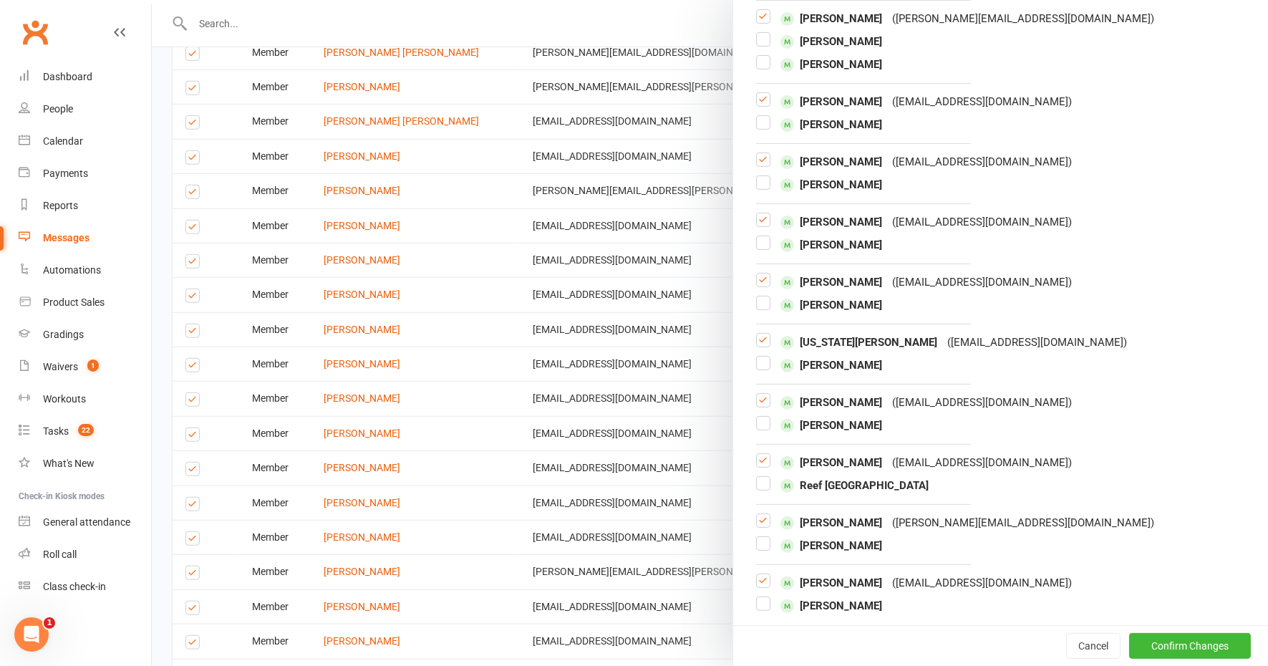
scroll to position [985, 0]
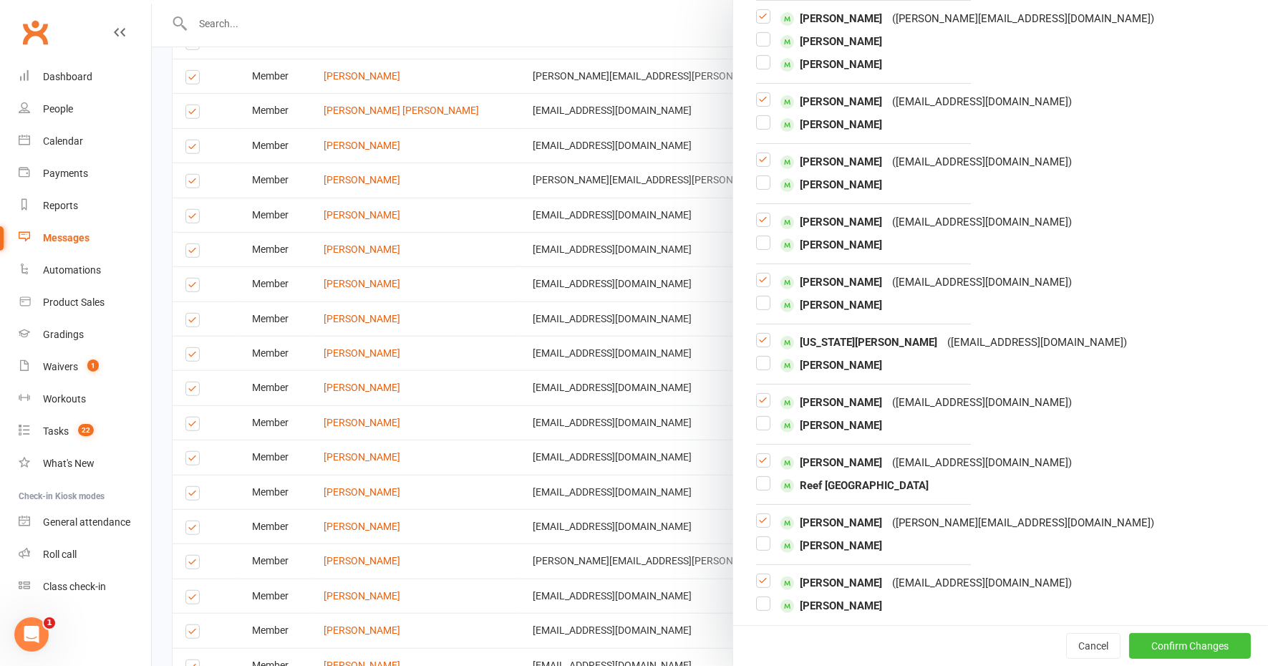
click at [1154, 647] on button "Confirm Changes" at bounding box center [1190, 646] width 122 height 26
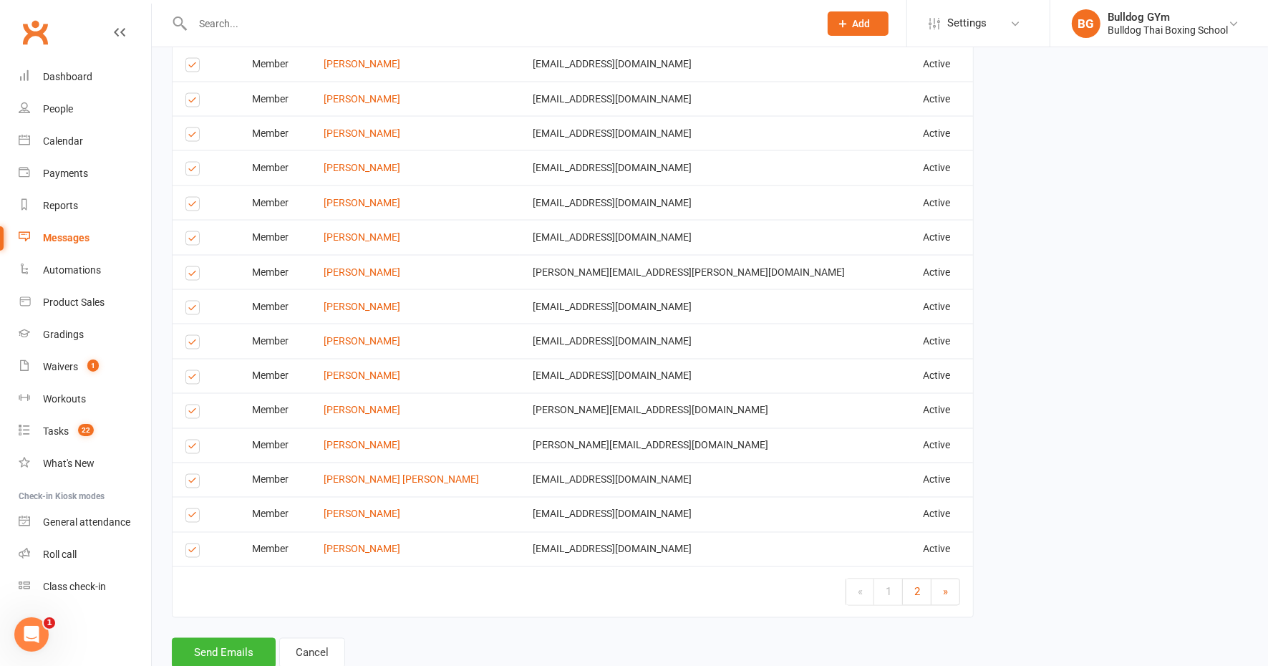
scroll to position [2216, 0]
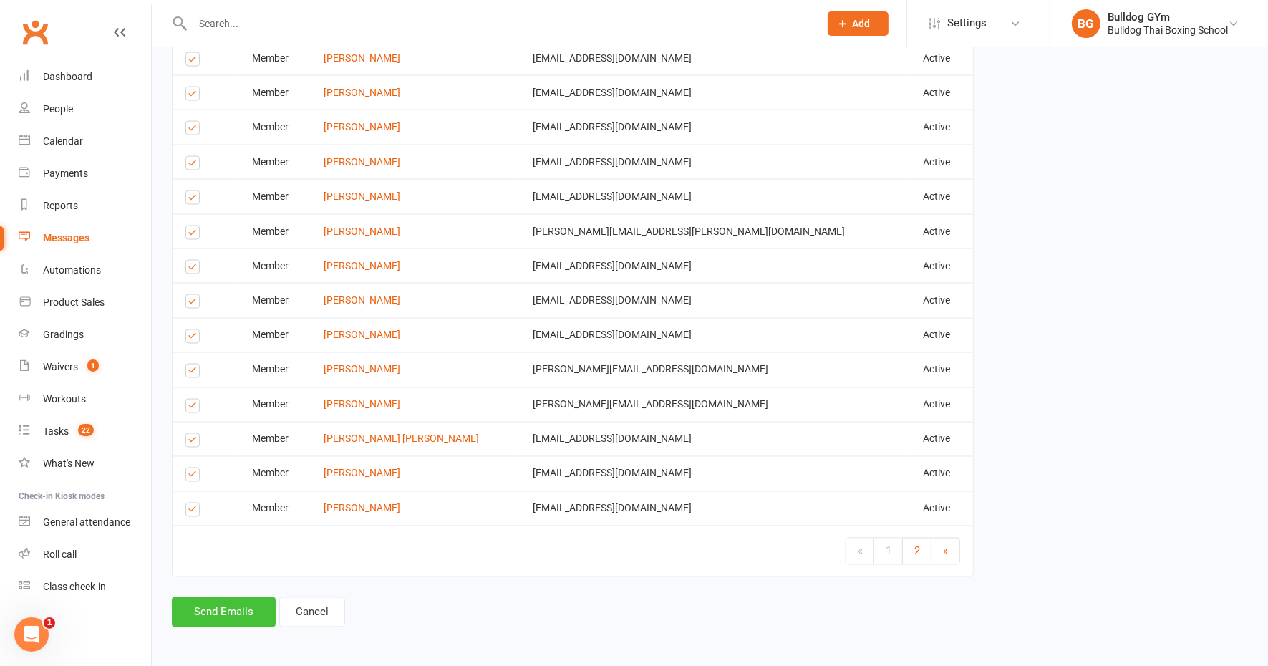
click at [228, 613] on button "Send Emails" at bounding box center [224, 612] width 104 height 30
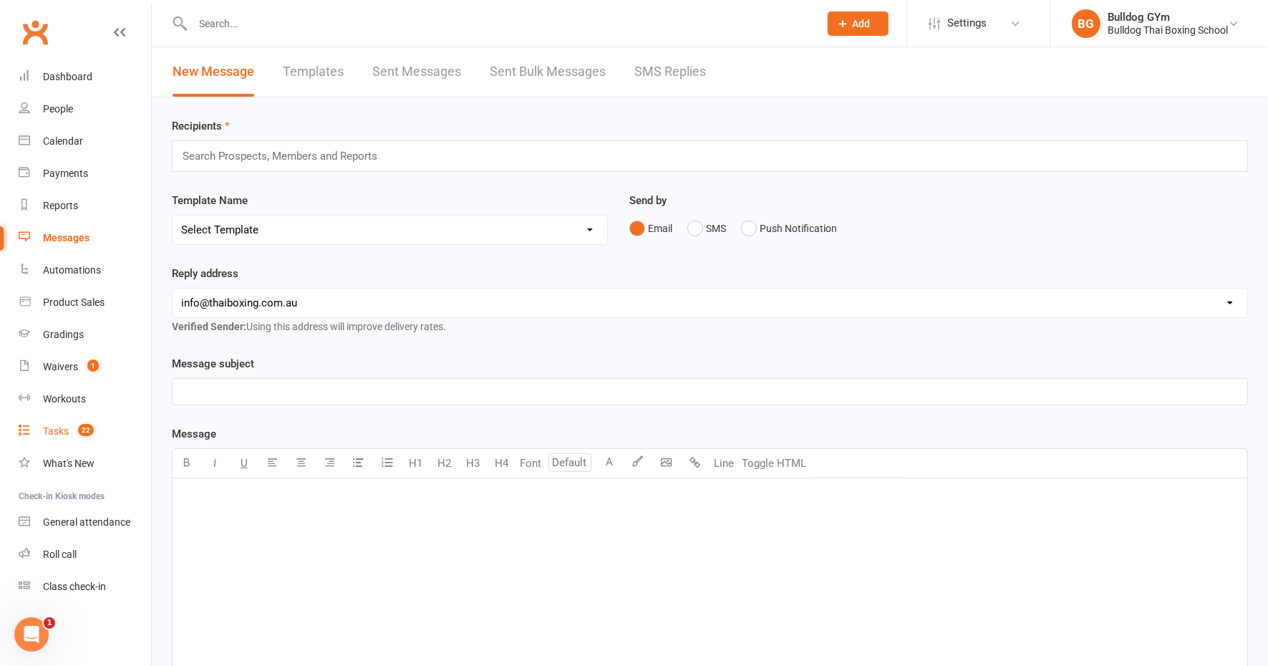
click at [45, 430] on div "Tasks" at bounding box center [56, 430] width 26 height 11
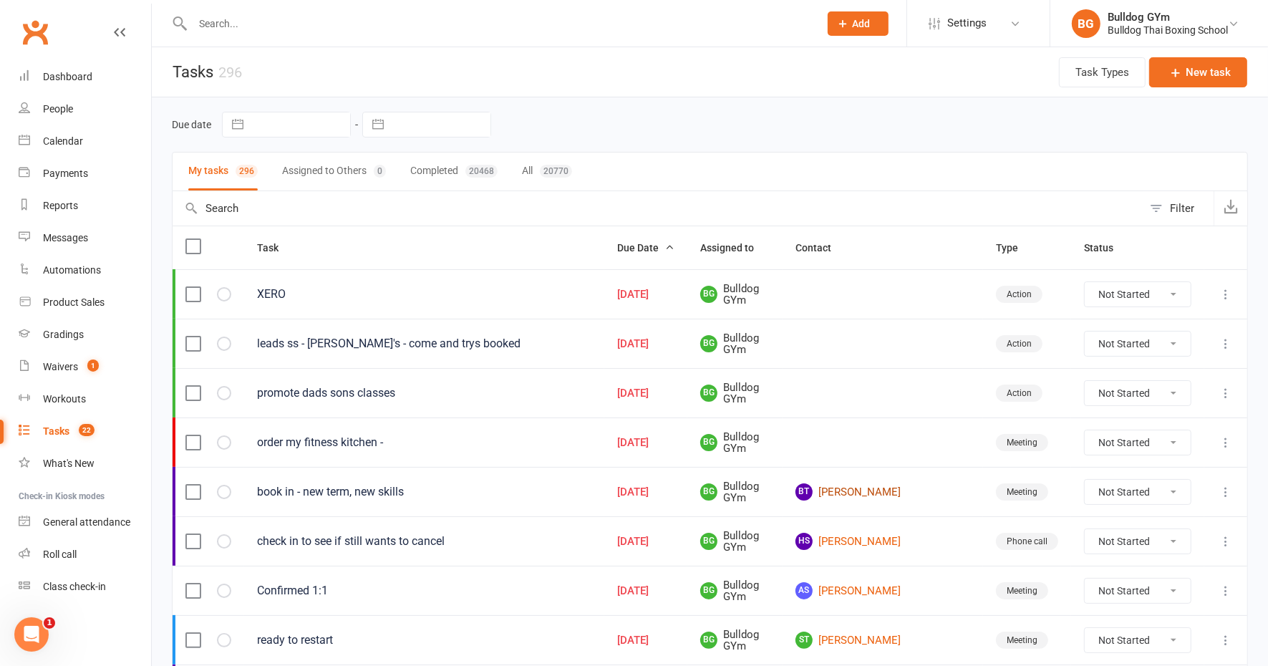
click at [912, 488] on link "[PERSON_NAME]" at bounding box center [883, 491] width 175 height 17
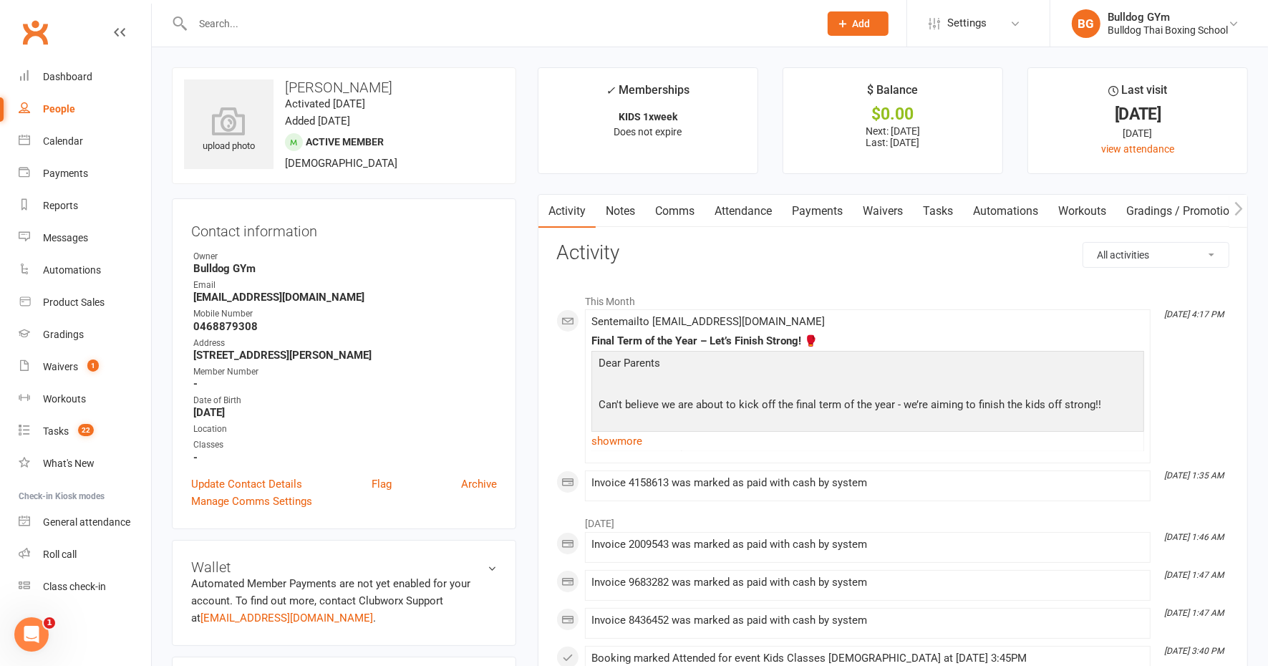
click at [946, 210] on link "Tasks" at bounding box center [938, 211] width 50 height 33
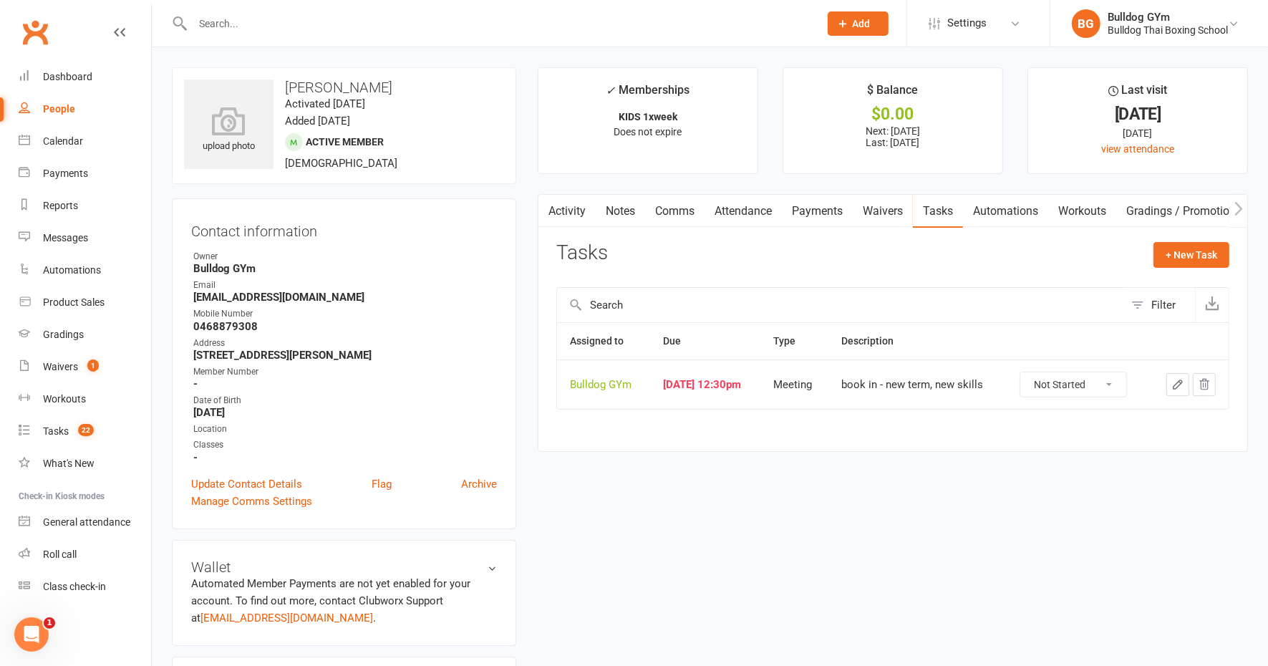
click at [1179, 380] on icon "button" at bounding box center [1178, 384] width 9 height 9
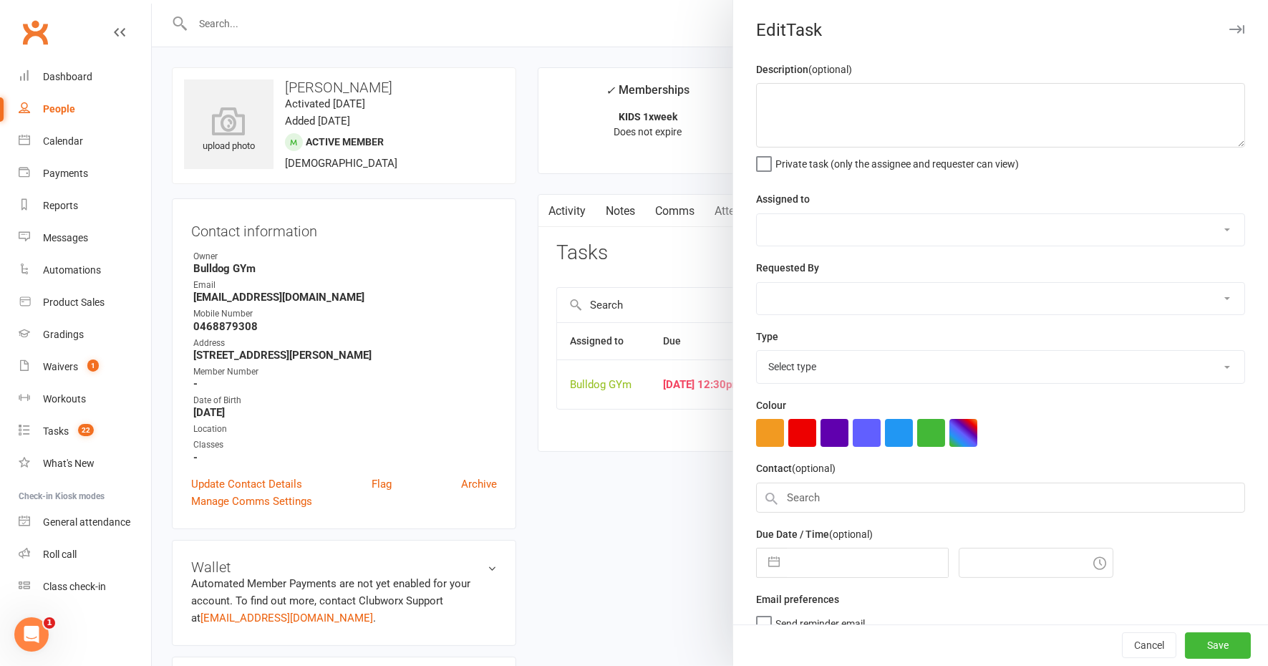
type textarea "book in - new term, new skills"
select select "12940"
type input "[DATE]"
type input "12:30pm"
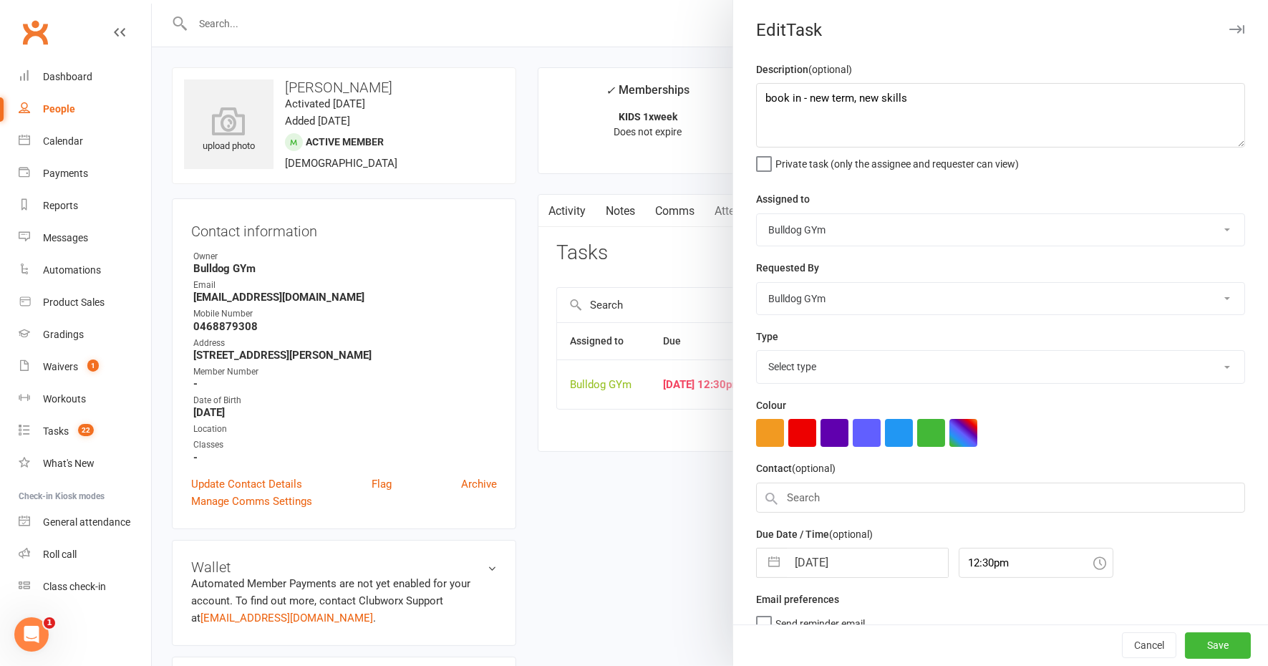
select select "12049"
click at [851, 557] on input "[DATE]" at bounding box center [867, 558] width 161 height 29
select select "8"
select select "2025"
select select "9"
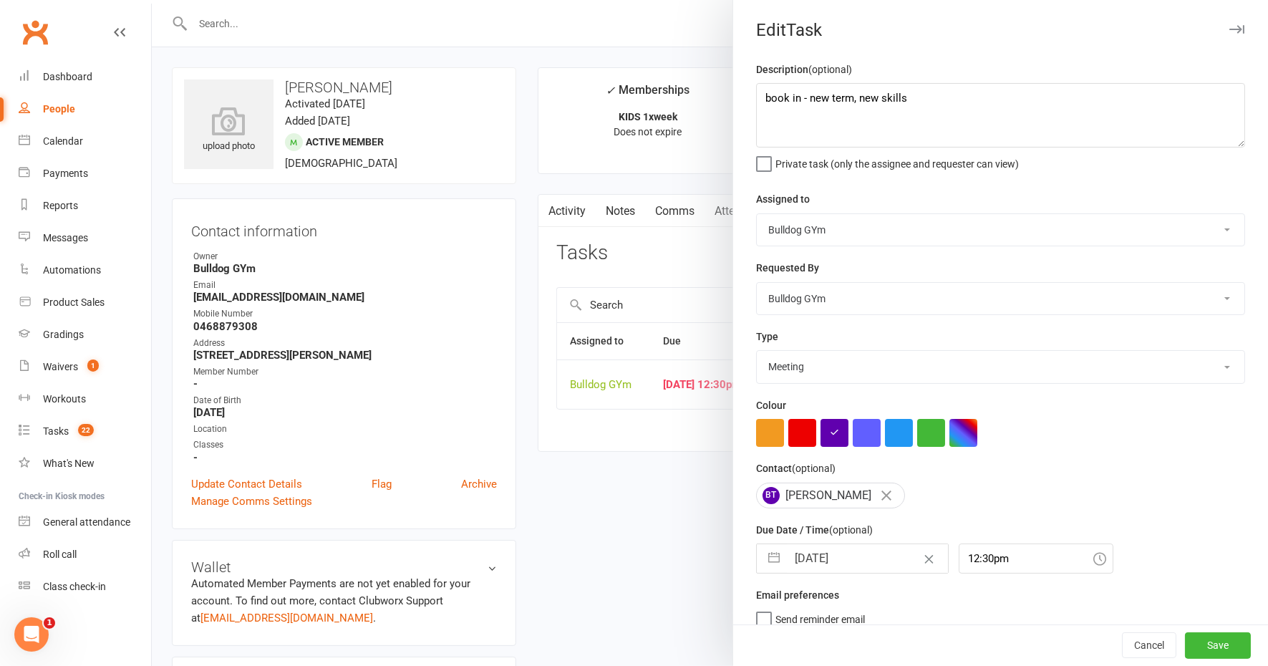
select select "2025"
select select "10"
select select "2025"
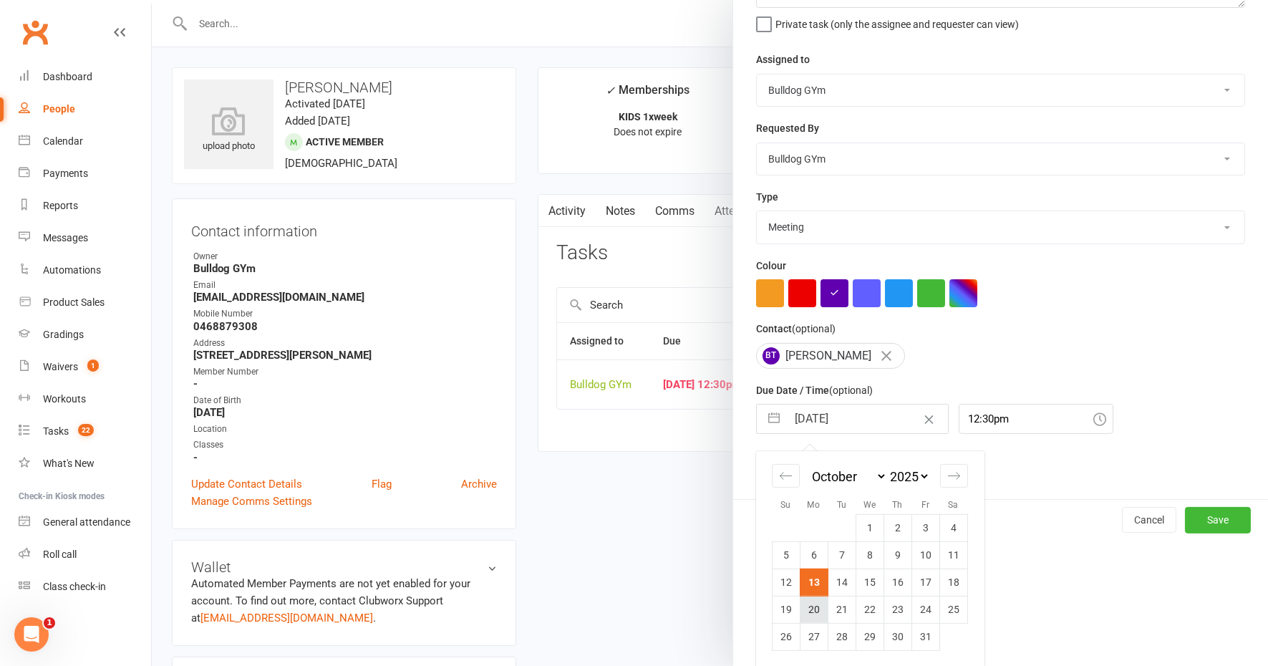
click at [806, 606] on td "20" at bounding box center [814, 609] width 28 height 27
type input "[DATE]"
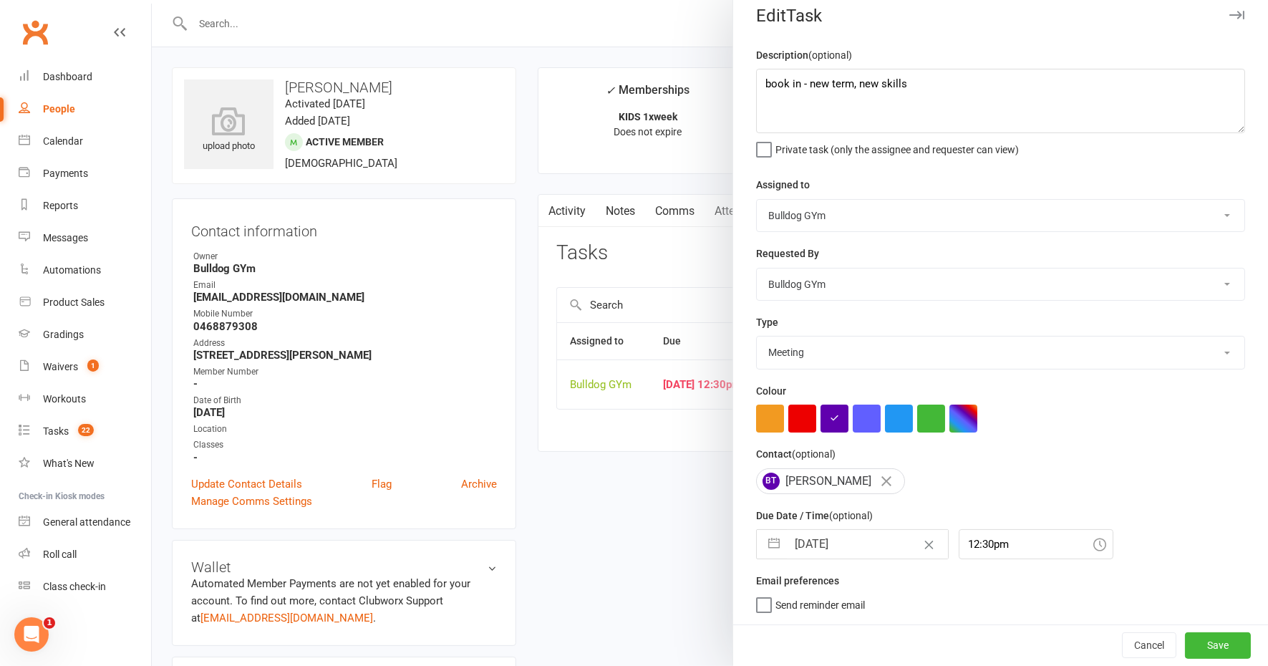
scroll to position [11, 0]
click at [1199, 644] on button "Save" at bounding box center [1218, 646] width 66 height 26
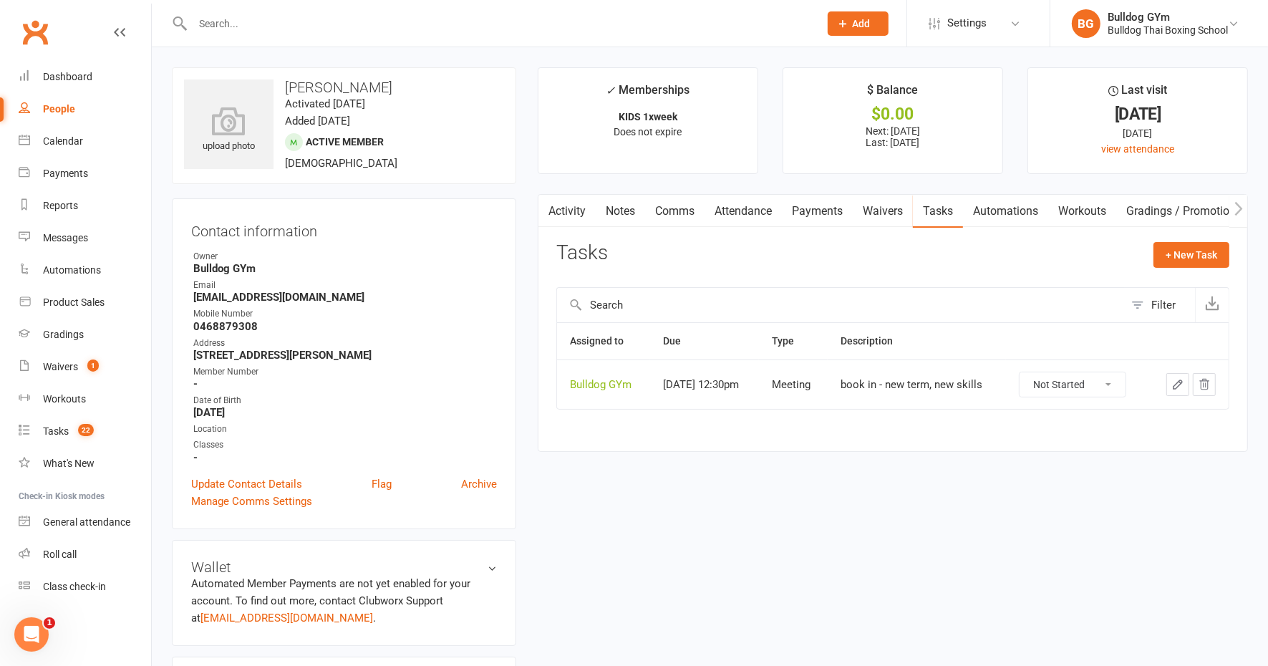
click at [747, 206] on link "Attendance" at bounding box center [743, 211] width 77 height 33
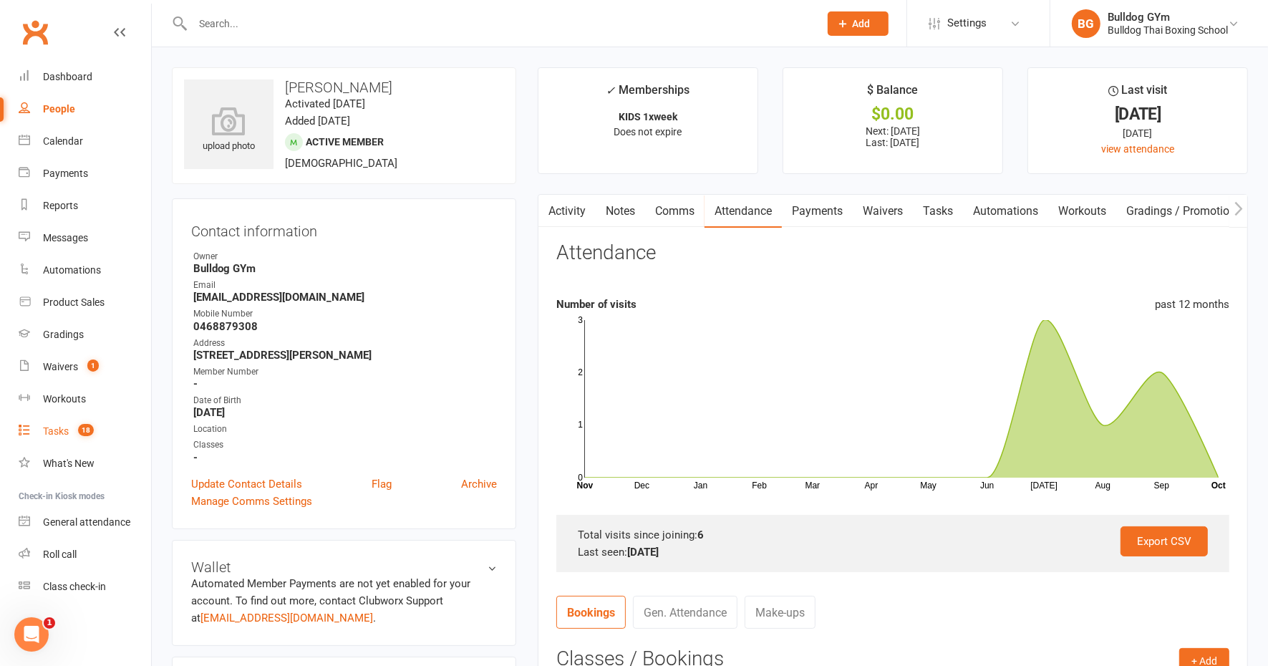
click at [67, 430] on div "Tasks" at bounding box center [56, 430] width 26 height 11
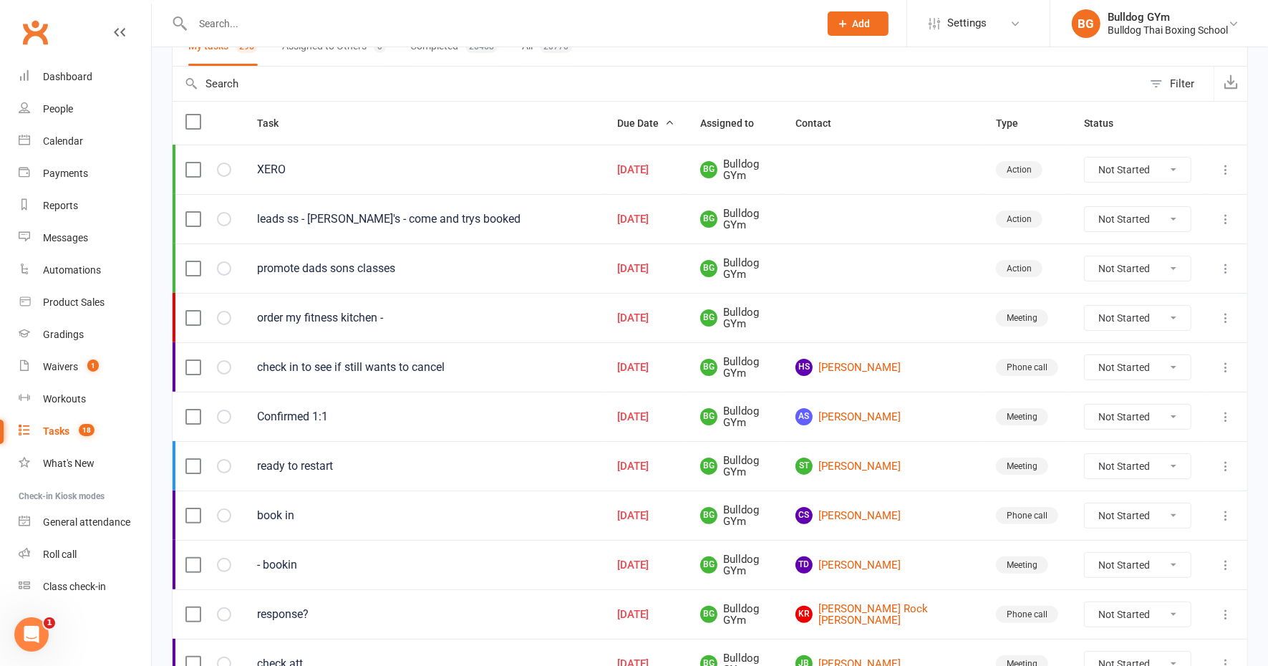
scroll to position [179, 0]
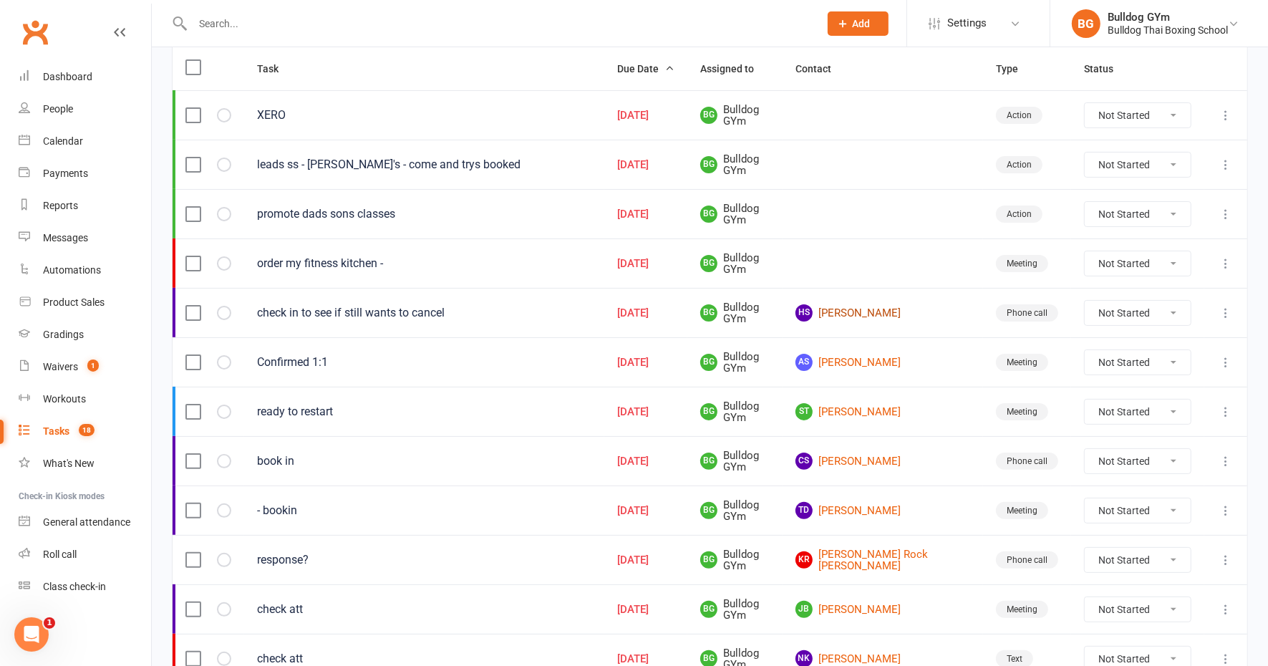
click at [882, 309] on link "HS [PERSON_NAME]" at bounding box center [883, 312] width 175 height 17
